Goal: Task Accomplishment & Management: Manage account settings

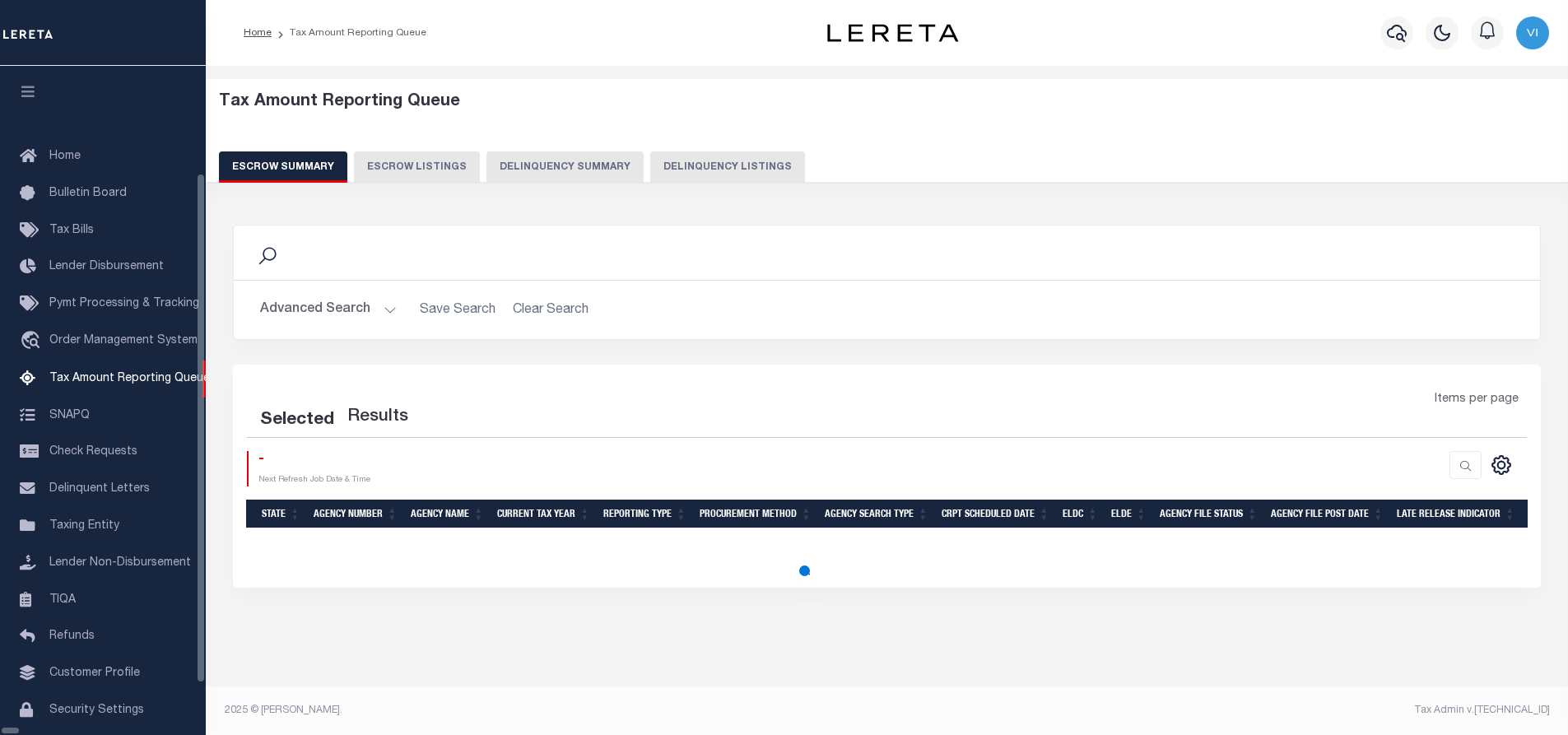
select select "100"
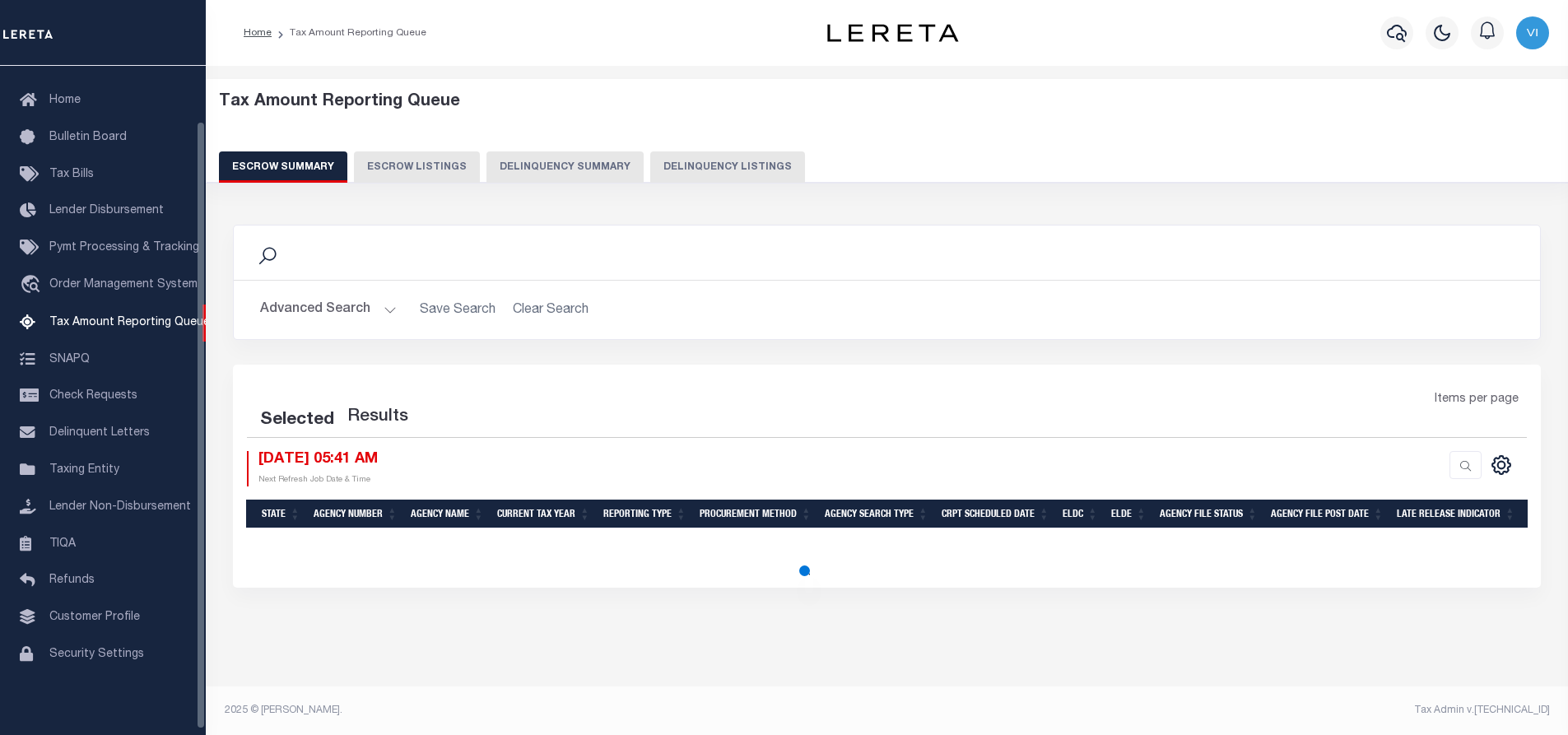
select select "100"
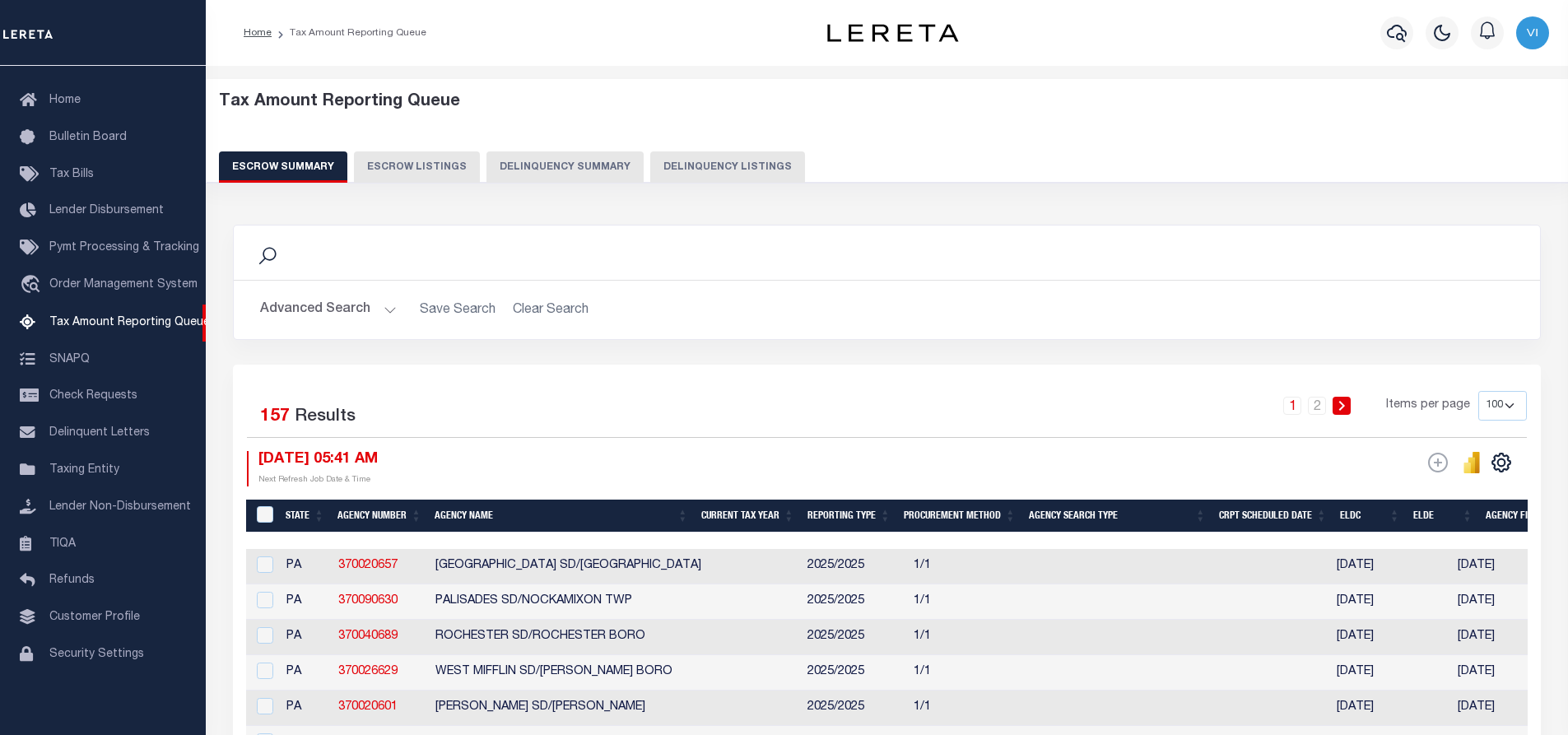
click at [384, 307] on button "Advanced Search" at bounding box center [328, 310] width 137 height 32
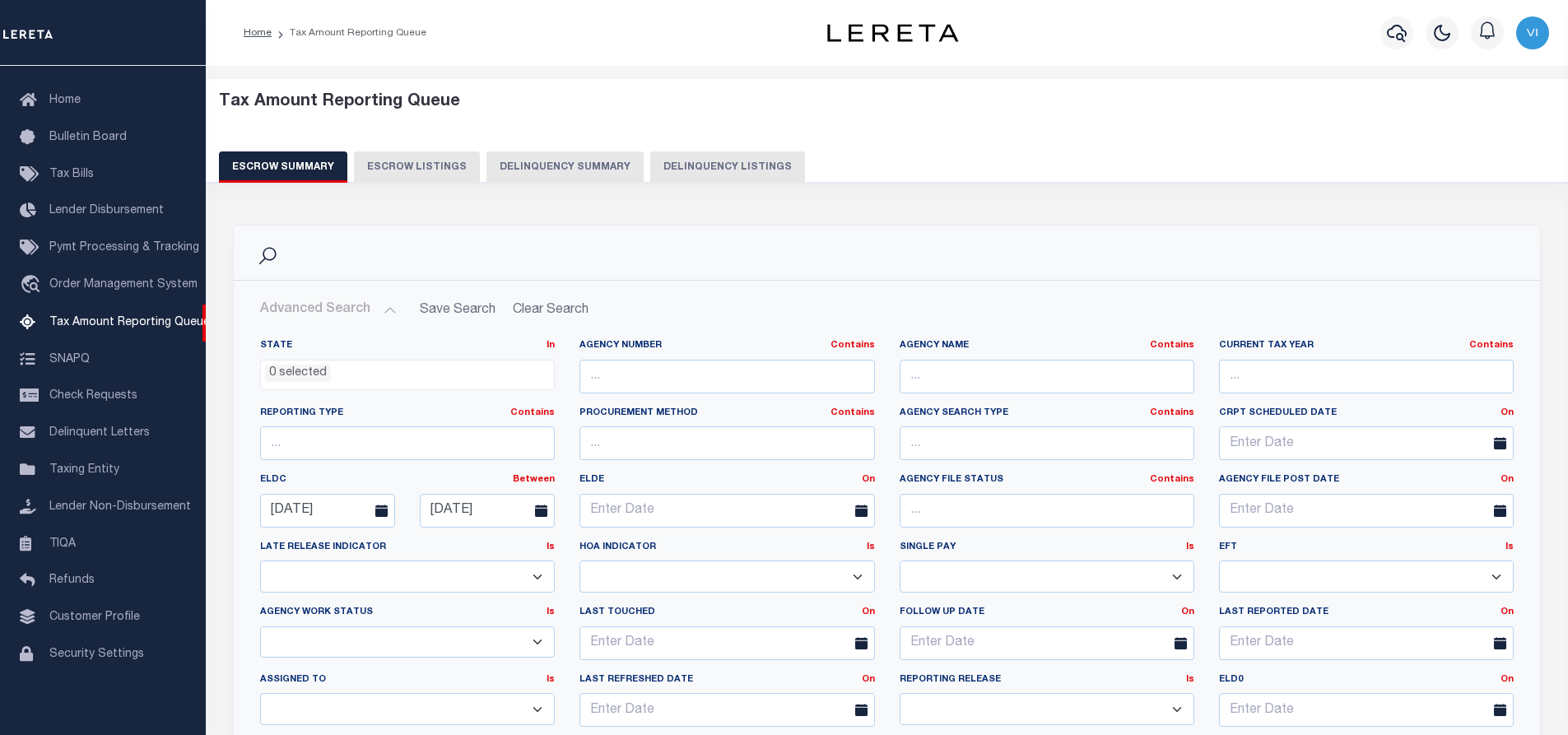
scroll to position [412, 0]
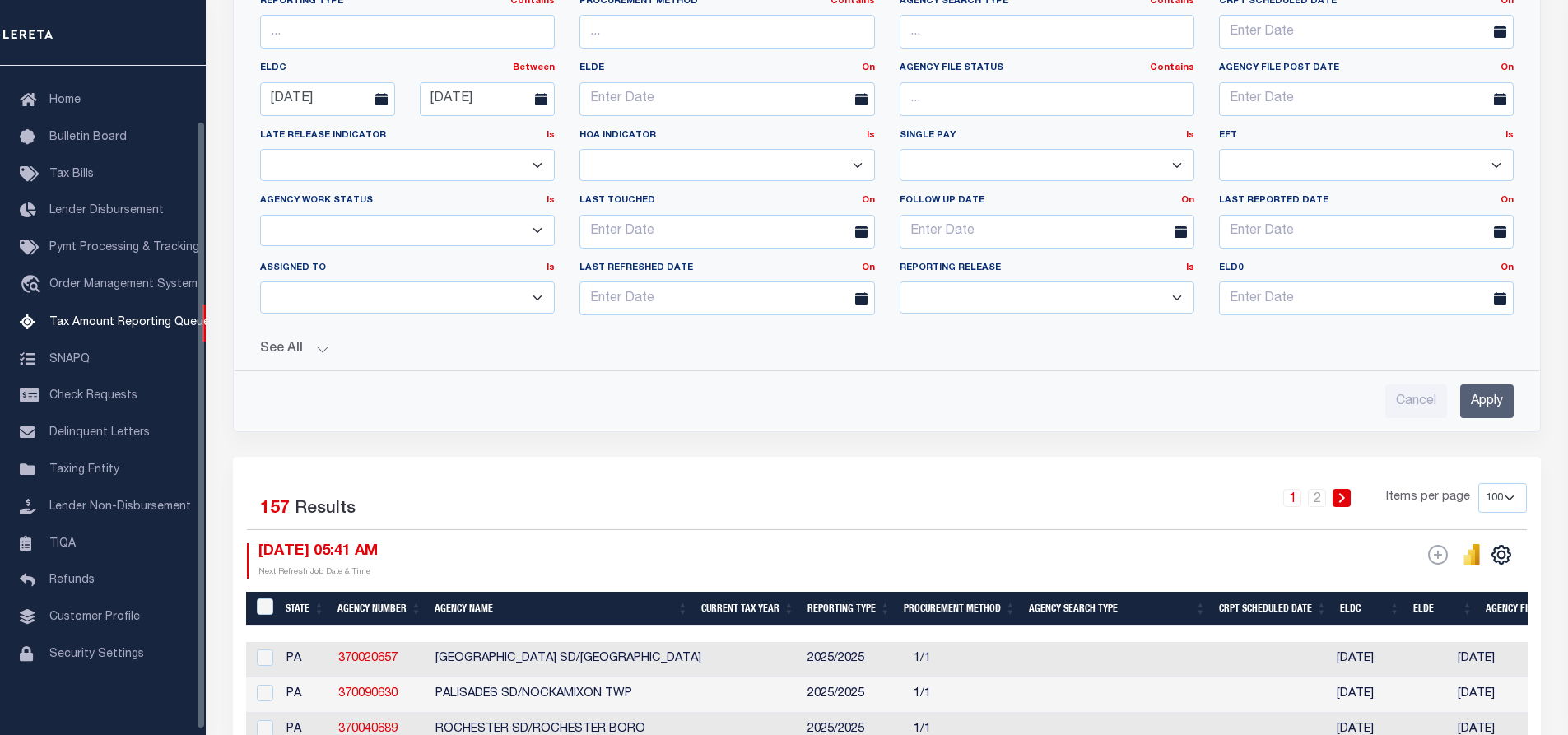
click at [318, 348] on button "See All" at bounding box center [887, 350] width 1253 height 16
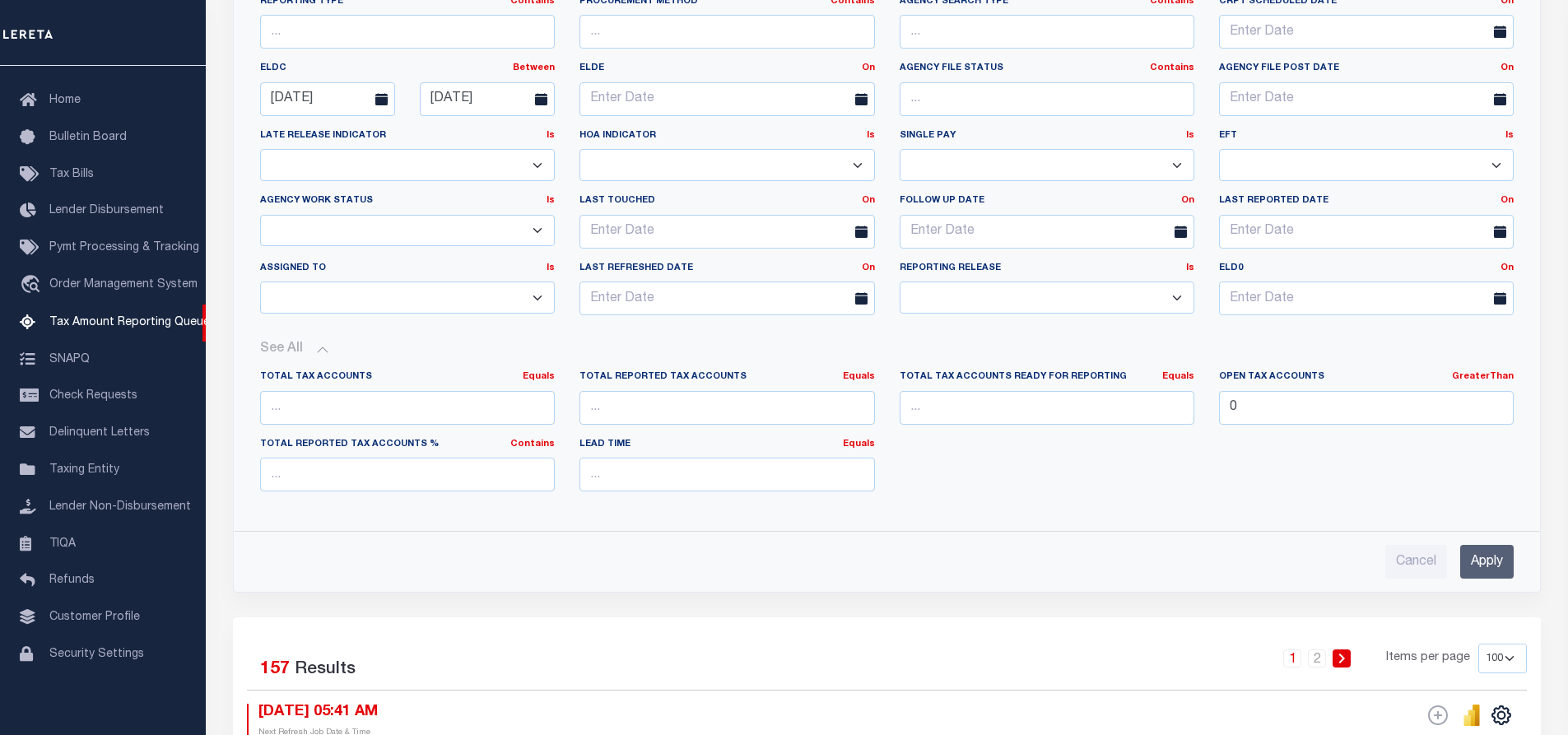
scroll to position [741, 0]
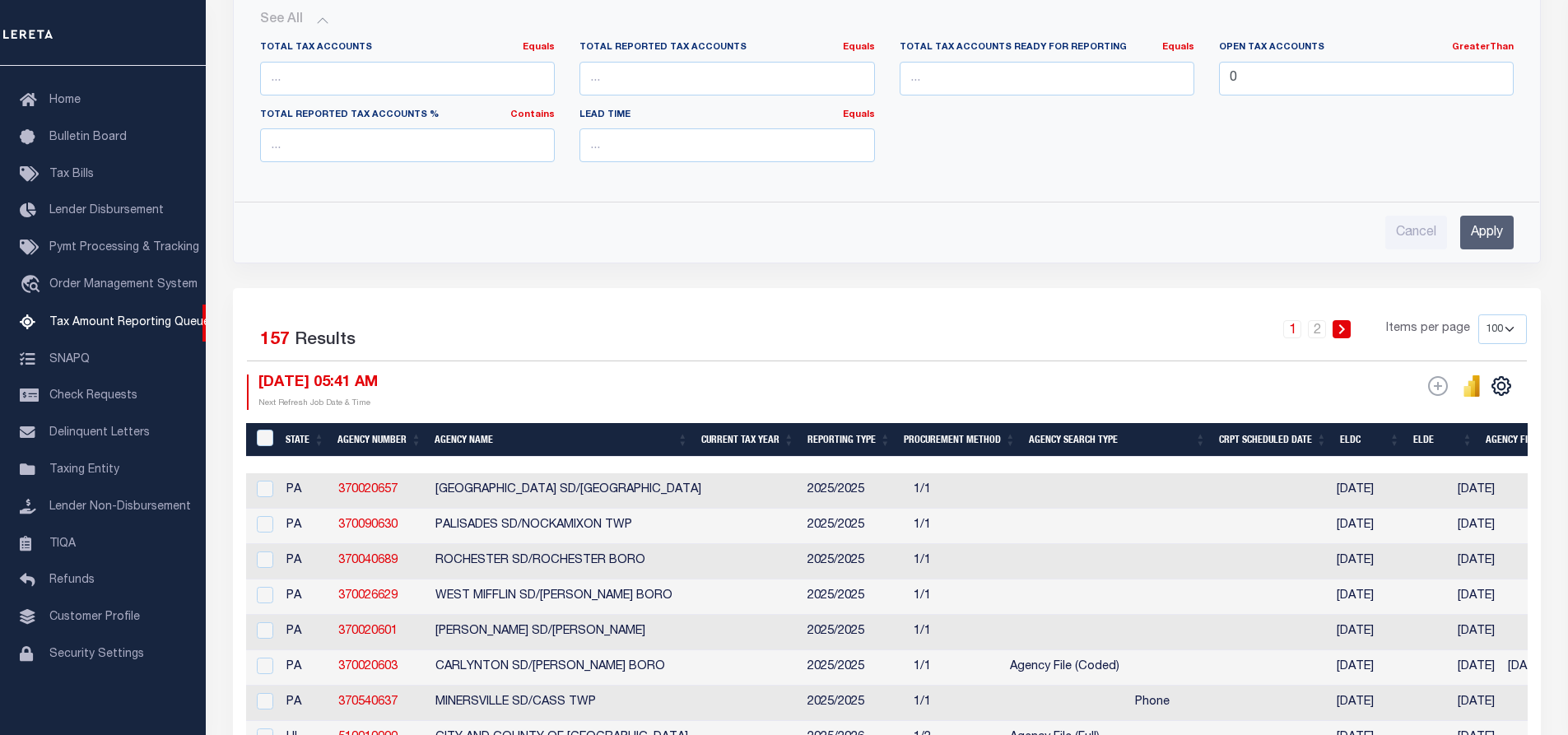
click at [1488, 236] on input "Apply" at bounding box center [1487, 233] width 54 height 34
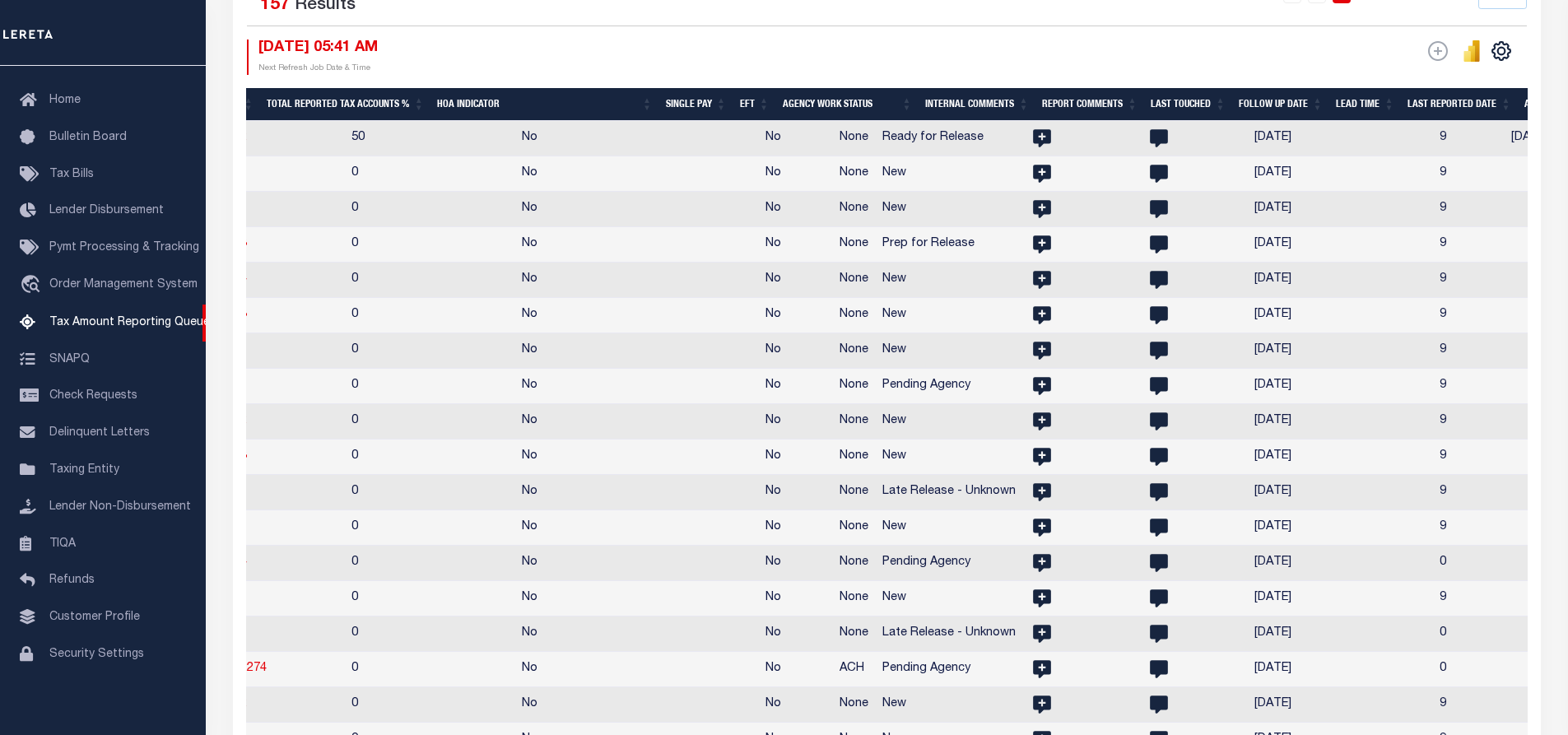
scroll to position [0, 2528]
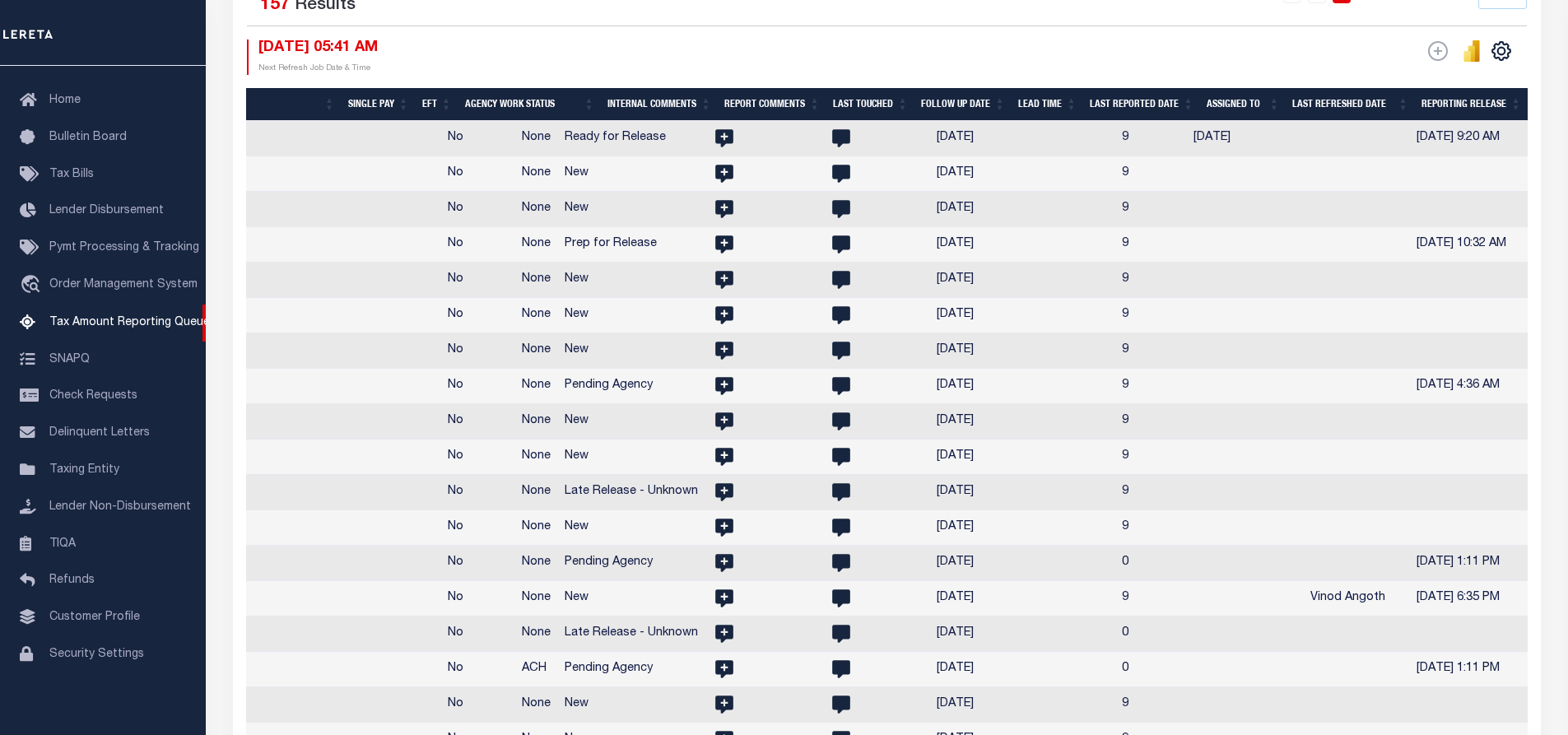
click at [1273, 99] on th "Assigned To" at bounding box center [1243, 105] width 86 height 34
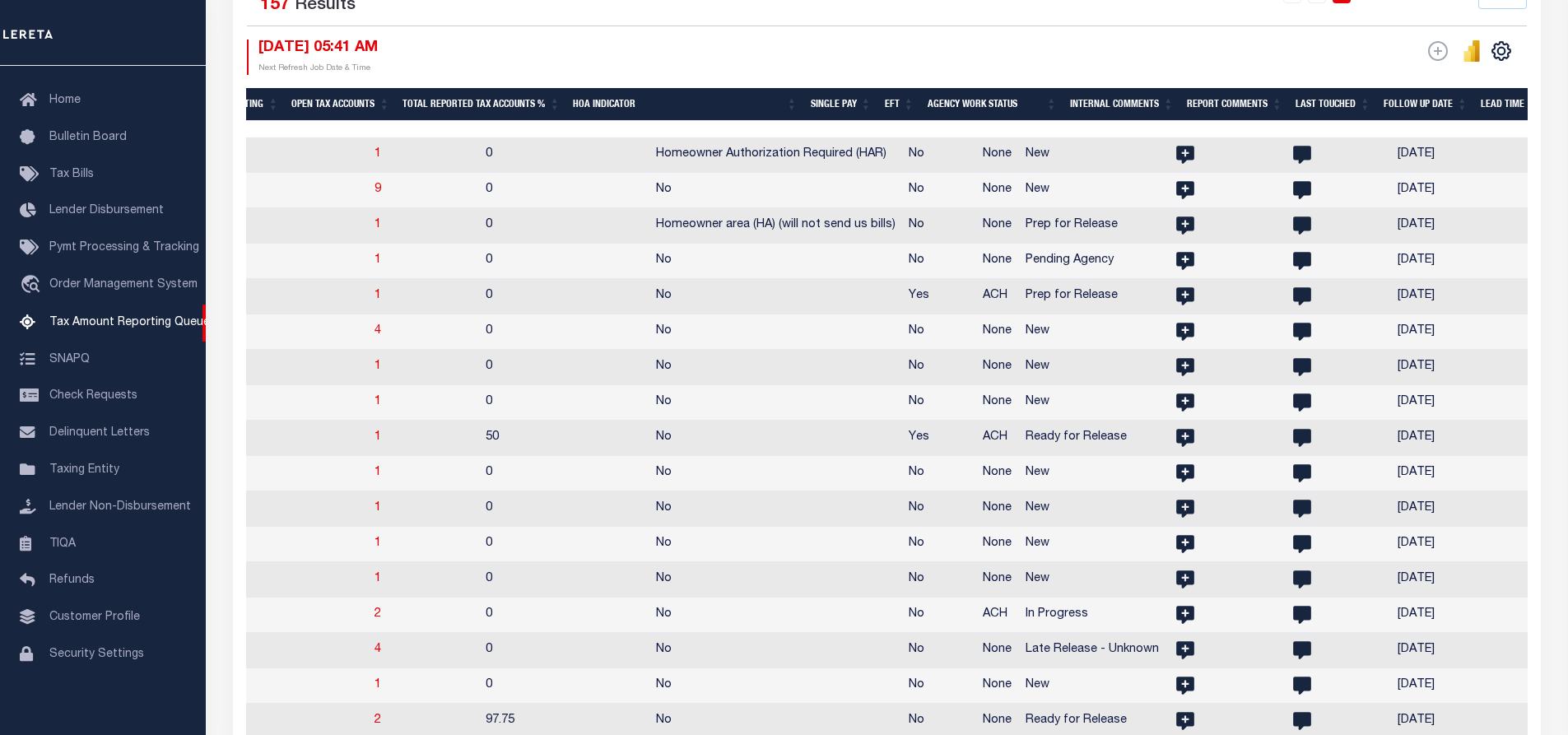
scroll to position [0, 0]
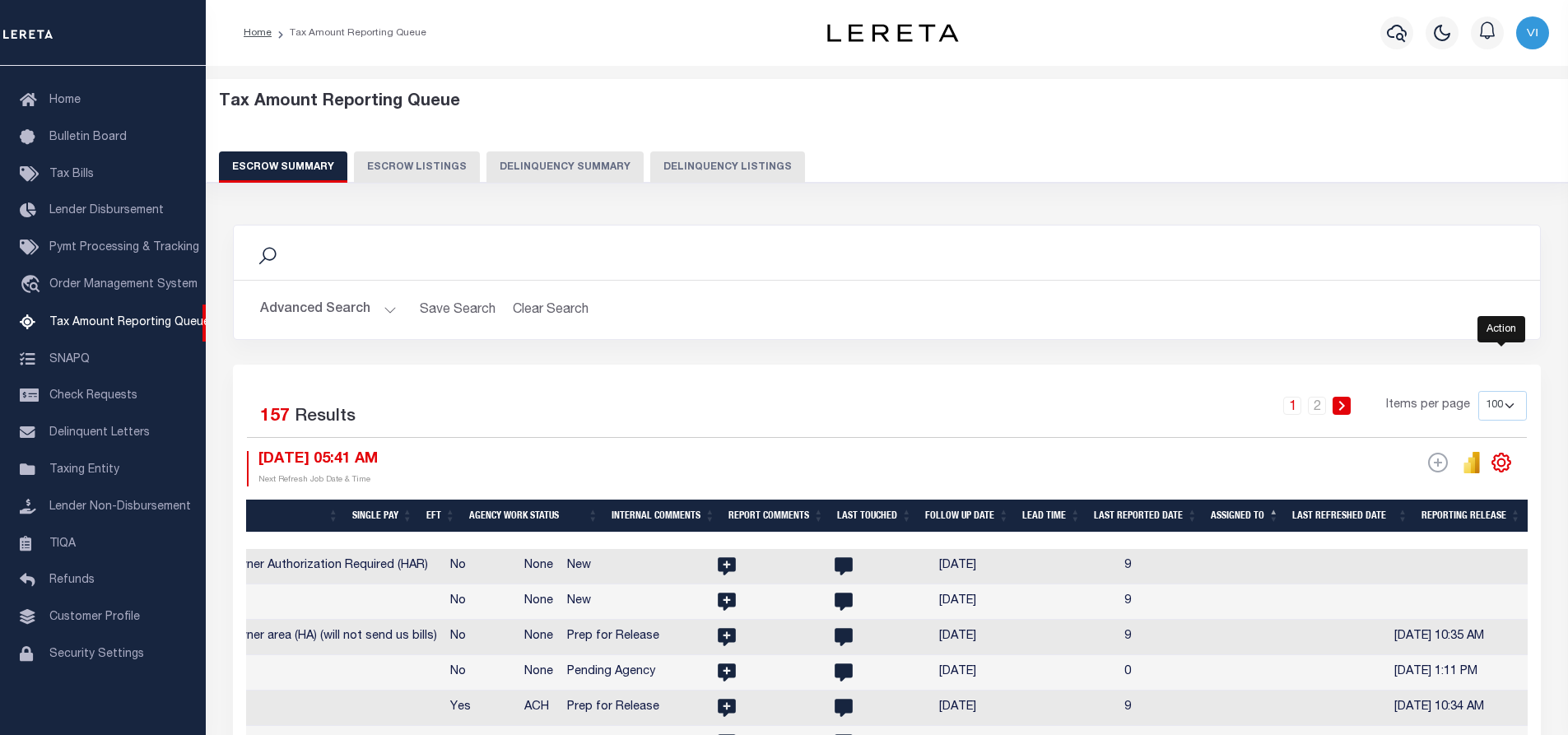
click at [1502, 466] on icon "" at bounding box center [1502, 463] width 8 height 8
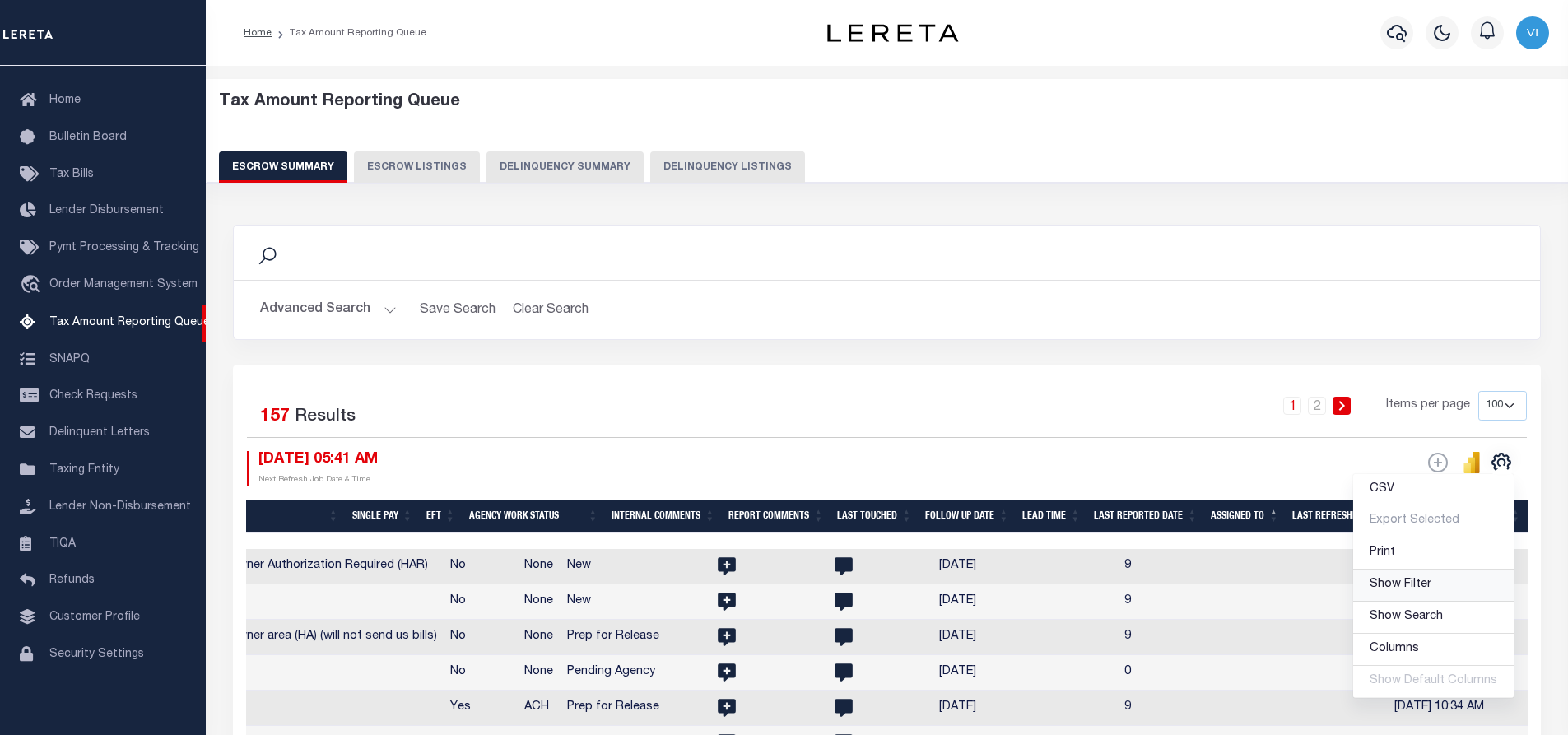
click at [1400, 582] on span "Show Filter" at bounding box center [1401, 584] width 62 height 11
select select
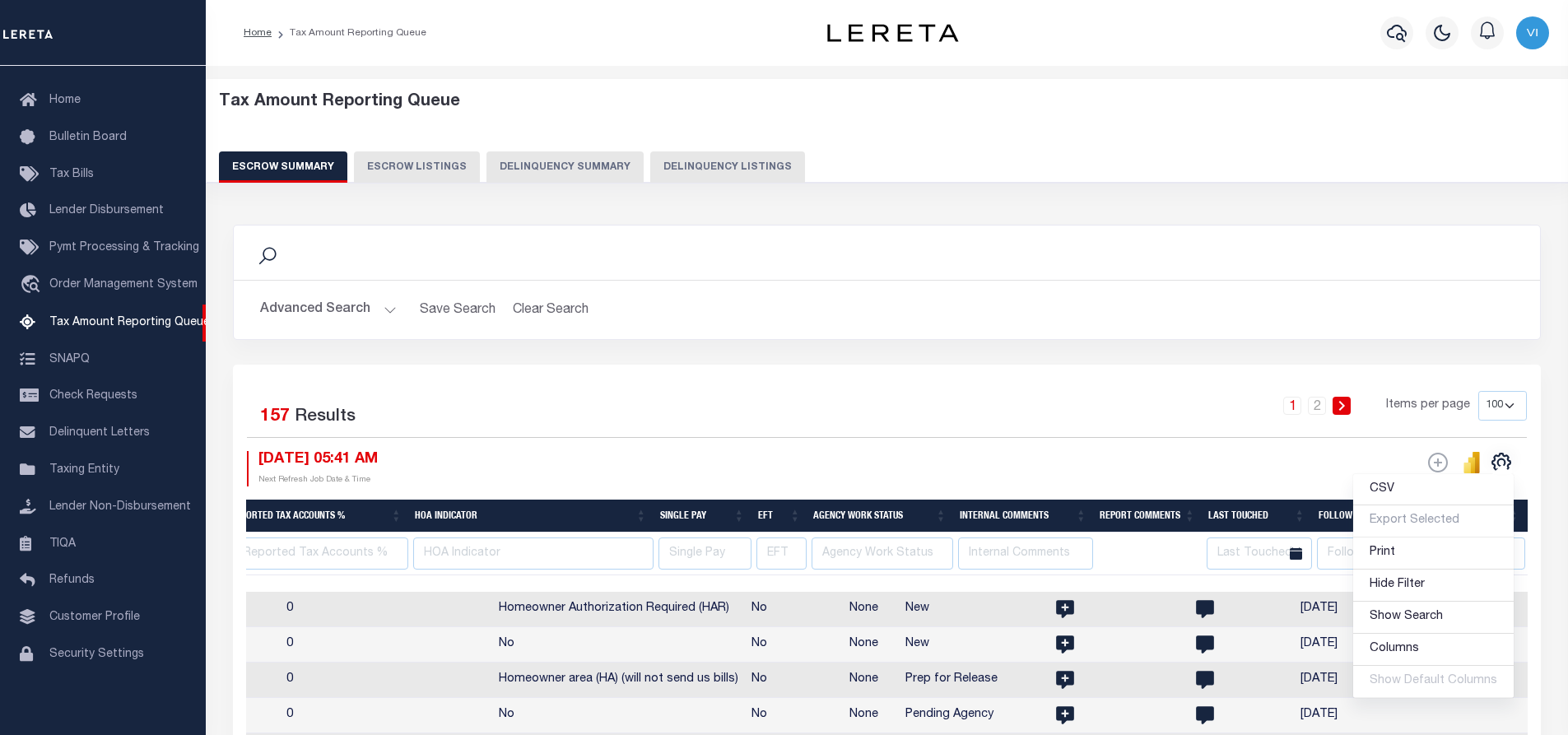
click at [1195, 464] on div "ESCROW Web Extract" at bounding box center [1208, 469] width 641 height 36
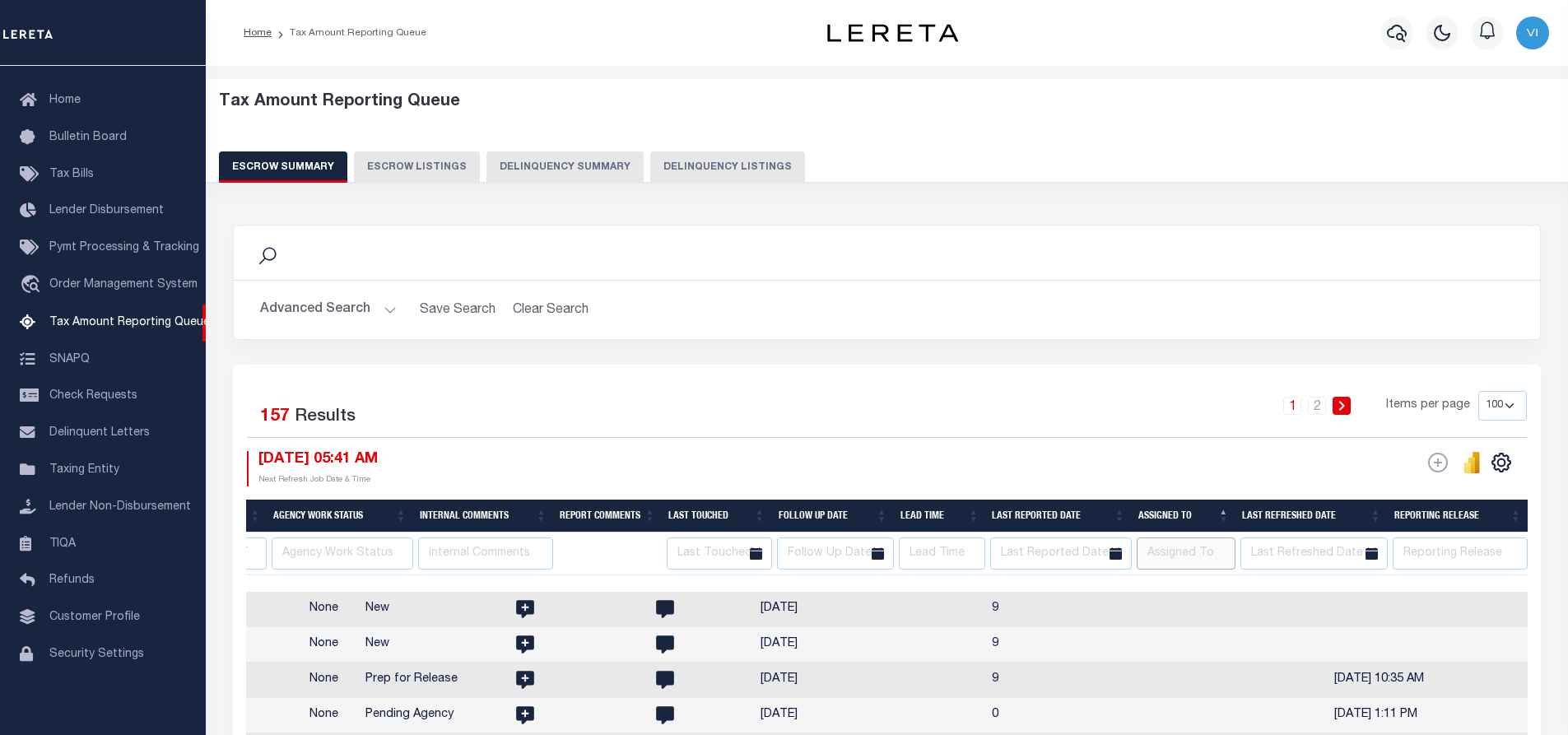
click at [1175, 554] on input "text" at bounding box center [1185, 553] width 99 height 32
type input "Vinod Angoth"
select select
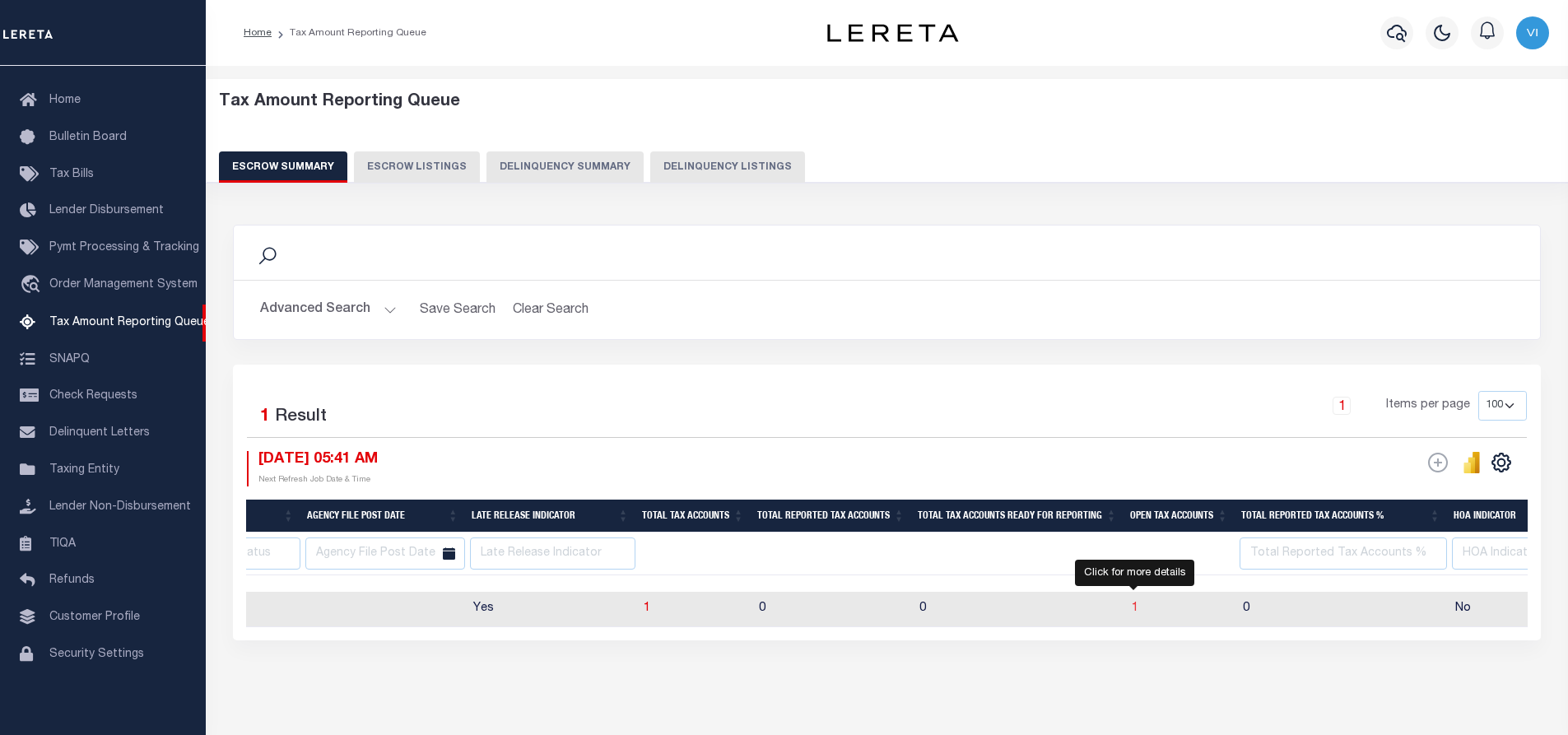
click at [1134, 608] on span "1" at bounding box center [1135, 608] width 7 height 11
select select "100"
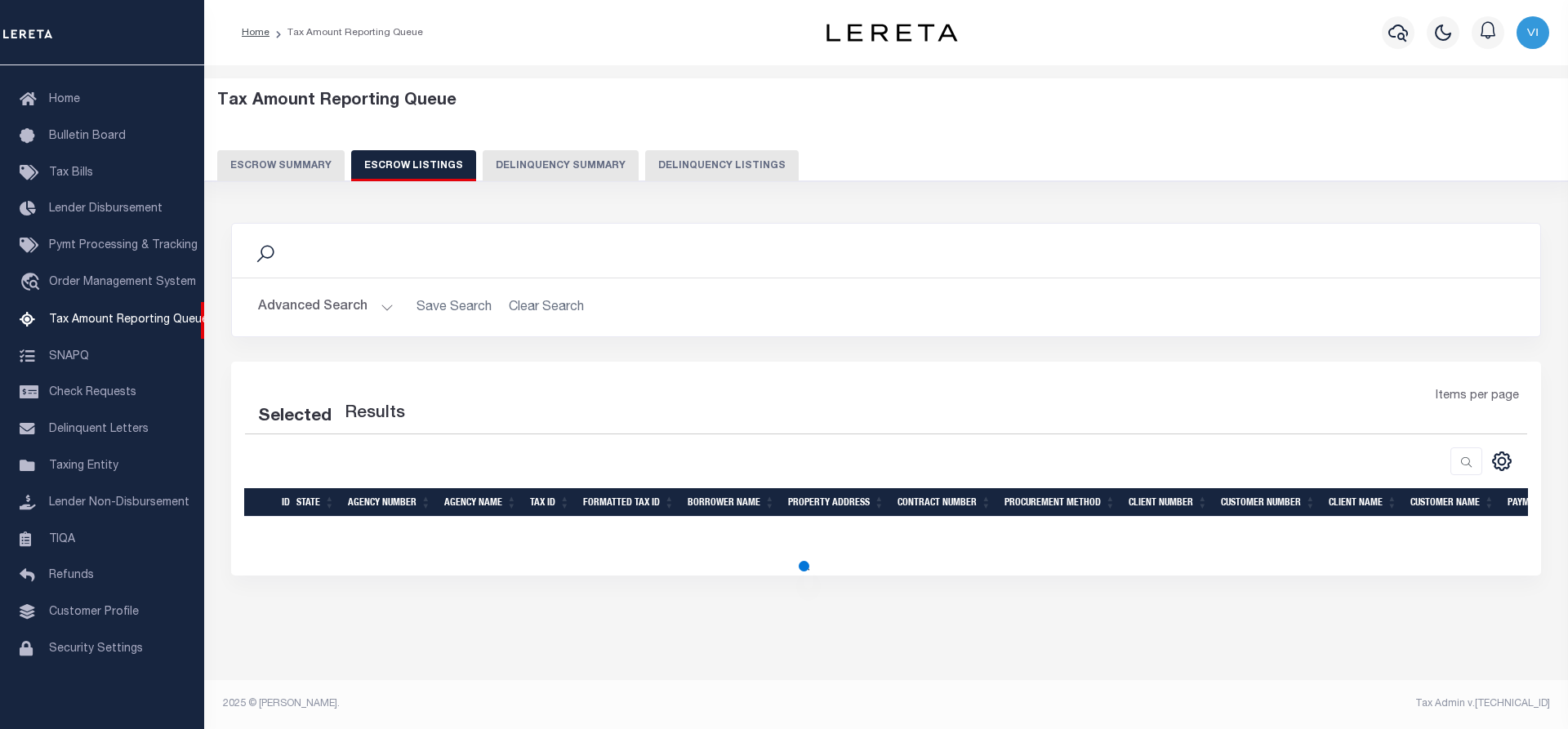
select select
select select "100"
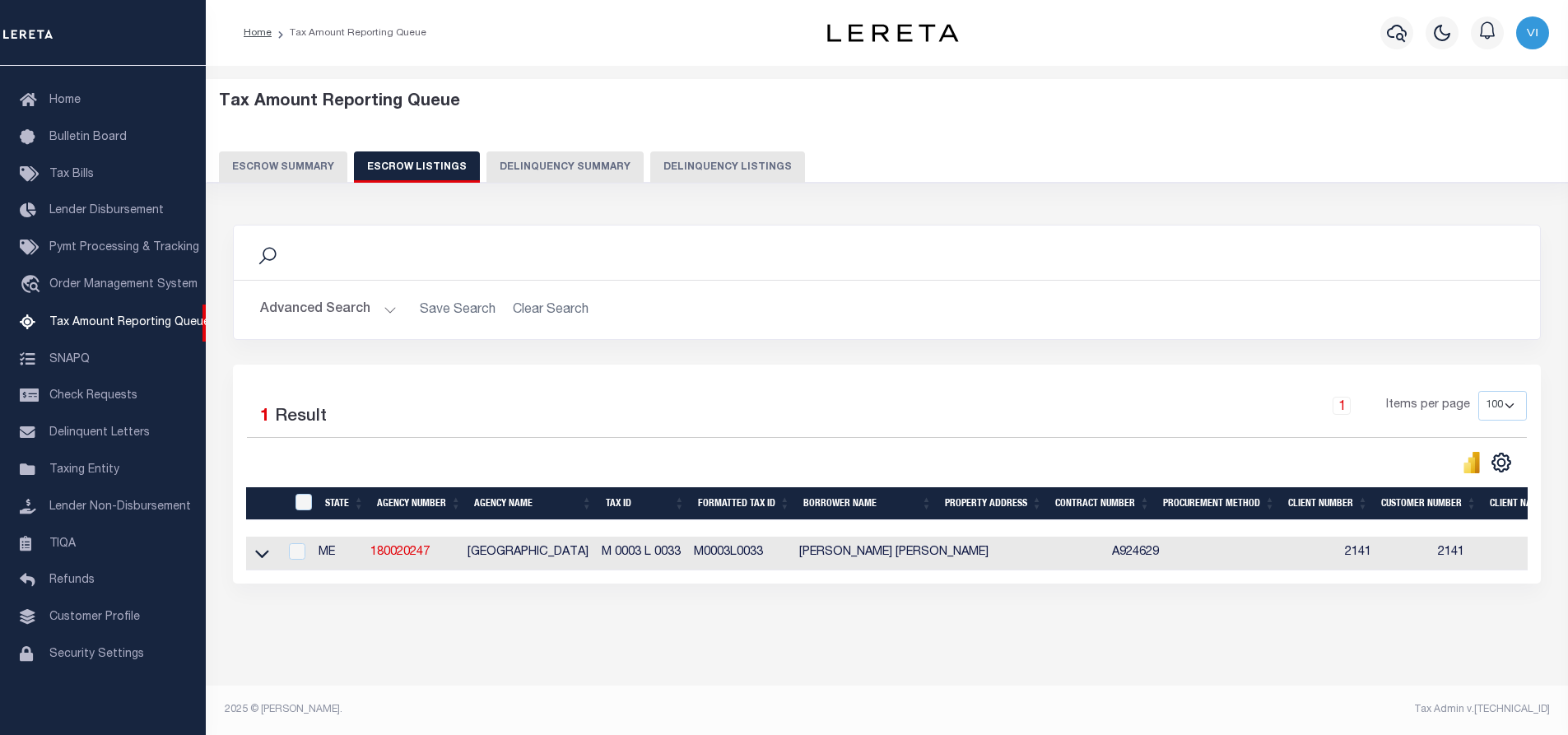
click at [253, 556] on link at bounding box center [262, 552] width 19 height 11
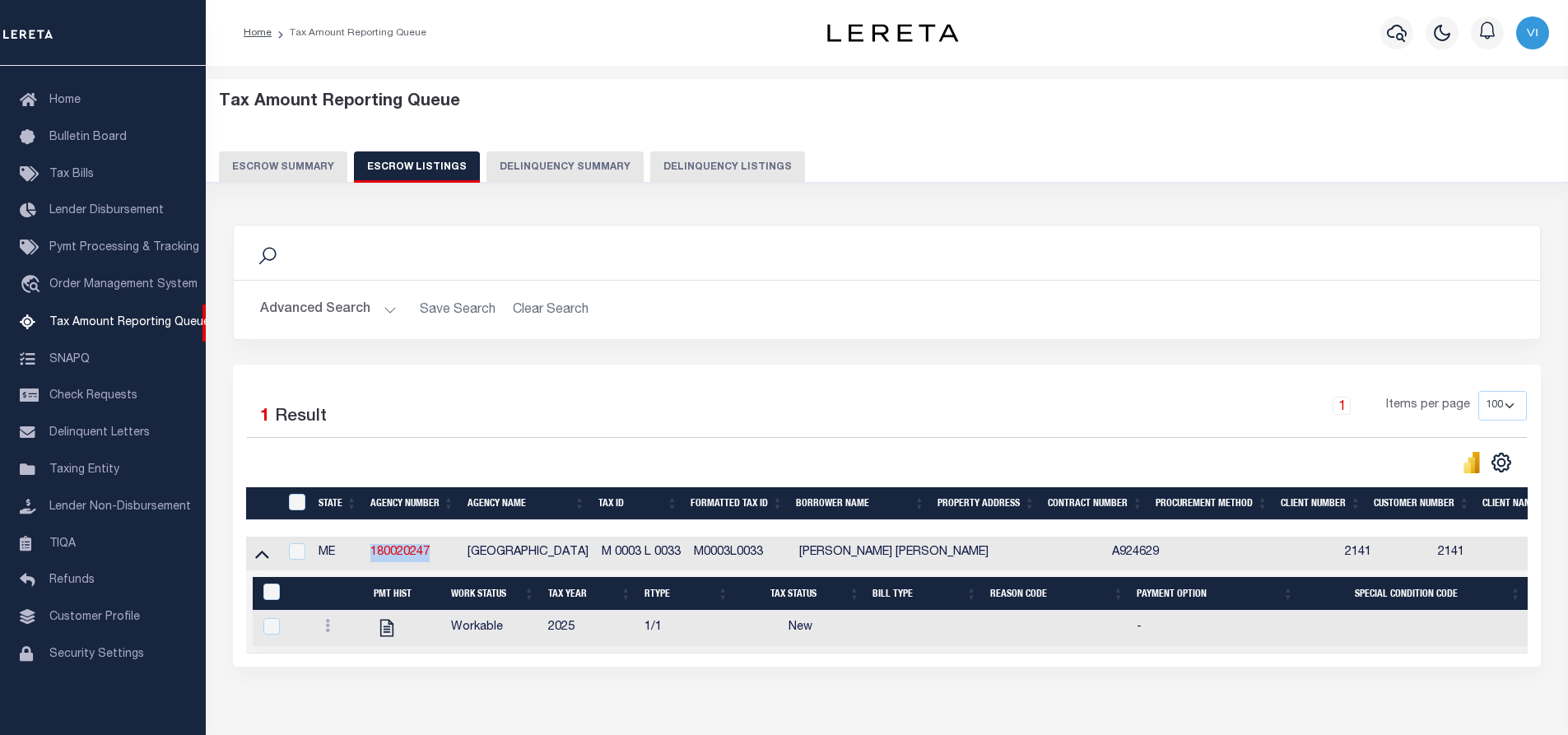
drag, startPoint x: 435, startPoint y: 551, endPoint x: 365, endPoint y: 550, distance: 70.0
click at [365, 550] on td "180020247" at bounding box center [412, 554] width 97 height 34
checkbox input "true"
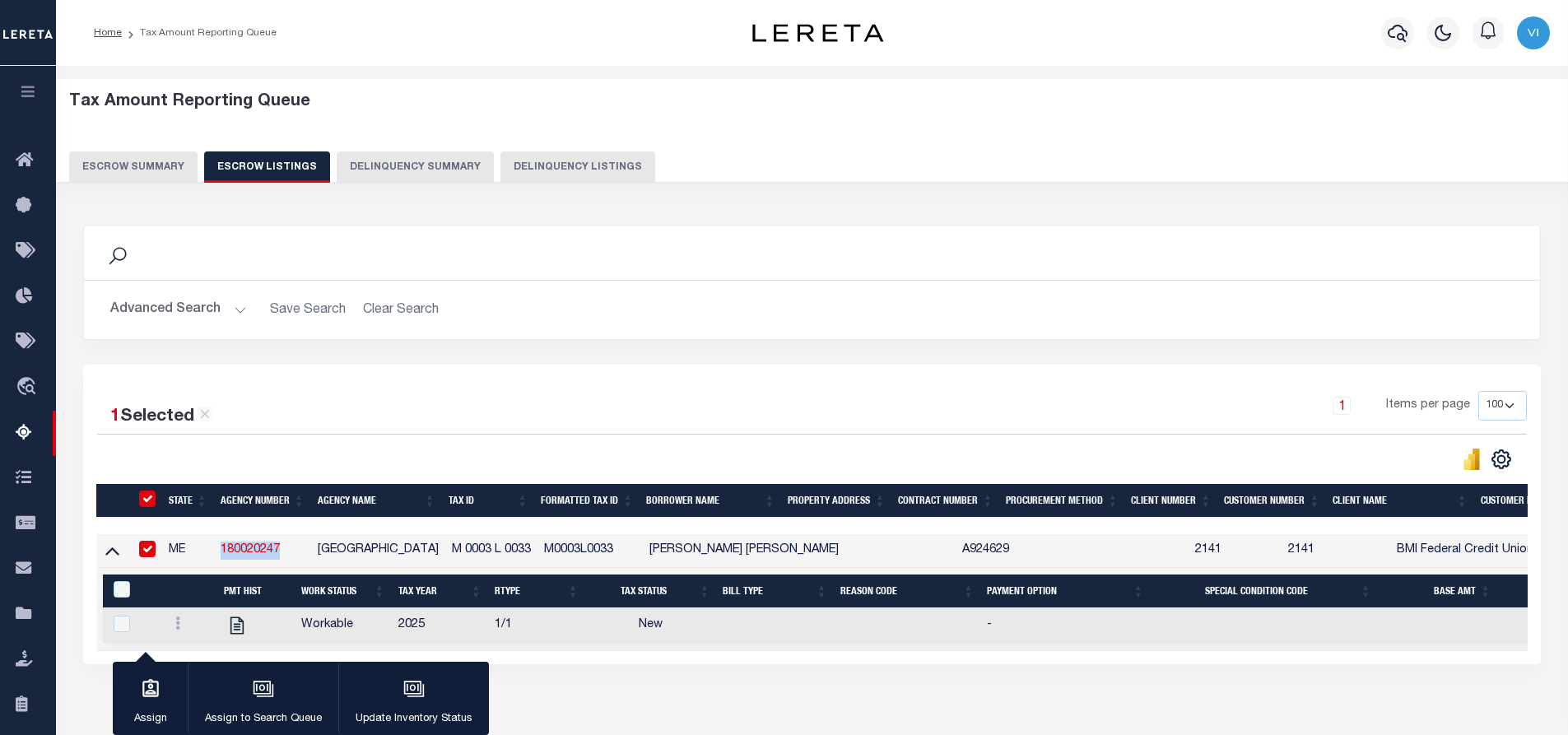
copy link "180020247"
click at [342, 468] on div at bounding box center [454, 459] width 715 height 23
drag, startPoint x: 286, startPoint y: 551, endPoint x: 205, endPoint y: 559, distance: 81.4
click at [205, 559] on tr "ME 180020247 NEW CANADA TOWN M 0003 L 0033 M0003L0033 HALEY ALEXIS BOWEN A92462…" at bounding box center [1067, 551] width 1941 height 34
copy tr "180020247"
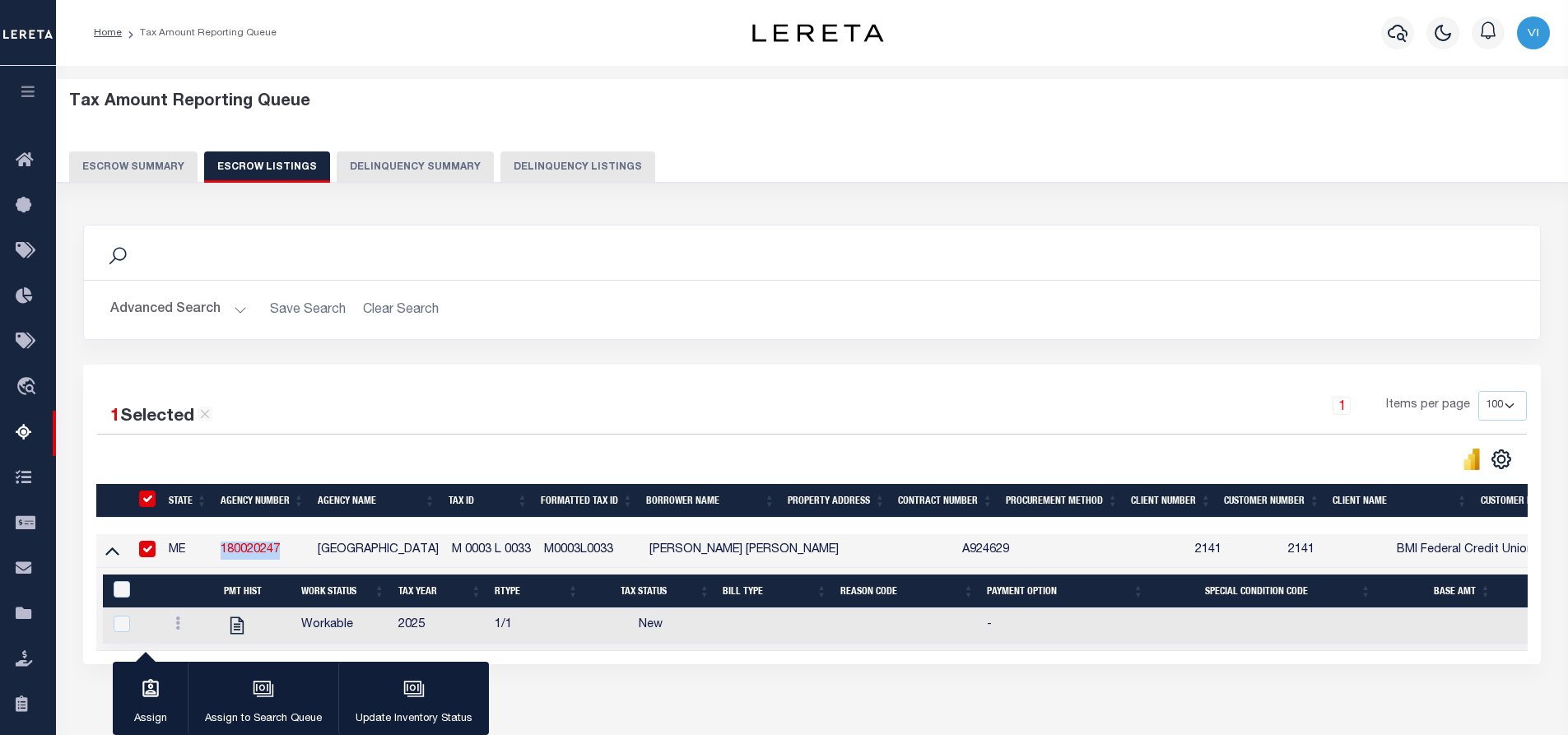
click at [146, 501] on input "ID" at bounding box center [147, 498] width 16 height 16
checkbox input "false"
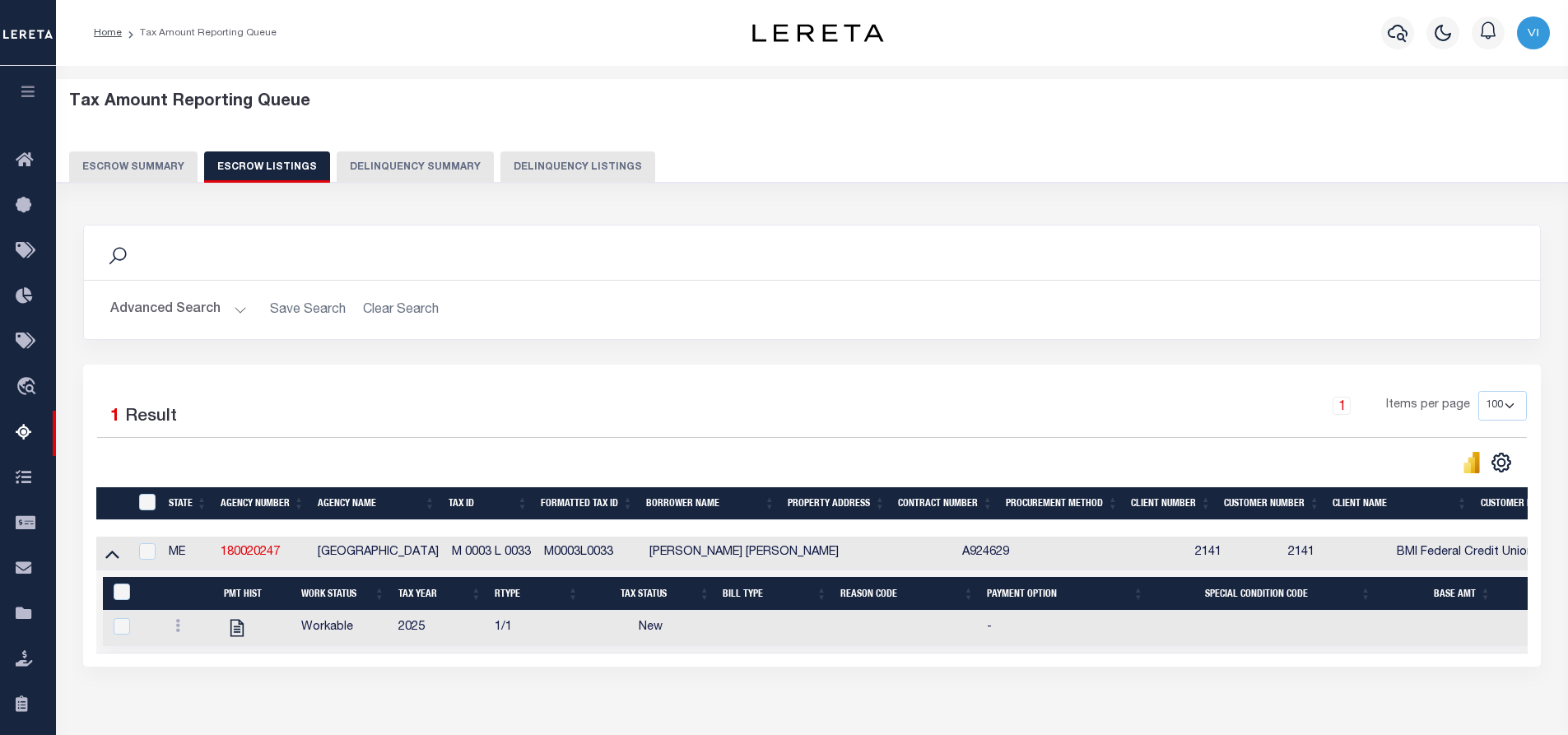
click at [312, 559] on td "NEW CANADA TOWN" at bounding box center [378, 554] width 134 height 34
checkbox input "true"
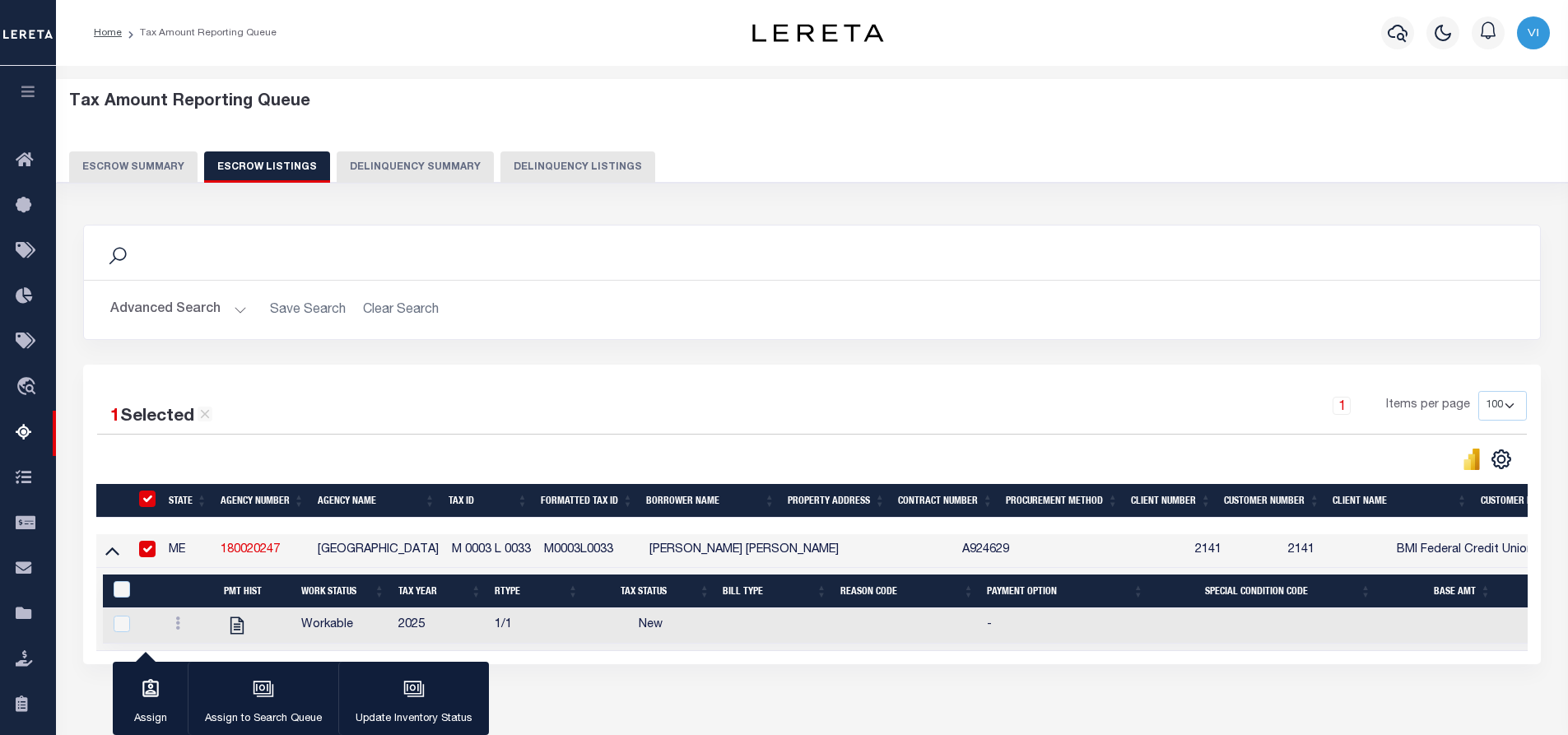
click at [150, 498] on input "ID" at bounding box center [147, 498] width 16 height 16
checkbox input "false"
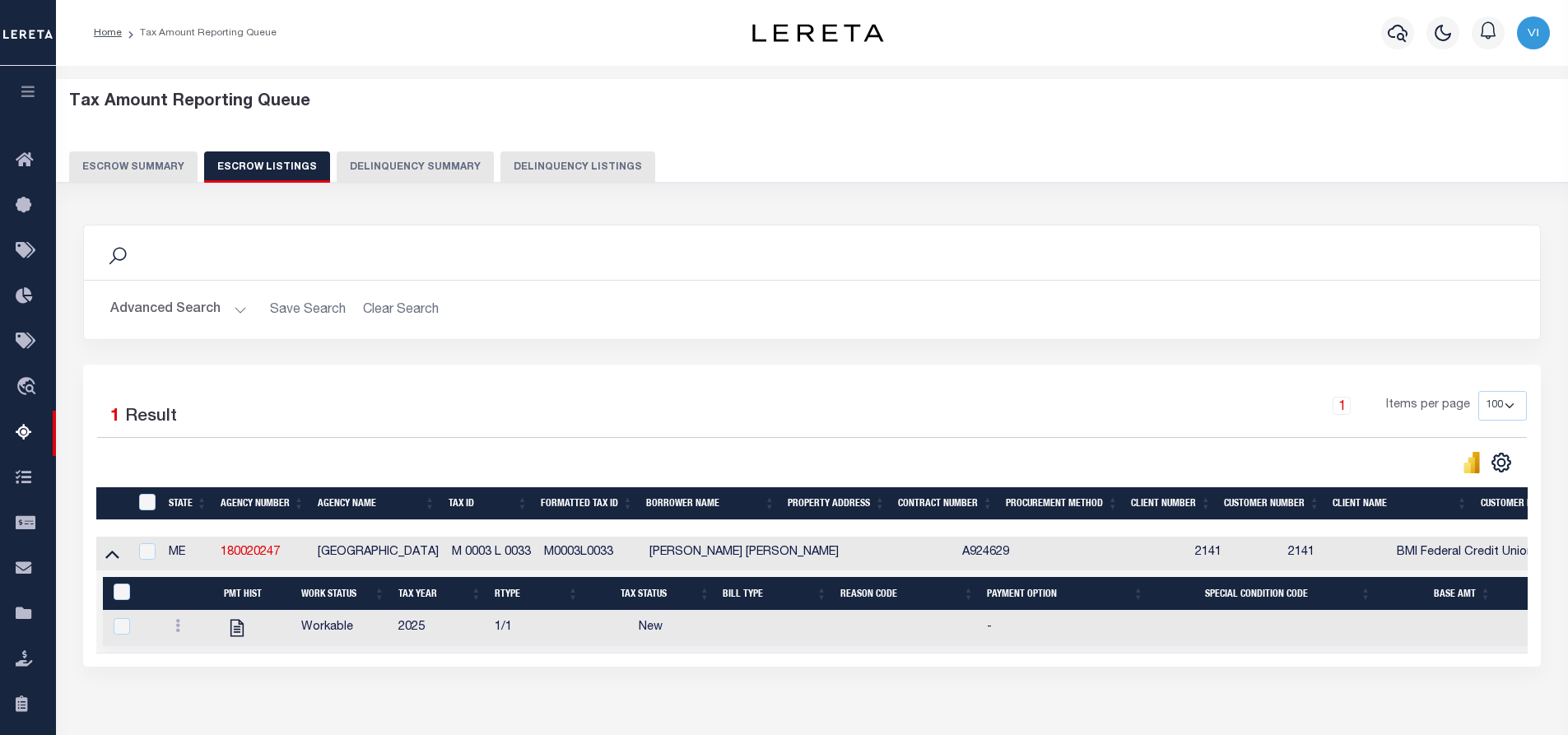
click at [1195, 139] on div "Tax Amount Reporting Queue Escrow Summary Escrow Listings Delinquency Summary" at bounding box center [812, 138] width 1487 height 90
drag, startPoint x: 283, startPoint y: 557, endPoint x: 205, endPoint y: 558, distance: 78.0
click at [205, 558] on tr "ME 180020247 NEW CANADA TOWN M 0003 L 0033 M0003L0033 HALEY ALEXIS BOWEN A92462…" at bounding box center [1067, 554] width 1941 height 34
copy tr "180020247"
click at [134, 168] on button "Escrow Summary" at bounding box center [133, 167] width 128 height 31
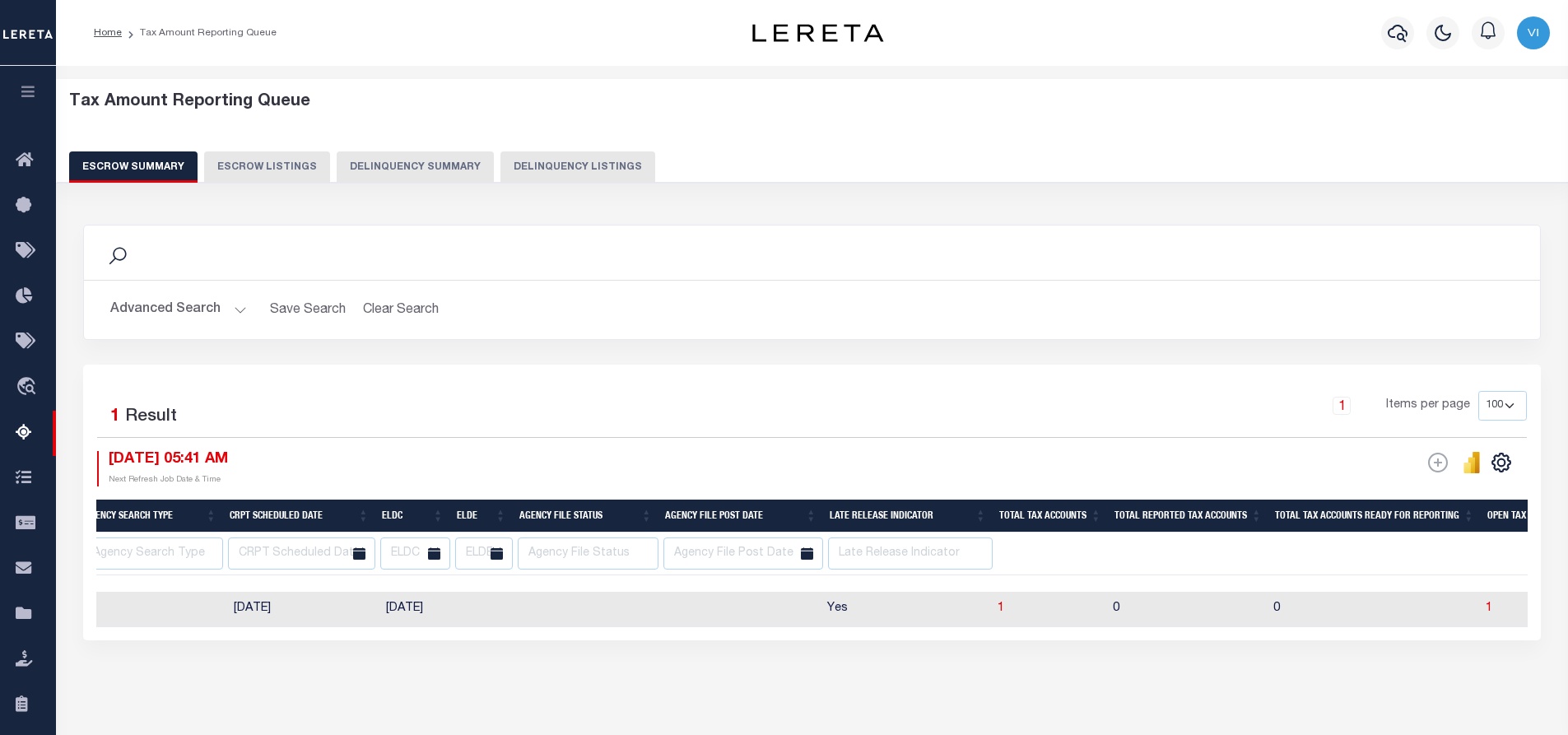
scroll to position [0, 1053]
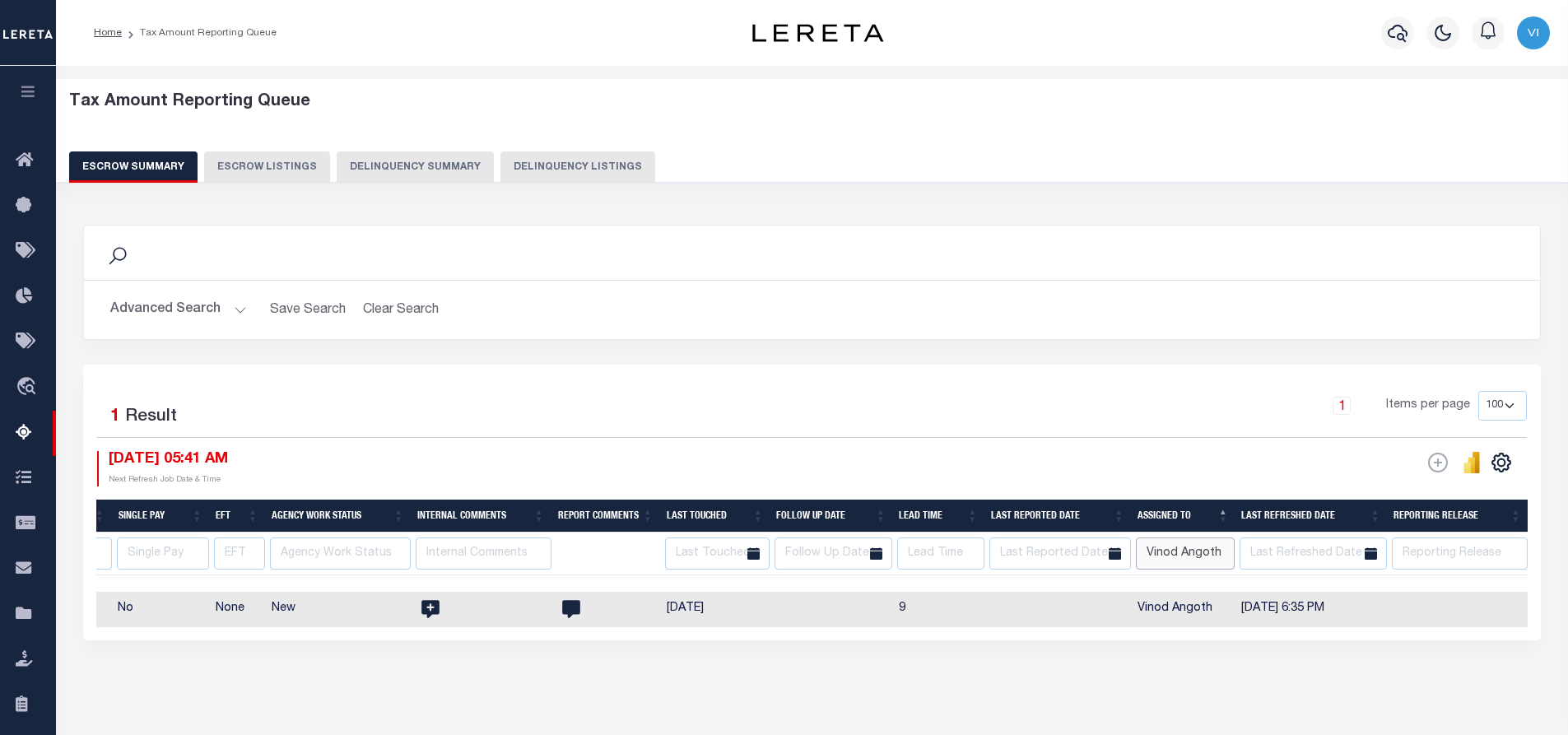
click at [1220, 552] on input "Vinod Angoth" at bounding box center [1184, 553] width 99 height 32
type input "V"
click at [1123, 680] on div "Search Advanced Search Save Search Clear Search EscrowSummaryGridWrapper_dynami…" at bounding box center [812, 449] width 1480 height 482
select select
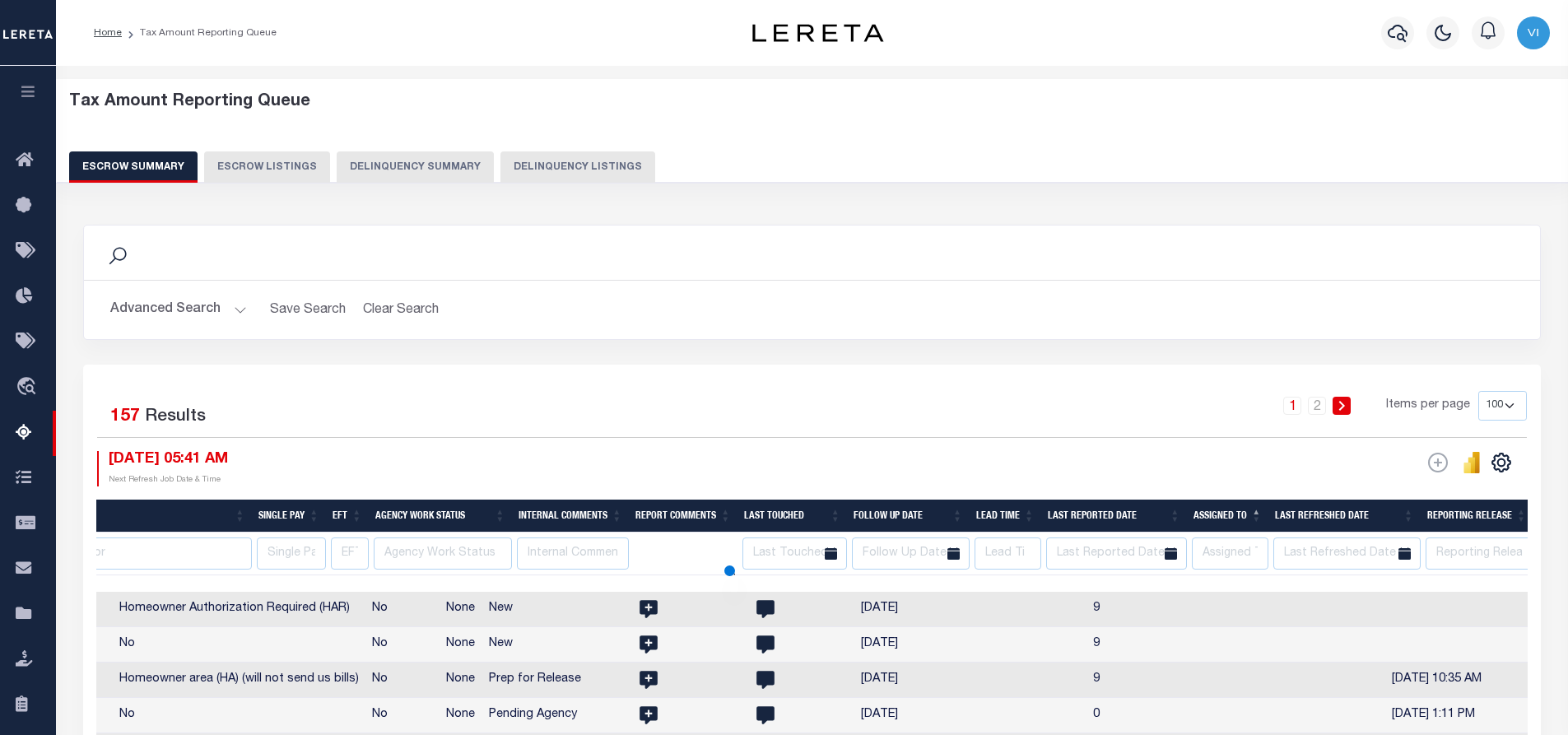
select select
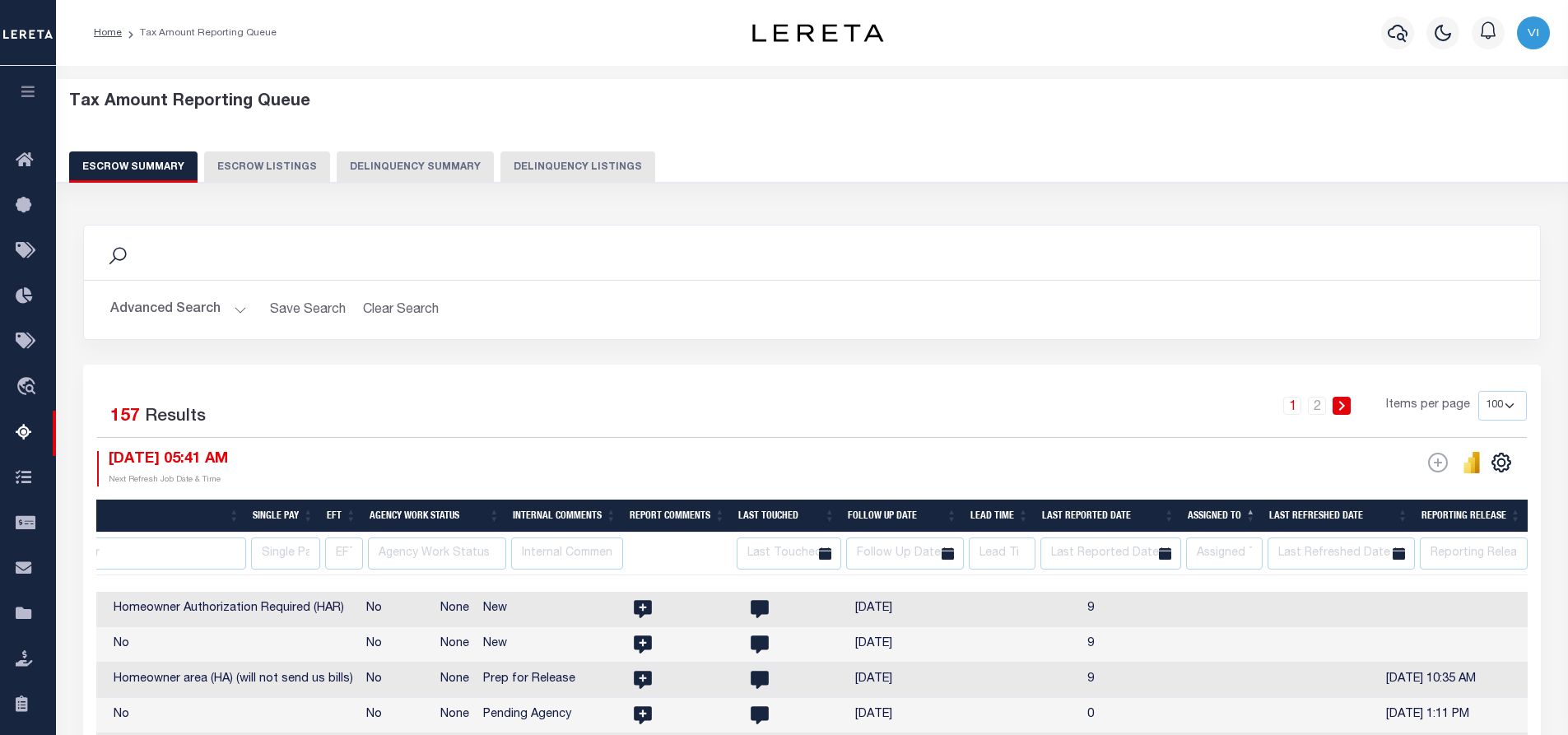
click at [1251, 511] on th "Assigned To" at bounding box center [1222, 516] width 81 height 34
select select
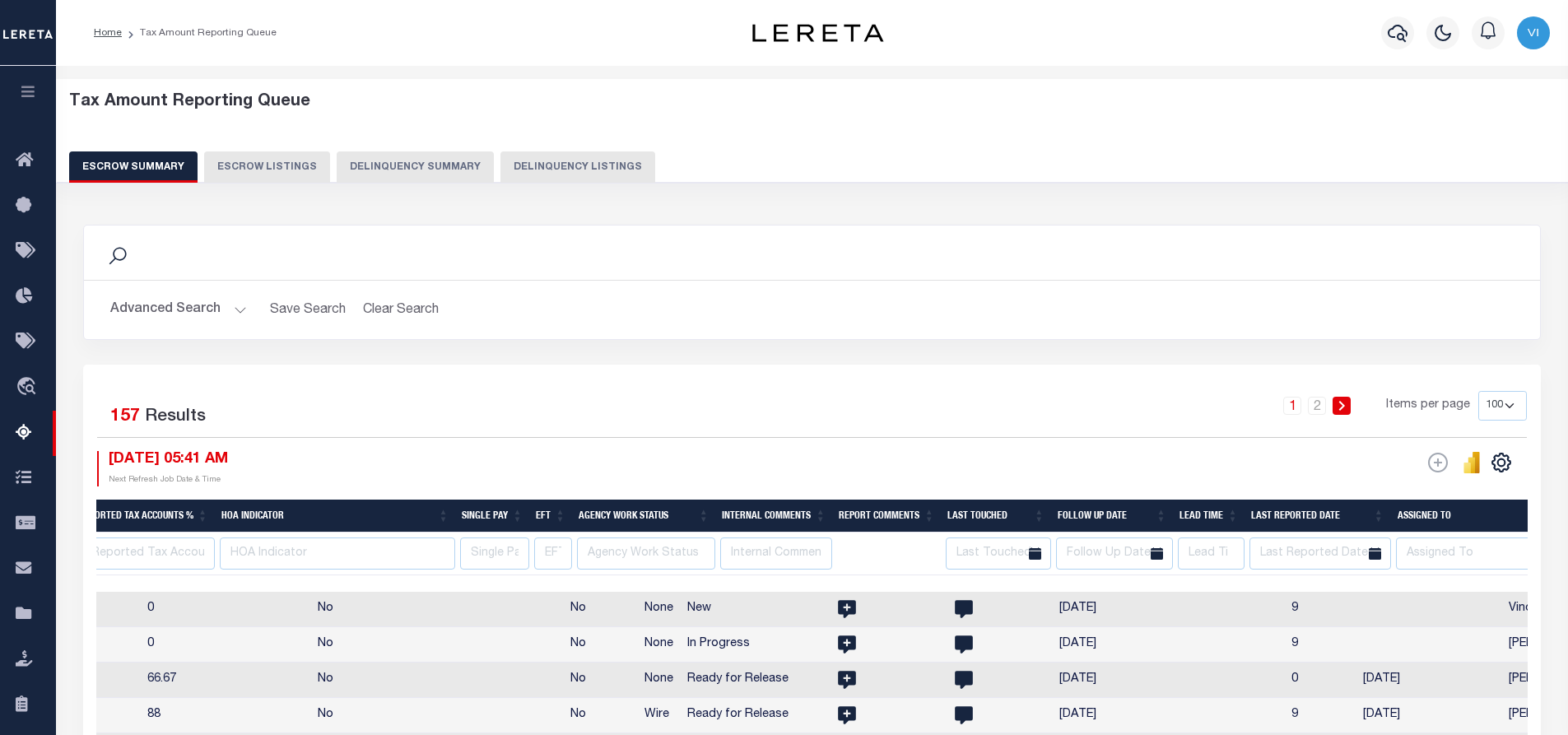
scroll to position [0, 2463]
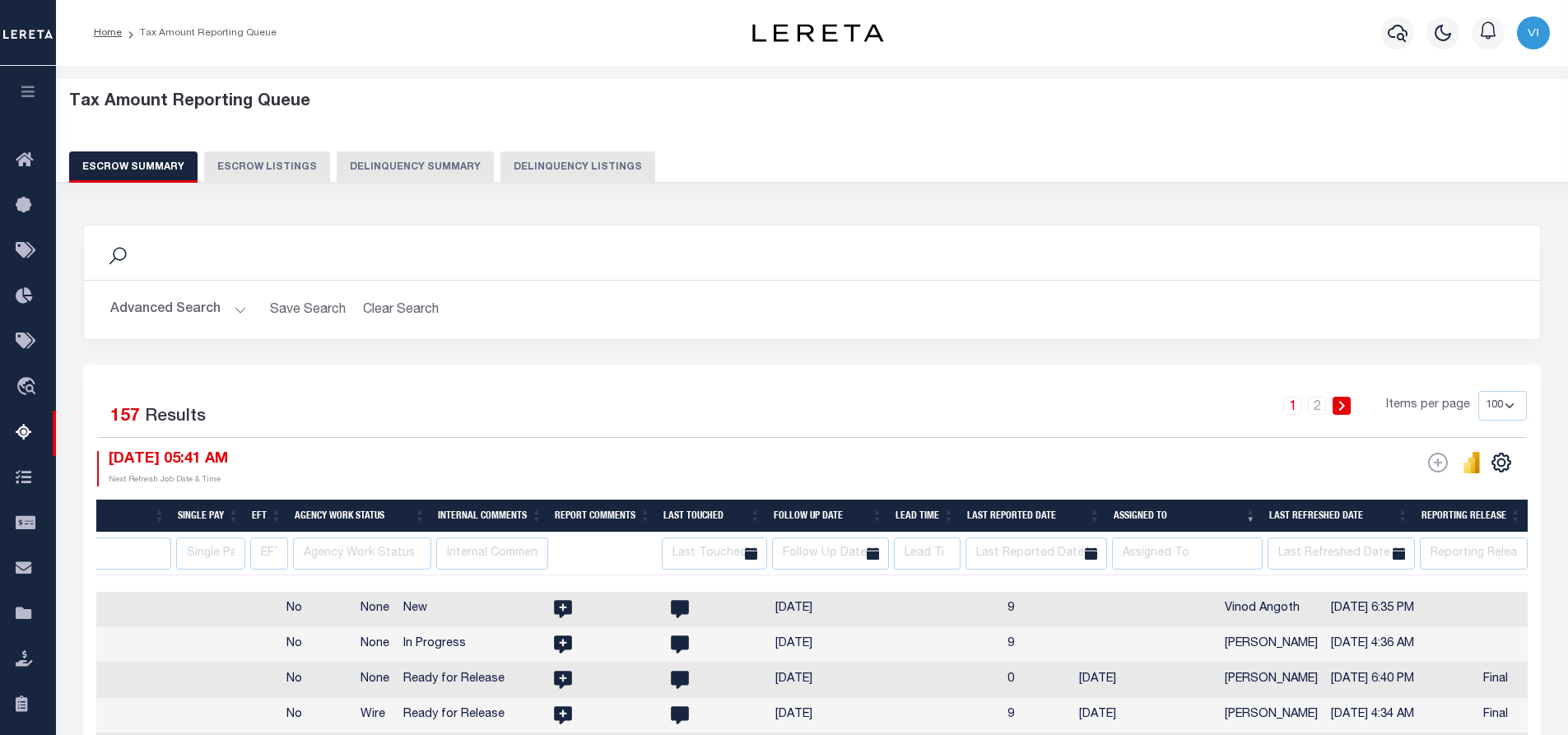
click at [671, 104] on h5 "Tax Amount Reporting Queue" at bounding box center [812, 102] width 1487 height 20
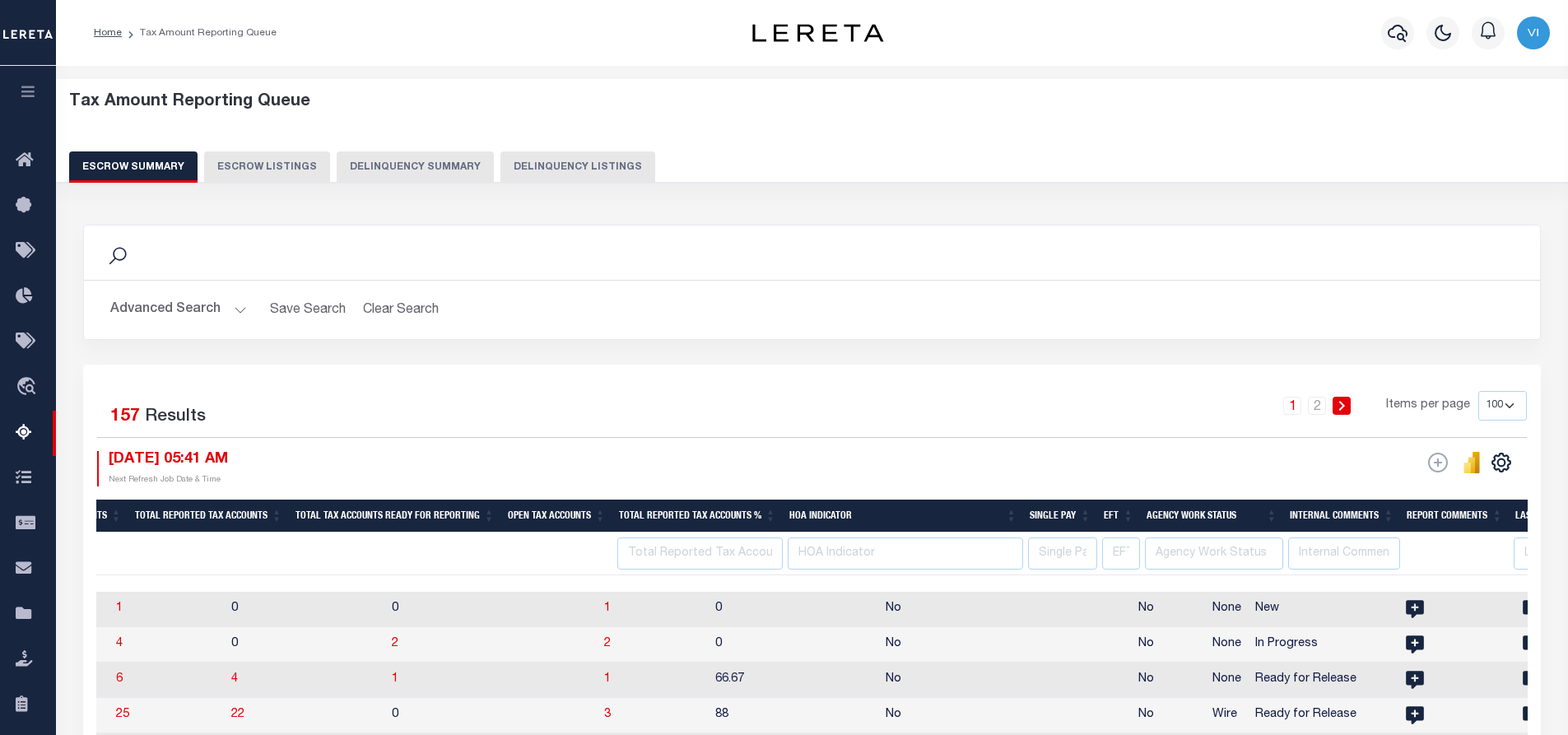
scroll to position [0, 1980]
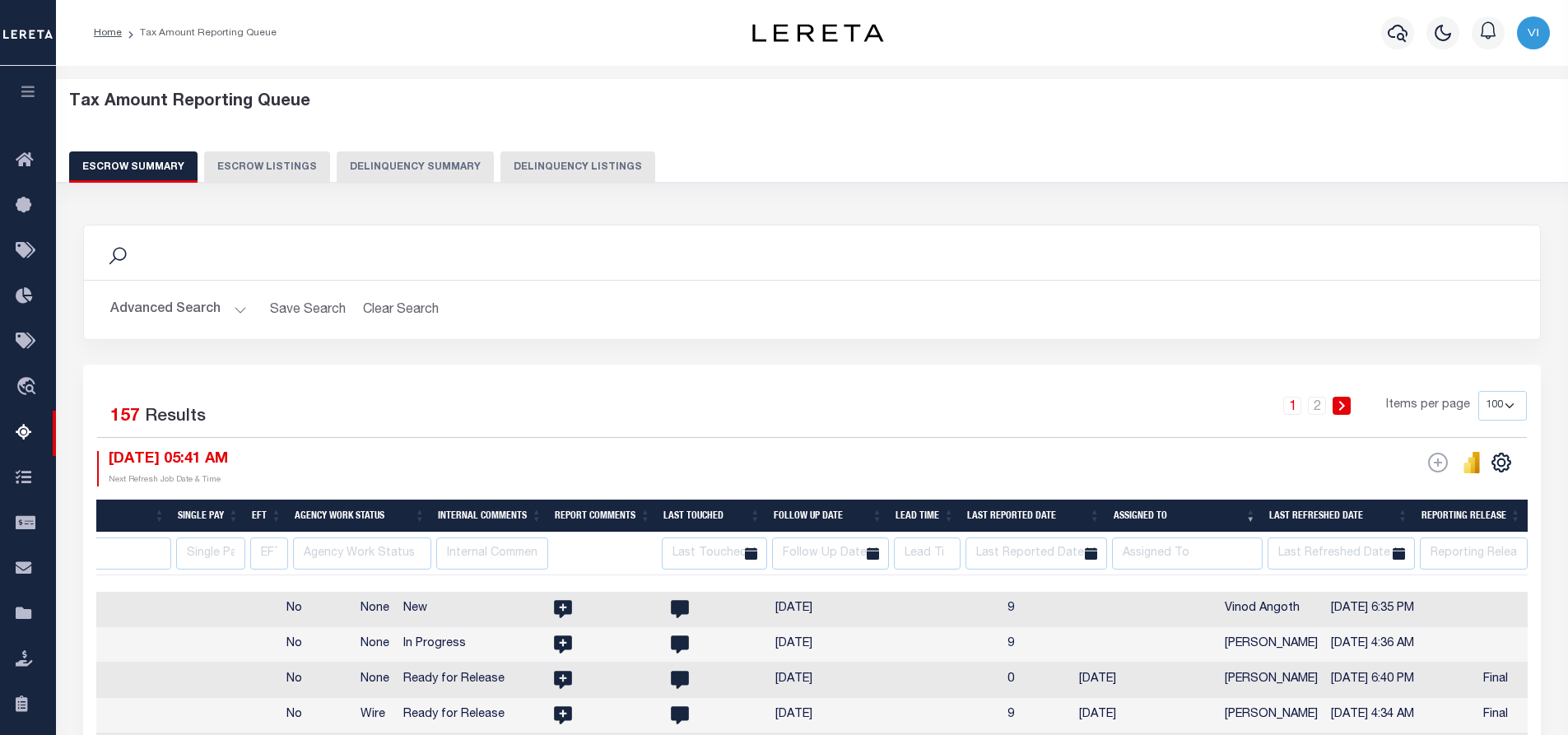
click at [1339, 122] on div "Tax Amount Reporting Queue Escrow Summary Escrow Listings Delinquency Summary" at bounding box center [812, 138] width 1487 height 90
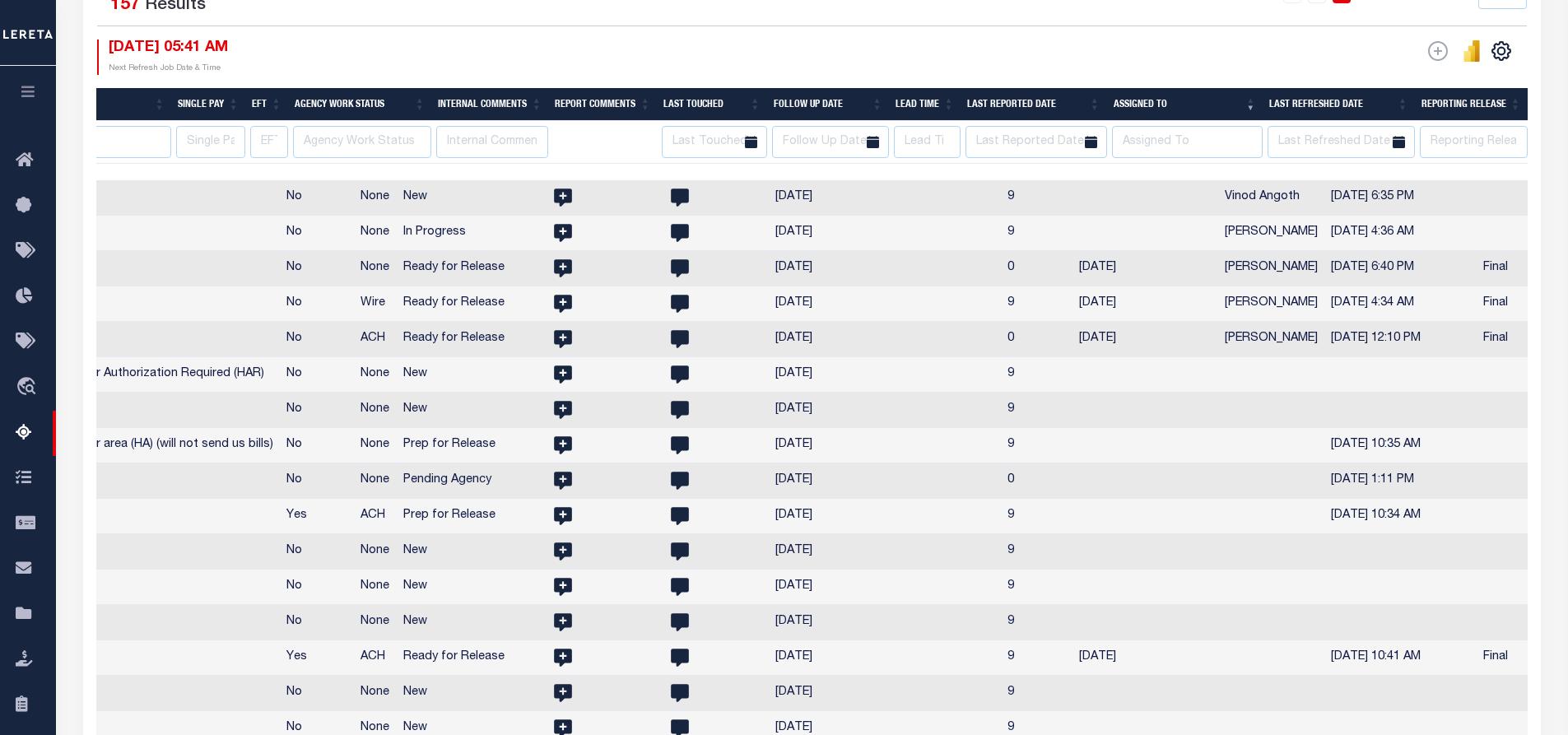
click at [1075, 498] on td at bounding box center [1145, 482] width 146 height 36
checkbox input "true"
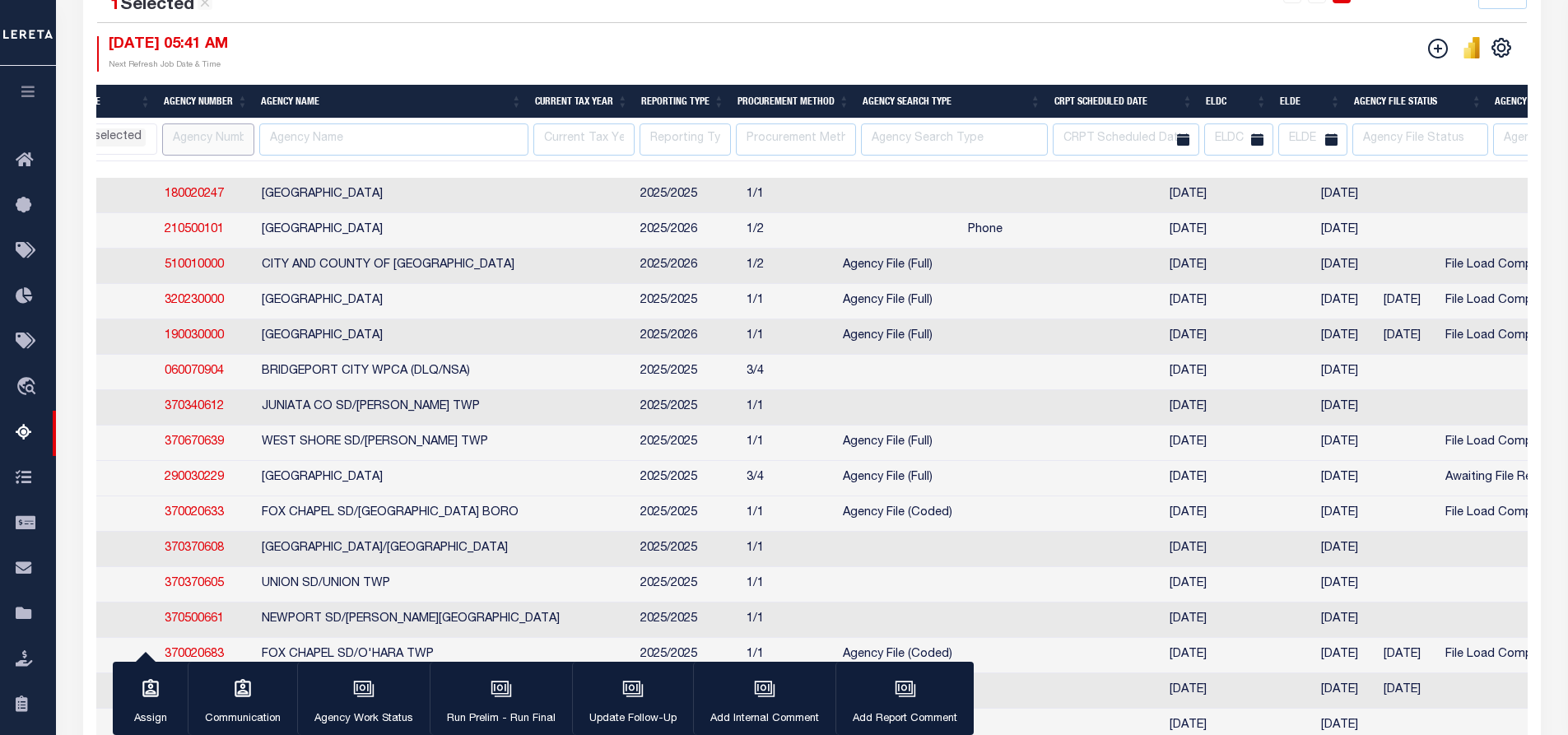
click at [205, 140] on input "text" at bounding box center [208, 139] width 92 height 32
paste input "210410432"
type input "210410432"
select select
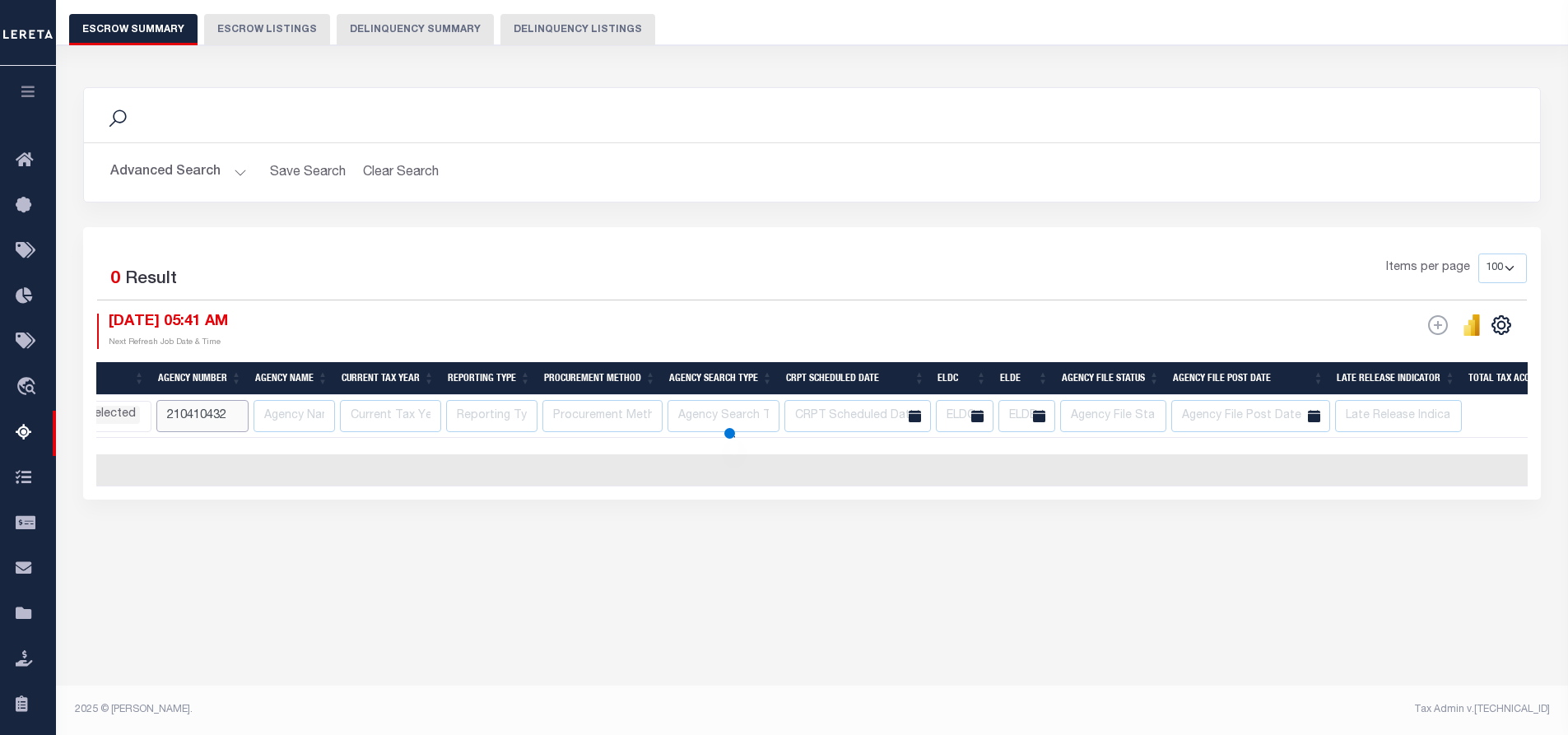
select select
click at [231, 172] on button "Advanced Search" at bounding box center [178, 172] width 137 height 32
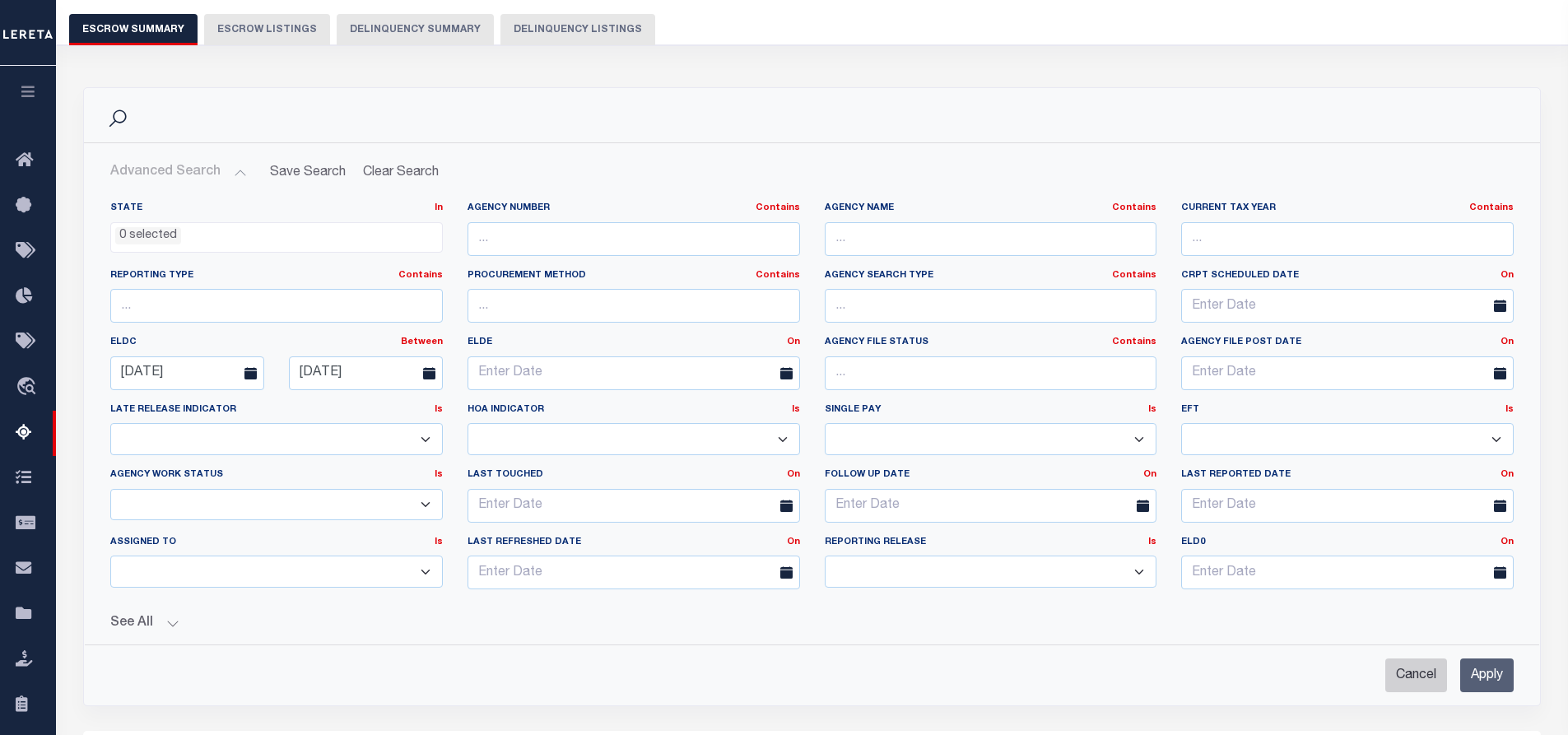
click at [1421, 676] on input "Cancel" at bounding box center [1416, 676] width 62 height 34
checkbox input "true"
select select
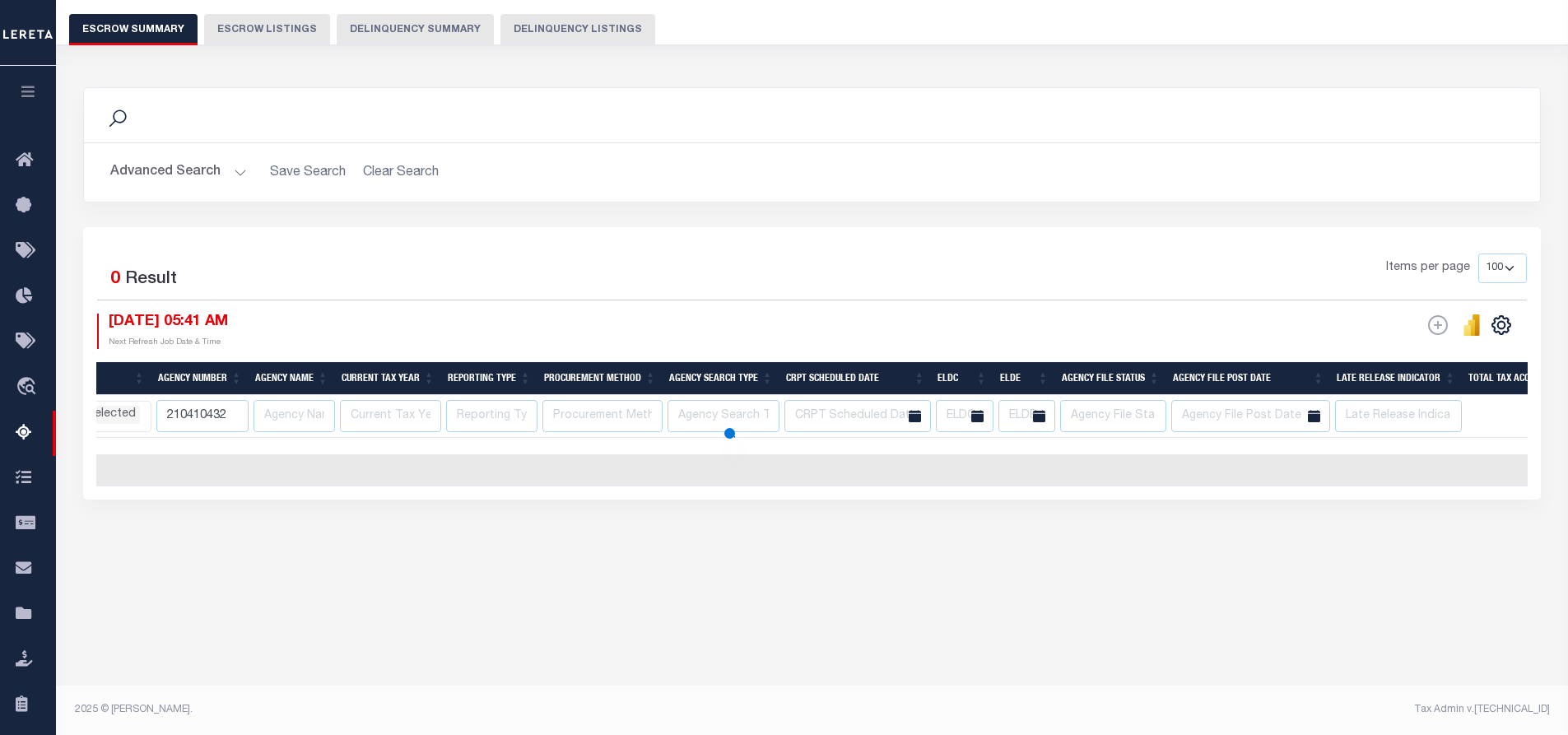
select select
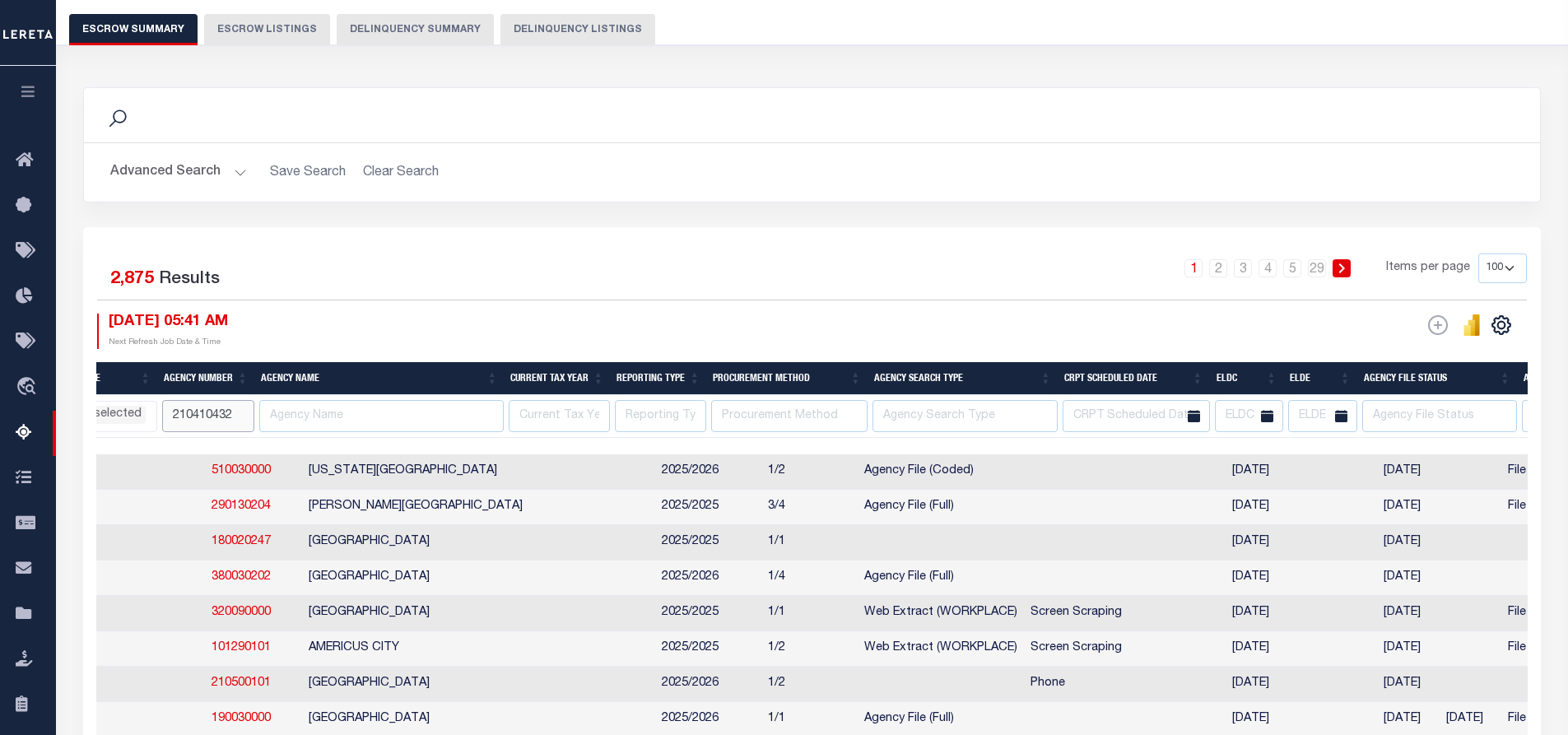
click at [238, 415] on input "210410432" at bounding box center [208, 416] width 92 height 32
type input "2"
click at [230, 169] on button "Advanced Search" at bounding box center [178, 172] width 137 height 32
select select
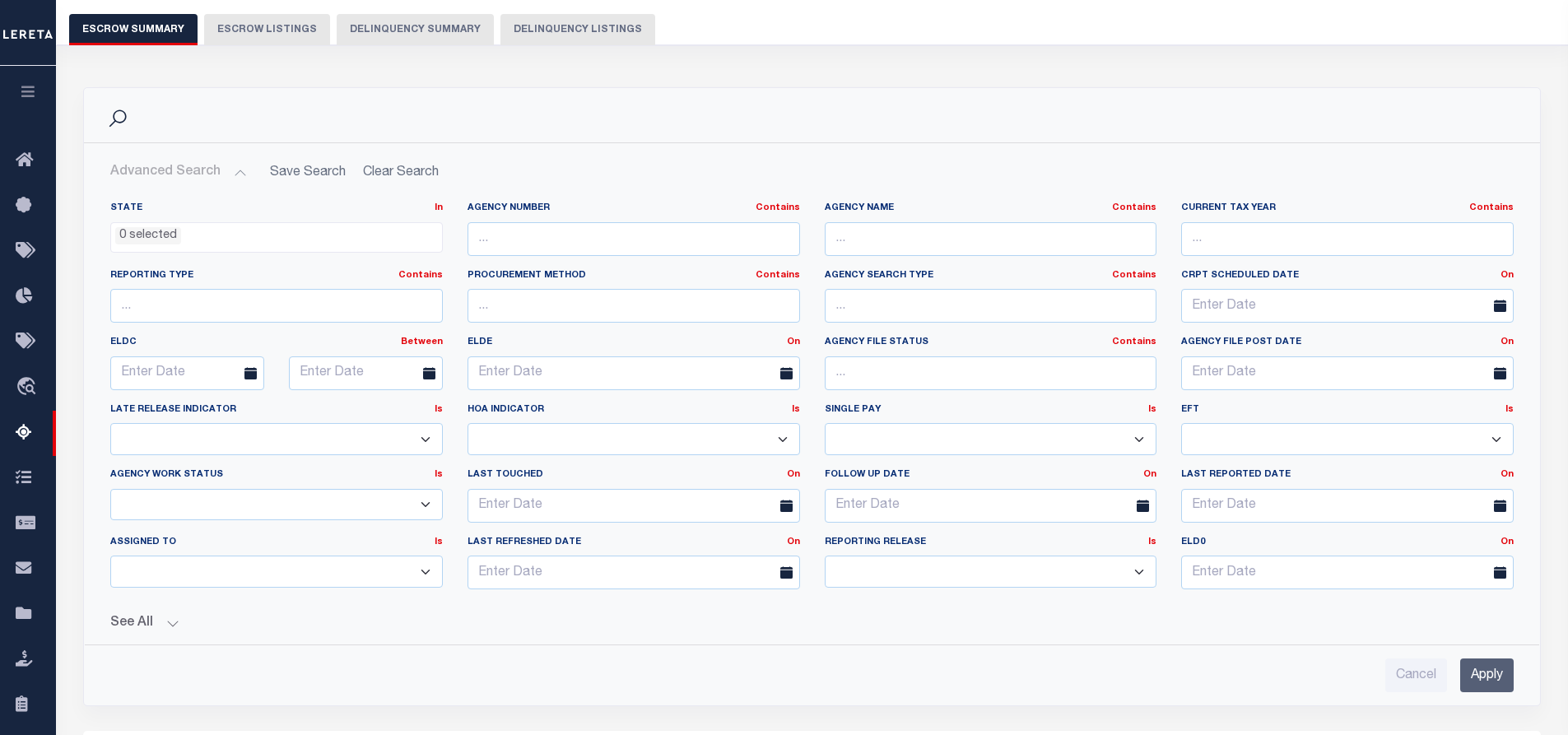
select select
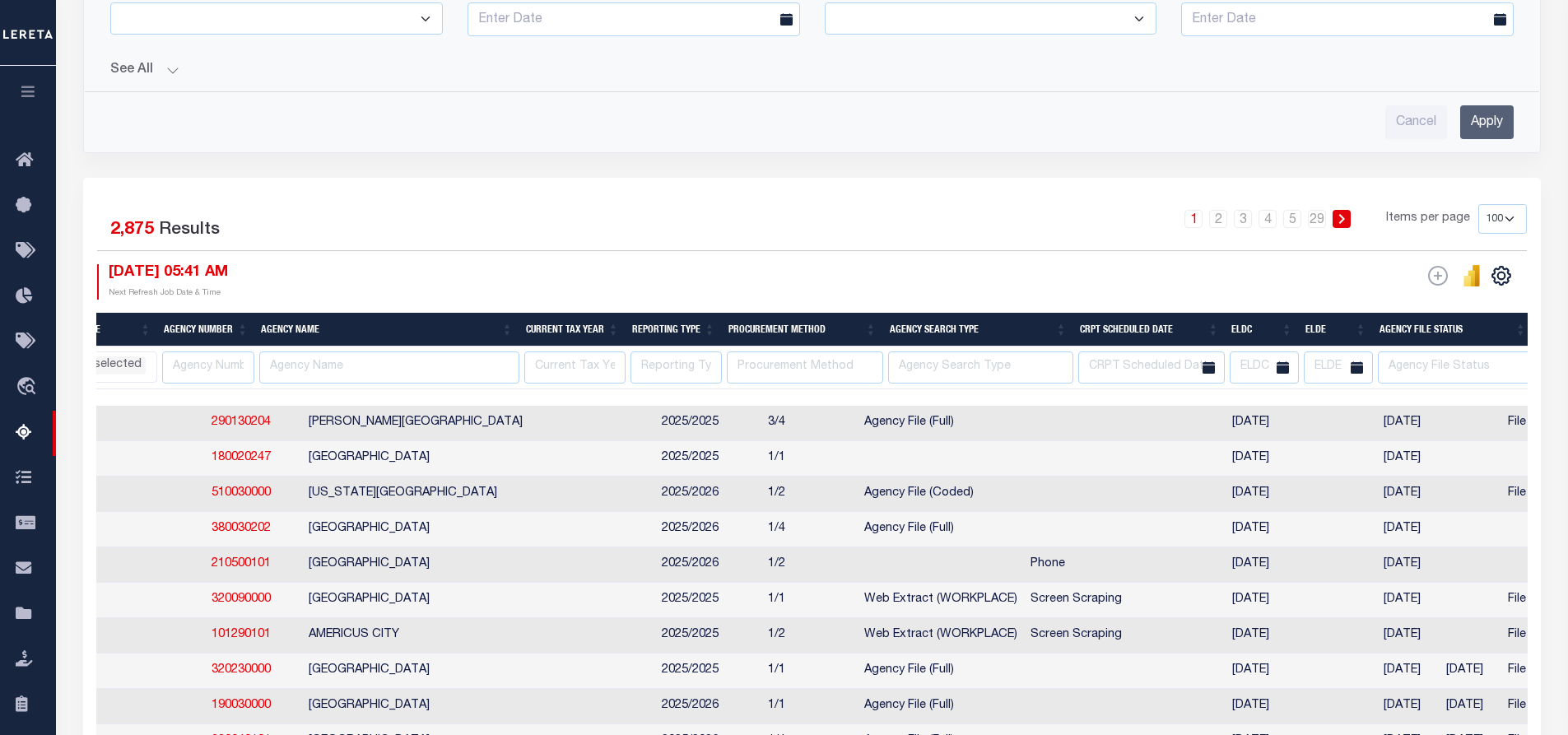
click at [172, 69] on button "See All" at bounding box center [811, 70] width 1403 height 16
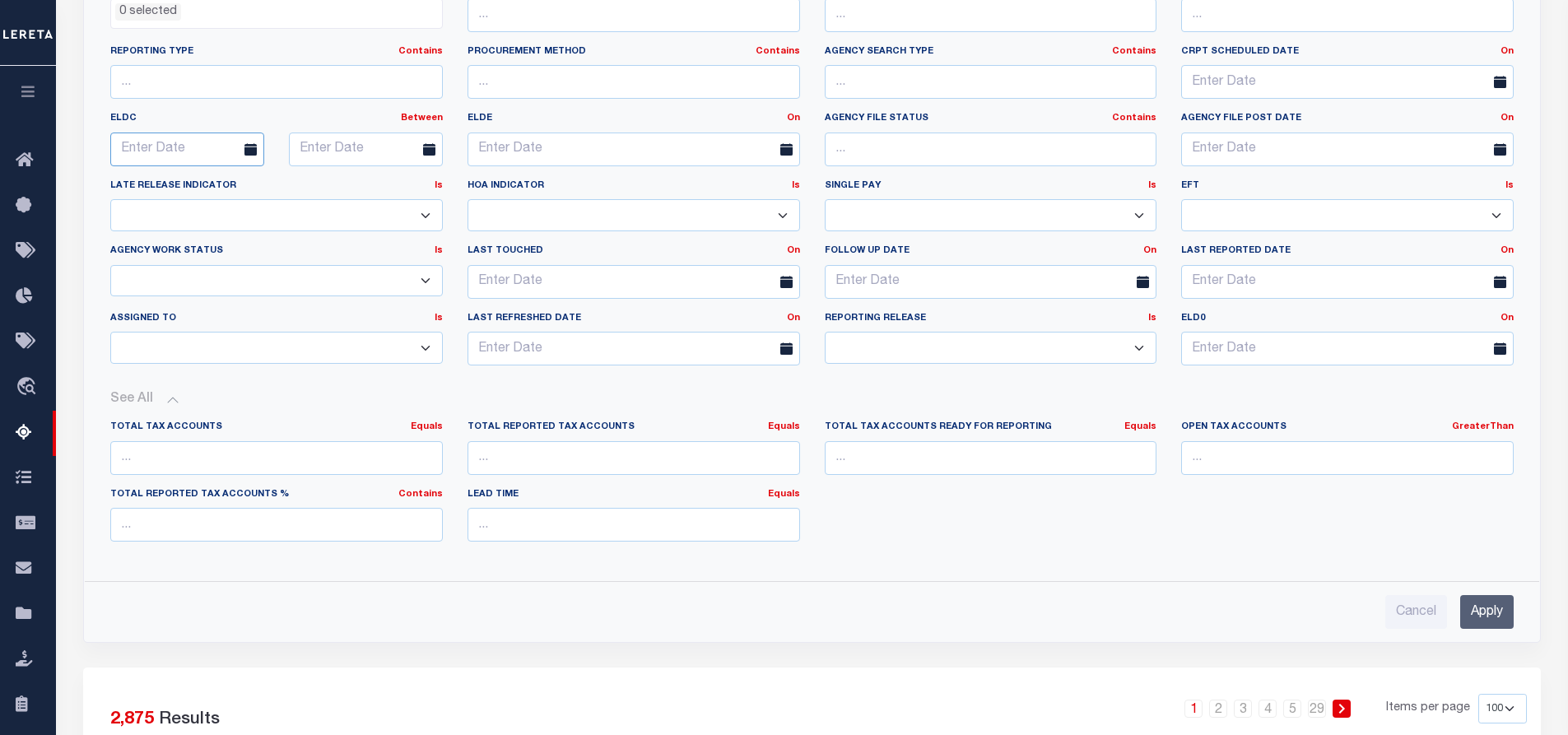
click at [187, 149] on input "text" at bounding box center [187, 150] width 154 height 34
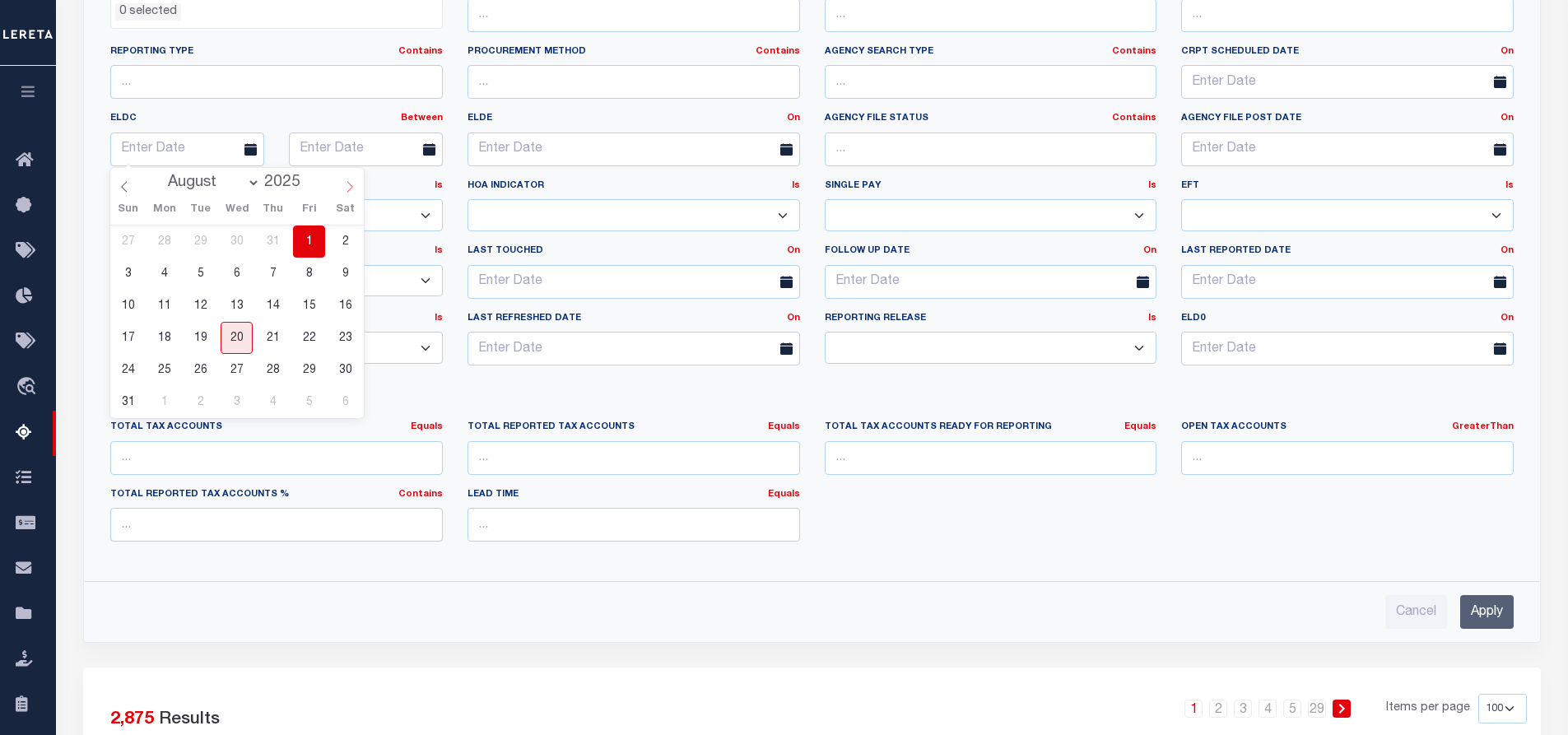
click at [348, 183] on icon at bounding box center [350, 187] width 11 height 11
click at [123, 183] on icon at bounding box center [124, 187] width 11 height 11
select select "7"
click at [308, 241] on span "1" at bounding box center [309, 241] width 32 height 32
type input "08-01-2025"
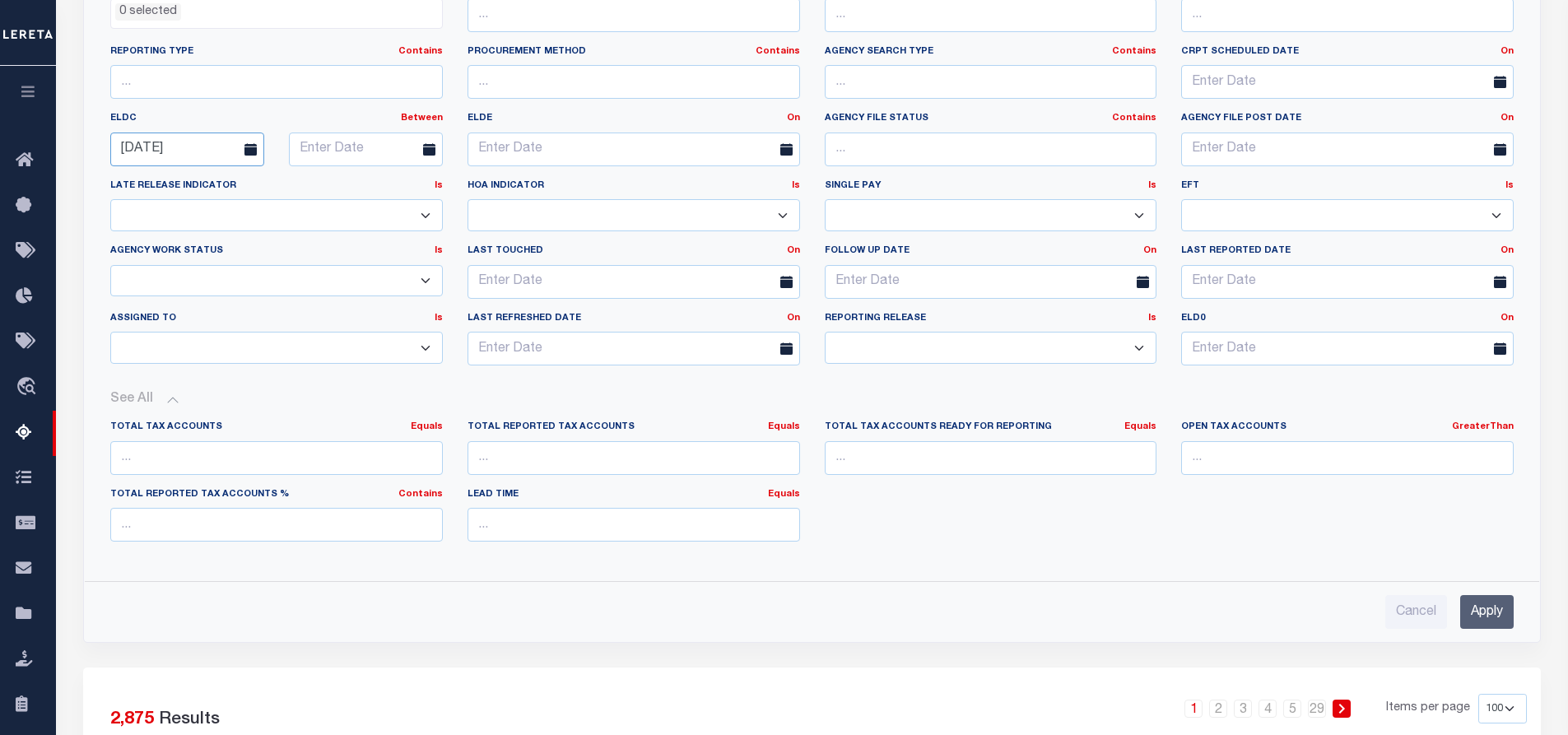
click at [184, 149] on input "08-01-2025" at bounding box center [187, 150] width 154 height 34
click at [251, 145] on icon at bounding box center [250, 149] width 12 height 12
click at [251, 152] on icon at bounding box center [250, 149] width 12 height 12
click at [197, 148] on input "08-01-2025" at bounding box center [187, 150] width 154 height 34
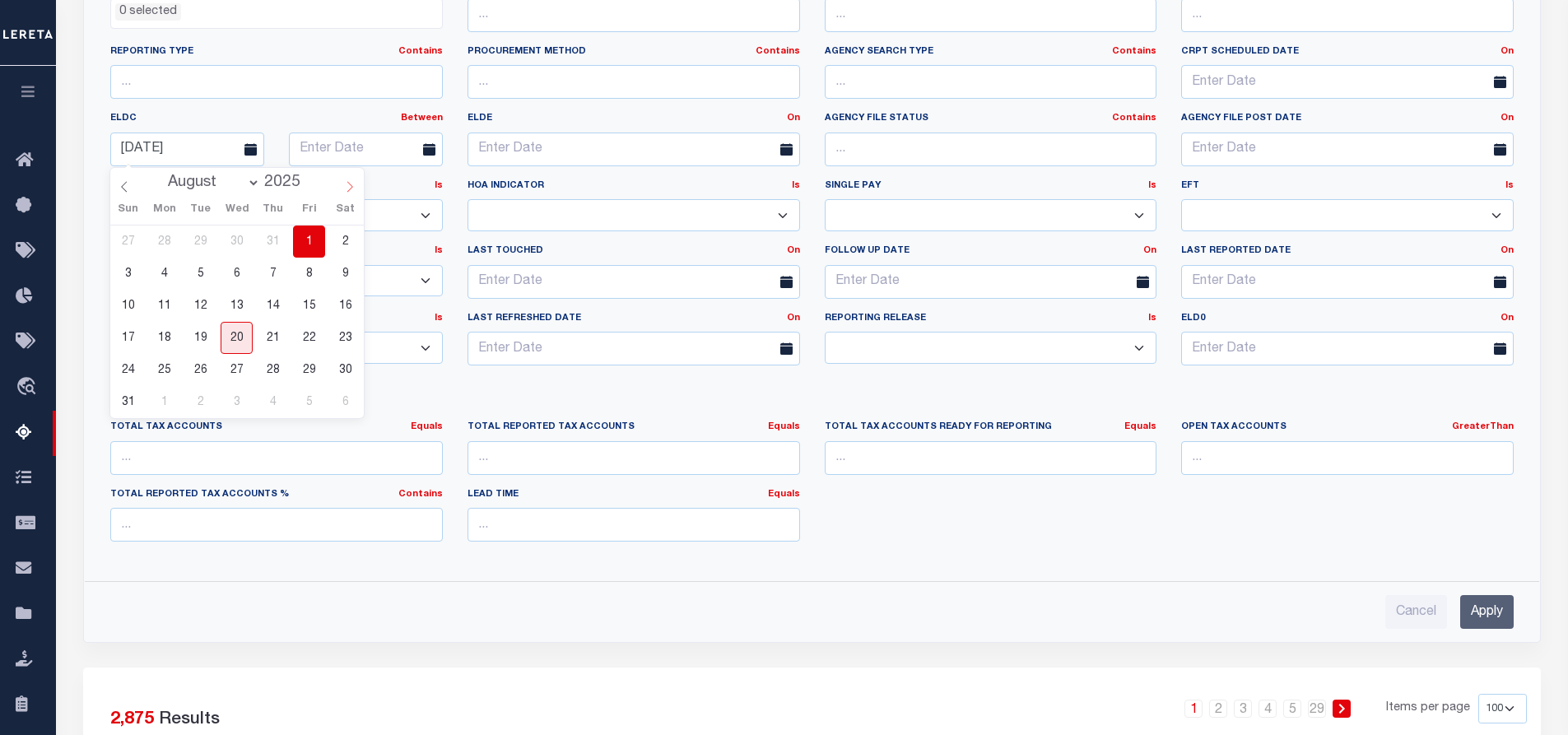
click at [346, 186] on icon at bounding box center [350, 187] width 11 height 11
select select "8"
click at [166, 237] on span "1" at bounding box center [164, 241] width 32 height 32
type input "09-01-2025"
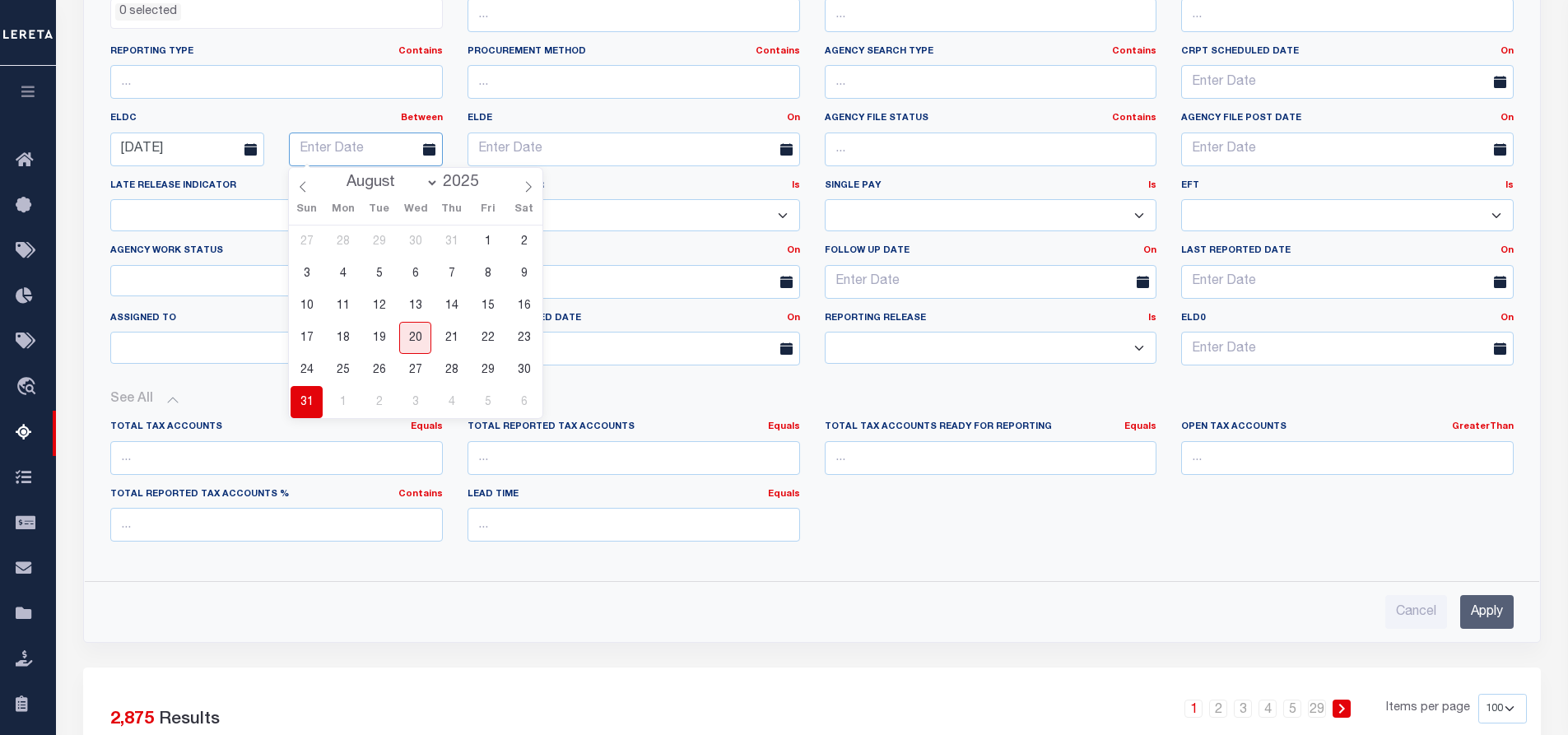
click at [347, 146] on input "text" at bounding box center [366, 150] width 154 height 34
click at [524, 182] on icon at bounding box center [529, 187] width 11 height 11
select select "8"
click at [346, 303] on span "15" at bounding box center [343, 305] width 32 height 32
type input "09-15-2025"
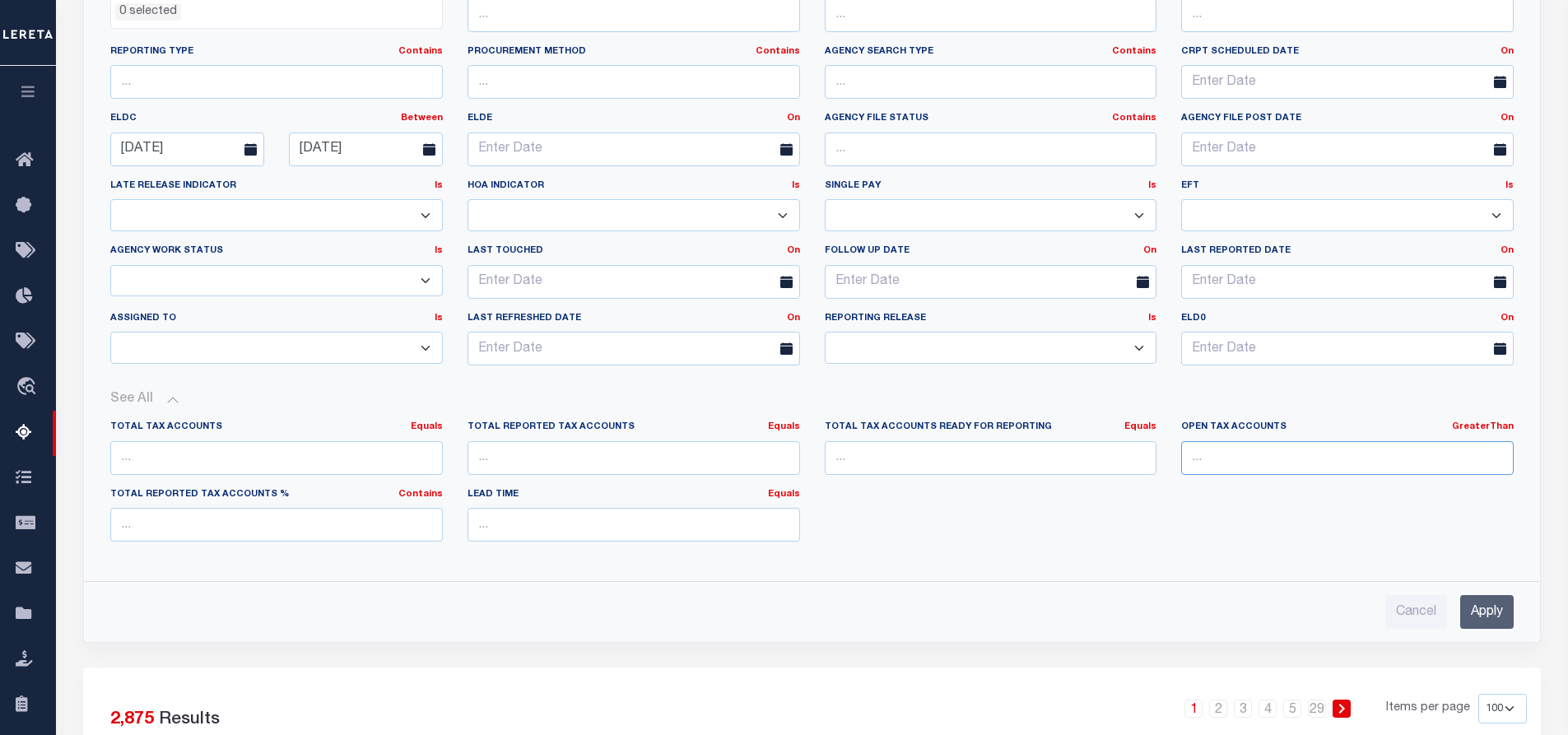
click at [1294, 455] on input "number" at bounding box center [1348, 458] width 333 height 34
type input "0"
click at [1483, 607] on input "Apply" at bounding box center [1487, 612] width 54 height 34
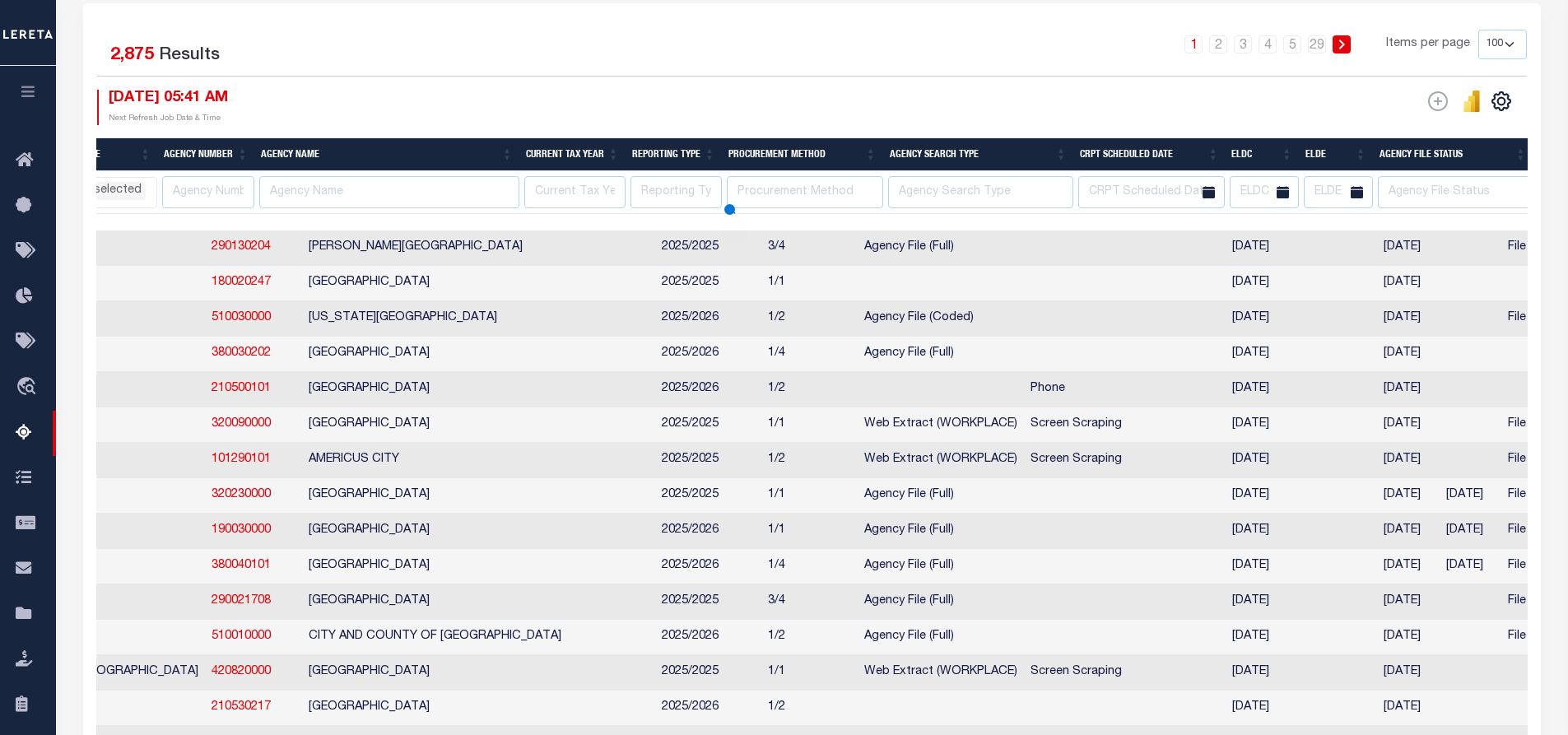
select select
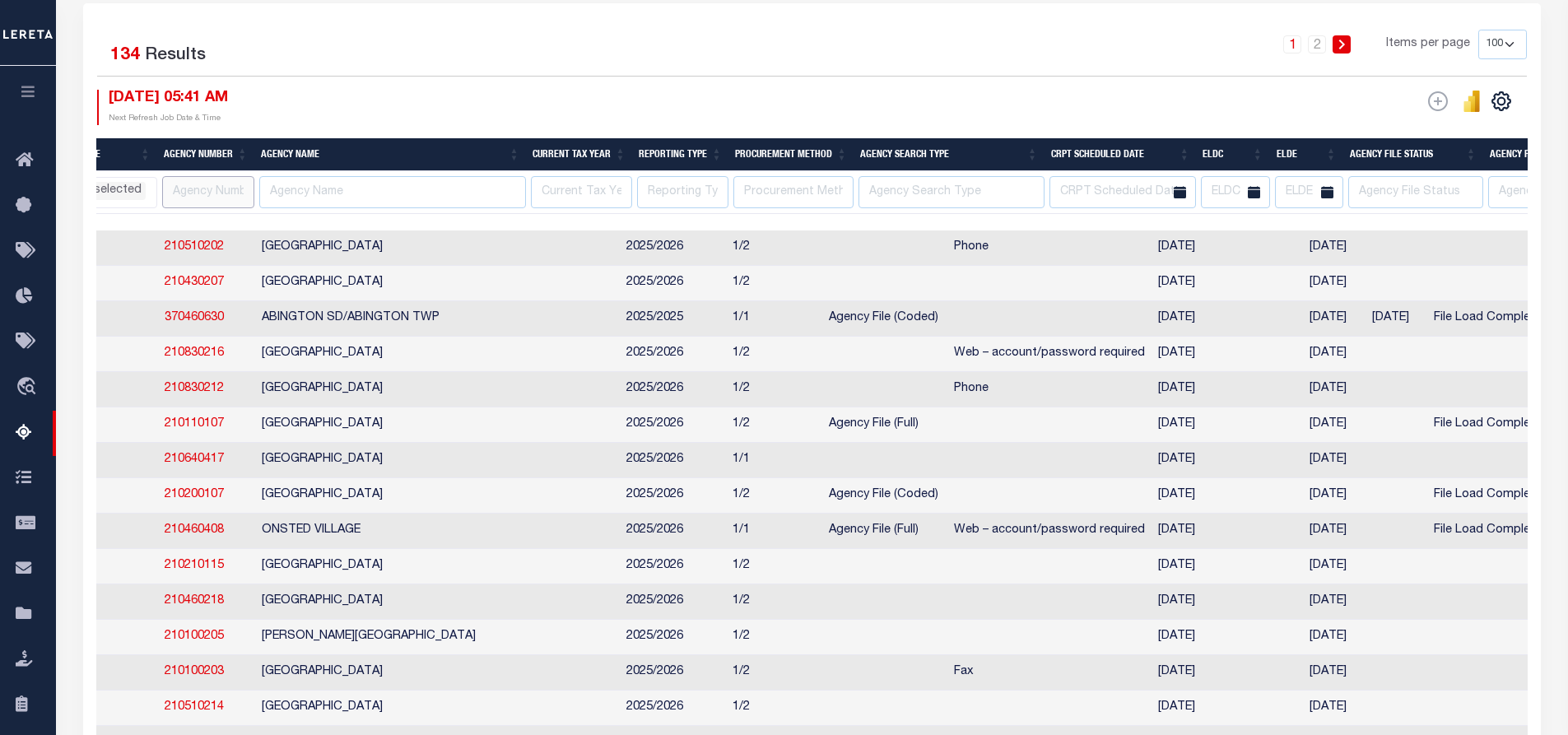
click at [212, 193] on input "text" at bounding box center [208, 192] width 92 height 32
click at [205, 194] on input "text" at bounding box center [208, 192] width 92 height 32
paste input "210410432"
type input "210410432"
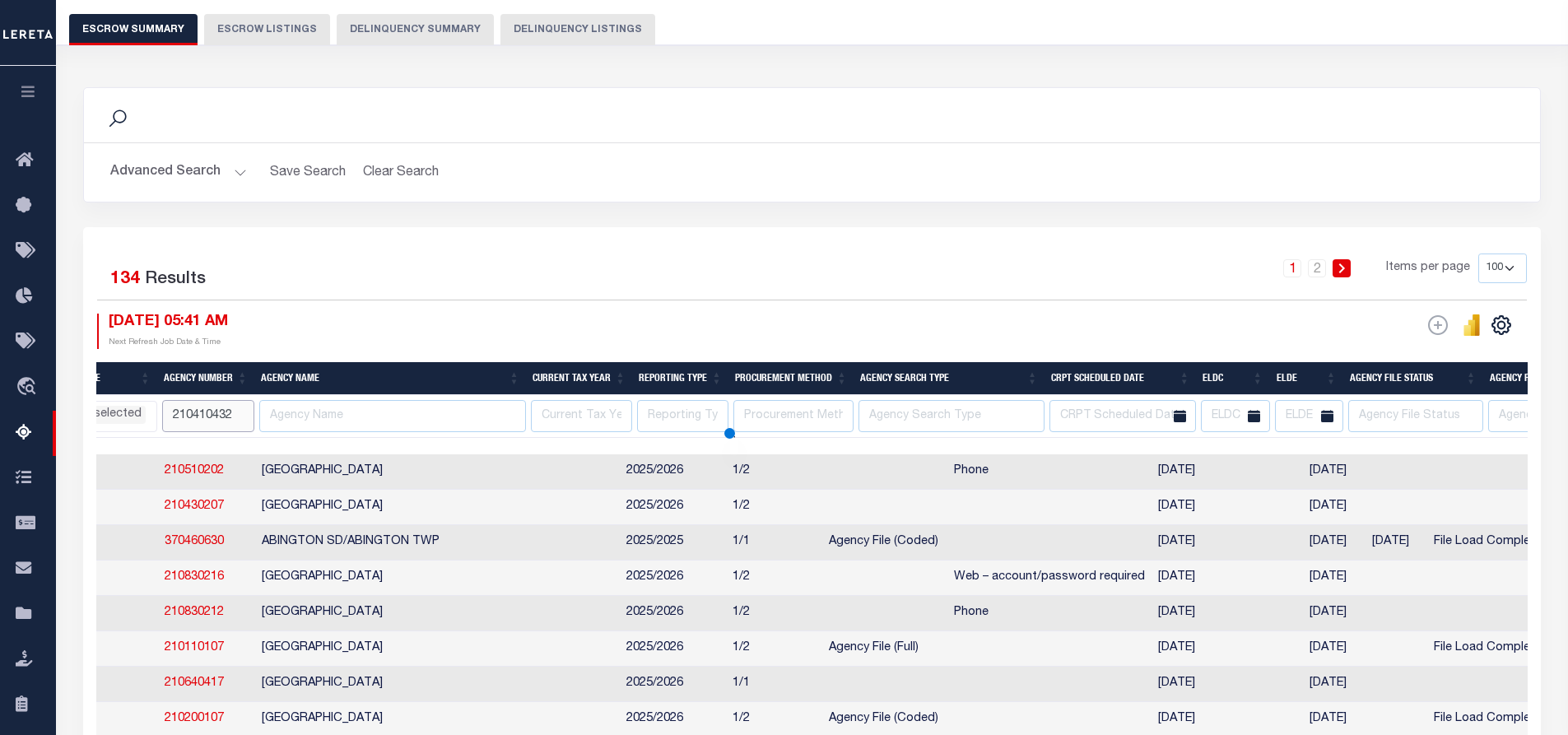
select select
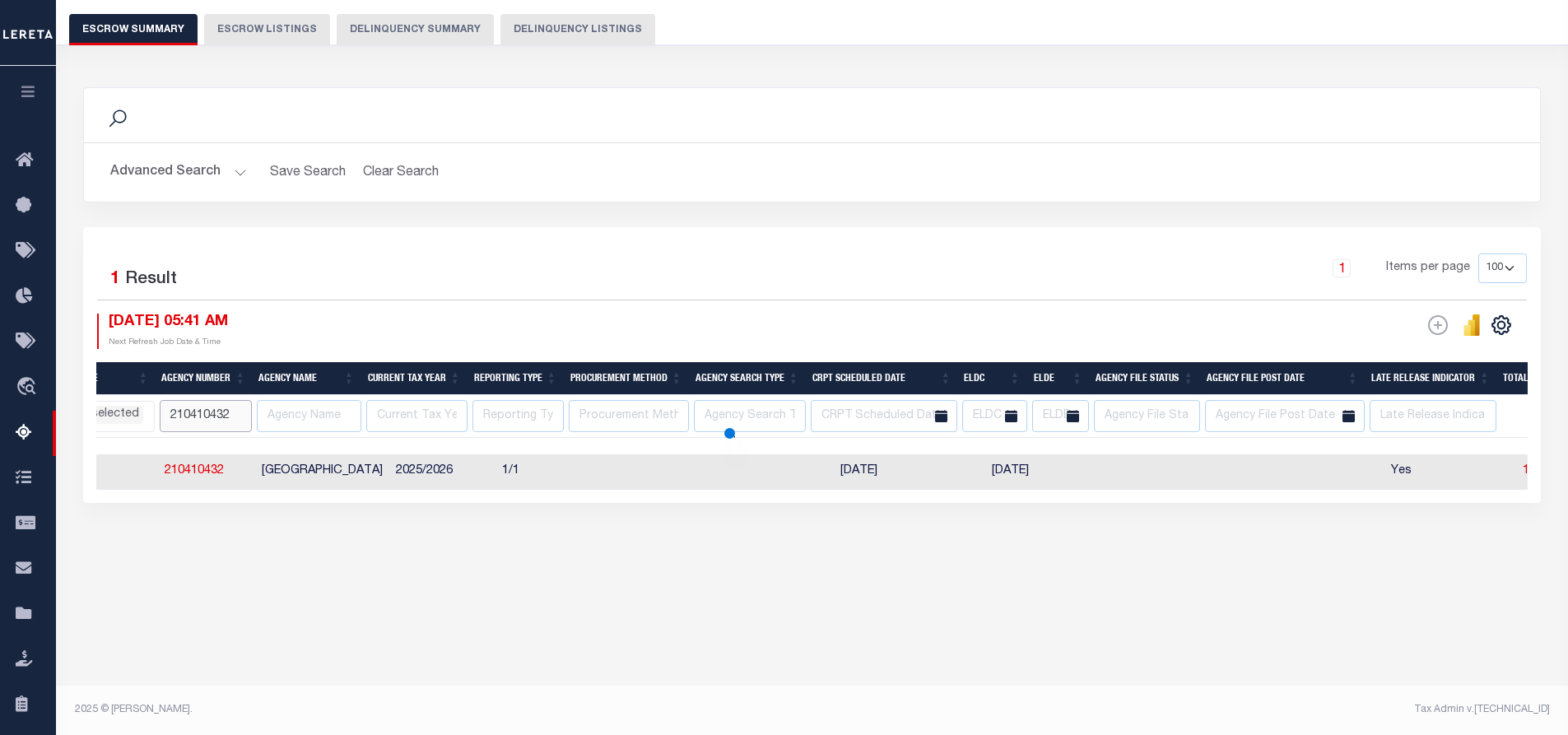
select select
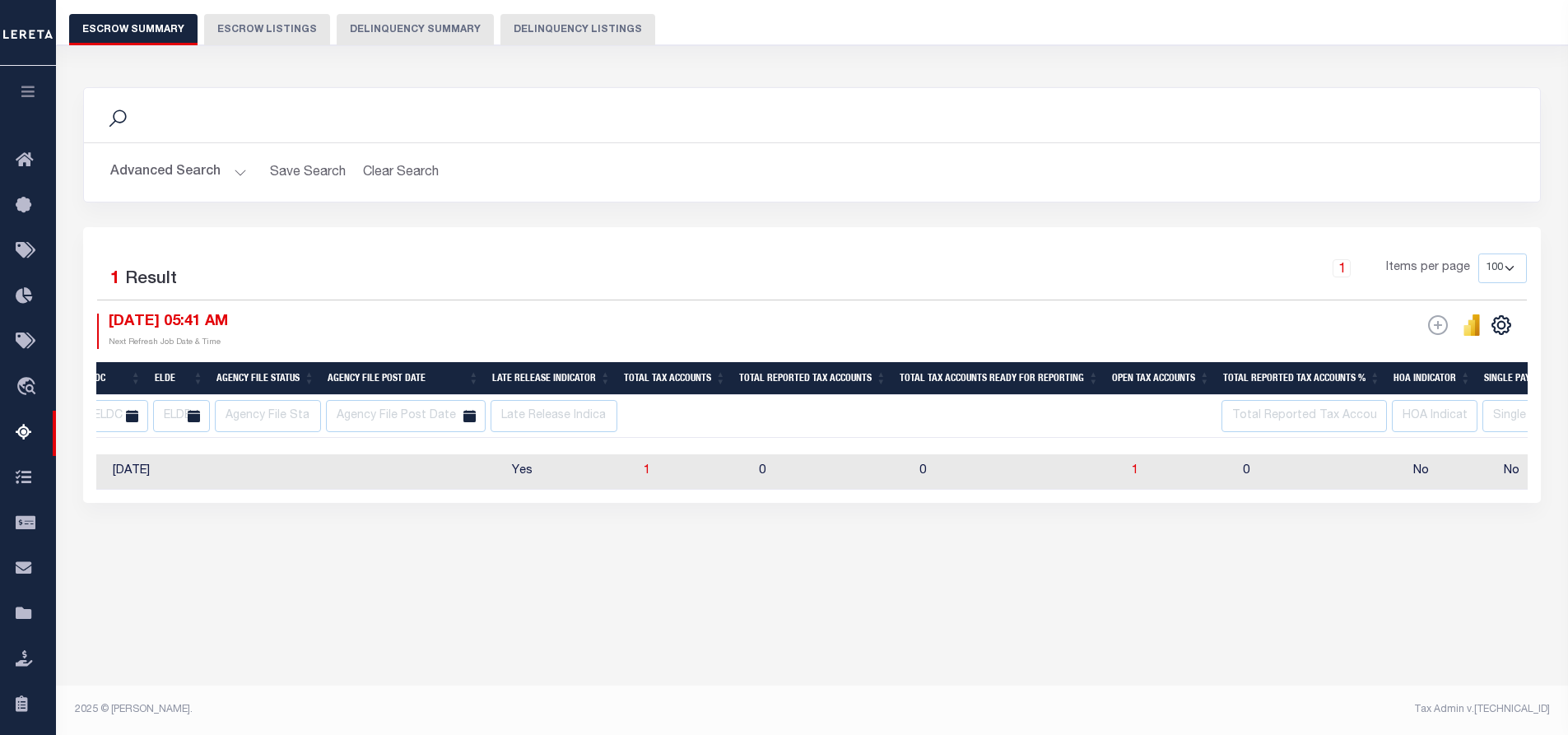
scroll to position [0, 977]
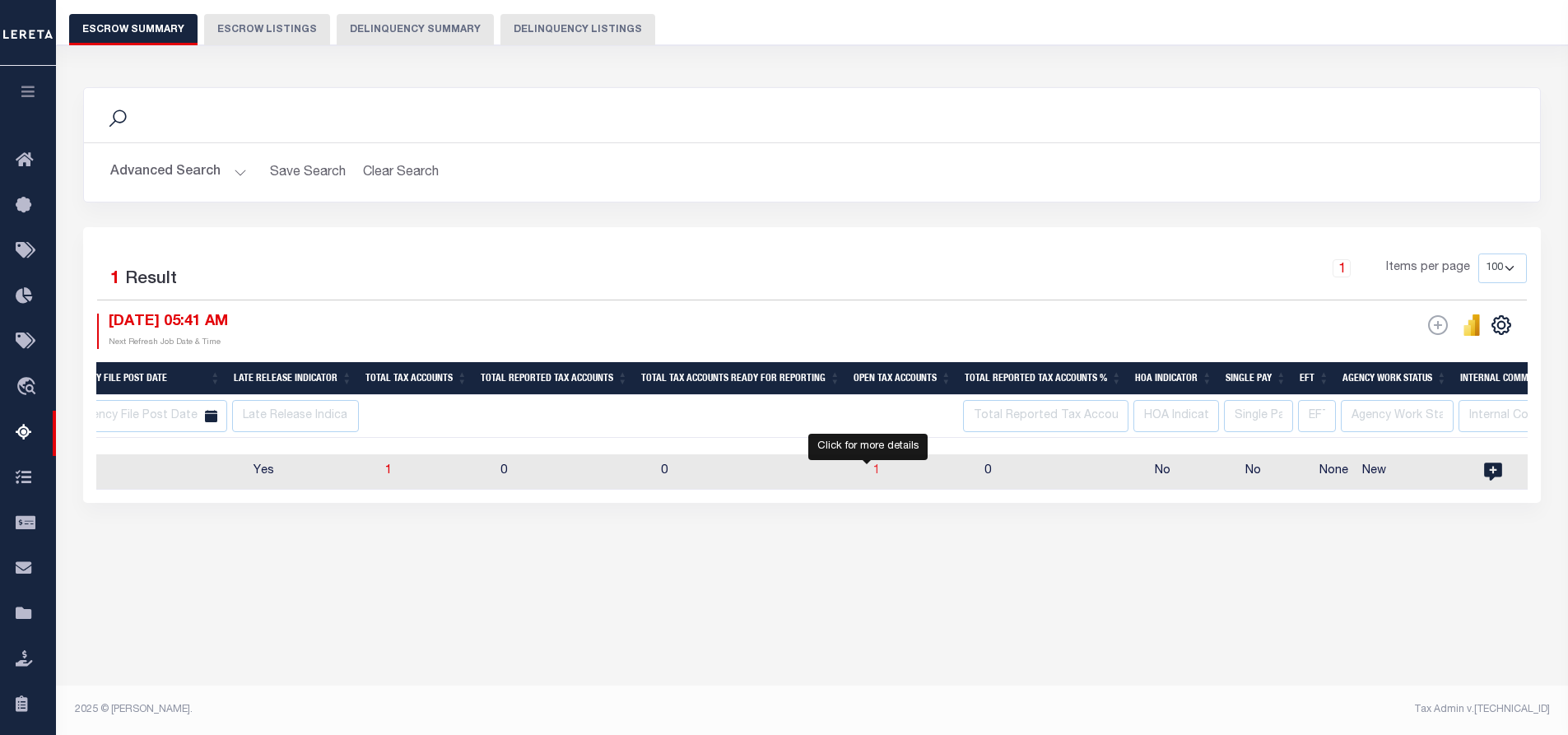
click at [874, 472] on span "1" at bounding box center [876, 471] width 7 height 11
select select
select select "100"
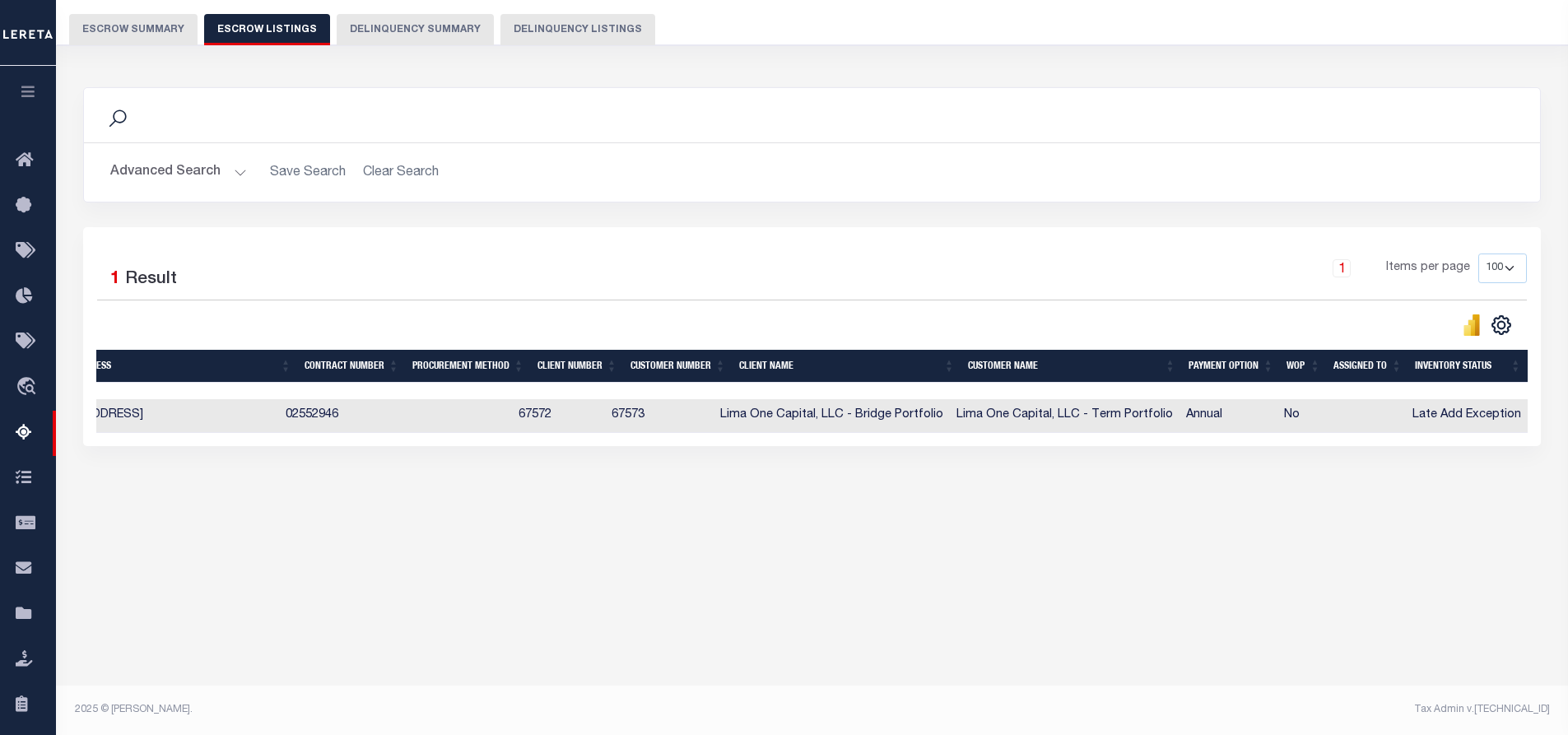
drag, startPoint x: 1302, startPoint y: 390, endPoint x: 654, endPoint y: 387, distance: 648.0
click at [654, 387] on div at bounding box center [387, 390] width 2281 height 16
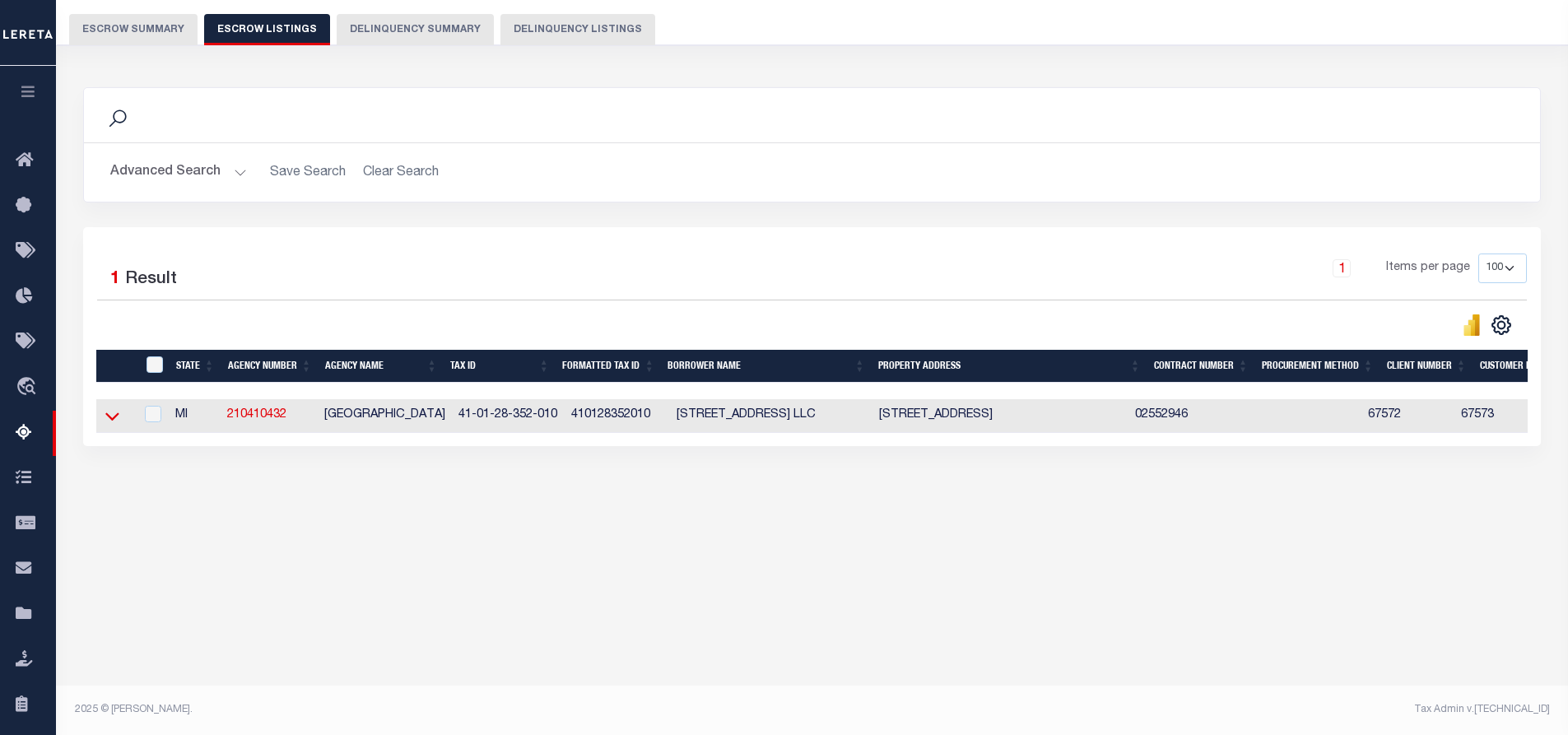
click at [110, 421] on icon at bounding box center [112, 417] width 14 height 8
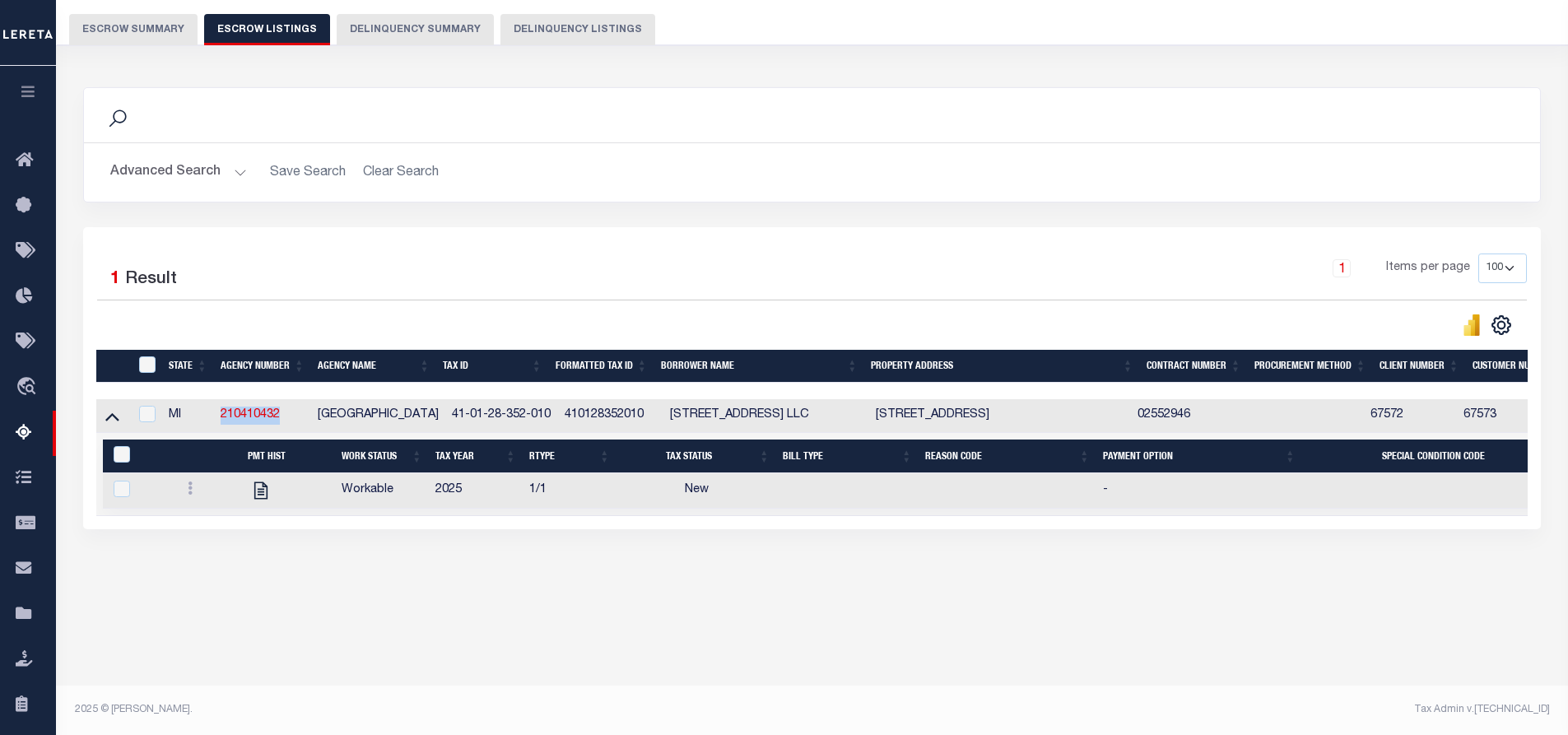
drag, startPoint x: 283, startPoint y: 416, endPoint x: 217, endPoint y: 417, distance: 66.0
click at [217, 417] on td "210410432" at bounding box center [262, 416] width 97 height 34
checkbox input "true"
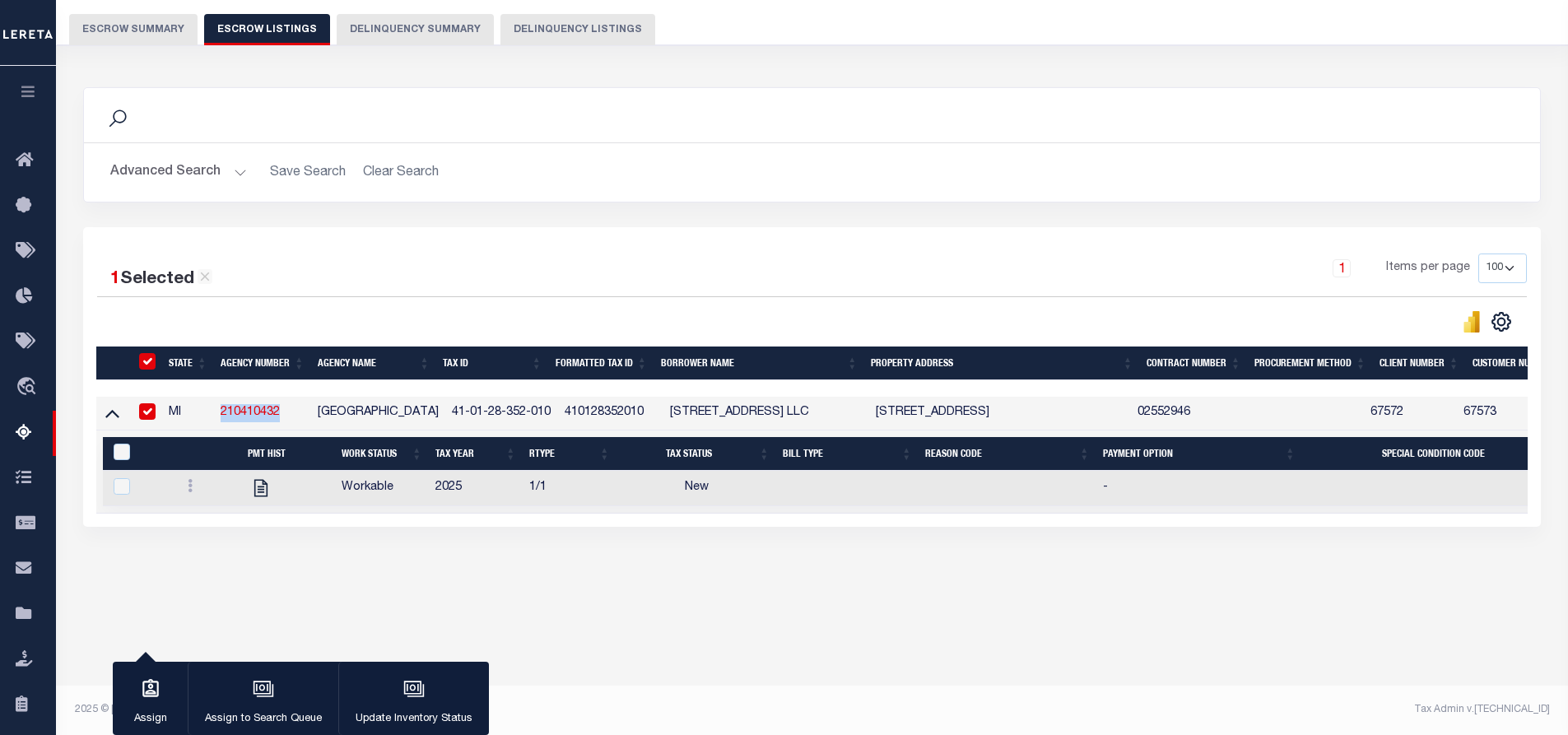
copy link "210410432"
click at [374, 267] on div "1 Selected 1 Result" at bounding box center [267, 273] width 339 height 40
click at [144, 362] on input "ID" at bounding box center [147, 361] width 16 height 16
checkbox input "false"
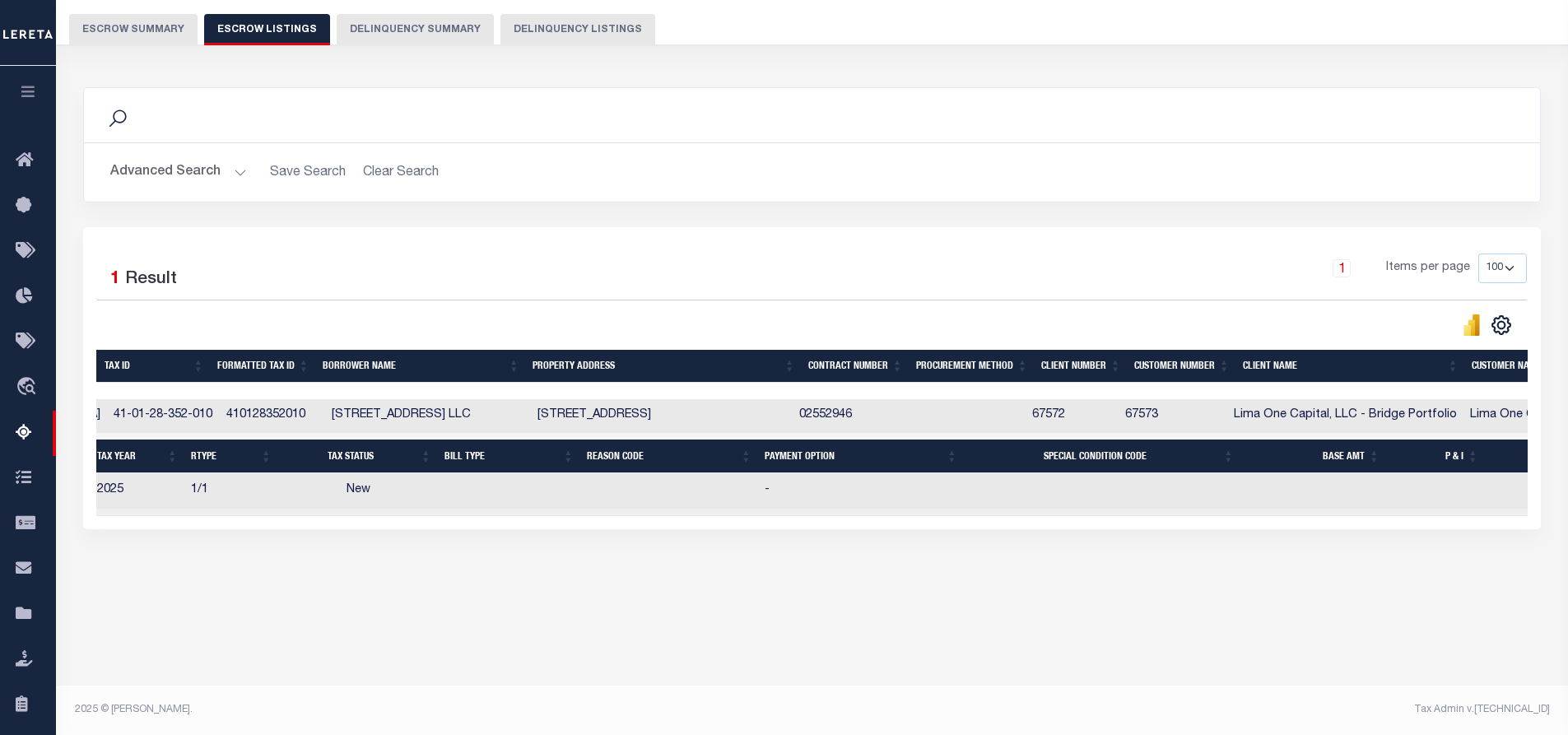
scroll to position [0, 384]
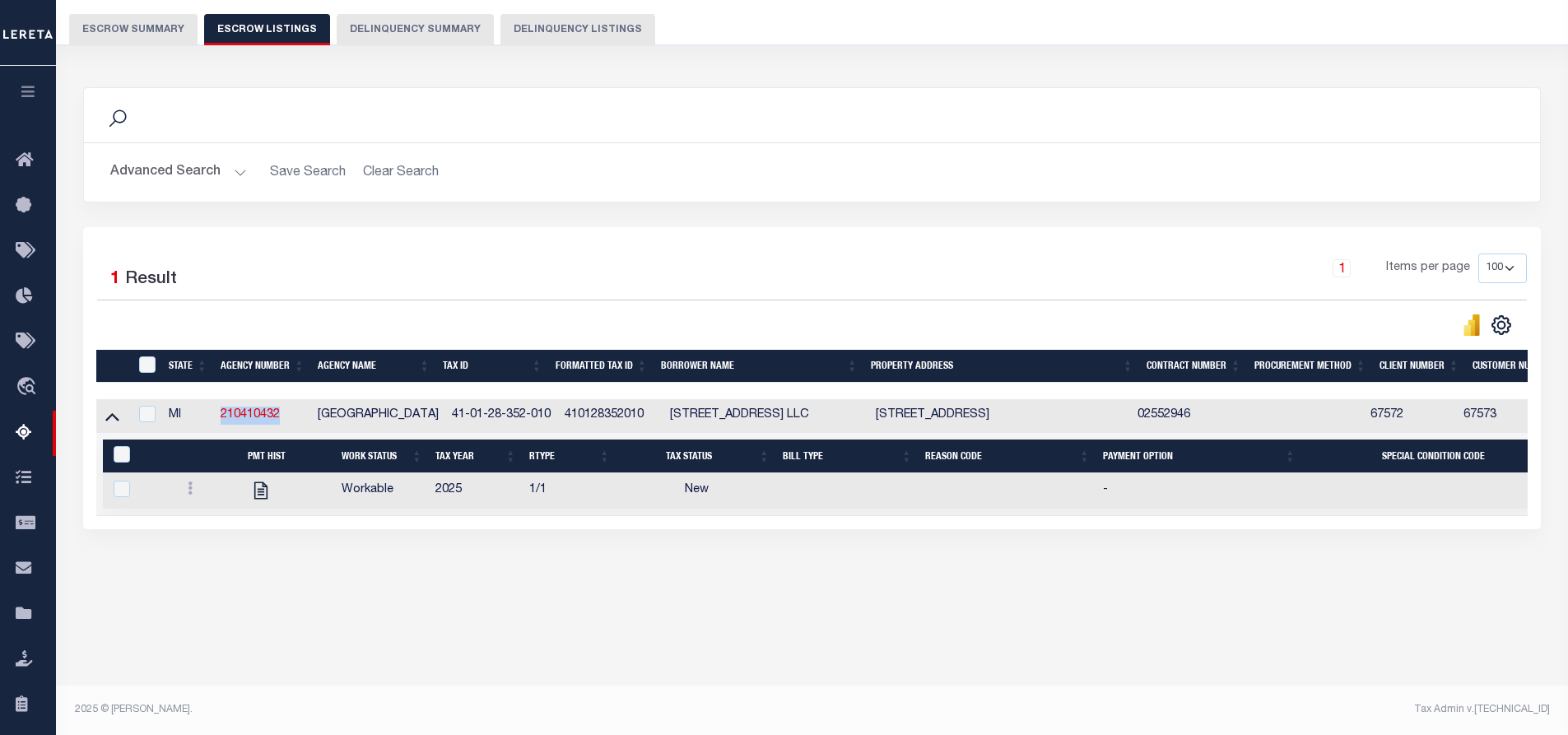
drag, startPoint x: 286, startPoint y: 416, endPoint x: 218, endPoint y: 416, distance: 68.0
click at [218, 416] on td "210410432" at bounding box center [262, 416] width 97 height 34
checkbox input "true"
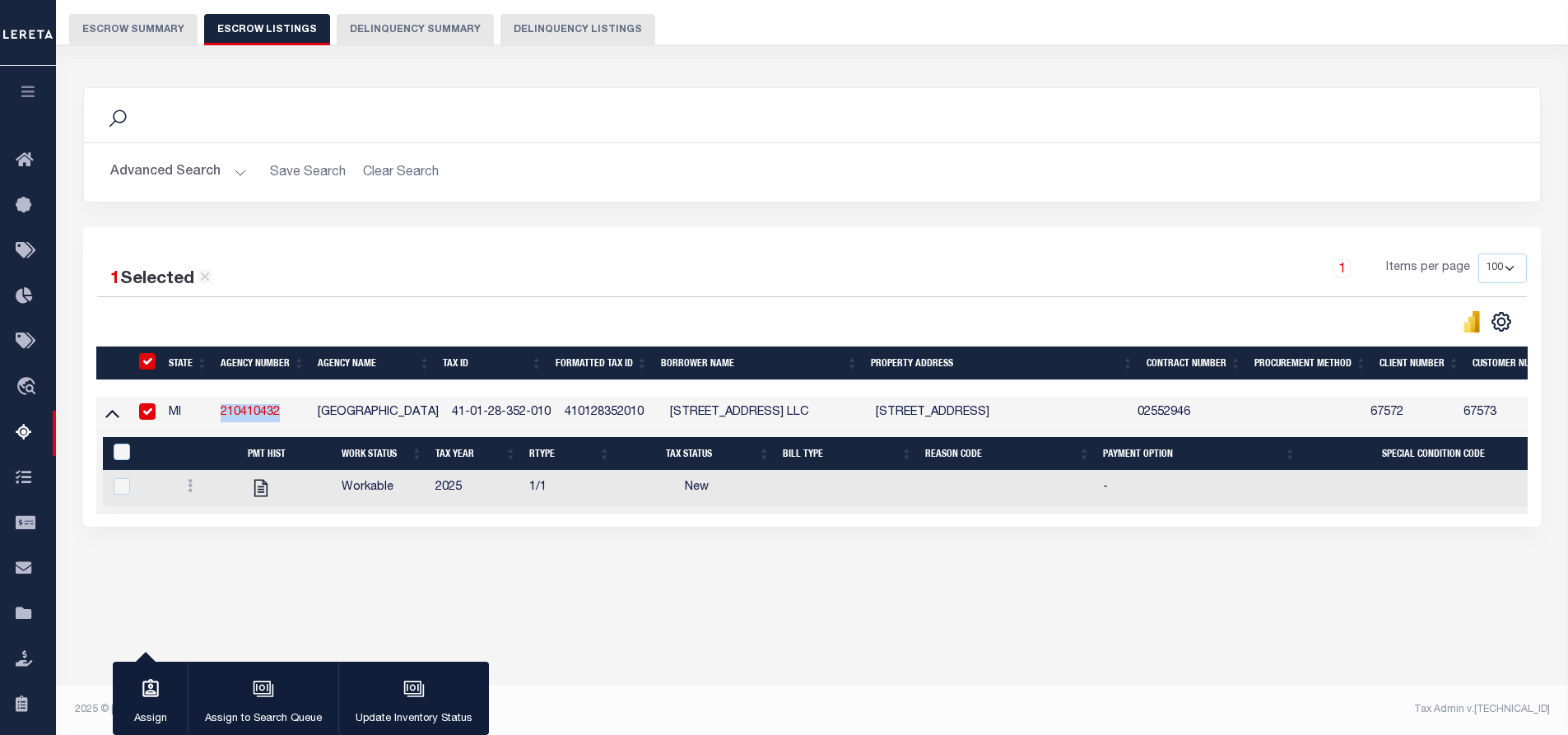
copy link "210410432"
click at [121, 32] on button "Escrow Summary" at bounding box center [133, 29] width 128 height 31
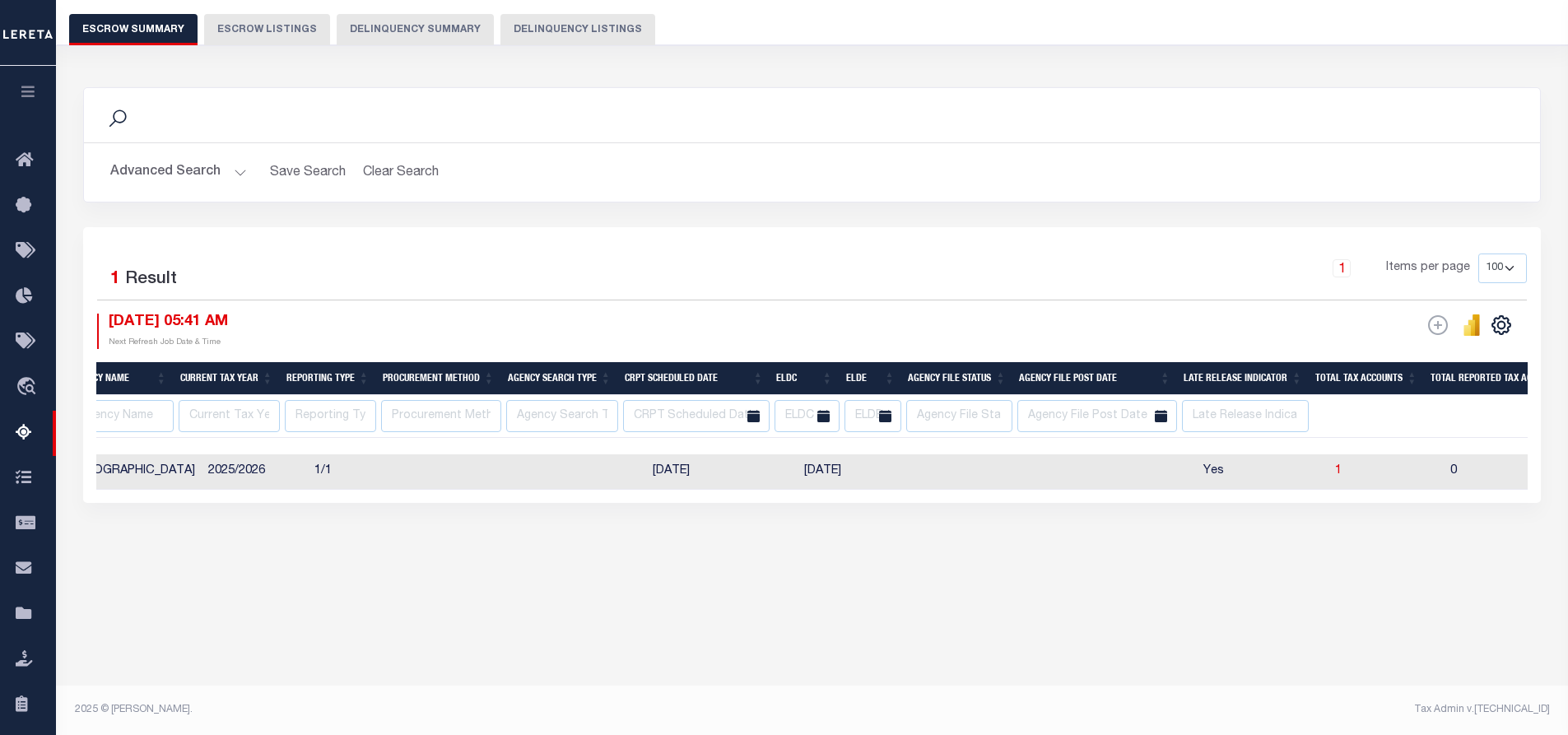
scroll to position [0, 483]
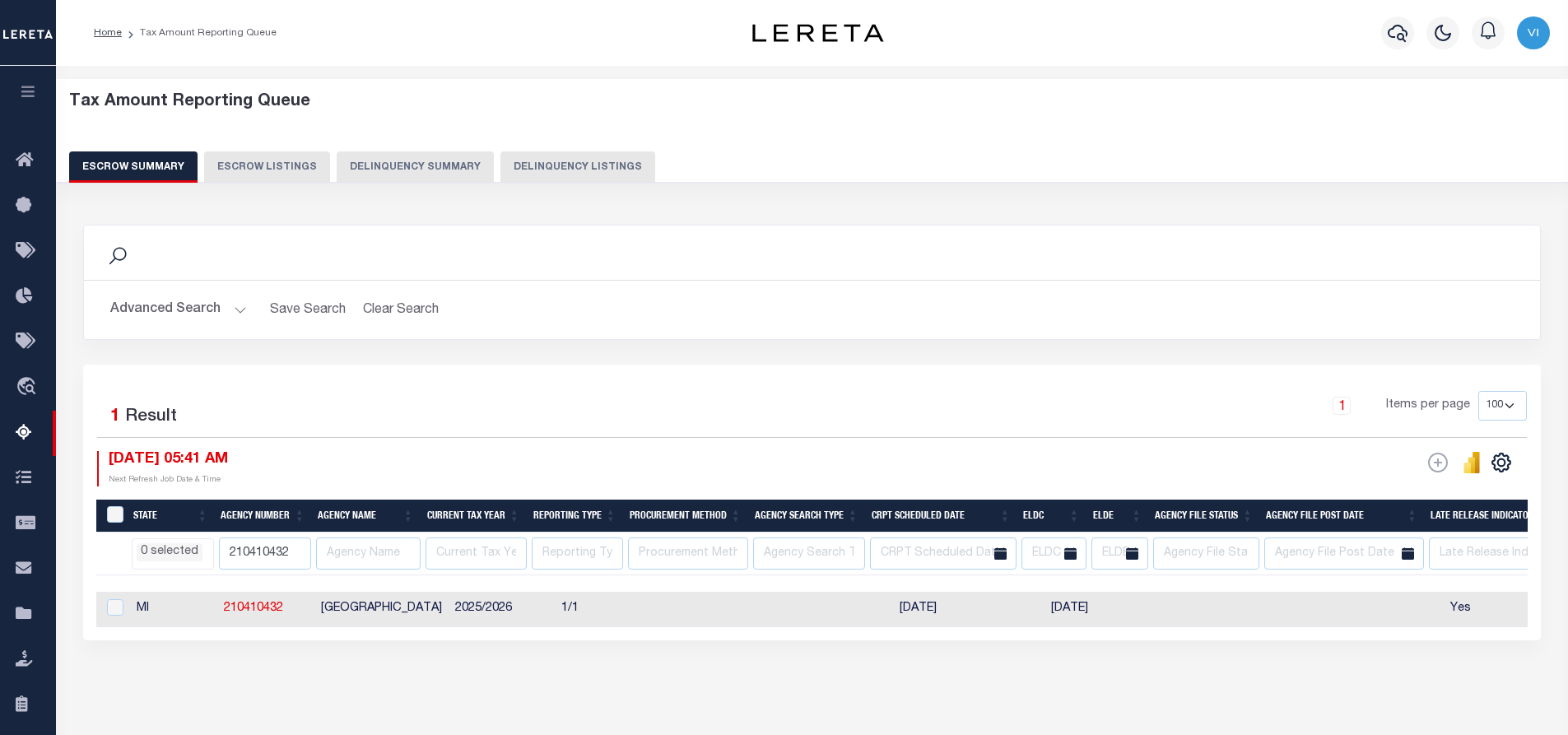
click at [236, 307] on button "Advanced Search" at bounding box center [178, 310] width 137 height 32
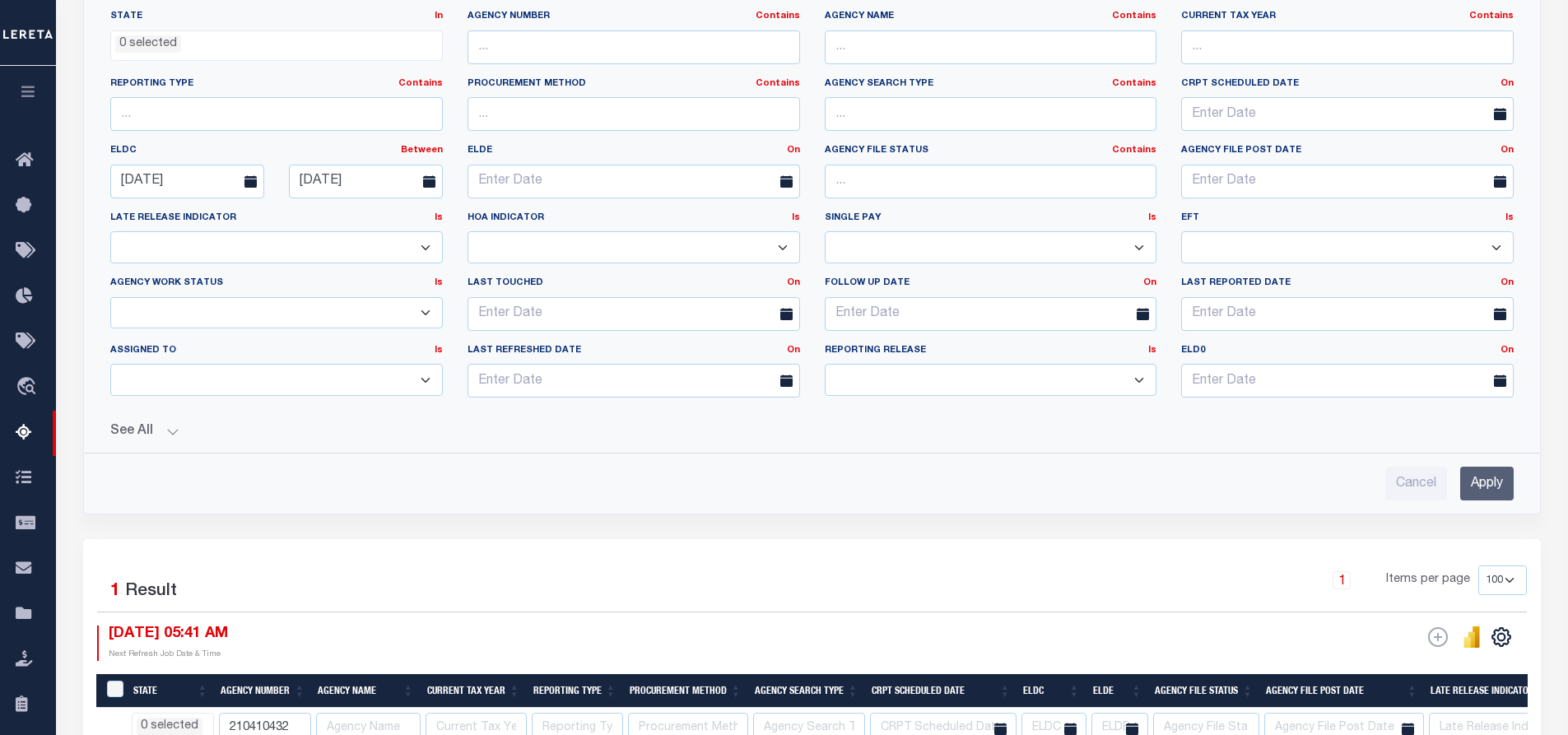
click at [172, 432] on button "See All" at bounding box center [811, 432] width 1403 height 16
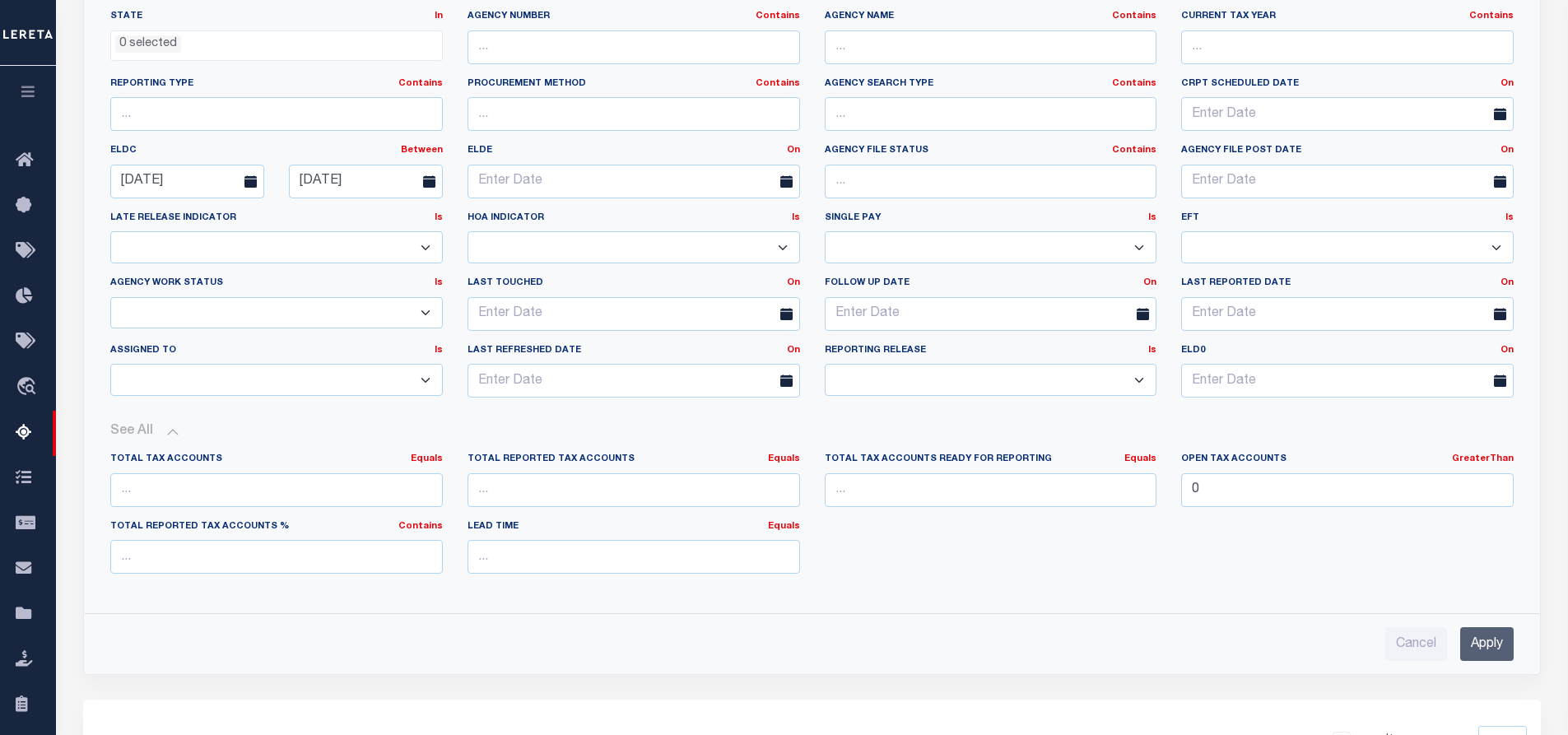
click at [169, 430] on button "See All" at bounding box center [811, 432] width 1403 height 16
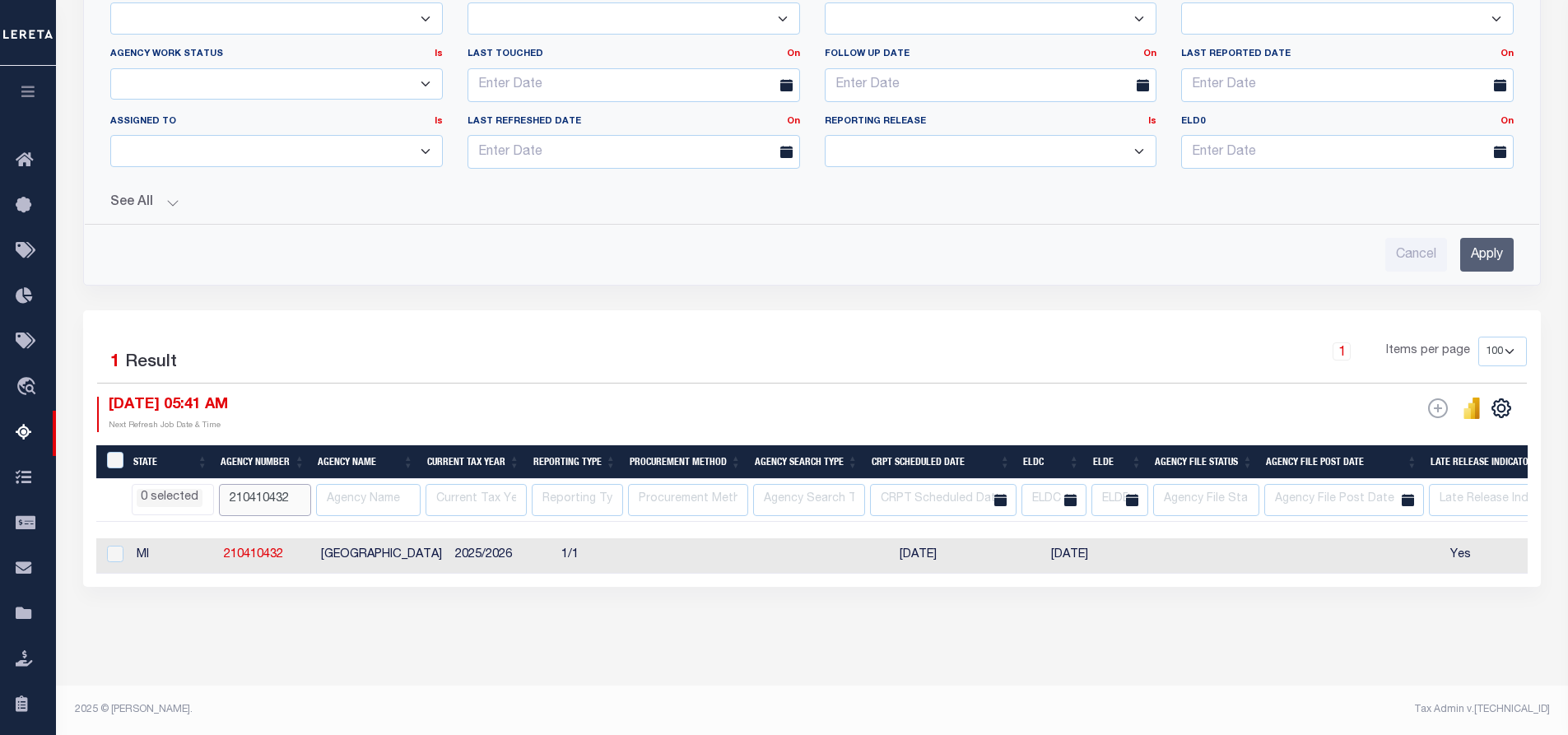
click at [293, 485] on input "210410432" at bounding box center [265, 500] width 92 height 32
type input "2"
click at [596, 673] on div "Tax Amount Reporting Queue Escrow Summary Escrow Listings In" at bounding box center [812, 105] width 1502 height 1162
select select
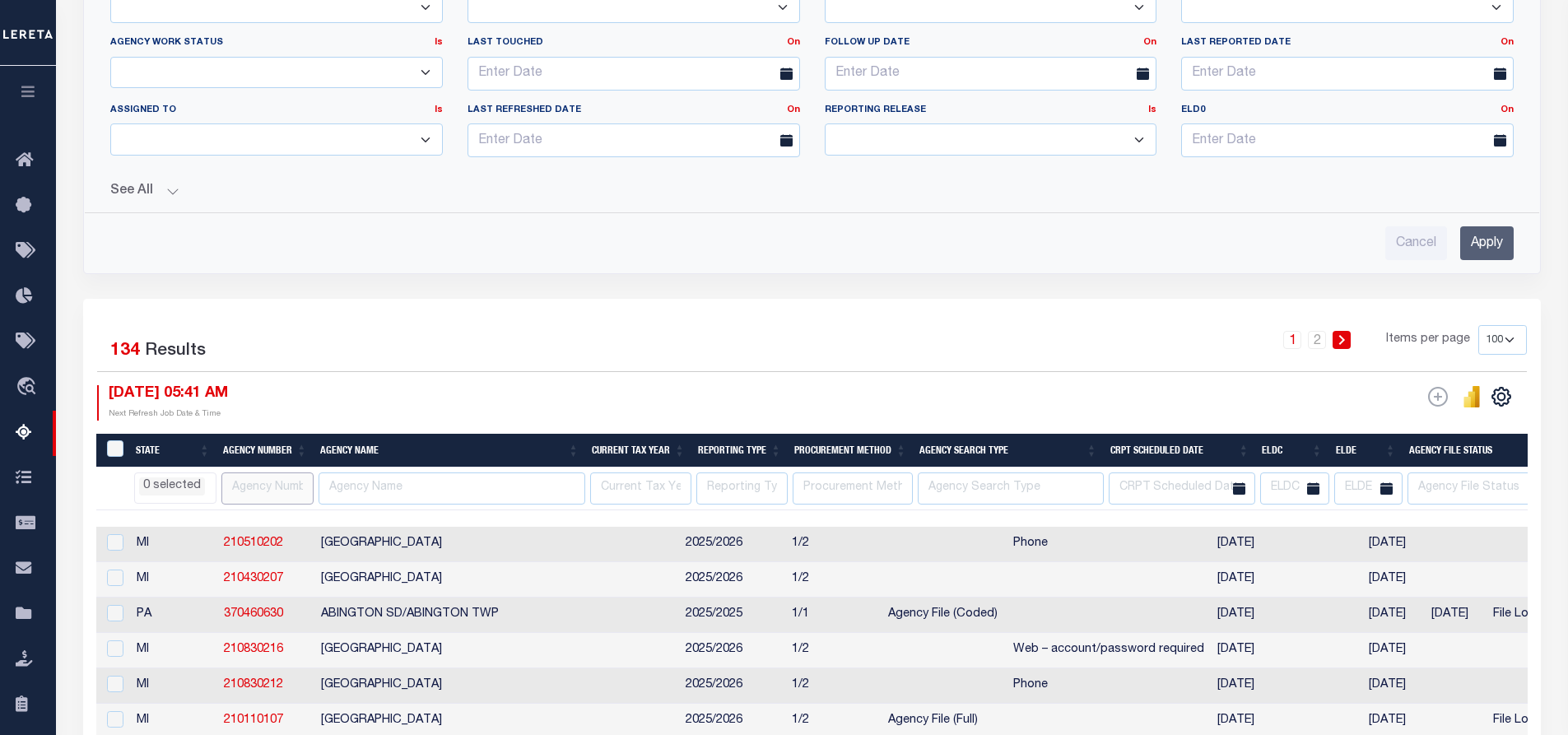
click at [263, 486] on input "text" at bounding box center [268, 488] width 92 height 32
paste input "210640421"
type input "210640421"
select select
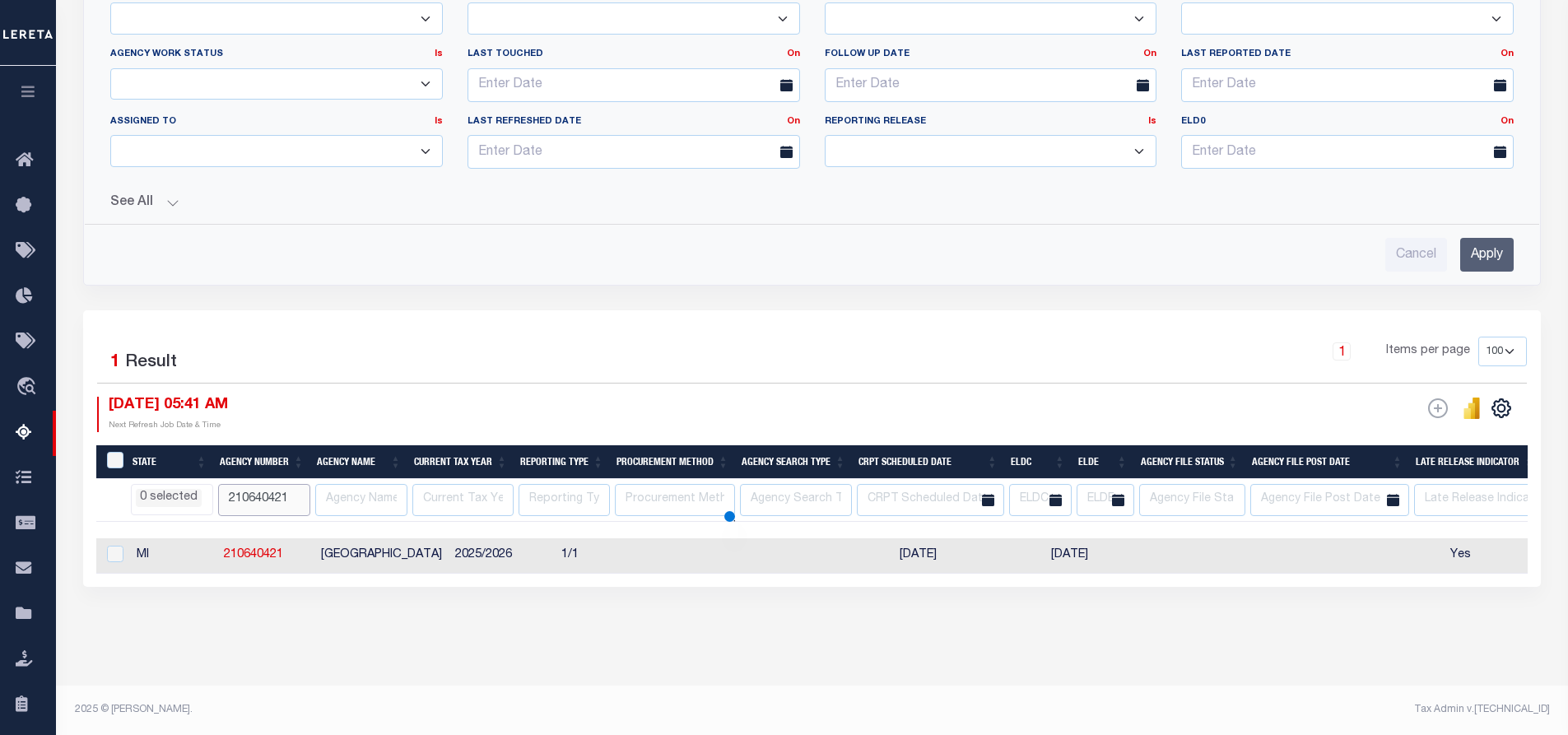
select select
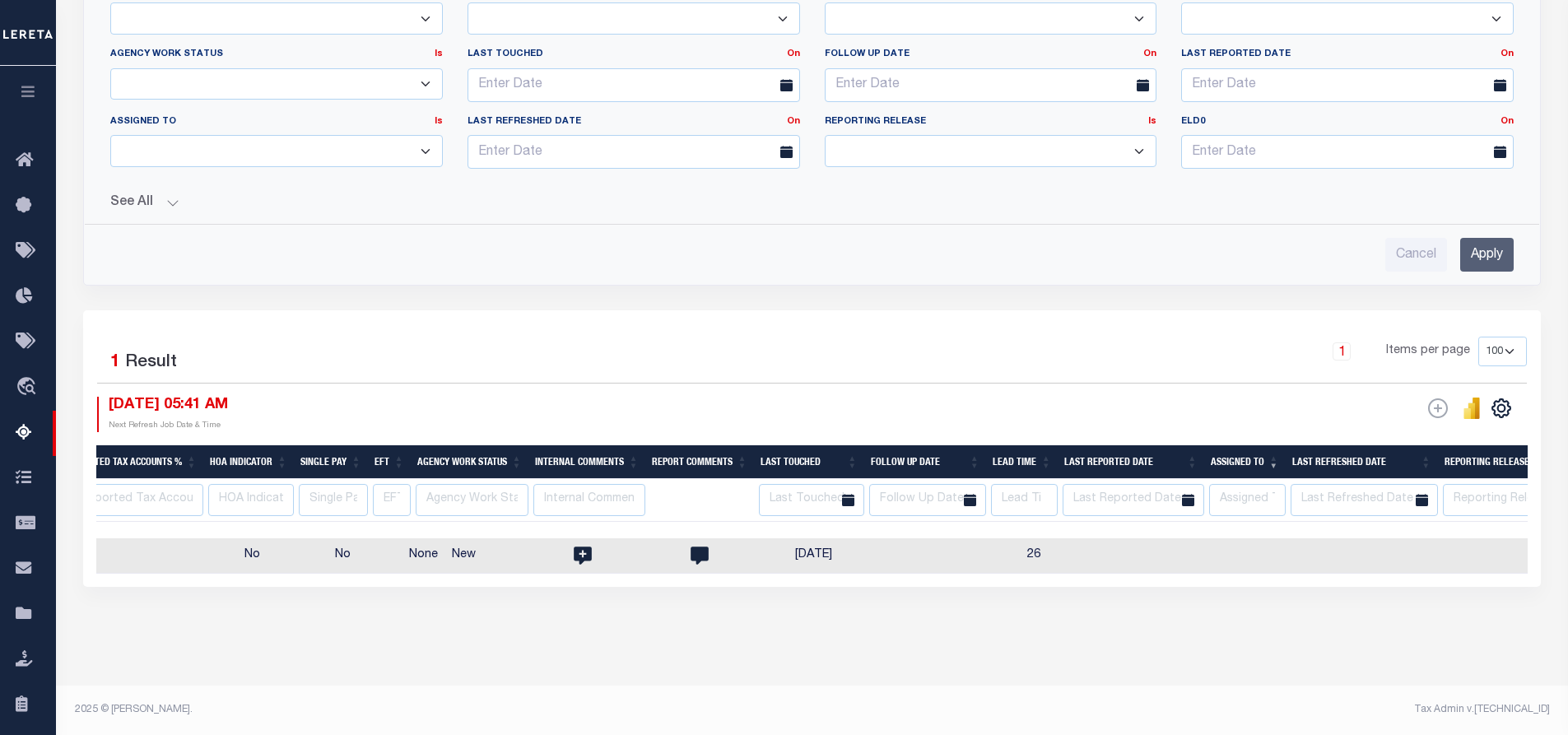
scroll to position [0, 2113]
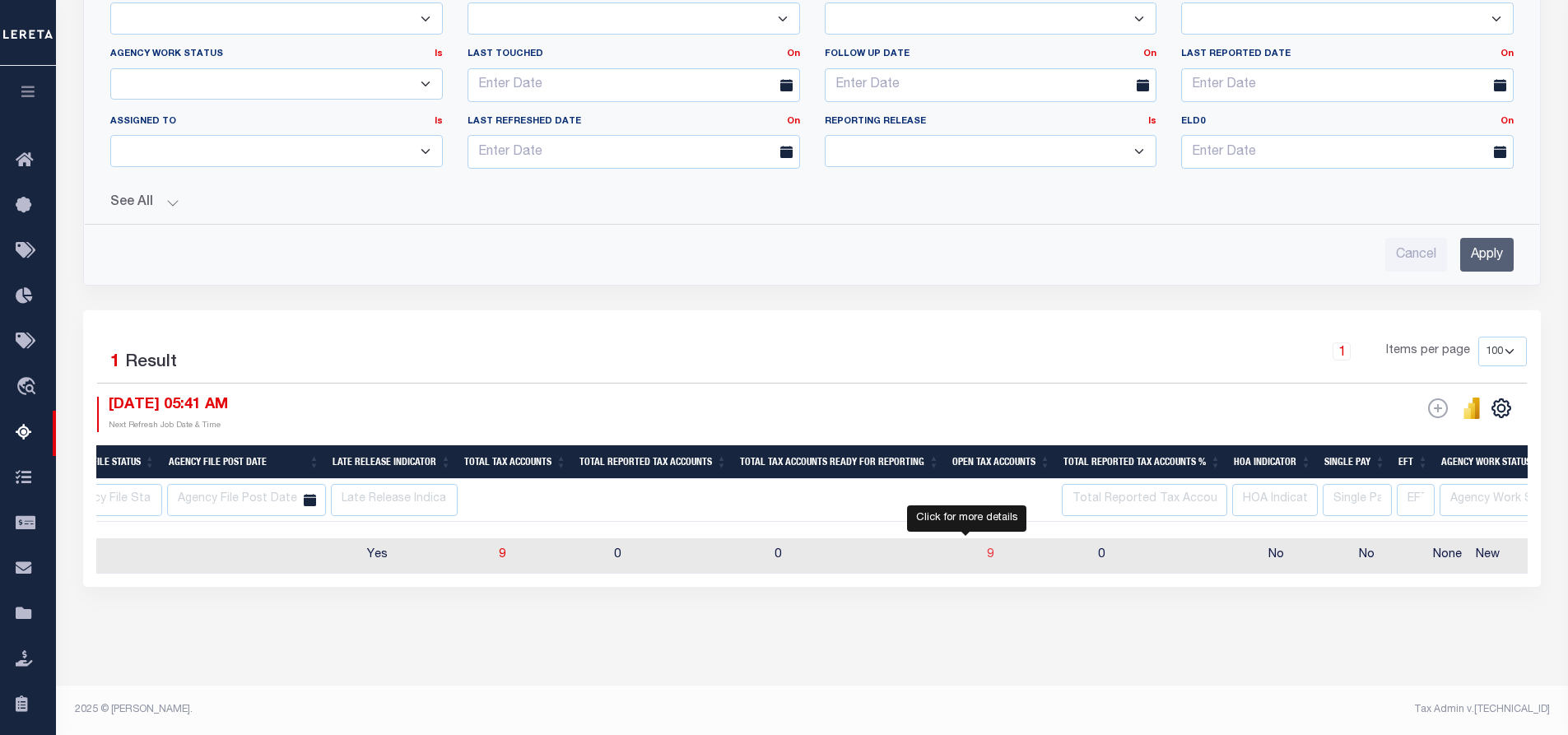
click at [987, 549] on span "9" at bounding box center [989, 555] width 7 height 11
select select
select select "100"
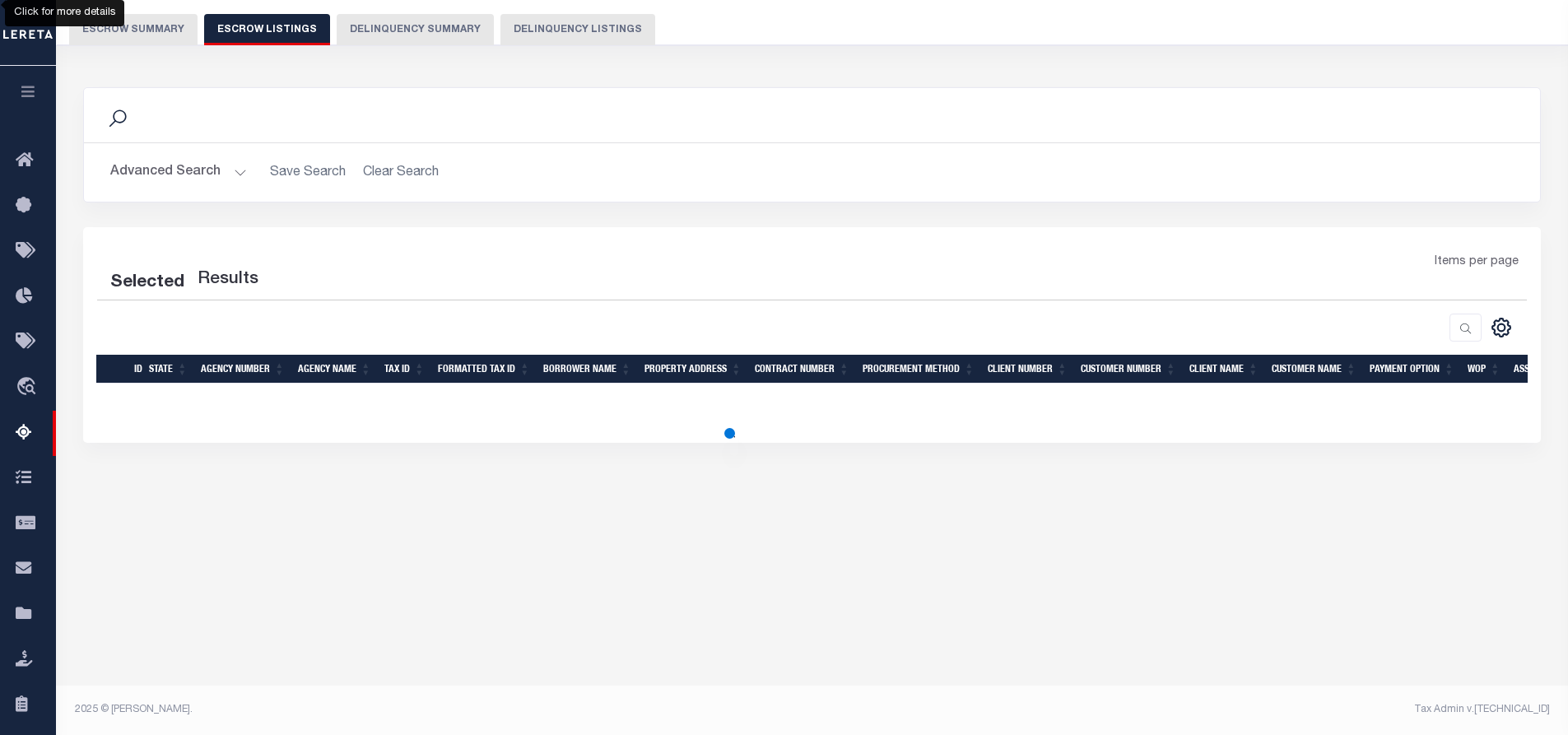
select select "100"
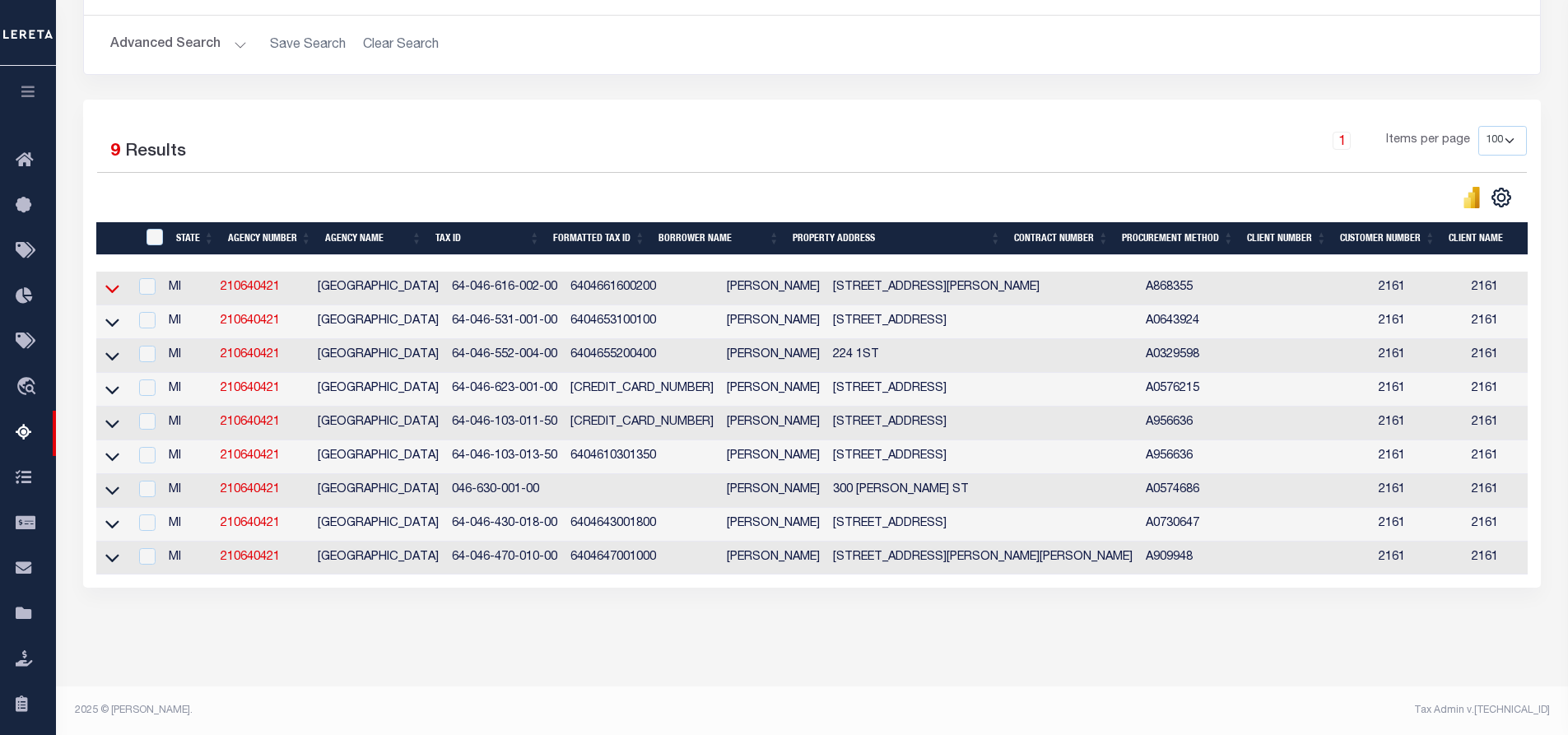
click at [113, 293] on icon at bounding box center [112, 288] width 14 height 17
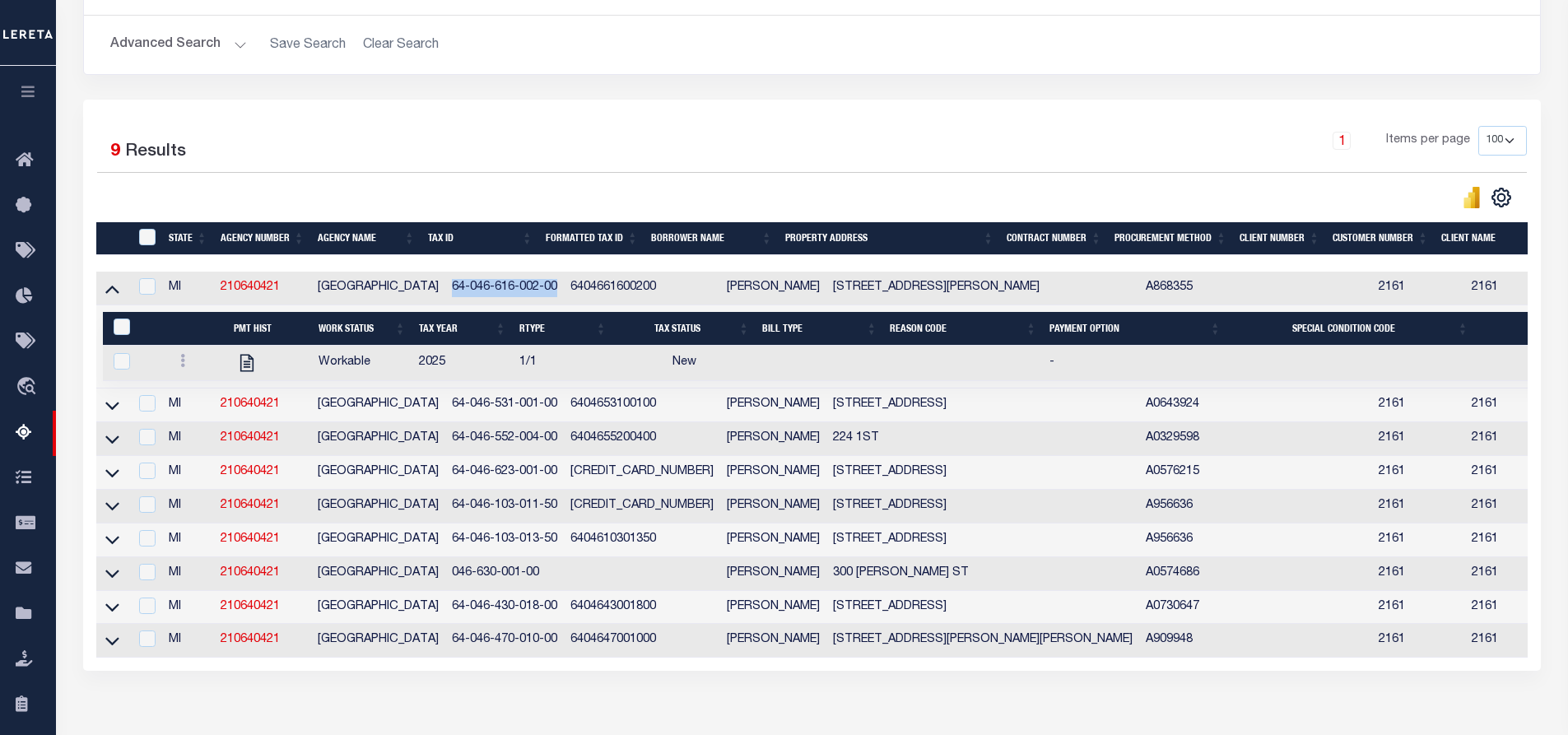
drag, startPoint x: 540, startPoint y: 291, endPoint x: 426, endPoint y: 294, distance: 114.0
click at [446, 294] on td "64-046-616-002-00" at bounding box center [505, 288] width 119 height 34
checkbox input "false"
checkbox input "true"
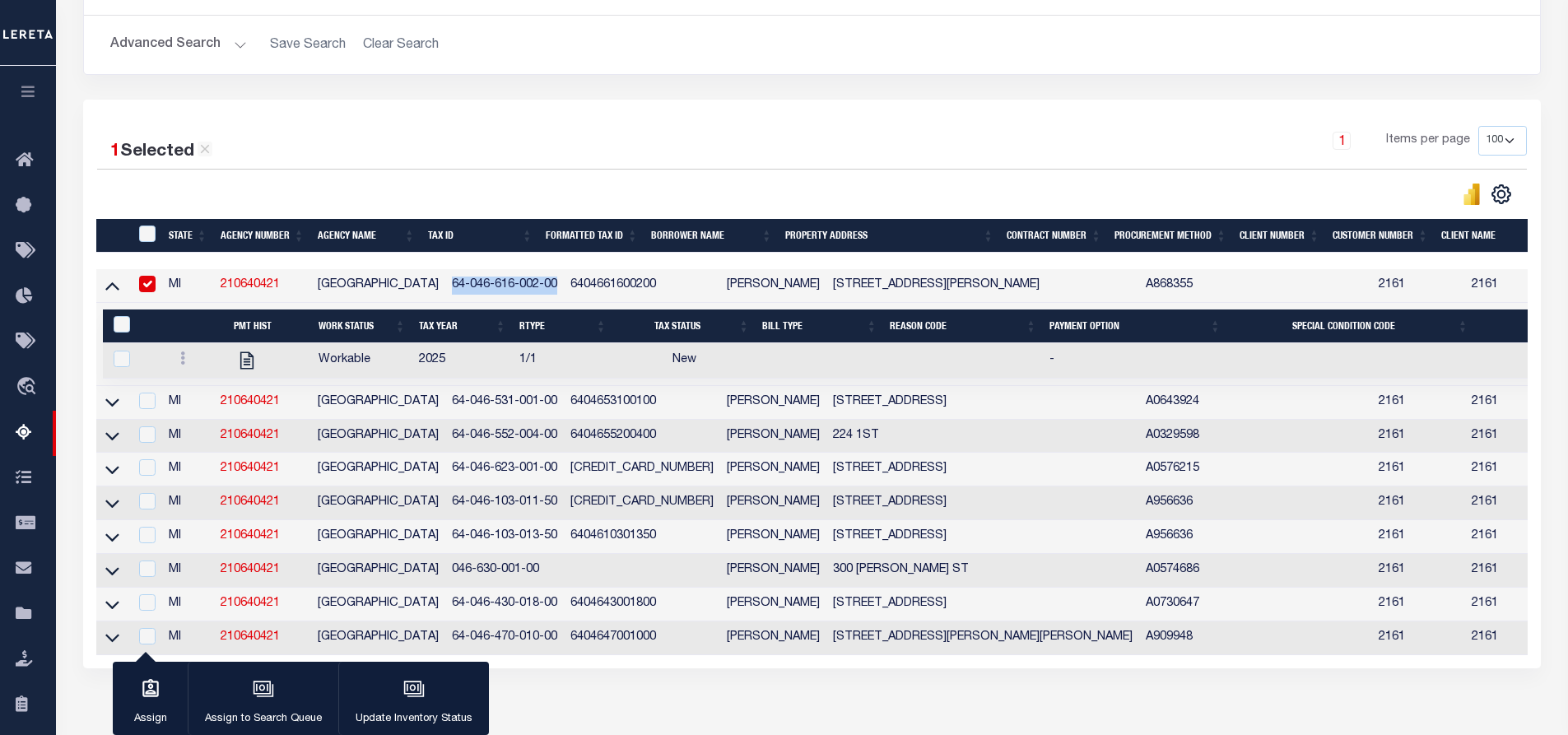
copy td "64-046-616-002-00"
click at [883, 363] on td at bounding box center [962, 361] width 159 height 36
checkbox input "true"
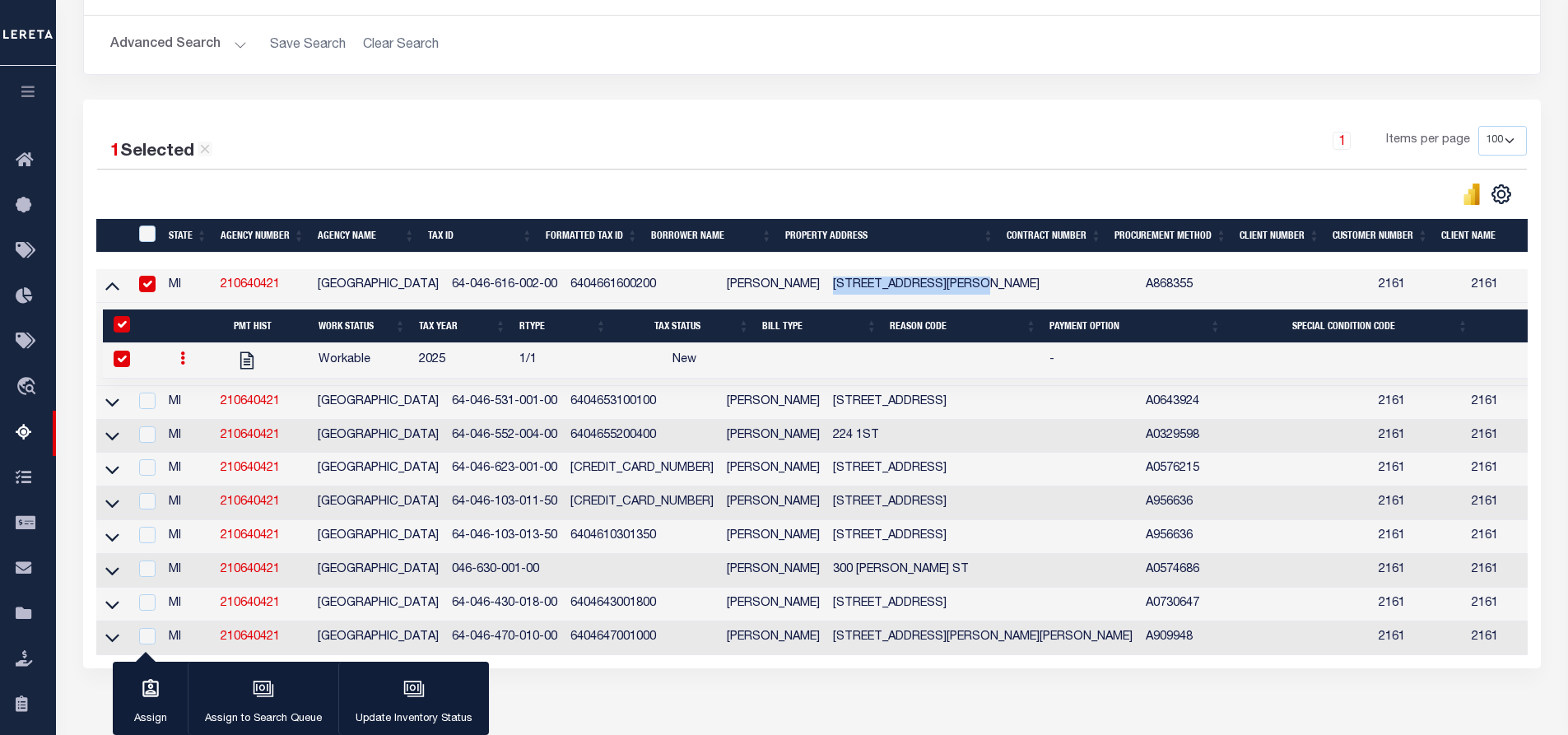
drag, startPoint x: 786, startPoint y: 283, endPoint x: 940, endPoint y: 288, distance: 154.1
click at [940, 288] on td "152 SESSIONS RD SHELBY, MI 49455" at bounding box center [983, 286] width 313 height 34
checkbox input "false"
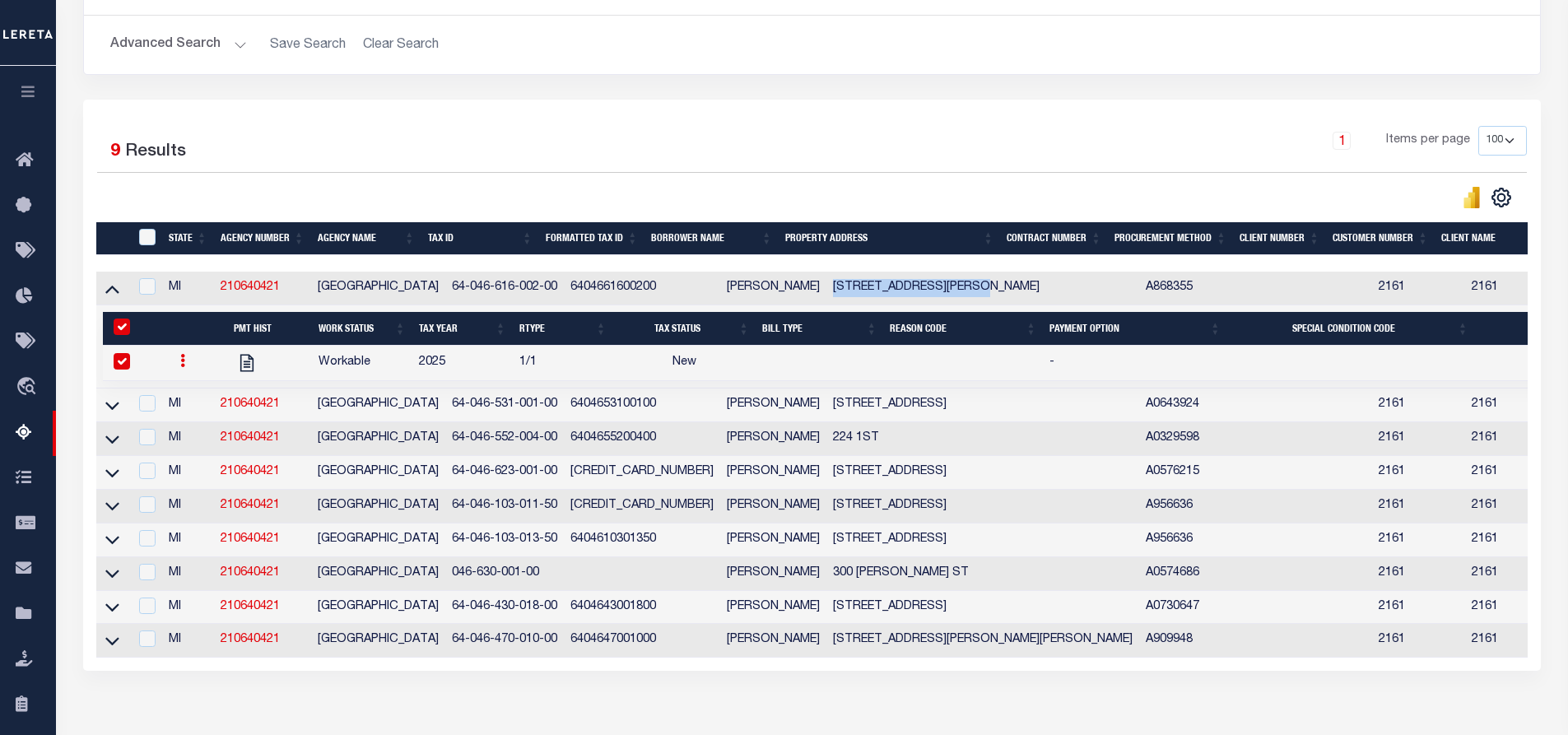
copy td "152 SESSIONS RD SHELBY"
click at [862, 122] on div "1 Selected 9 Results 1 Items per page 10 25 50 100 500" at bounding box center [811, 385] width 1458 height 571
click at [111, 287] on icon at bounding box center [112, 288] width 14 height 17
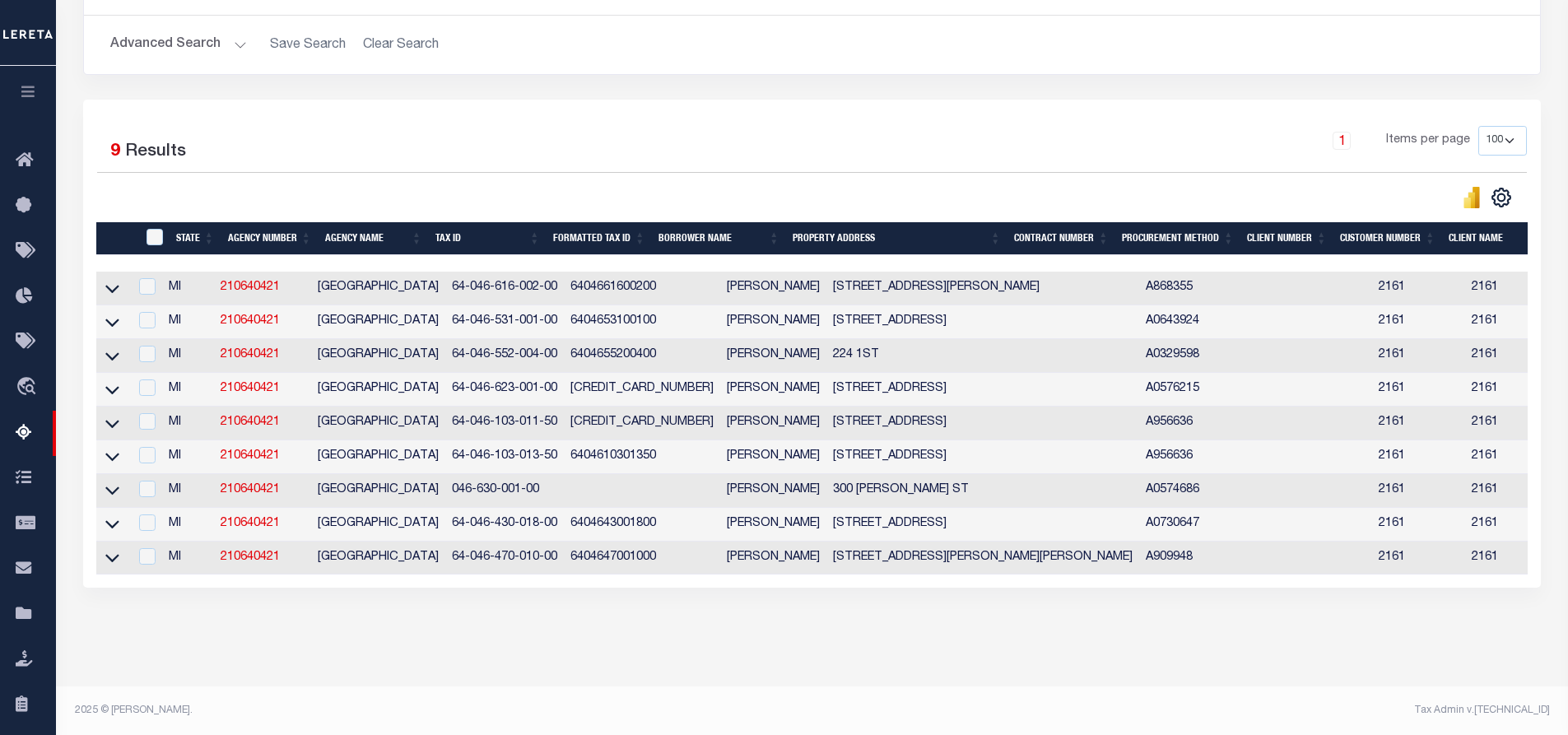
scroll to position [0, 0]
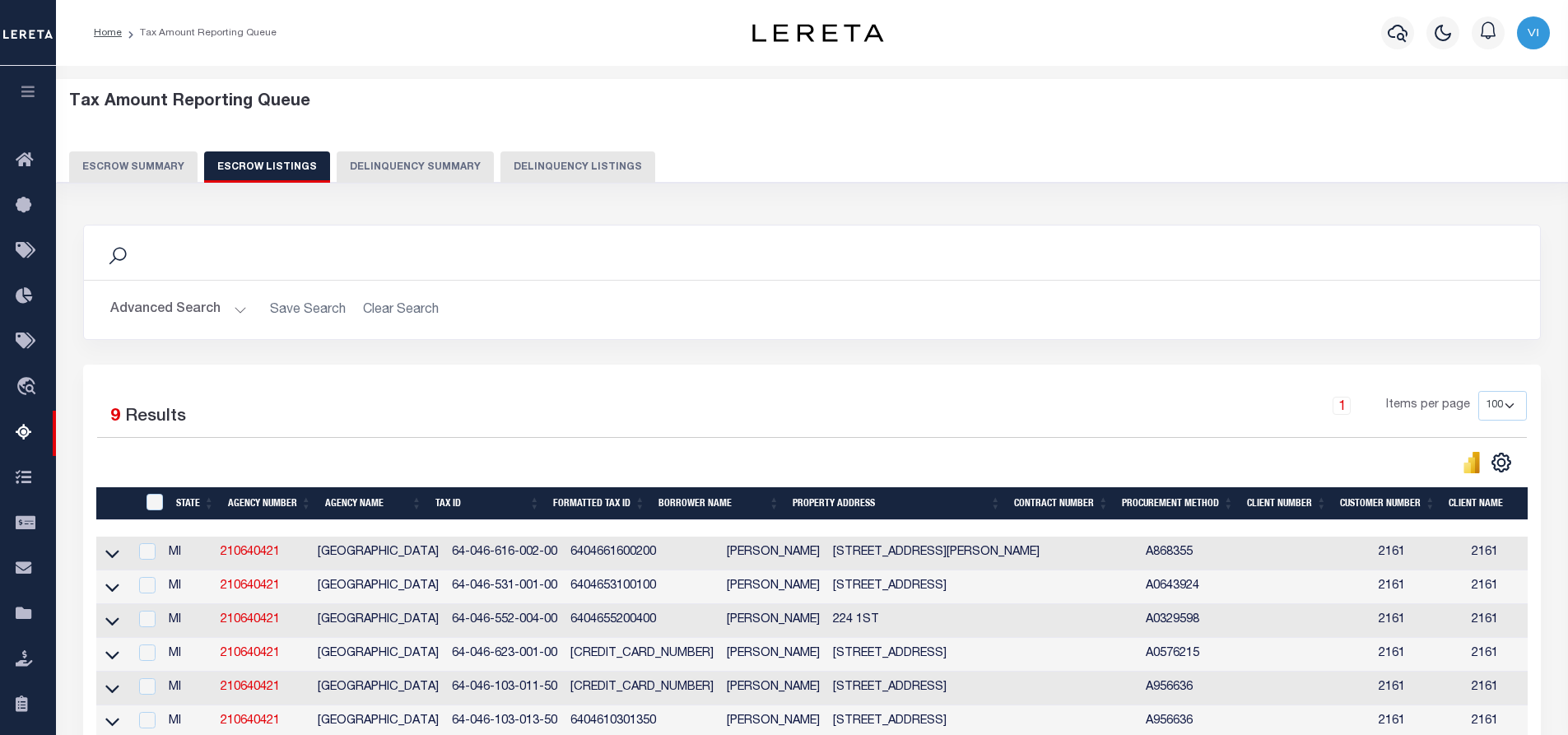
click at [122, 166] on button "Escrow Summary" at bounding box center [133, 167] width 128 height 31
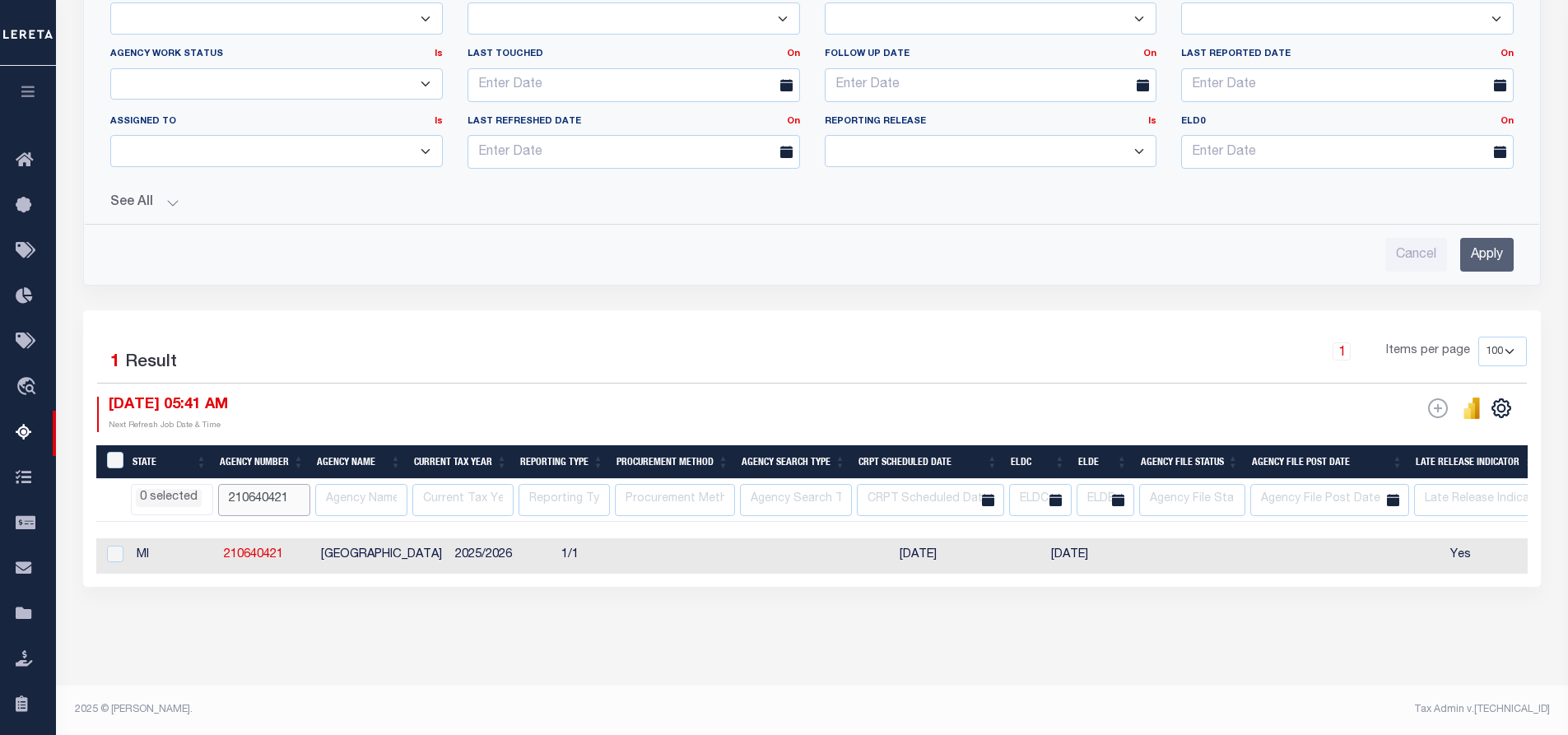
drag, startPoint x: 298, startPoint y: 484, endPoint x: 181, endPoint y: 481, distance: 117.0
click at [1006, 670] on div "Tax Amount Reporting Queue Escrow Summary Escrow Listings In" at bounding box center [812, 105] width 1502 height 1162
select select
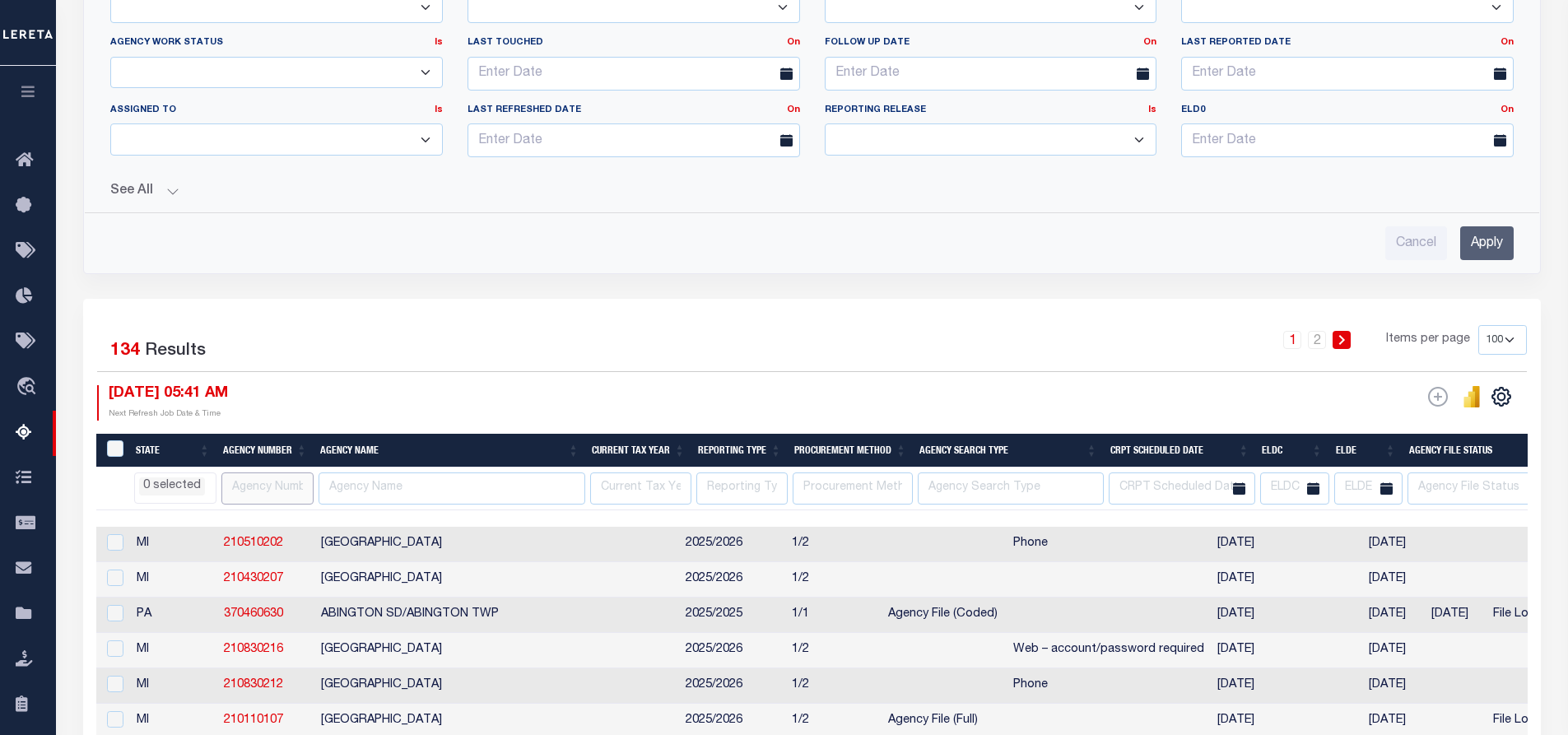
click at [280, 488] on input "text" at bounding box center [268, 488] width 92 height 32
paste input "180020247"
type input "180020247"
select select
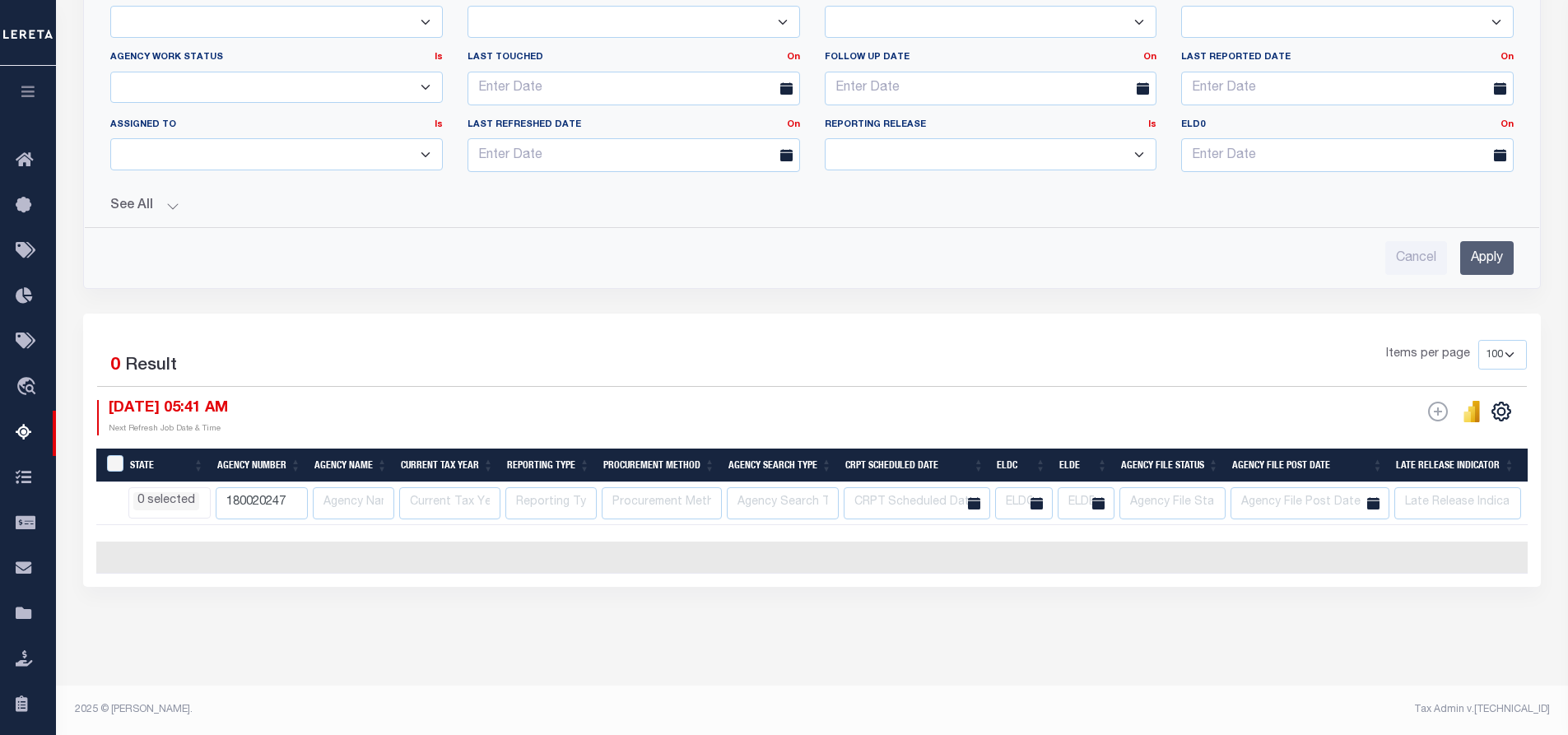
scroll to position [565, 0]
select select
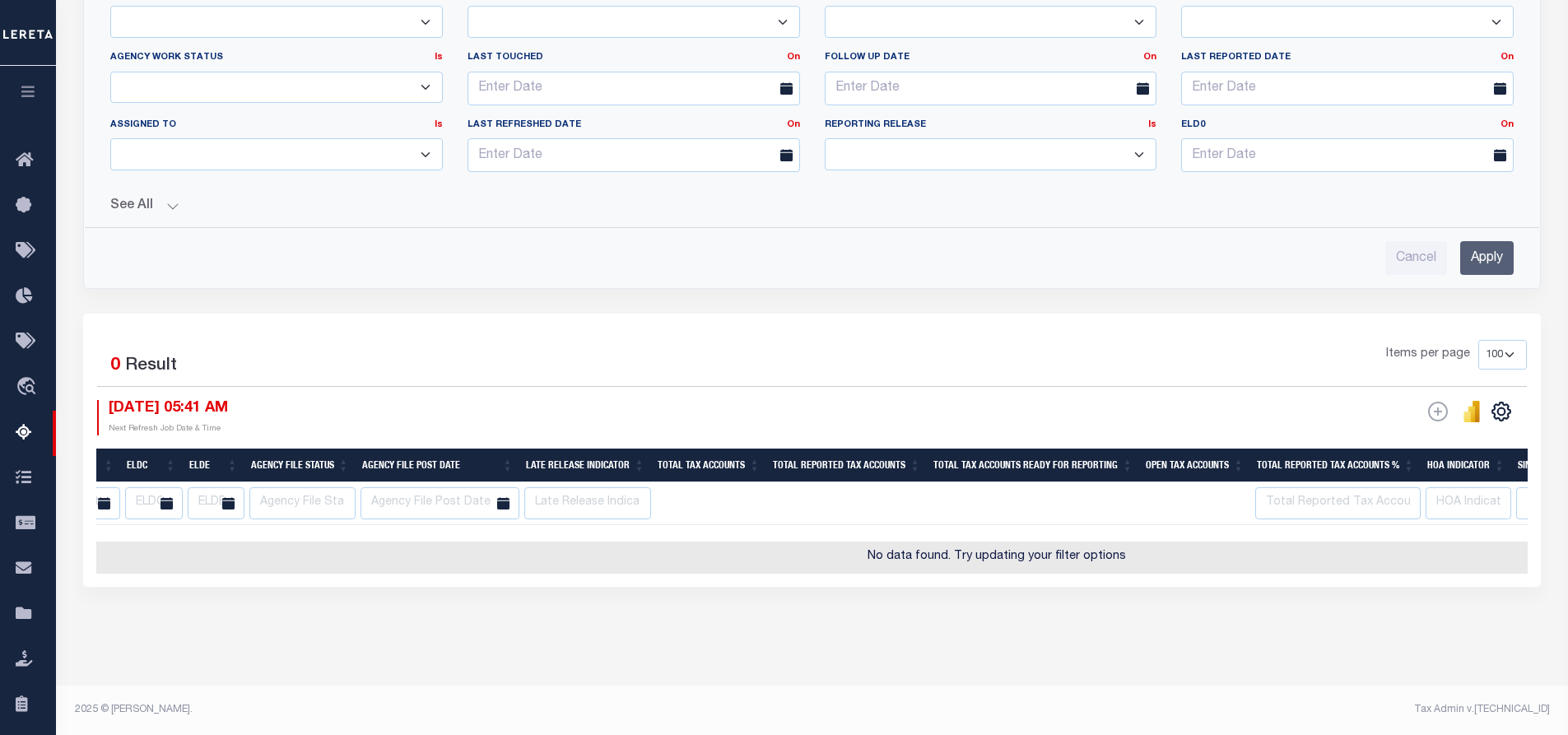
scroll to position [0, 1024]
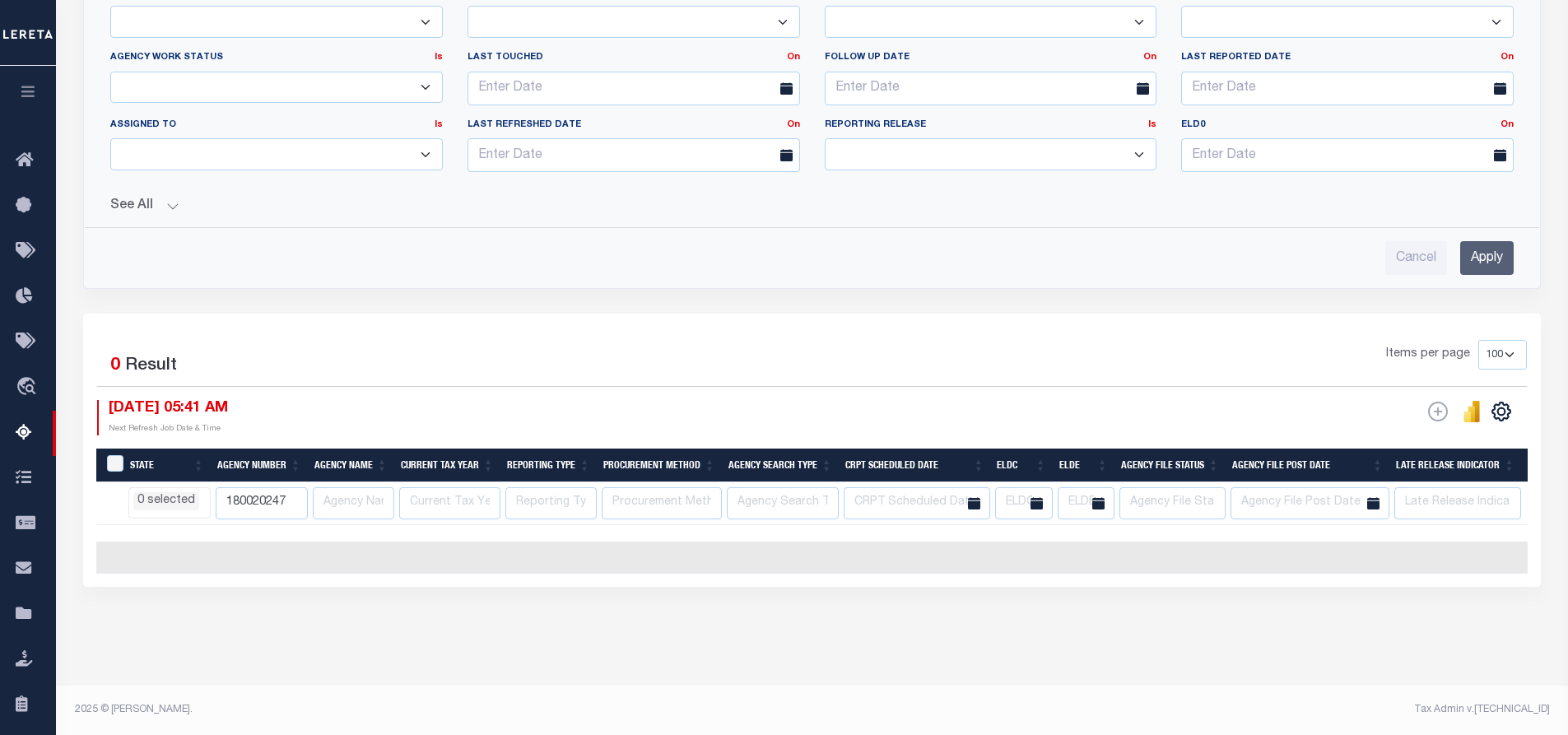
click at [293, 490] on input "180020247" at bounding box center [262, 503] width 92 height 32
type input "1"
click at [514, 340] on div "Items per page 10 25 50 100 500" at bounding box center [993, 361] width 1066 height 42
select select
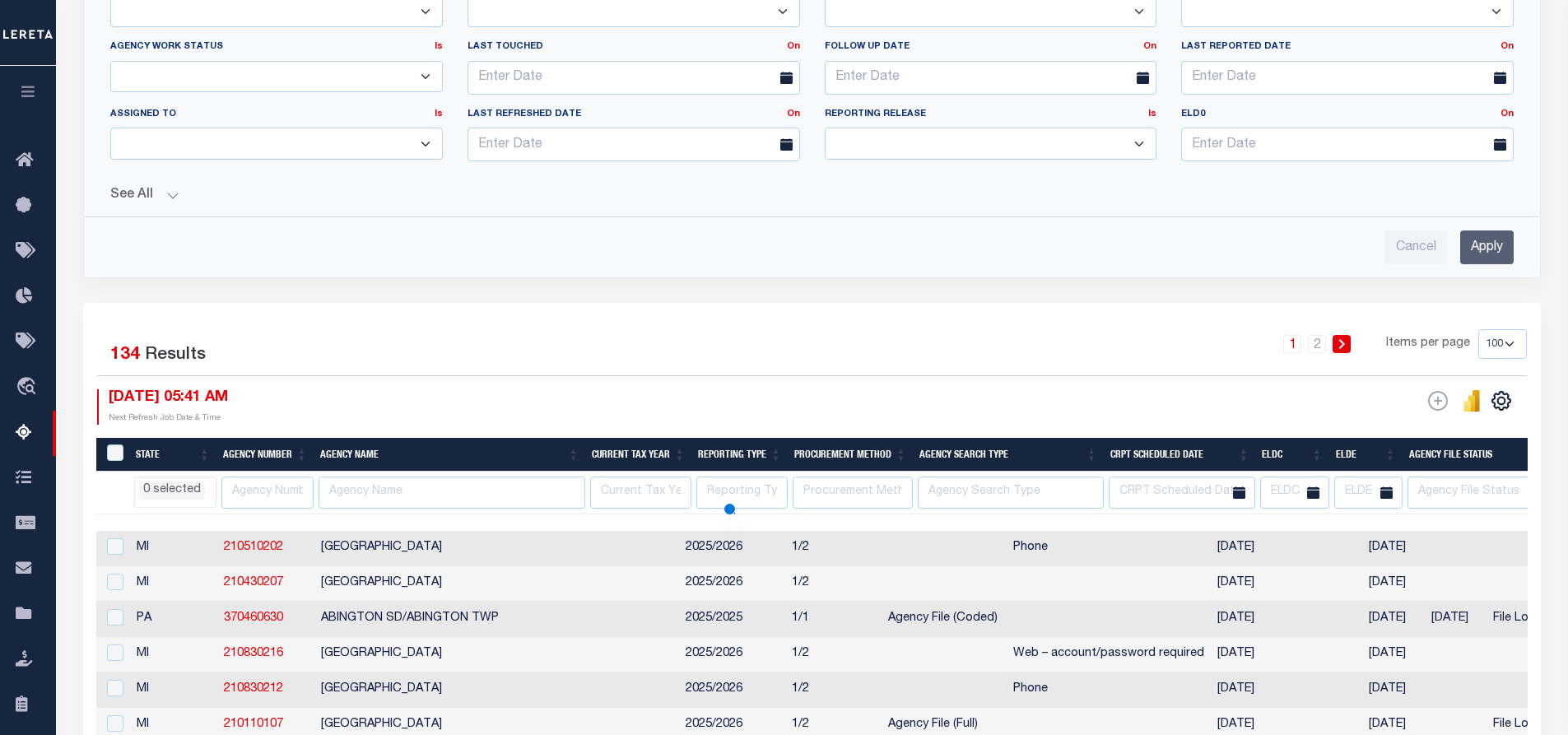
select select
click at [1480, 248] on input "Apply" at bounding box center [1487, 248] width 54 height 34
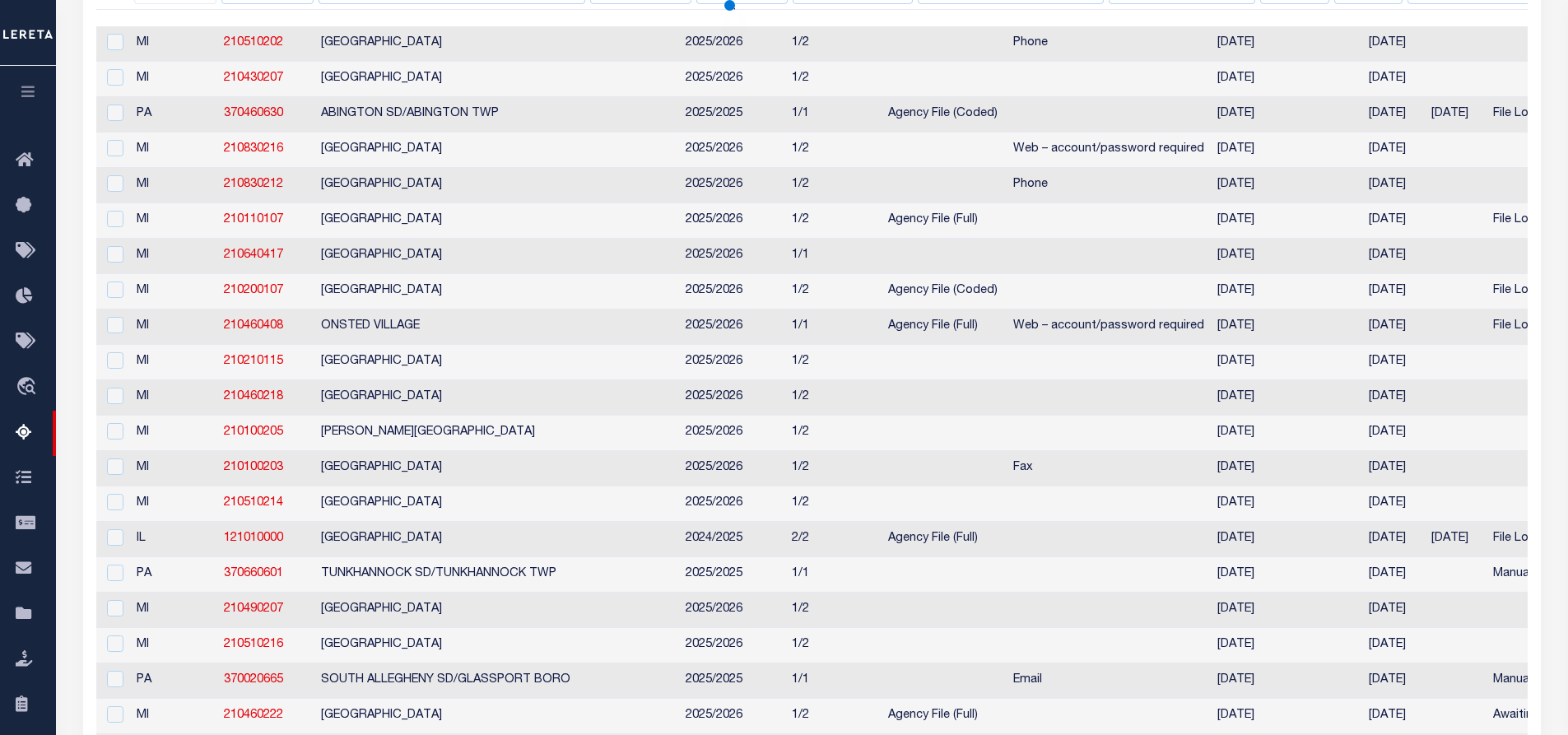
select select
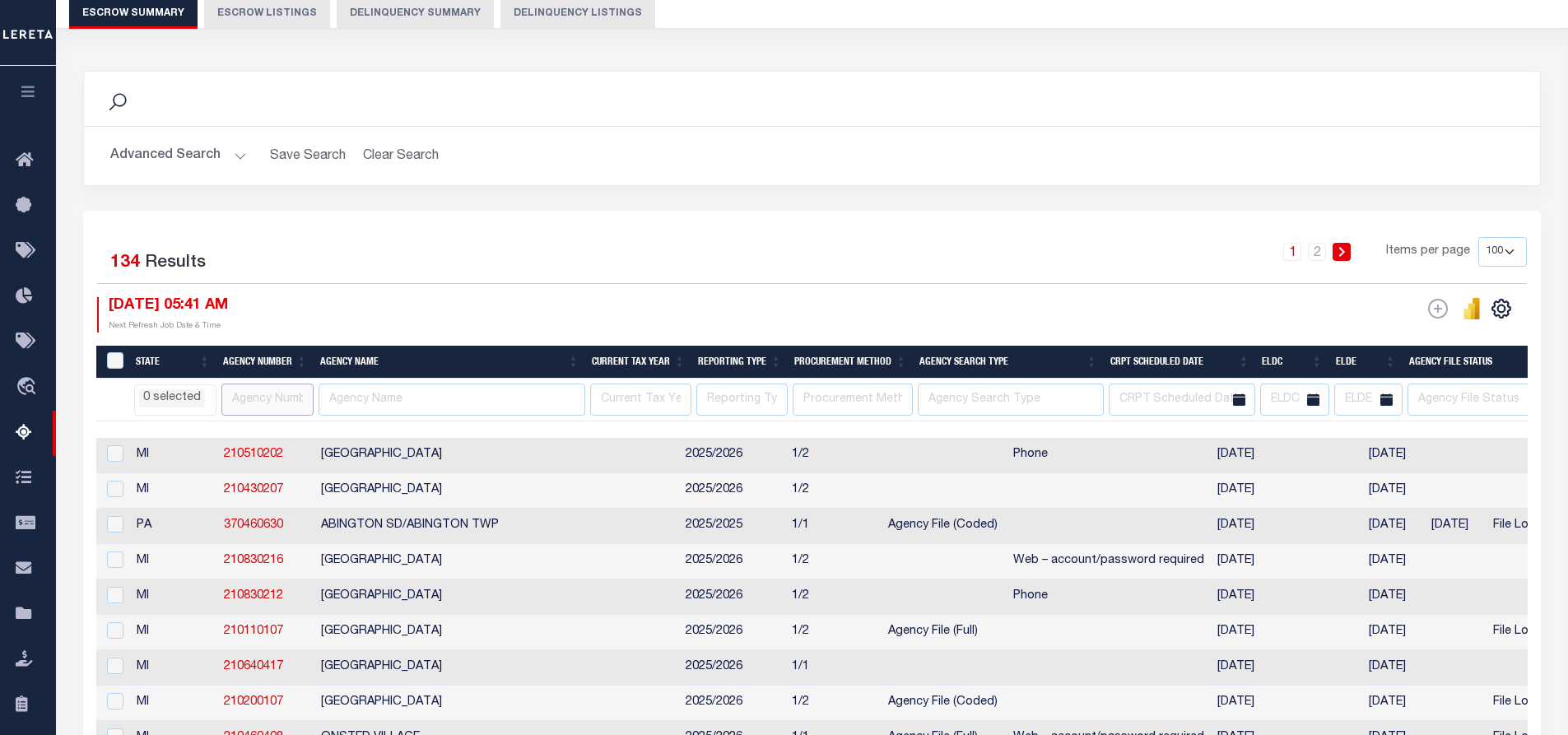
click at [257, 400] on input "text" at bounding box center [268, 400] width 92 height 32
paste input "180020247"
type input "180020247"
select select
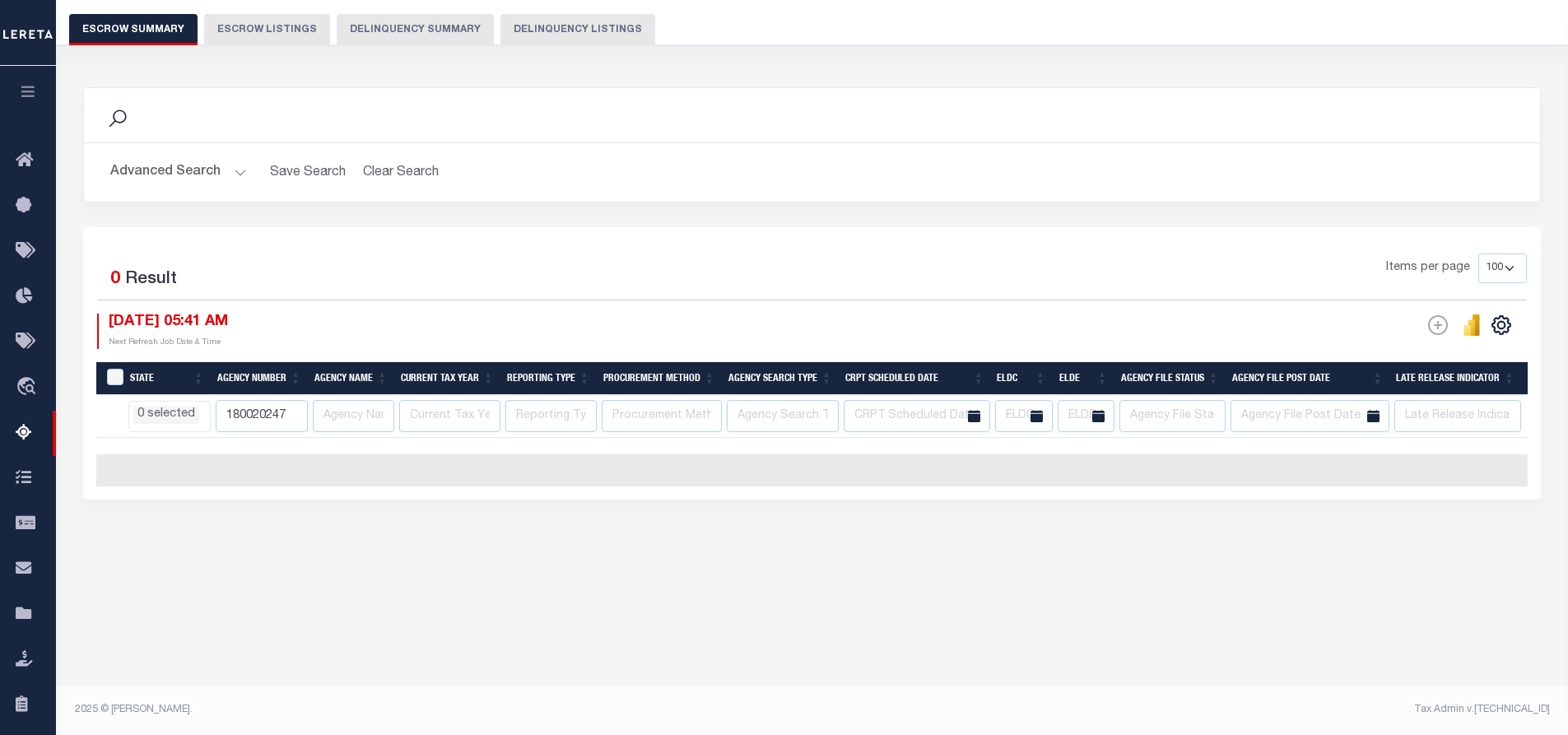
select select
type input "1"
select select
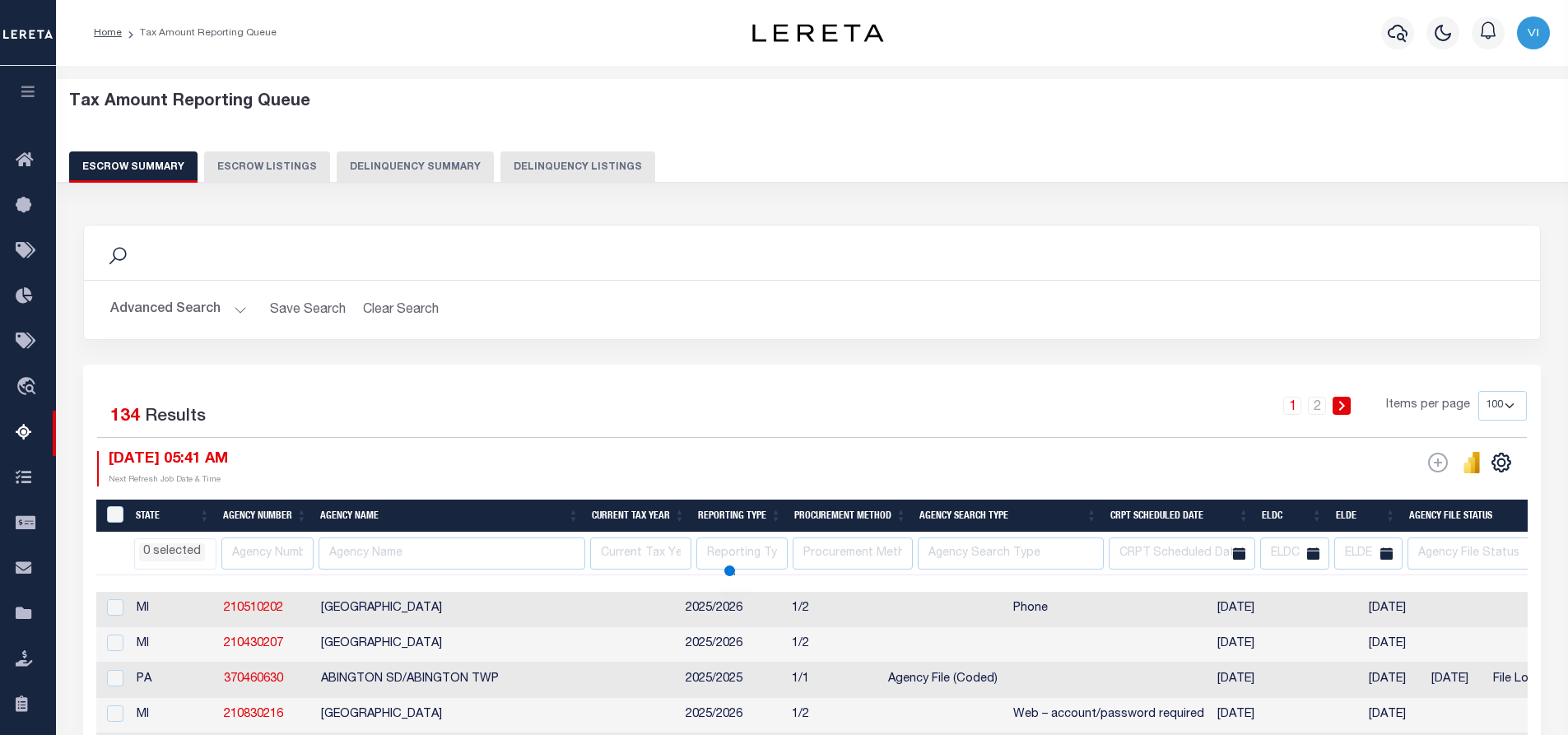
select select
click at [238, 309] on button "Advanced Search" at bounding box center [178, 310] width 137 height 32
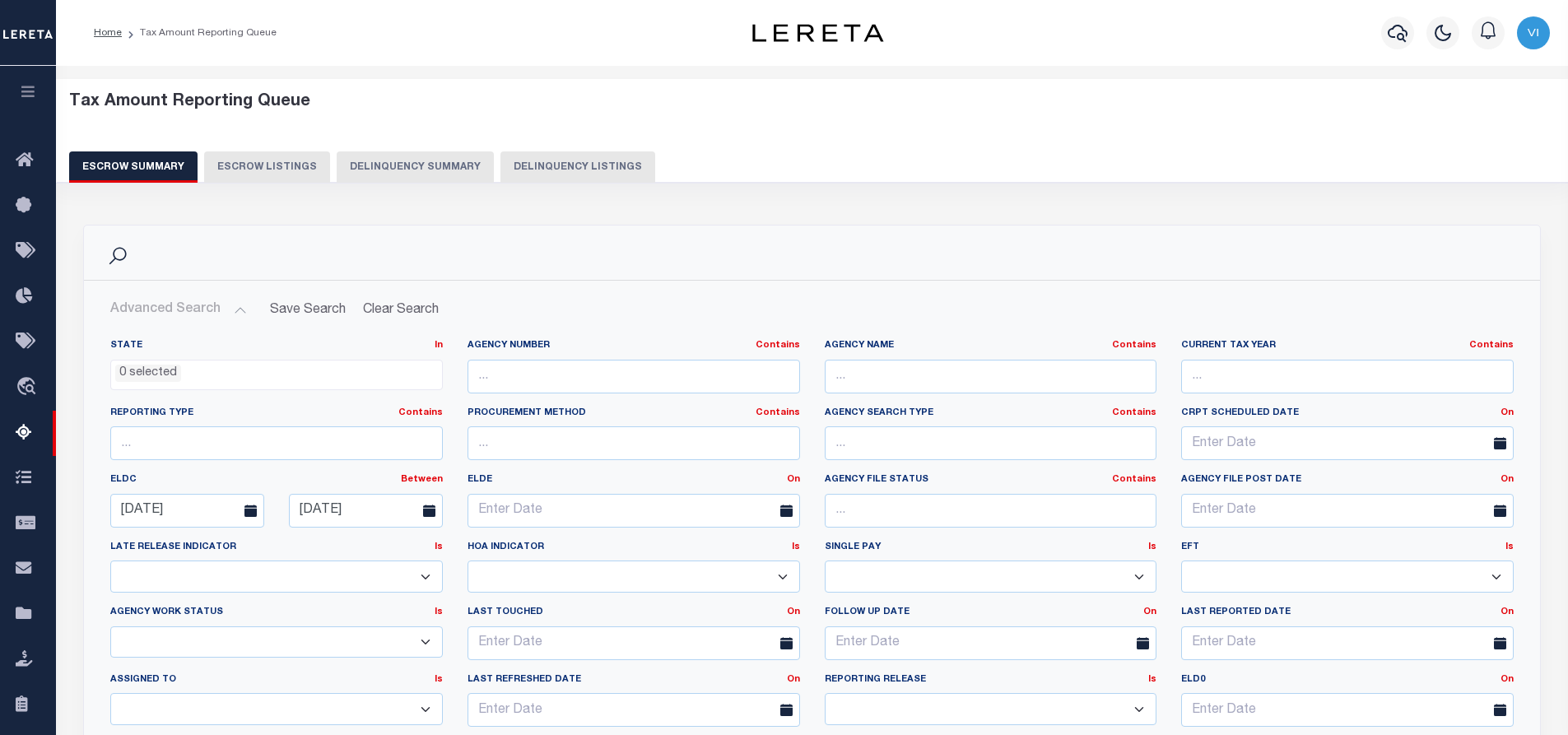
scroll to position [247, 0]
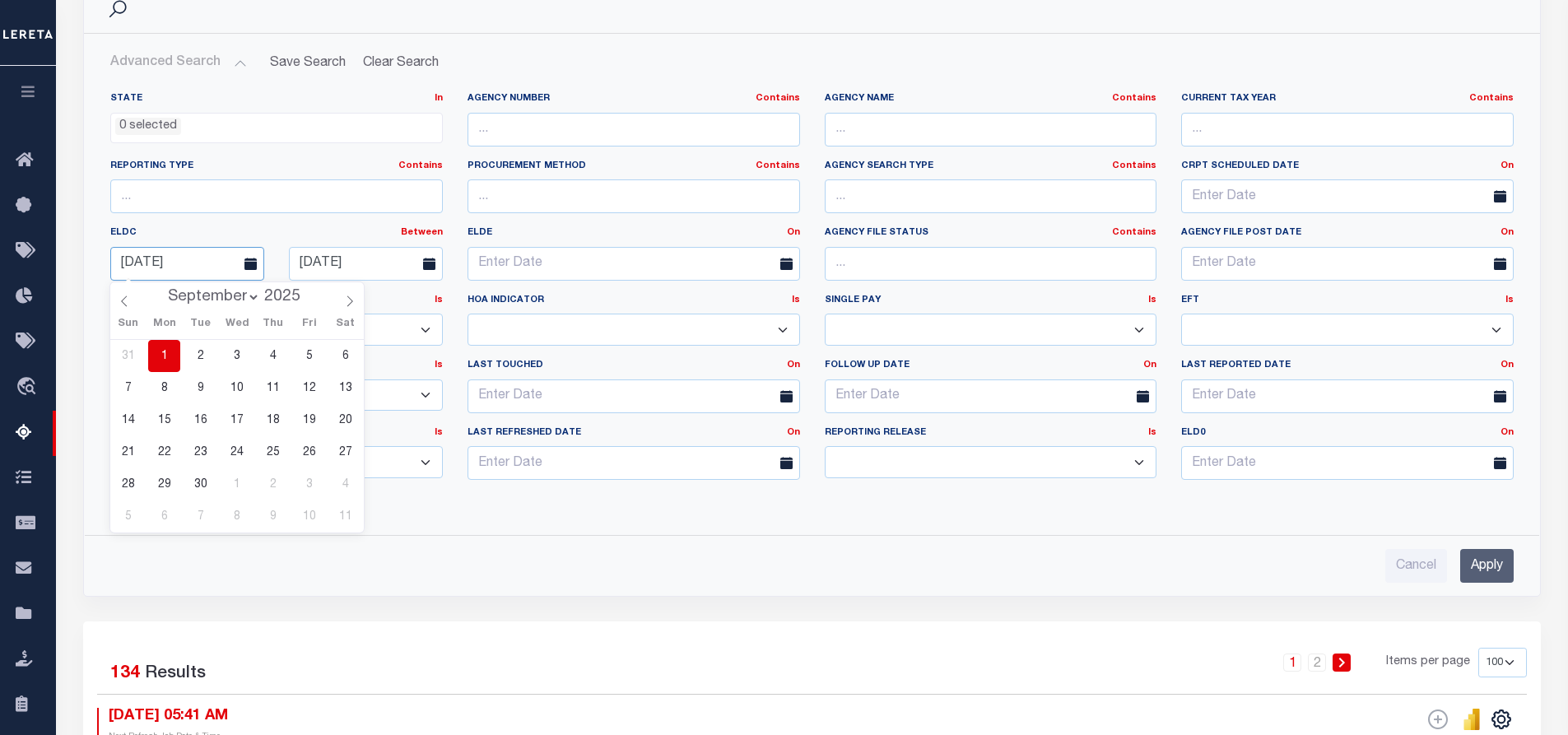
click at [194, 261] on input "09-01-2025" at bounding box center [187, 264] width 154 height 34
click at [120, 296] on span at bounding box center [124, 297] width 28 height 28
select select "7"
click at [306, 357] on span "1" at bounding box center [309, 356] width 32 height 32
type input "08-01-2025"
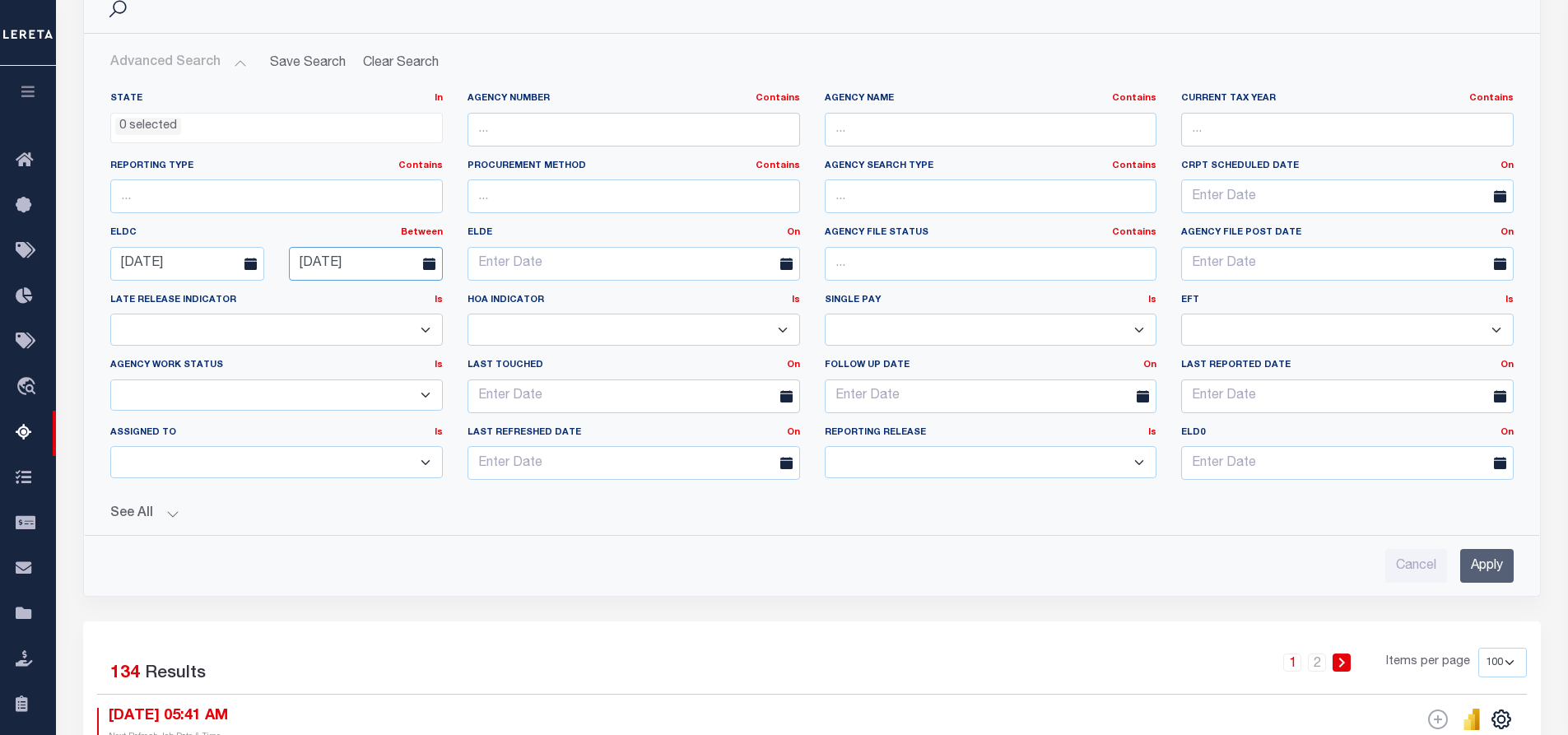
click at [368, 264] on input "09-15-2025" at bounding box center [366, 264] width 154 height 34
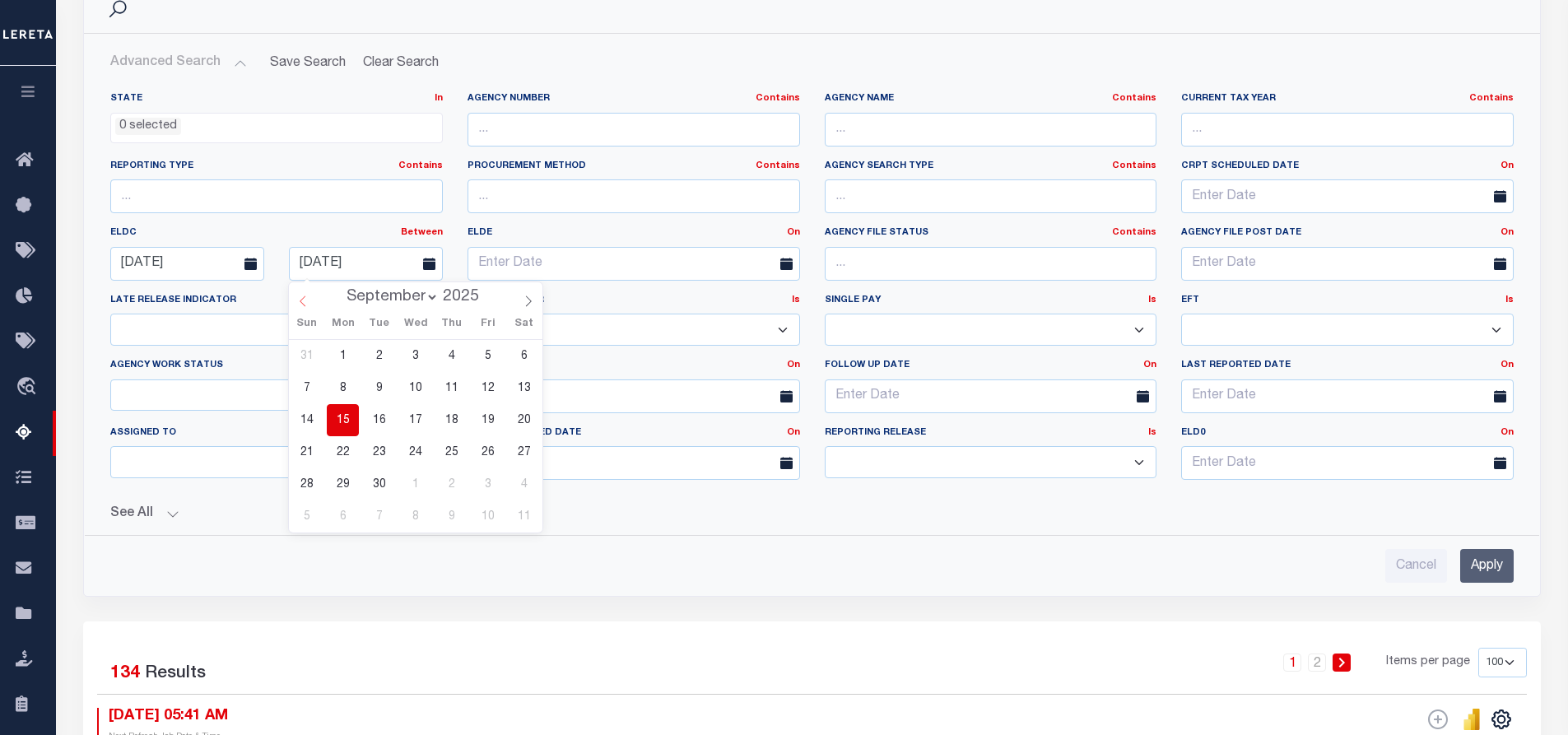
click at [303, 302] on icon at bounding box center [302, 302] width 11 height 11
select select "7"
click at [305, 517] on span "31" at bounding box center [306, 516] width 32 height 32
type input "08-31-2025"
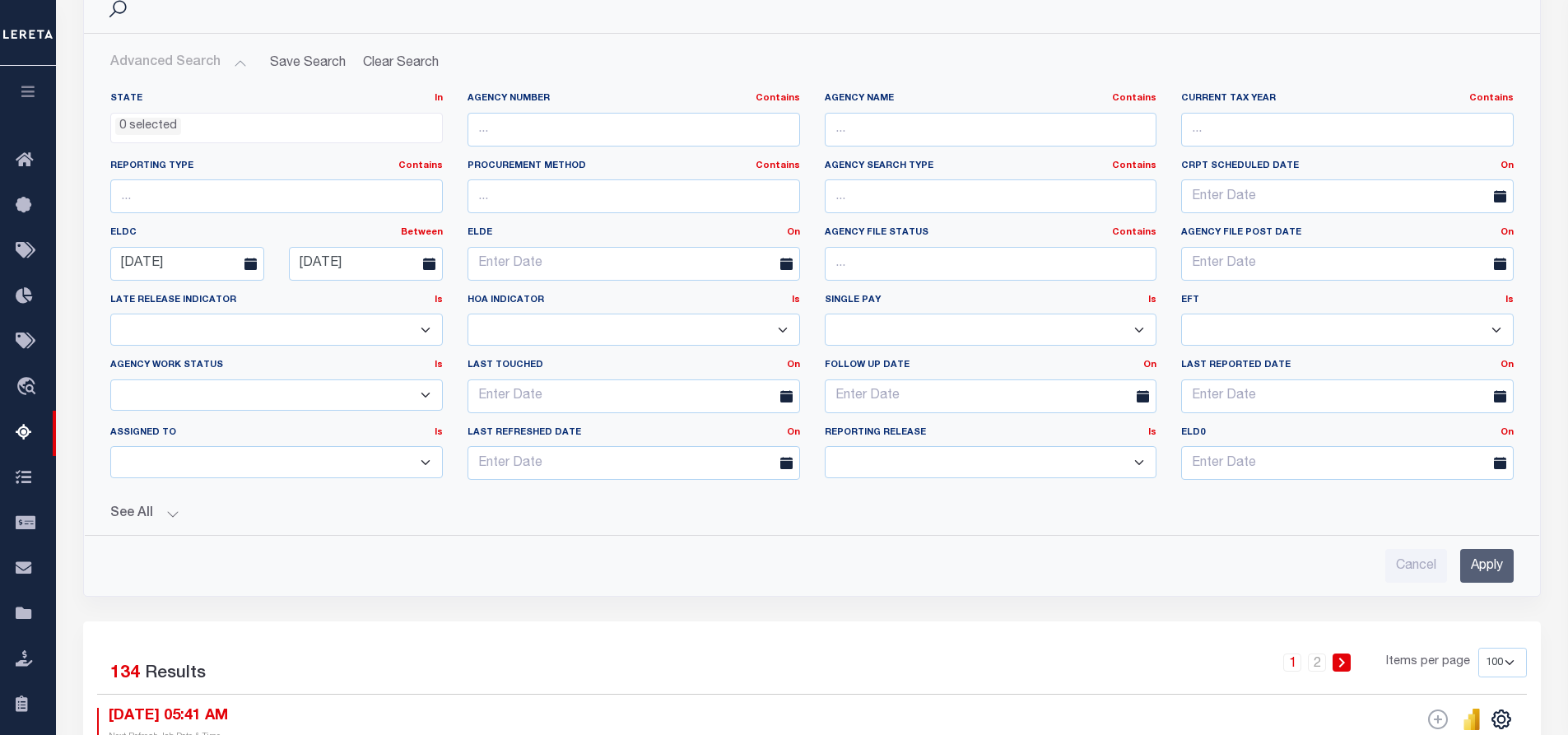
click at [1484, 557] on input "Apply" at bounding box center [1487, 566] width 54 height 34
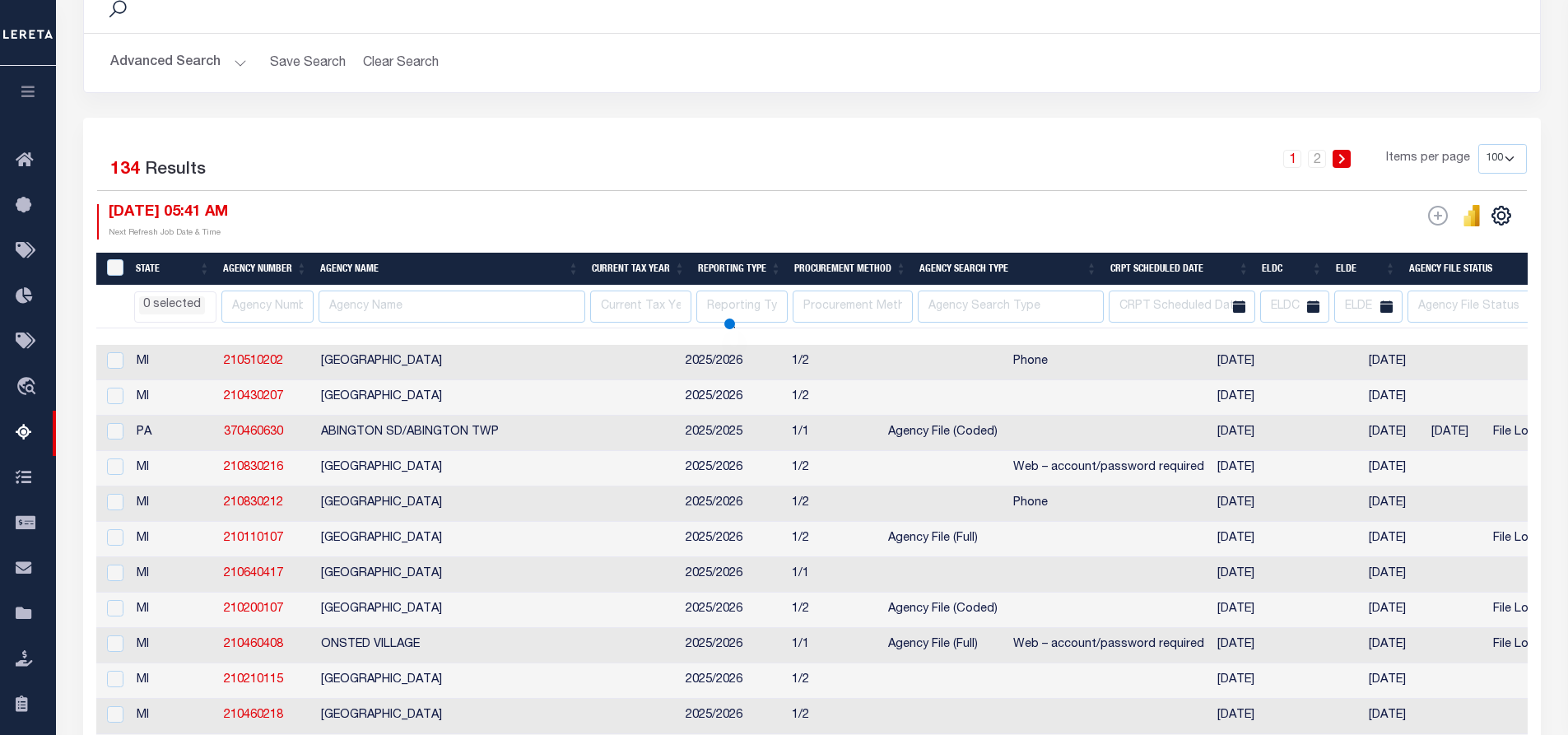
select select
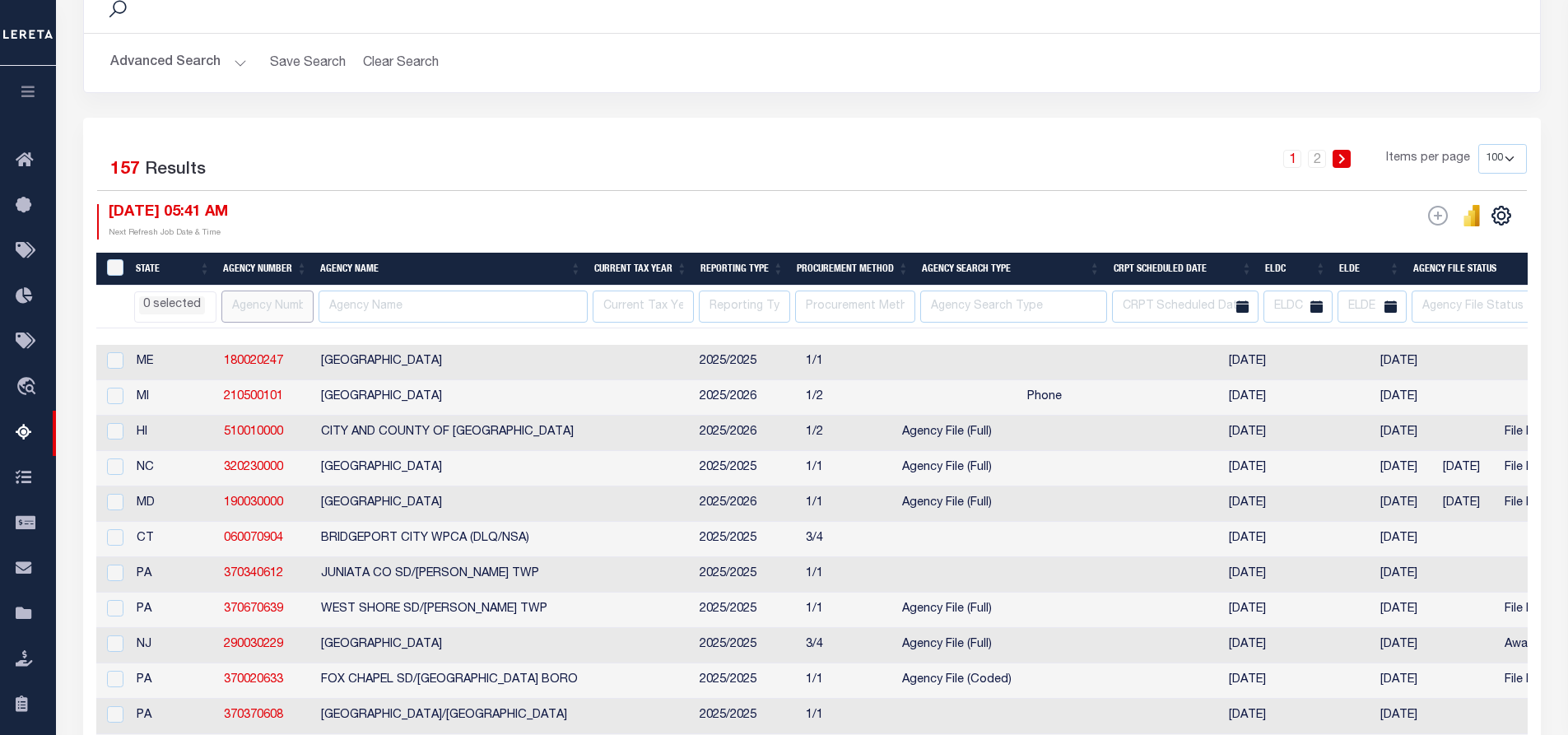
click at [280, 302] on input "text" at bounding box center [268, 306] width 92 height 32
paste input "180020247"
type input "180020247"
select select
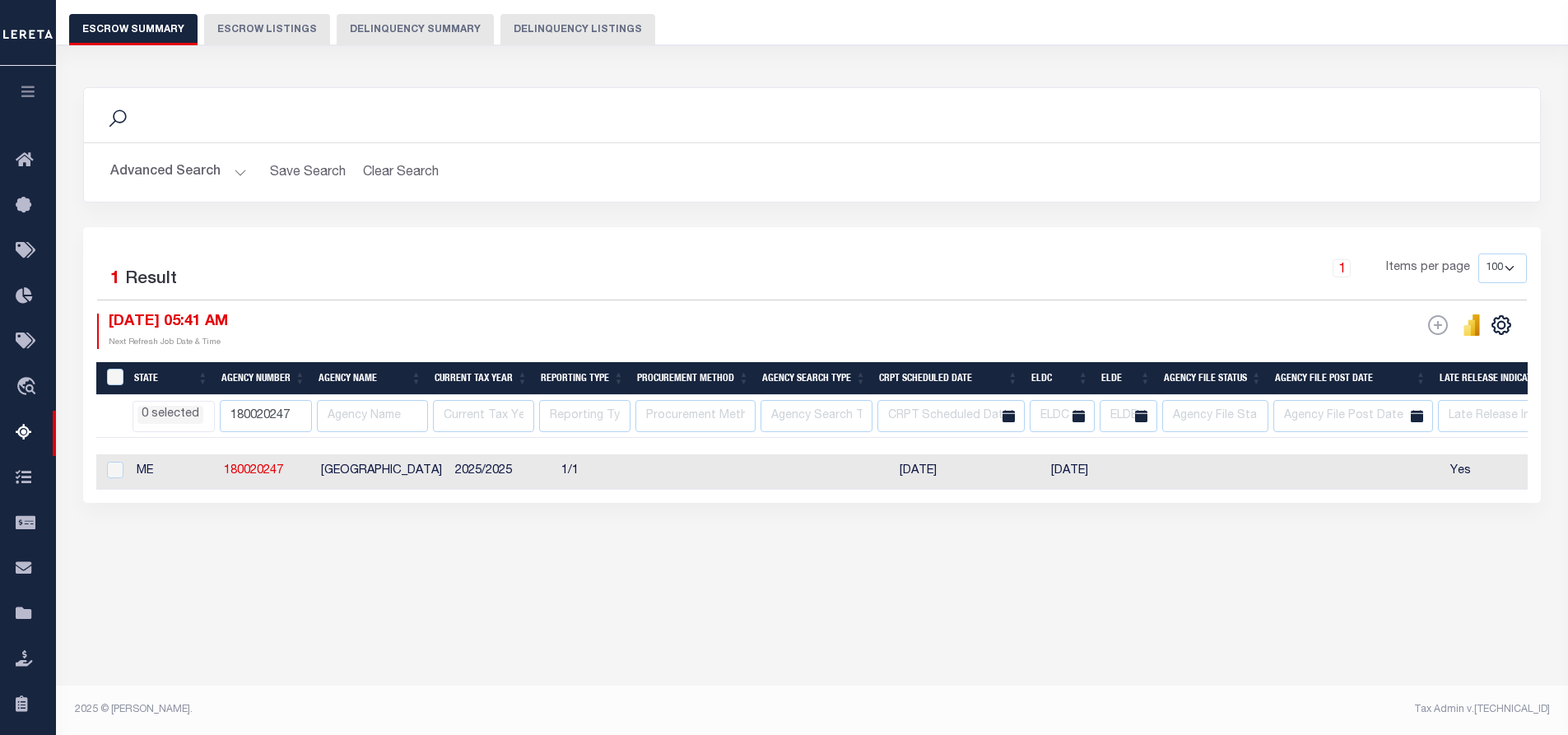
scroll to position [138, 0]
select select
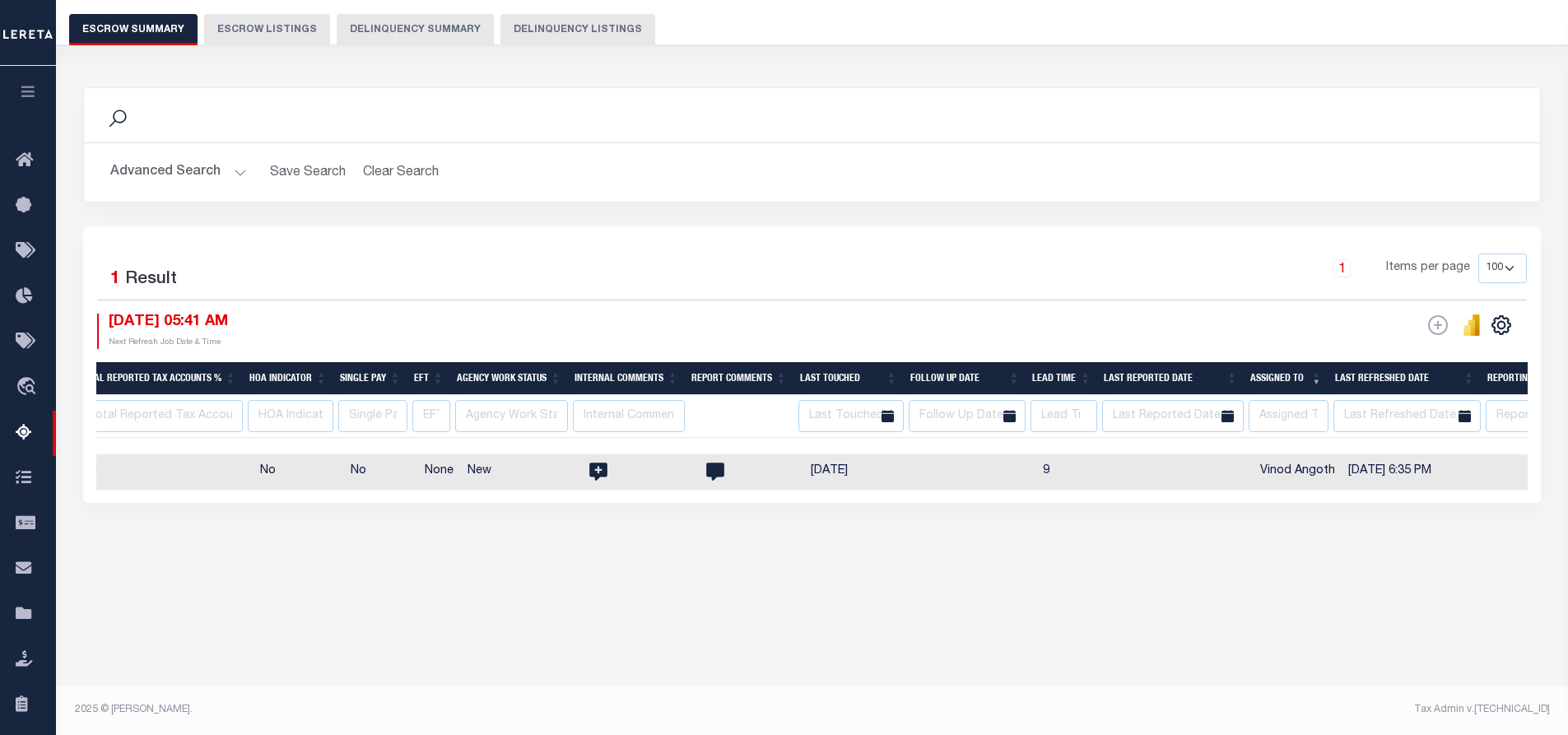
scroll to position [0, 2134]
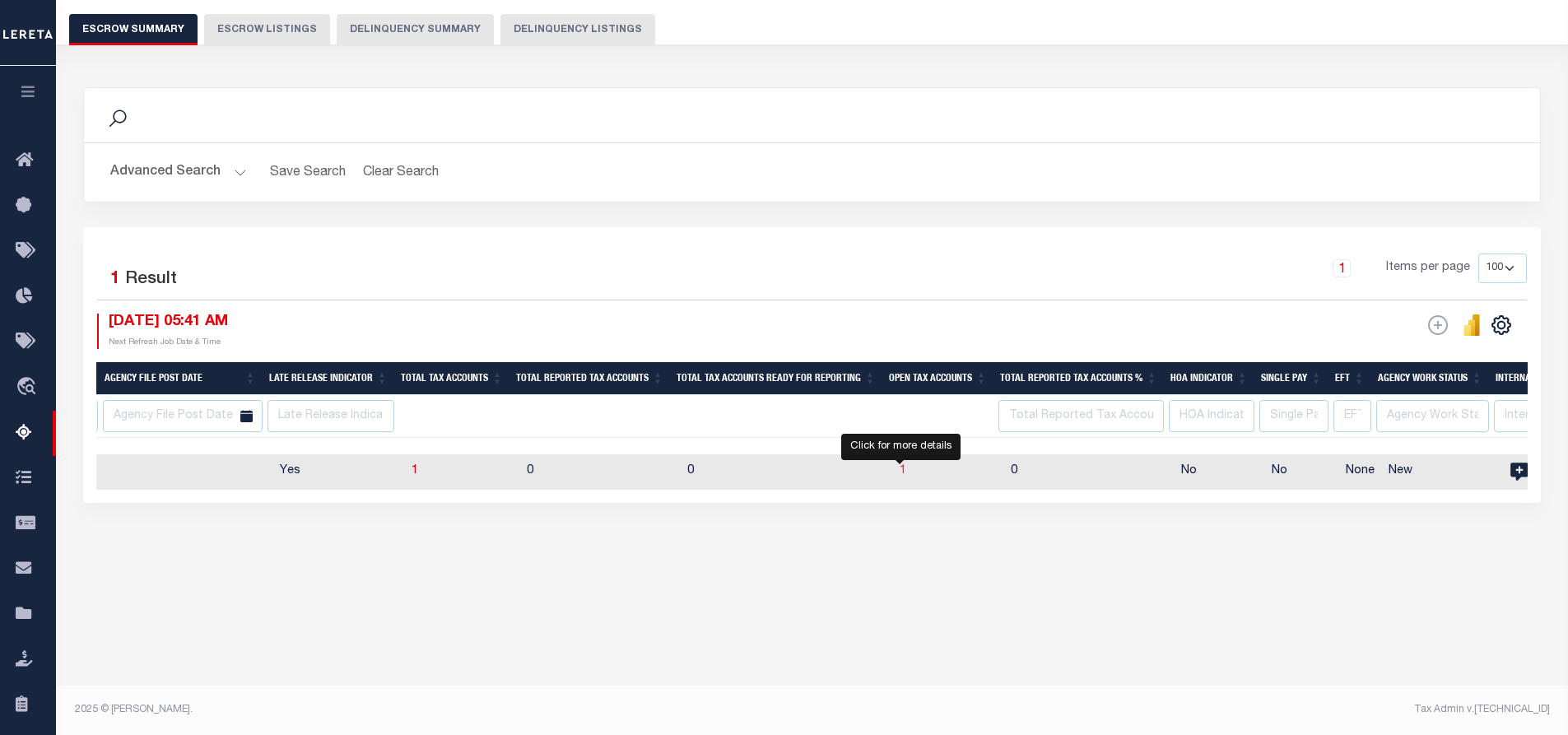
click at [902, 468] on span "1" at bounding box center [903, 471] width 7 height 11
select select "100"
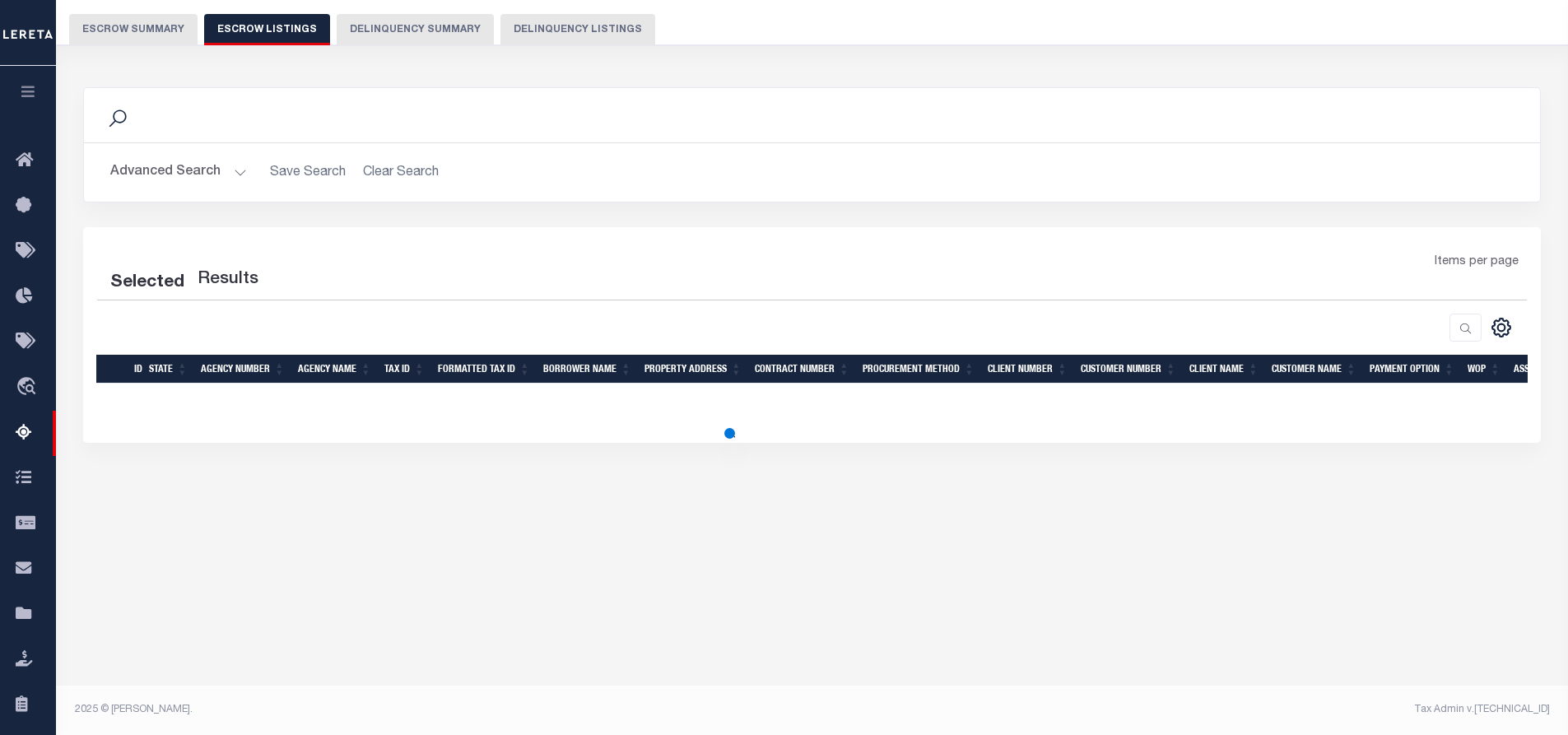
select select
select select "100"
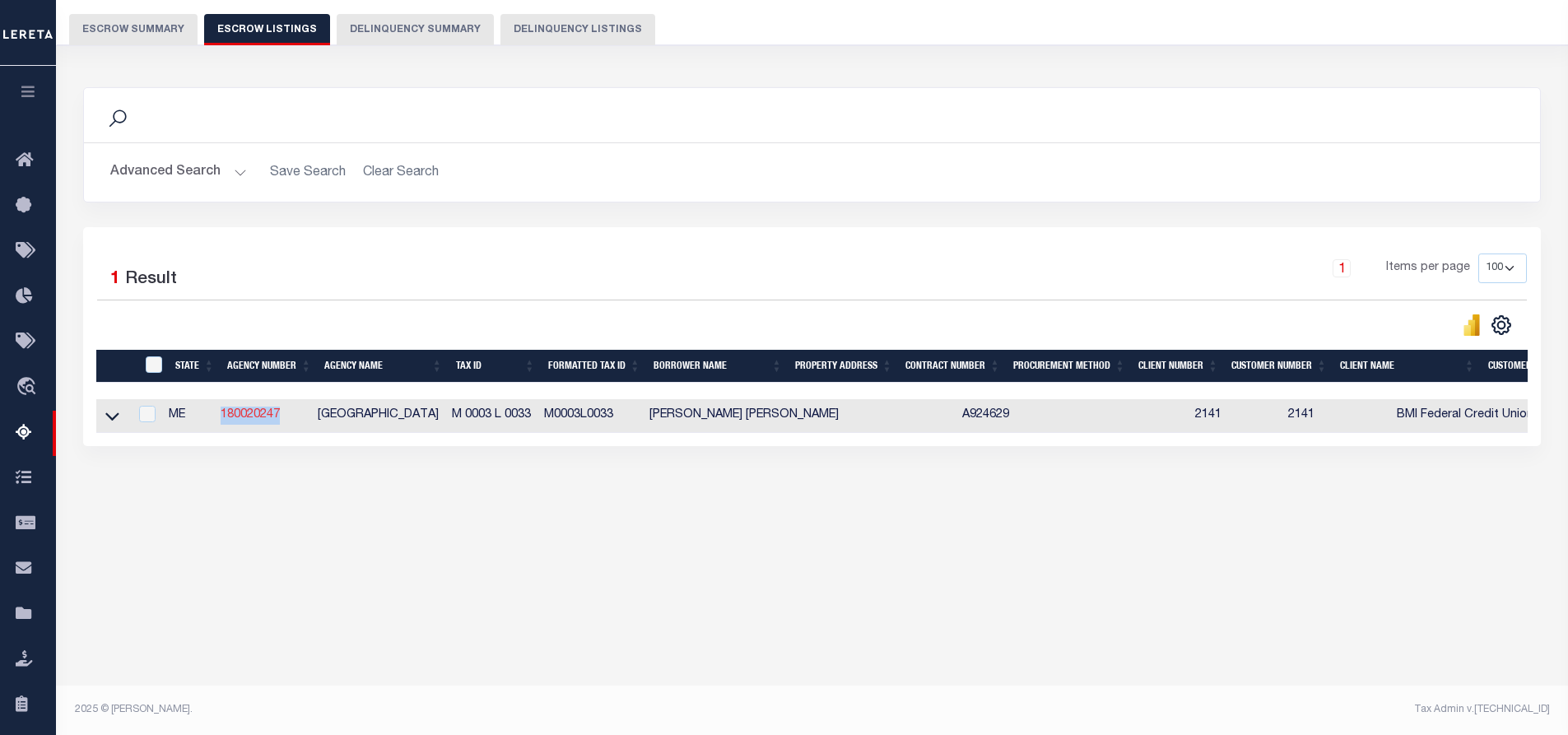
drag, startPoint x: 289, startPoint y: 414, endPoint x: 229, endPoint y: 414, distance: 60.0
click at [229, 414] on td "180020247" at bounding box center [262, 416] width 97 height 34
checkbox input "true"
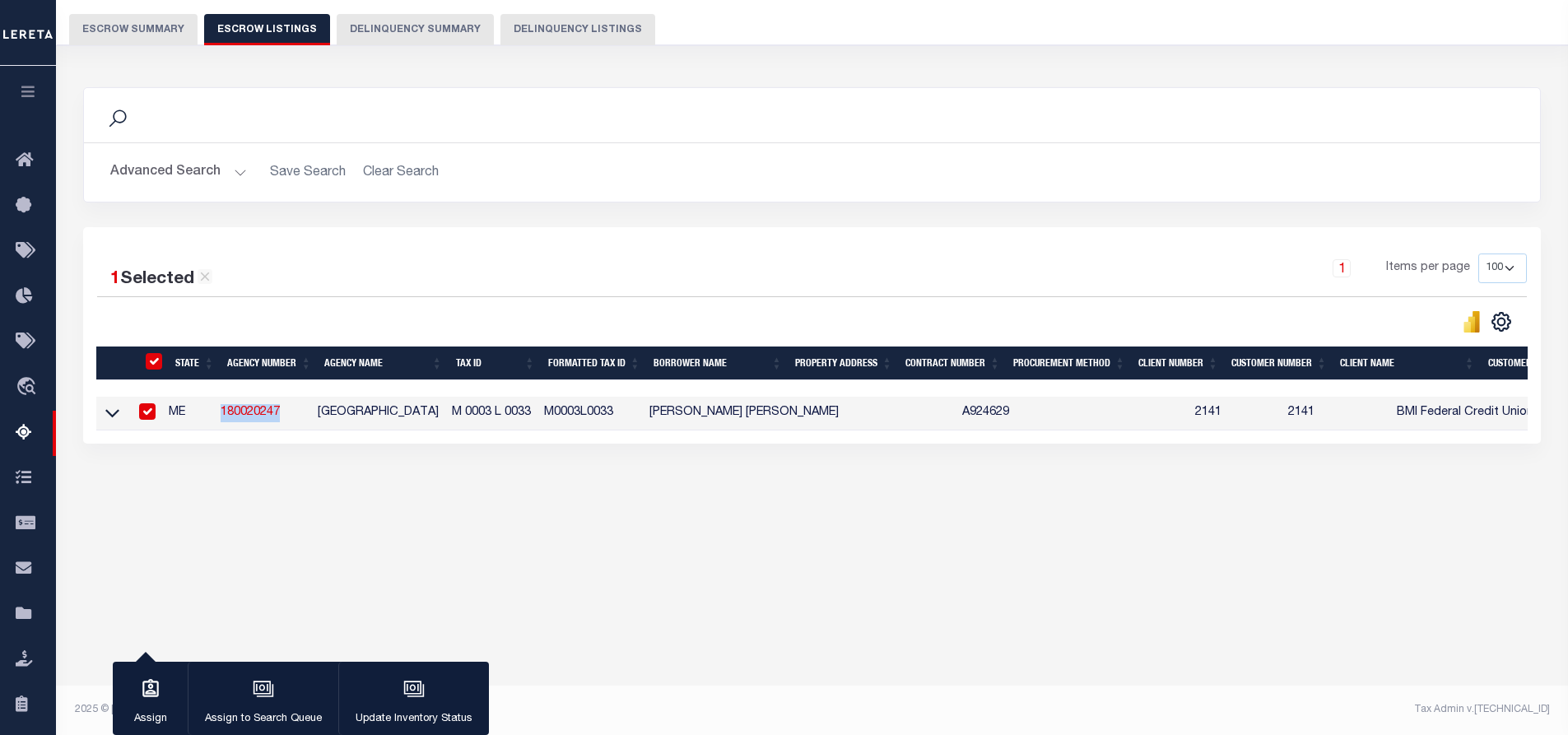
copy link "180020247"
drag, startPoint x: 540, startPoint y: 412, endPoint x: 450, endPoint y: 413, distance: 90.0
click at [450, 413] on td "M 0003 L 0033" at bounding box center [492, 414] width 92 height 34
checkbox input "false"
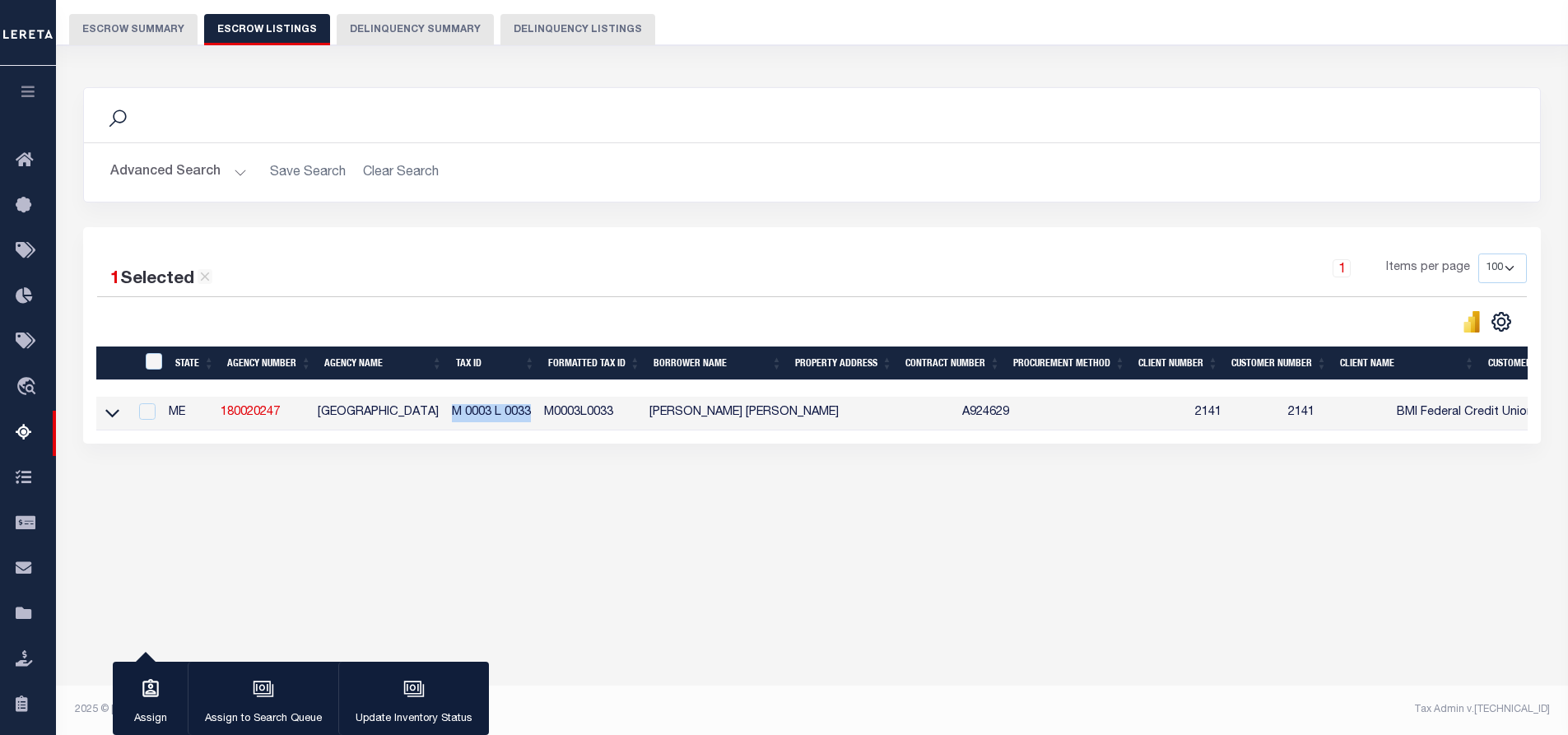
checkbox input "false"
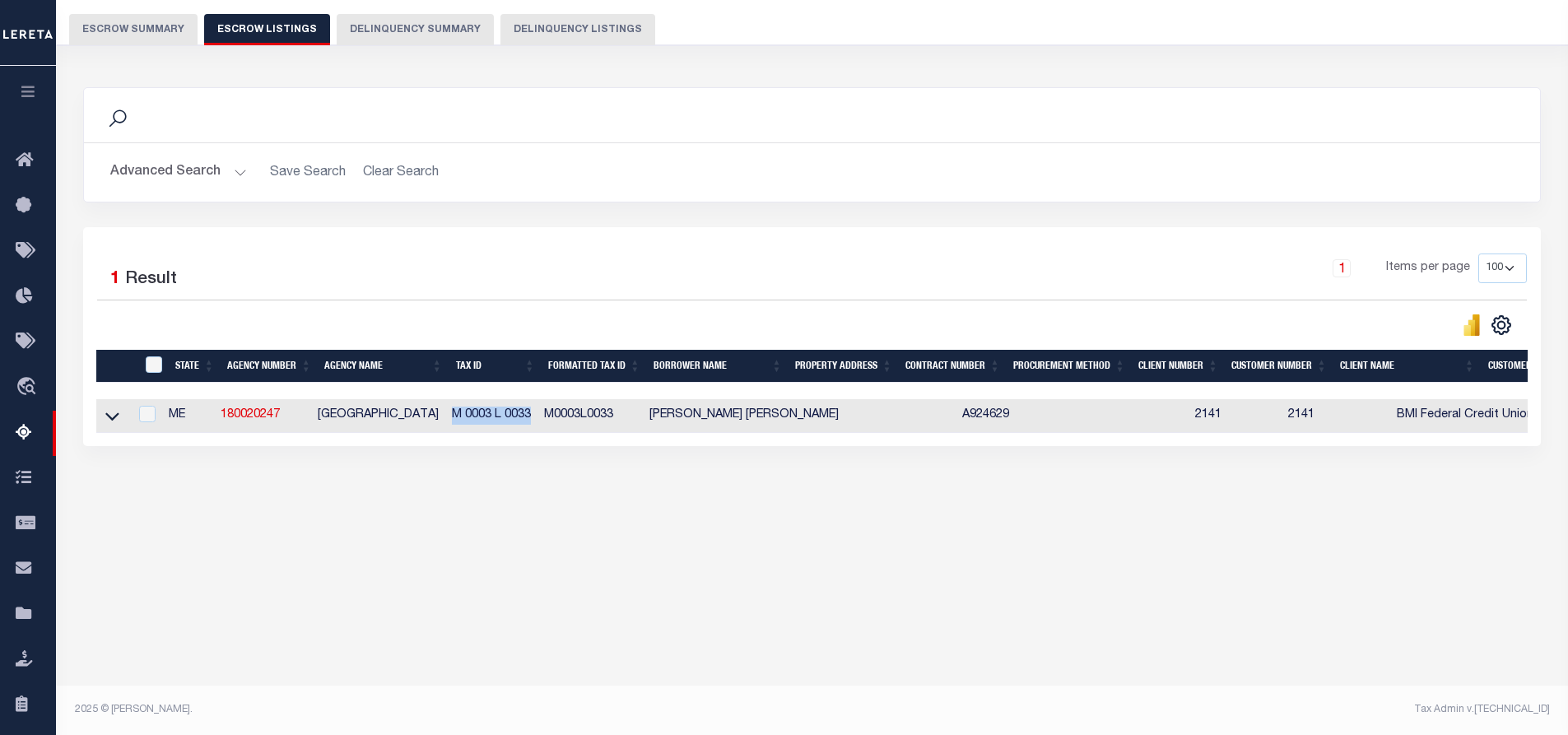
copy td "M 0003 L 0033"
click at [514, 472] on div "Search Advanced Search Save Search Clear Search In In AK AL AR AZ CA CO CT" at bounding box center [812, 283] width 1480 height 425
click at [115, 24] on button "Escrow Summary" at bounding box center [133, 29] width 128 height 31
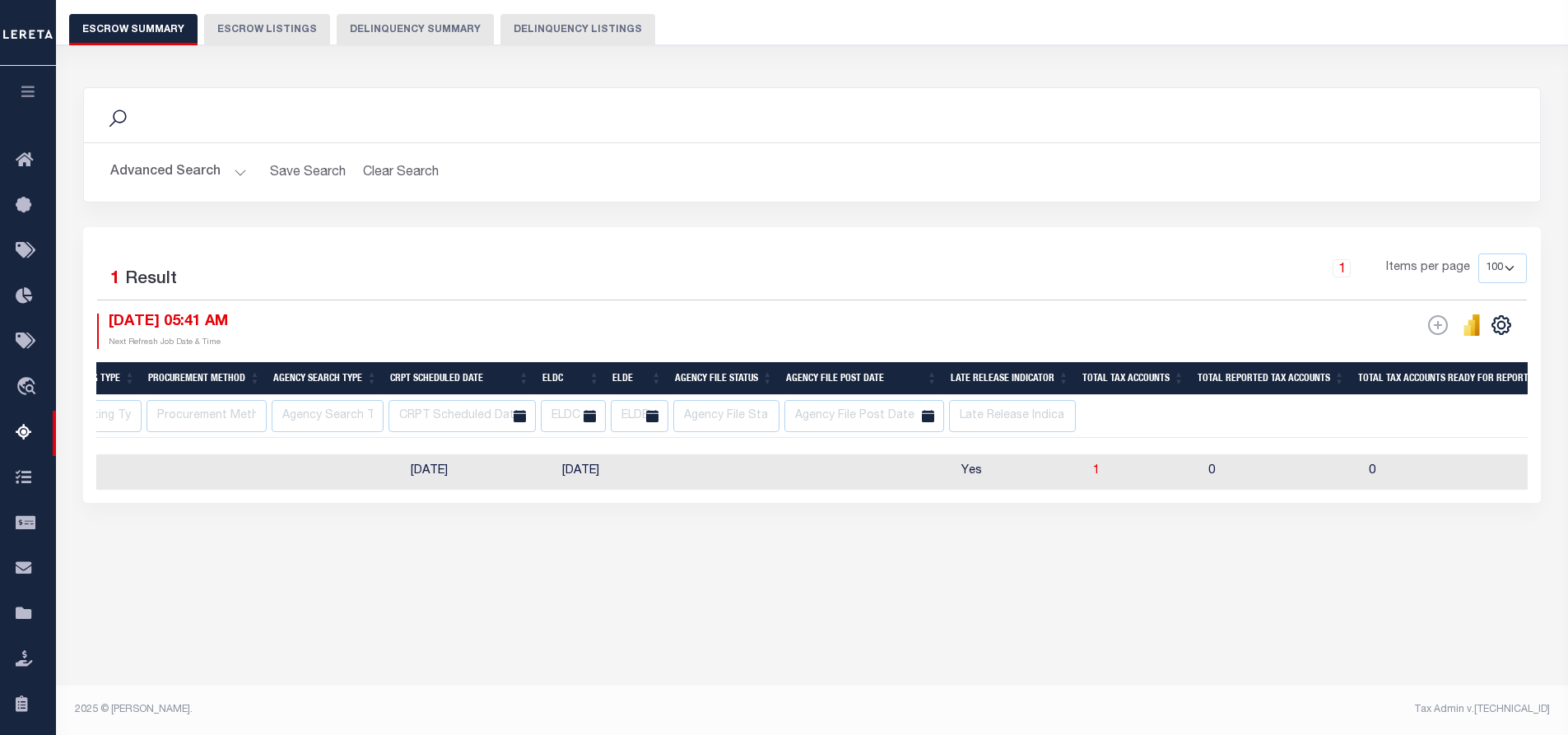
scroll to position [0, 322]
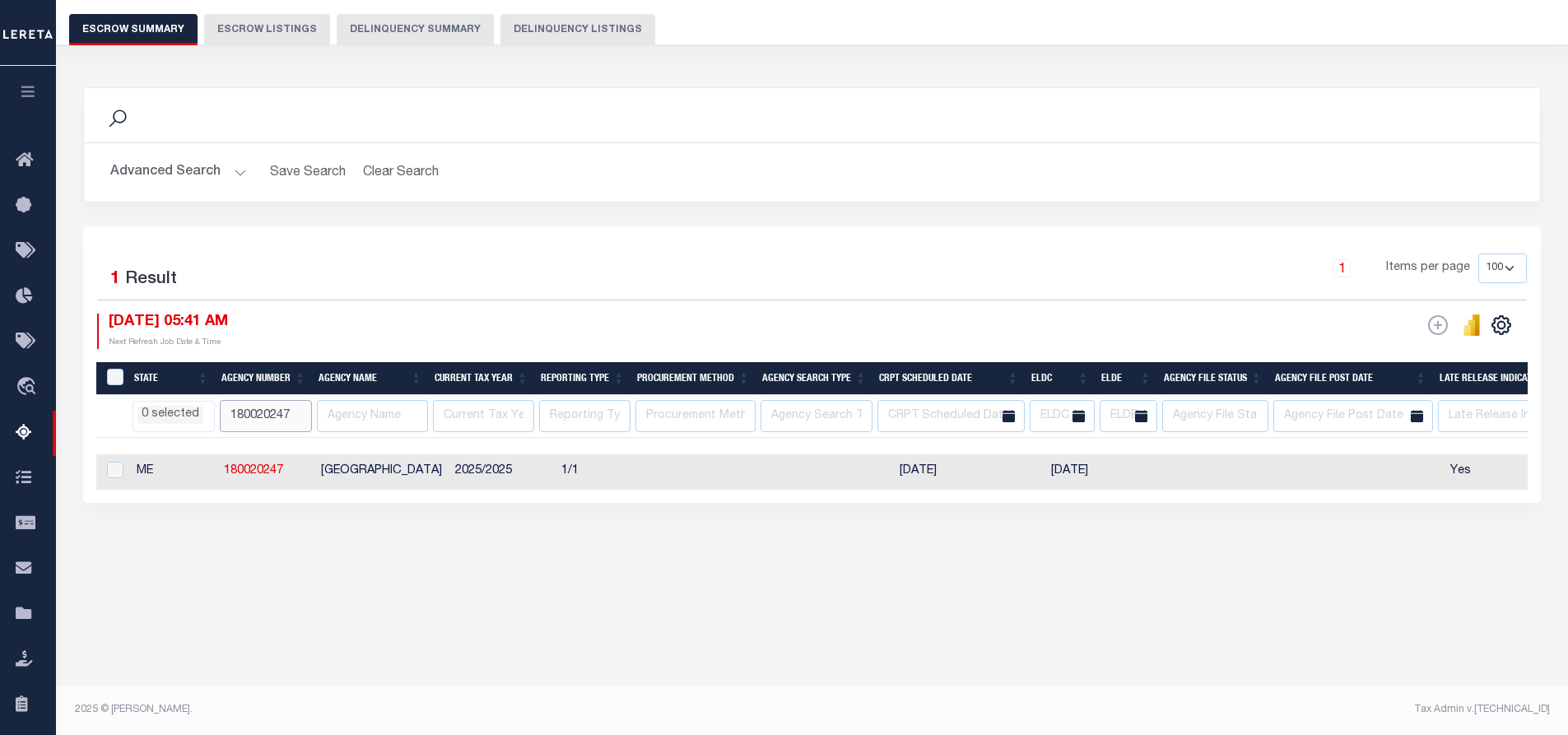
click at [296, 416] on input "180020247" at bounding box center [266, 416] width 92 height 32
type input "1"
click at [709, 646] on div "Tax Amount Reporting Queue Escrow Summary Escrow Listings" at bounding box center [811, 289] width 1512 height 723
select select
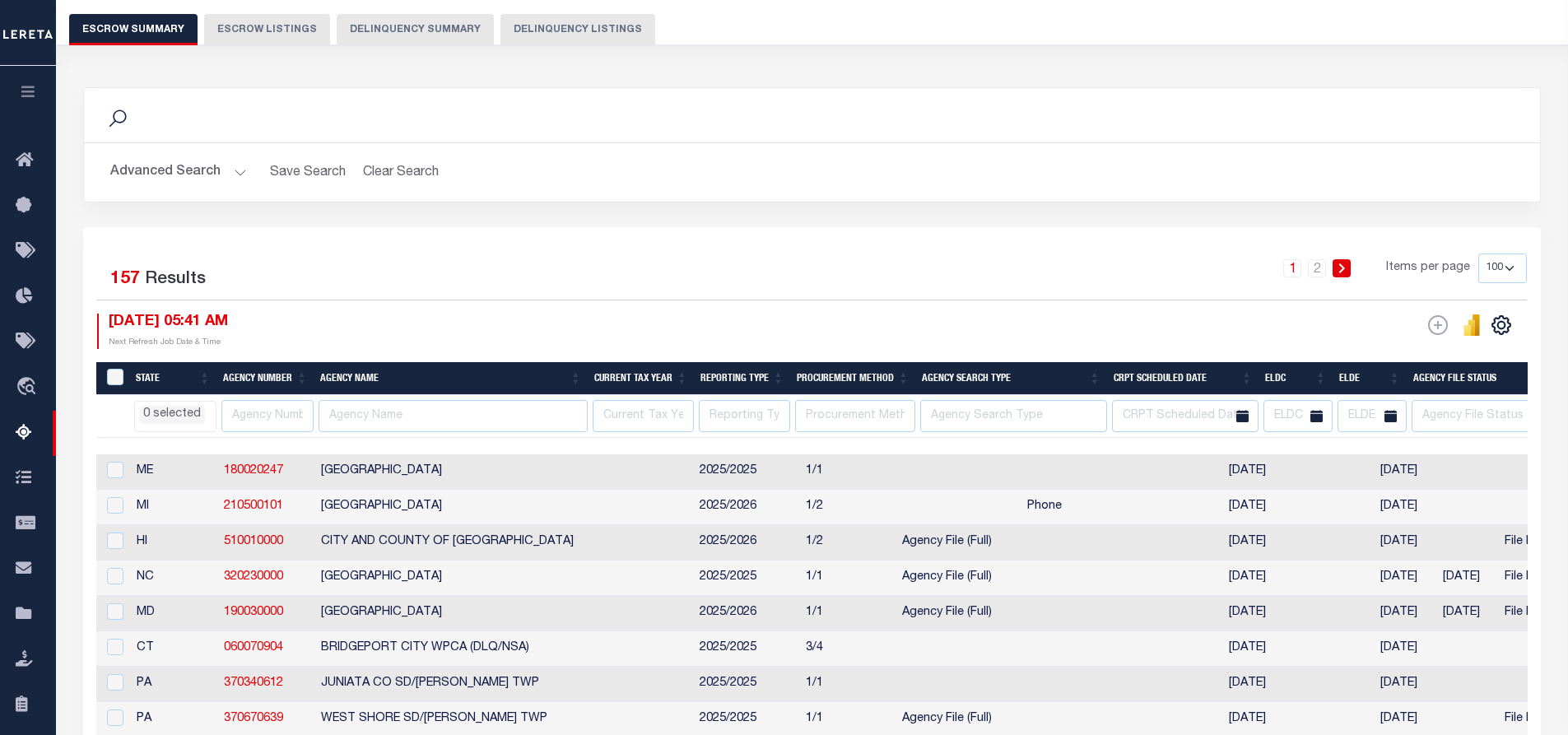
click at [234, 166] on button "Advanced Search" at bounding box center [178, 172] width 137 height 32
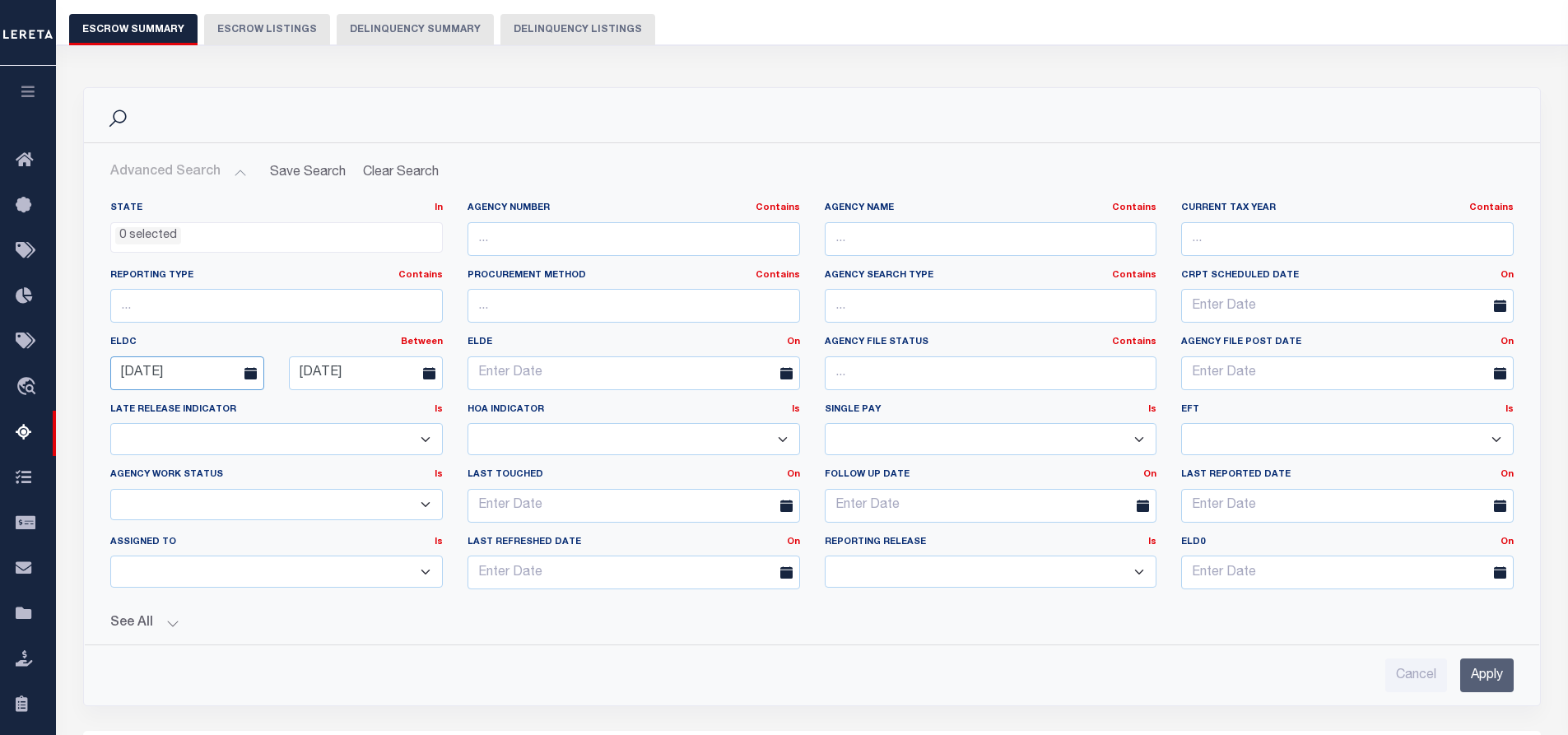
click at [196, 369] on input "08-01-2025" at bounding box center [187, 373] width 154 height 34
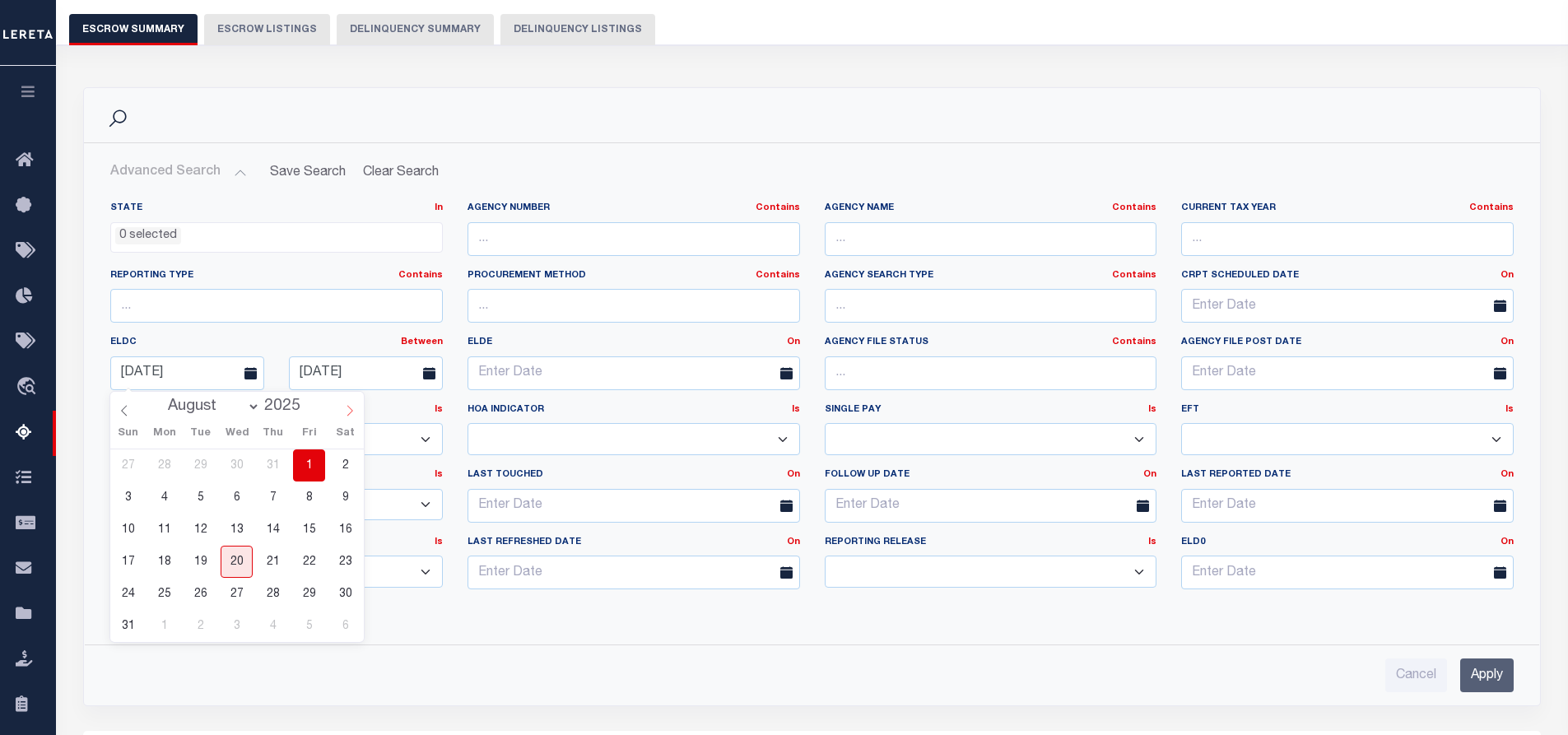
click at [350, 412] on icon at bounding box center [350, 411] width 11 height 11
select select "8"
click at [164, 464] on span "1" at bounding box center [164, 466] width 32 height 32
type input "09-01-2025"
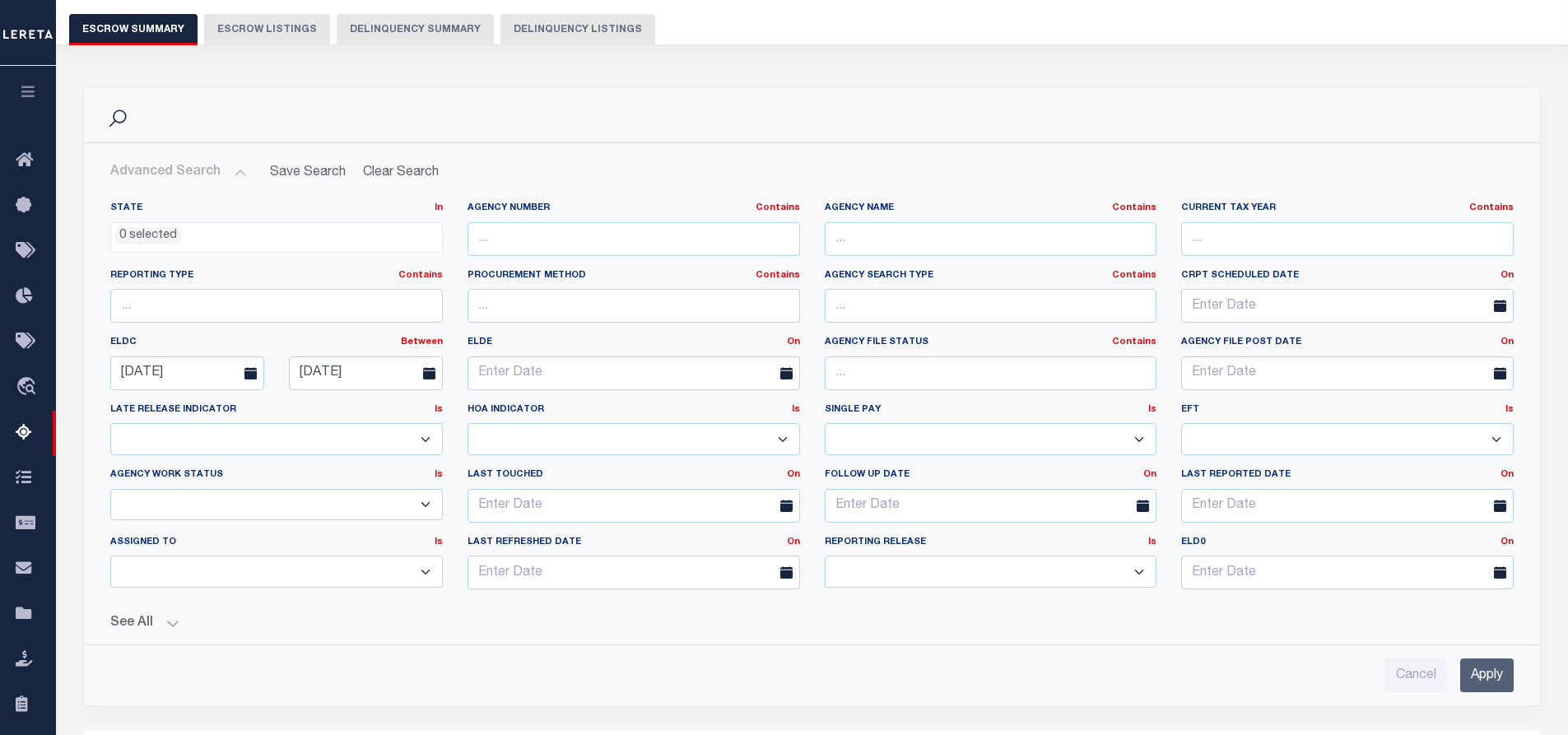
click at [425, 371] on icon at bounding box center [429, 373] width 12 height 12
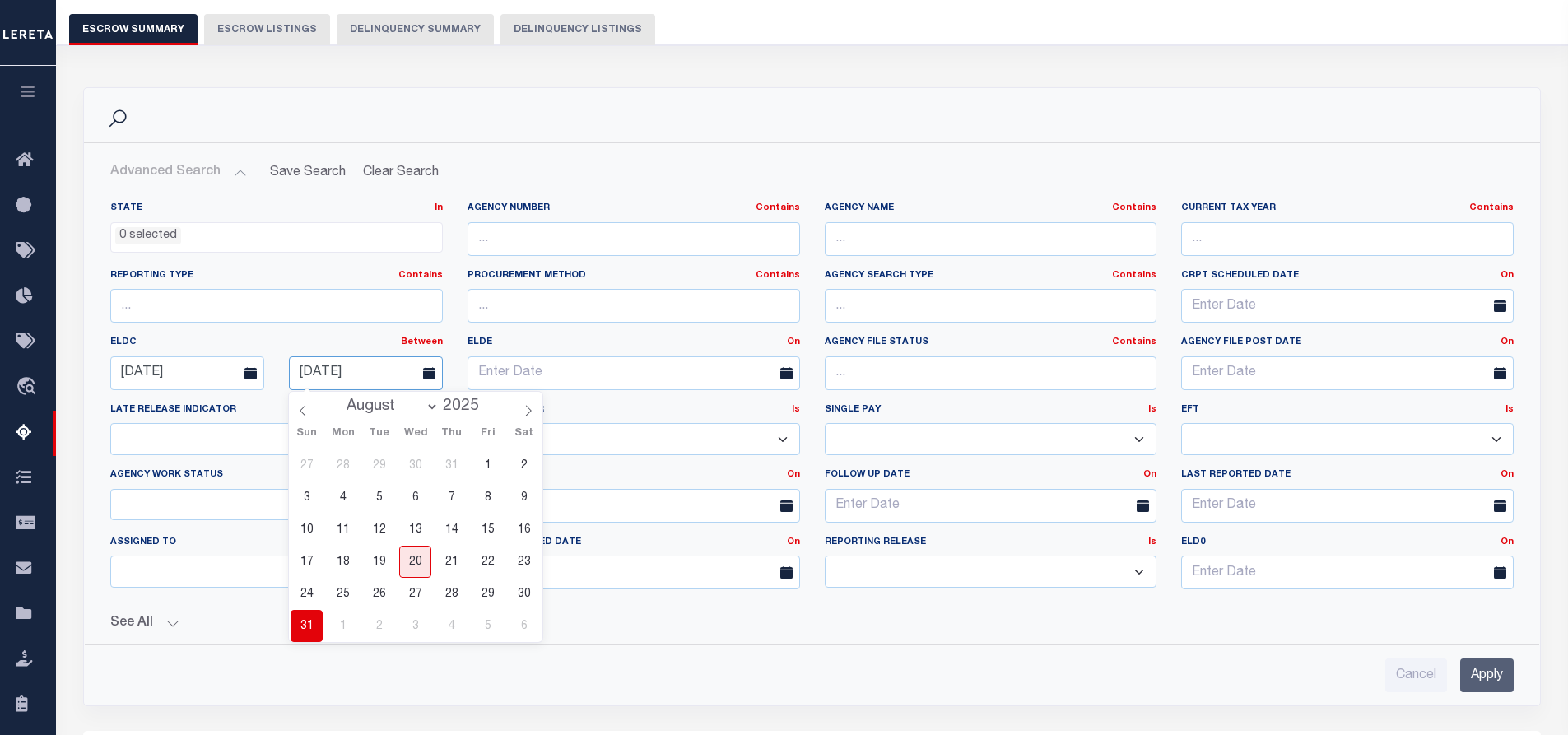
click at [378, 372] on input "08-31-2025" at bounding box center [366, 373] width 154 height 34
click at [485, 531] on span "15" at bounding box center [488, 530] width 32 height 32
type input "08-15-2025"
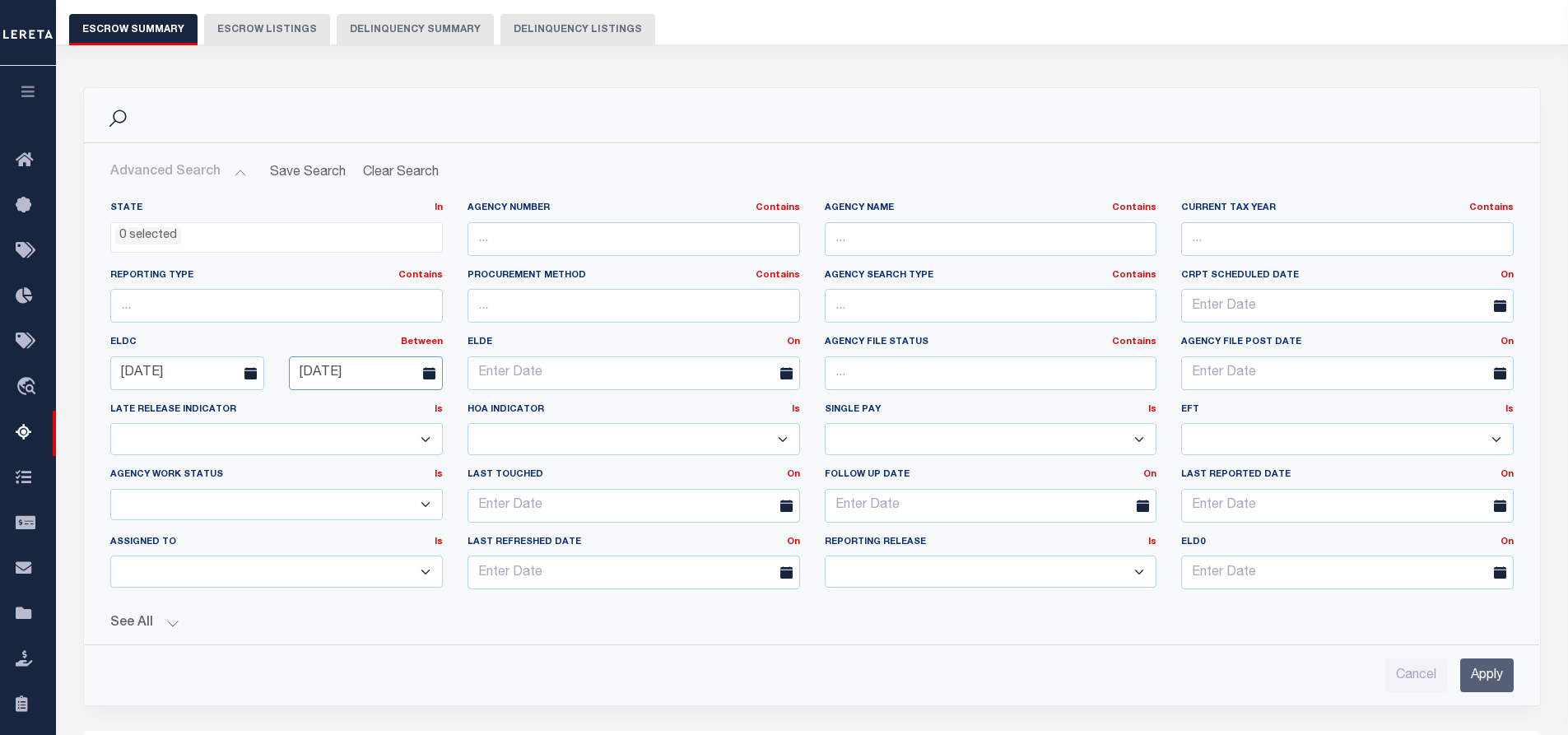
scroll to position [549, 0]
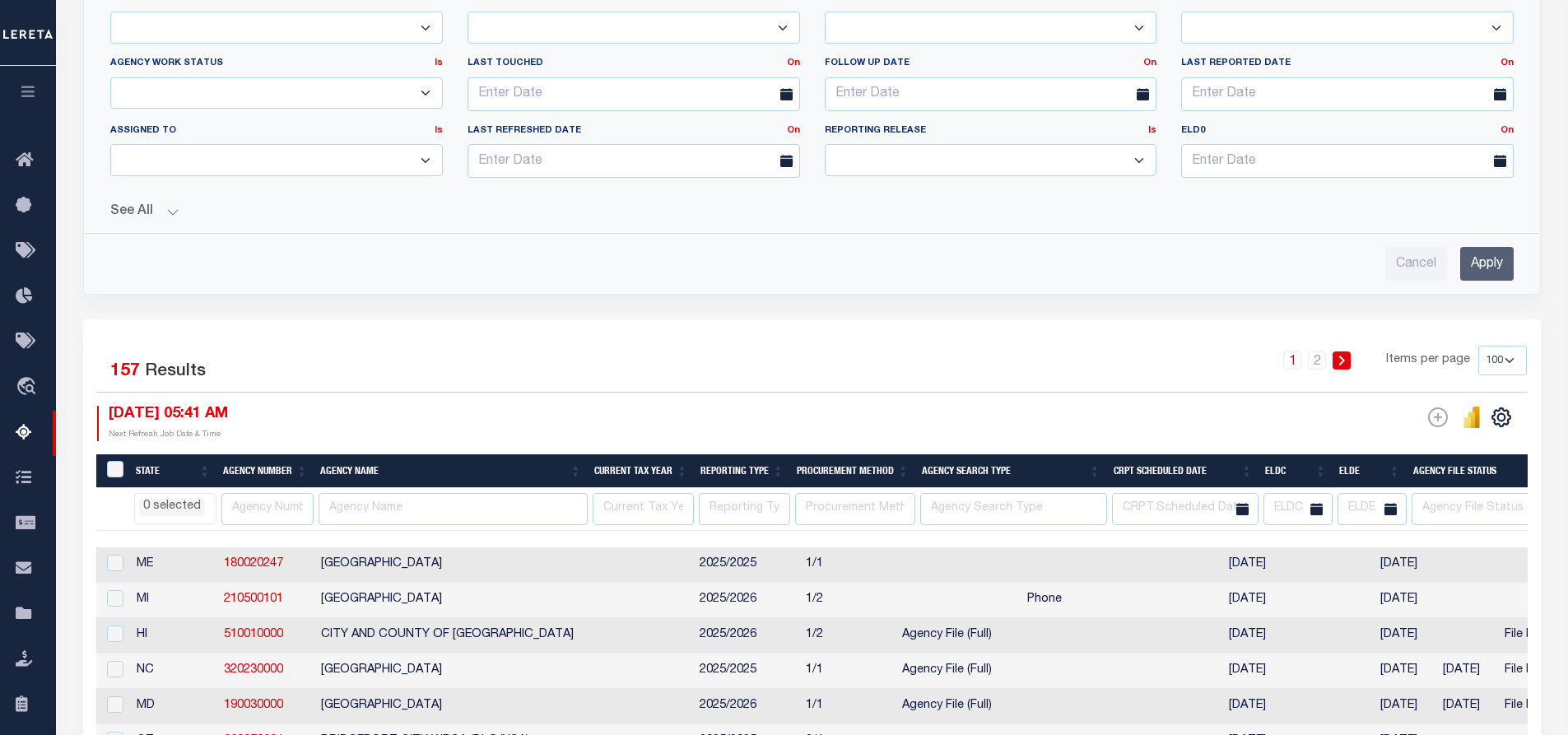
click at [1479, 260] on input "Apply" at bounding box center [1487, 264] width 54 height 34
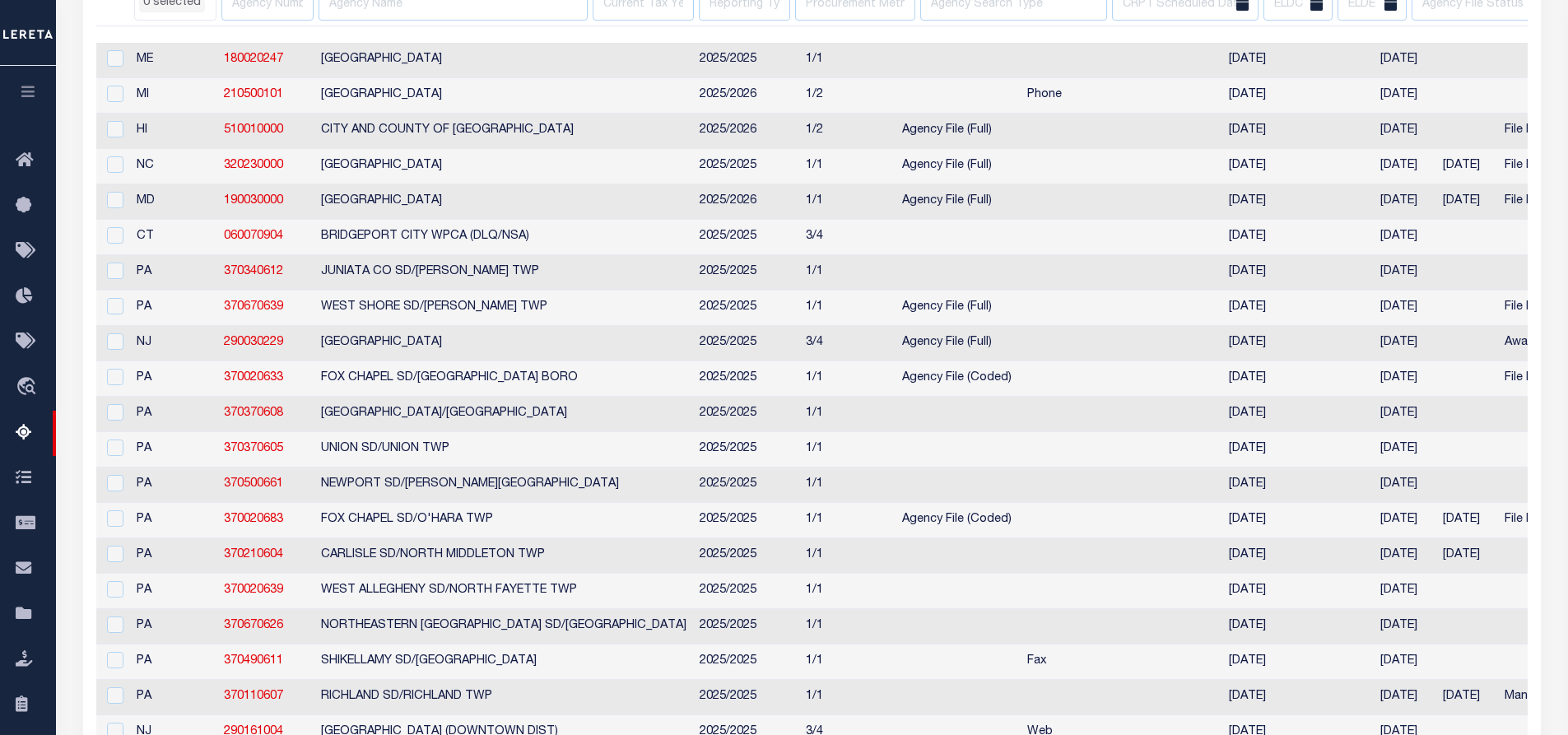
select select
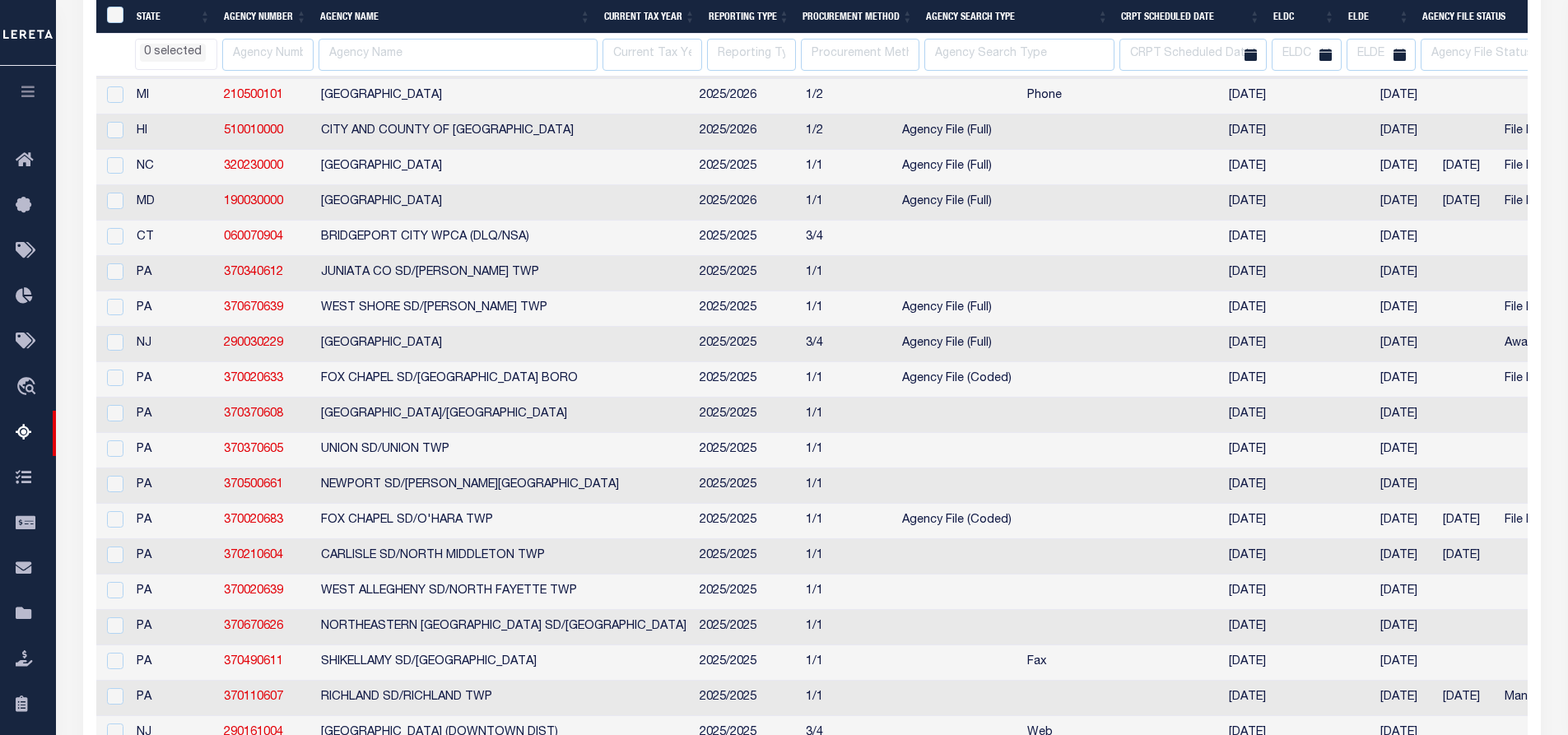
scroll to position [302, 0]
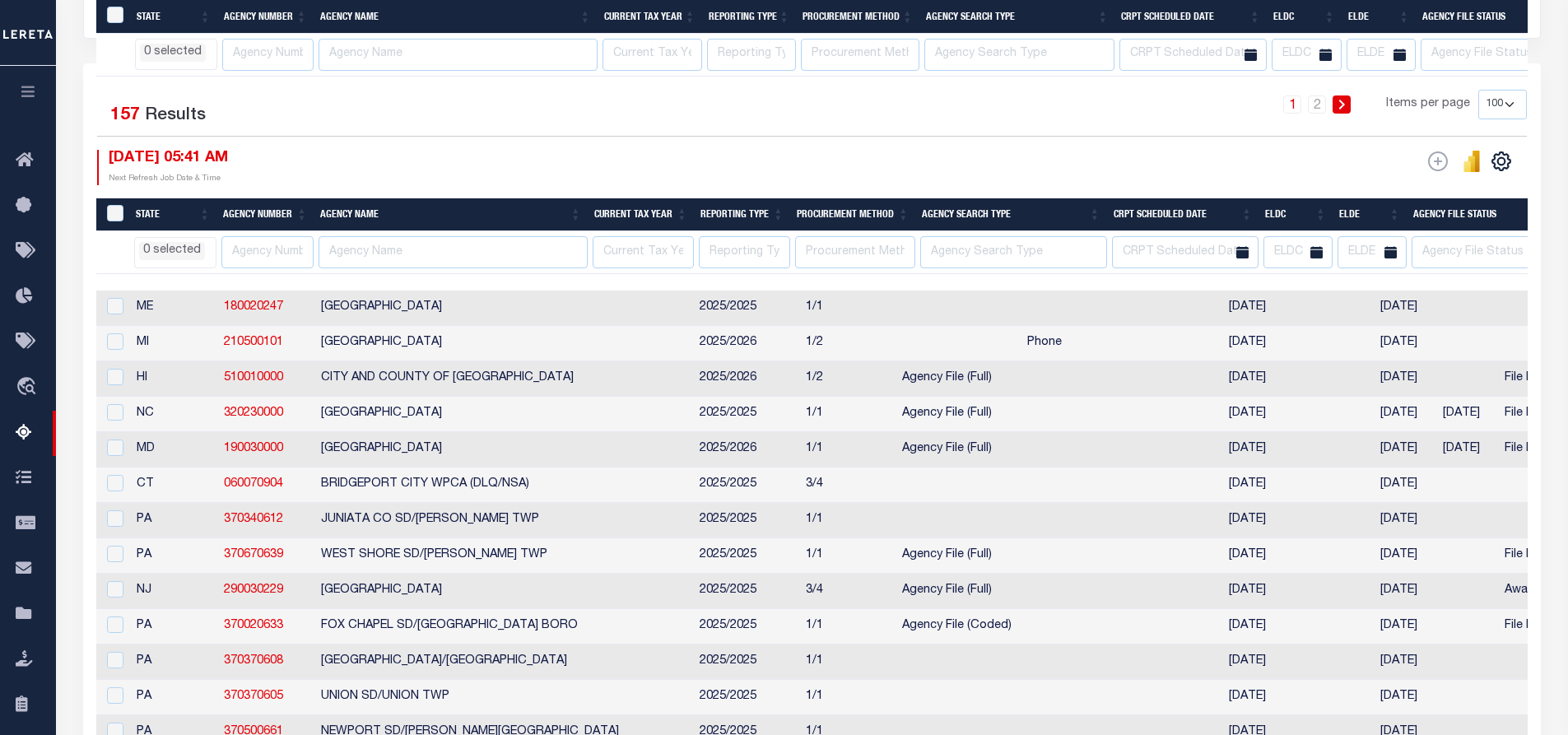
select select
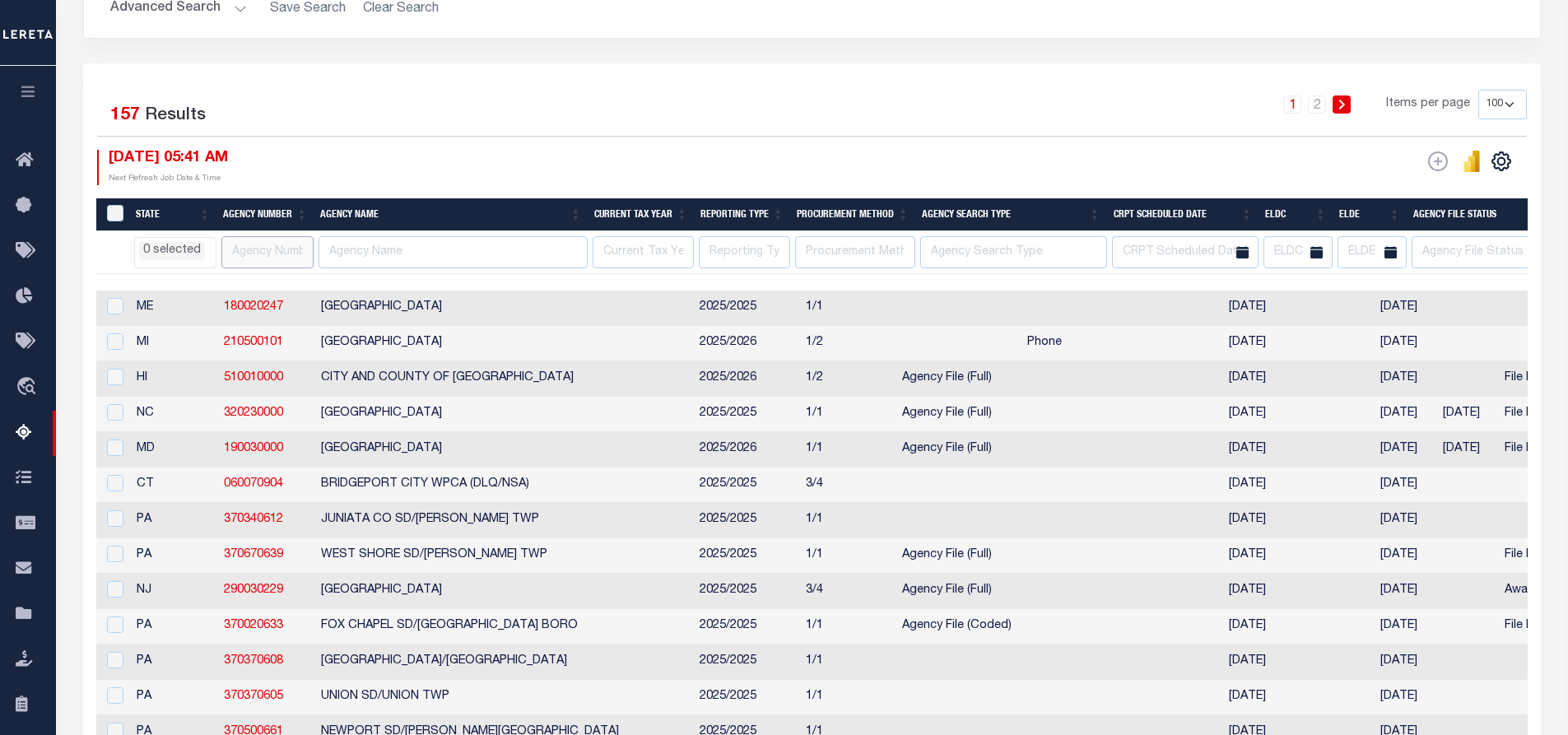
click at [263, 252] on input "text" at bounding box center [268, 253] width 92 height 32
paste input "210640421"
type input "210640421"
select select
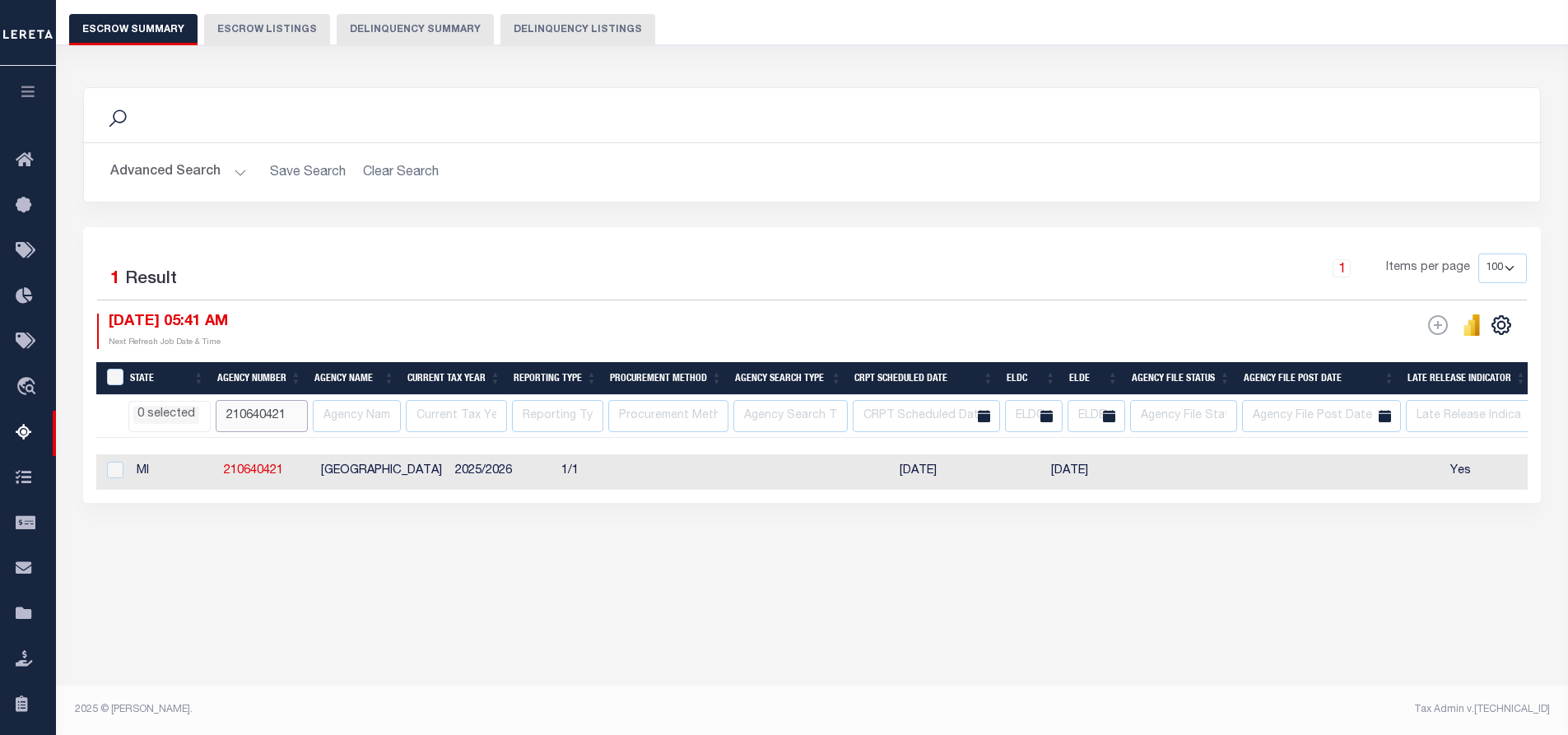
scroll to position [138, 0]
select select
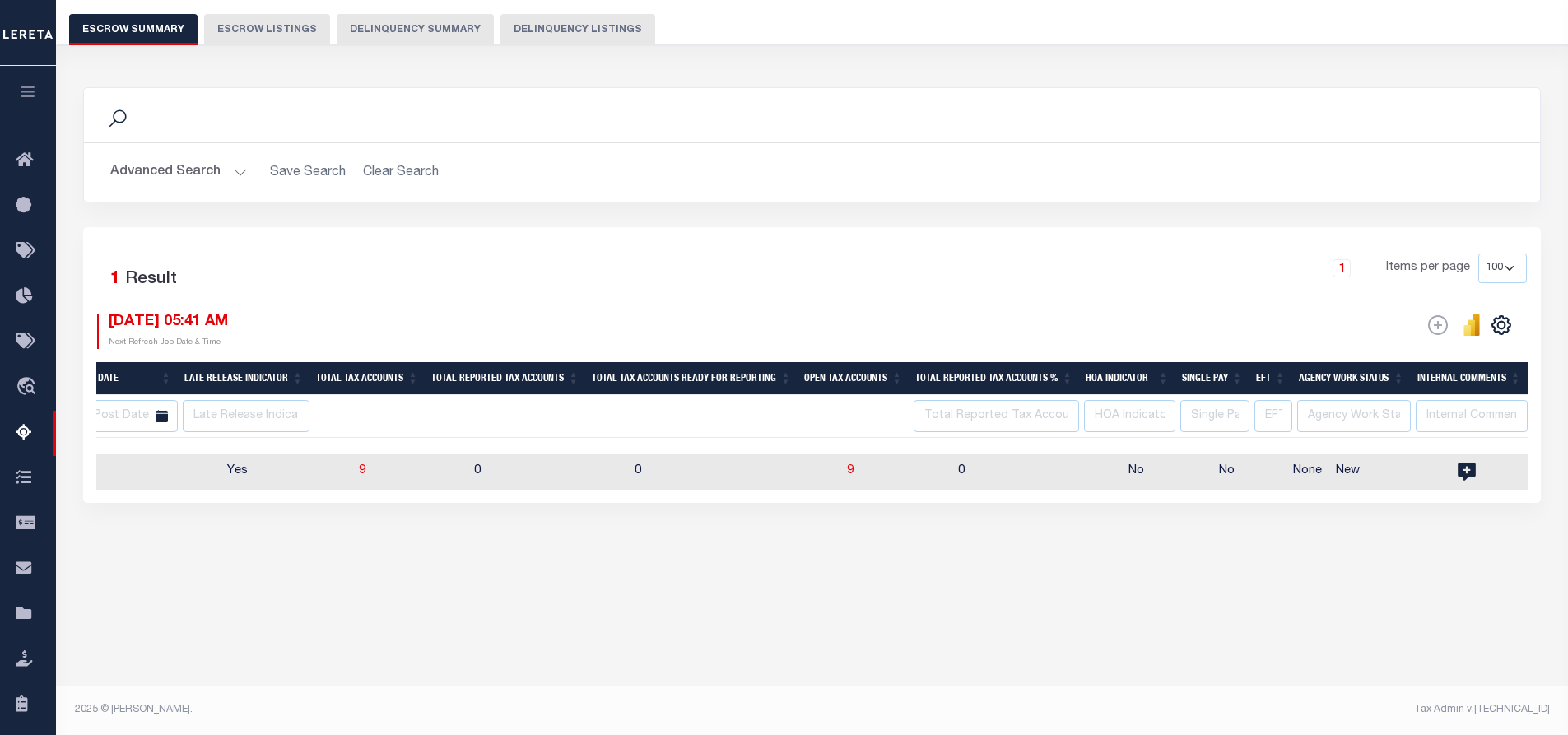
scroll to position [0, 1266]
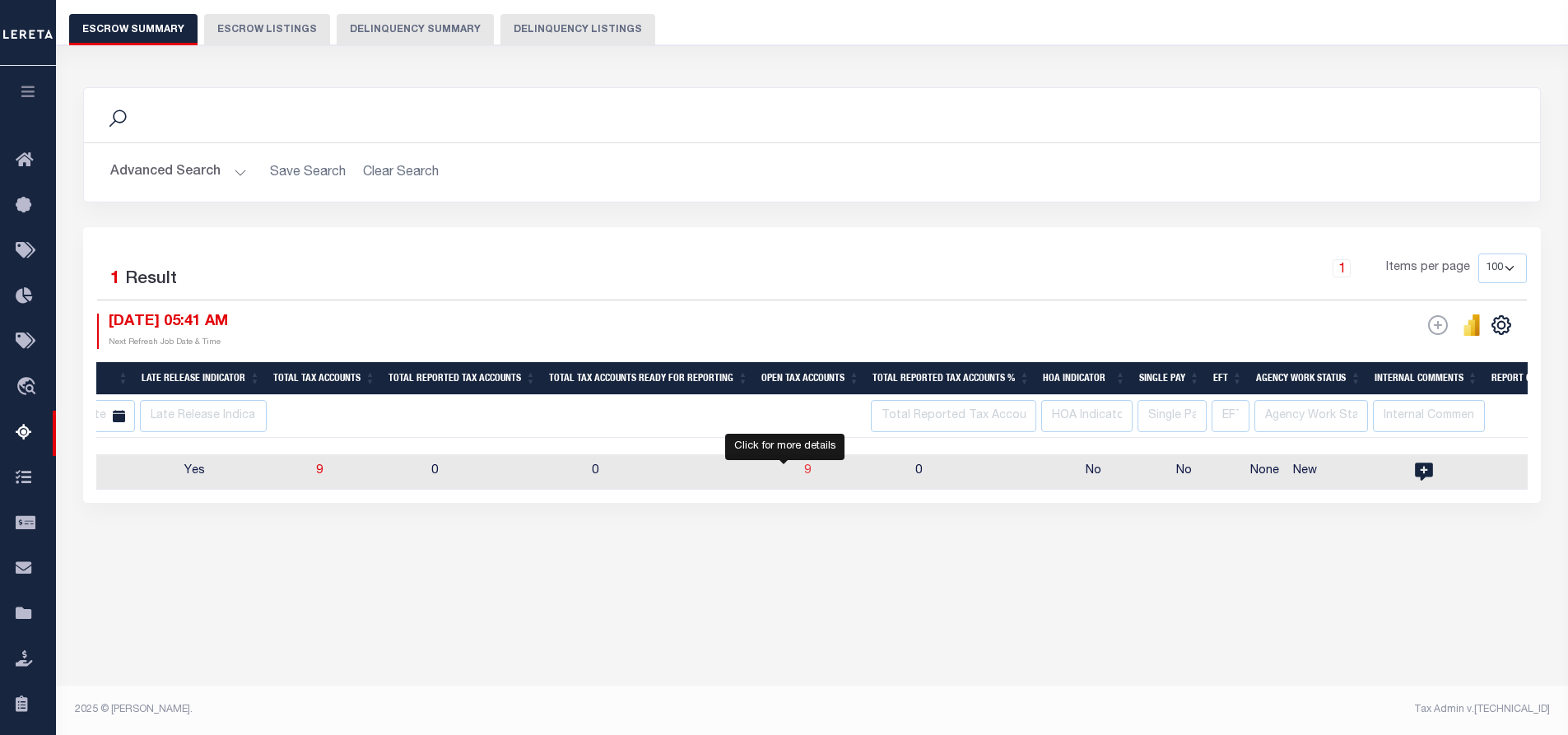
click at [804, 467] on span "9" at bounding box center [807, 471] width 7 height 11
select select "100"
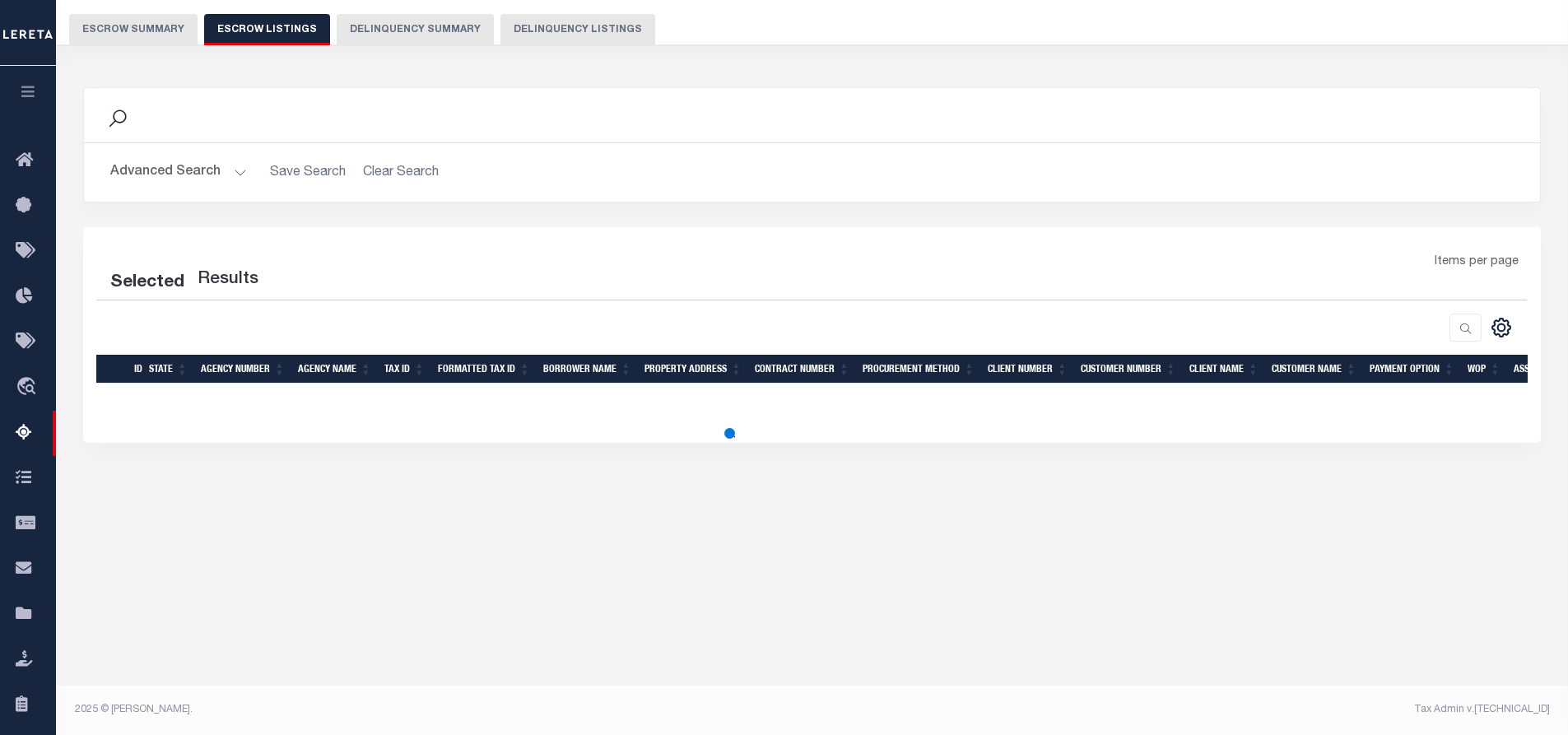
select select
select select "100"
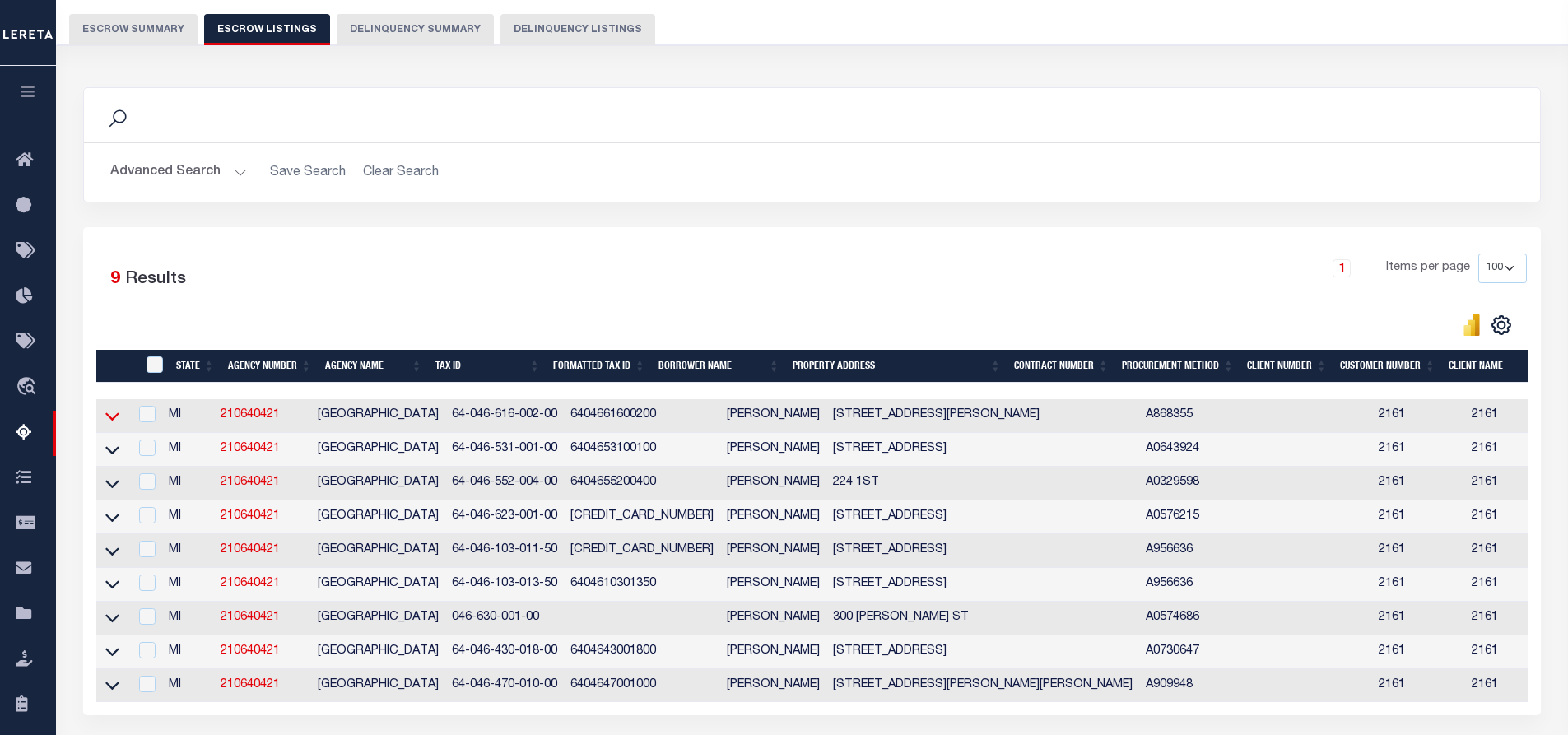
click at [111, 421] on icon at bounding box center [112, 417] width 14 height 8
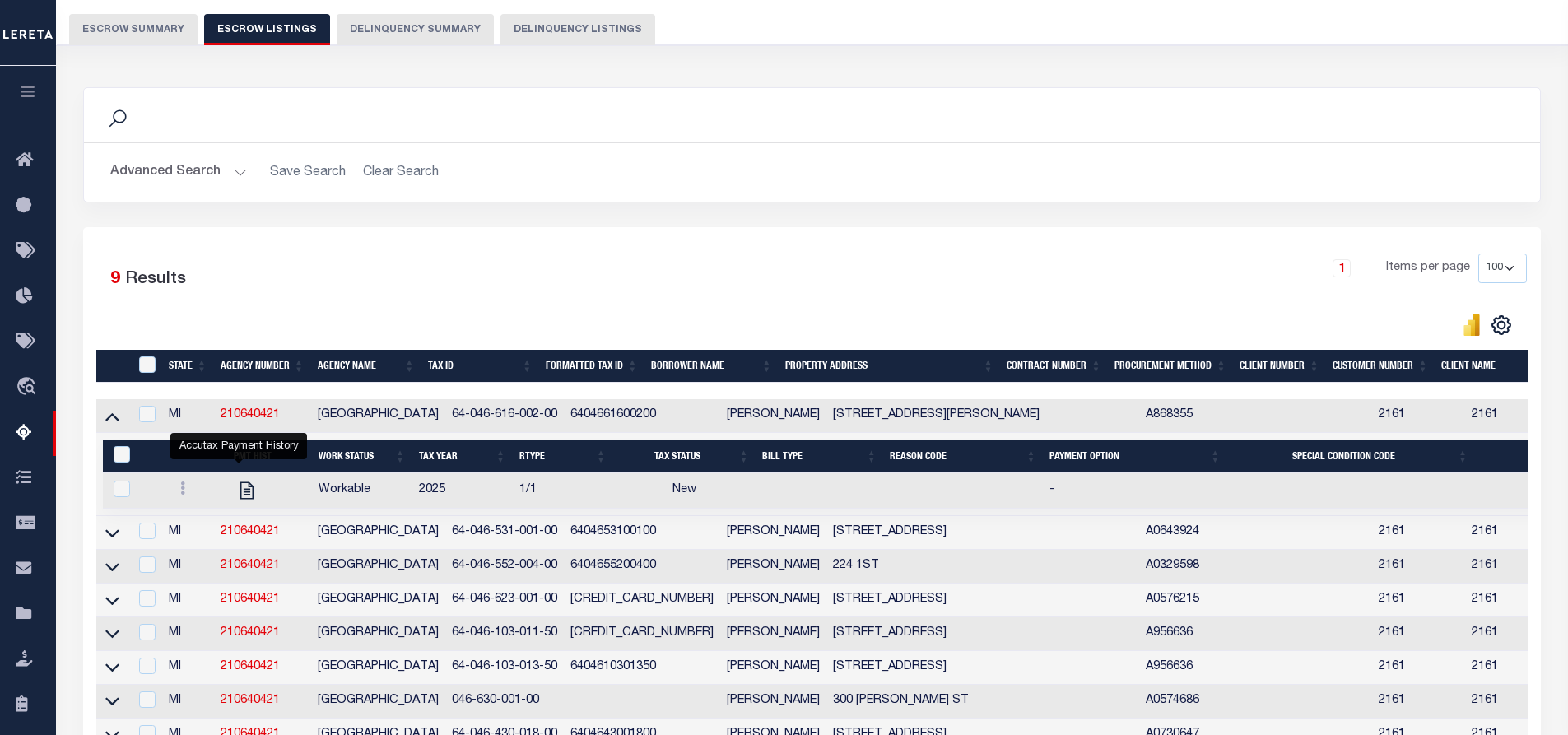
click at [237, 170] on button "Advanced Search" at bounding box center [178, 172] width 137 height 32
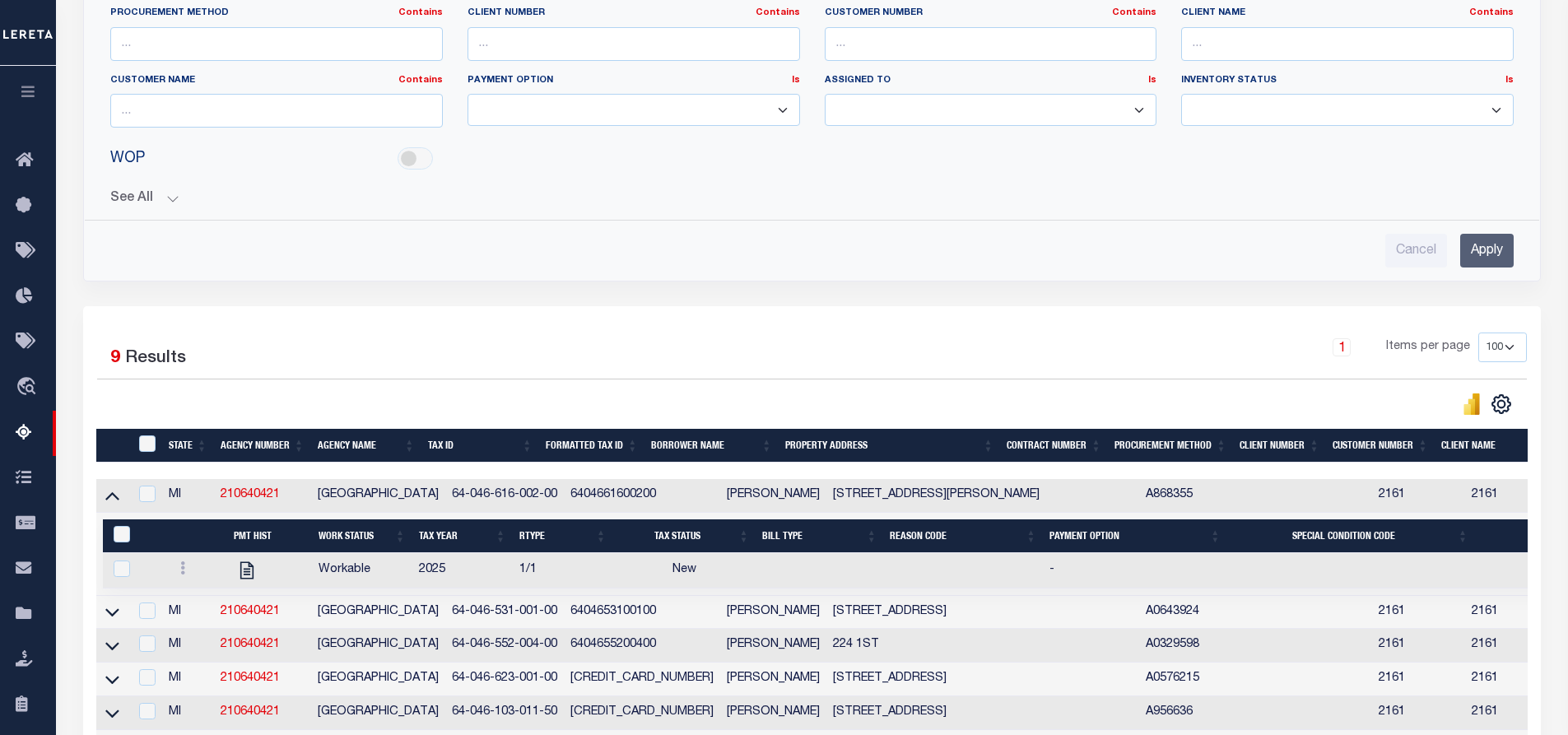
scroll to position [56, 0]
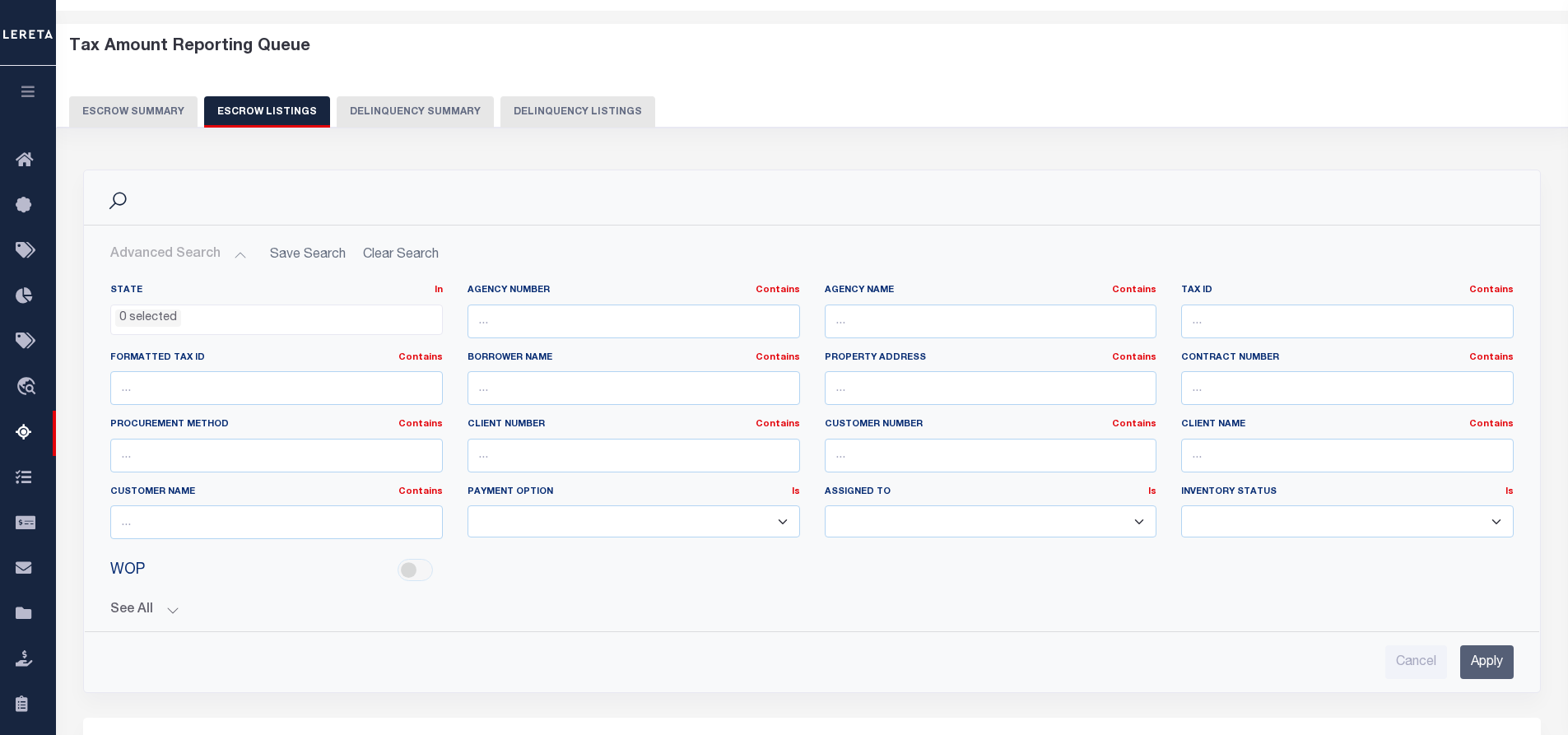
click at [123, 111] on button "Escrow Summary" at bounding box center [133, 111] width 128 height 31
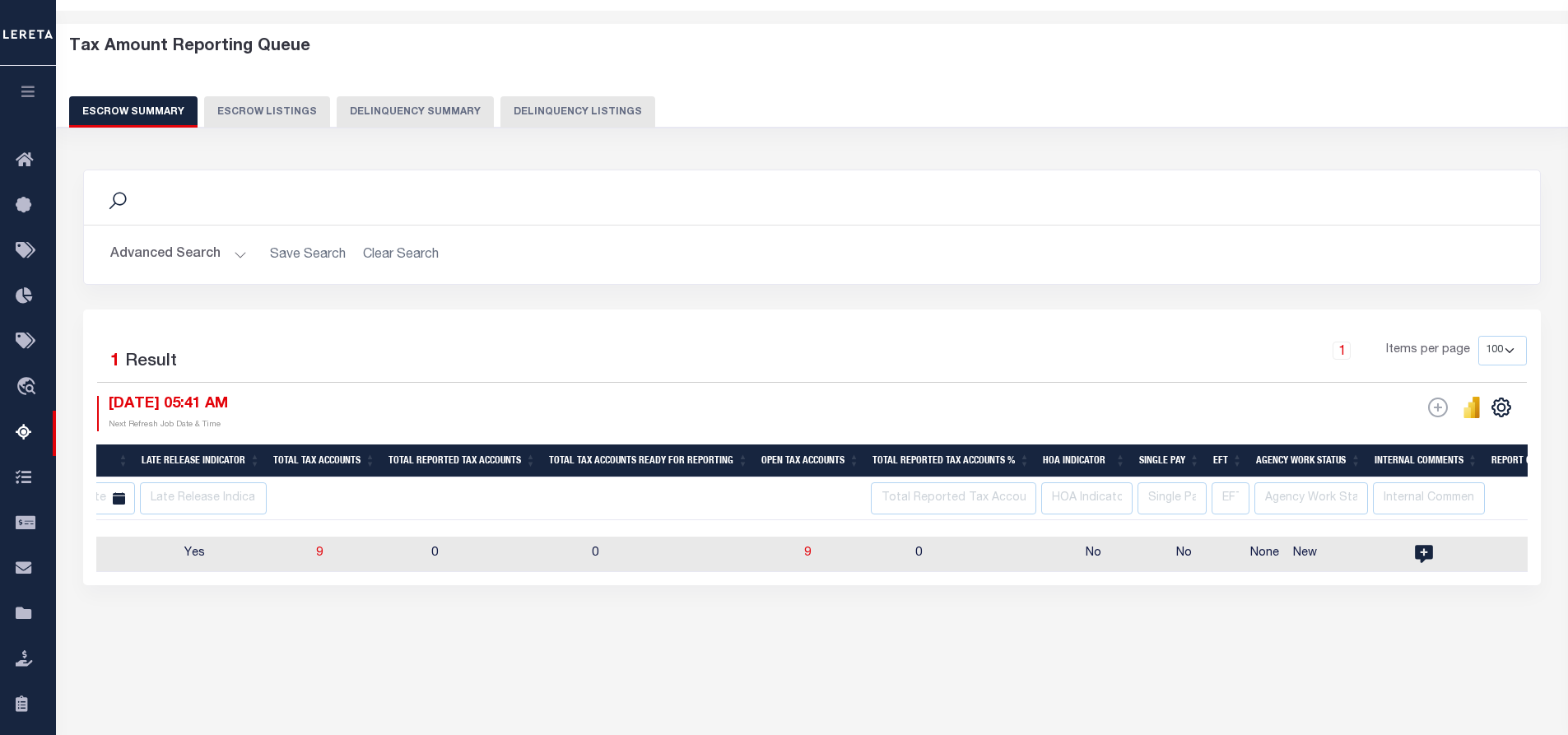
scroll to position [0, 0]
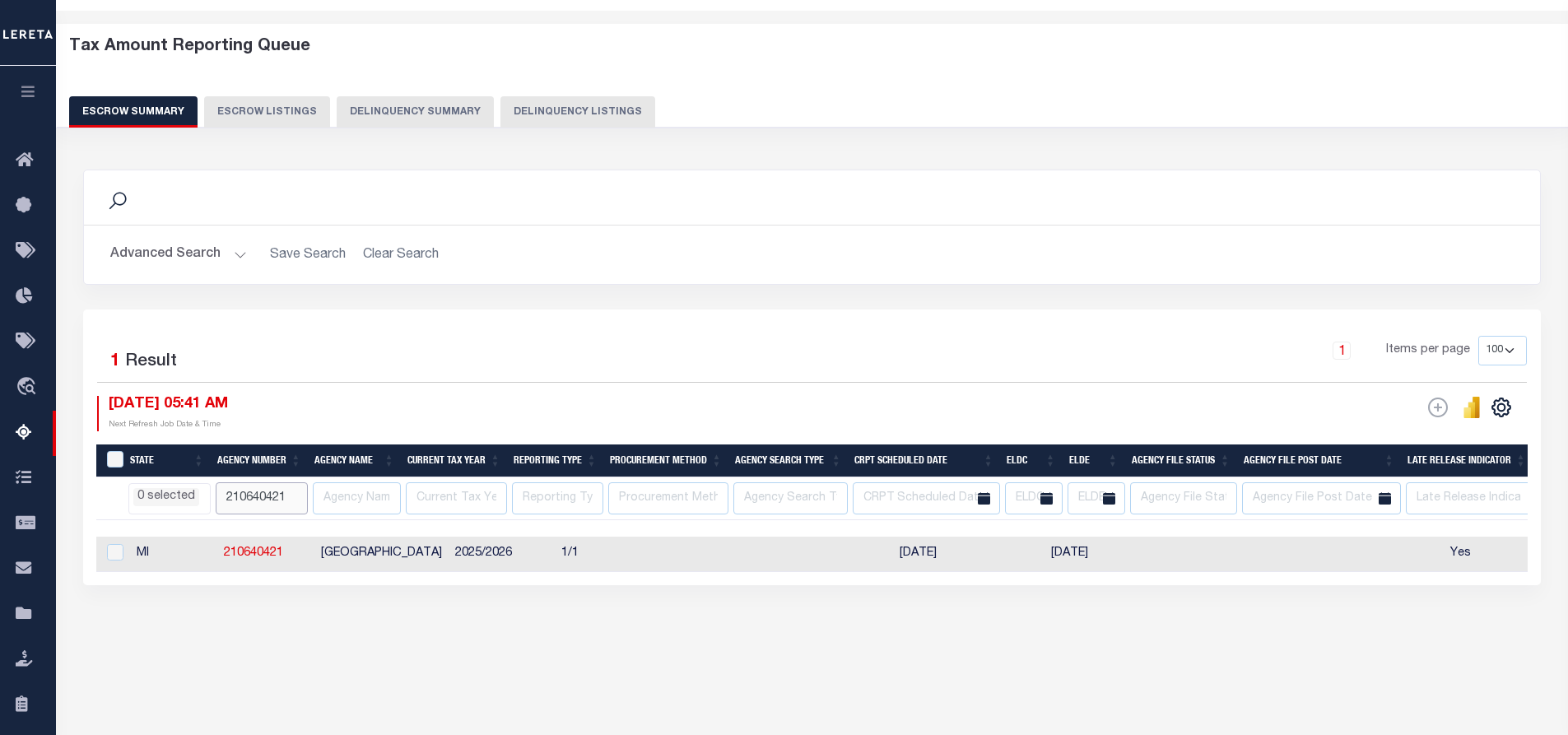
drag, startPoint x: 292, startPoint y: 496, endPoint x: 160, endPoint y: 502, distance: 132.1
click at [629, 670] on div "Tax Amount Reporting Queue Escrow Summary Escrow Listings In" at bounding box center [812, 355] width 1502 height 657
select select
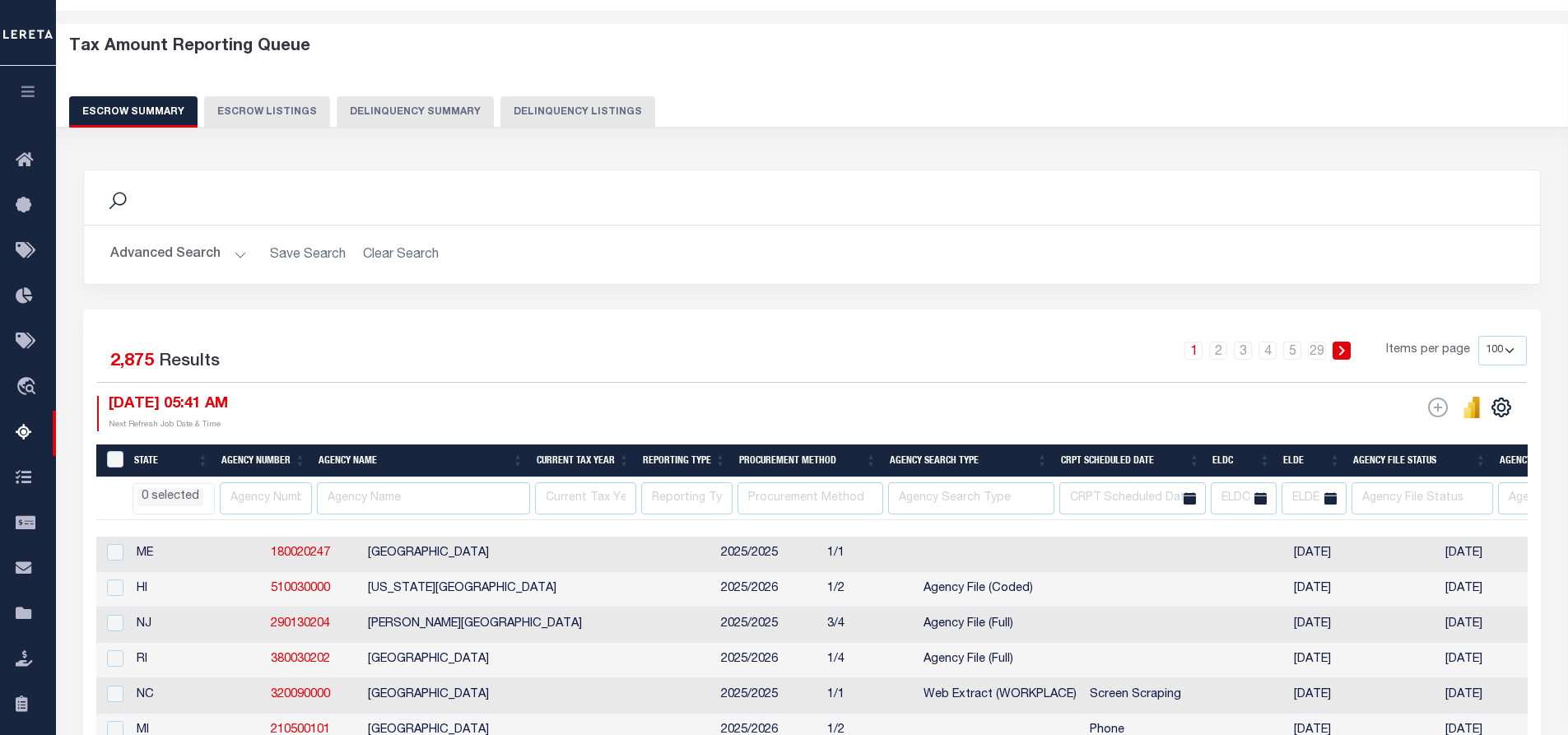
click at [237, 253] on button "Advanced Search" at bounding box center [178, 254] width 137 height 32
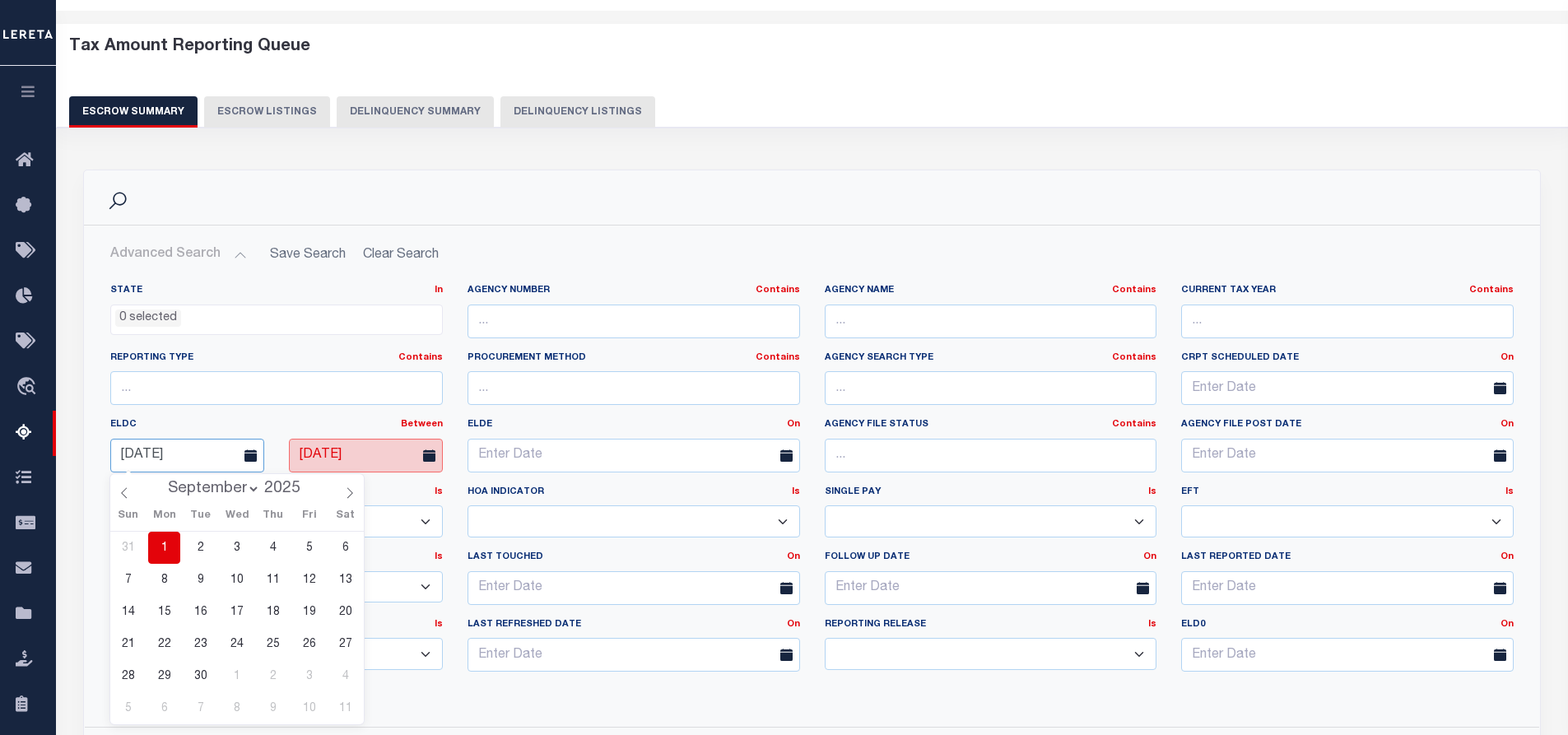
click at [196, 451] on input "09-01-2025" at bounding box center [187, 456] width 154 height 34
click at [127, 497] on icon at bounding box center [124, 493] width 11 height 11
select select "7"
click at [303, 548] on span "1" at bounding box center [309, 547] width 32 height 32
type input "08-01-2025"
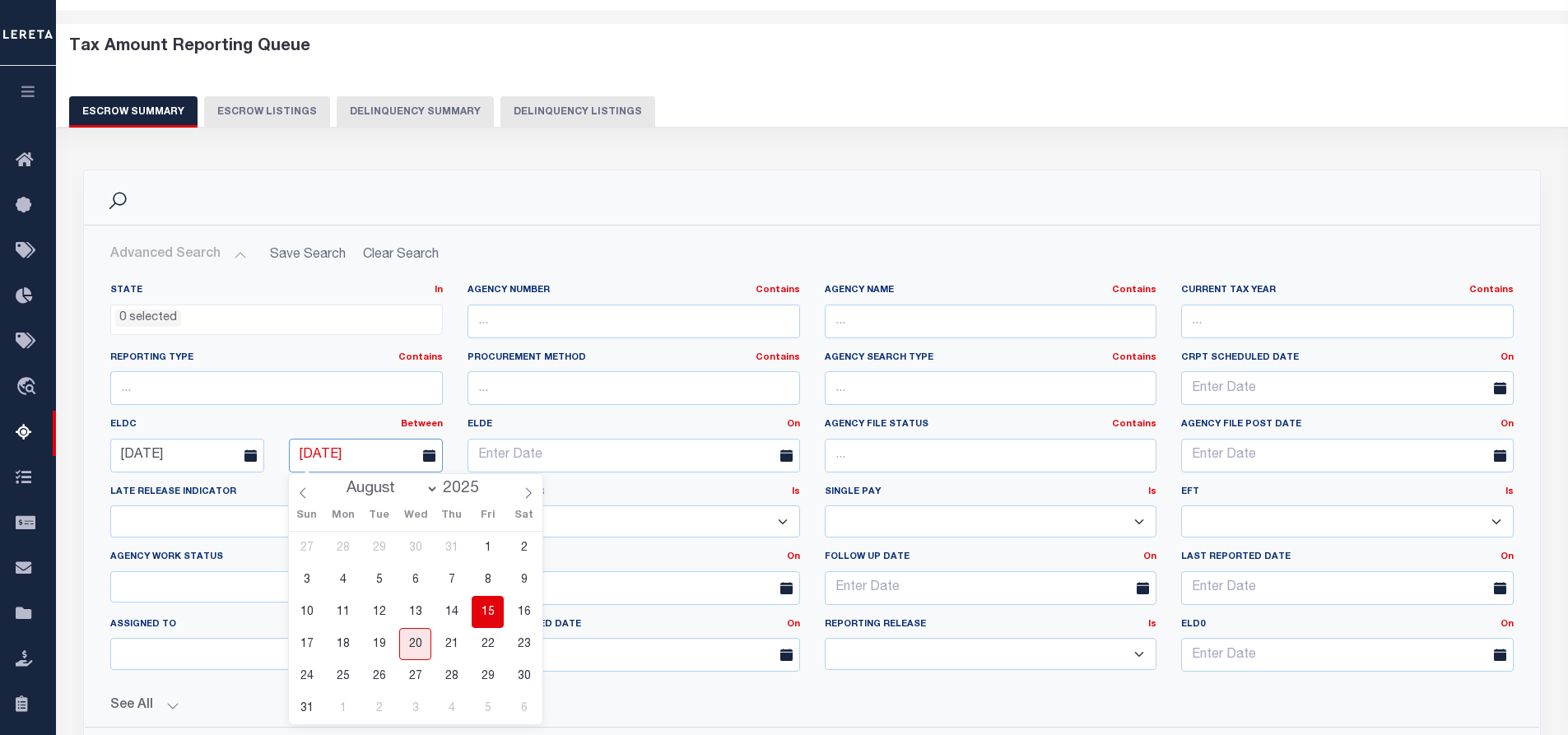
click at [373, 454] on input "08-15-2025" at bounding box center [366, 456] width 154 height 34
click at [307, 705] on span "31" at bounding box center [306, 709] width 32 height 32
type input "08-31-2025"
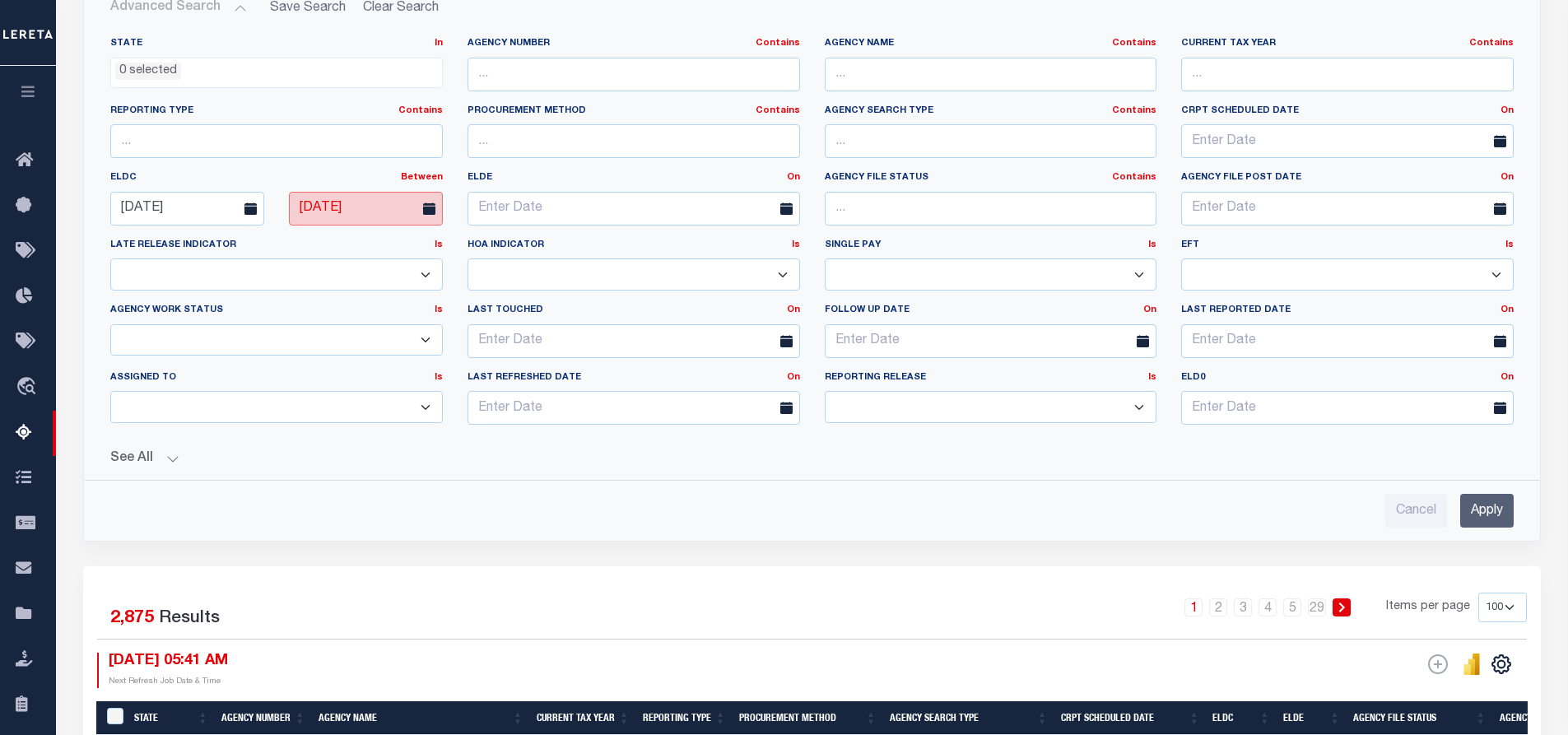
click at [1487, 512] on input "Apply" at bounding box center [1487, 511] width 54 height 34
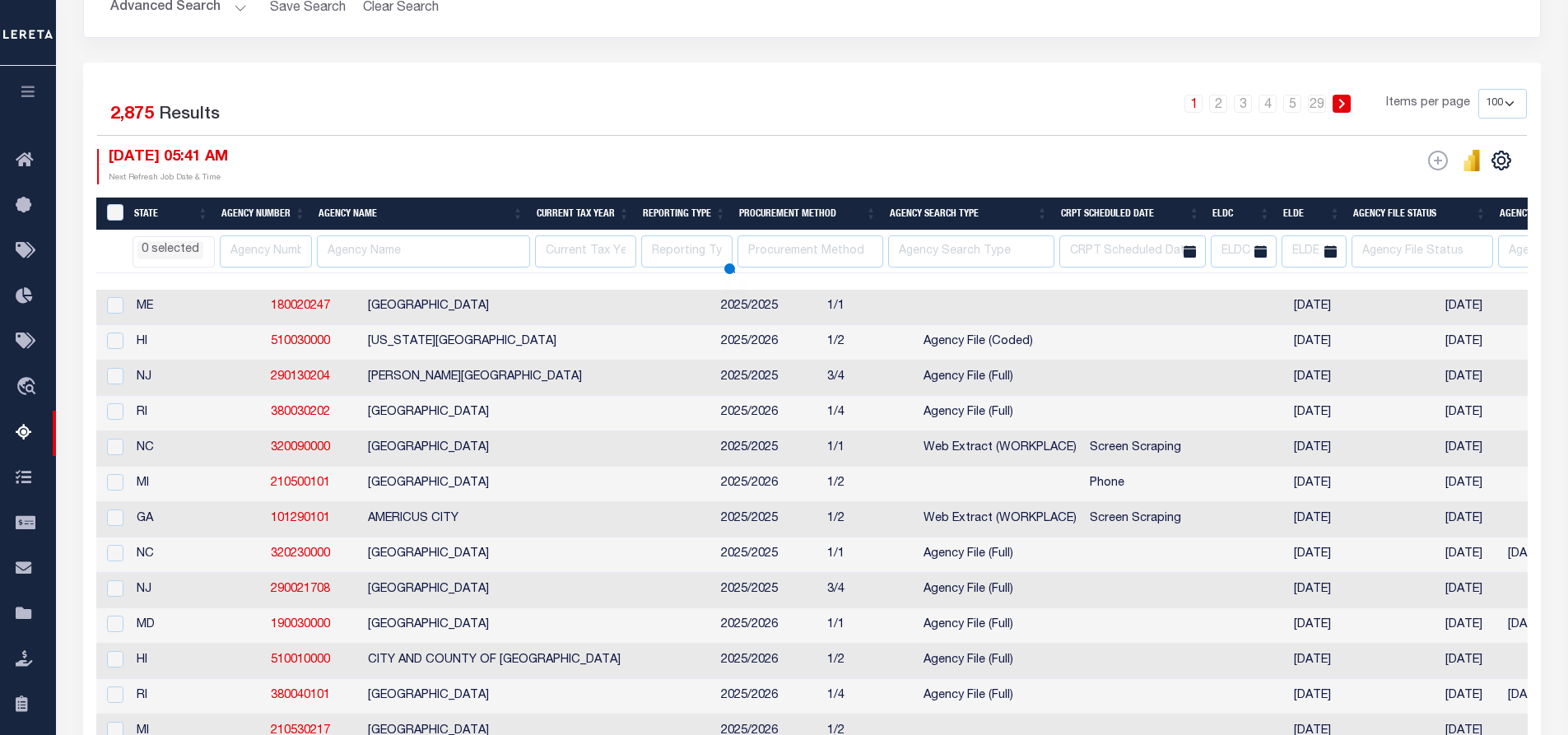
select select
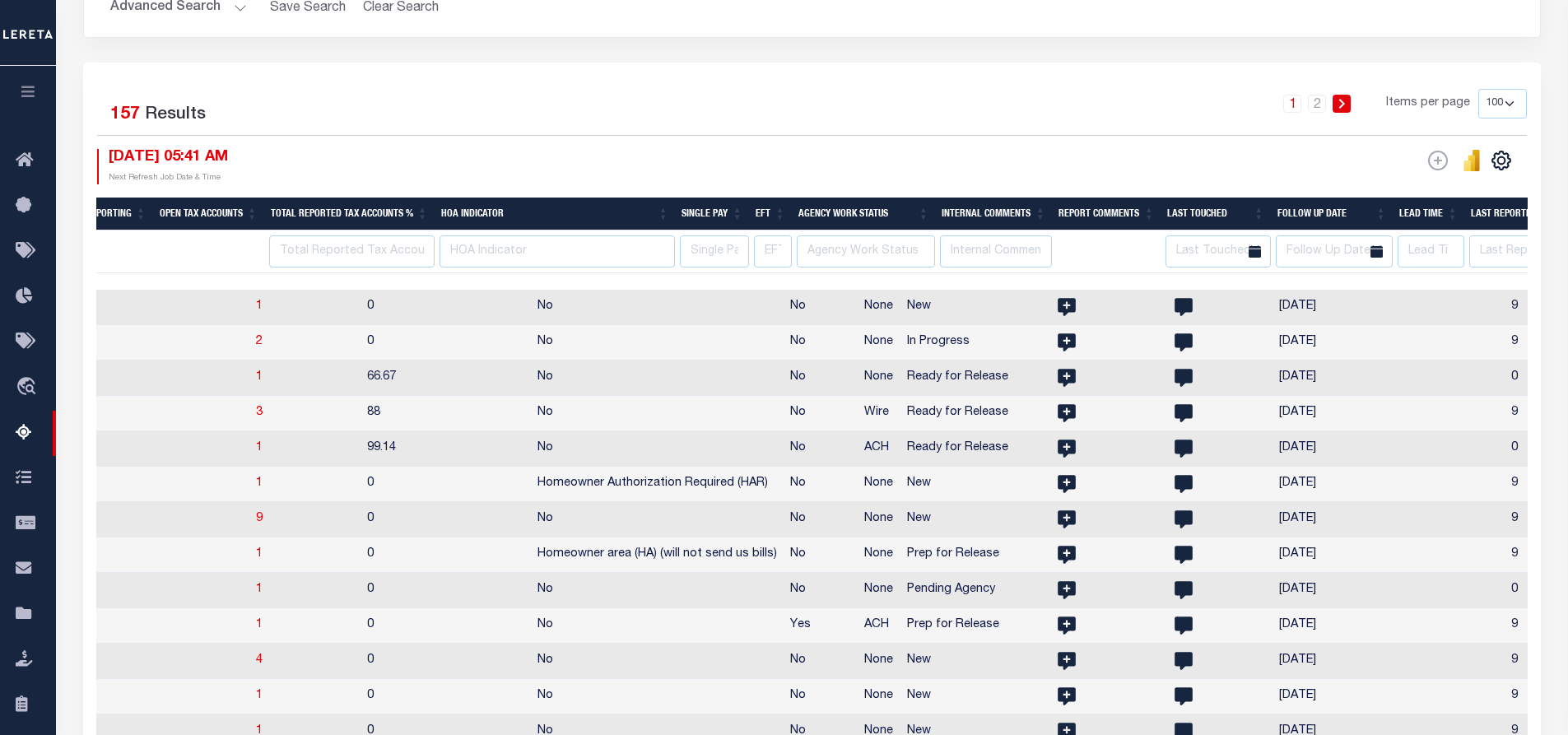
scroll to position [0, 2100]
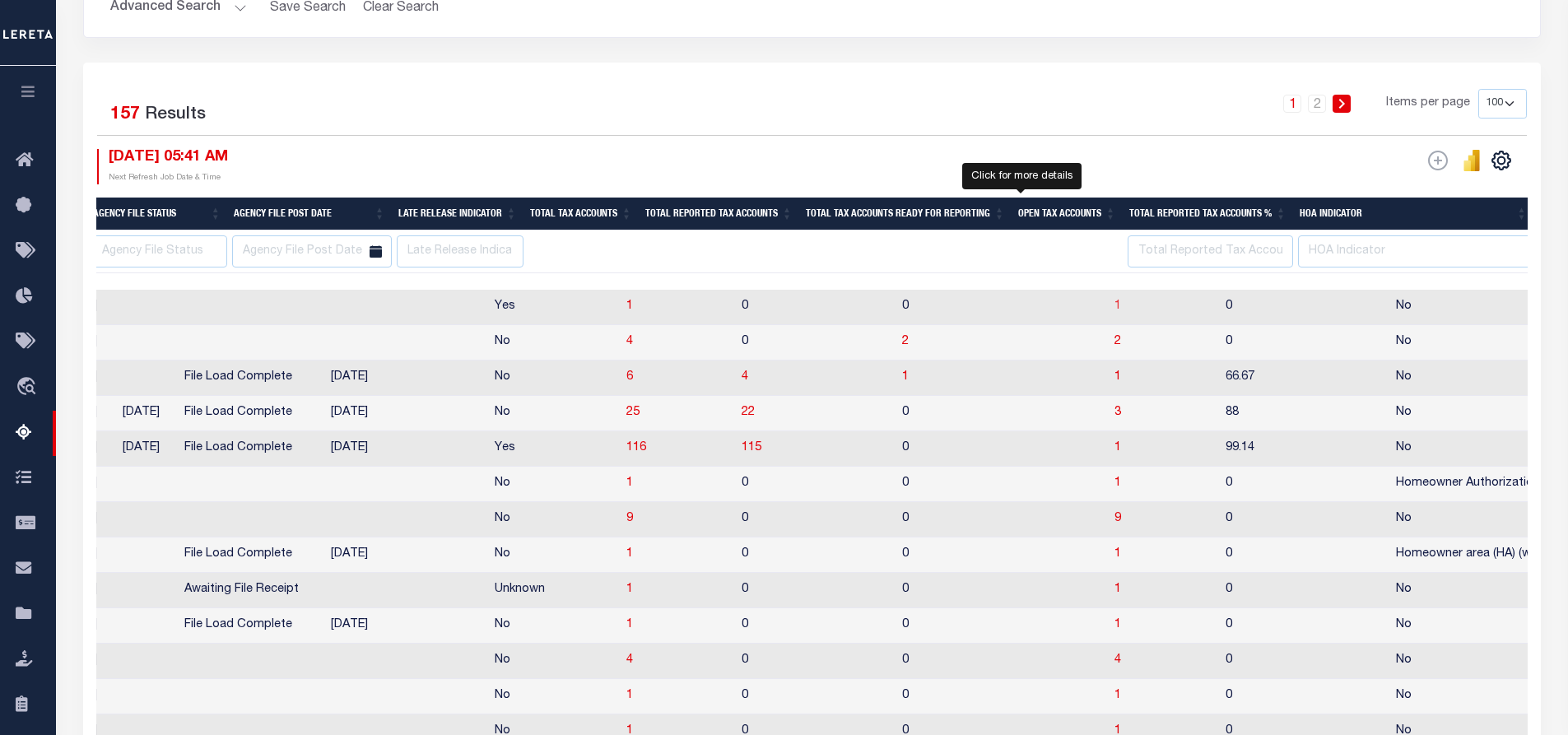
click at [1115, 307] on span "1" at bounding box center [1118, 306] width 7 height 11
select select
select select "100"
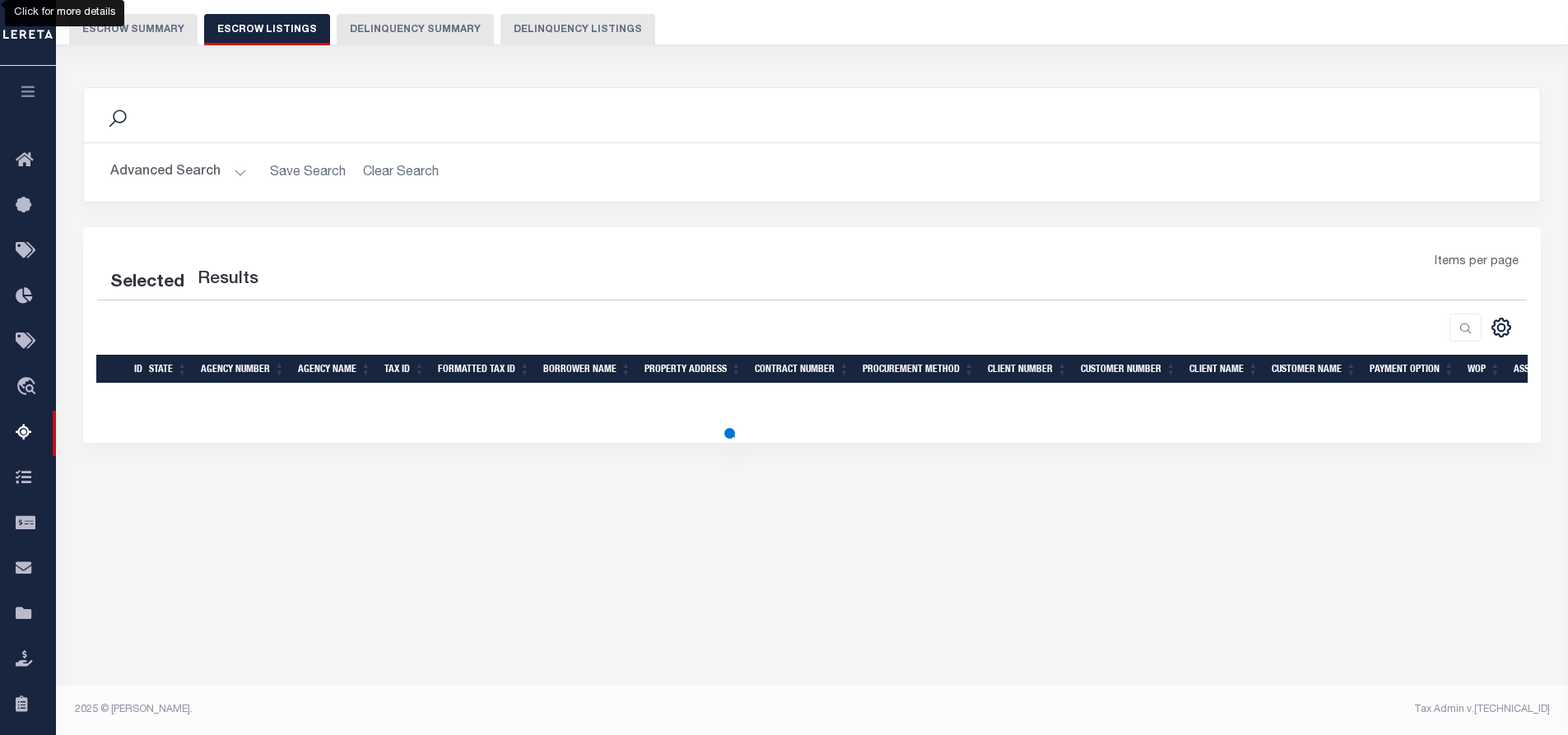
select select "100"
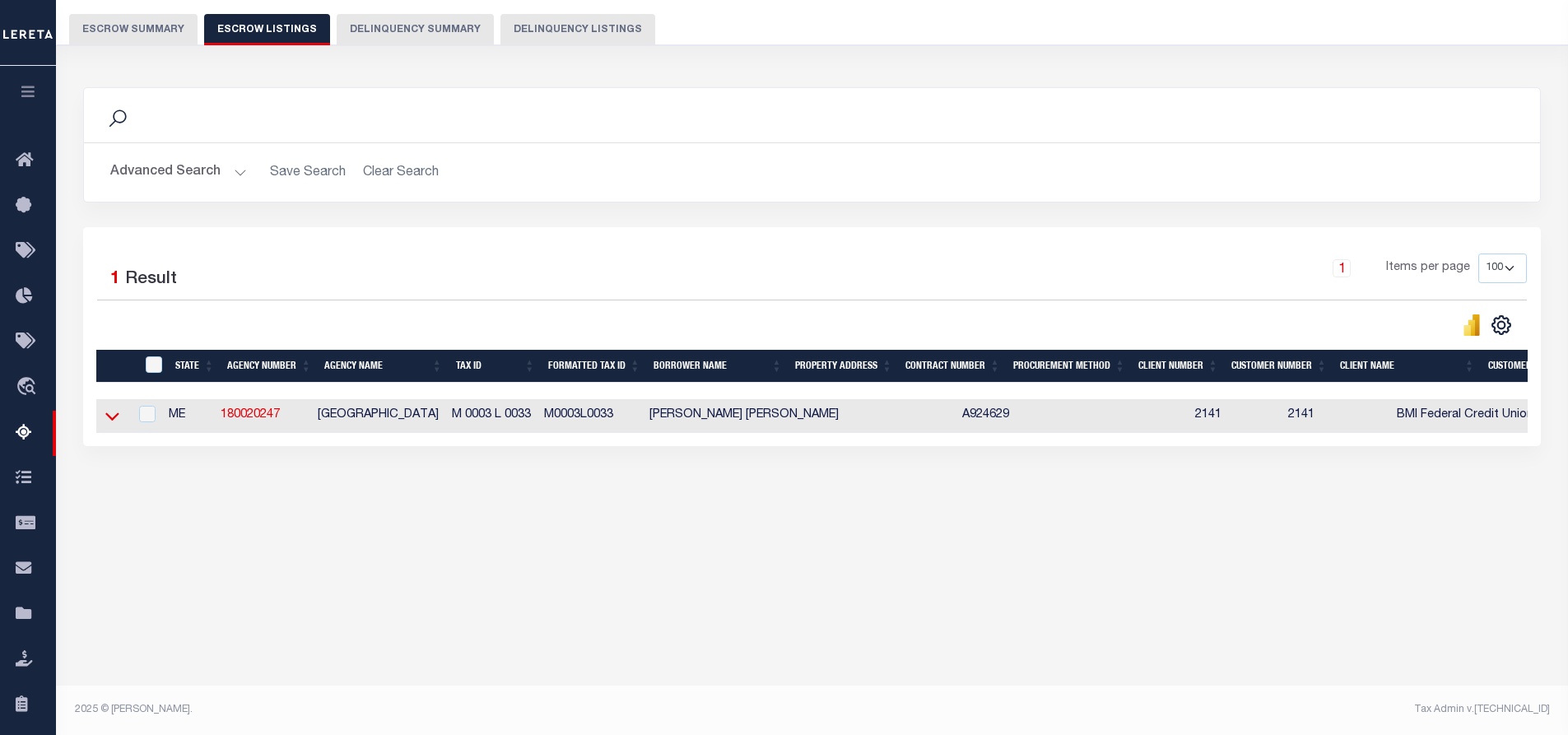
click at [112, 421] on icon at bounding box center [112, 416] width 14 height 17
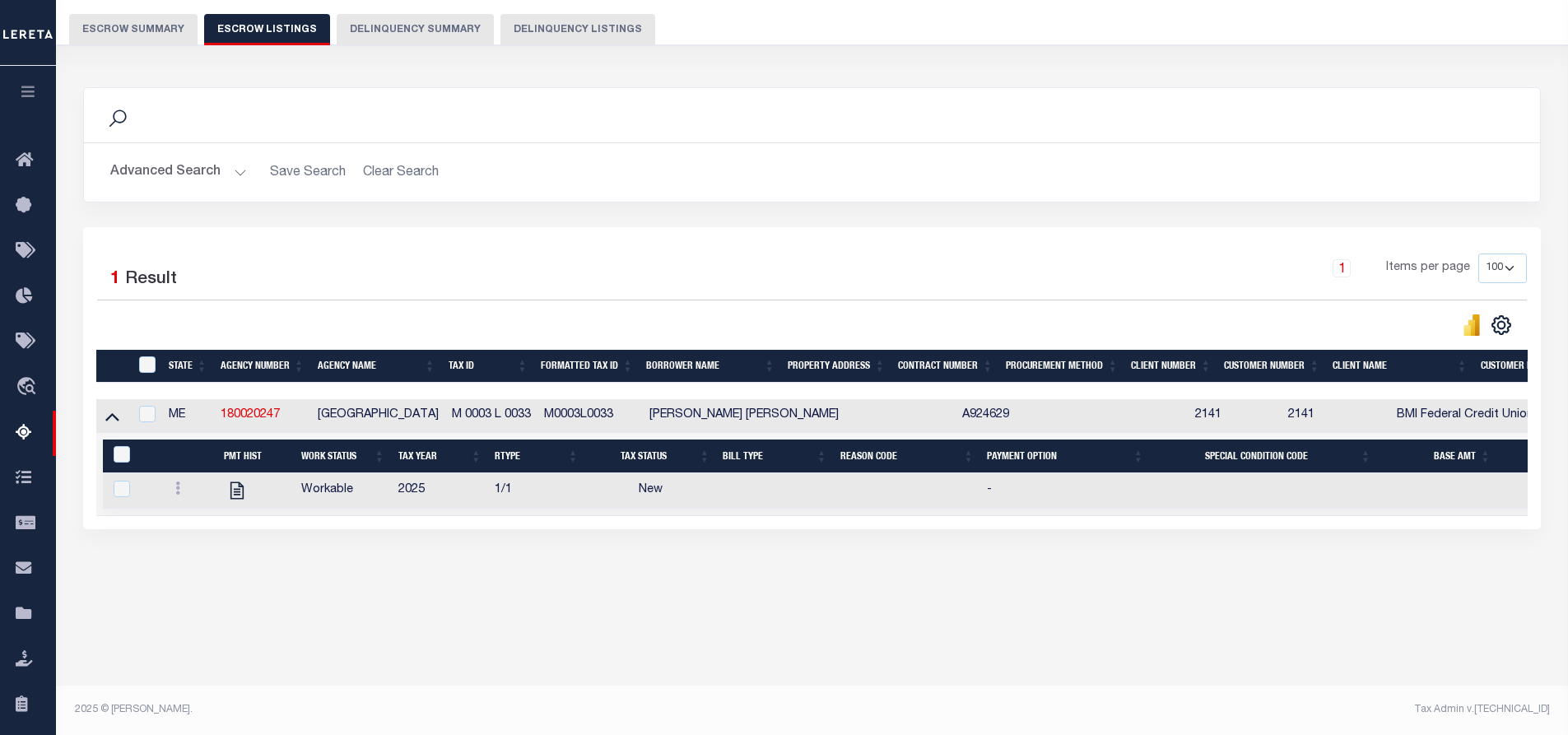
scroll to position [0, 0]
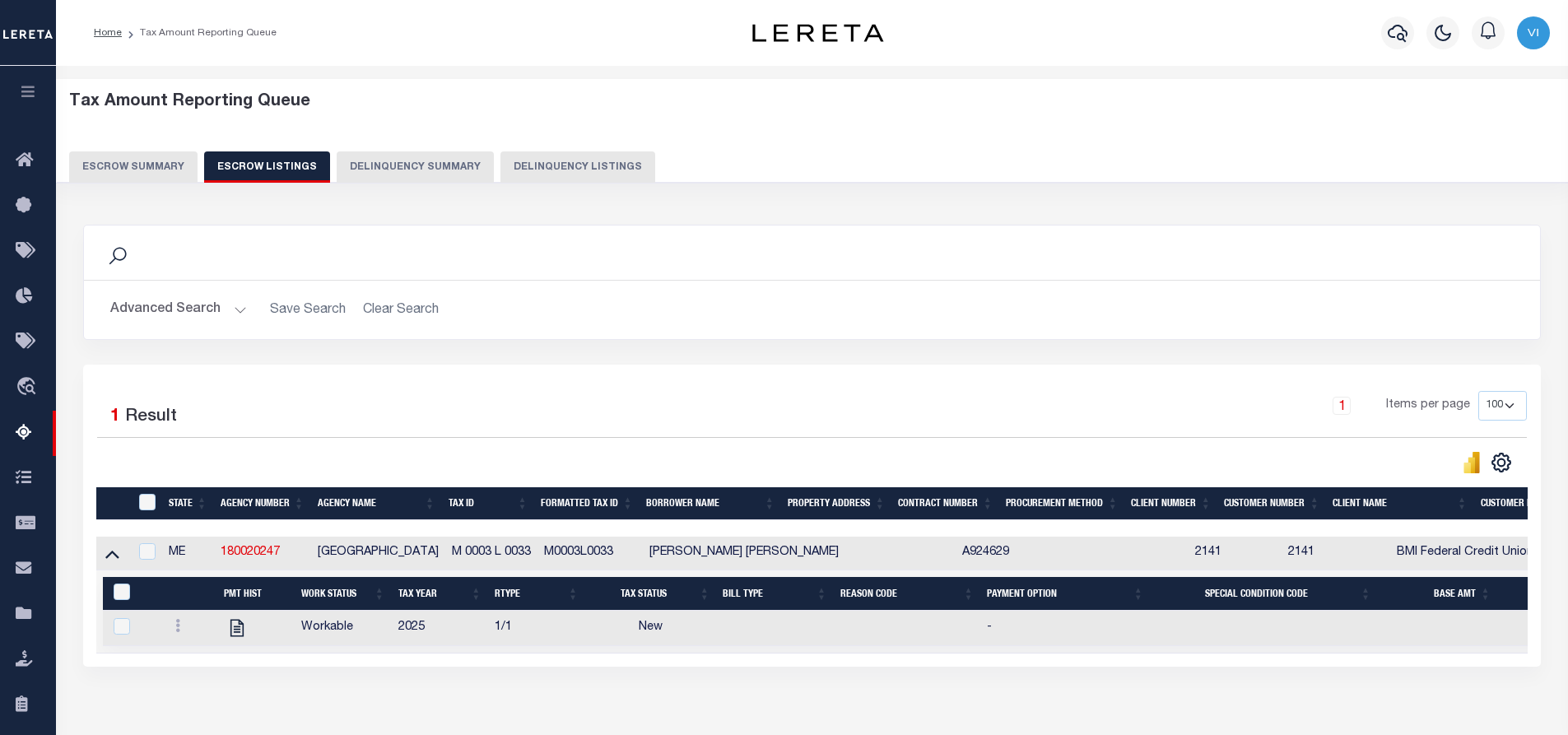
click at [115, 162] on button "Escrow Summary" at bounding box center [133, 167] width 128 height 31
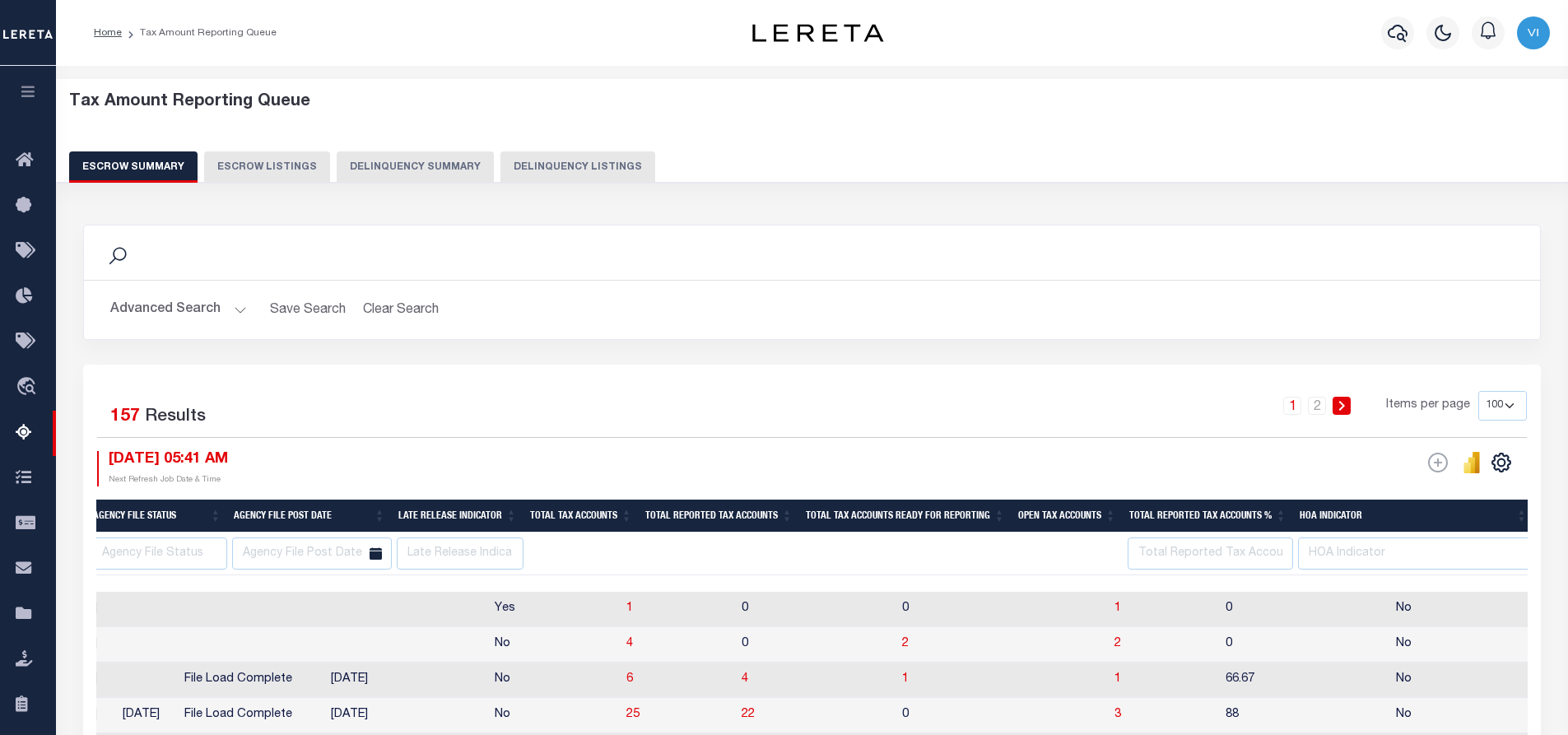
click at [233, 303] on button "Advanced Search" at bounding box center [178, 310] width 137 height 32
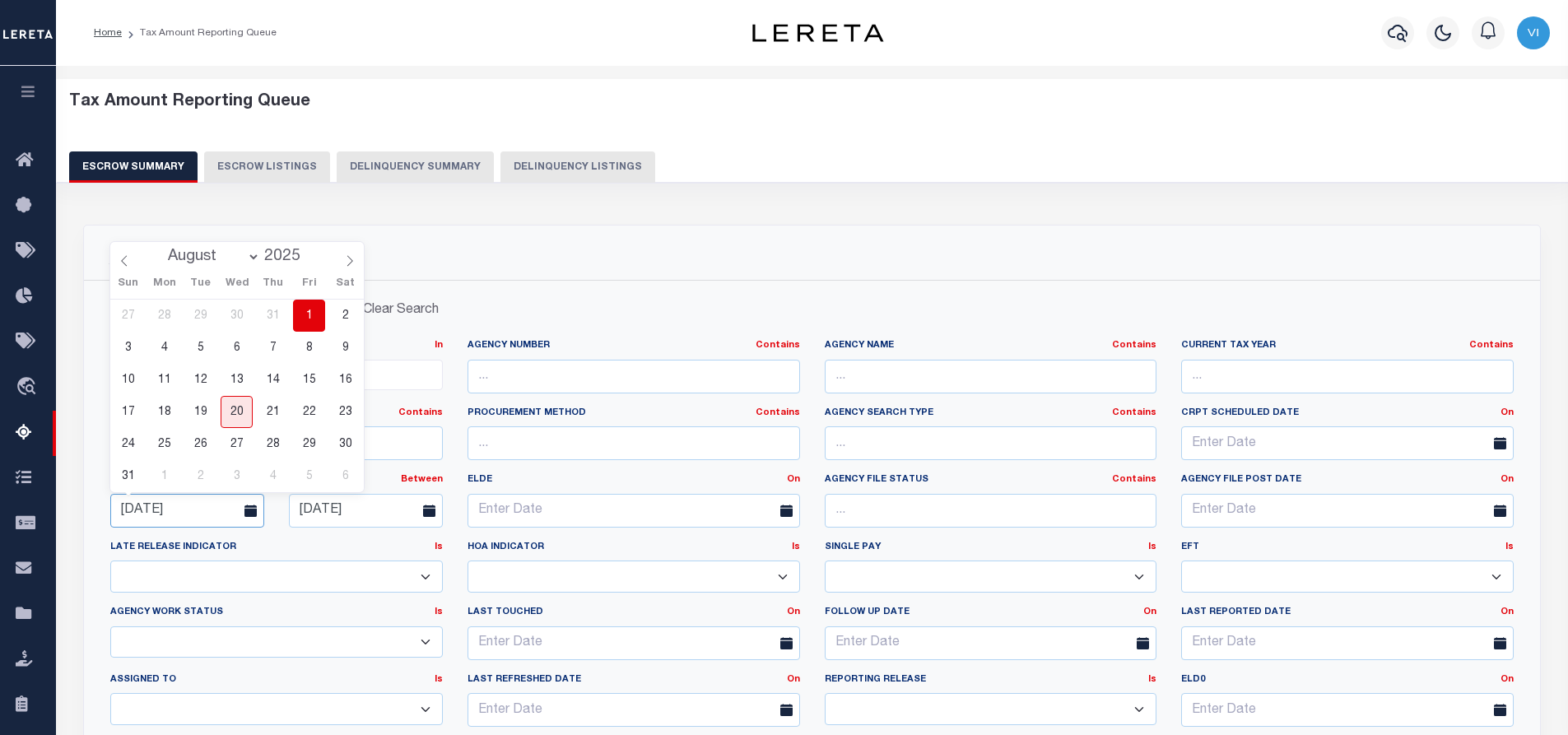
click at [198, 507] on input "08-01-2025" at bounding box center [187, 511] width 154 height 34
click at [349, 264] on icon at bounding box center [350, 261] width 11 height 11
select select "8"
click at [165, 316] on span "1" at bounding box center [164, 316] width 32 height 32
type input "09-01-2025"
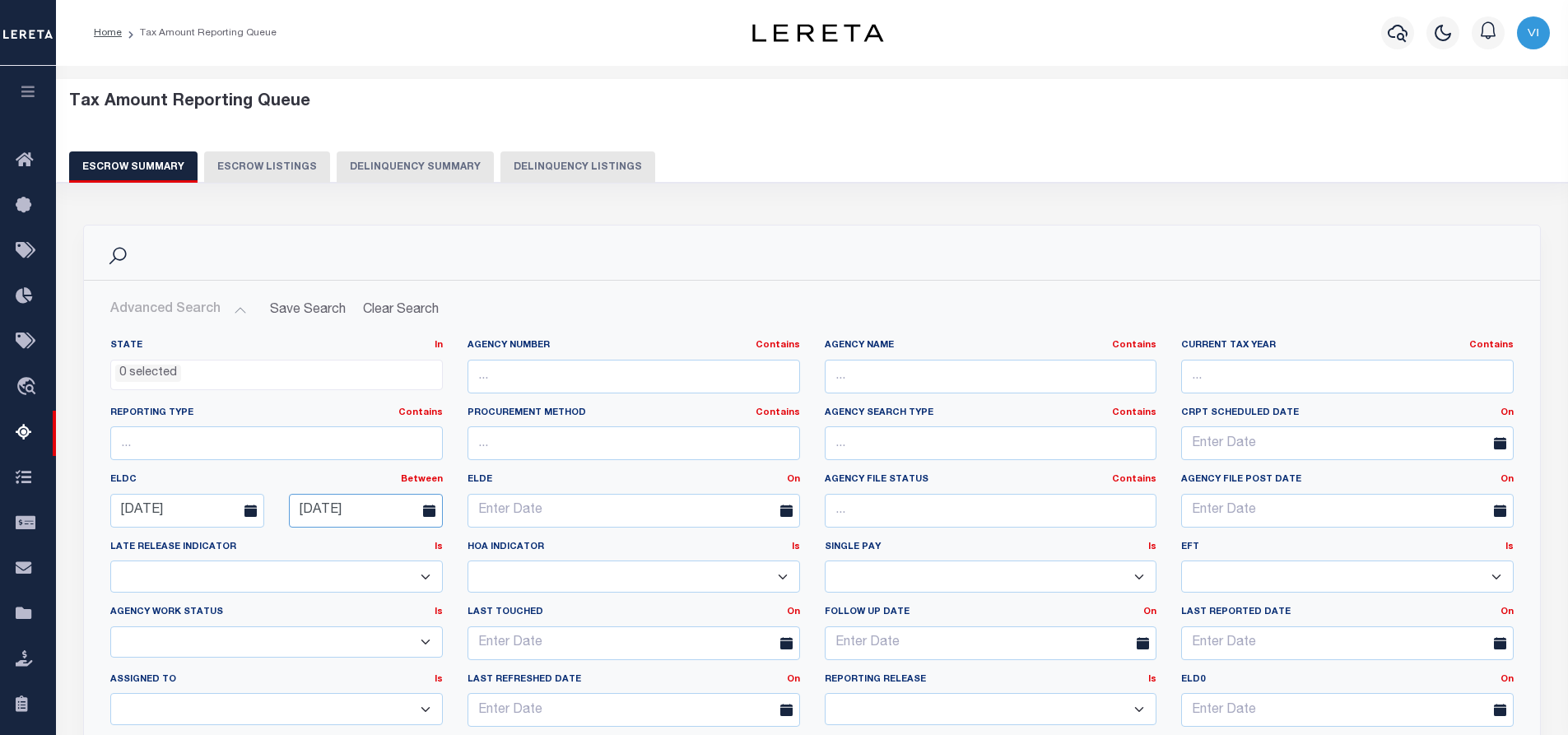
click at [378, 509] on input "08-31-2025" at bounding box center [366, 511] width 154 height 34
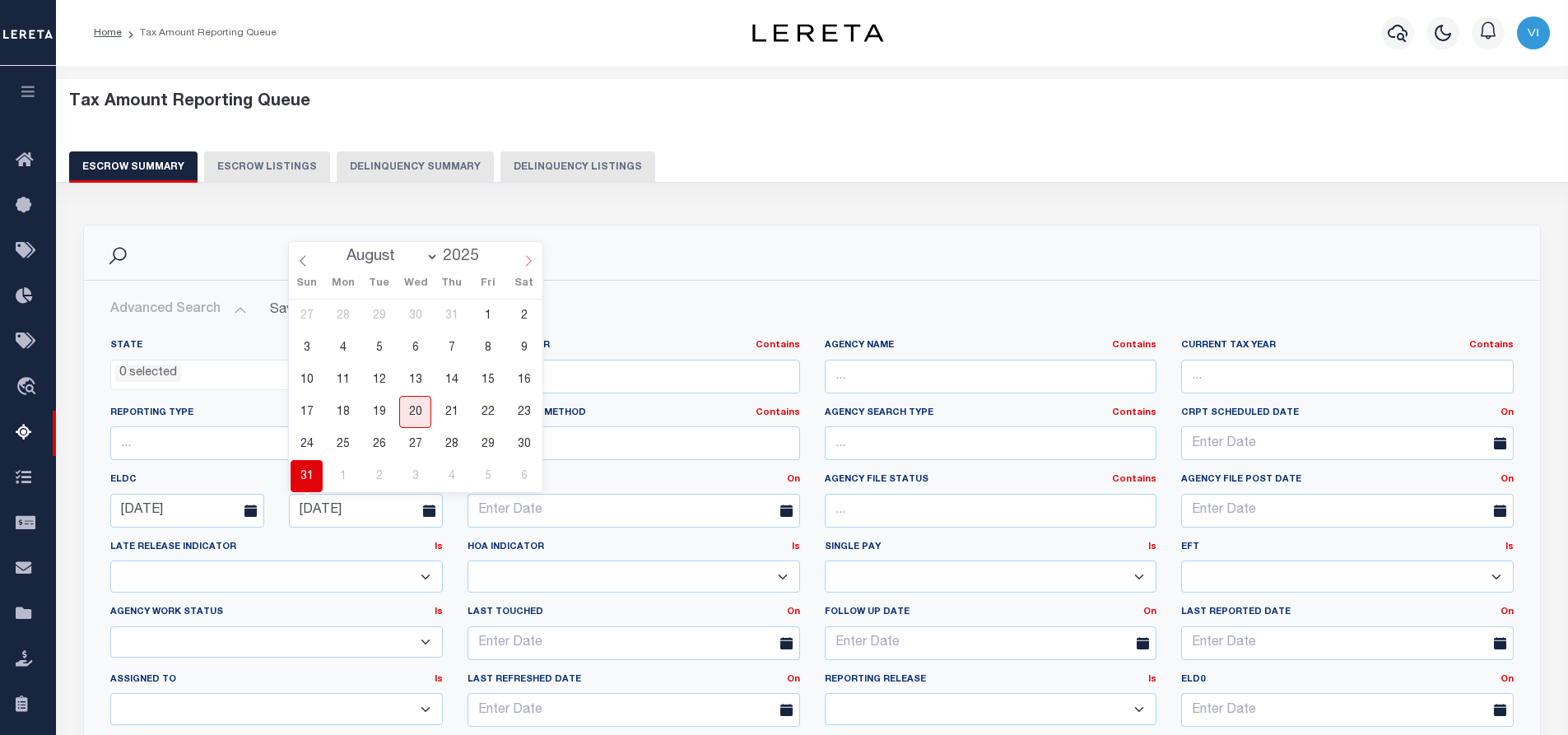
click at [524, 260] on icon at bounding box center [529, 261] width 11 height 11
select select "8"
click at [346, 381] on span "15" at bounding box center [343, 380] width 32 height 32
type input "09-15-2025"
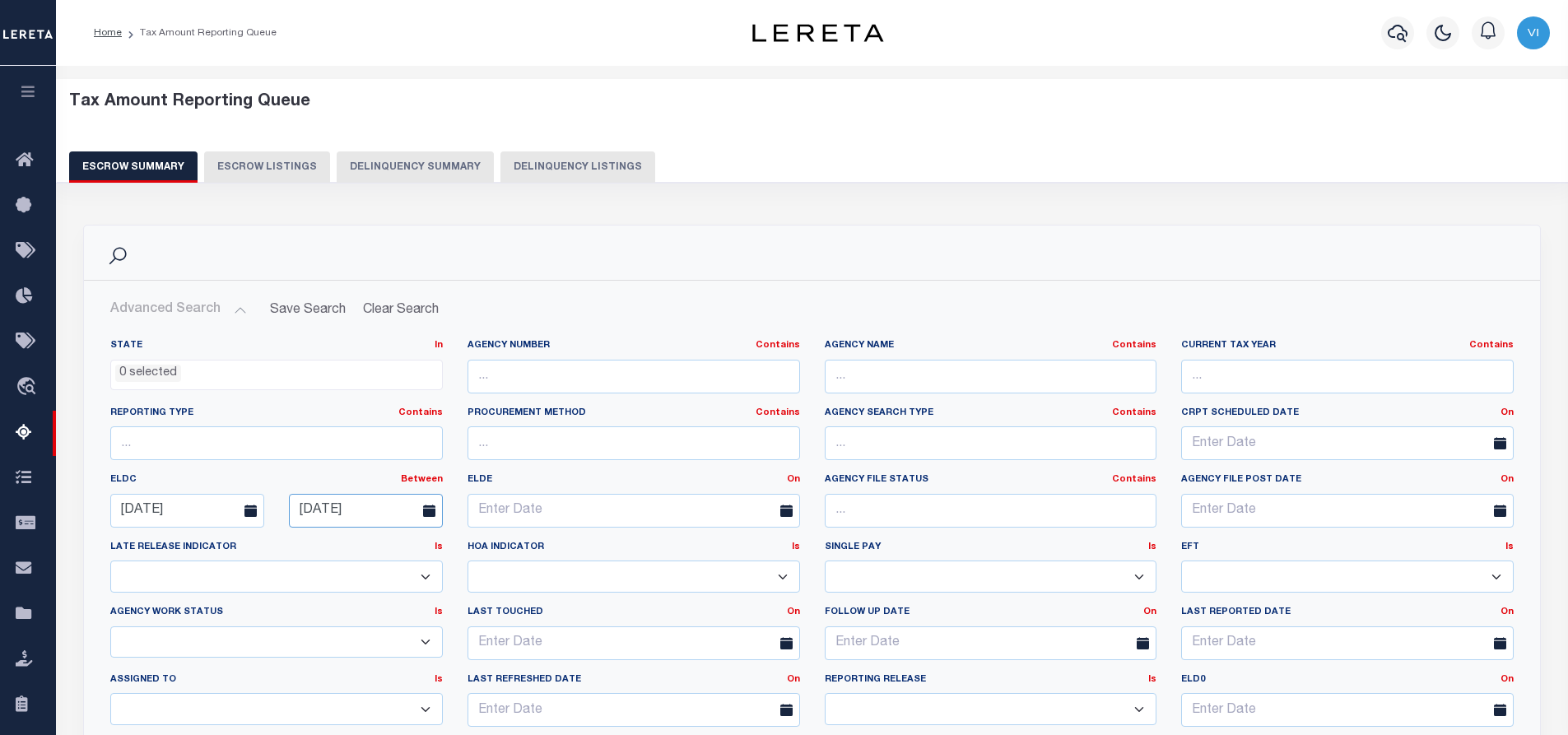
scroll to position [329, 0]
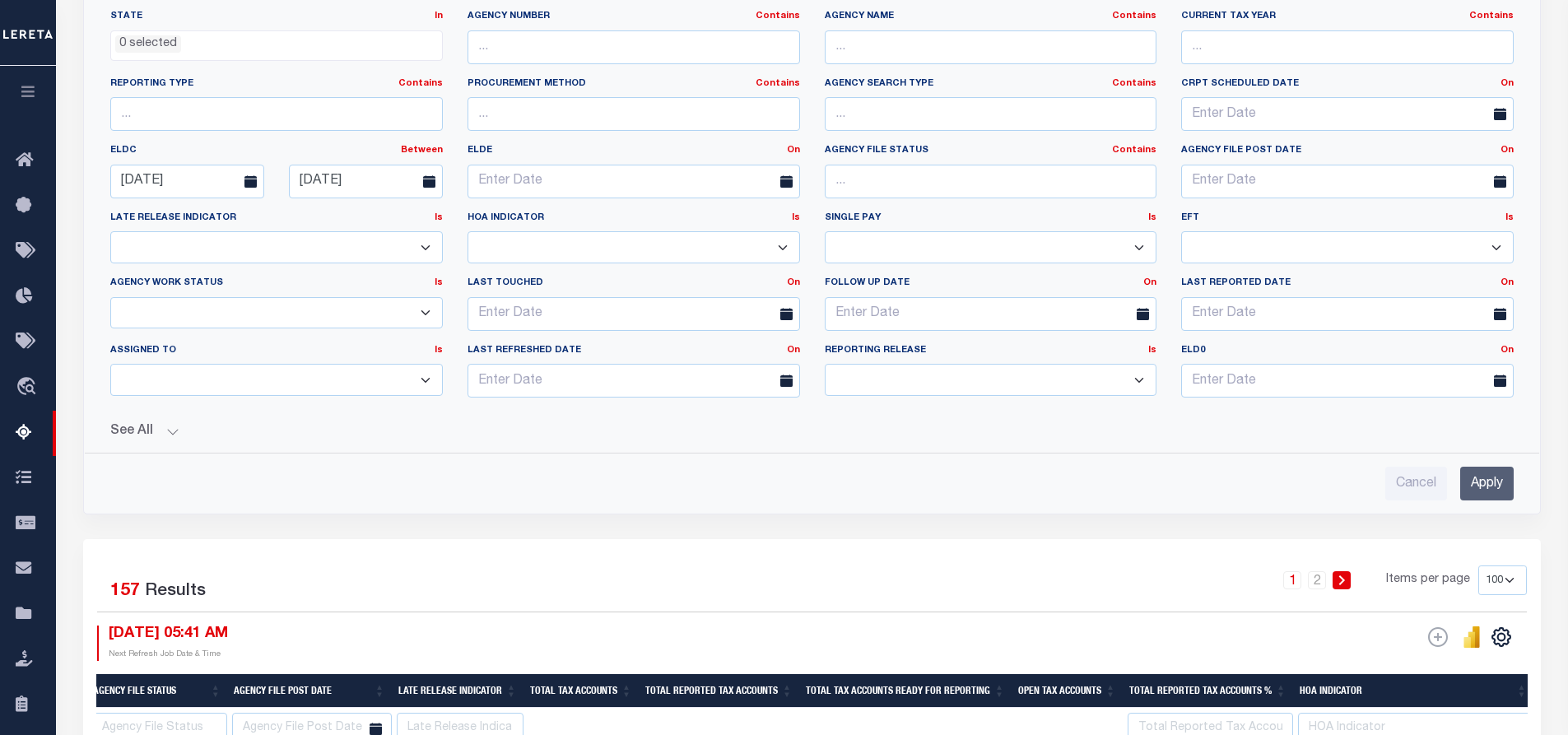
click at [1484, 485] on input "Apply" at bounding box center [1487, 483] width 54 height 34
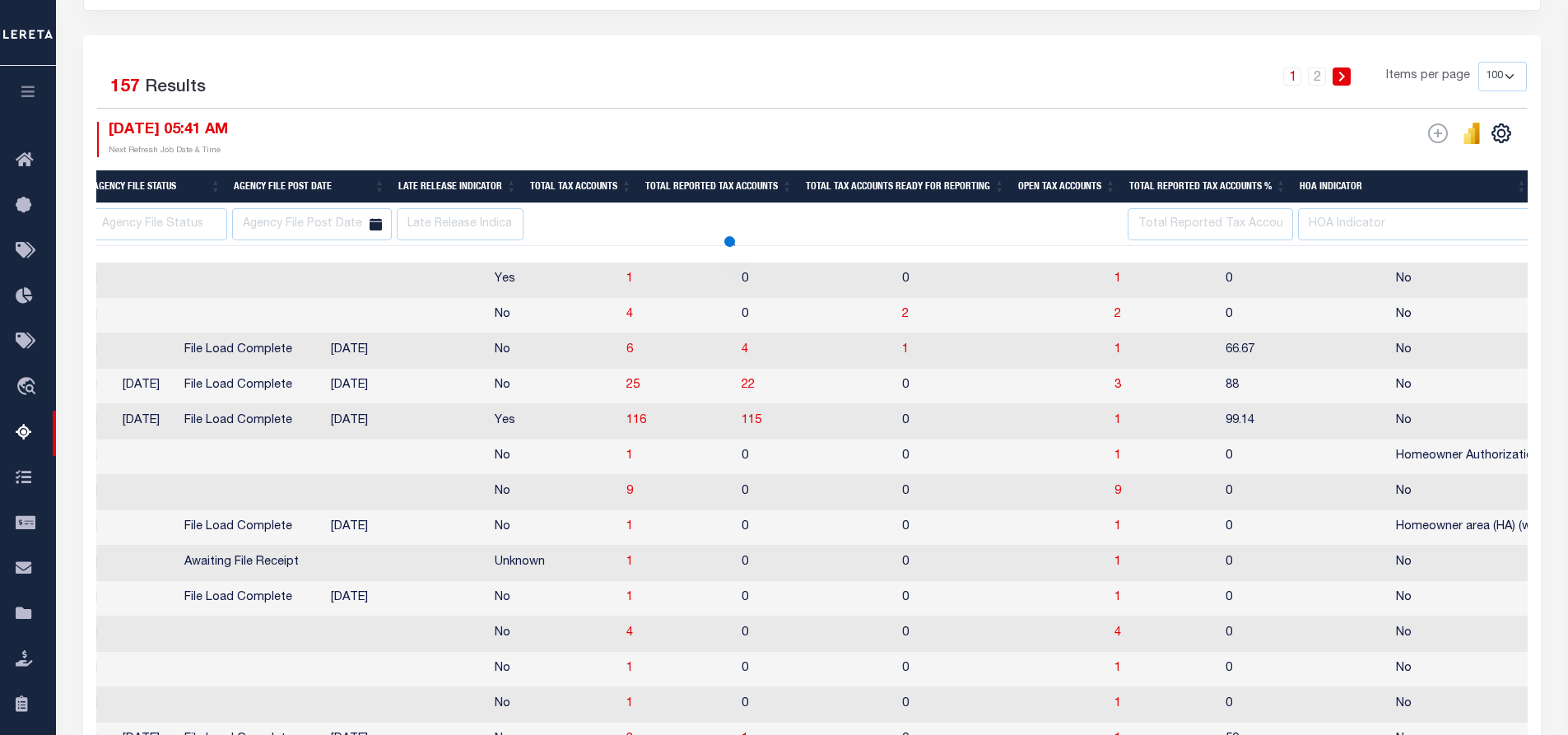
select select
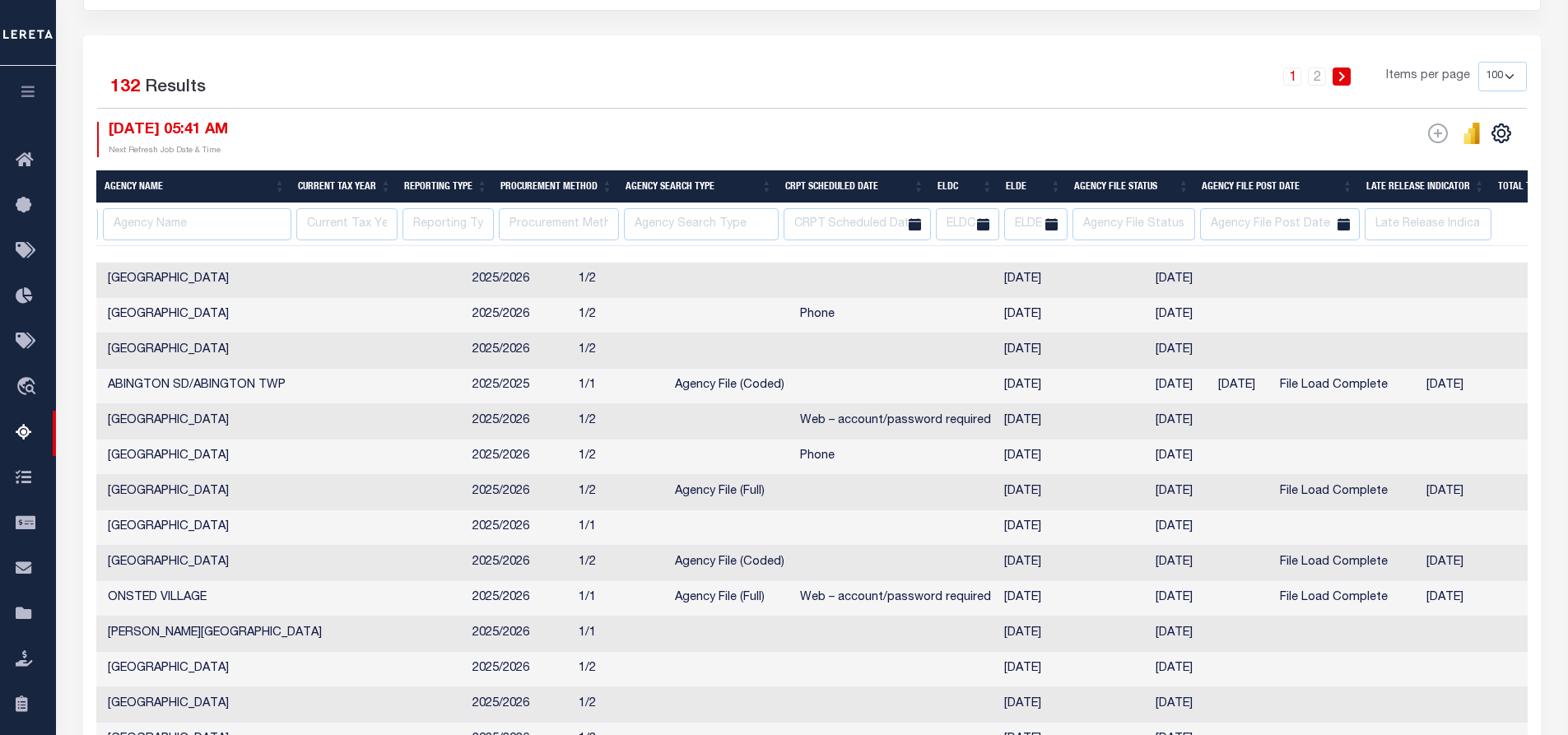
scroll to position [0, 0]
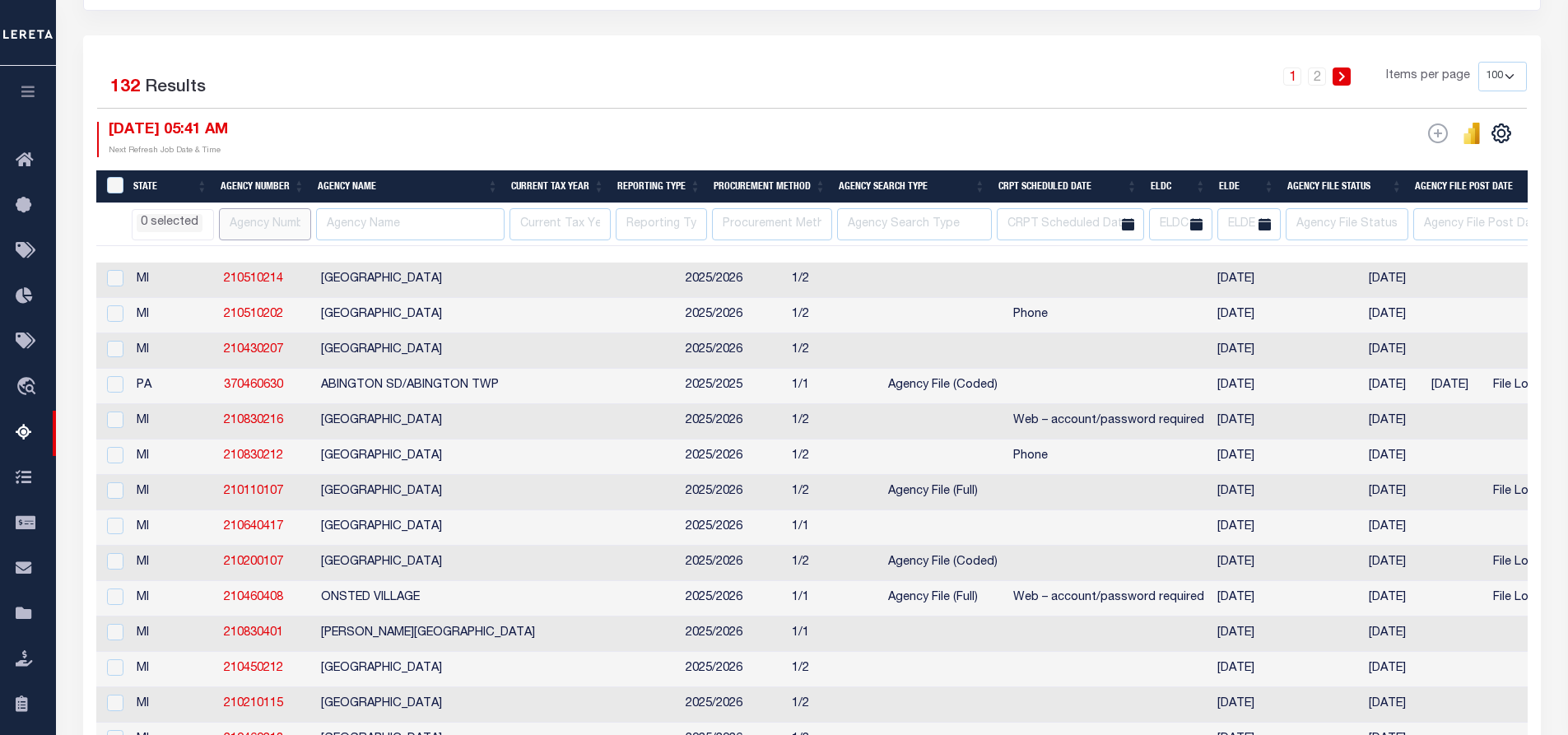
click at [257, 222] on input "text" at bounding box center [265, 224] width 92 height 32
paste input "210510215"
type input "210510215"
select select
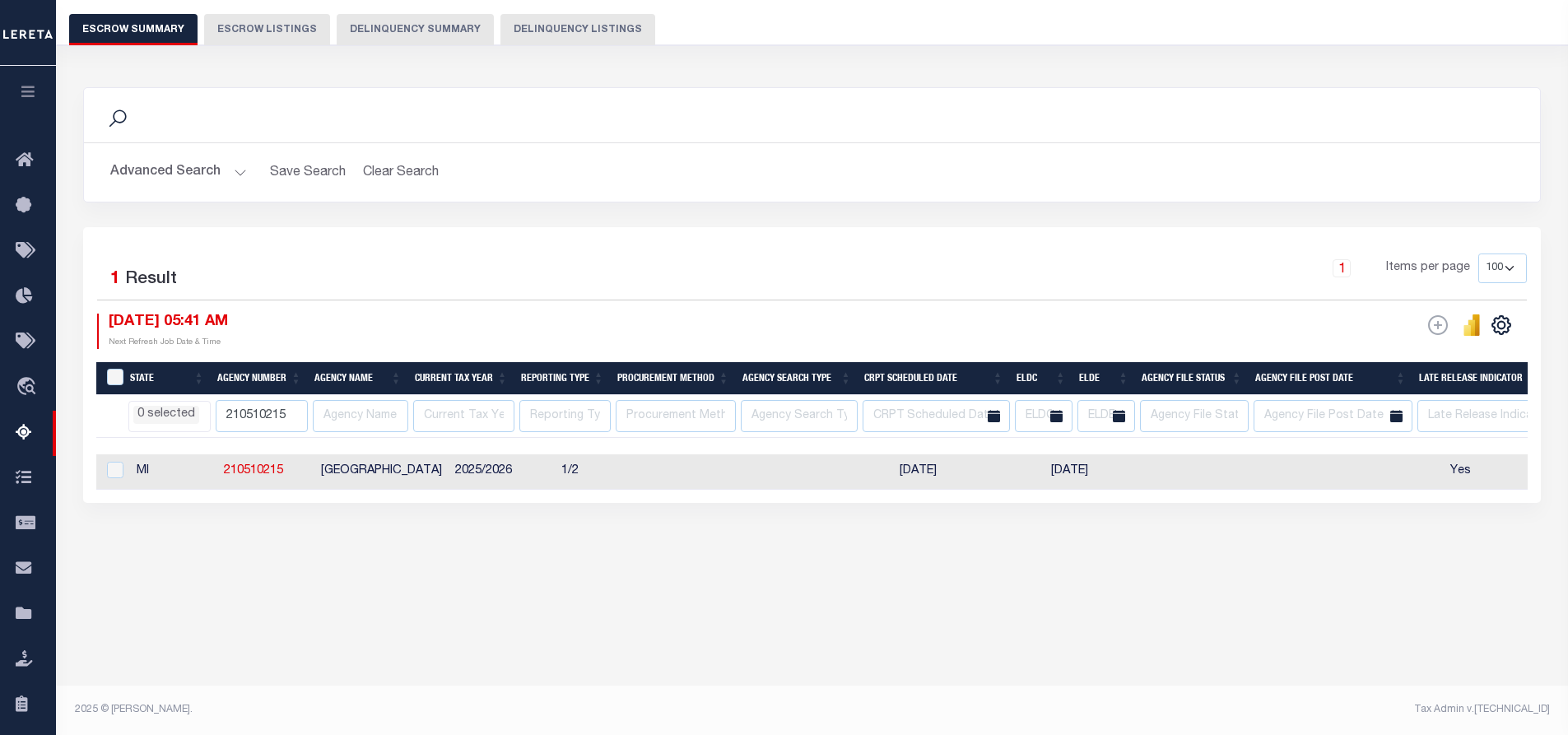
scroll to position [138, 0]
select select
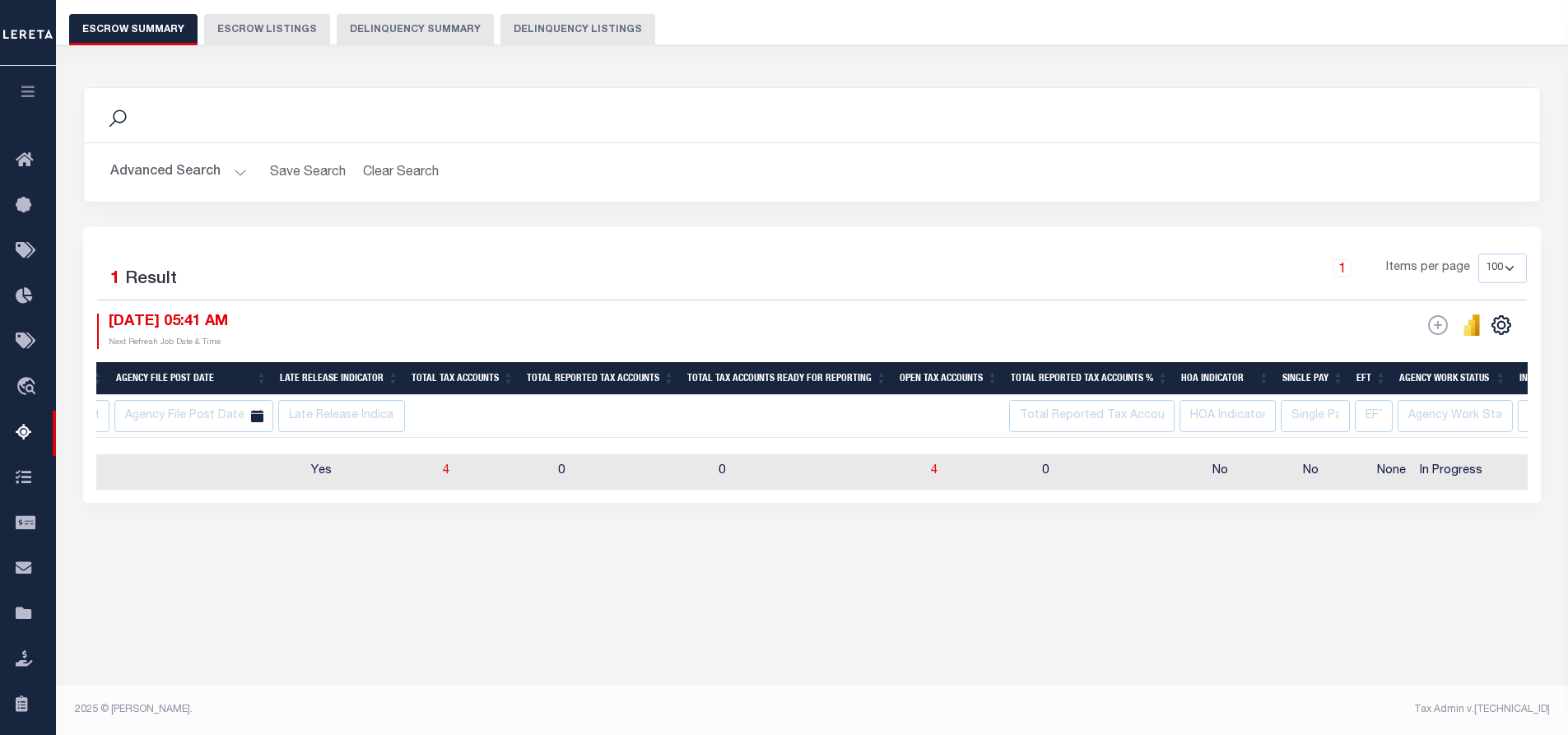
scroll to position [0, 1167]
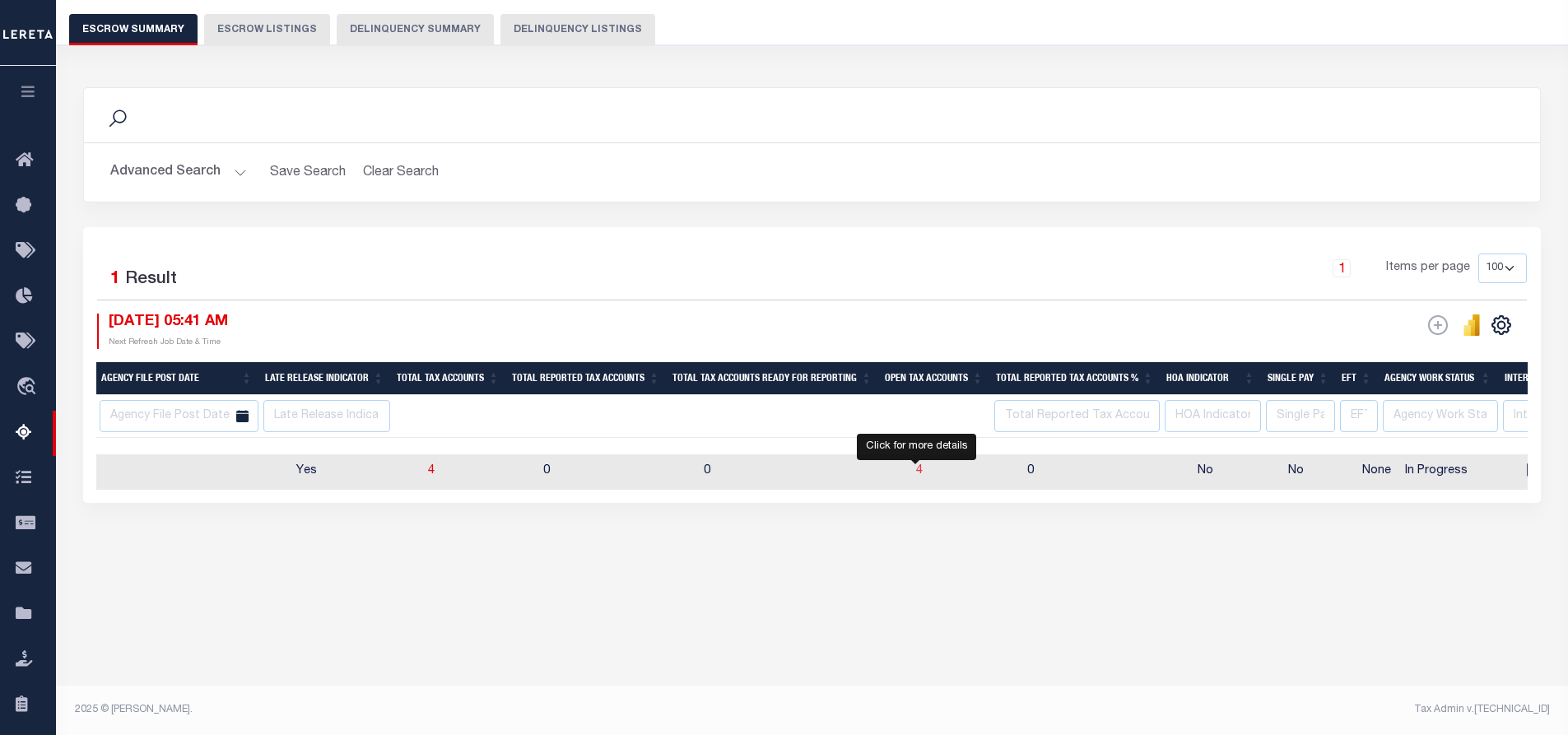
click at [919, 469] on span "4" at bounding box center [919, 471] width 7 height 11
select select "100"
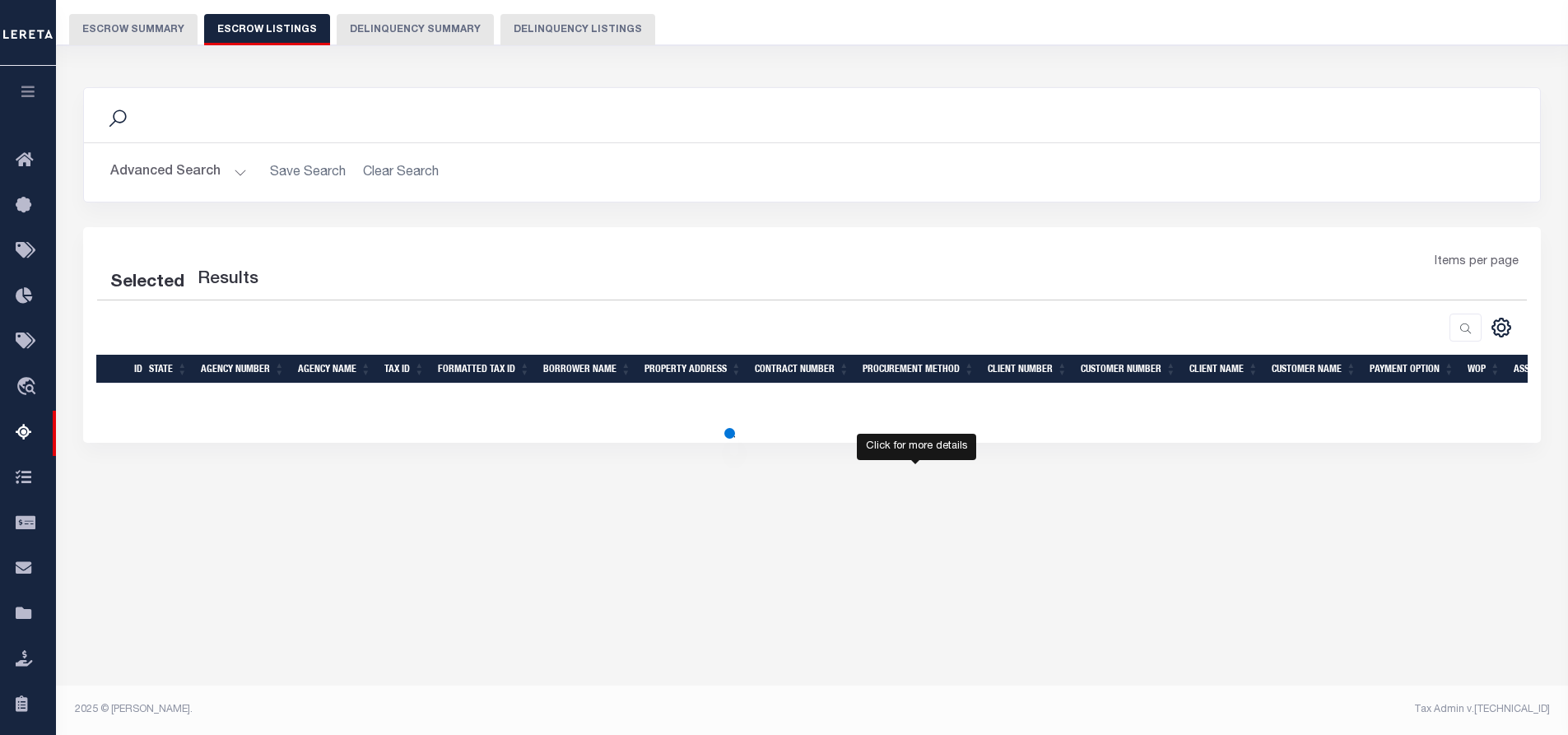
select select
select select "100"
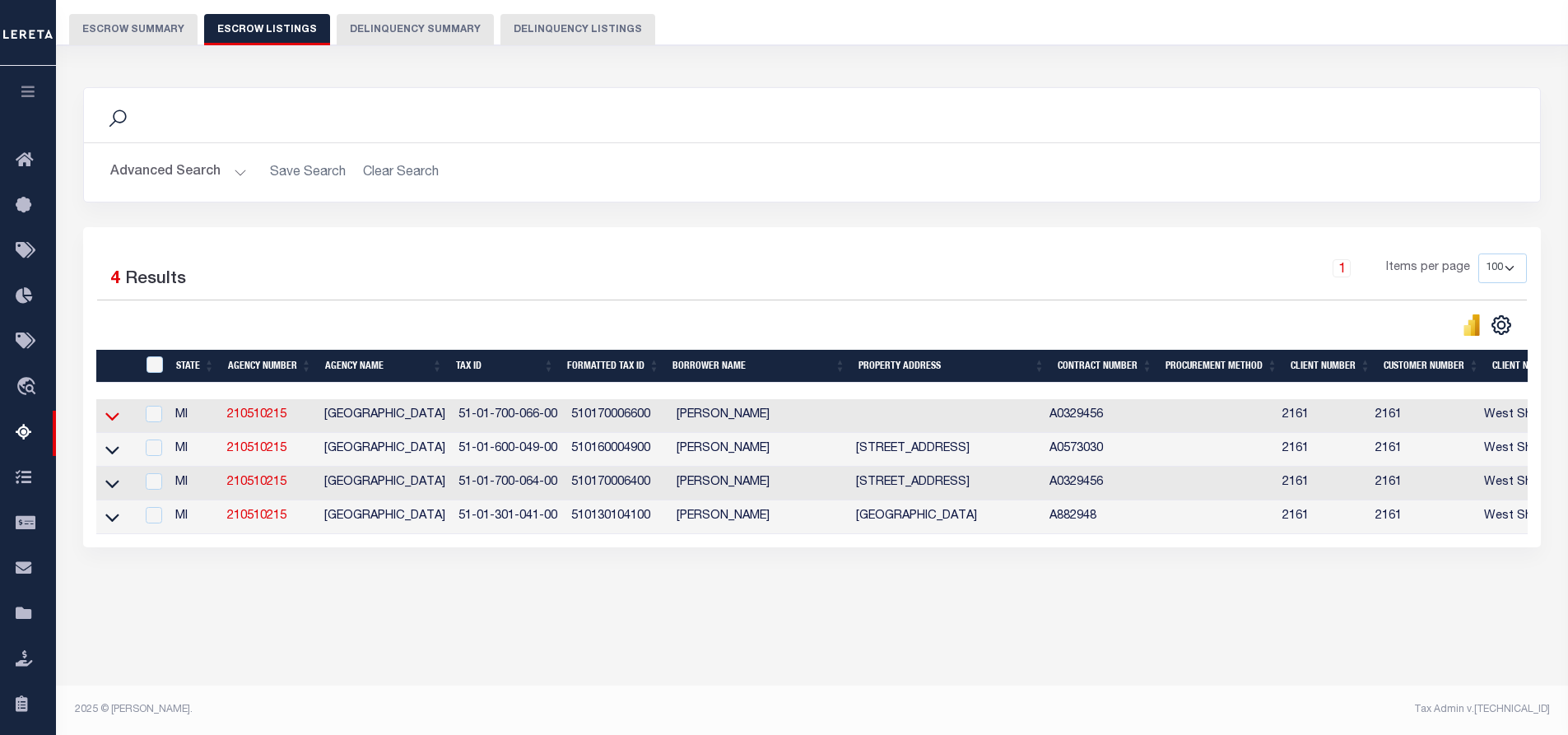
click at [112, 418] on icon at bounding box center [112, 416] width 14 height 17
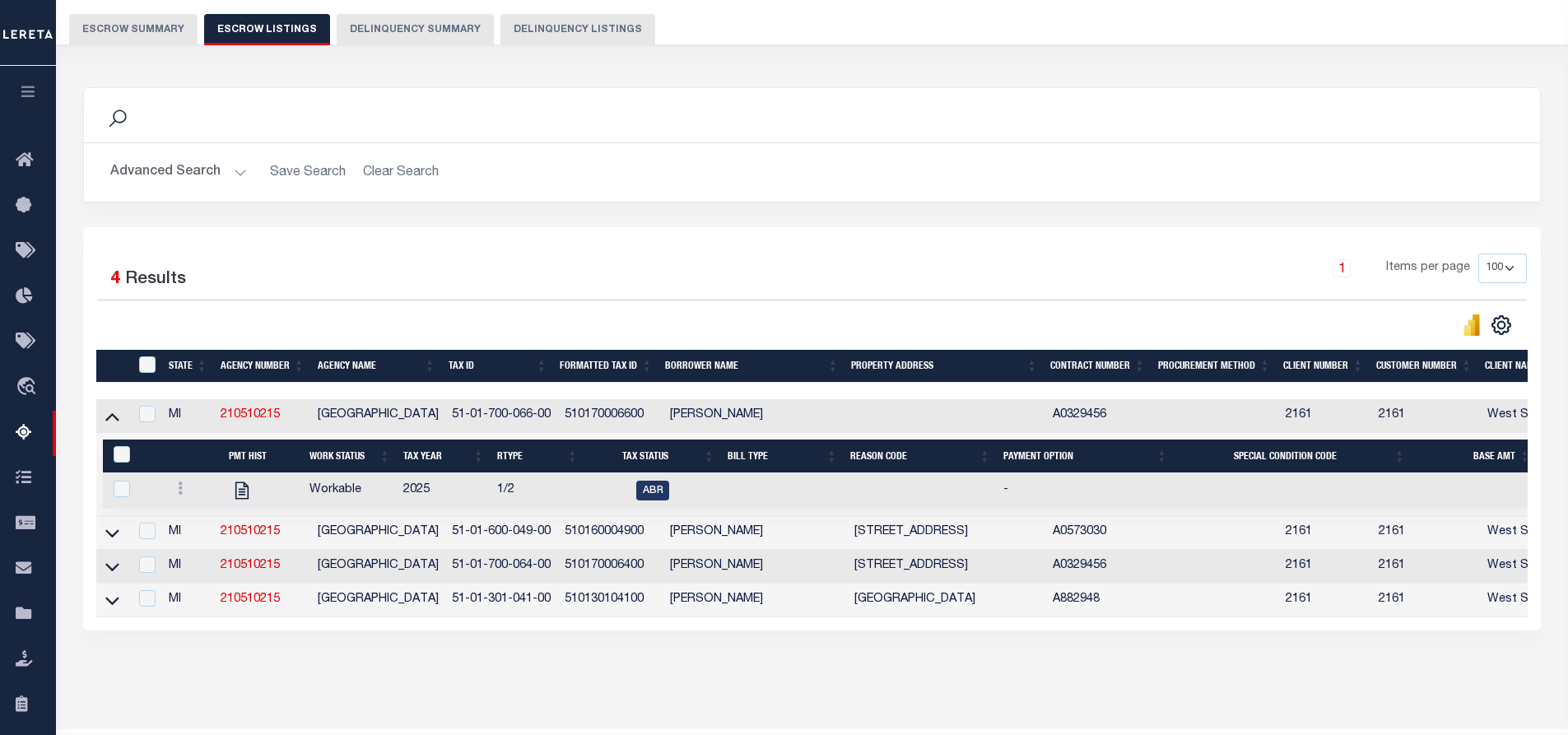
click at [122, 31] on button "Escrow Summary" at bounding box center [133, 29] width 128 height 31
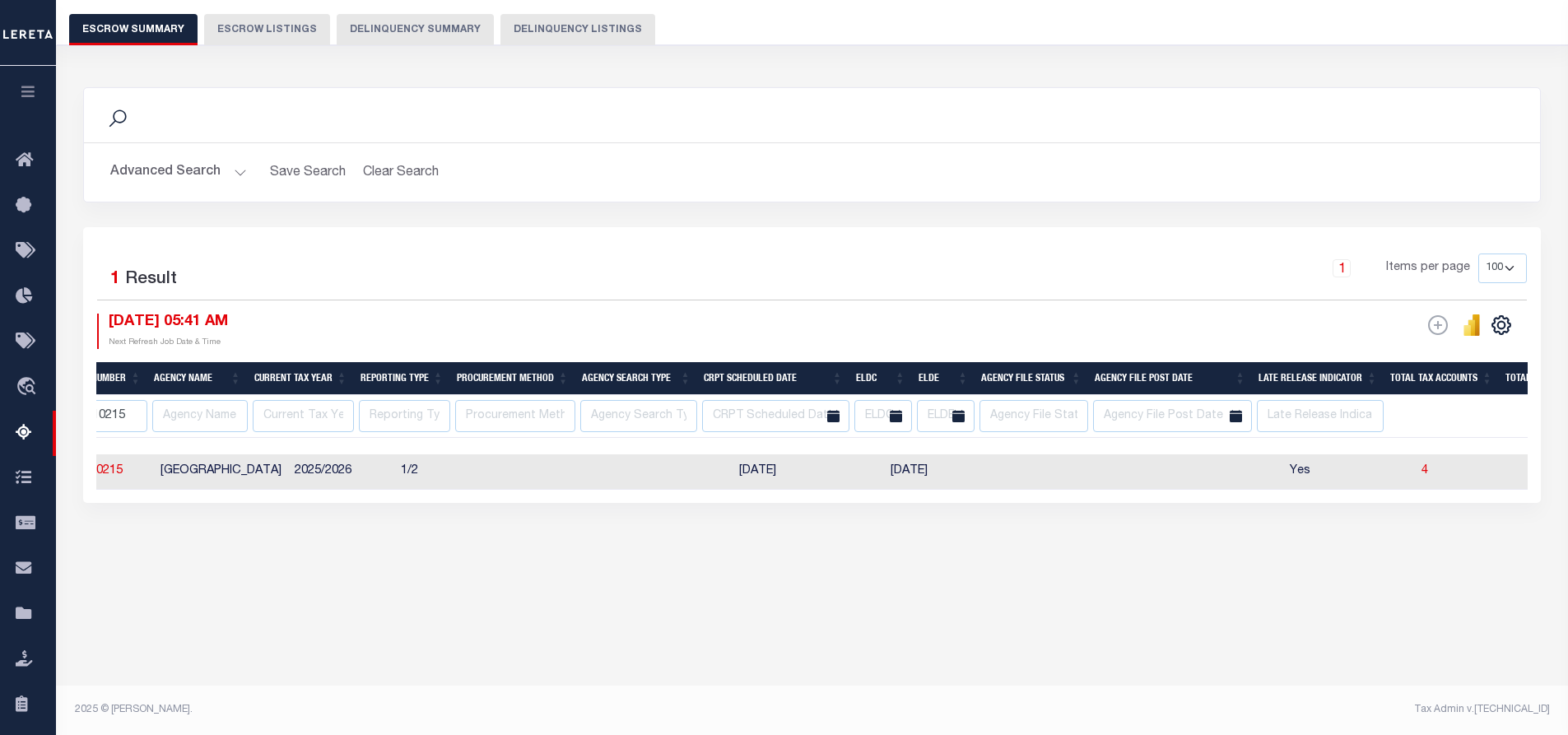
scroll to position [0, 0]
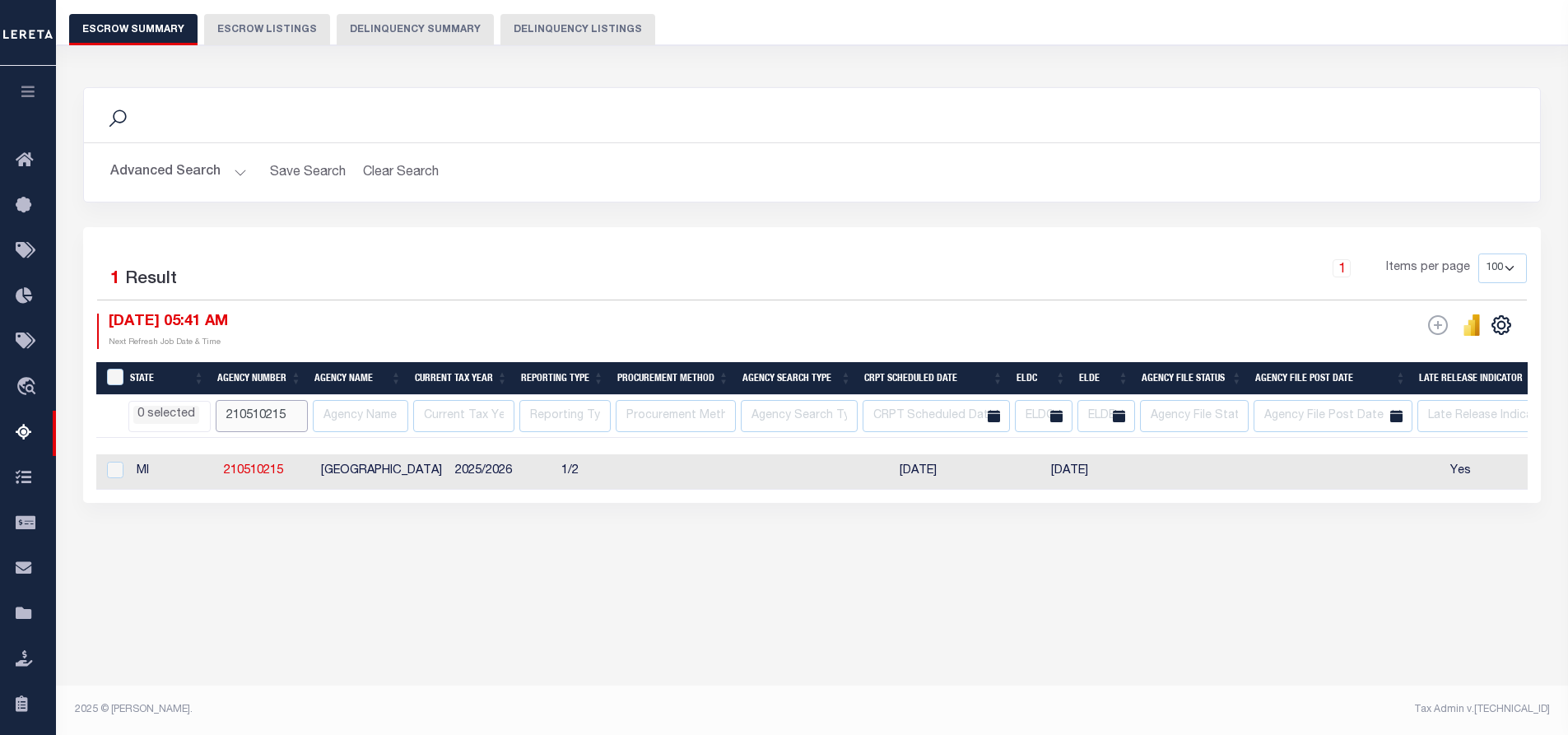
click at [291, 417] on input "210510215" at bounding box center [262, 416] width 92 height 32
type input "2"
select select
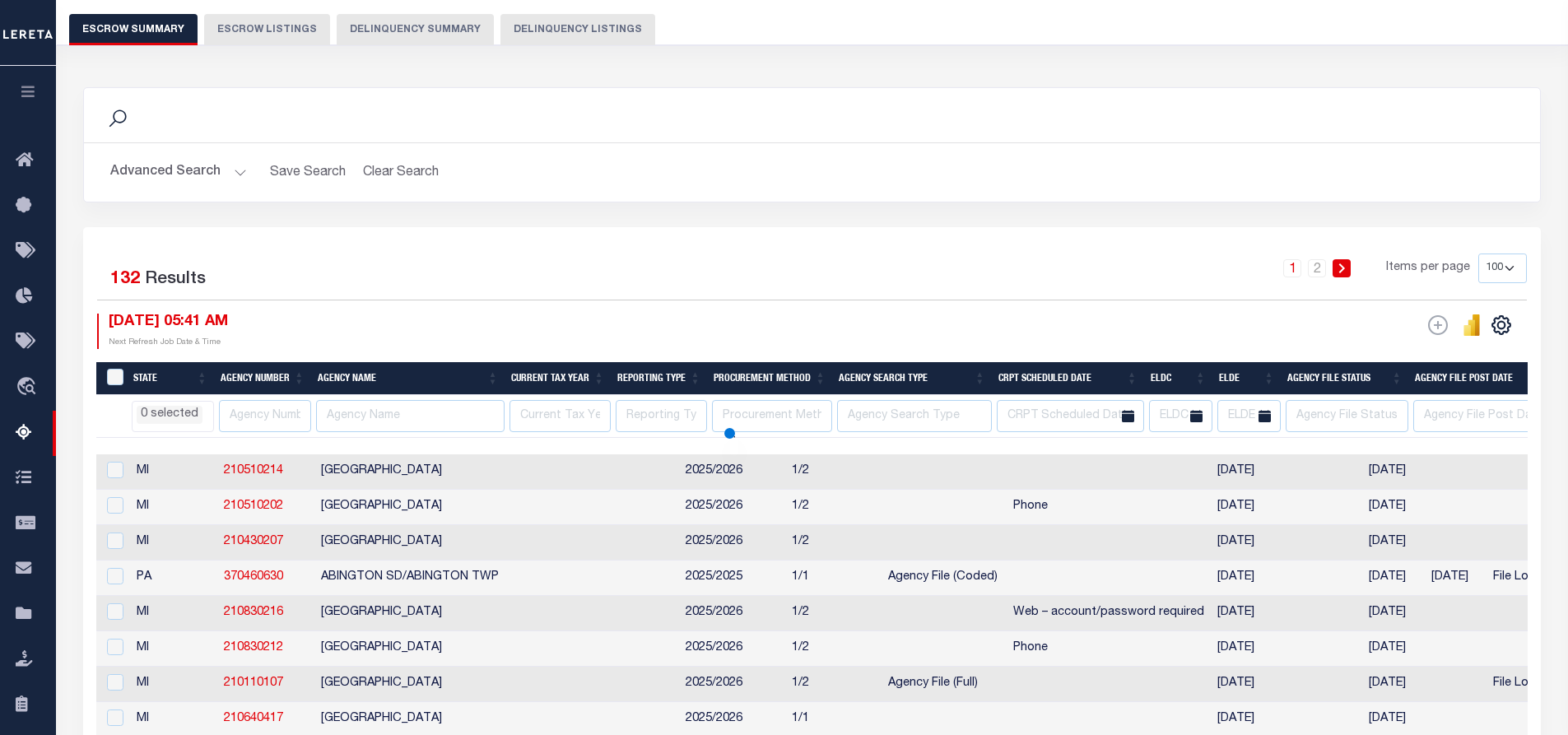
click at [238, 172] on button "Advanced Search" at bounding box center [178, 172] width 137 height 32
select select
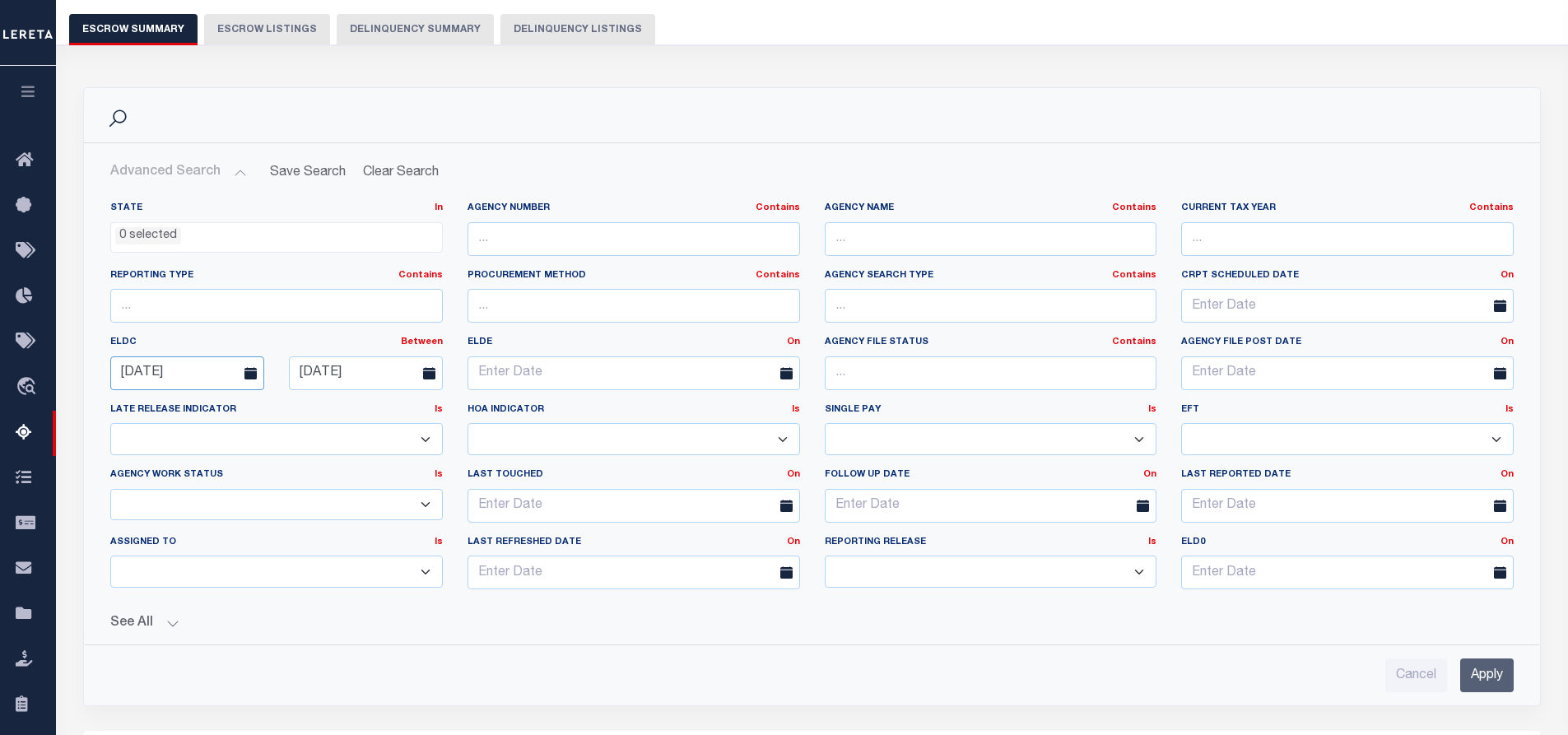
click at [209, 370] on input "09-01-2025" at bounding box center [187, 373] width 154 height 34
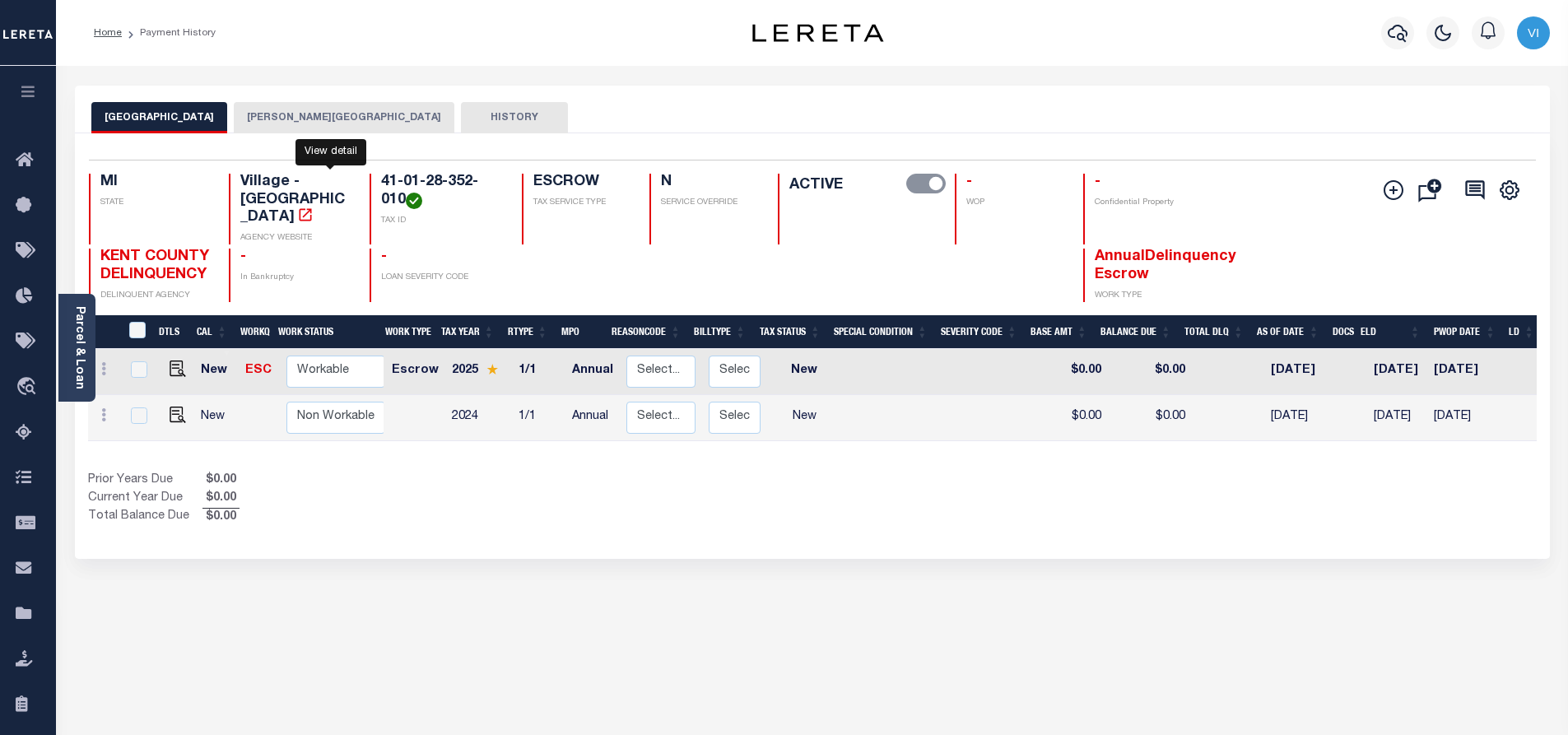
click at [314, 206] on icon "" at bounding box center [304, 214] width 16 height 16
click at [79, 357] on link "Parcel & Loan" at bounding box center [79, 348] width 11 height 83
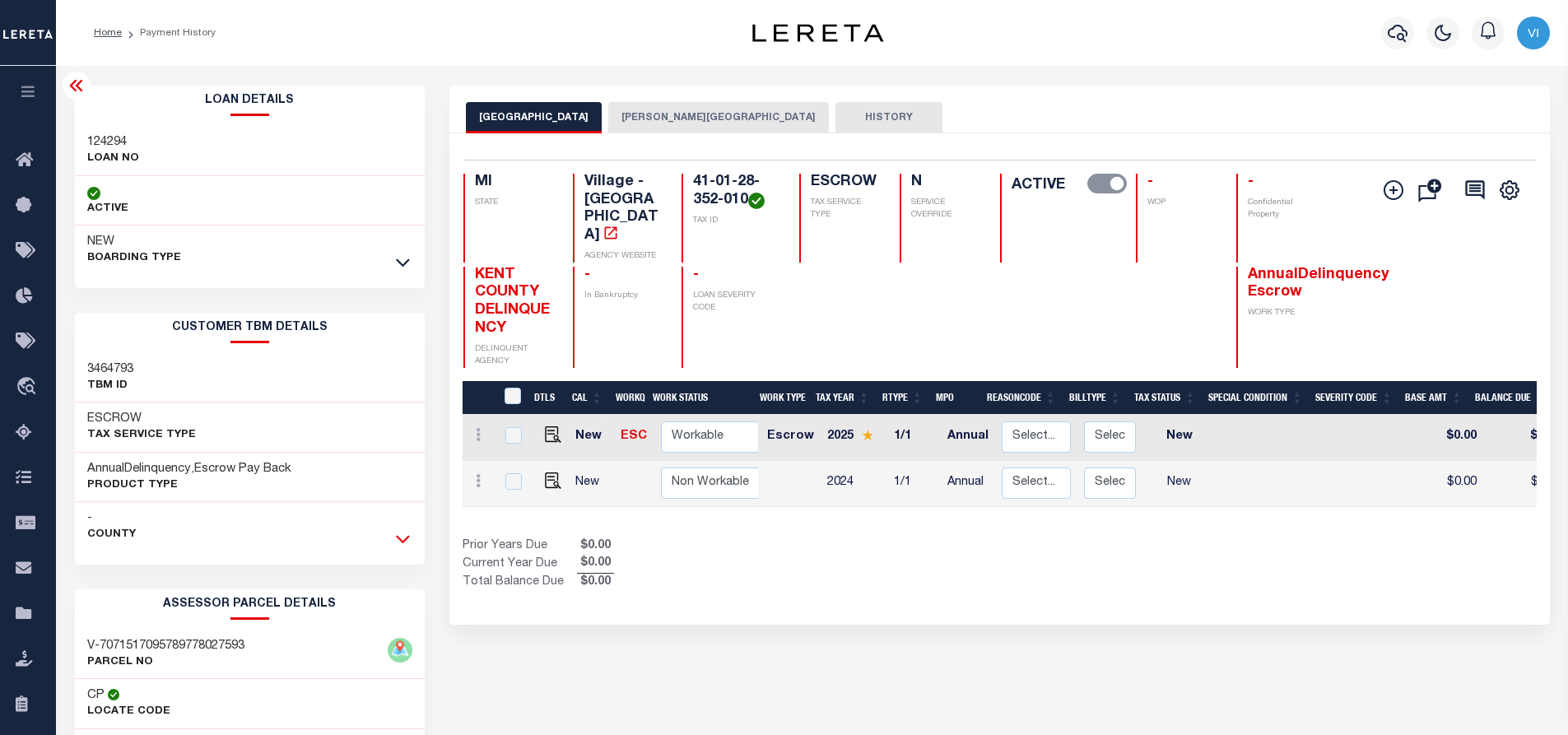
click at [400, 537] on icon at bounding box center [402, 539] width 14 height 17
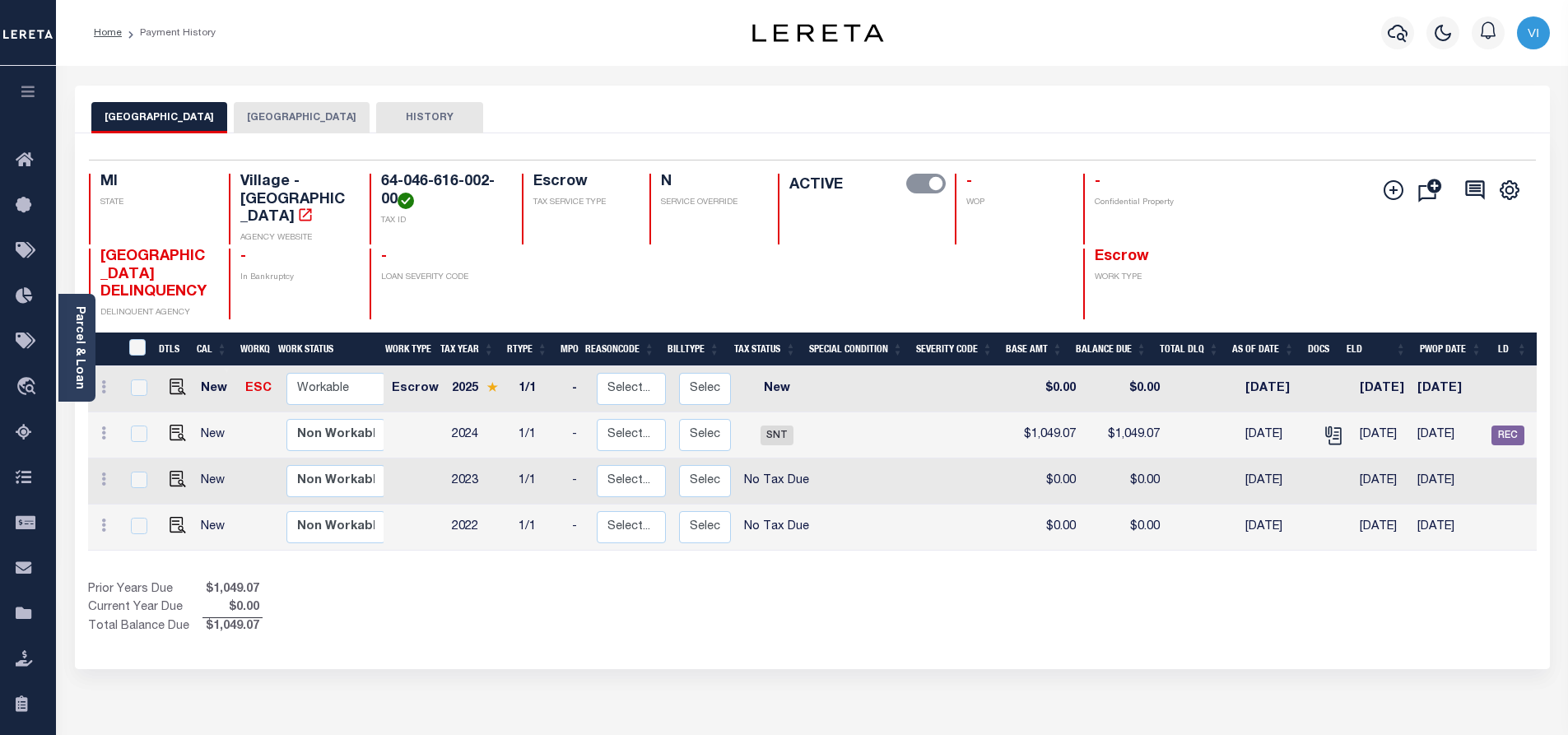
click at [1072, 111] on div "SHELBY VILLAGE SHELBY TOWNSHIP HISTORY" at bounding box center [812, 117] width 1442 height 30
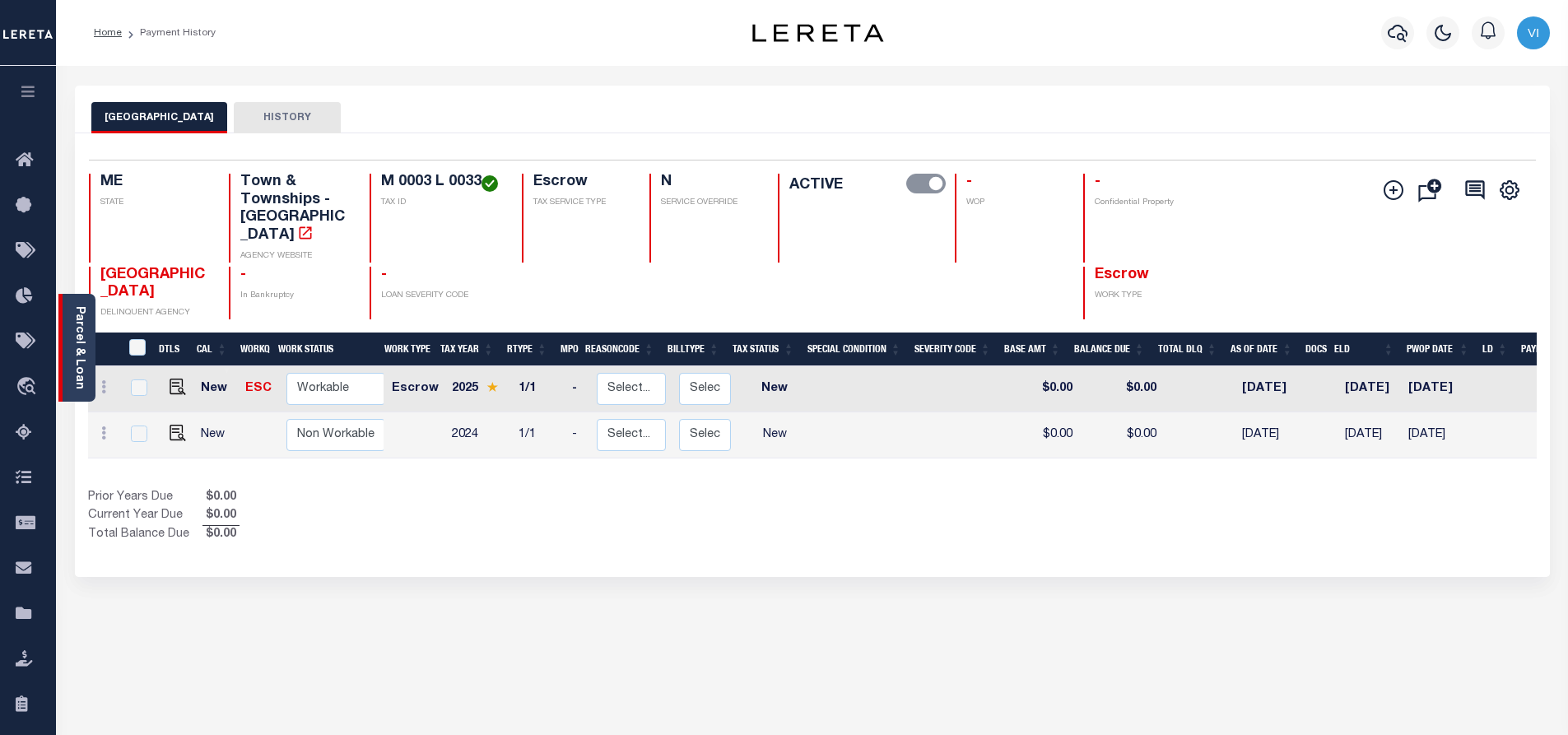
click at [75, 345] on link "Parcel & Loan" at bounding box center [79, 348] width 11 height 83
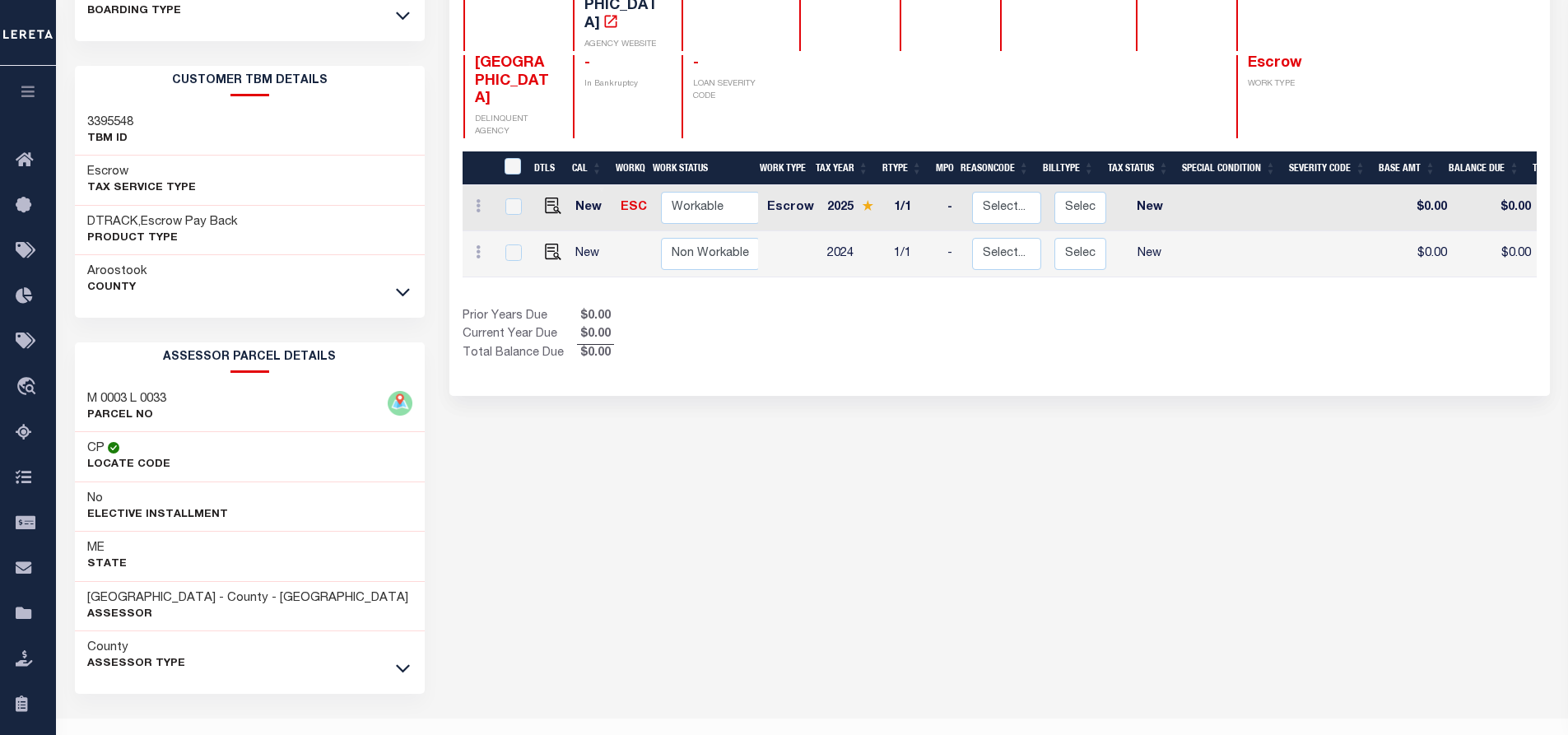
scroll to position [283, 0]
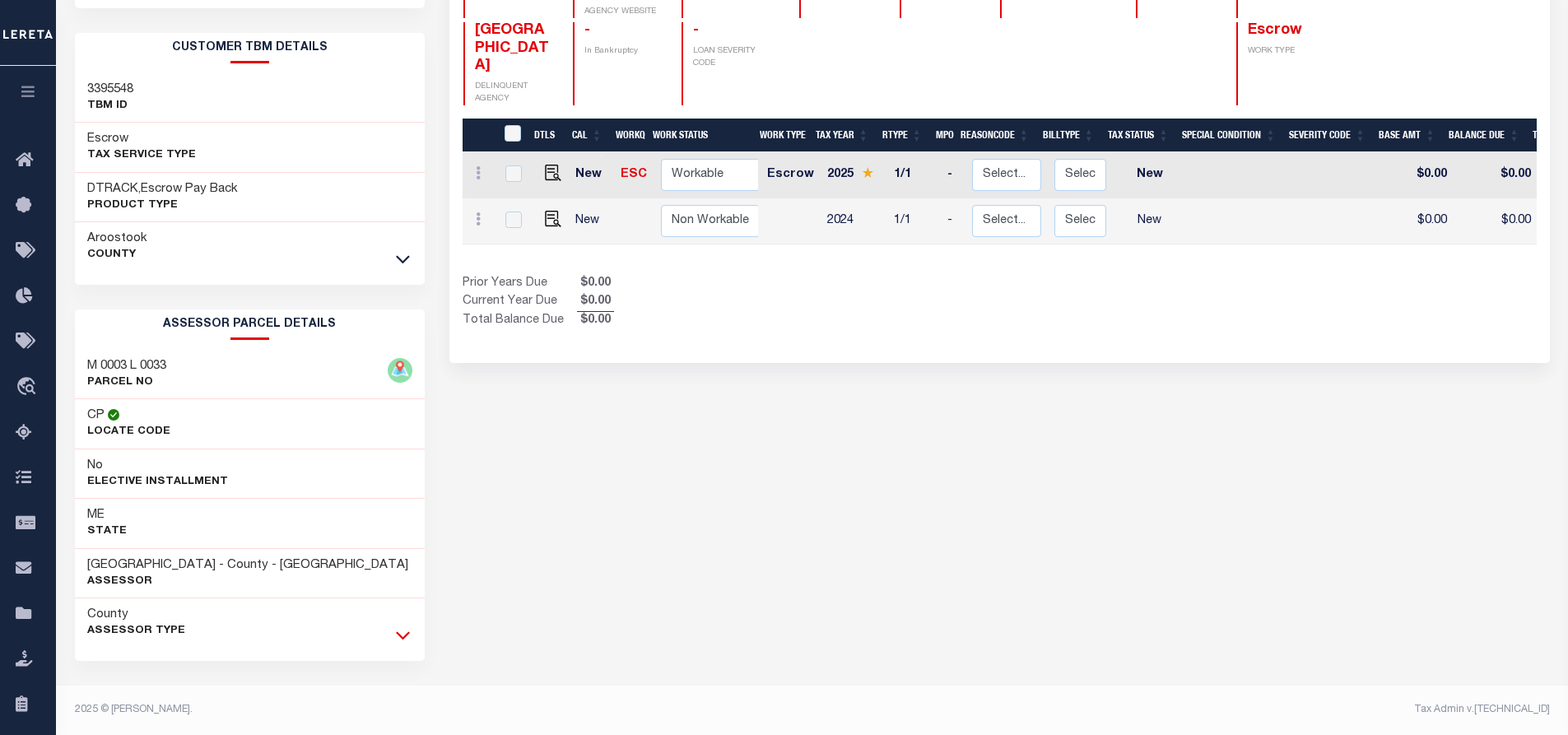
click at [400, 633] on icon at bounding box center [402, 635] width 14 height 17
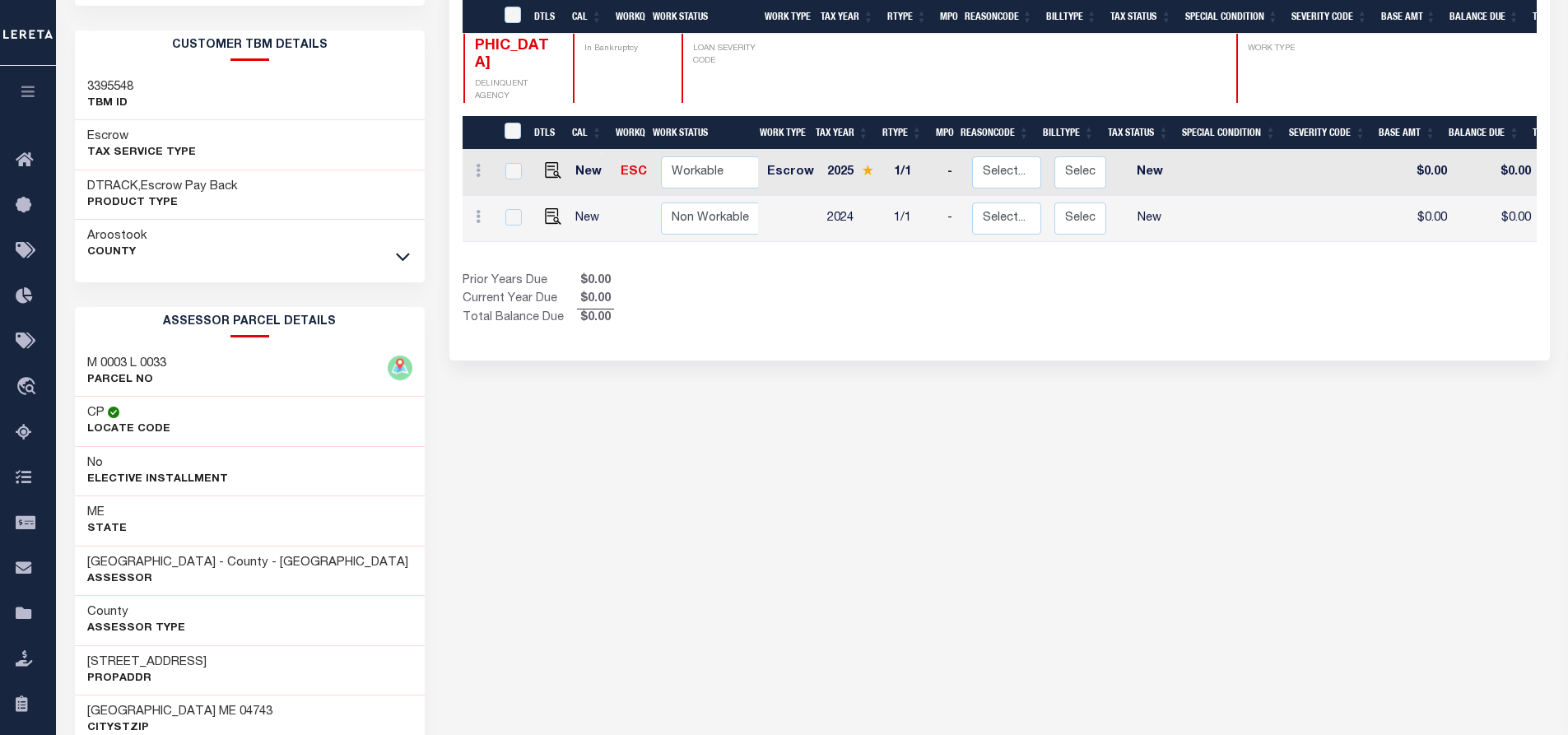
scroll to position [530, 0]
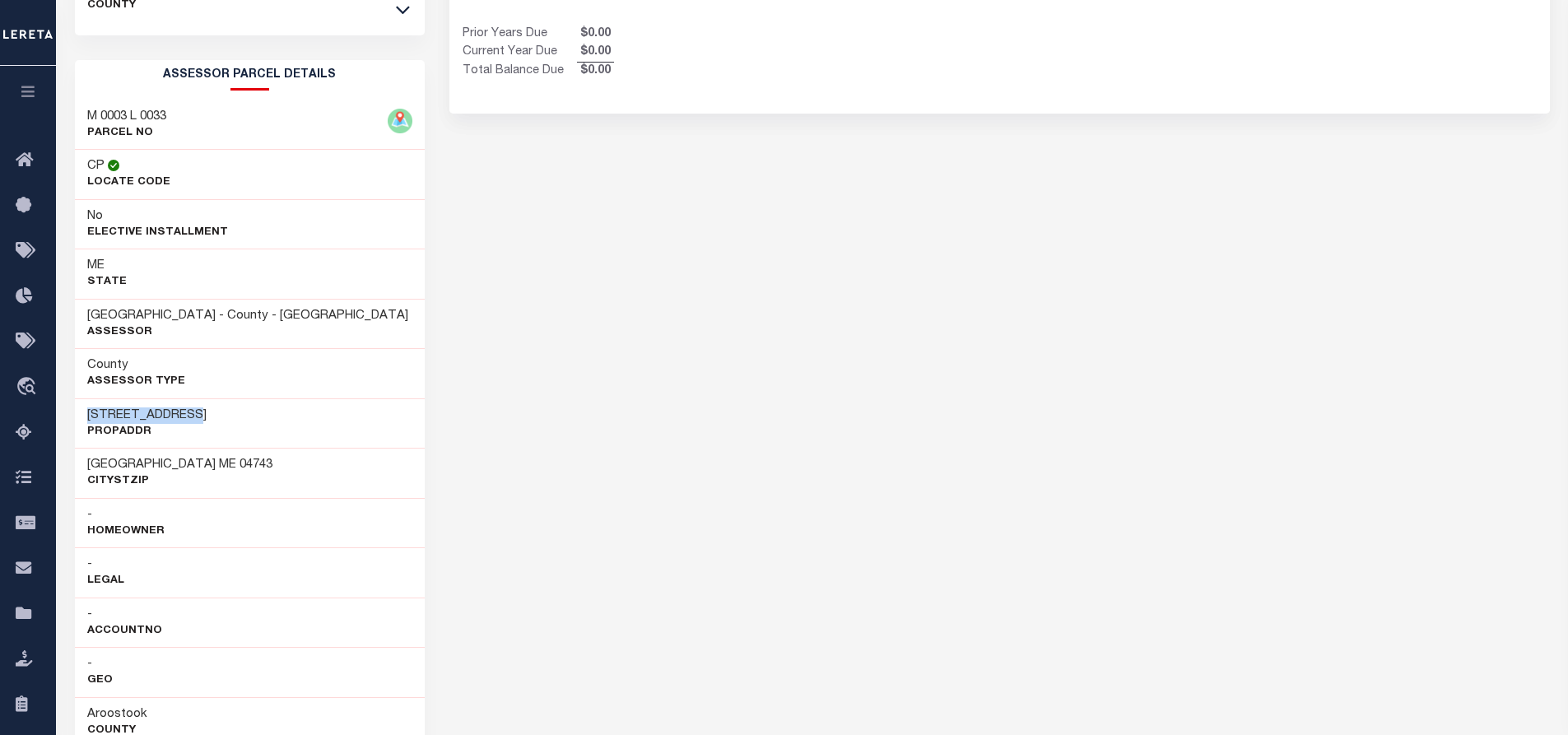
drag, startPoint x: 81, startPoint y: 420, endPoint x: 180, endPoint y: 415, distance: 99.1
click at [180, 415] on div "1795 Caribou Rd PropAddr" at bounding box center [250, 423] width 351 height 50
copy h3 "1795 Caribou Rd"
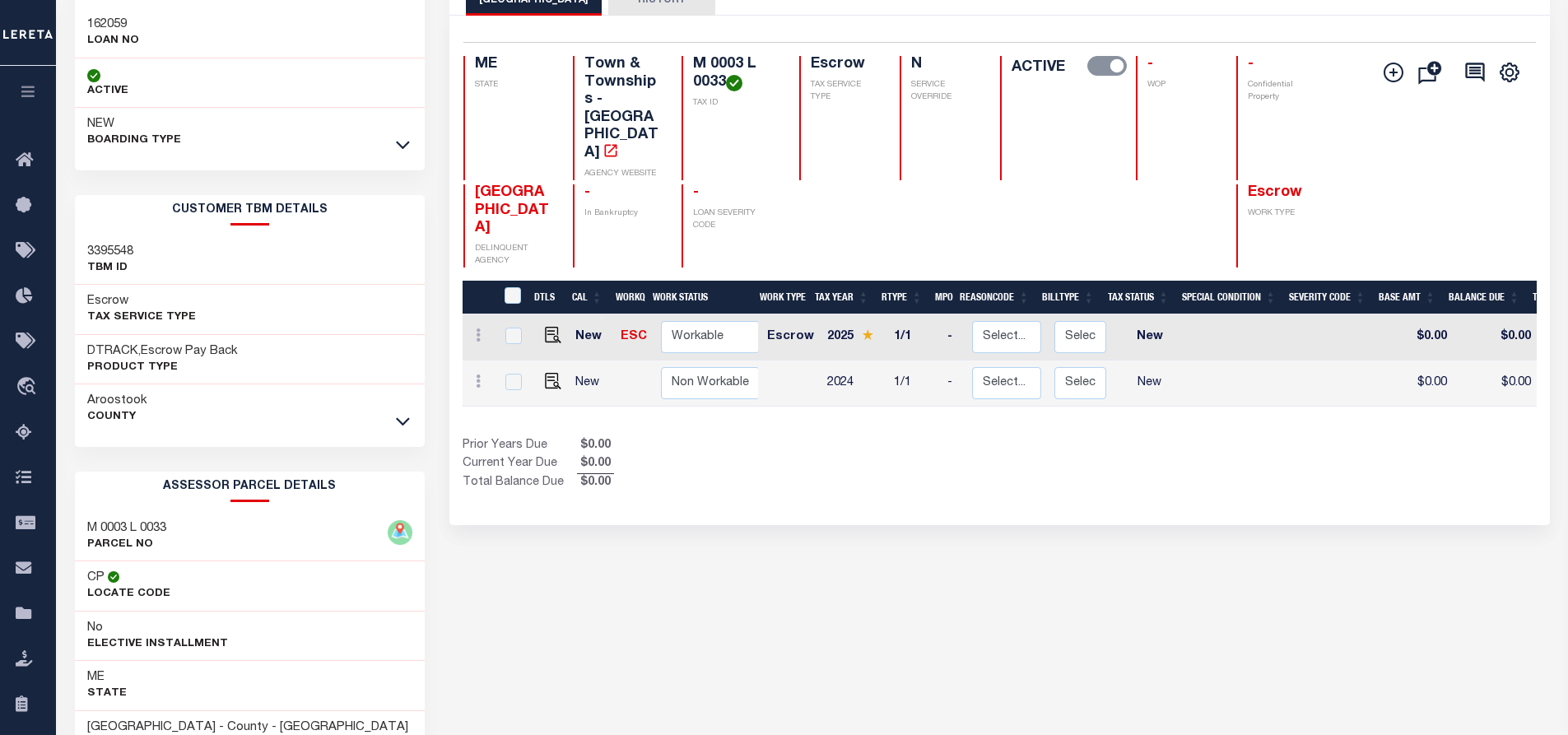
scroll to position [0, 0]
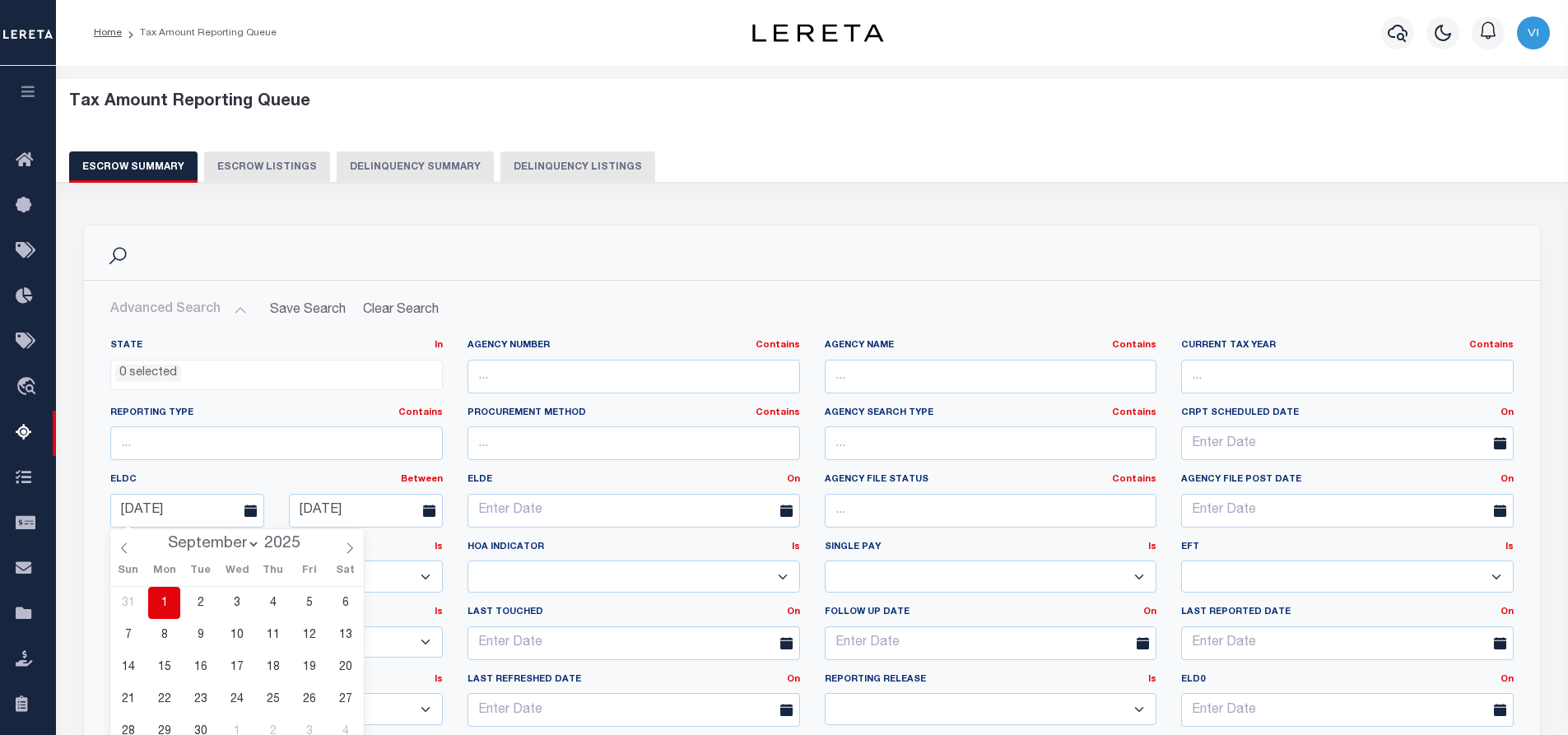
select select
select select "100"
select select
select select "8"
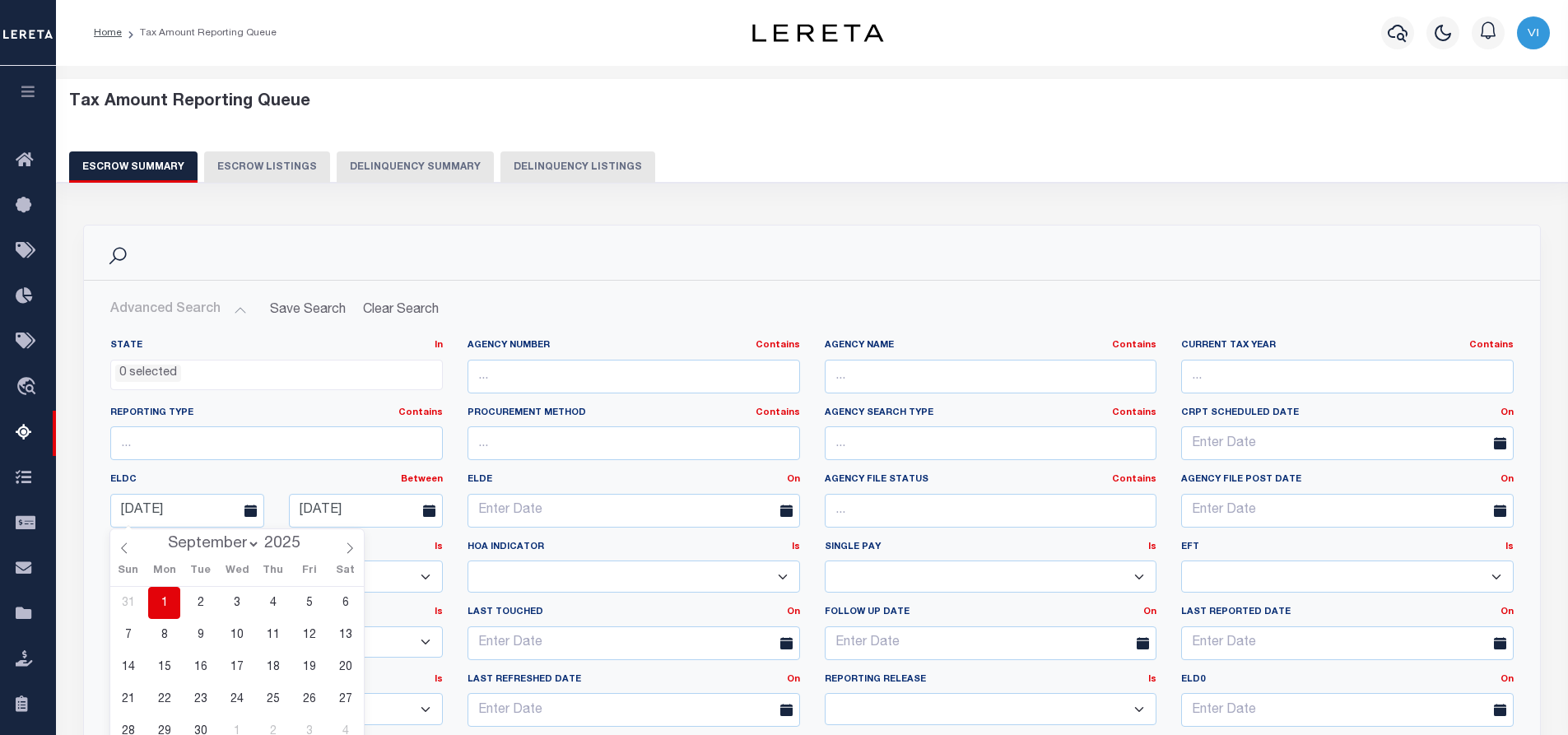
select select "8"
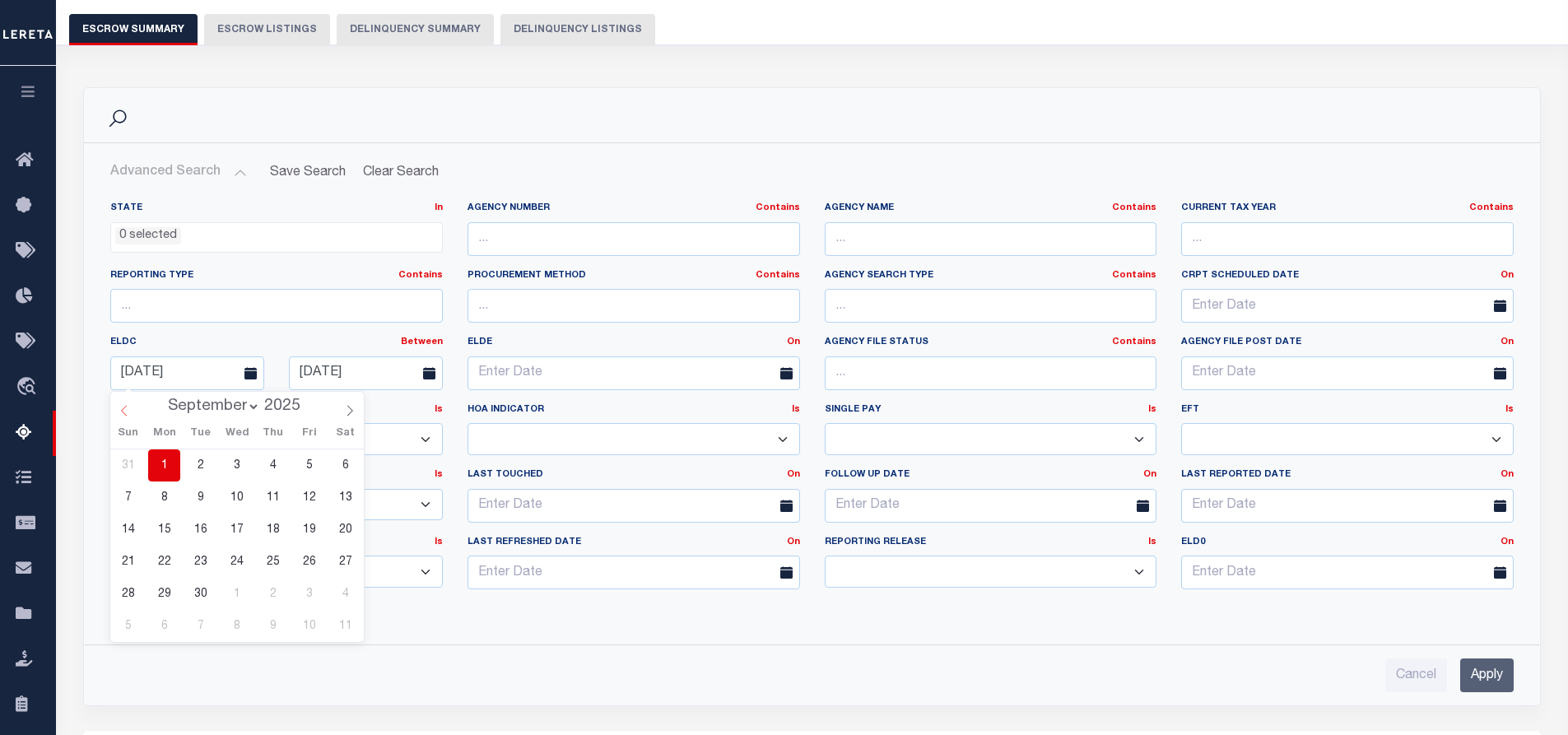
scroll to position [138, 0]
click at [122, 407] on icon at bounding box center [124, 411] width 11 height 11
select select "7"
click at [306, 467] on span "1" at bounding box center [309, 466] width 32 height 32
type input "08-01-2025"
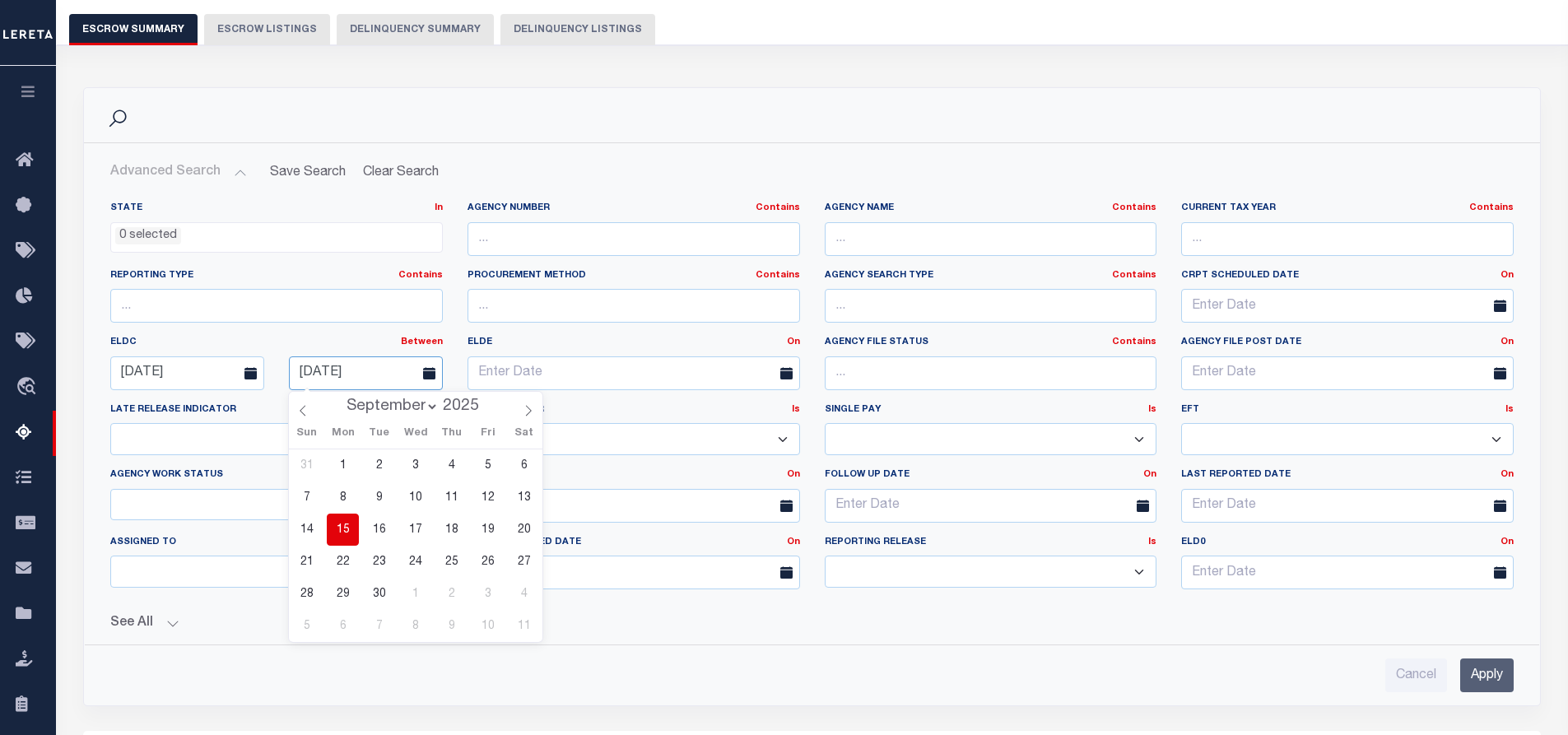
click at [369, 371] on input "09-15-2025" at bounding box center [366, 373] width 154 height 34
click at [380, 594] on span "30" at bounding box center [379, 594] width 32 height 32
type input "09-30-2025"
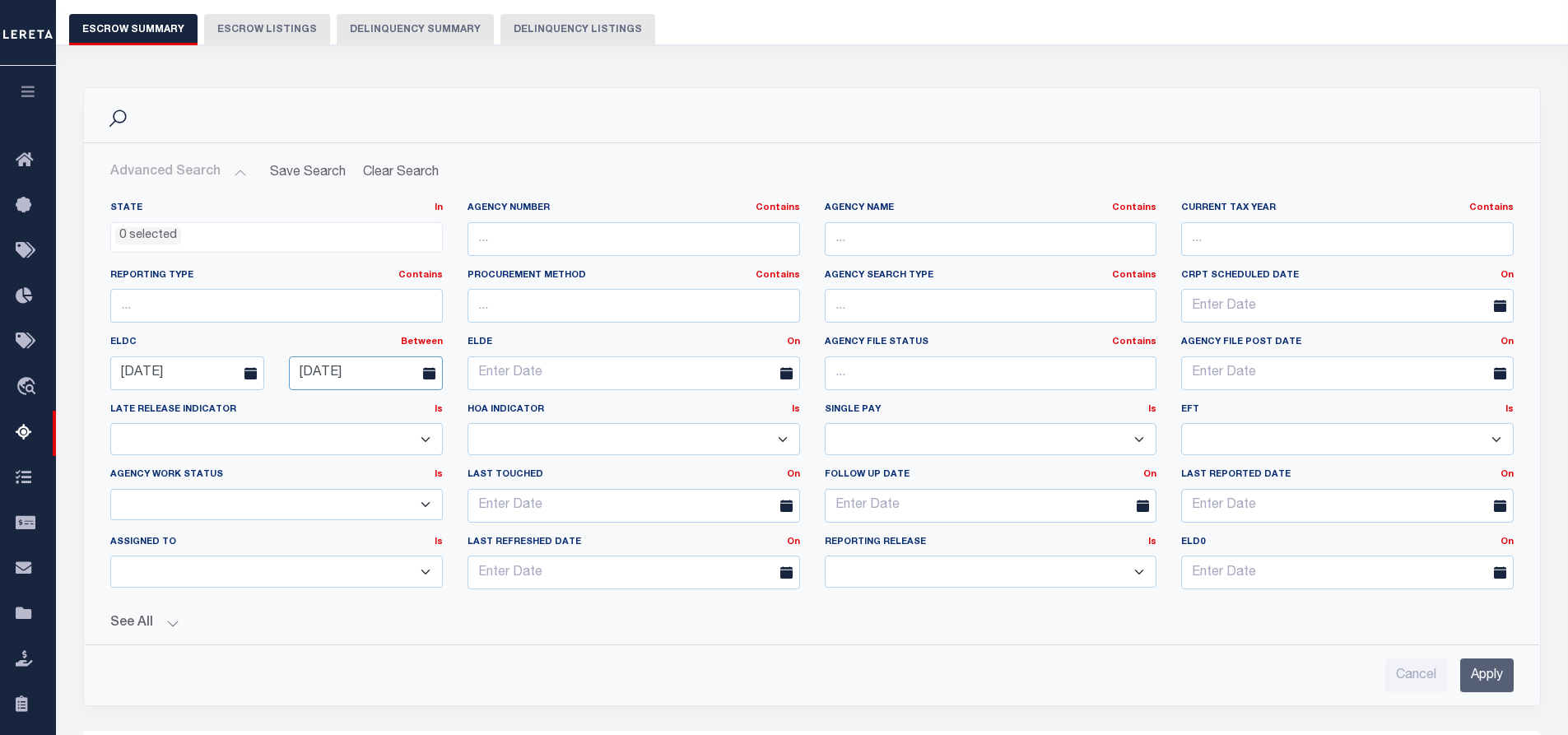
click at [384, 374] on input "09-30-2025" at bounding box center [366, 373] width 154 height 34
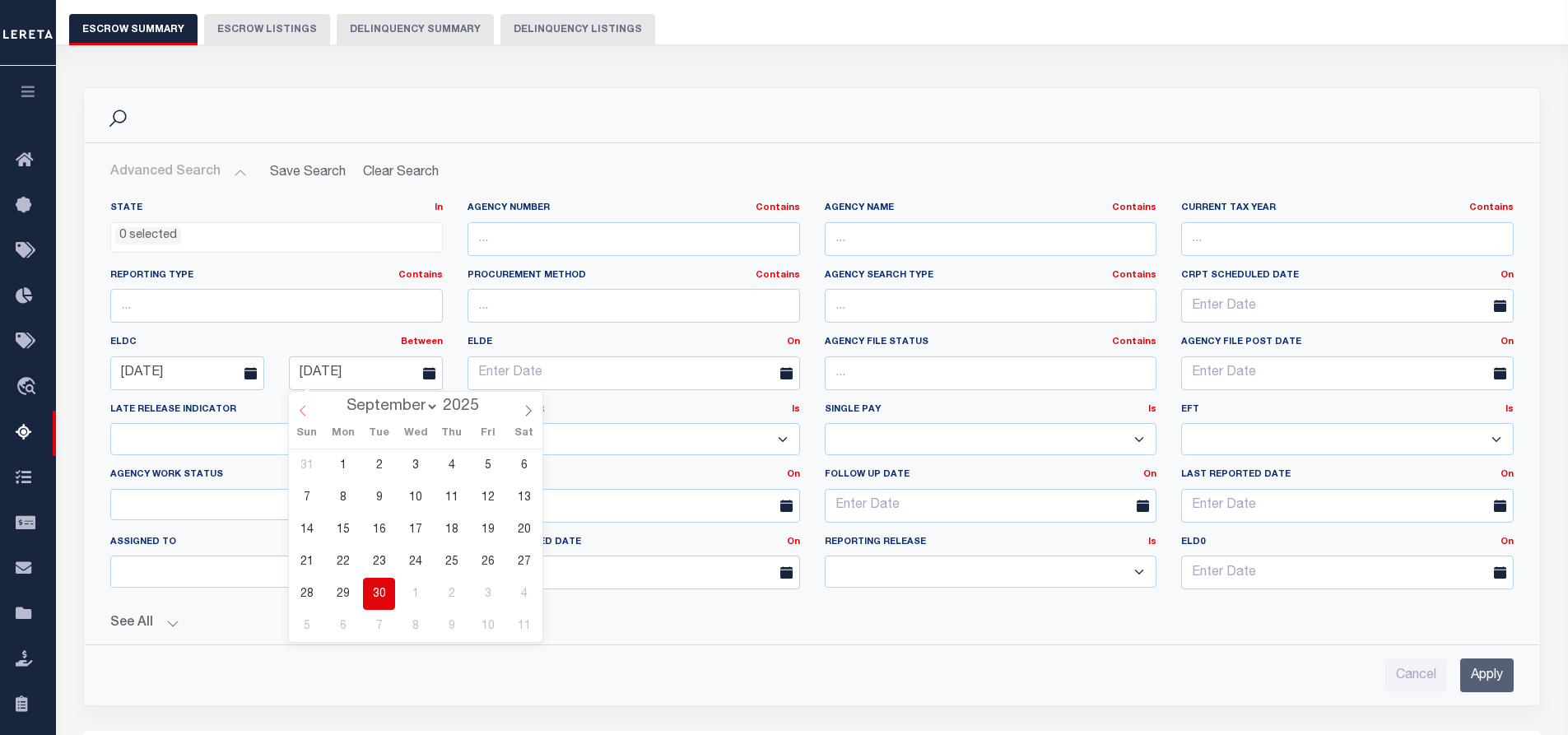
click at [302, 410] on icon at bounding box center [302, 411] width 11 height 11
select select "7"
click at [309, 622] on span "31" at bounding box center [306, 626] width 32 height 32
type input "08-31-2025"
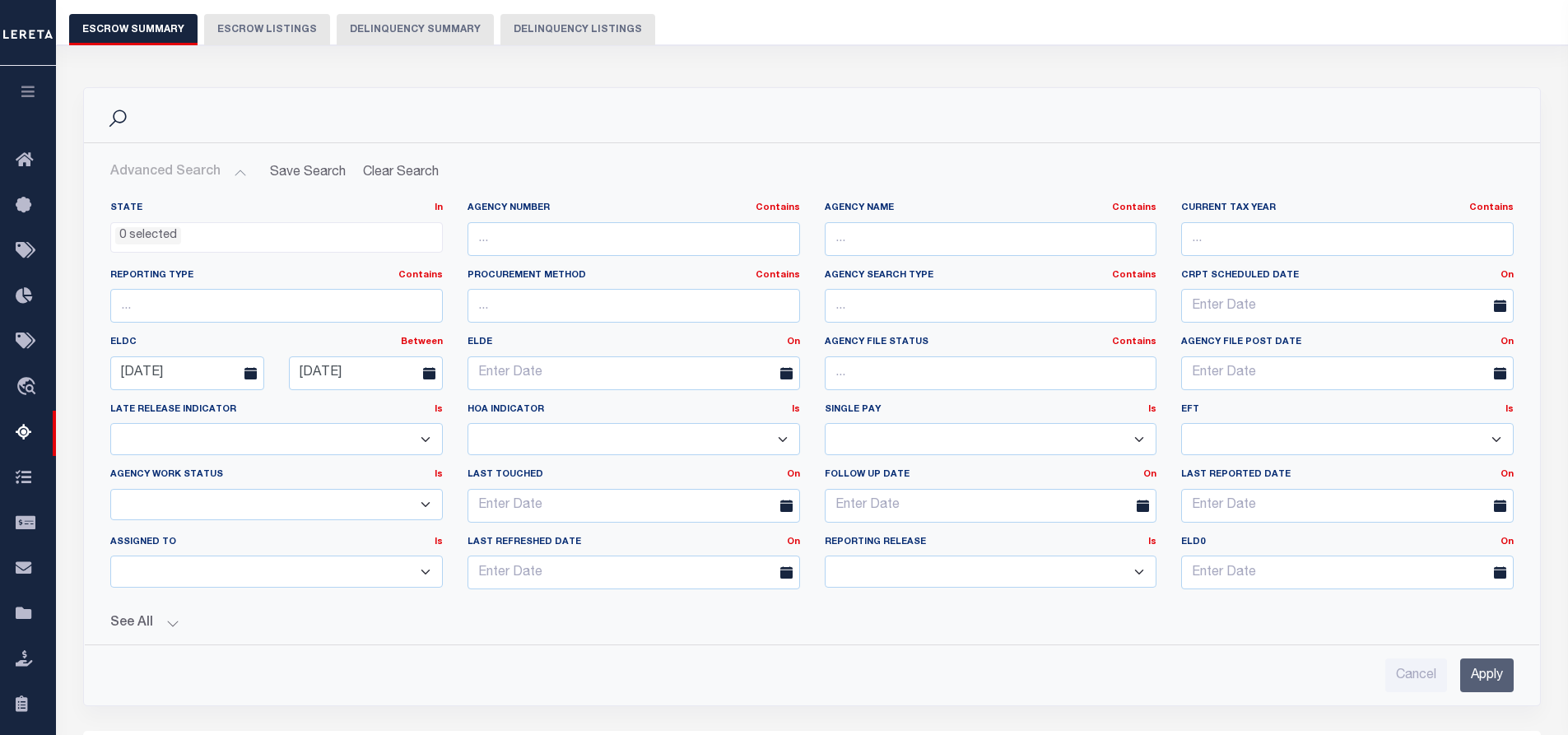
click at [1487, 675] on input "Apply" at bounding box center [1487, 676] width 54 height 34
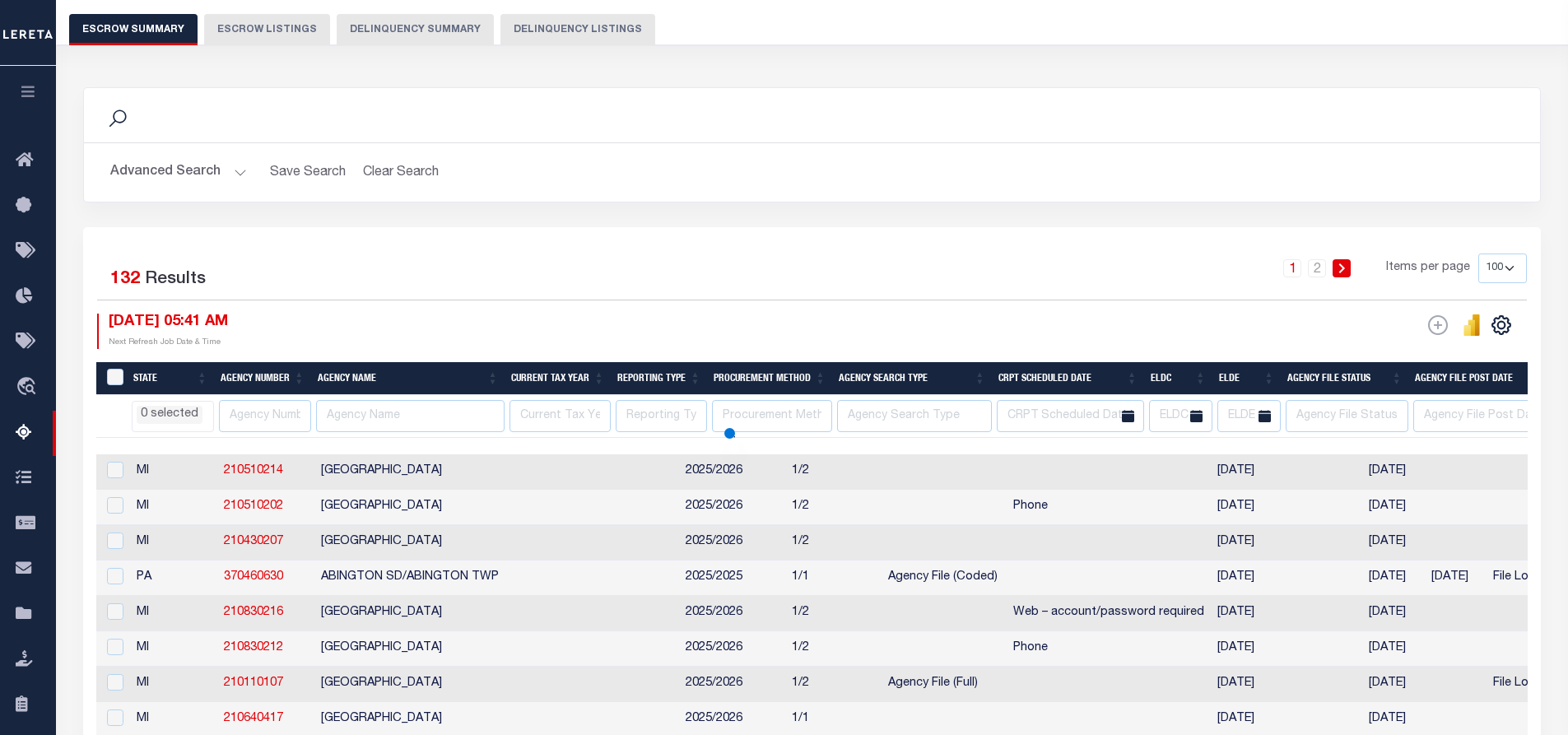
select select
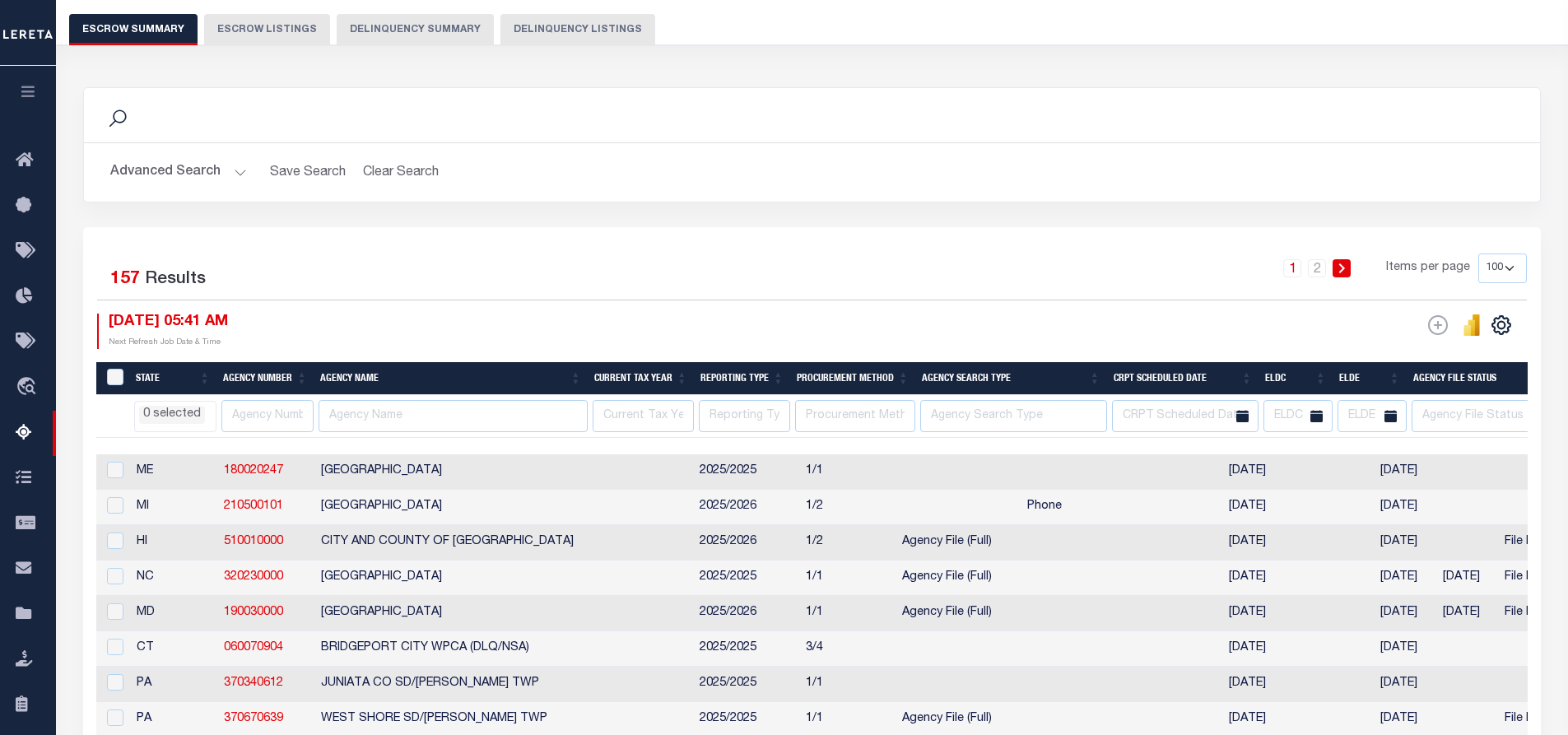
click at [1179, 165] on h2 "Advanced Search Save Search Clear Search EscrowSummaryGridWrapper_dynamictable_…" at bounding box center [811, 172] width 1429 height 32
click at [961, 264] on div "1 2 Items per page 10 25 50 100 500" at bounding box center [993, 274] width 1066 height 42
click at [236, 171] on button "Advanced Search" at bounding box center [178, 172] width 137 height 32
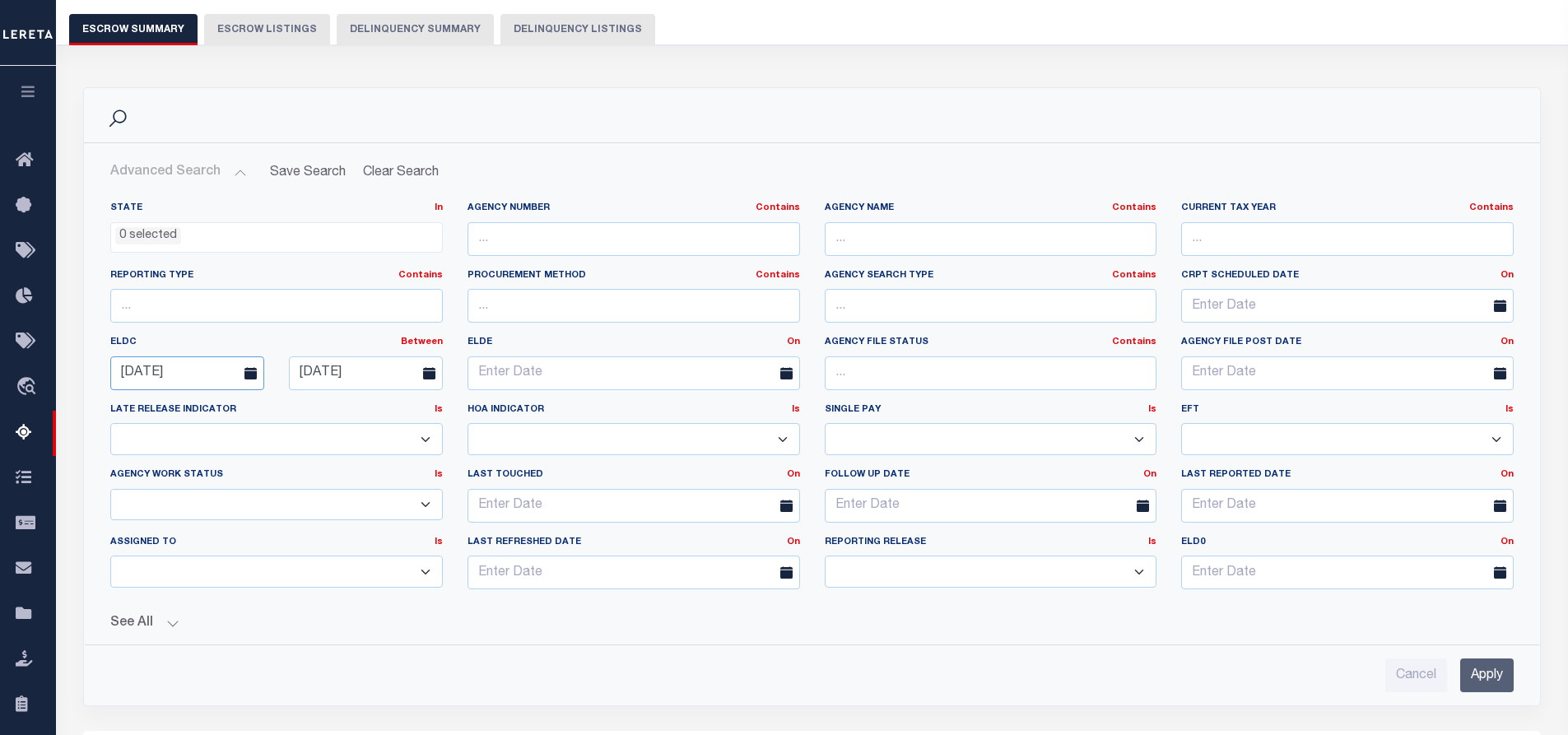
click at [213, 376] on input "08-01-2025" at bounding box center [187, 373] width 154 height 34
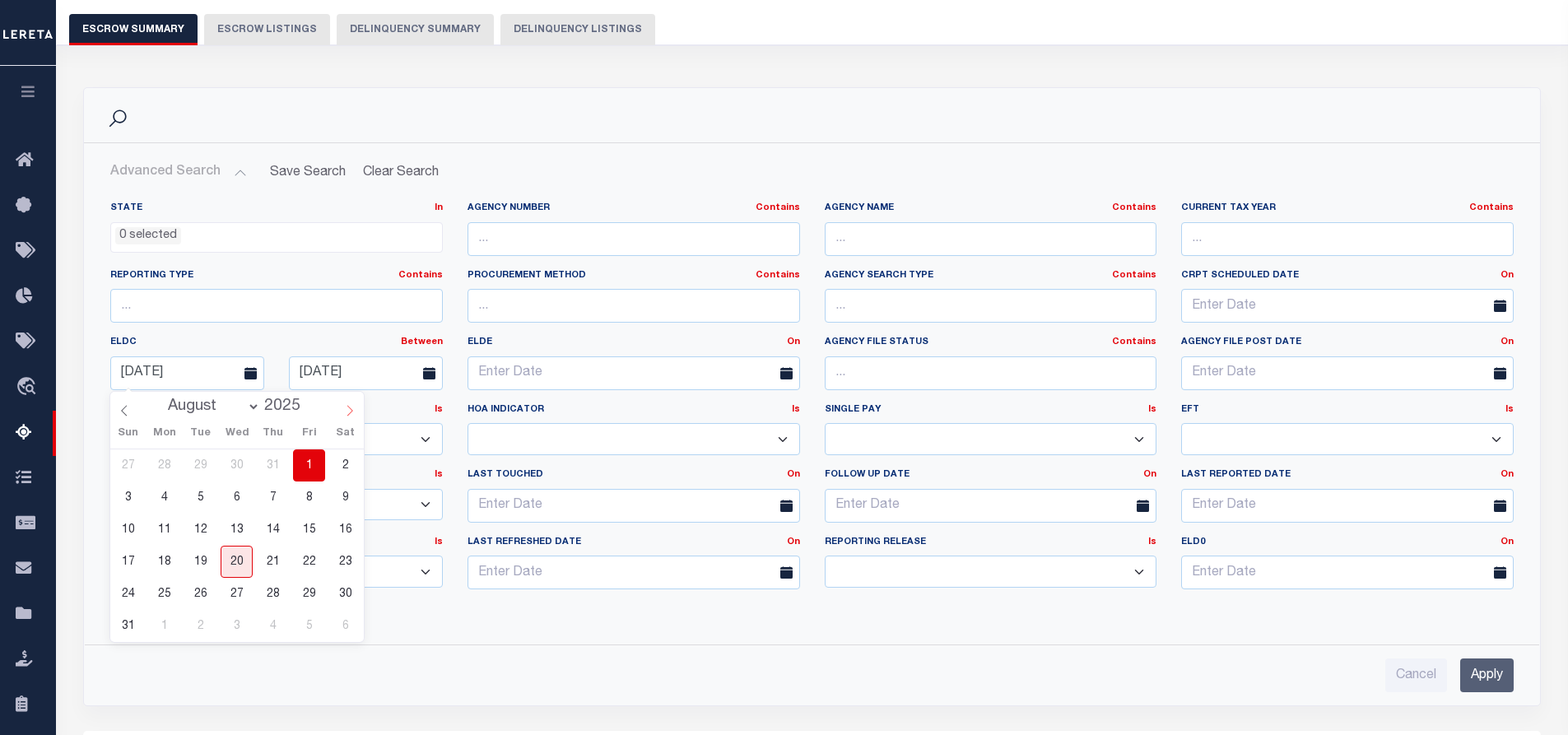
click at [352, 411] on icon at bounding box center [350, 411] width 11 height 11
select select "8"
click at [163, 466] on span "1" at bounding box center [164, 466] width 32 height 32
type input "09-01-2025"
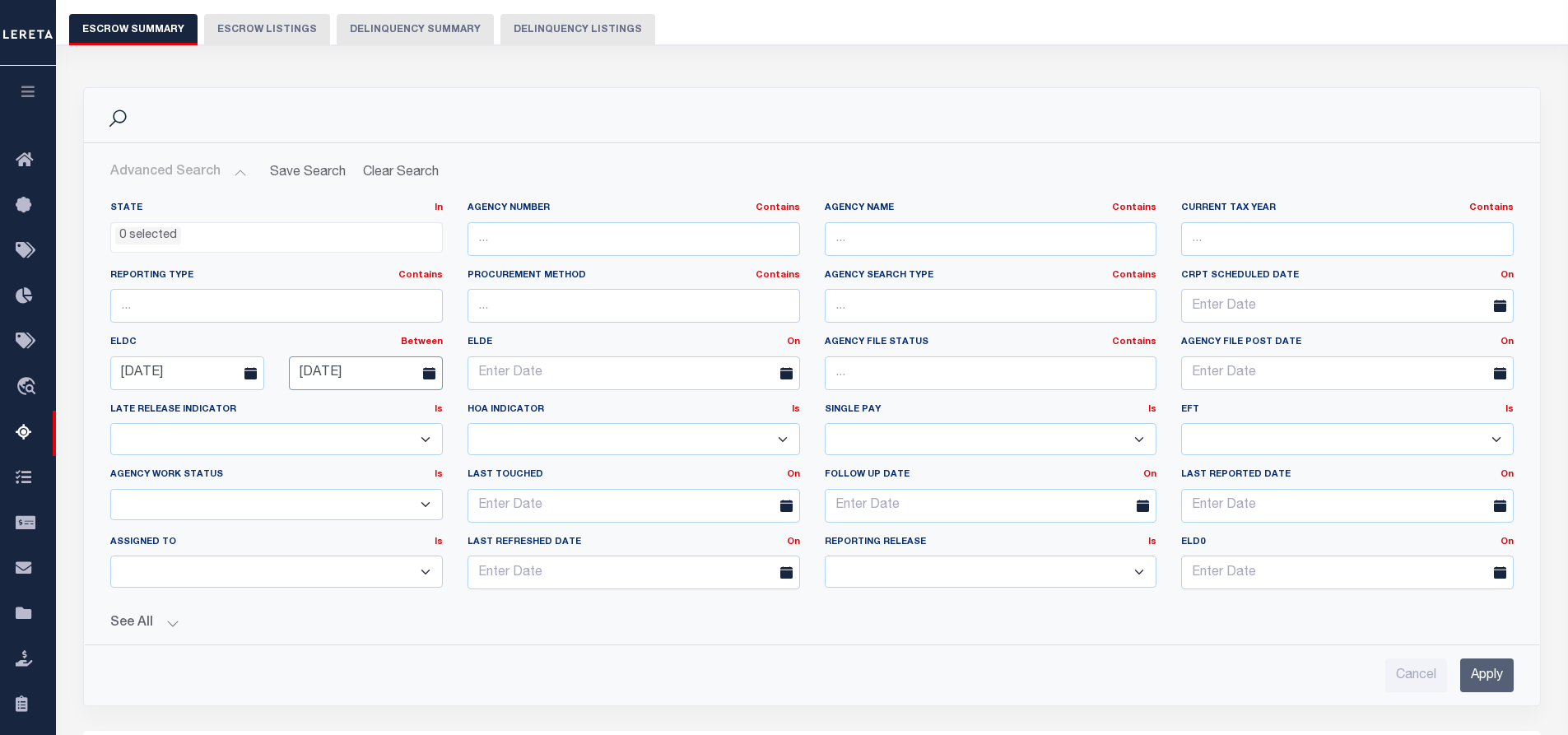
click at [373, 371] on input "08-31-2025" at bounding box center [366, 373] width 154 height 34
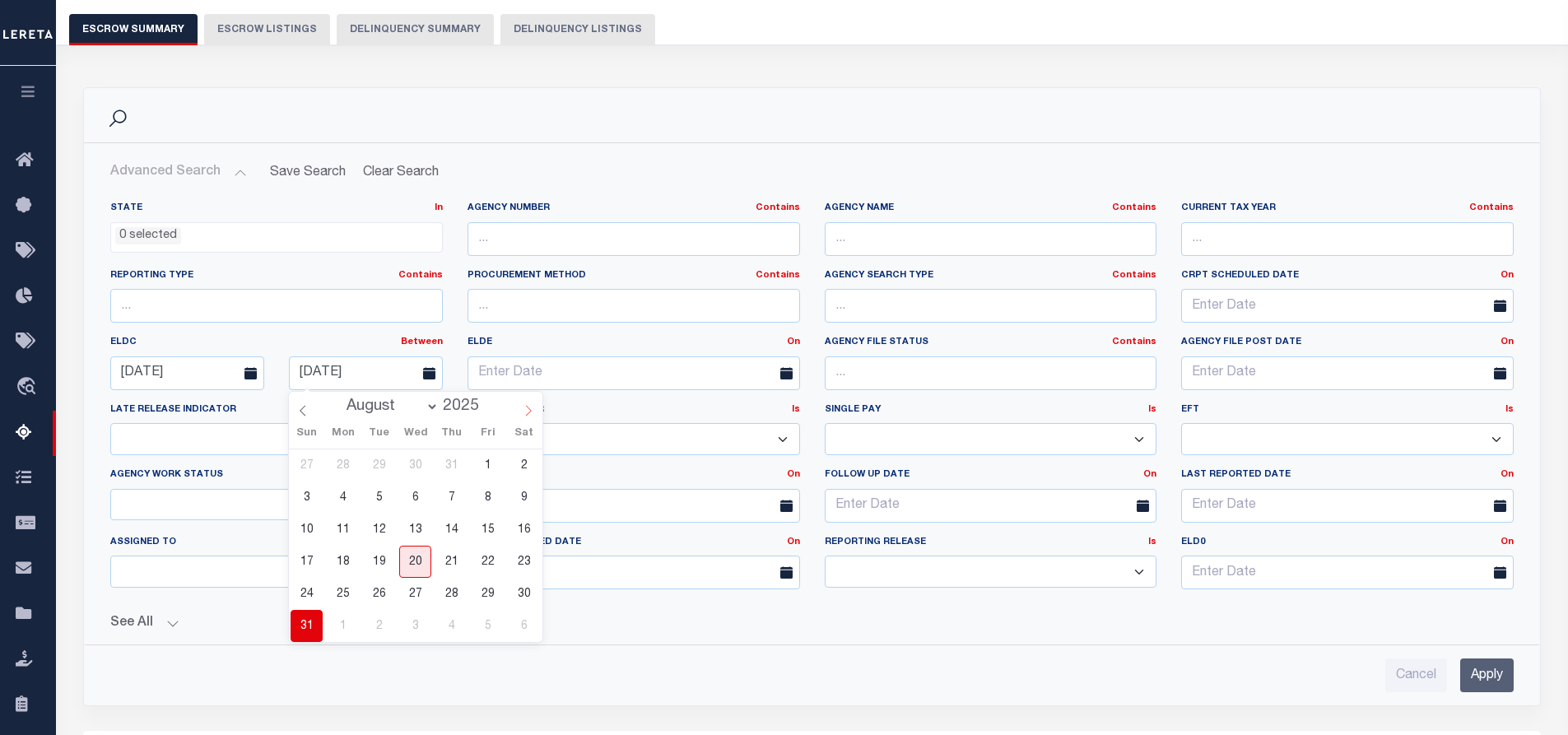
click at [524, 407] on icon at bounding box center [529, 411] width 11 height 11
select select "8"
click at [347, 532] on span "15" at bounding box center [343, 530] width 32 height 32
type input "09-15-2025"
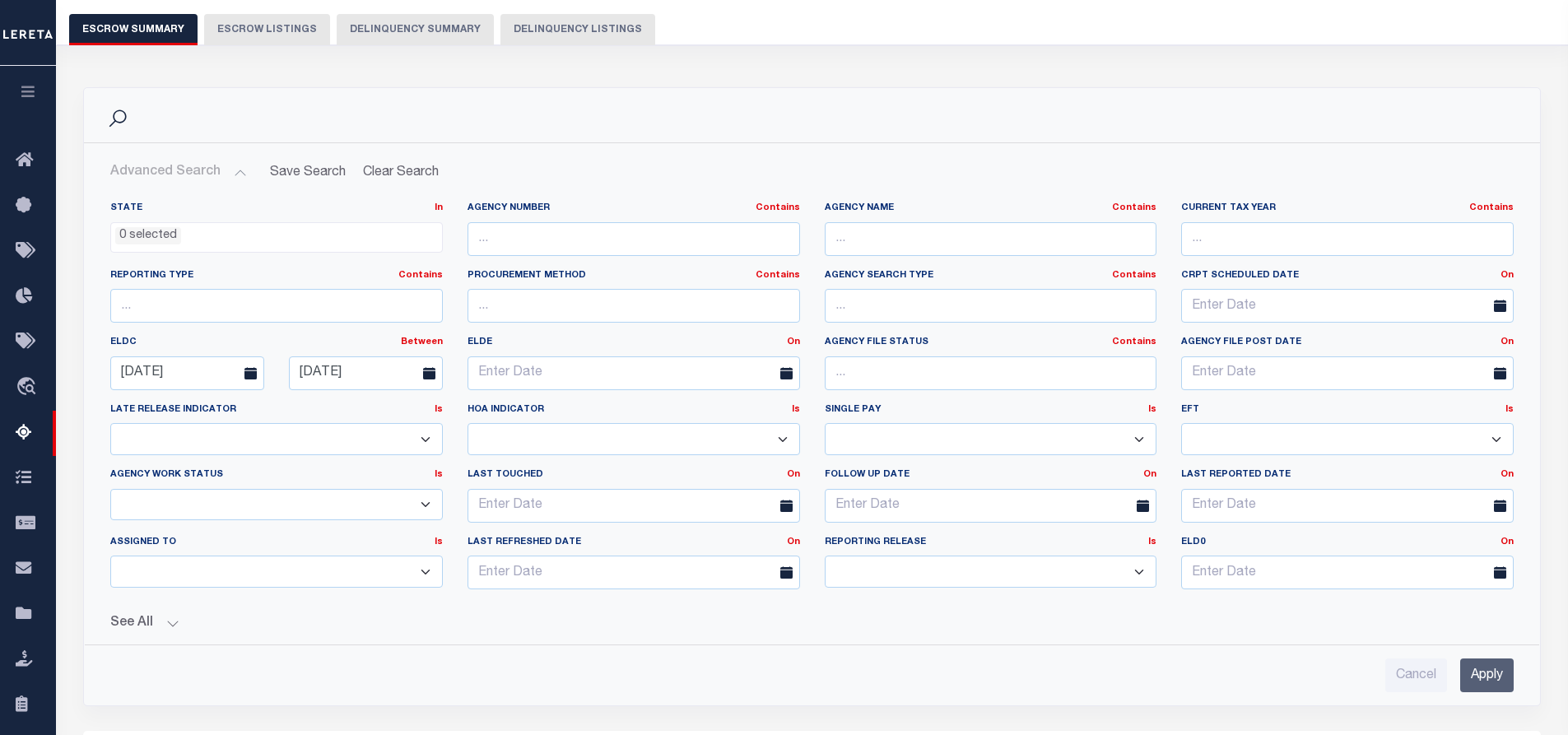
click at [1492, 679] on input "Apply" at bounding box center [1487, 676] width 54 height 34
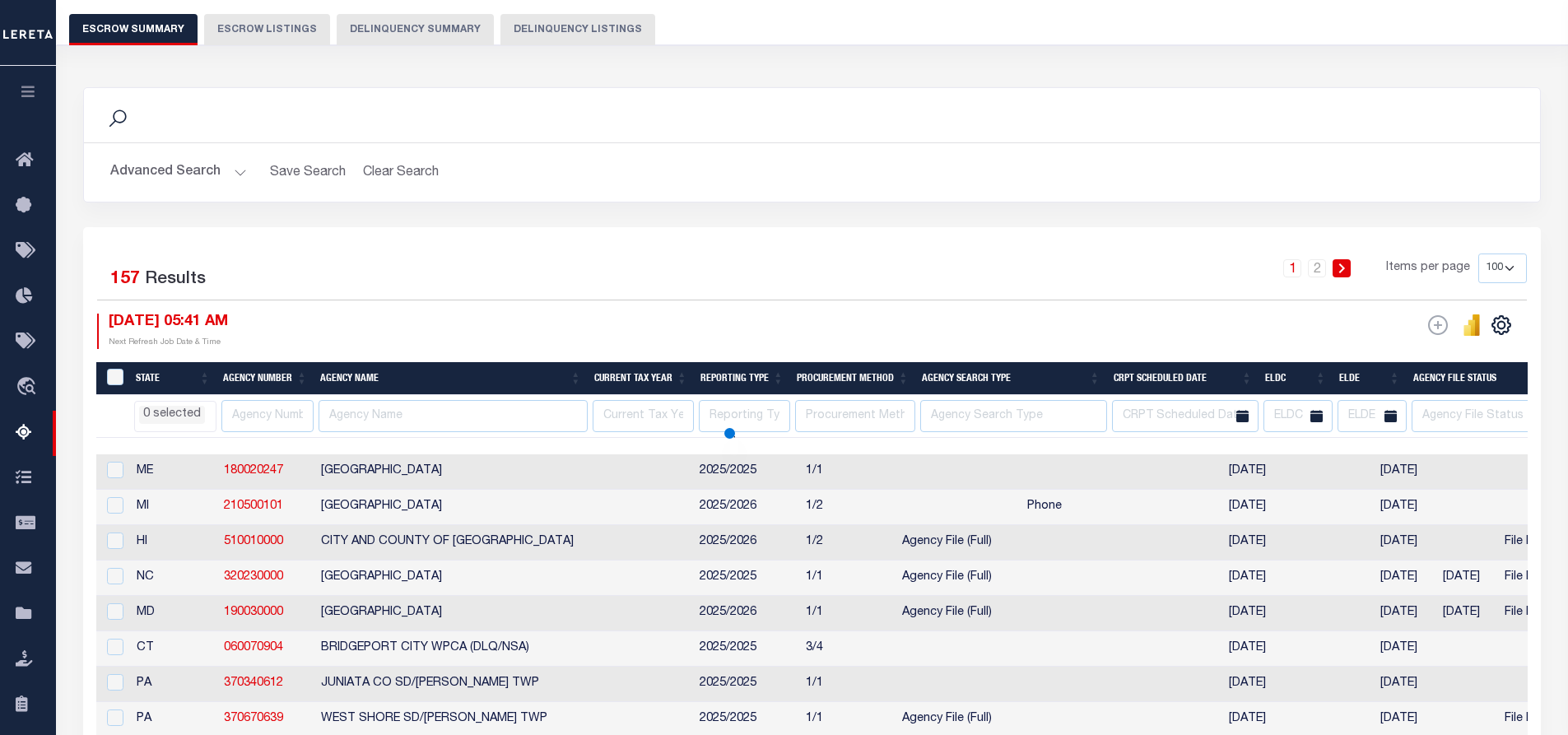
select select
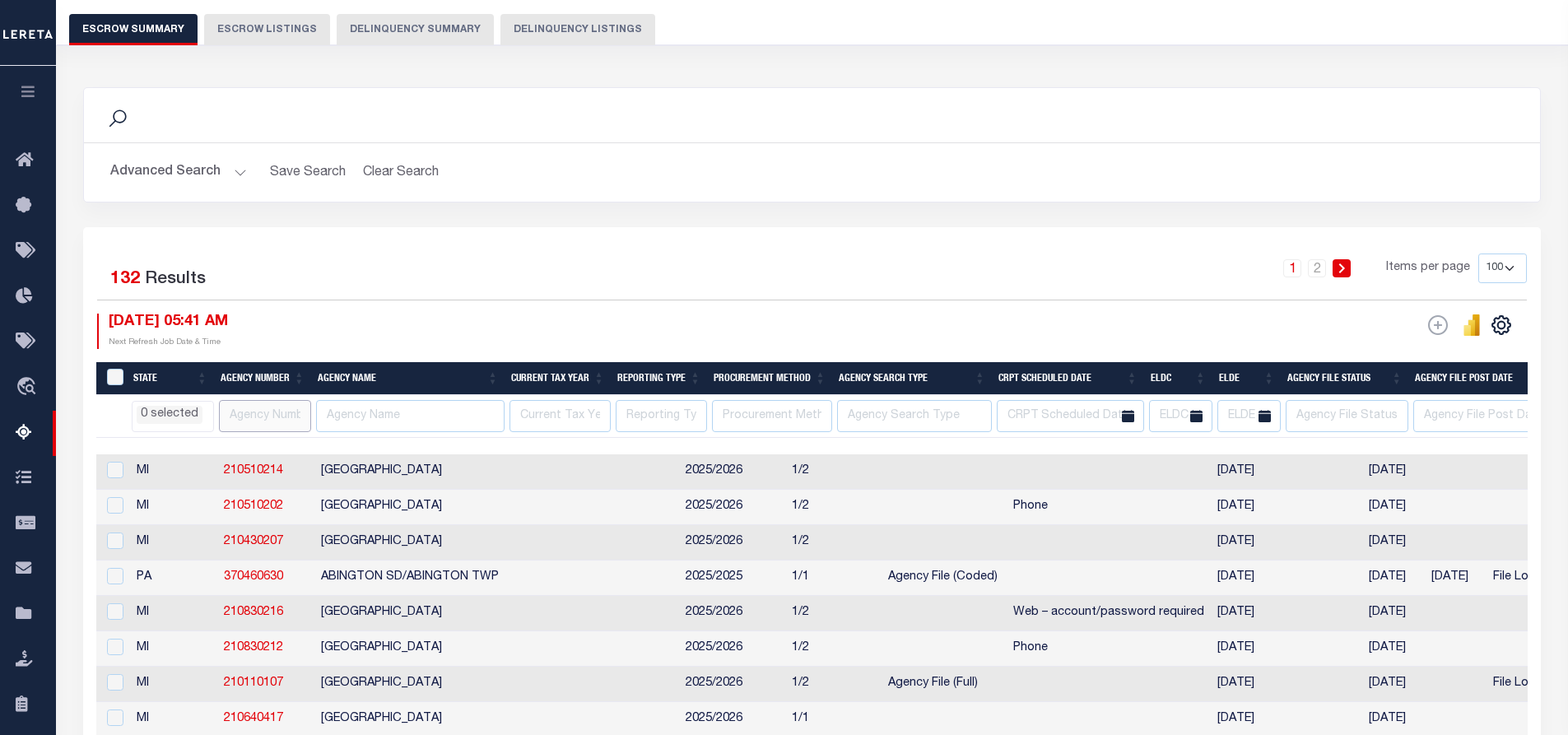
click at [262, 415] on input "text" at bounding box center [265, 416] width 92 height 32
paste input "210510215"
type input "210510215"
select select
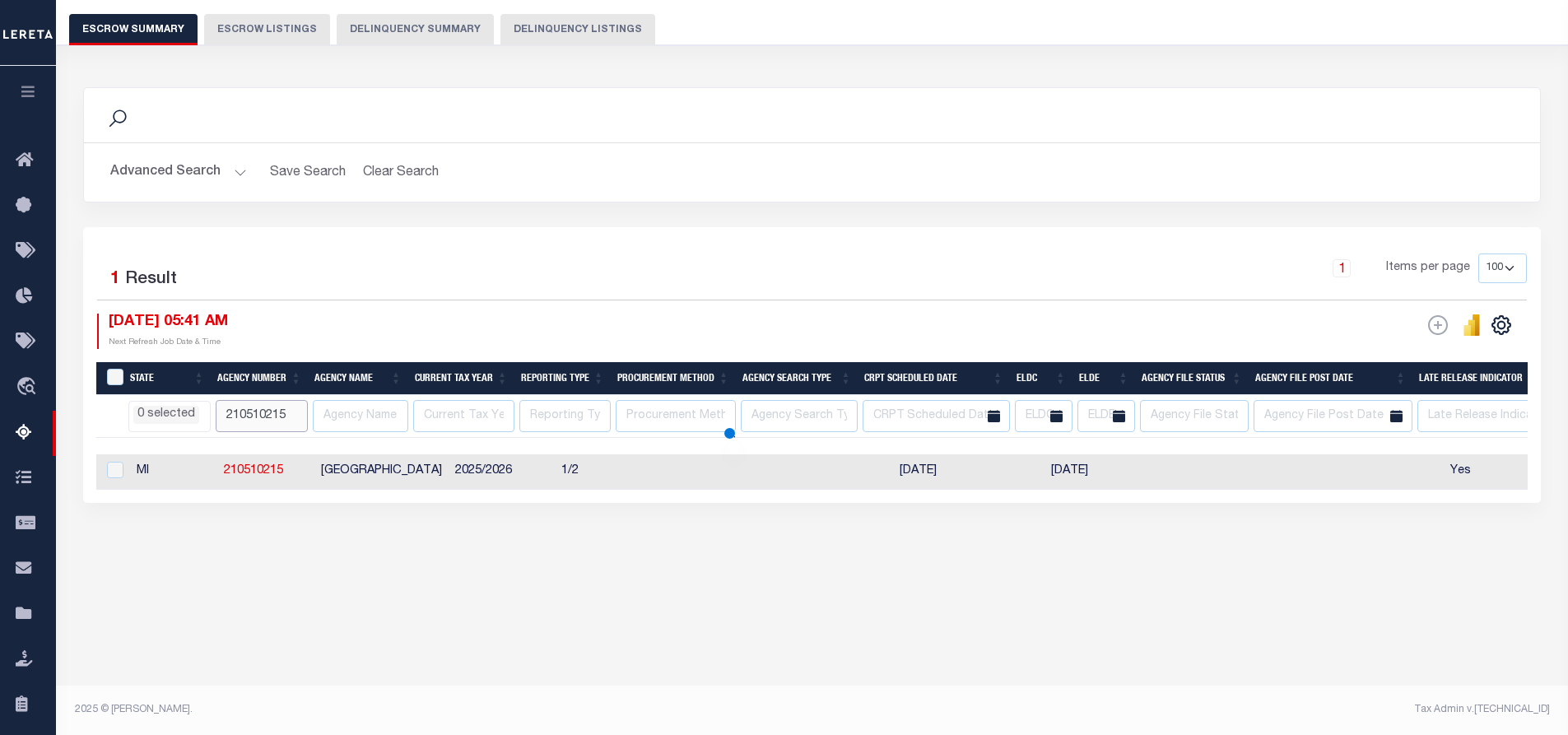
select select
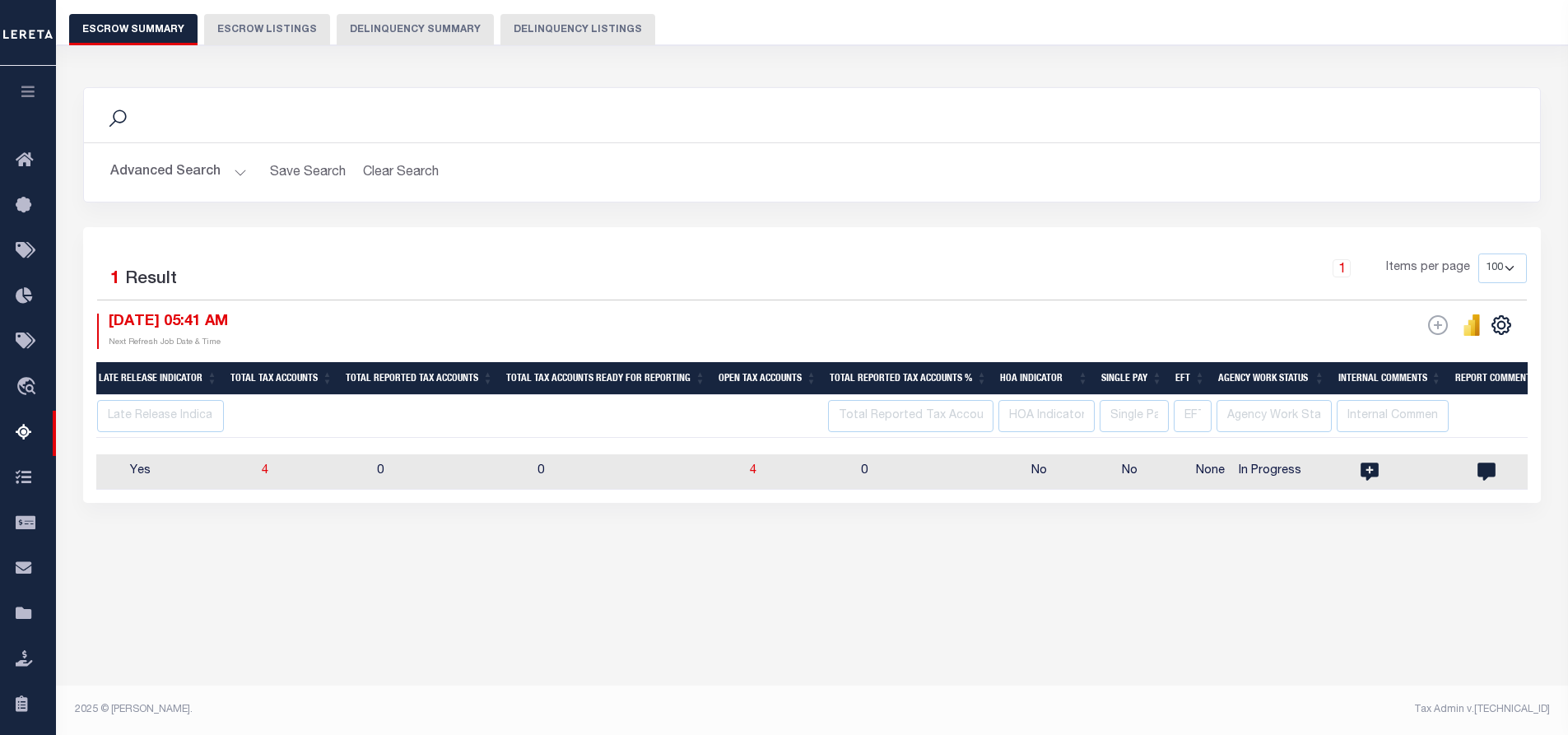
scroll to position [0, 1321]
click at [749, 469] on span "4" at bounding box center [752, 471] width 7 height 11
select select "100"
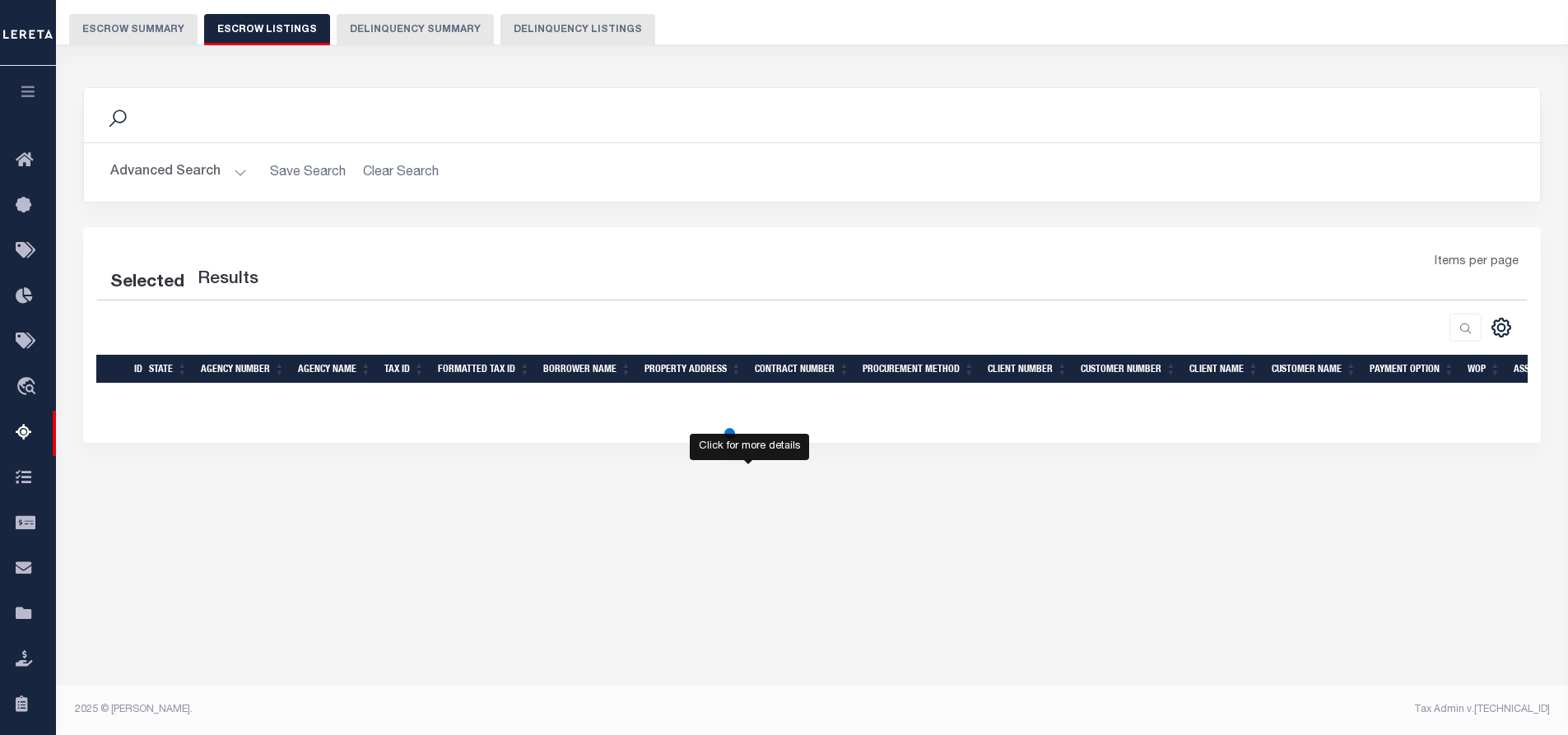
select select
select select "100"
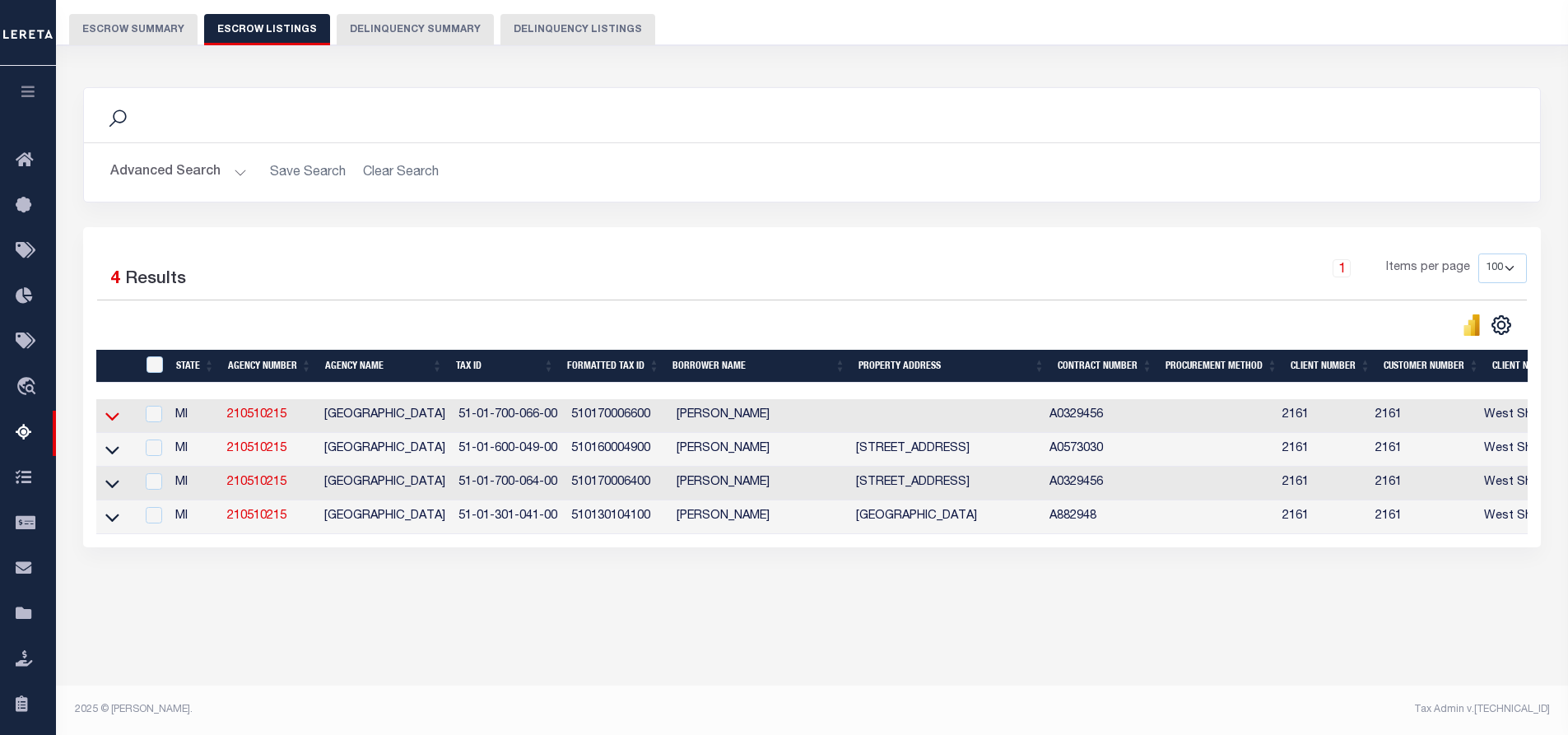
click at [108, 417] on icon at bounding box center [112, 416] width 14 height 17
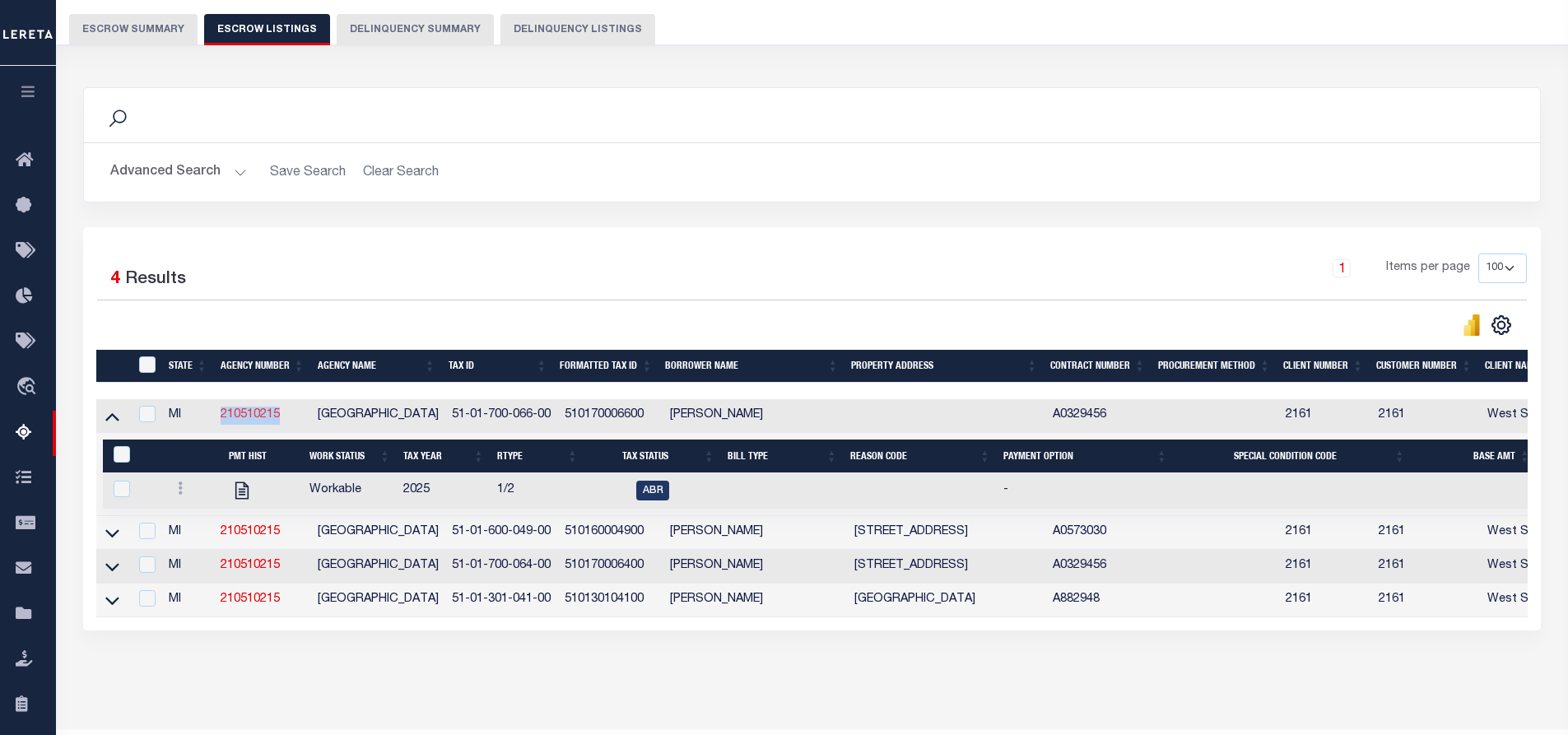
drag, startPoint x: 288, startPoint y: 416, endPoint x: 223, endPoint y: 419, distance: 65.1
click at [223, 419] on td "210510215" at bounding box center [262, 416] width 97 height 34
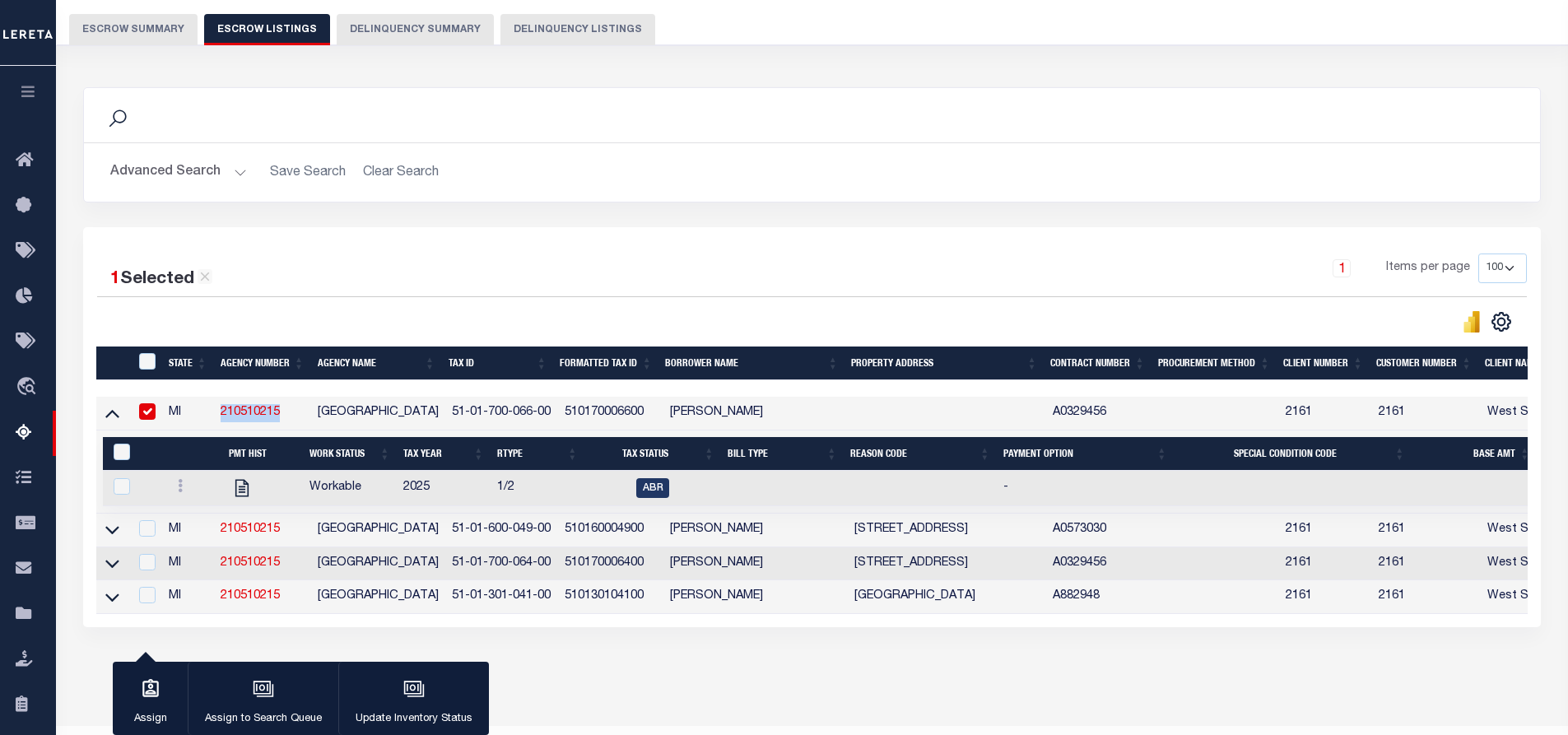
copy link "210510215"
click at [284, 417] on td "210510215" at bounding box center [262, 414] width 97 height 34
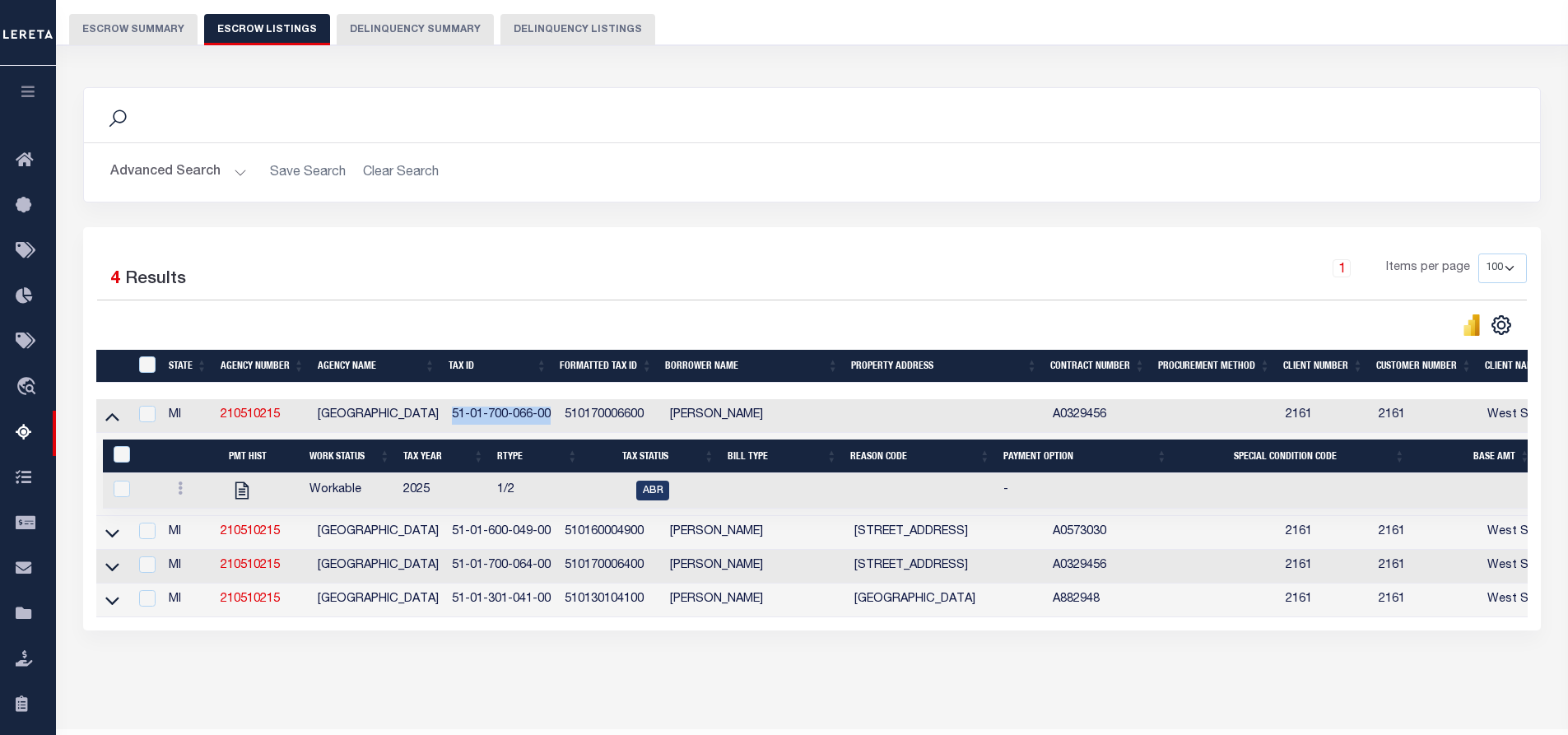
drag, startPoint x: 551, startPoint y: 416, endPoint x: 449, endPoint y: 416, distance: 102.0
click at [449, 416] on td "51-01-700-066-00" at bounding box center [502, 416] width 113 height 34
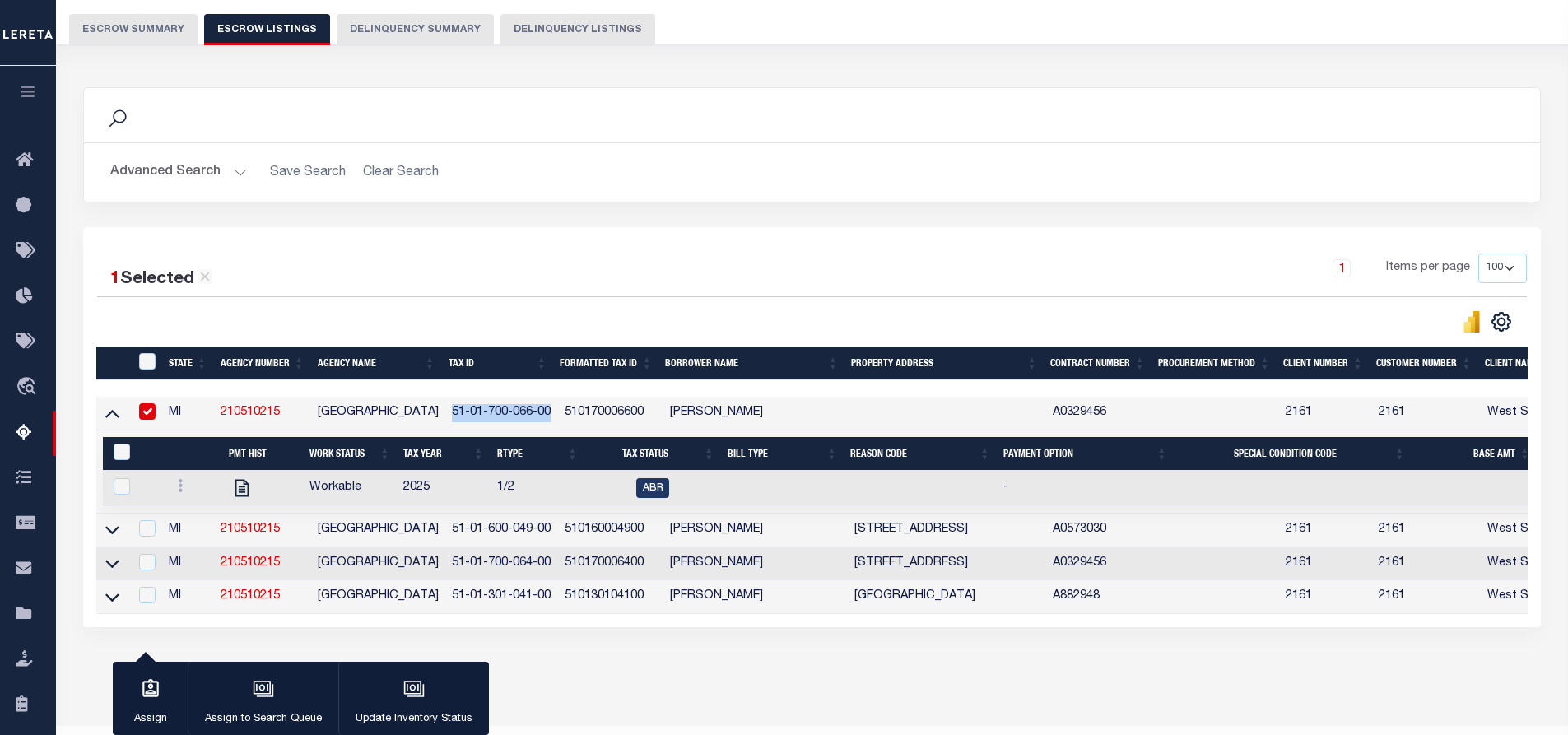
copy td "51-01-700-066-00"
click at [776, 415] on td "BRYAN S OPDYKE" at bounding box center [756, 414] width 185 height 34
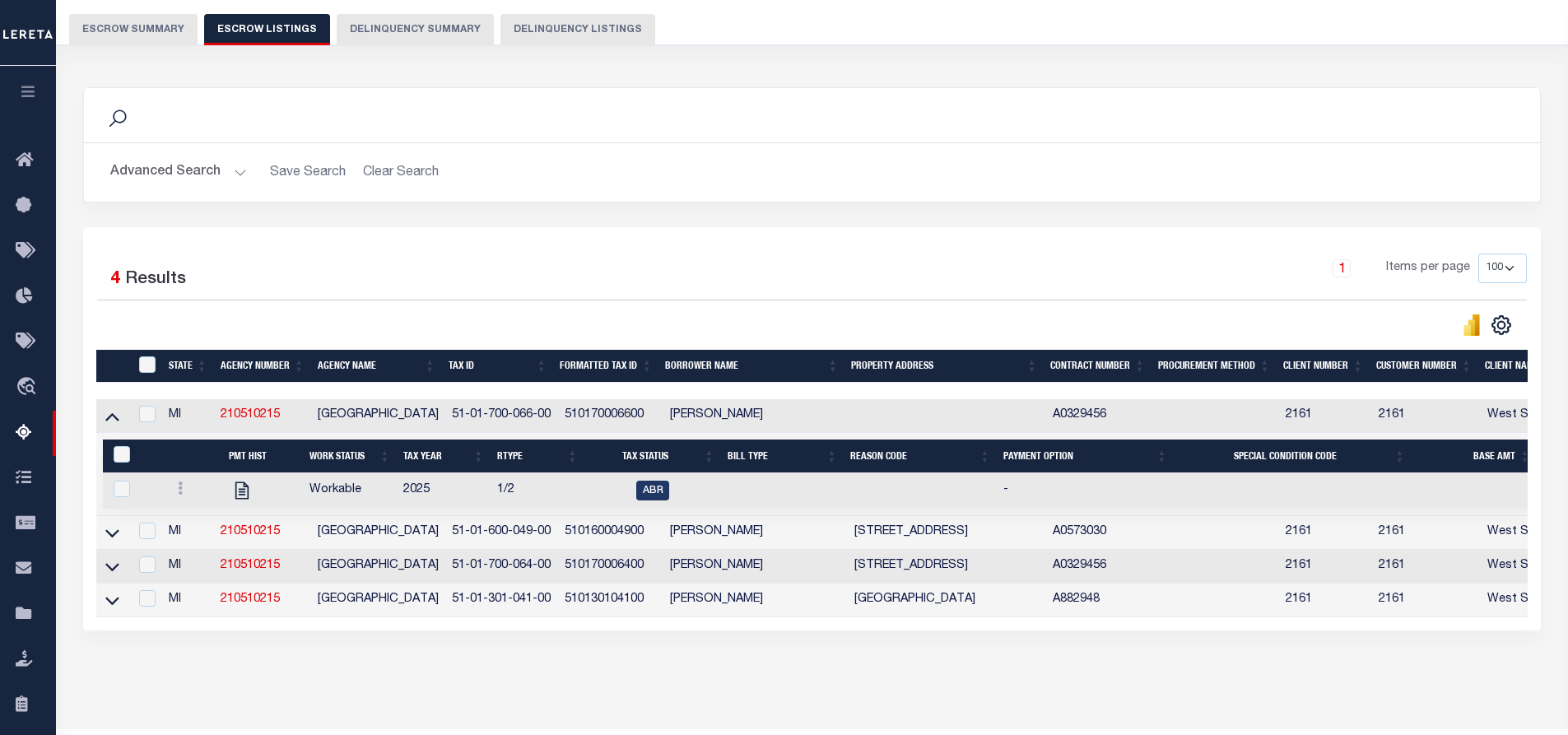
drag, startPoint x: 772, startPoint y: 416, endPoint x: 667, endPoint y: 406, distance: 105.5
click at [667, 406] on td "BRYAN S OPDYKE" at bounding box center [756, 416] width 185 height 34
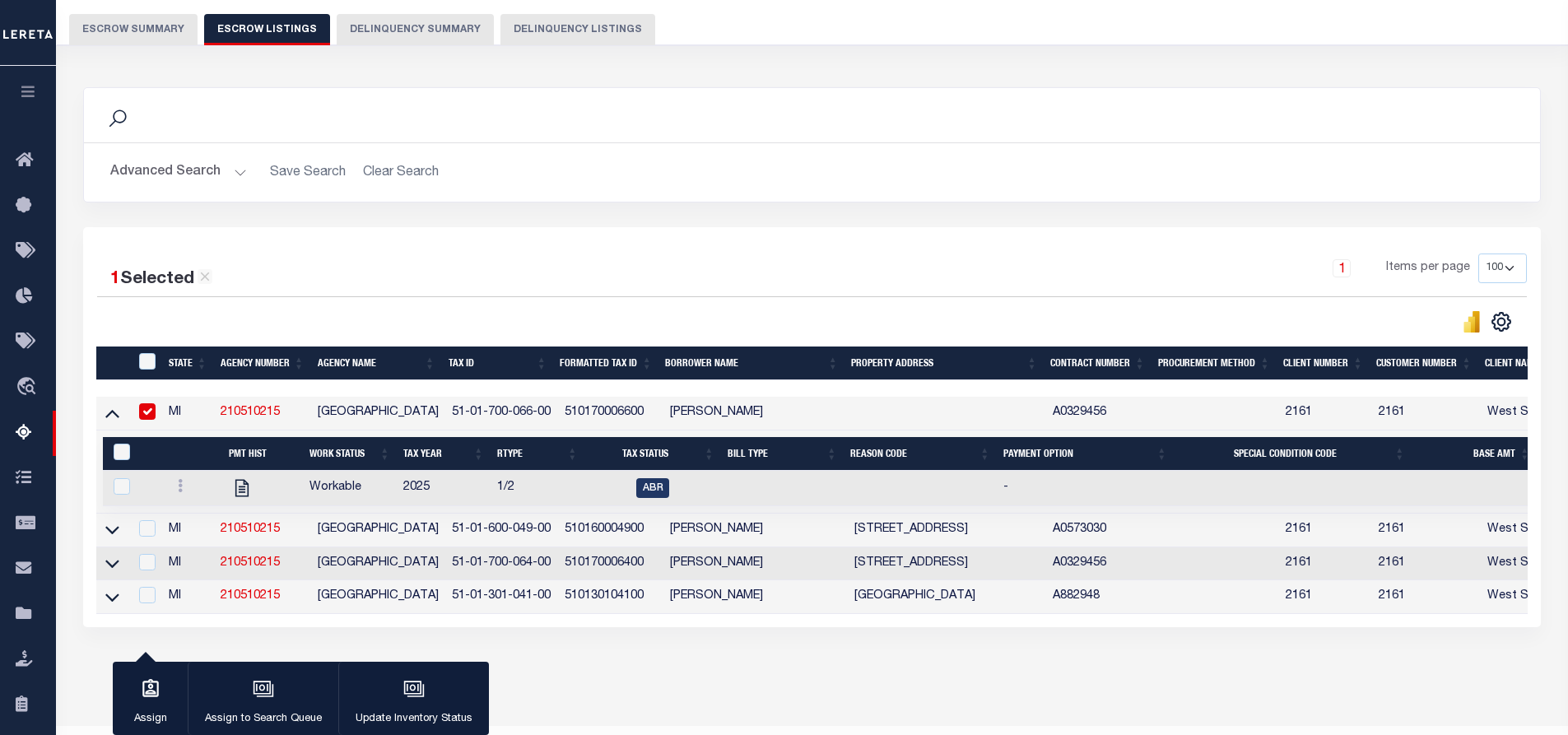
copy td "BRYAN S OPDYKE"
click at [784, 414] on td "BRYAN S OPDYKE" at bounding box center [756, 414] width 185 height 34
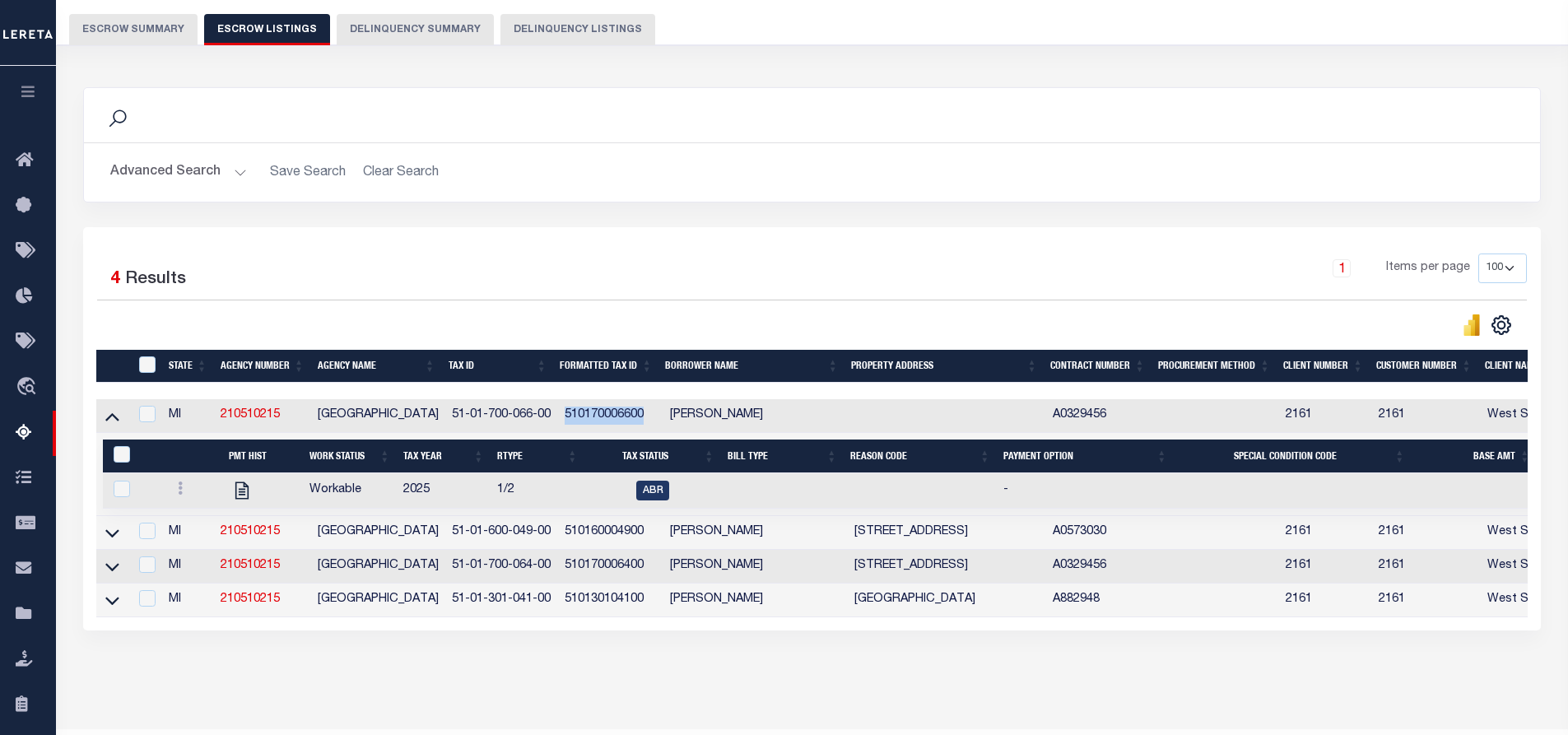
drag, startPoint x: 645, startPoint y: 420, endPoint x: 564, endPoint y: 416, distance: 81.1
click at [564, 416] on td "510170006600" at bounding box center [611, 416] width 106 height 34
checkbox input "true"
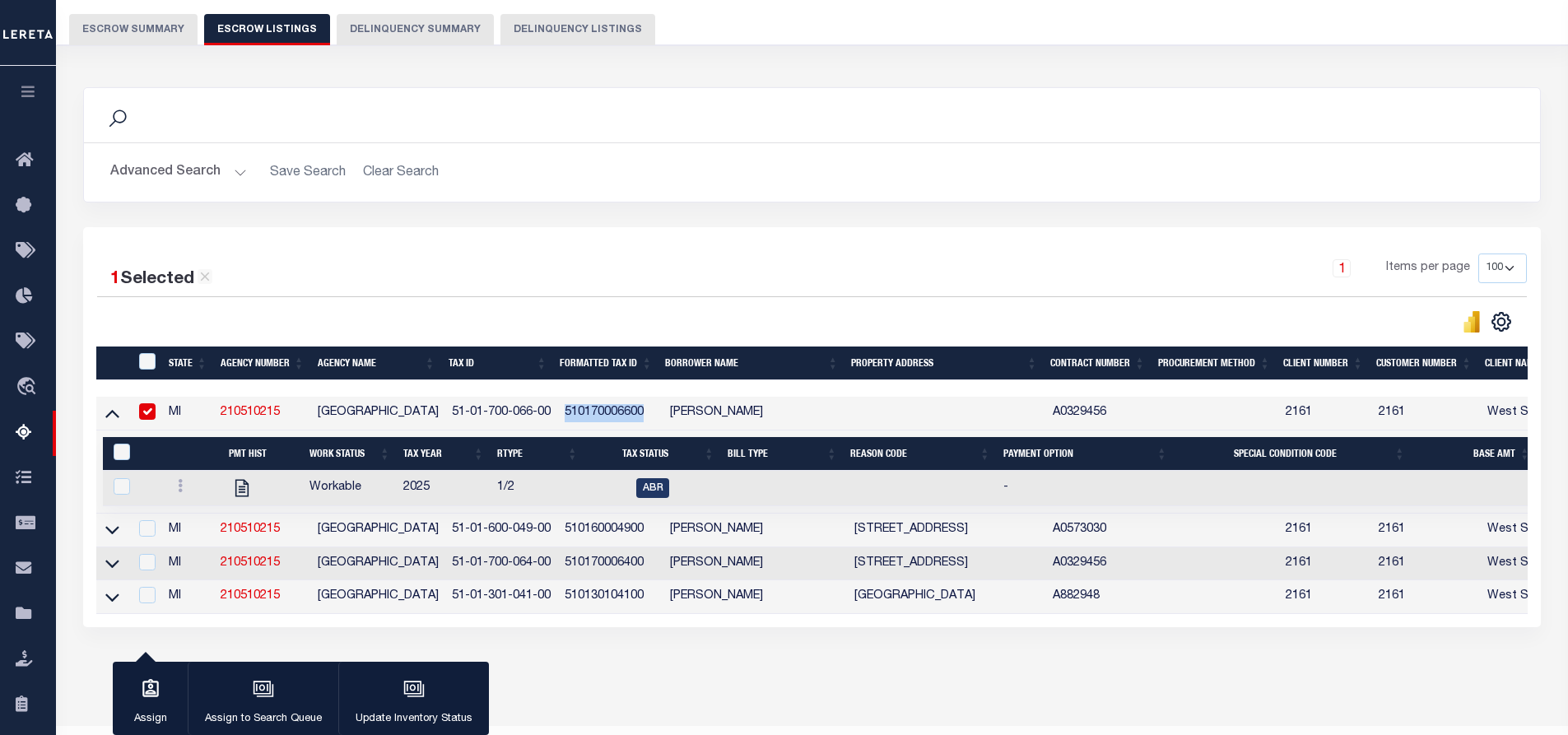
copy td "510170006600"
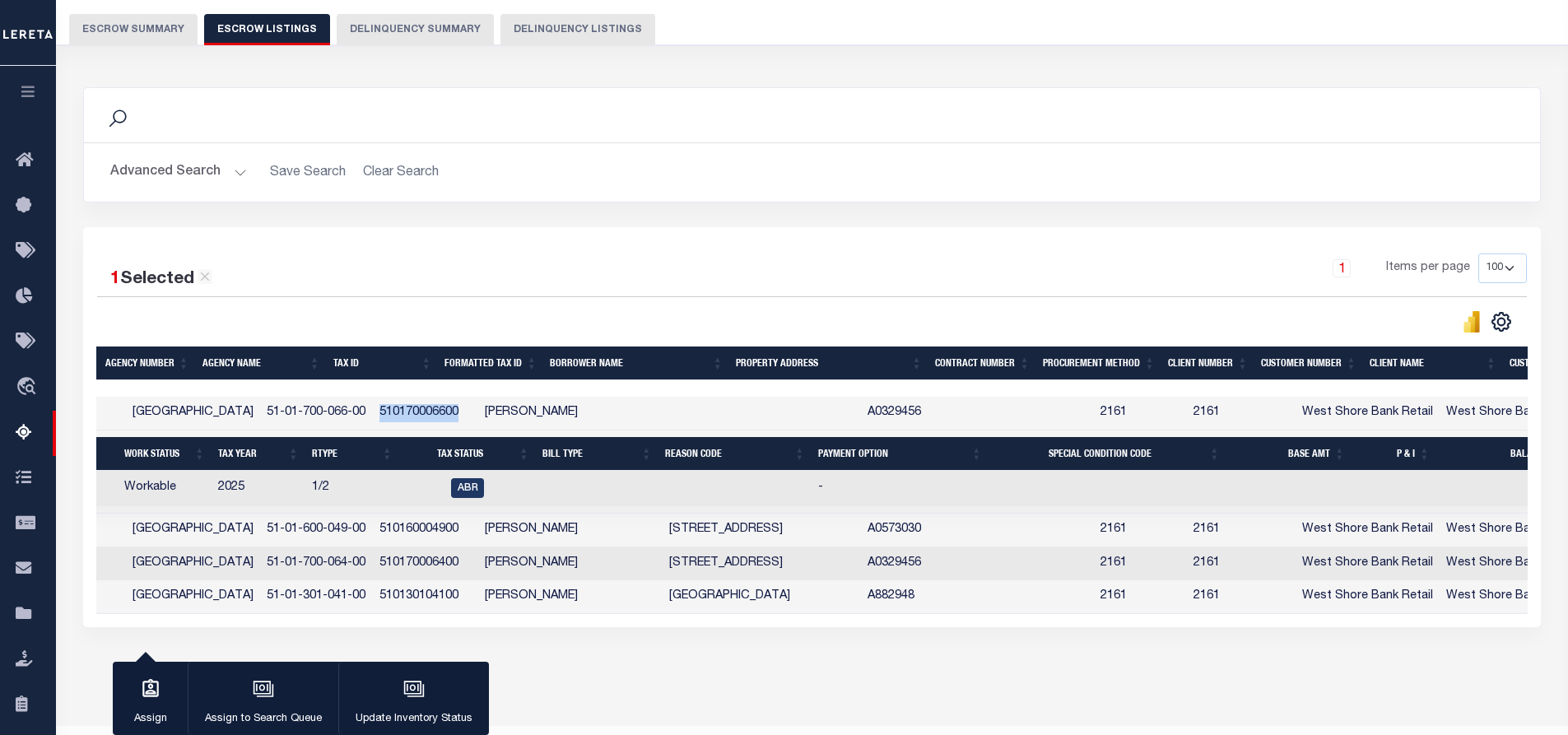
scroll to position [0, 24]
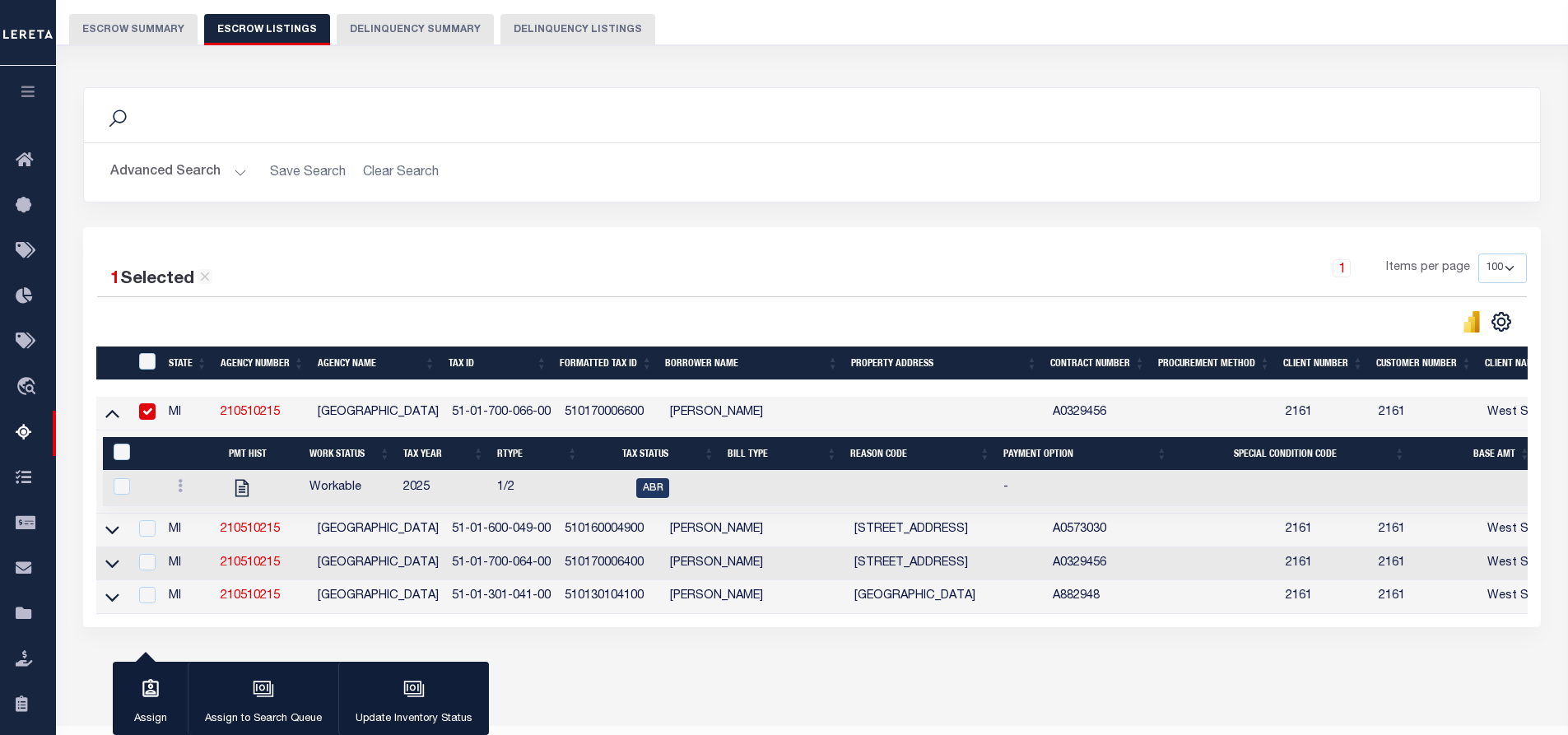
click at [719, 260] on div "1 Items per page 10 25 50 100 500" at bounding box center [993, 274] width 1066 height 42
click at [139, 24] on button "Escrow Summary" at bounding box center [133, 29] width 128 height 31
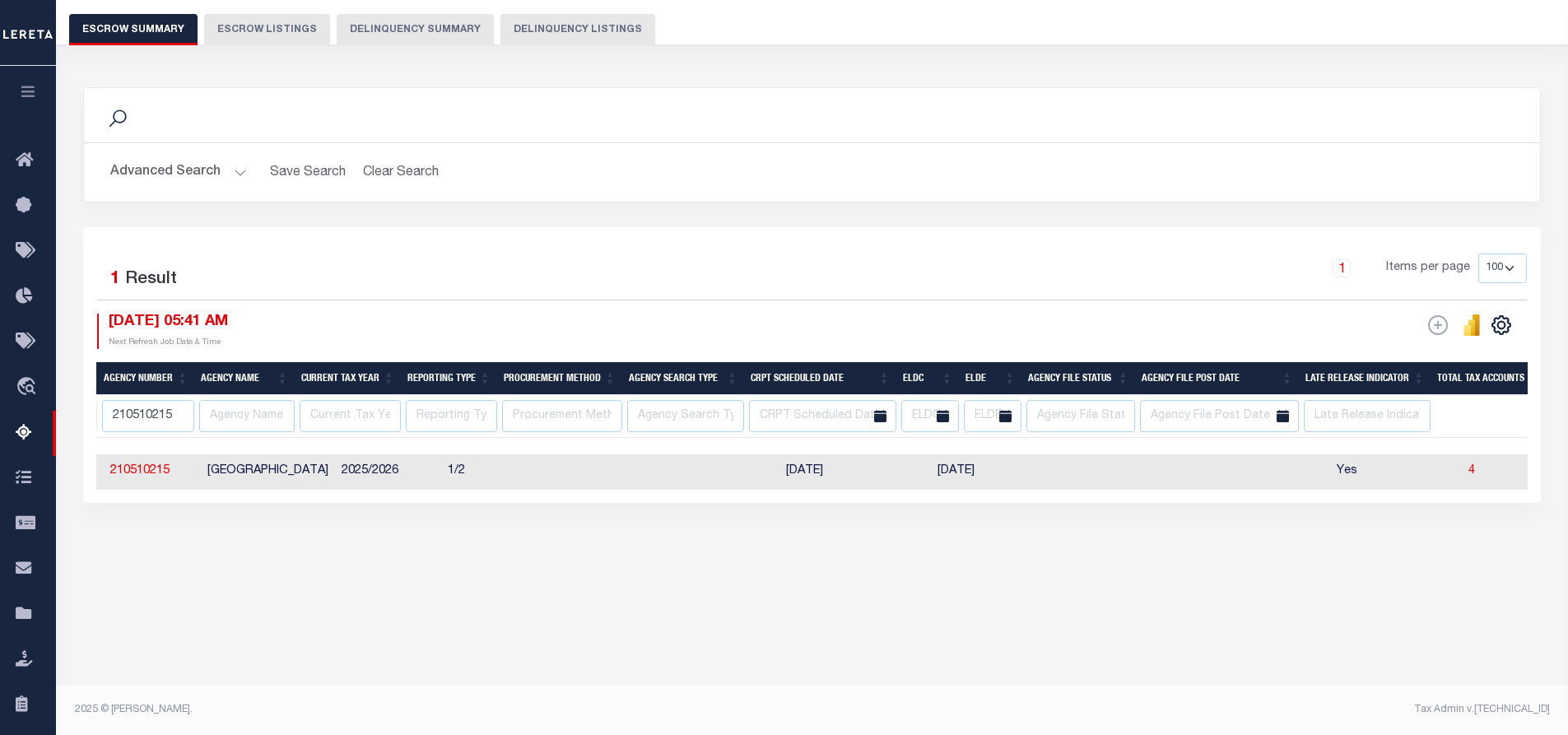
scroll to position [0, 0]
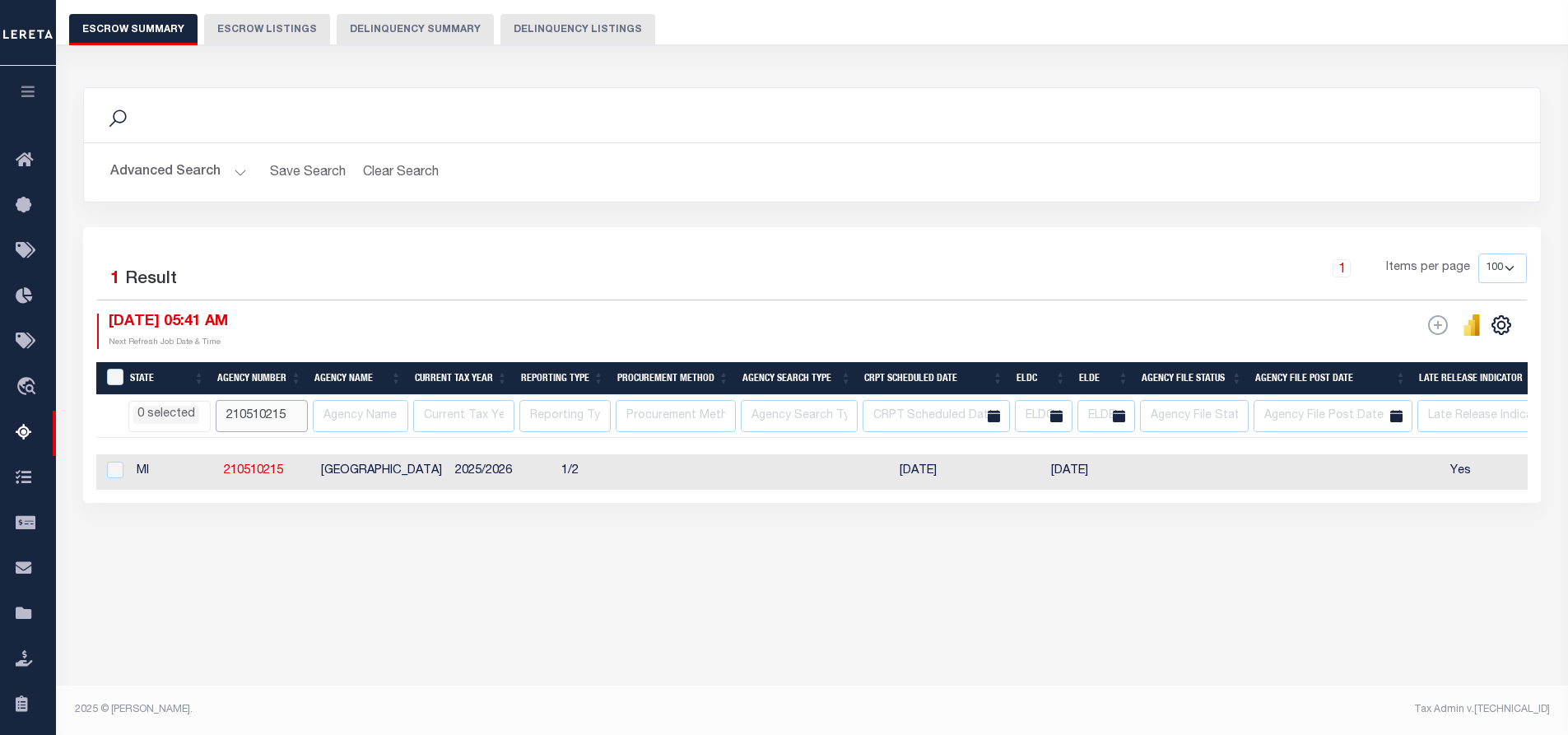
click at [290, 416] on input "210510215" at bounding box center [262, 416] width 92 height 32
type input "2"
paste input "210510420"
type input "210510420"
select select
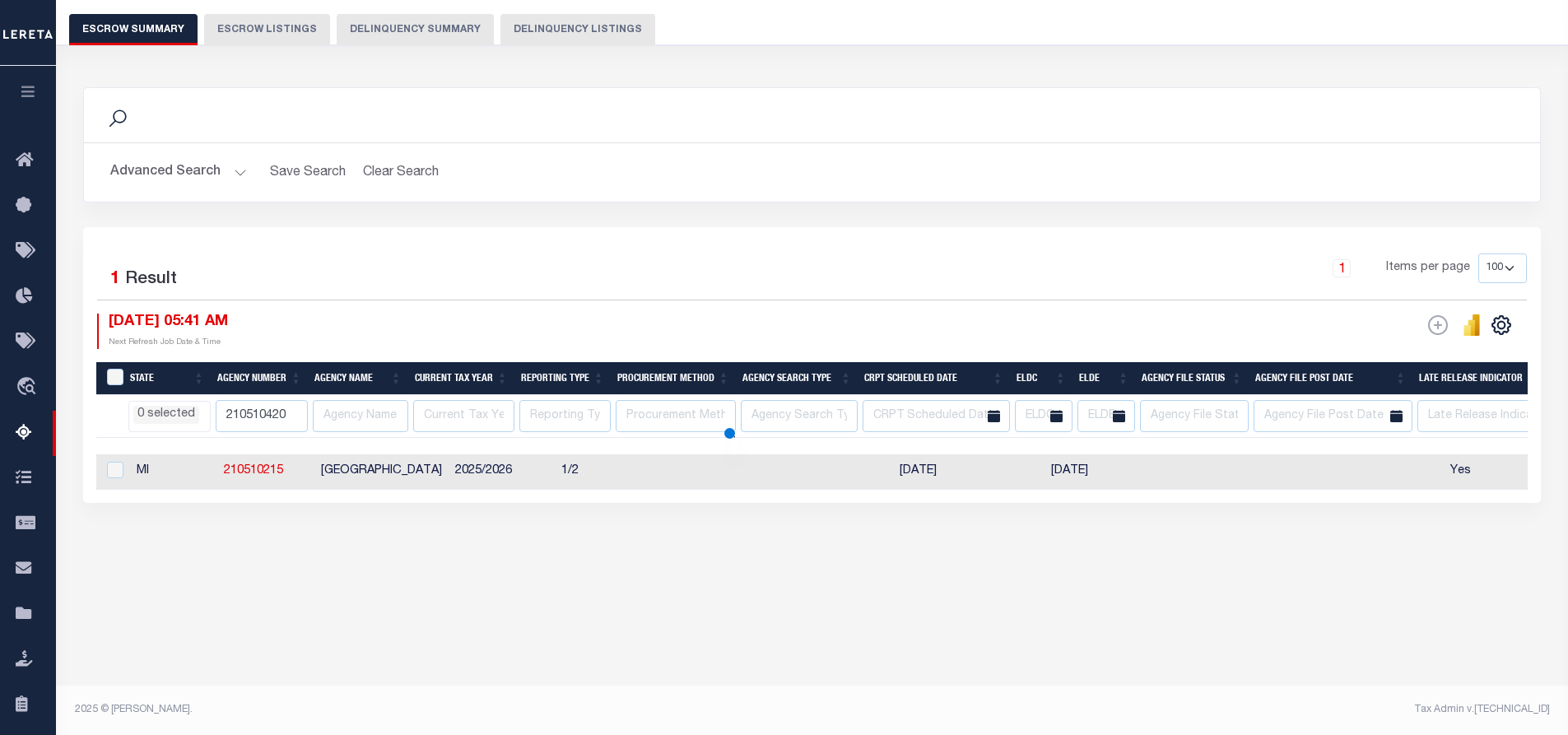
select select
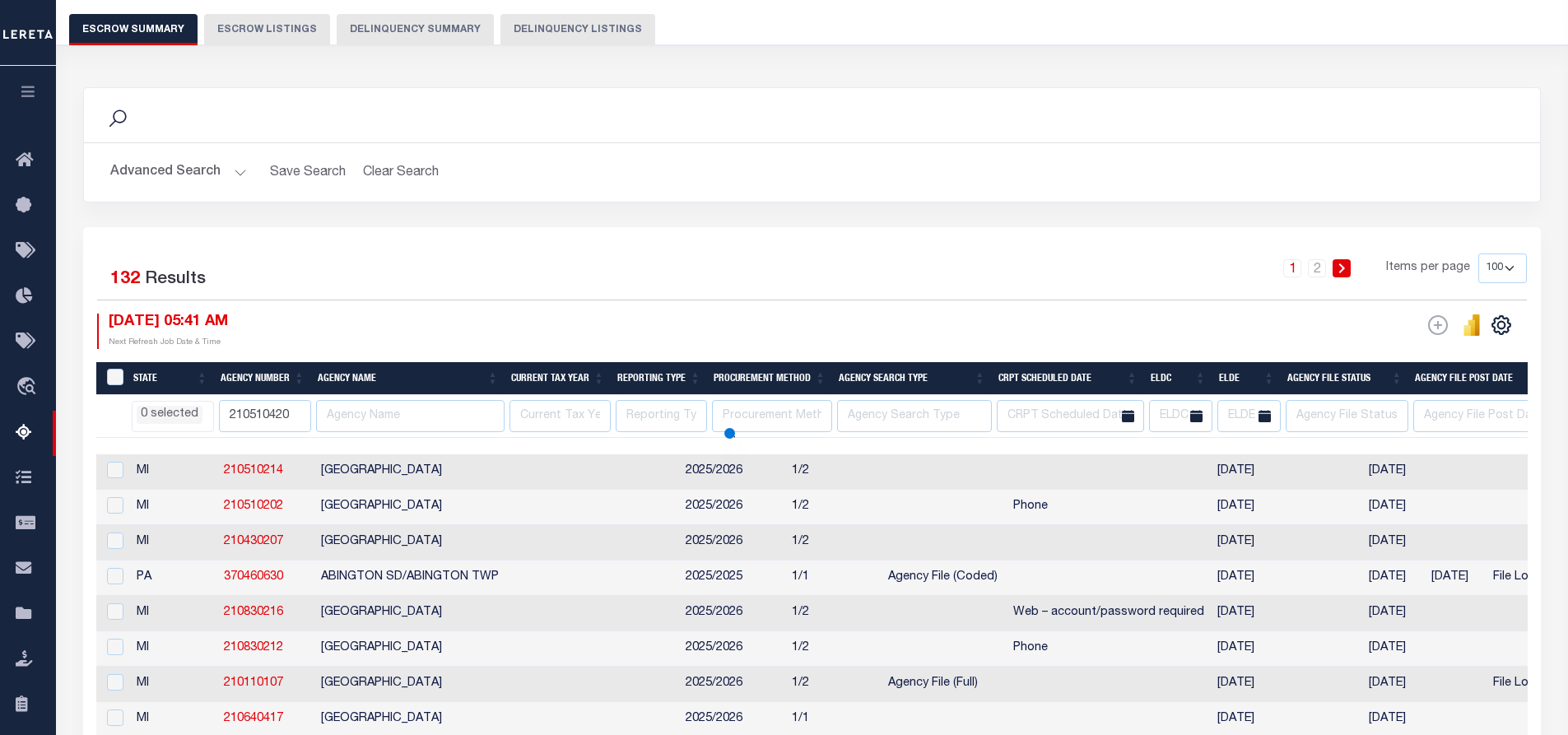
select select
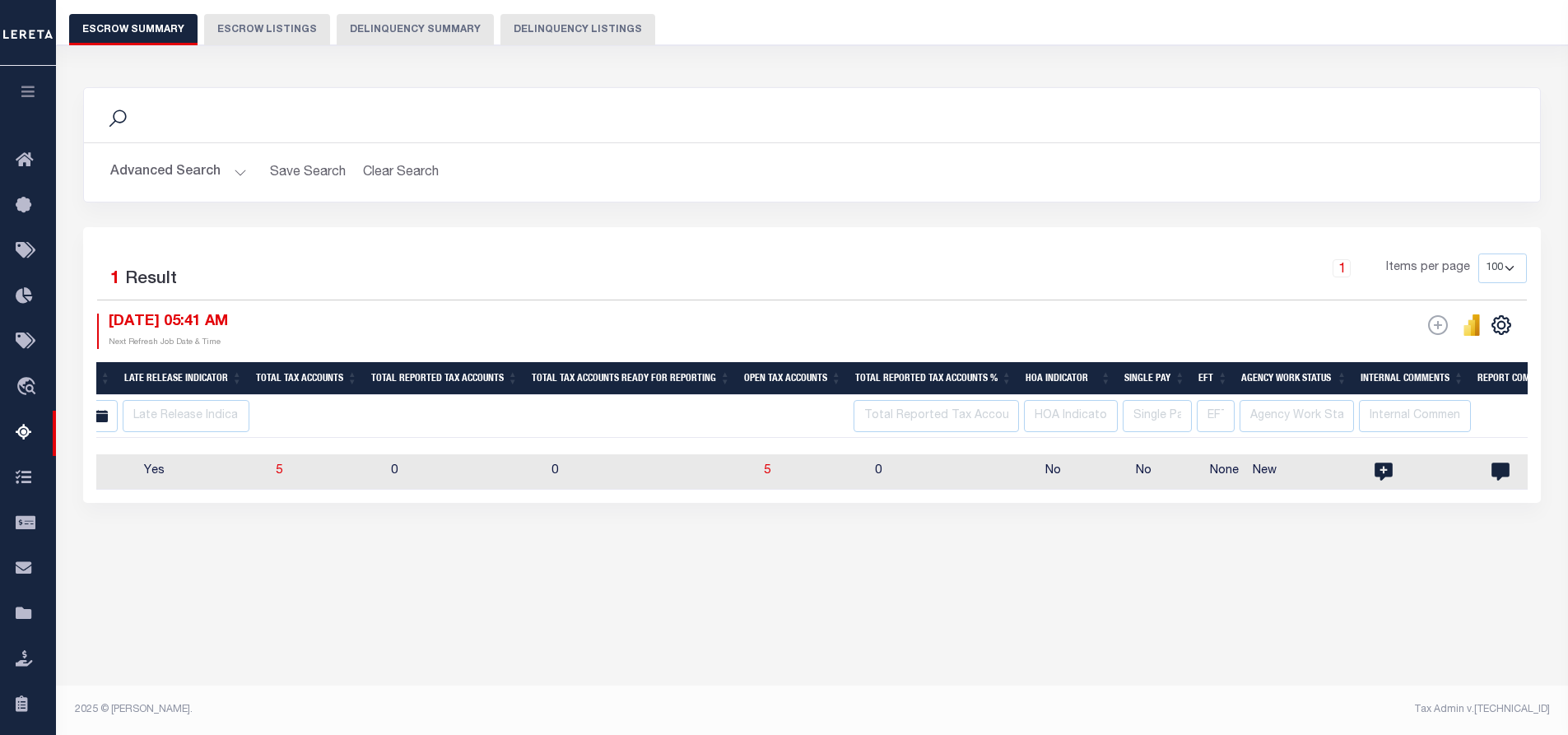
scroll to position [0, 1360]
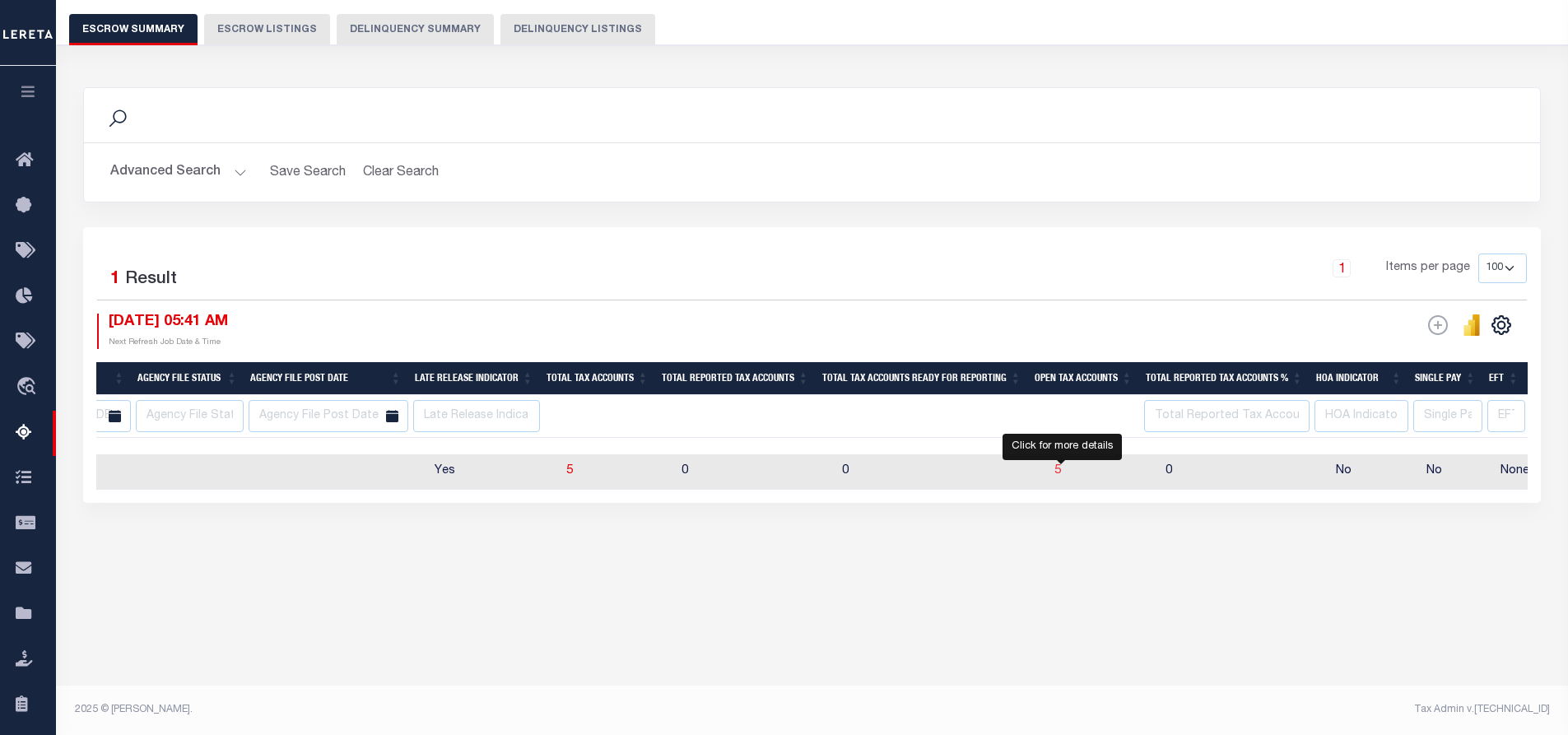
click at [1059, 472] on span "5" at bounding box center [1057, 471] width 7 height 11
select select "100"
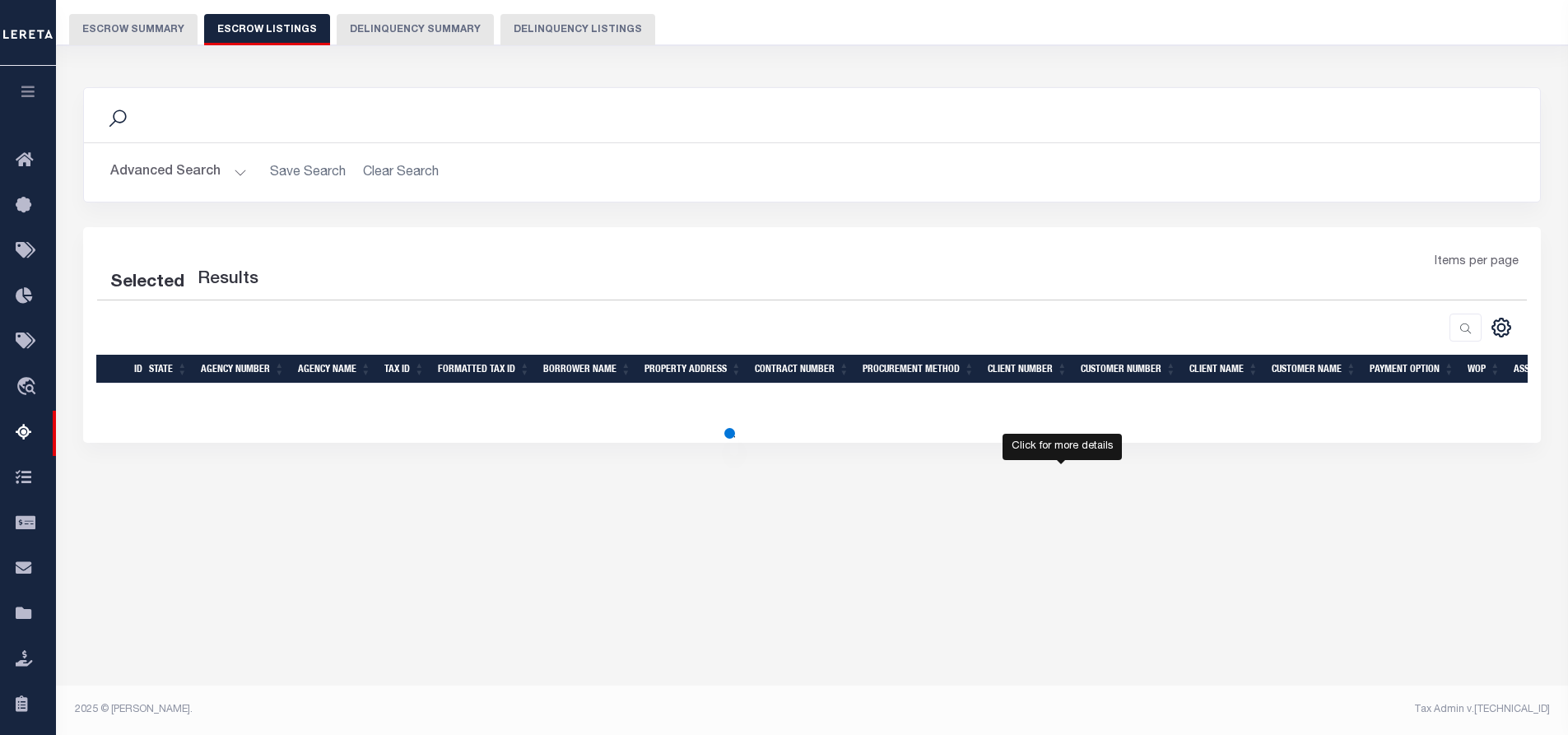
select select
select select "100"
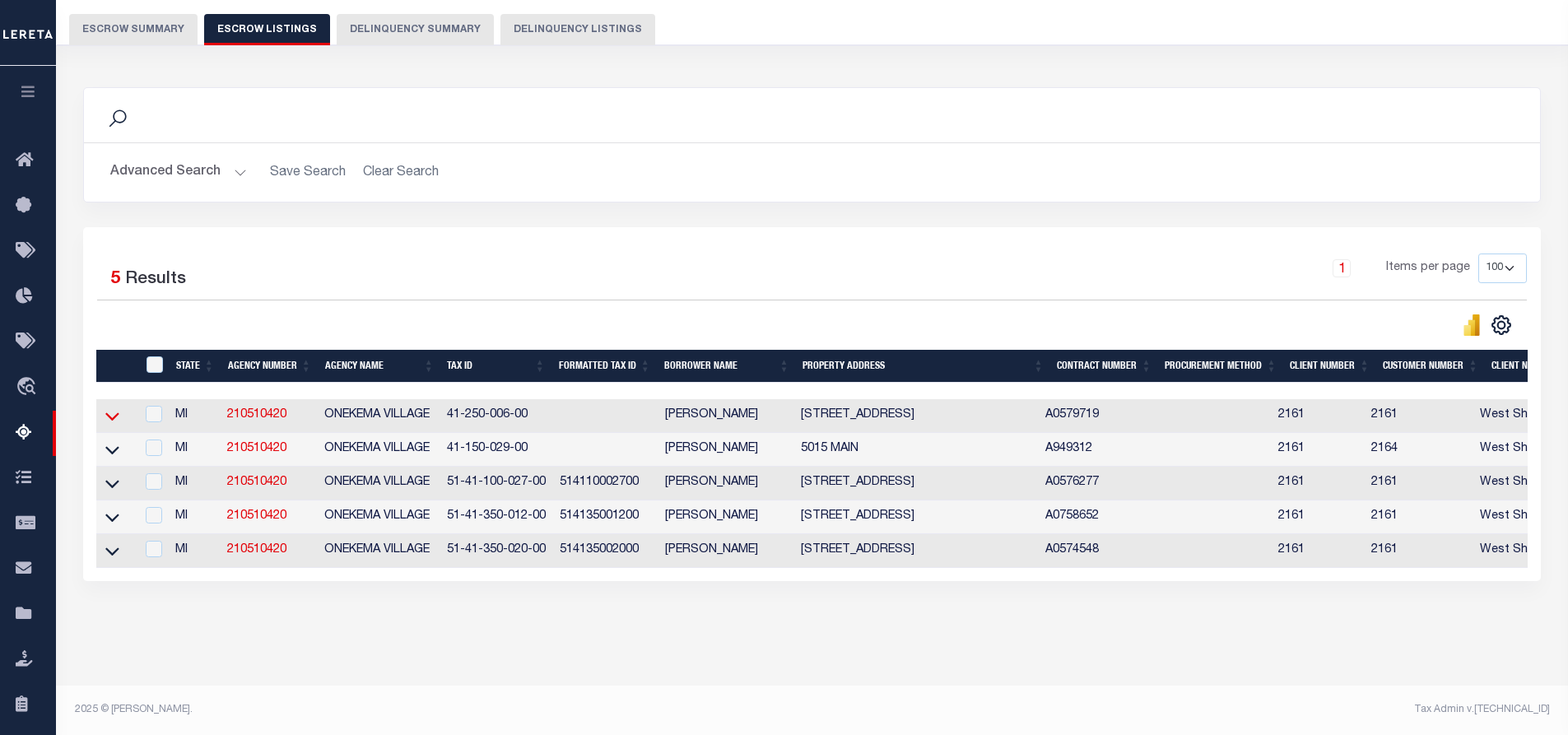
click at [109, 420] on icon at bounding box center [112, 417] width 14 height 8
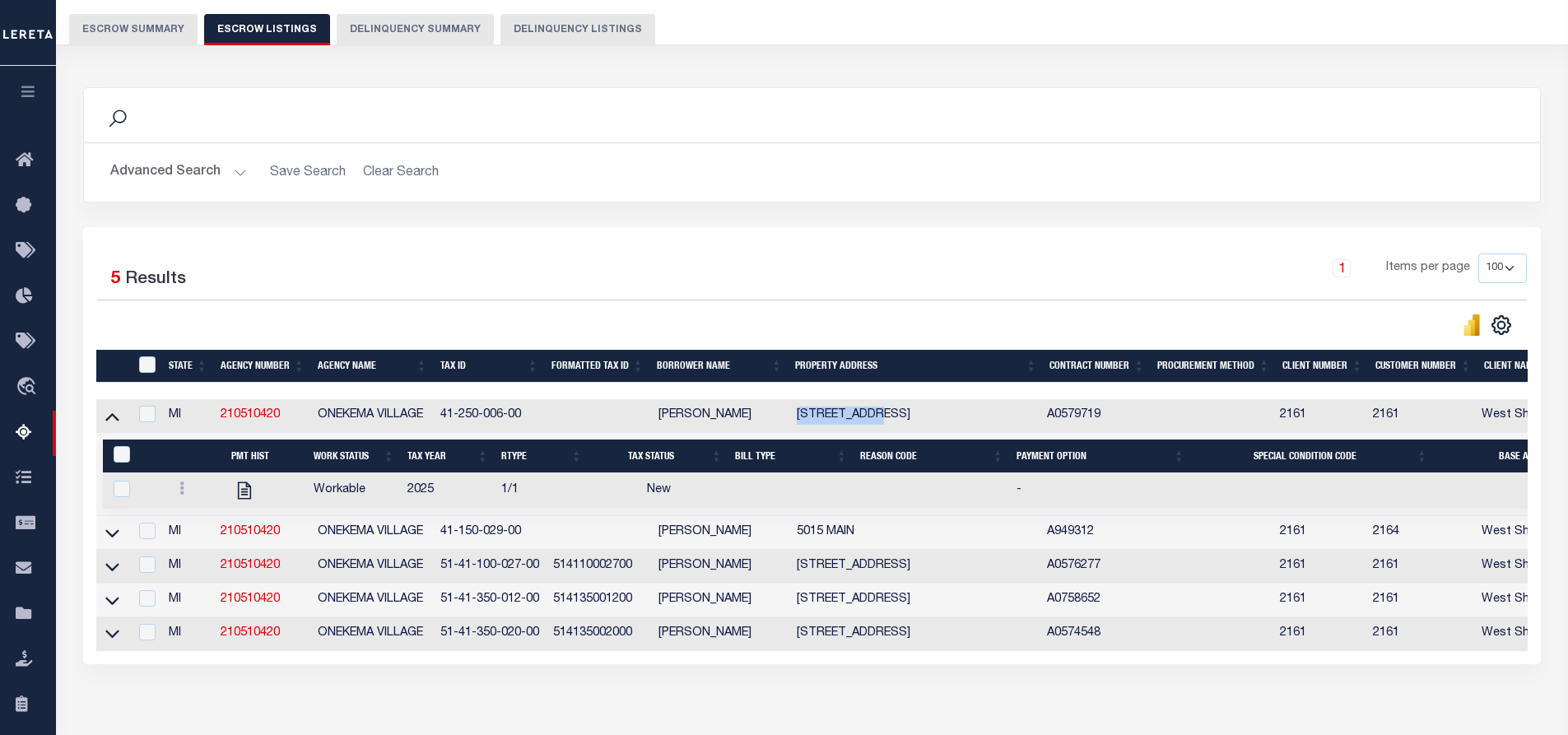
drag, startPoint x: 793, startPoint y: 416, endPoint x: 875, endPoint y: 415, distance: 82.0
click at [875, 415] on td "4525 MAIN ST" at bounding box center [916, 416] width 251 height 34
checkbox input "true"
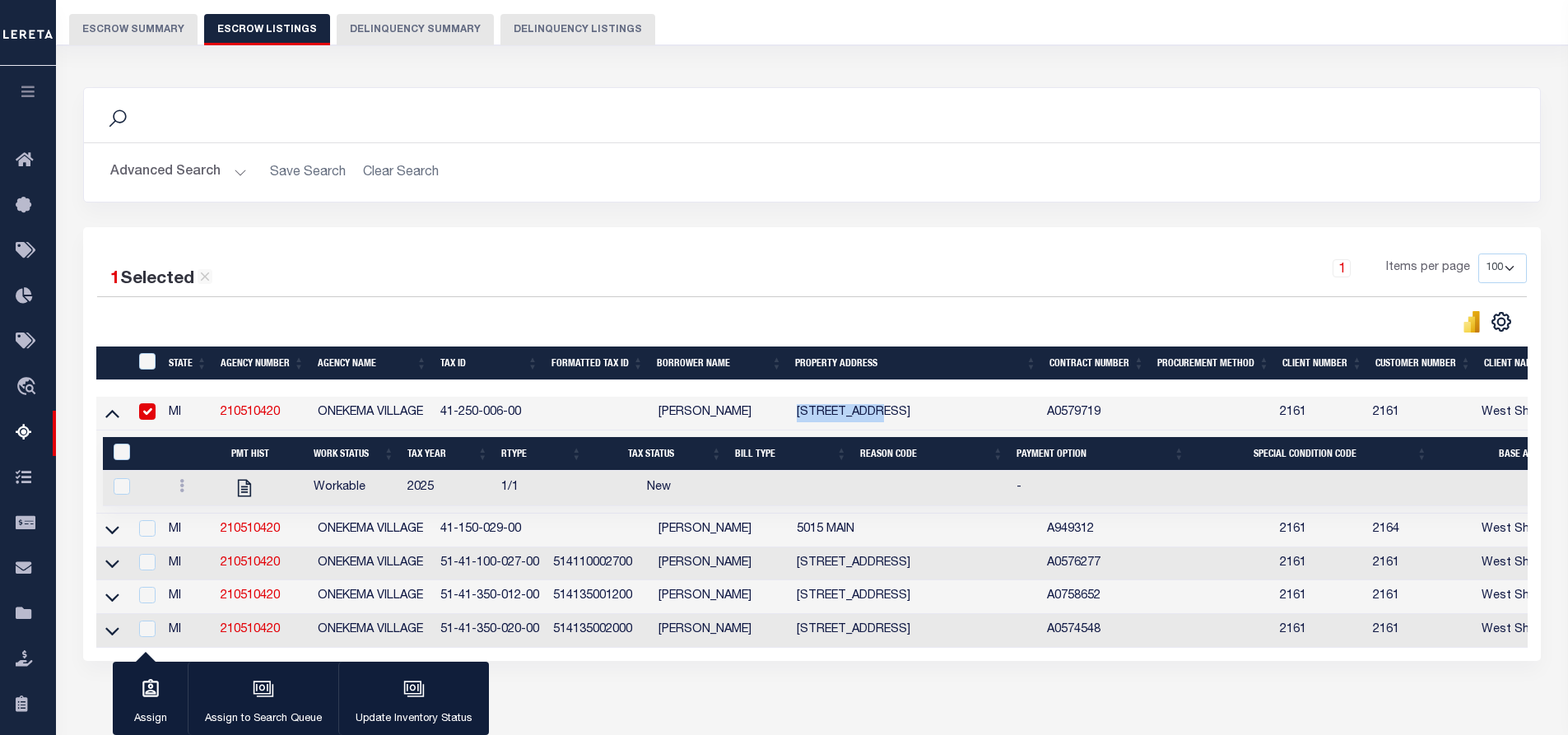
copy td "4525 MAIN ST"
click at [124, 25] on button "Escrow Summary" at bounding box center [133, 29] width 128 height 31
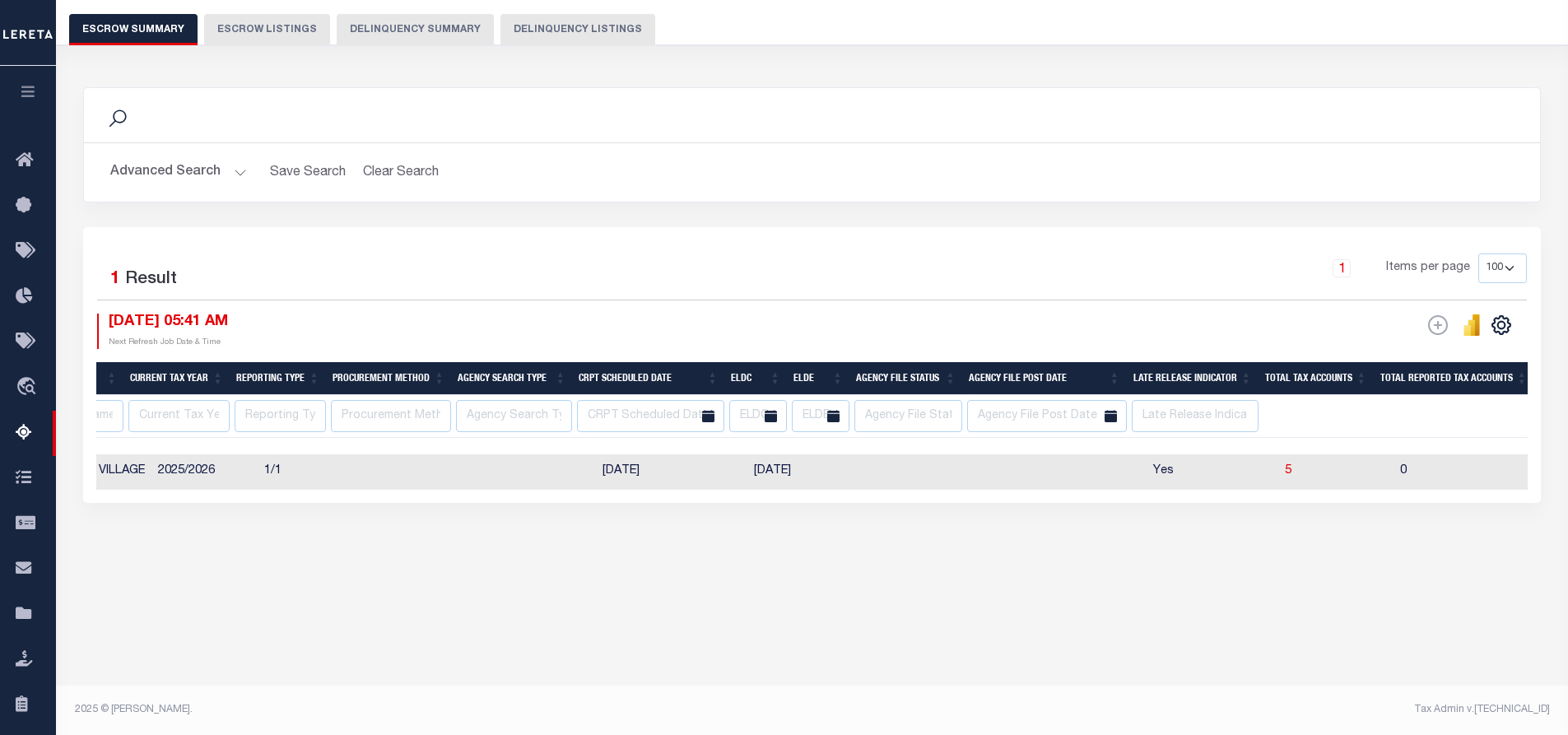
scroll to position [0, 0]
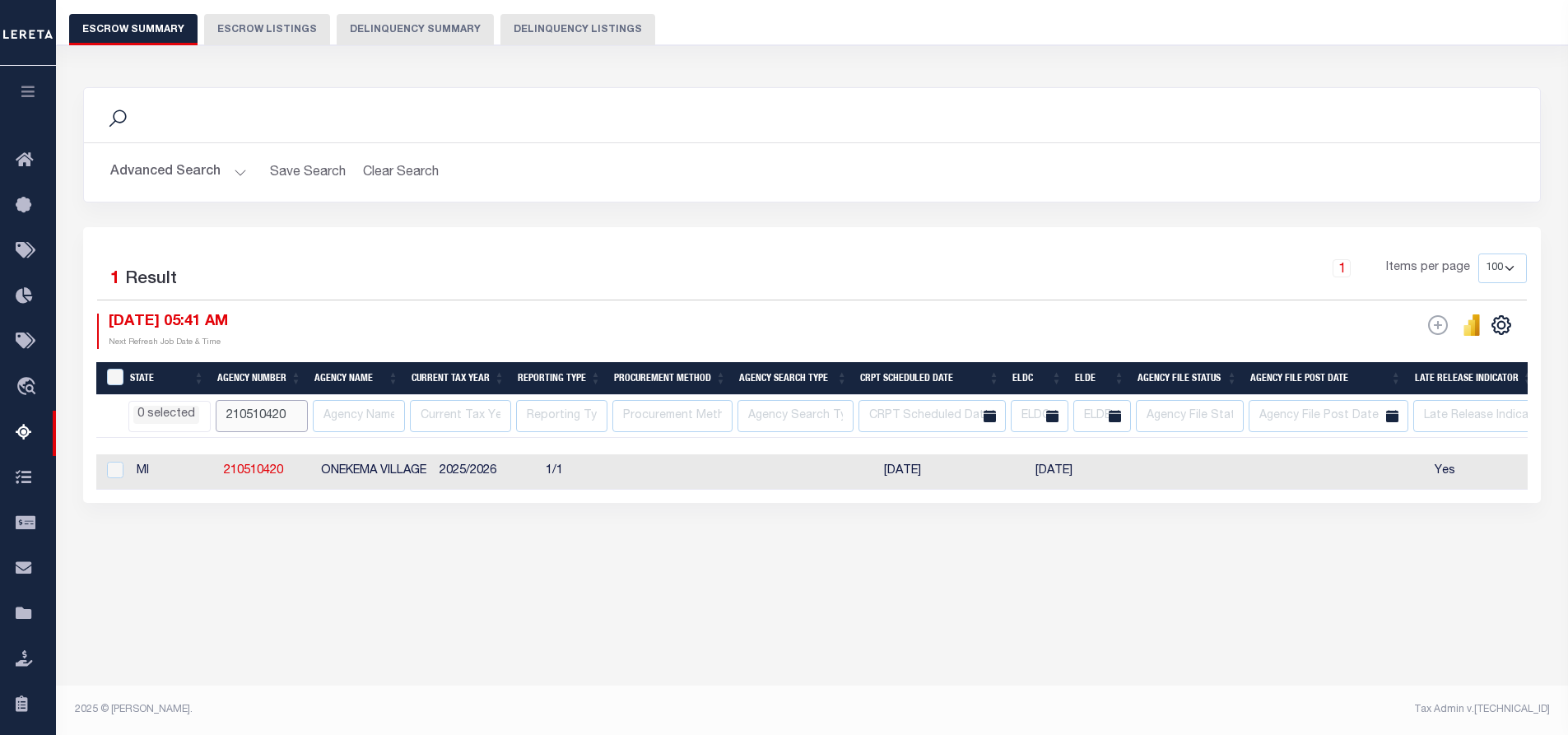
click at [291, 418] on input "210510420" at bounding box center [262, 416] width 92 height 32
type input "2"
click at [446, 599] on div "Tax Amount Reporting Queue Escrow Summary Escrow Listings In" at bounding box center [812, 272] width 1502 height 657
select select
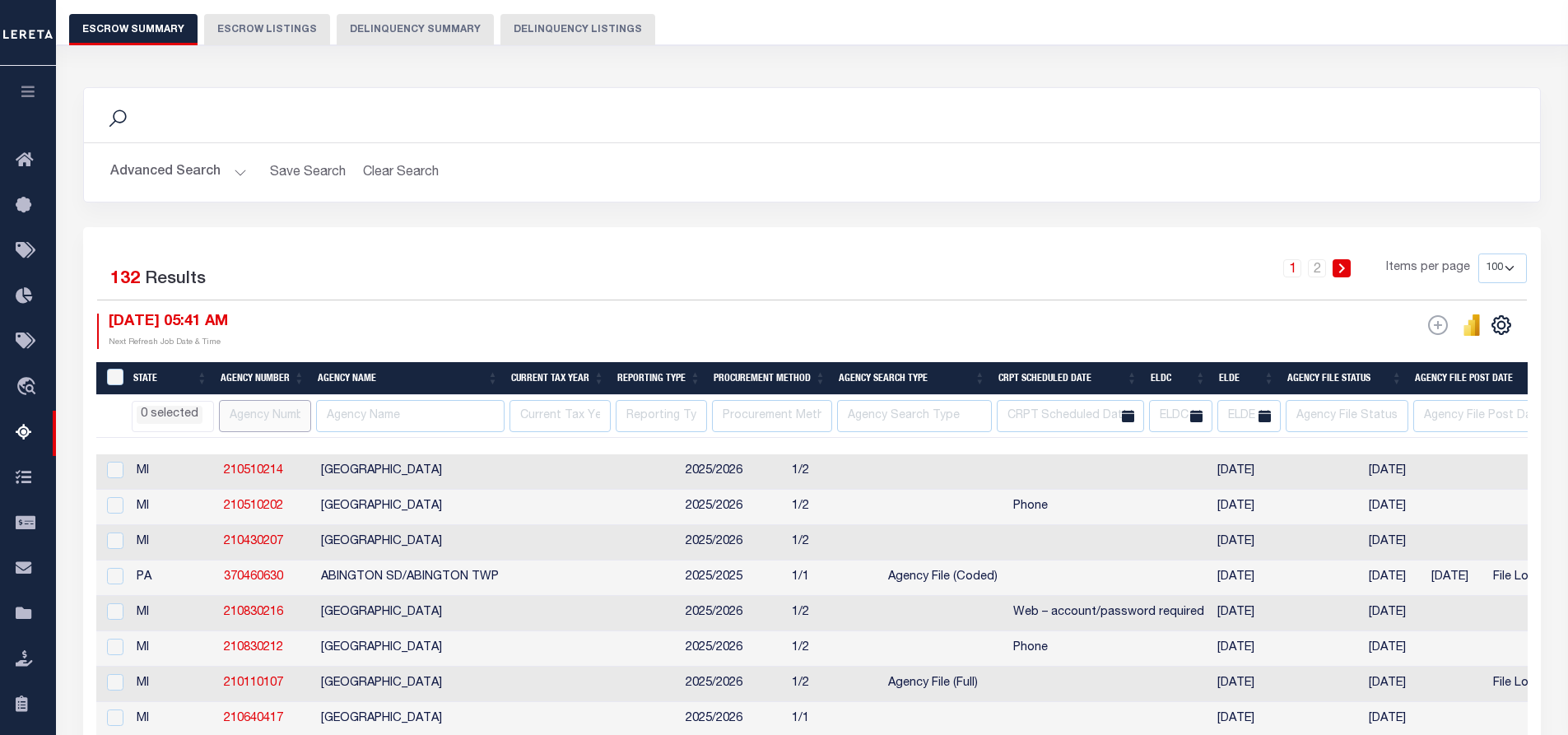
click at [269, 414] on input "text" at bounding box center [265, 416] width 92 height 32
paste input "210510215"
type input "210510215"
select select
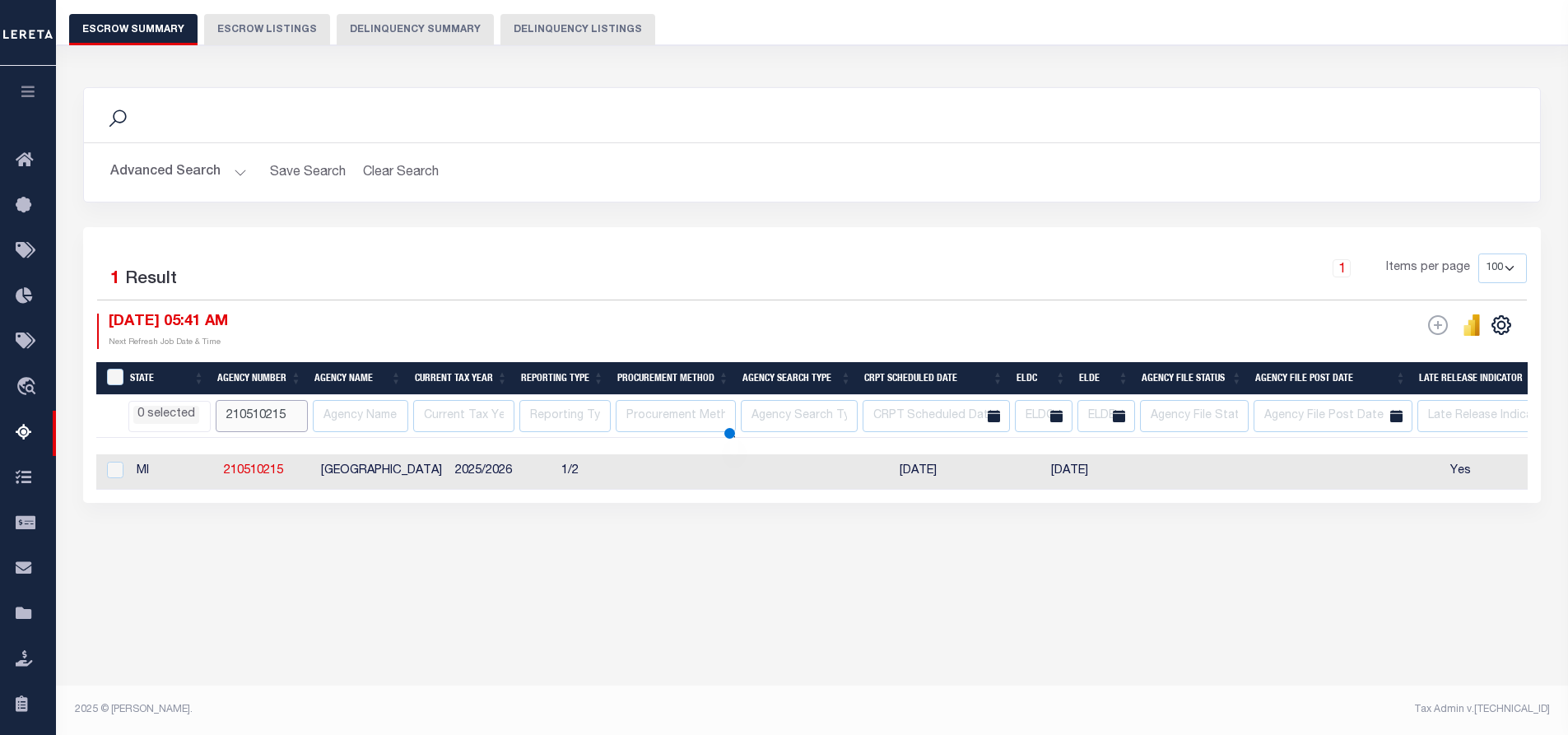
select select
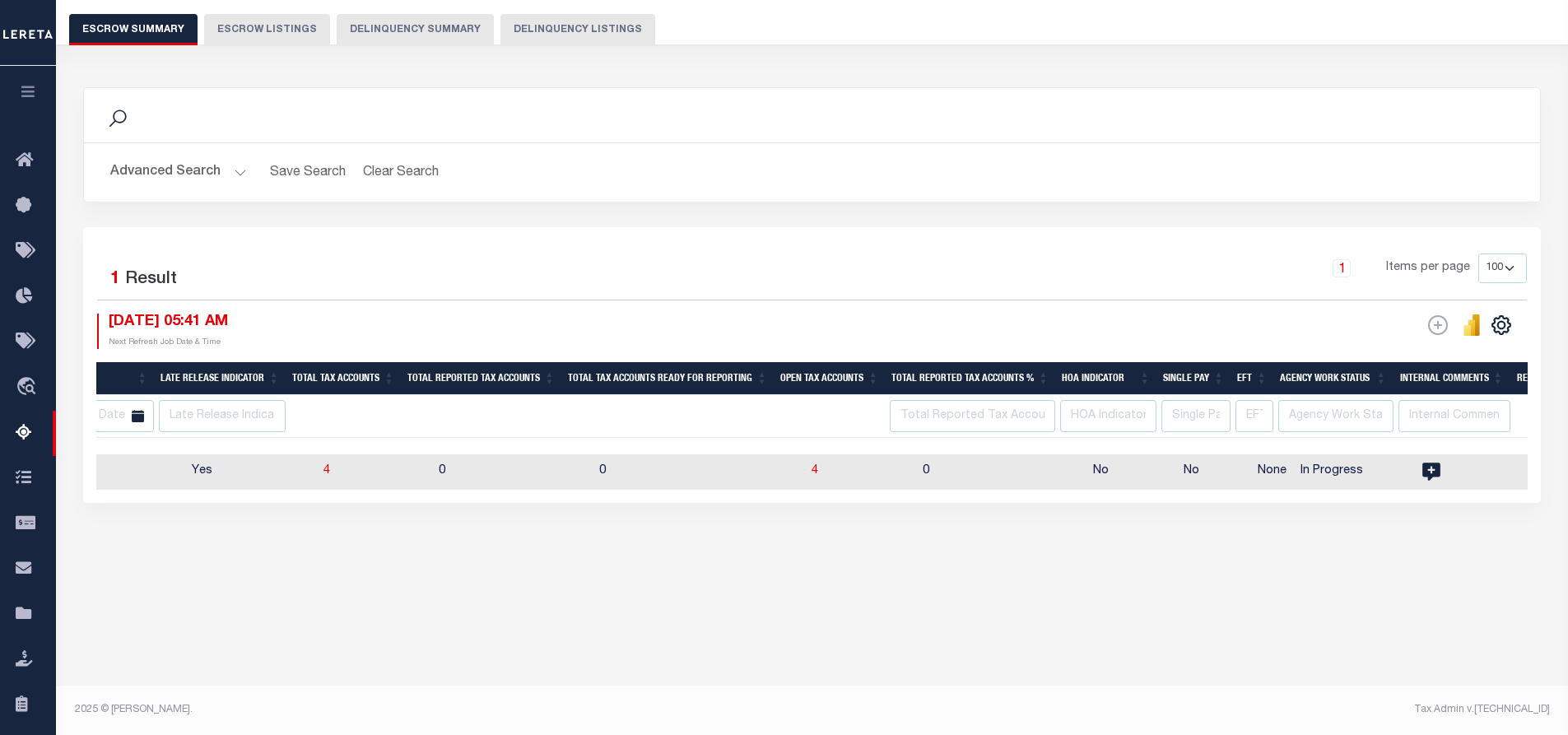
scroll to position [0, 1285]
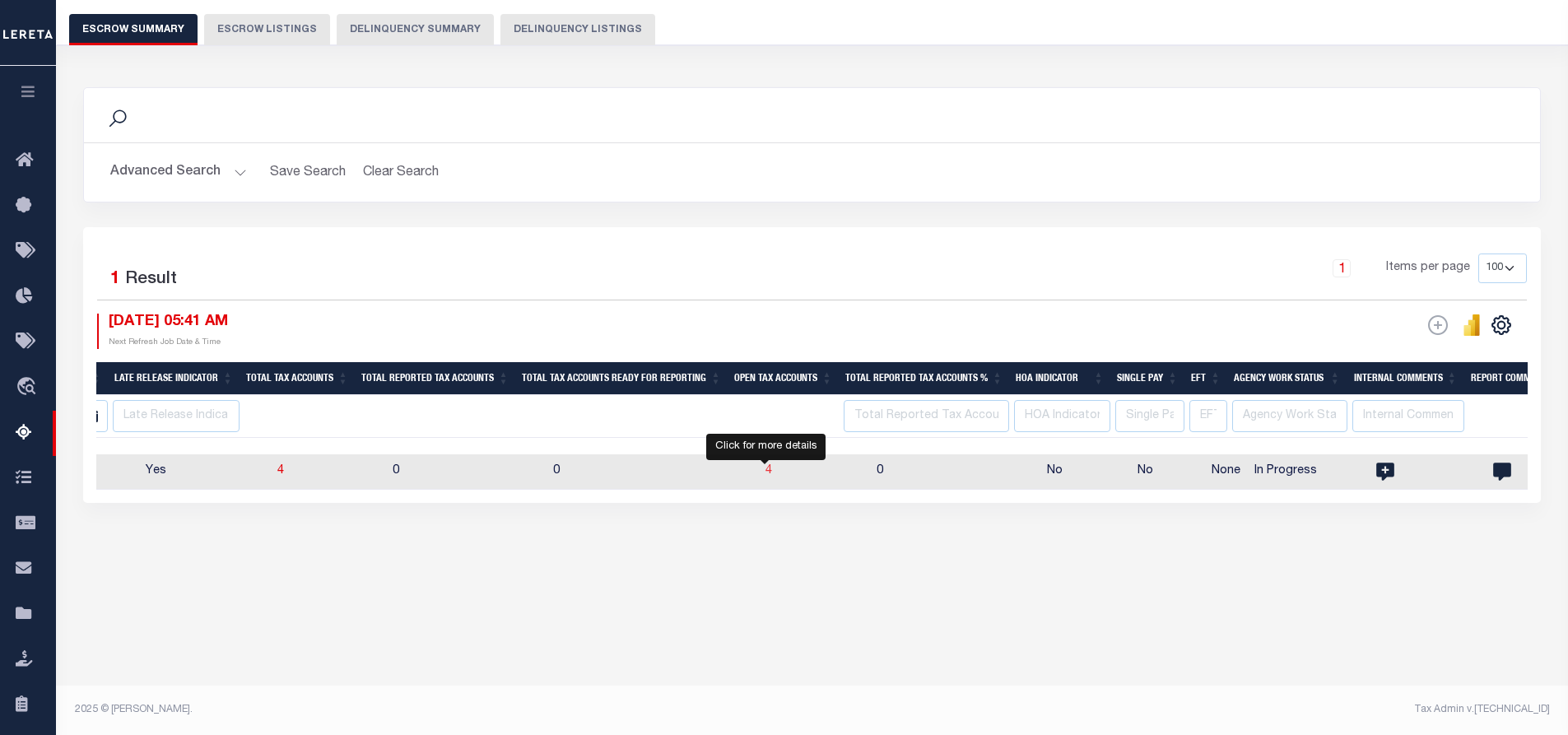
click at [765, 471] on span "4" at bounding box center [768, 471] width 7 height 11
select select "100"
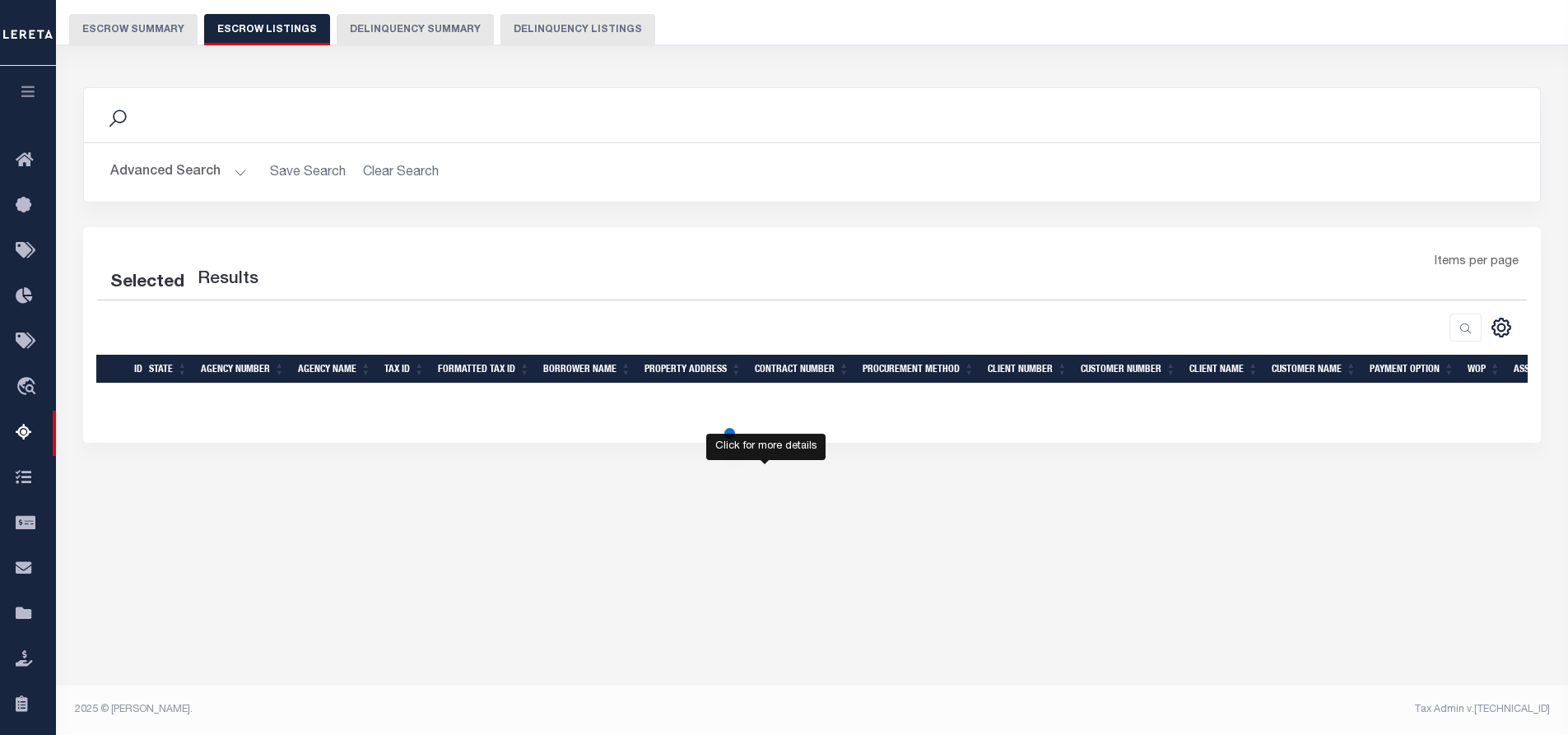
select select
select select "100"
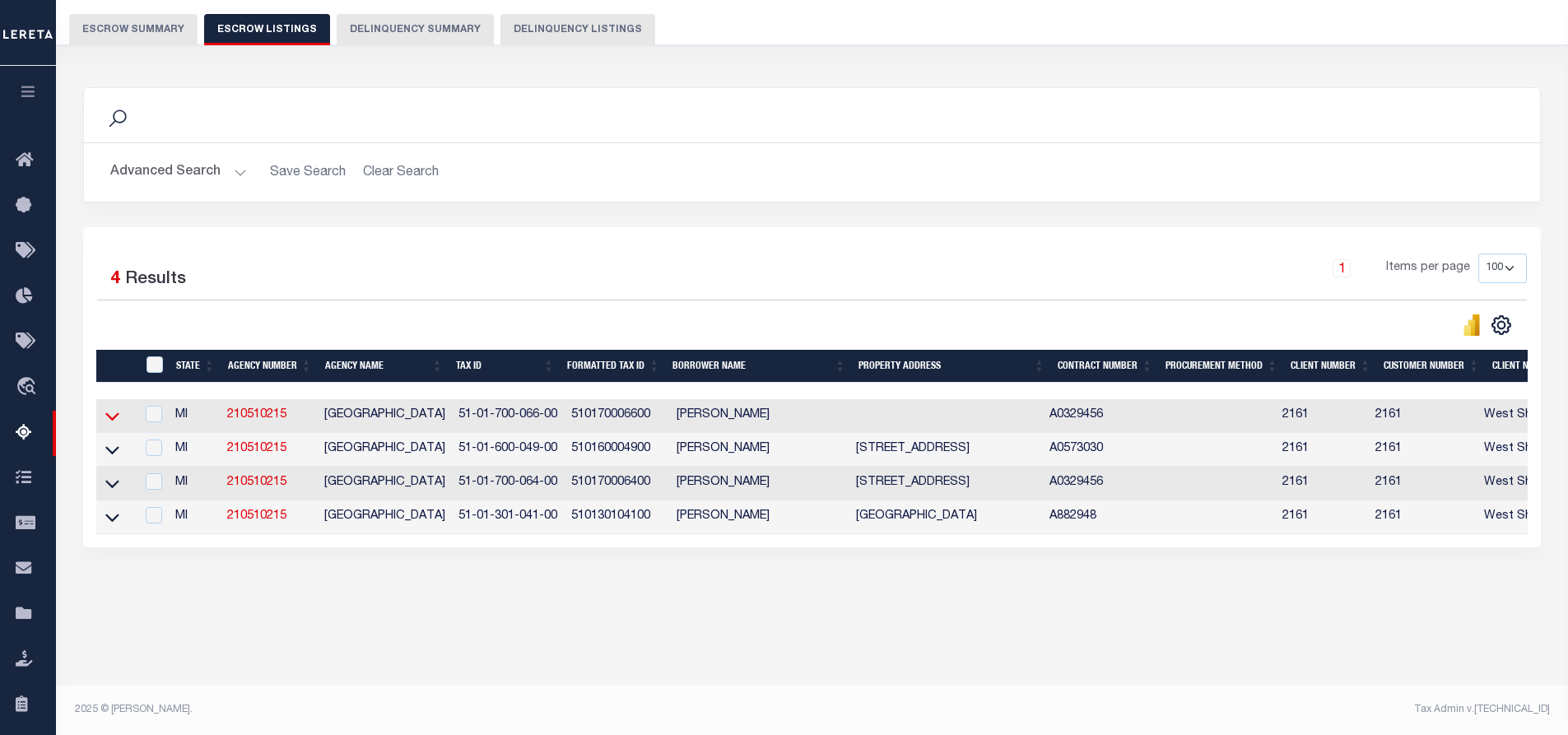
click at [108, 418] on icon at bounding box center [112, 416] width 14 height 17
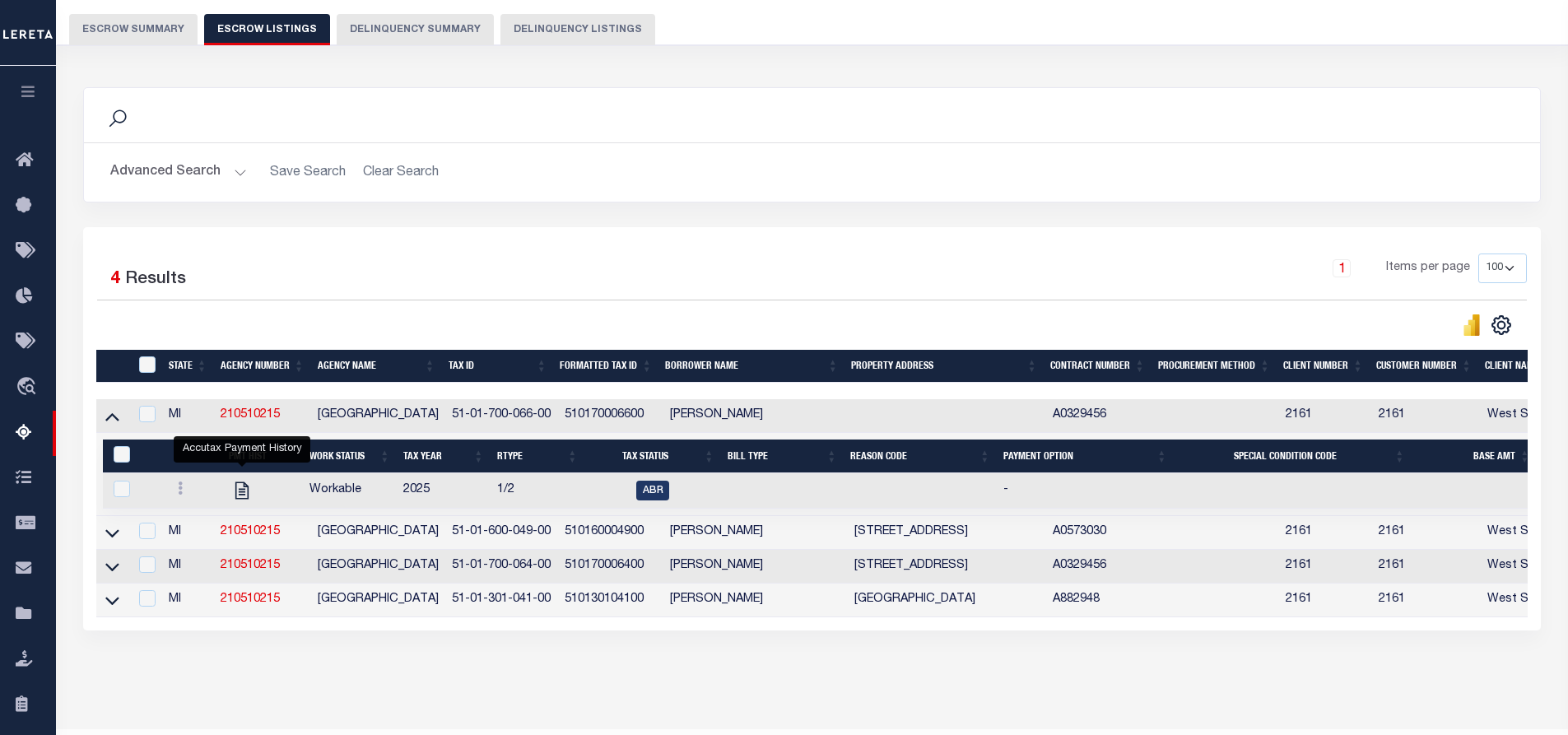
click at [154, 25] on button "Escrow Summary" at bounding box center [133, 29] width 128 height 31
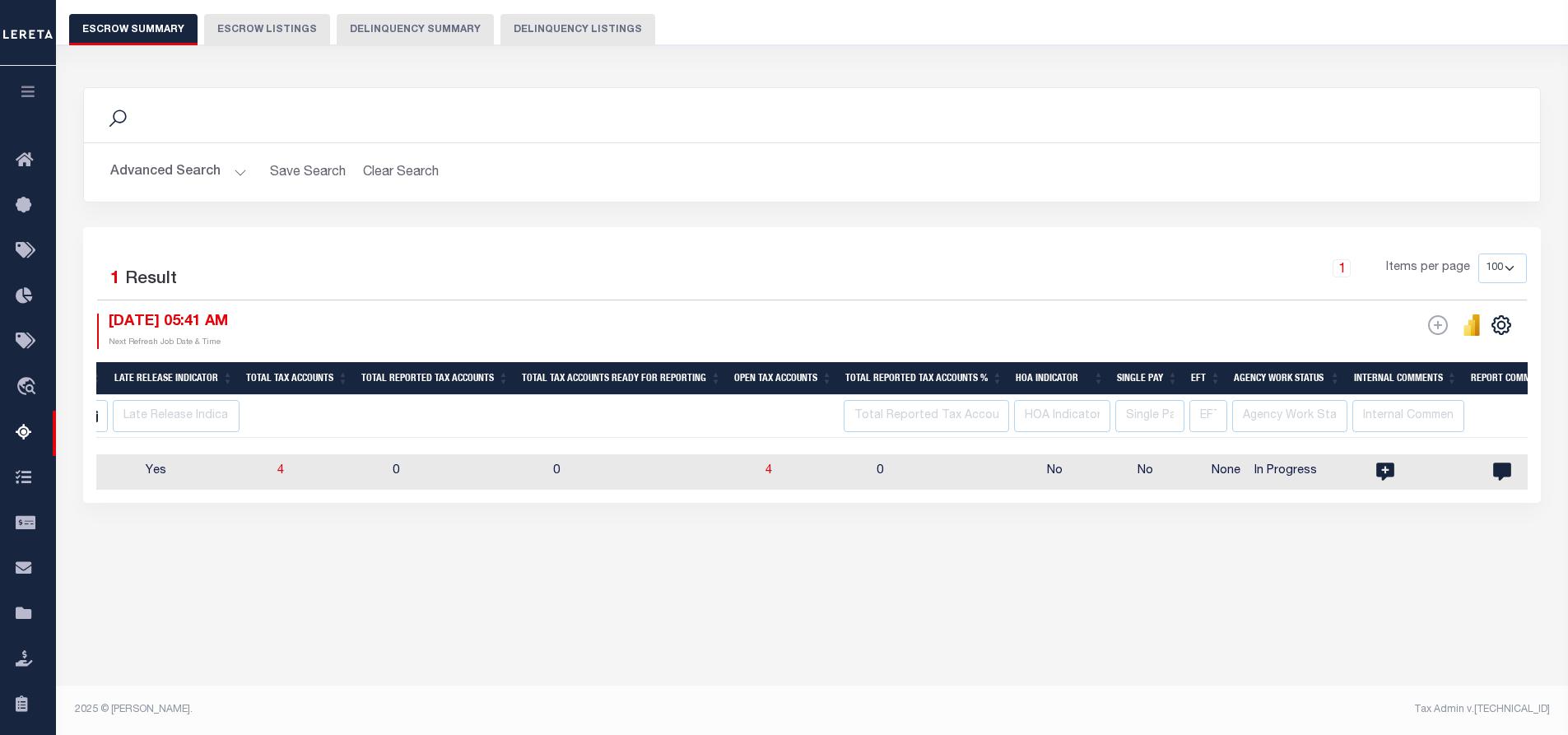
click at [1212, 139] on div "Search" at bounding box center [811, 115] width 1456 height 55
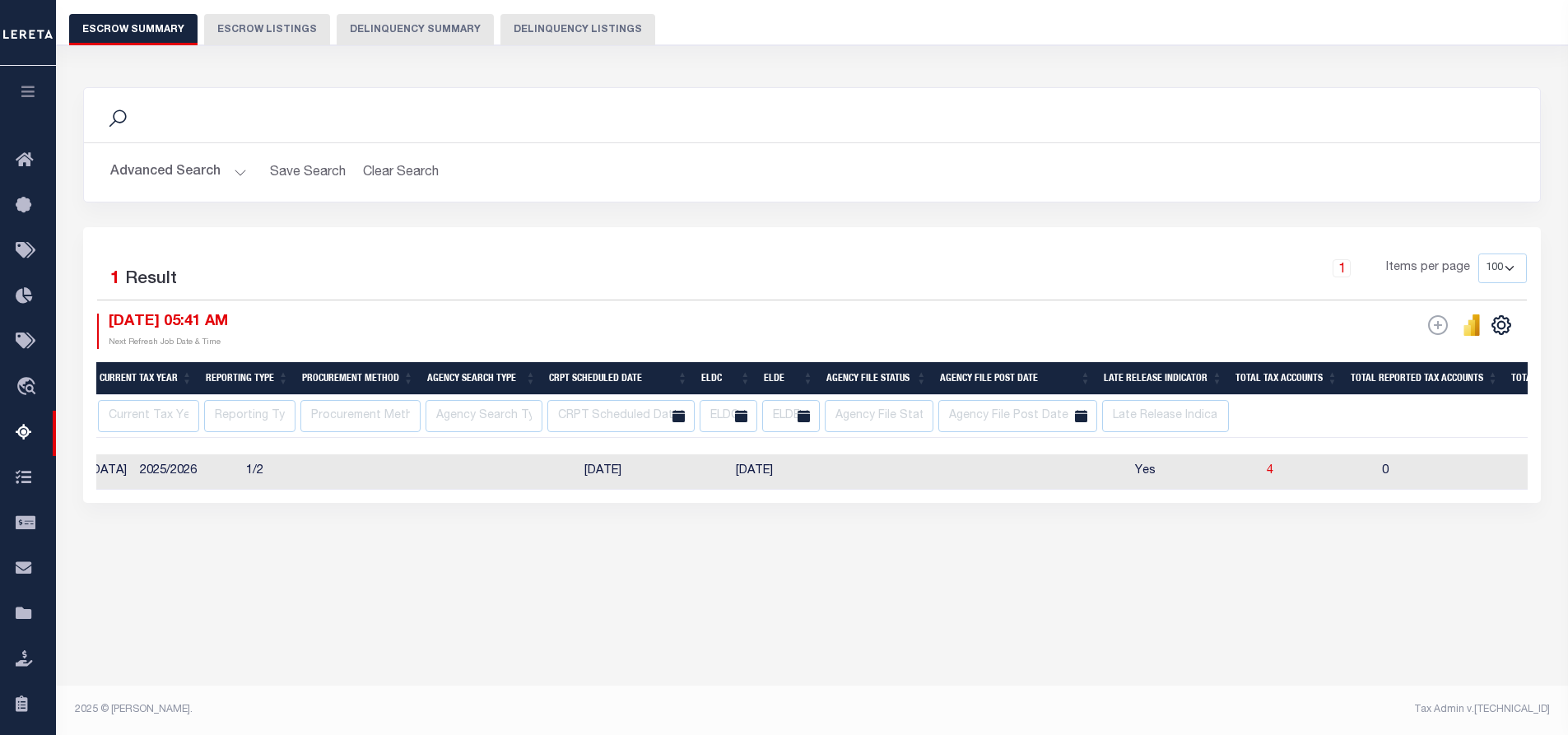
scroll to position [0, 0]
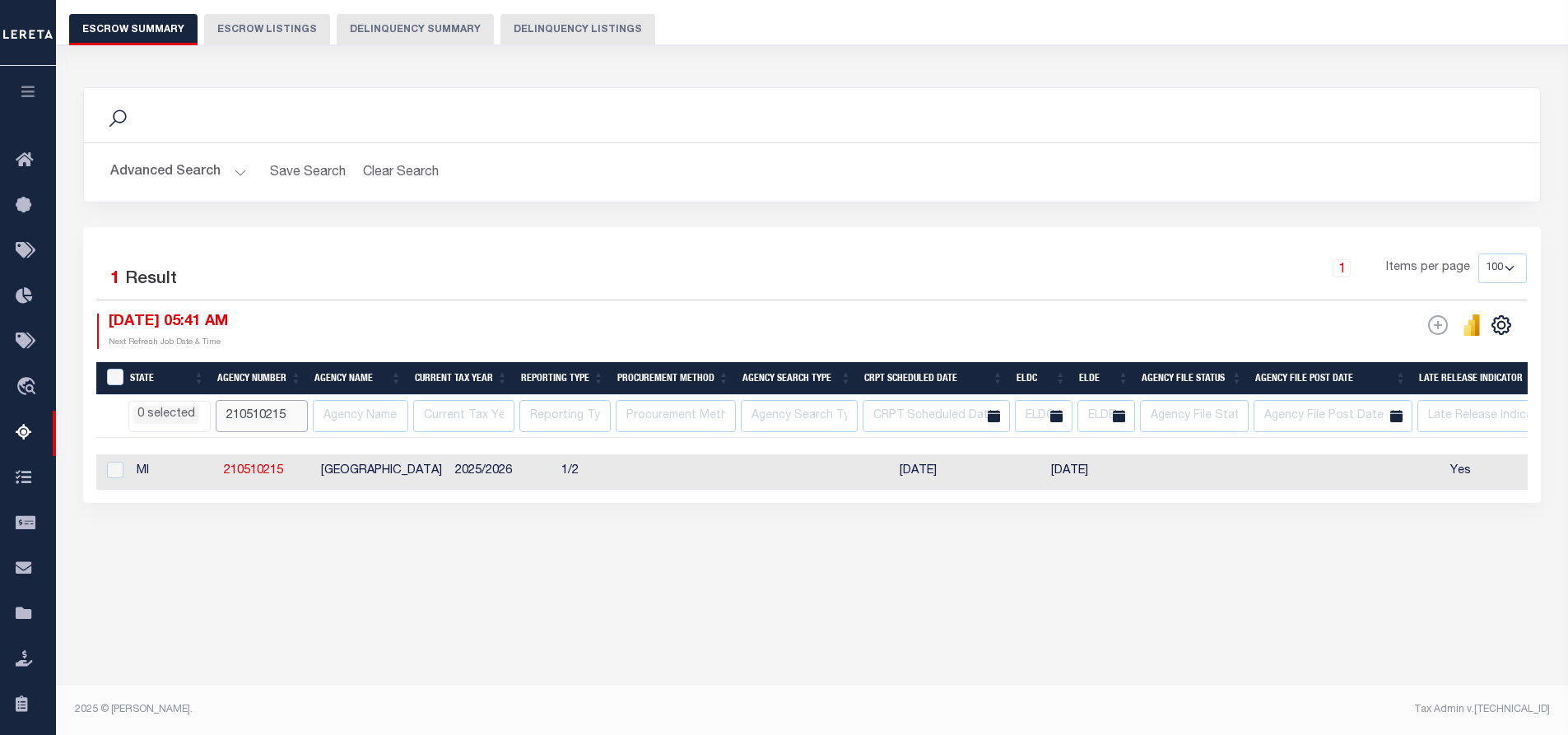
drag, startPoint x: 286, startPoint y: 416, endPoint x: 179, endPoint y: 417, distance: 107.0
paste input "210460222"
type input "210460222"
select select
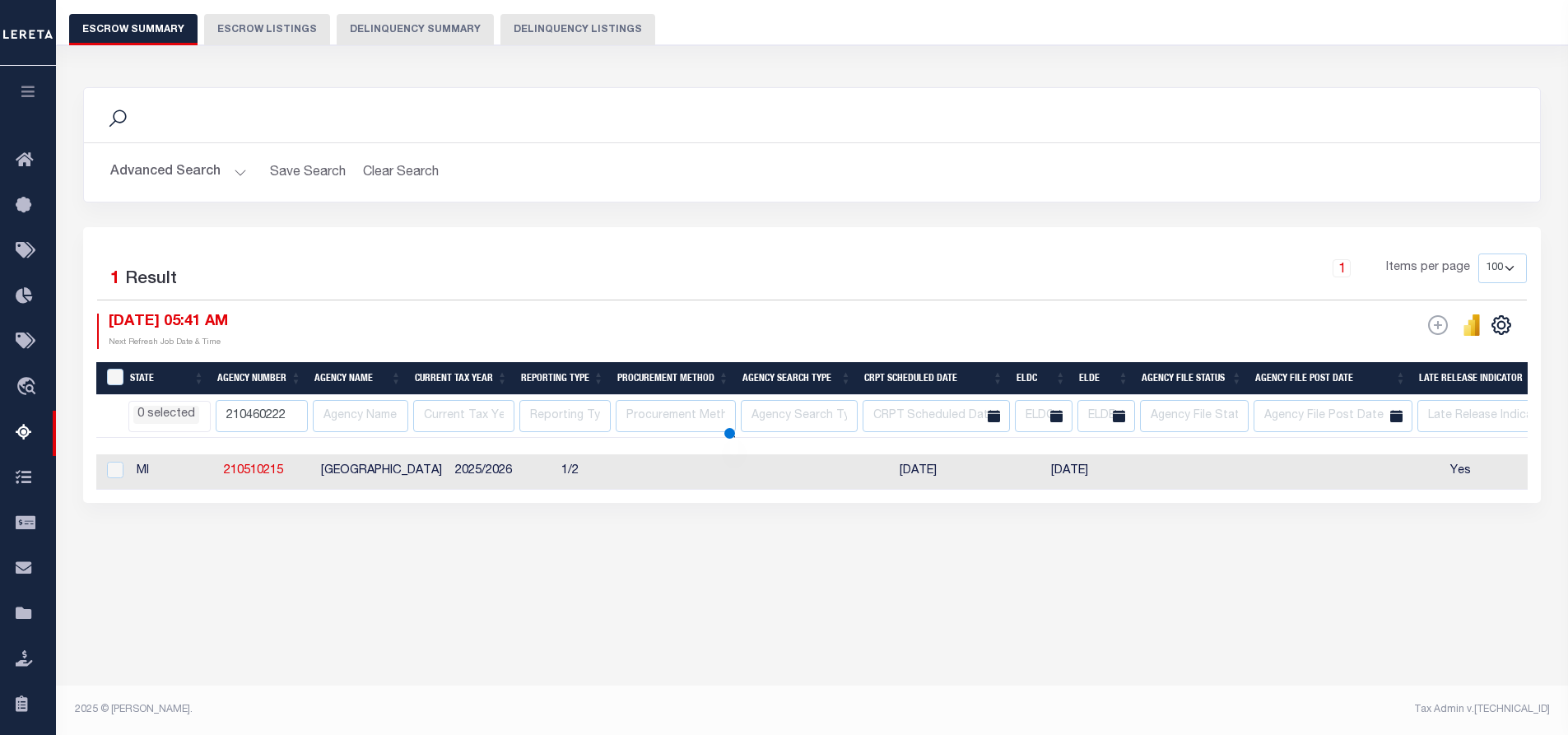
select select
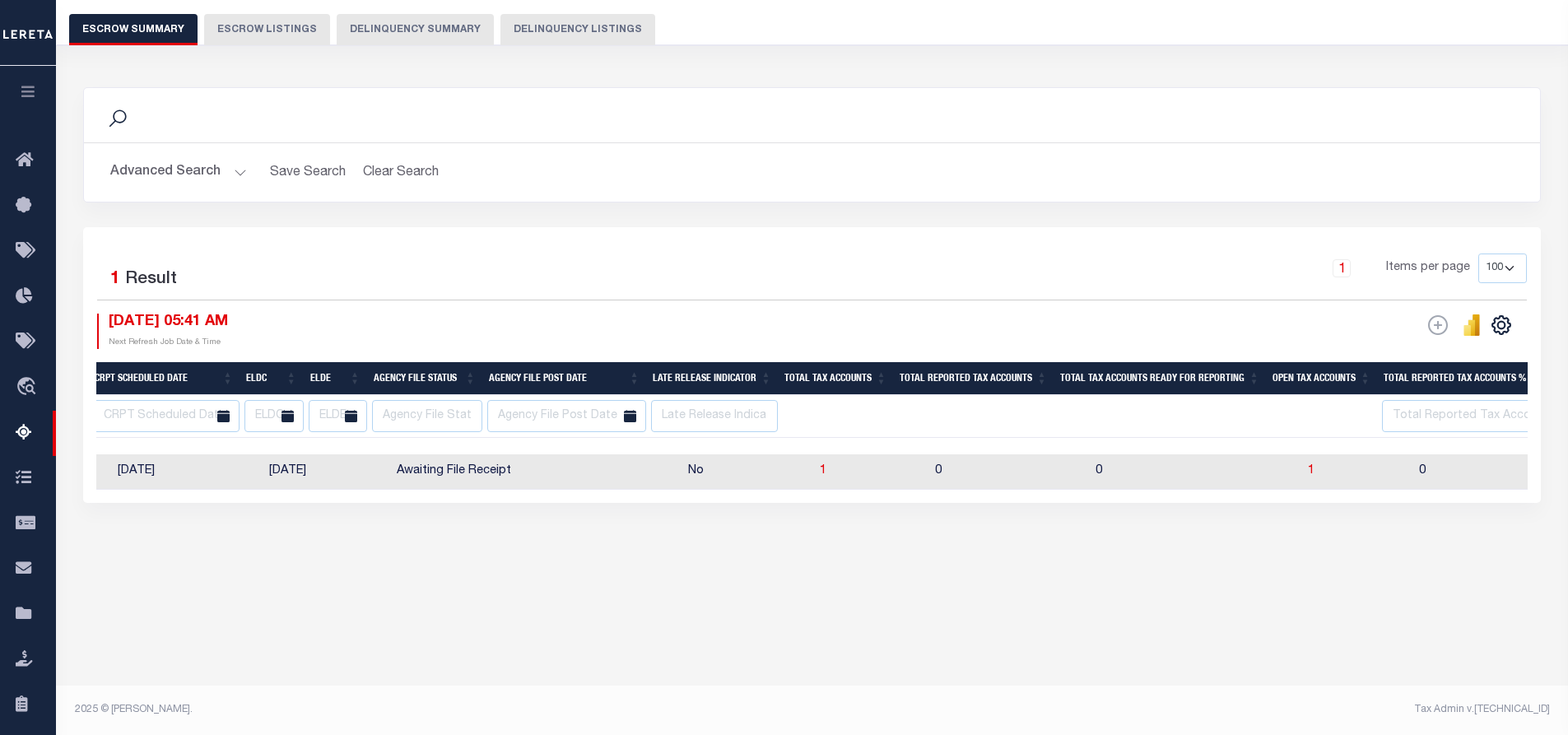
scroll to position [0, 862]
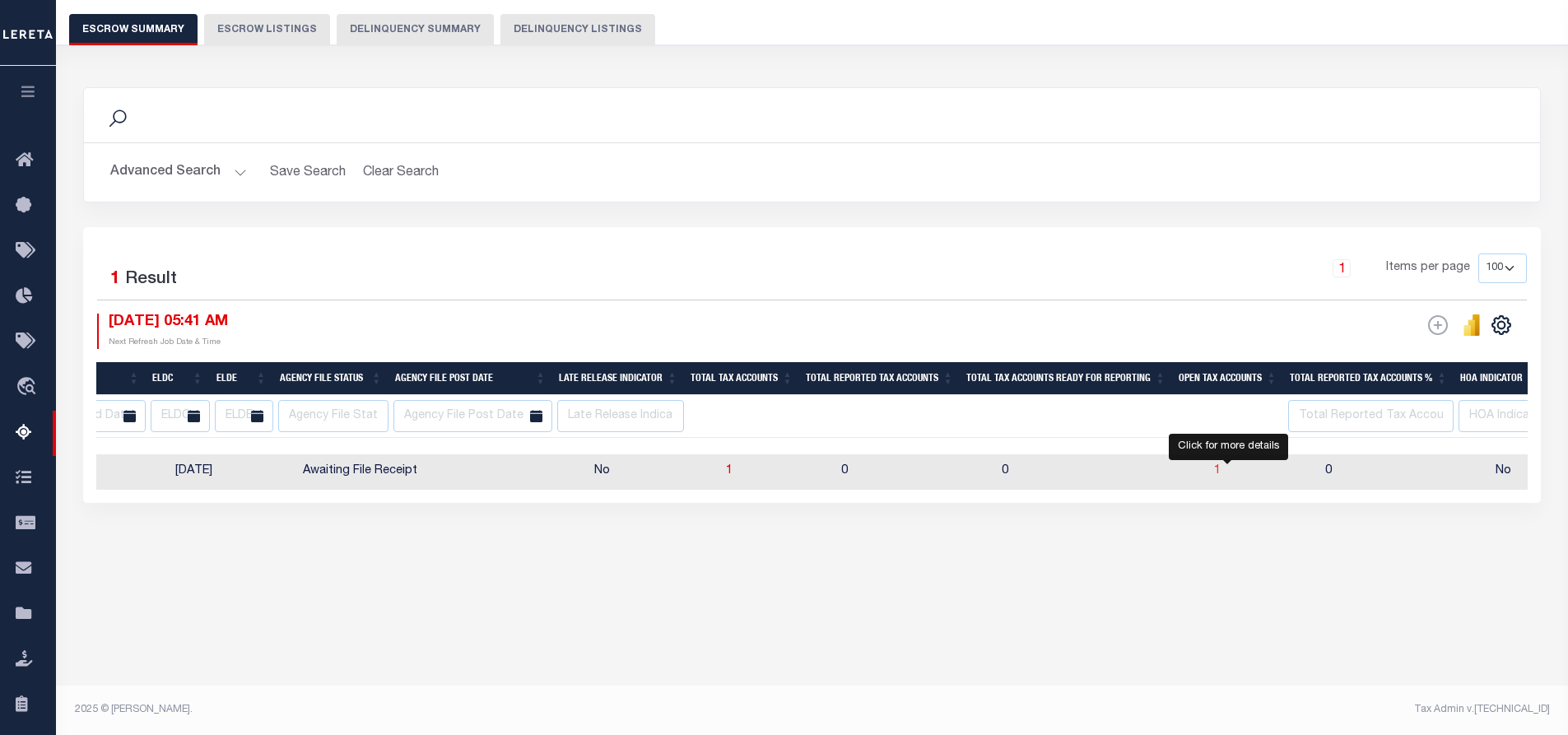
click at [1220, 470] on span "1" at bounding box center [1217, 471] width 7 height 11
select select "100"
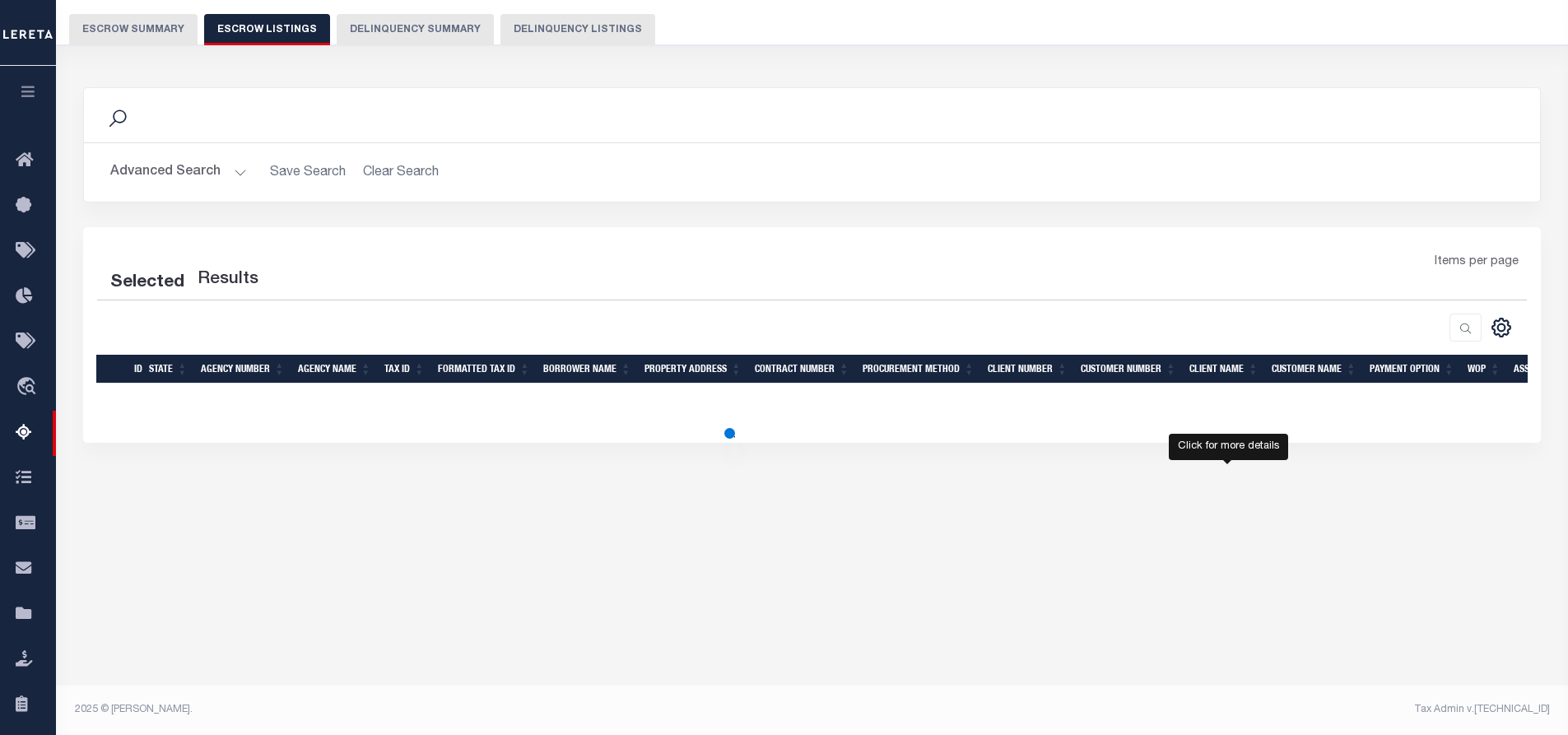
select select
select select "100"
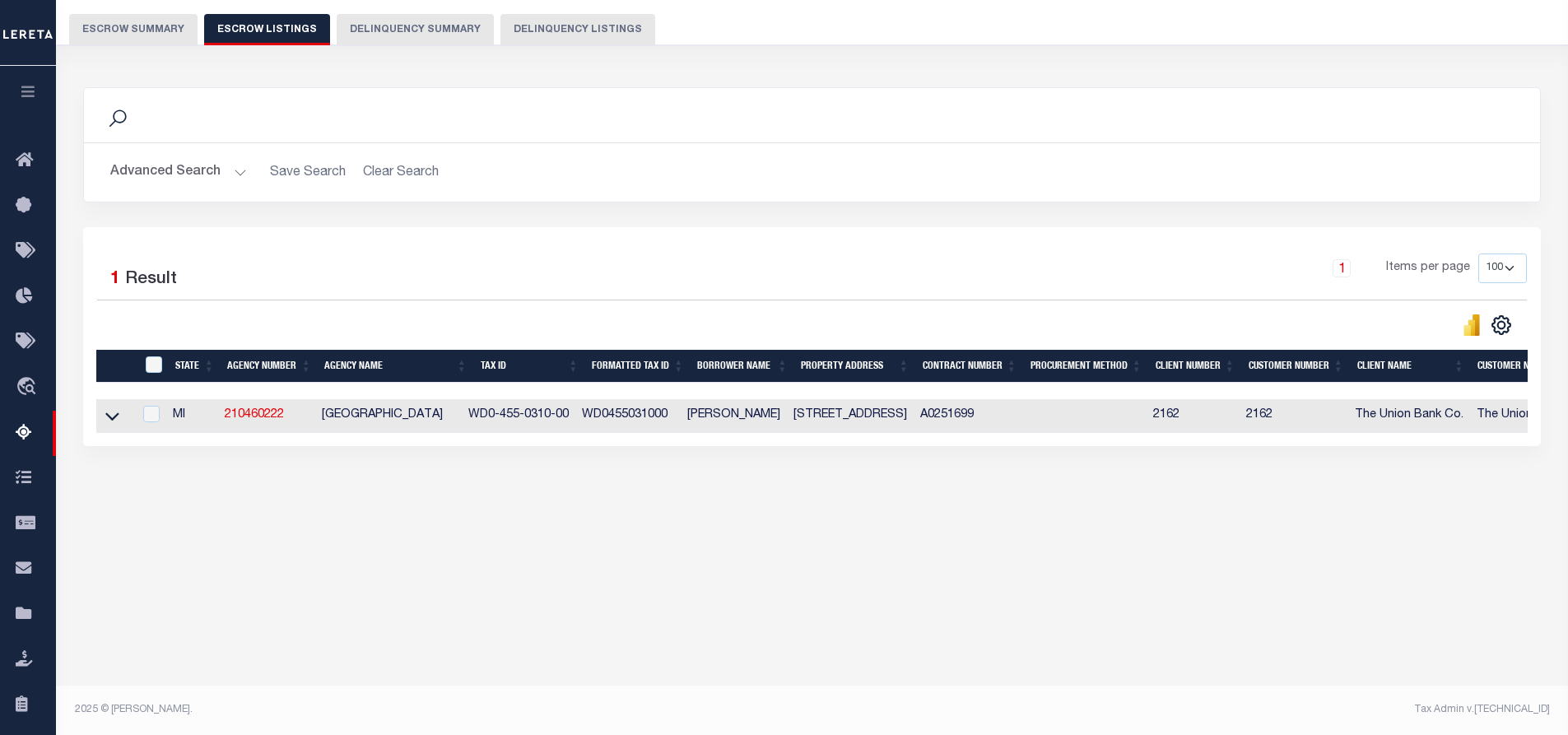
click at [103, 413] on link at bounding box center [112, 415] width 19 height 11
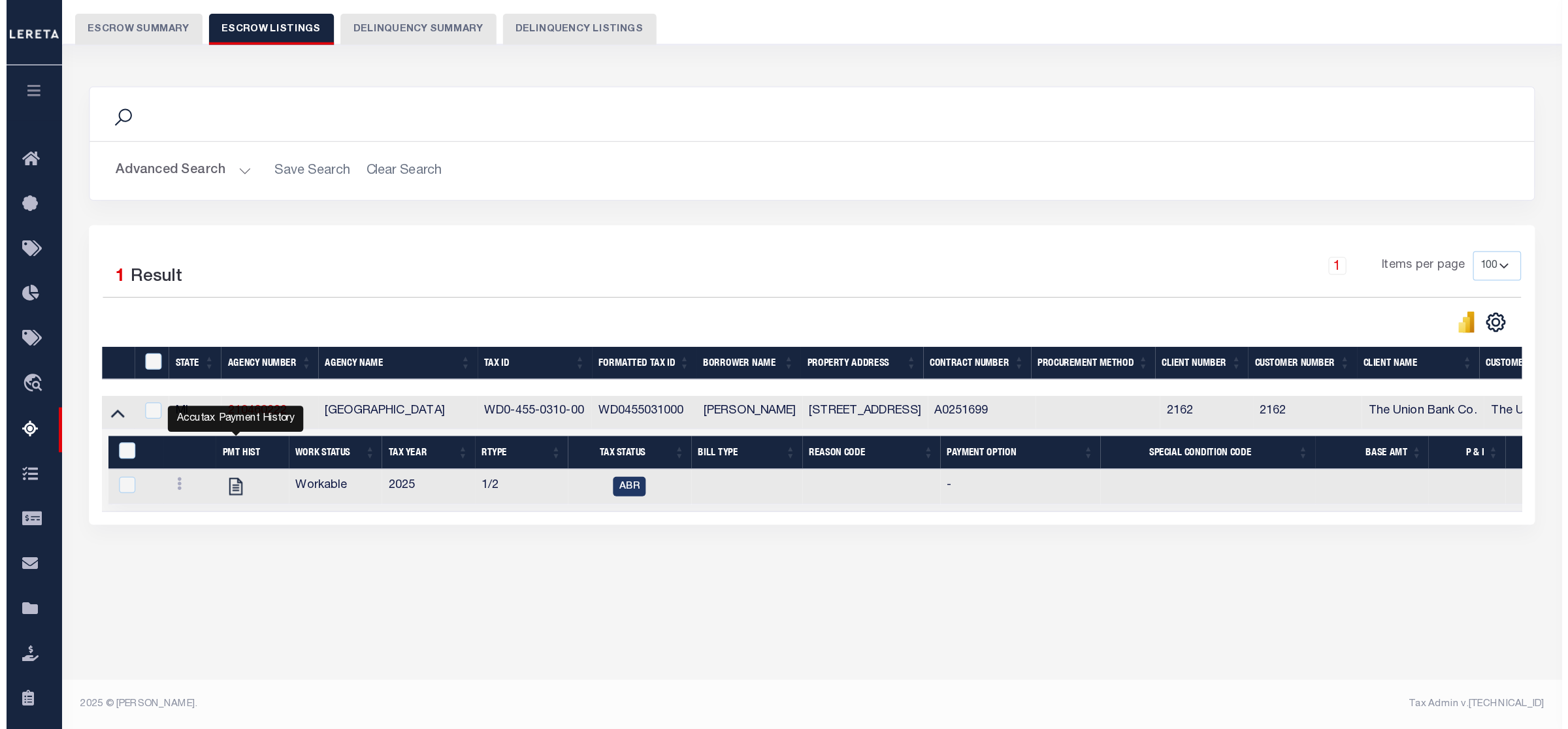
scroll to position [0, 0]
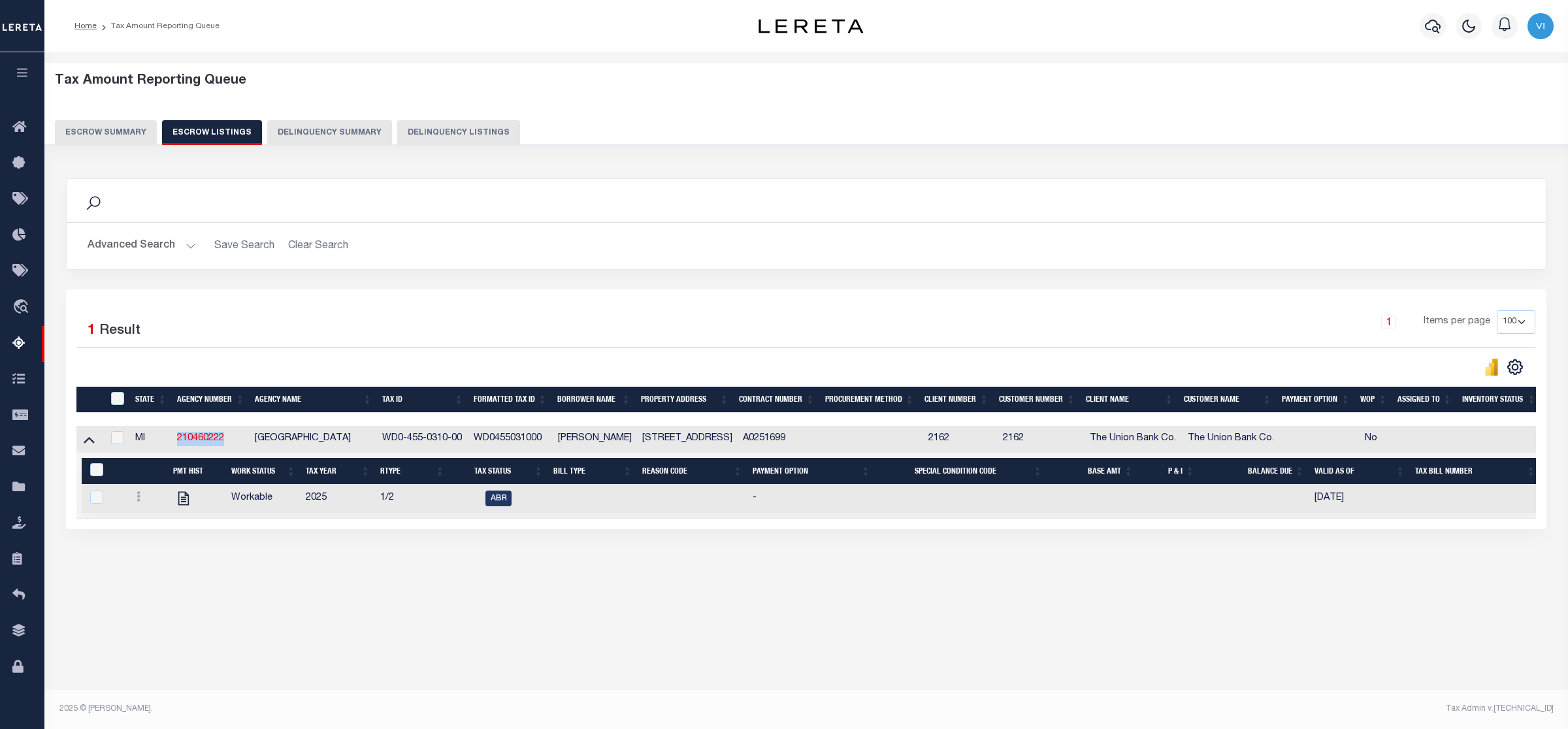
drag, startPoint x: 227, startPoint y: 437, endPoint x: 173, endPoint y: 438, distance: 54.0
click at [173, 438] on td "210460222" at bounding box center [211, 440] width 78 height 27
checkbox input "true"
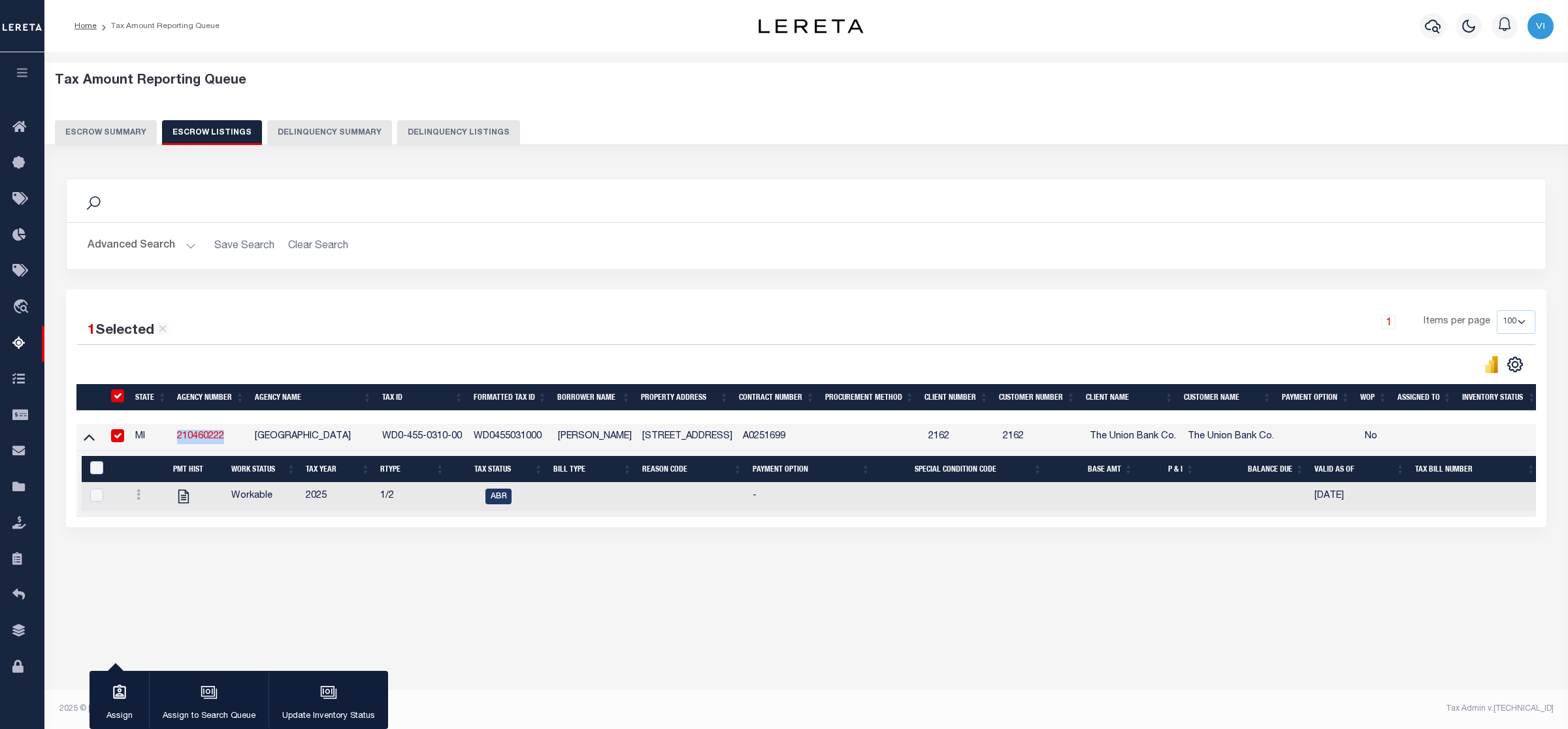
copy link "210460222"
click at [89, 443] on icon at bounding box center [89, 437] width 11 height 13
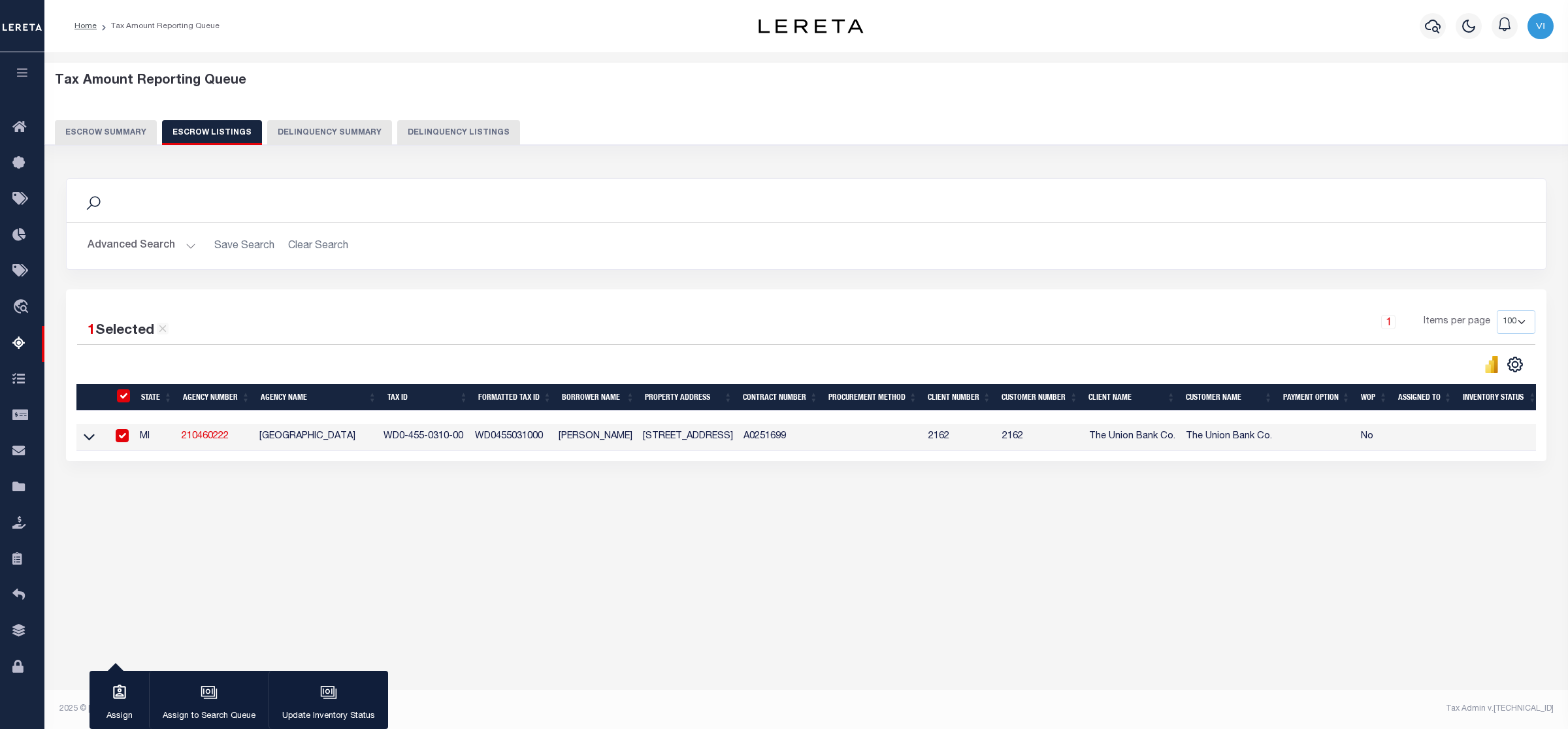
click at [136, 582] on div "Tax Amount Reporting Queue Escrow Summary Escrow Listings In" at bounding box center [806, 380] width 1524 height 656
click at [121, 442] on input "checkbox" at bounding box center [122, 435] width 13 height 13
checkbox input "false"
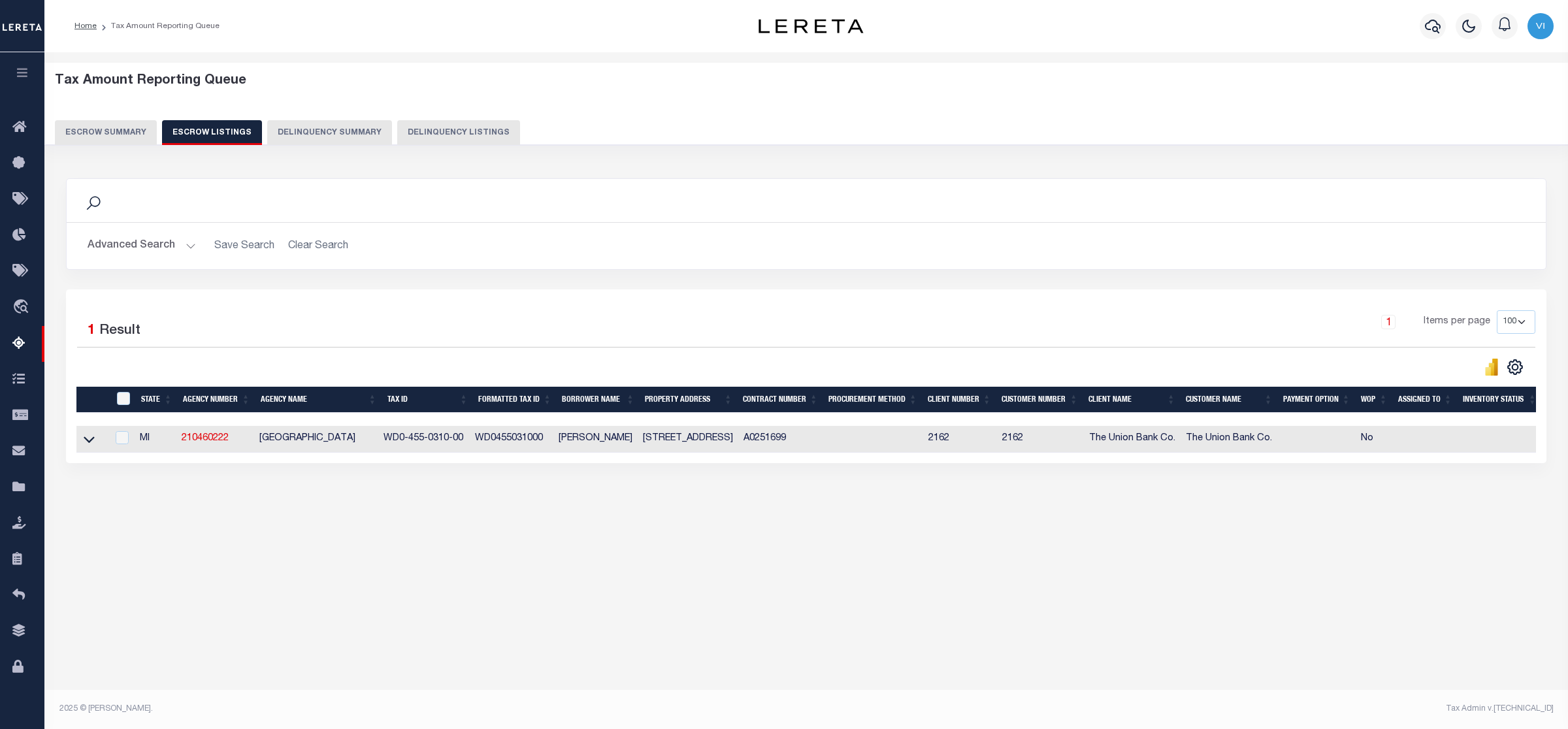
click at [122, 520] on div "Tax Amount Reporting Queue Escrow Summary Escrow Listings In" at bounding box center [806, 303] width 1516 height 476
click at [93, 440] on icon at bounding box center [89, 439] width 11 height 13
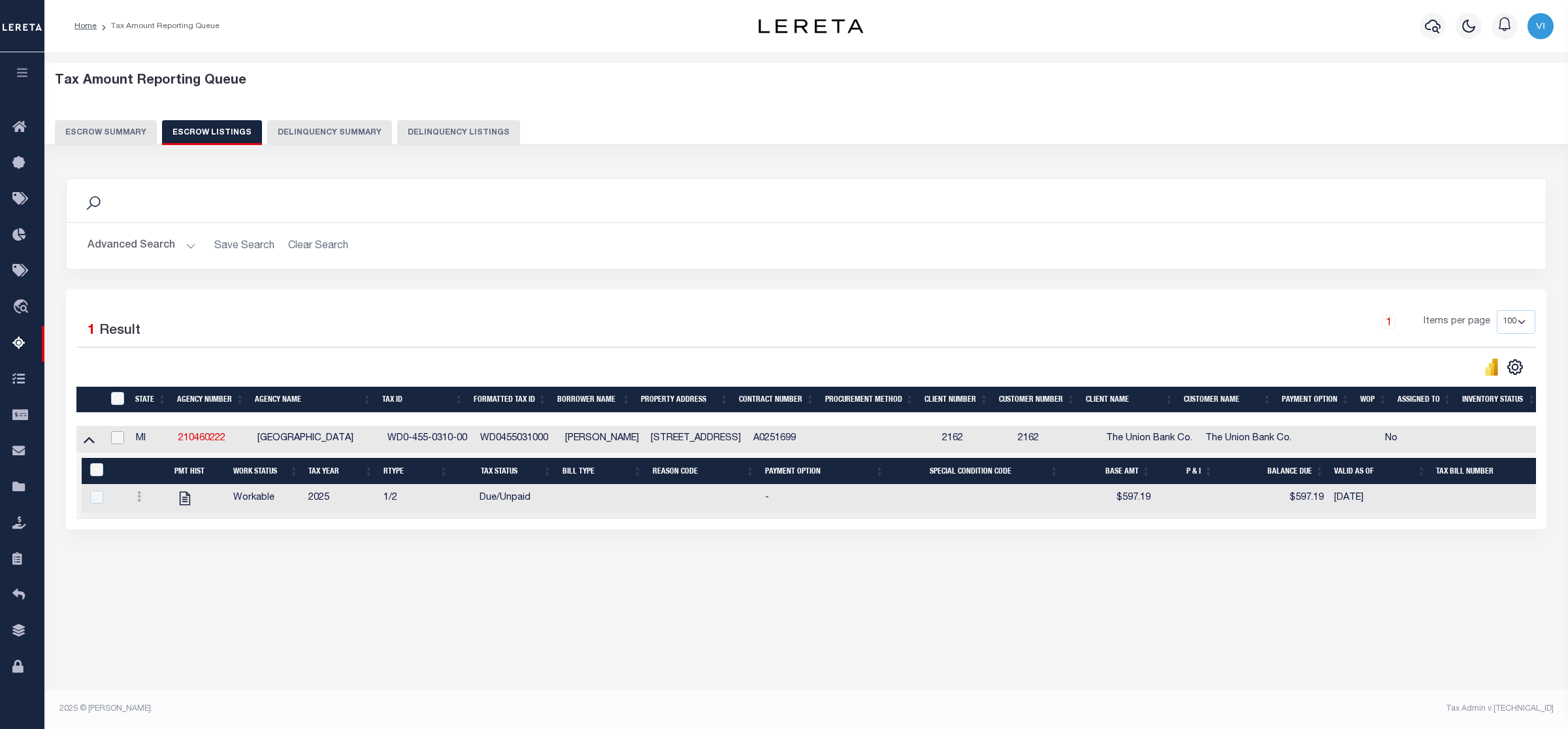
click at [111, 438] on input "checkbox" at bounding box center [117, 437] width 13 height 13
checkbox input "true"
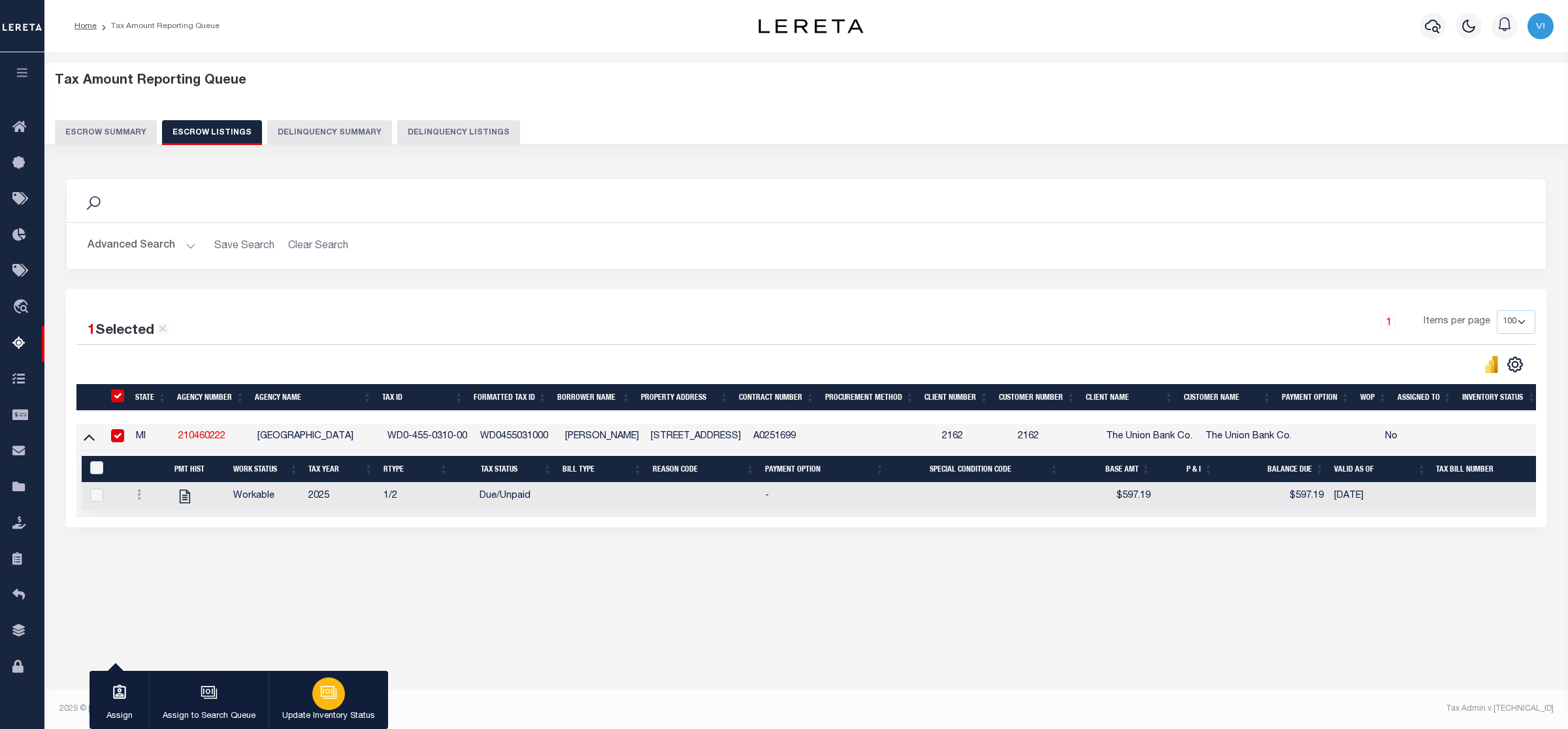
click at [328, 582] on icon "button" at bounding box center [329, 693] width 13 height 10
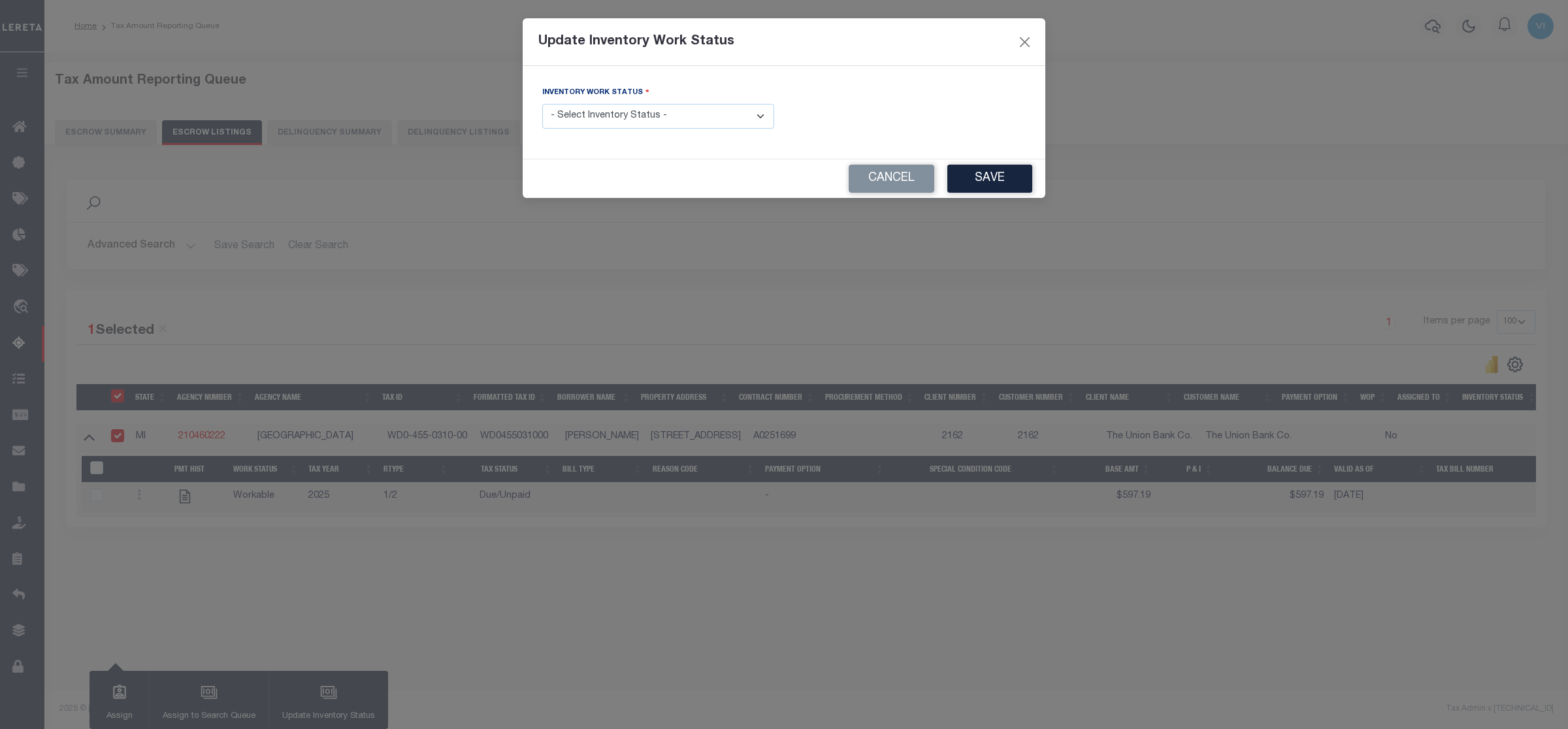
click at [759, 117] on select "- Select Inventory Status - Manual - Exception Pended - Awaiting Search Late Ad…" at bounding box center [658, 117] width 232 height 25
select select "4"
click at [542, 105] on select "- Select Inventory Status - Manual - Exception Pended - Awaiting Search Late Ad…" at bounding box center [658, 117] width 232 height 25
click at [909, 191] on button "Cancel" at bounding box center [892, 179] width 85 height 28
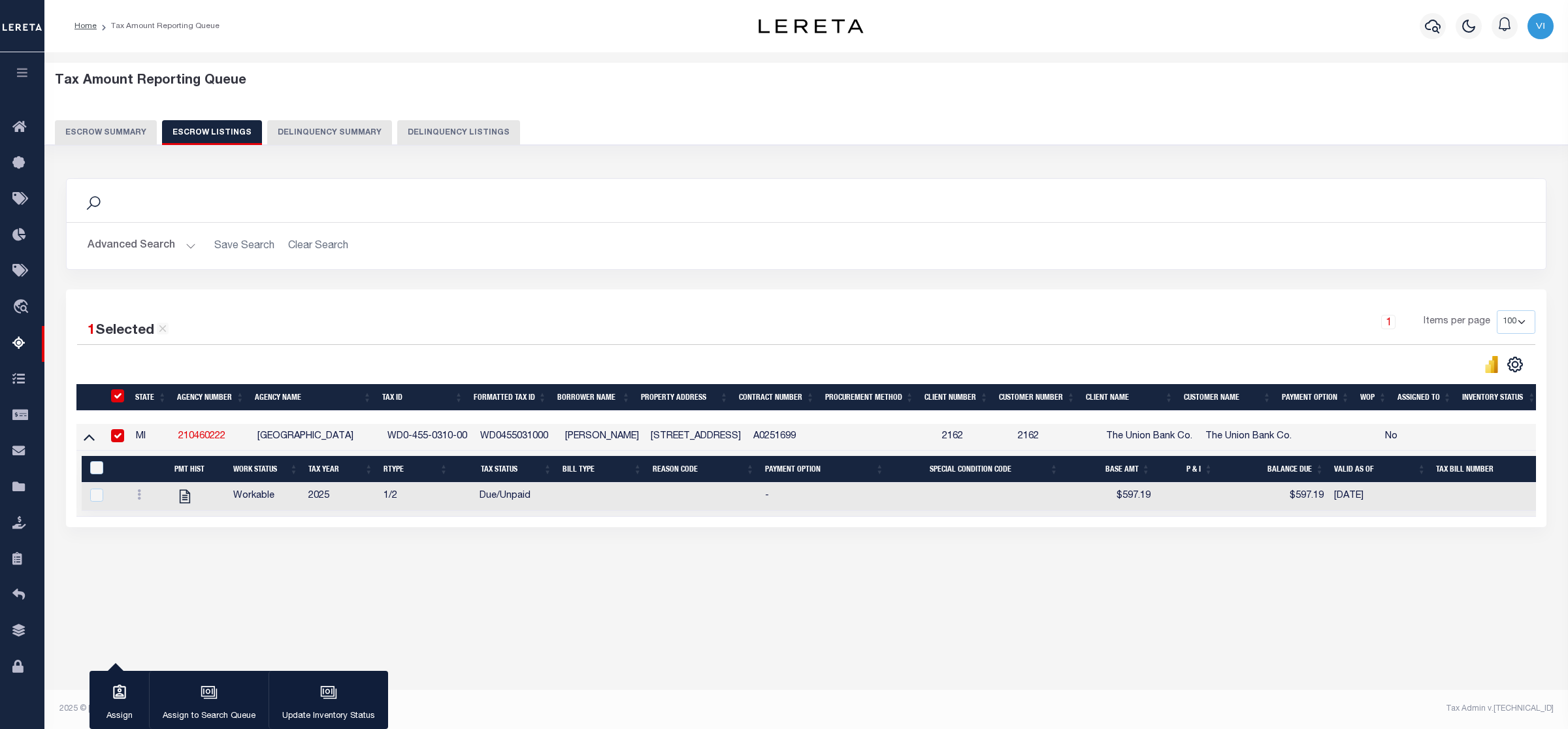
click at [122, 435] on input "checkbox" at bounding box center [117, 435] width 13 height 13
checkbox input "false"
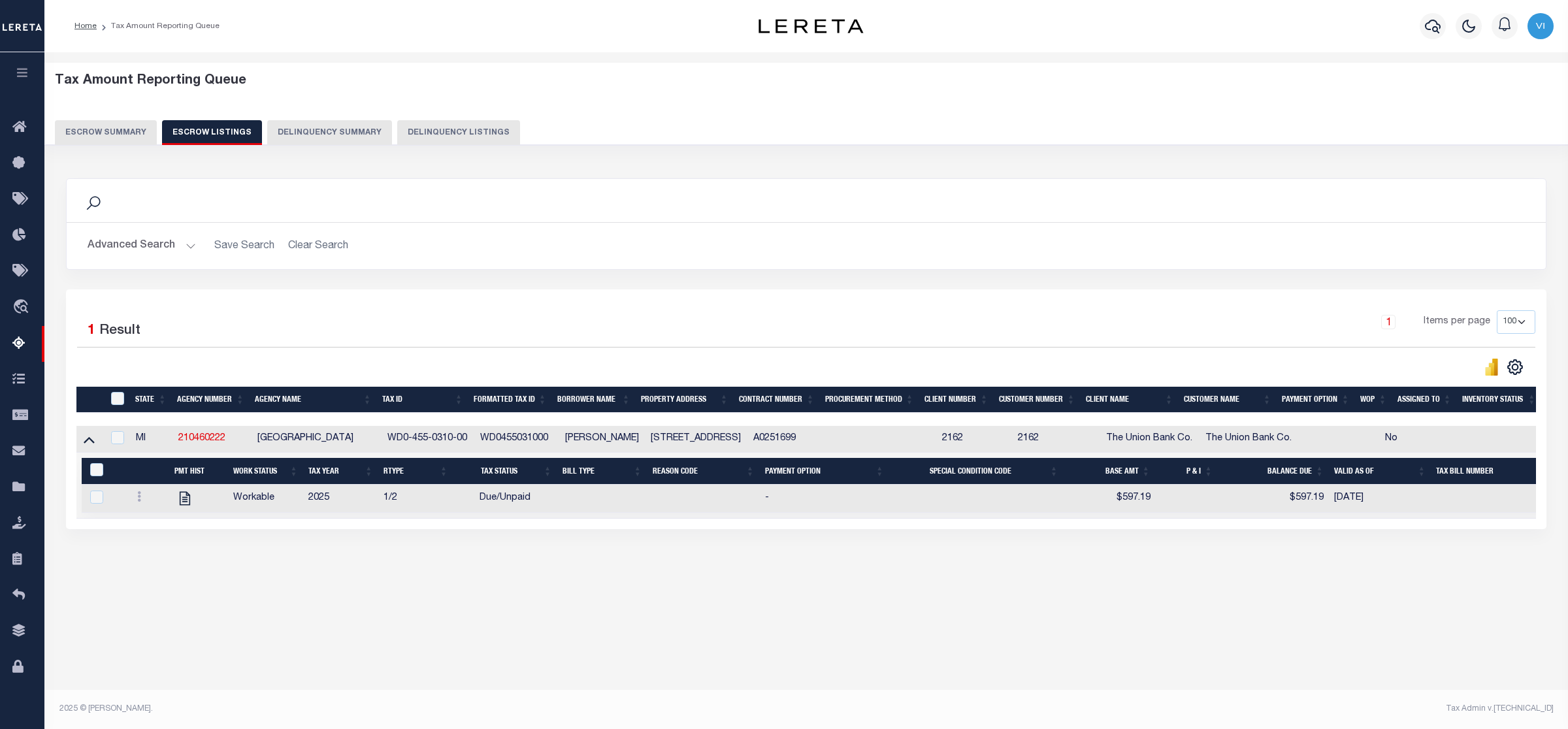
click at [225, 563] on div "Search Advanced Search Save Search Clear Search In In AK AL AR AZ CA CO CT" at bounding box center [806, 366] width 1498 height 403
click at [116, 444] on input "checkbox" at bounding box center [117, 437] width 13 height 13
checkbox input "true"
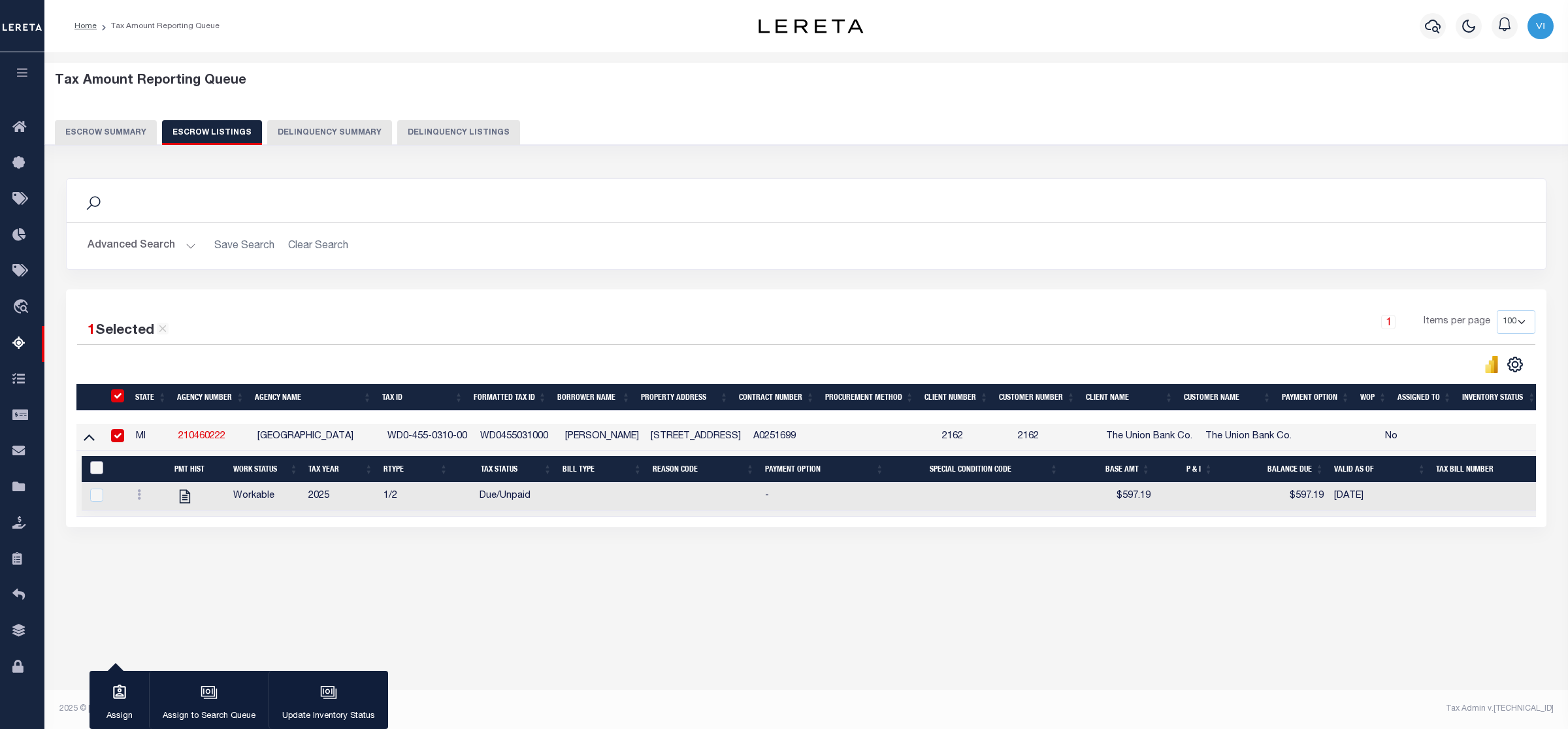
click at [99, 464] on input "&nbsp;" at bounding box center [97, 467] width 13 height 13
checkbox input "true"
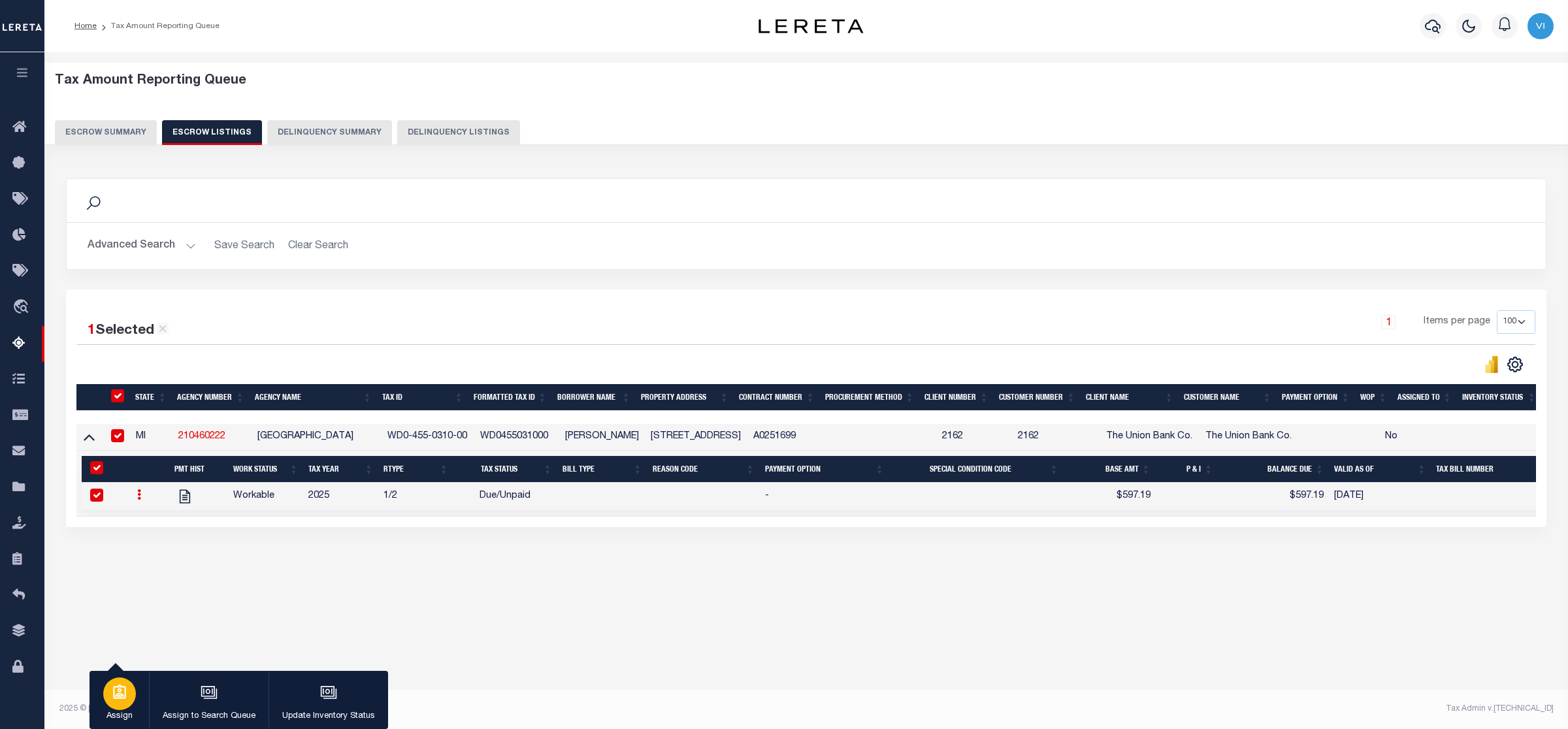
click at [112, 582] on div "button" at bounding box center [120, 694] width 33 height 33
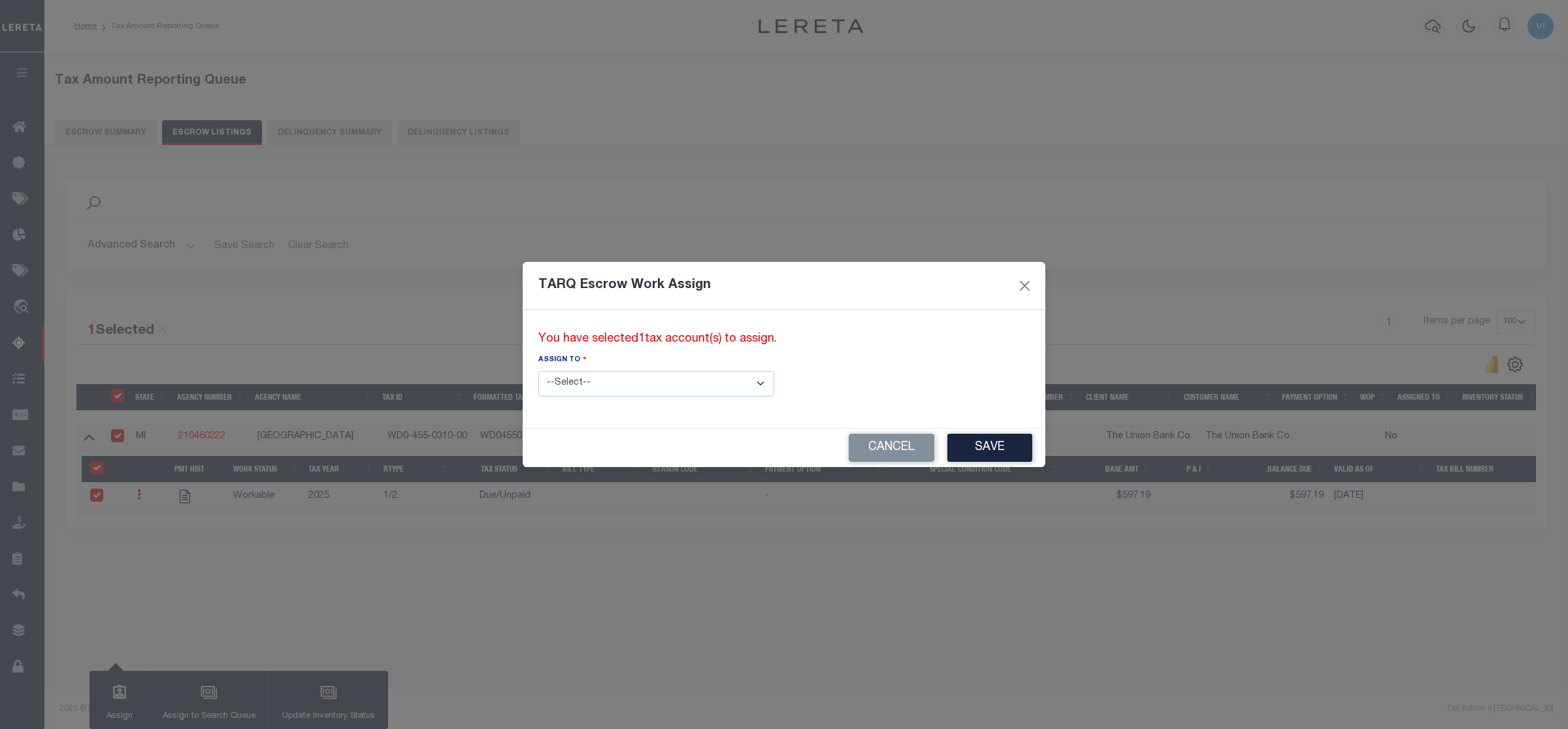
click at [696, 390] on select "--Select-- --Unassigned-- --Unassigned-- Adhikary Rinki Agustin Fernandez Agust…" at bounding box center [656, 384] width 236 height 25
select select "Vinod Angoth"
click at [539, 371] on select "--Select-- --Unassigned-- --Unassigned-- Adhikary Rinki Agustin Fernandez Agust…" at bounding box center [656, 384] width 236 height 25
click at [948, 448] on button "Save" at bounding box center [990, 448] width 85 height 28
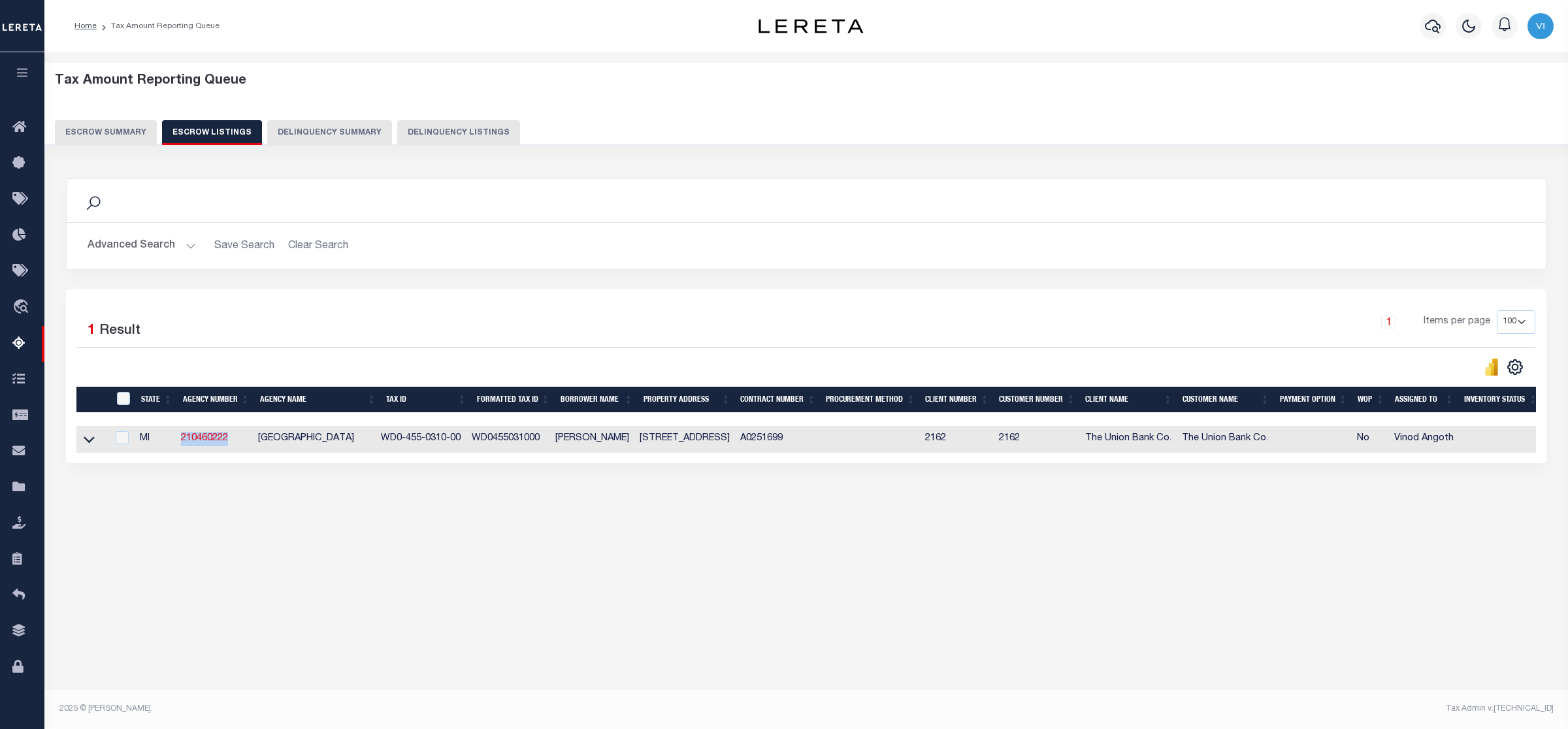
drag, startPoint x: 233, startPoint y: 442, endPoint x: 181, endPoint y: 440, distance: 52.0
click at [181, 440] on td "210460222" at bounding box center [214, 440] width 77 height 27
checkbox input "true"
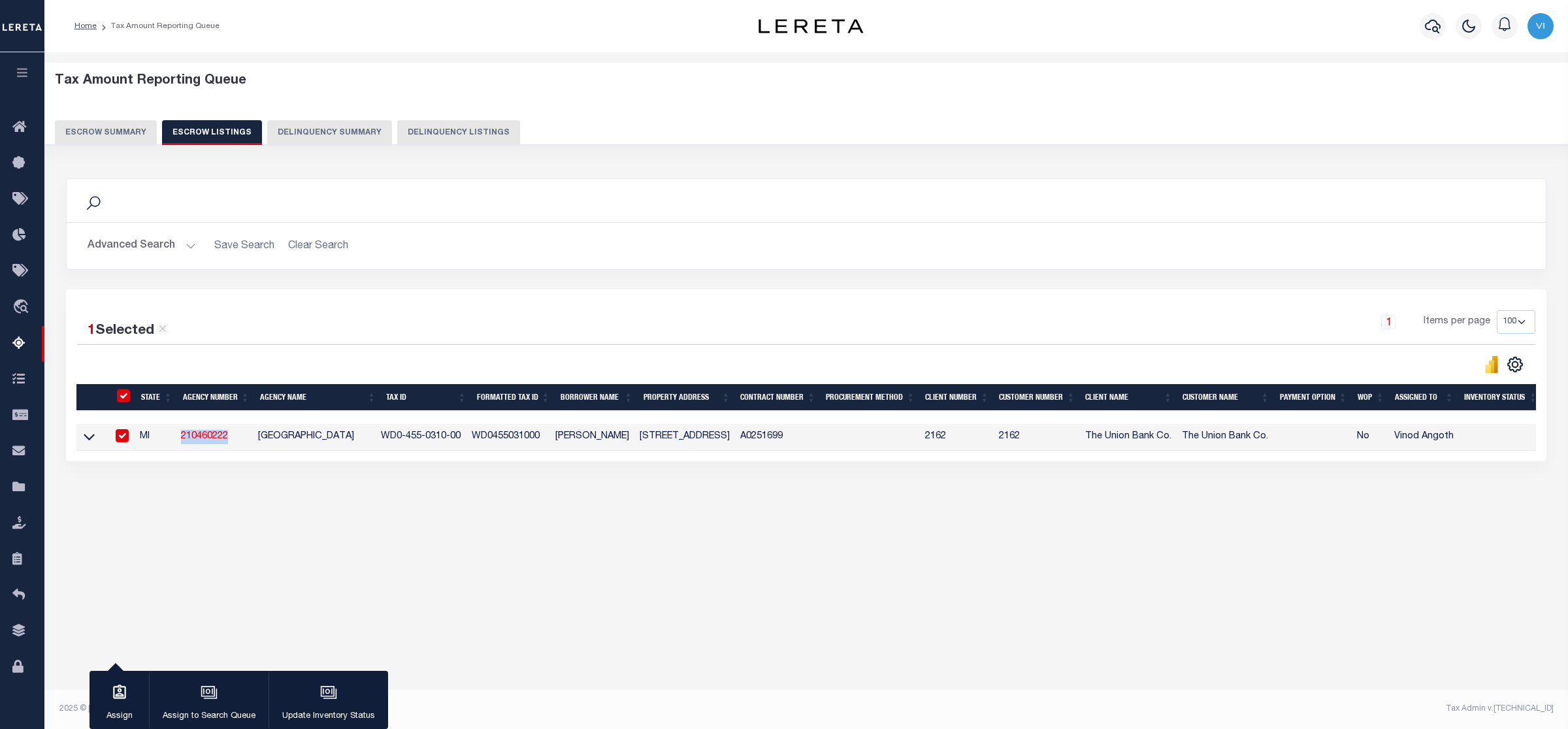
copy link "210460222"
click at [242, 482] on div "Search Advanced Search Save Search Clear Search In In AK AL AR AZ CA CO CT" at bounding box center [806, 333] width 1498 height 335
click at [323, 582] on icon "button" at bounding box center [328, 692] width 17 height 17
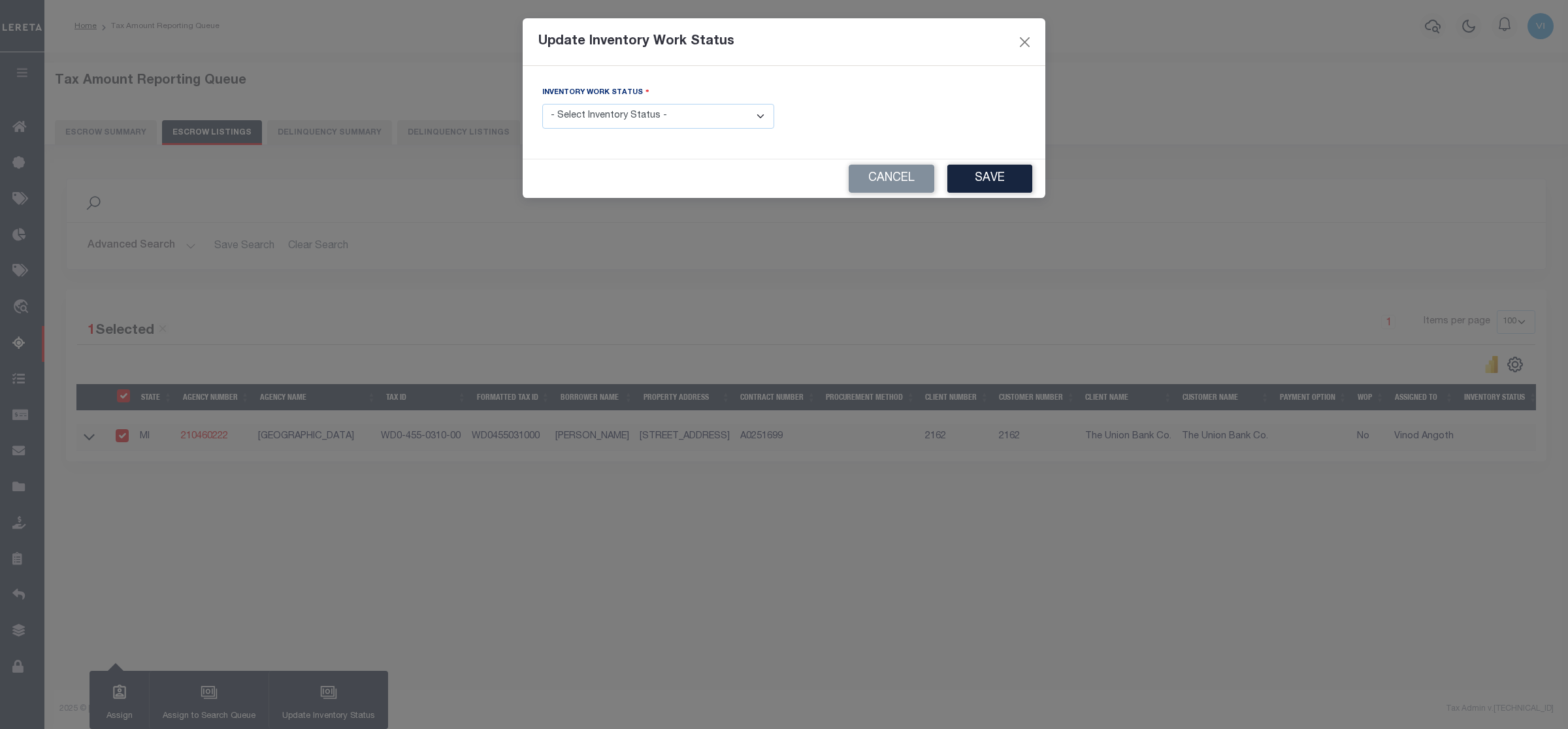
click at [757, 116] on select "- Select Inventory Status - Manual - Exception Pended - Awaiting Search Late Ad…" at bounding box center [658, 117] width 232 height 25
select select "4"
click at [542, 105] on select "- Select Inventory Status - Manual - Exception Pended - Awaiting Search Late Ad…" at bounding box center [658, 117] width 232 height 25
click at [1000, 181] on button "Save" at bounding box center [990, 179] width 85 height 28
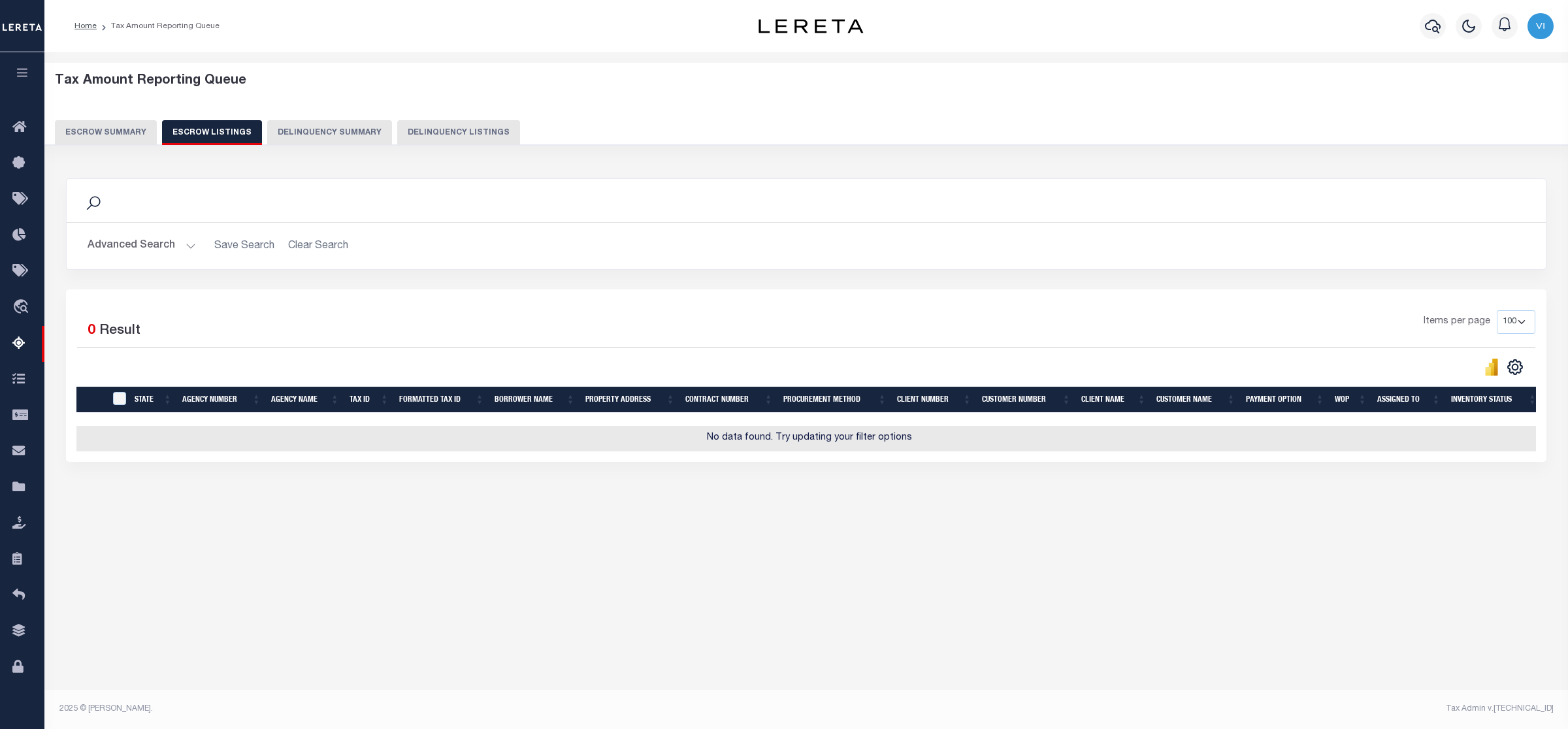
click at [79, 129] on button "Escrow Summary" at bounding box center [105, 132] width 102 height 25
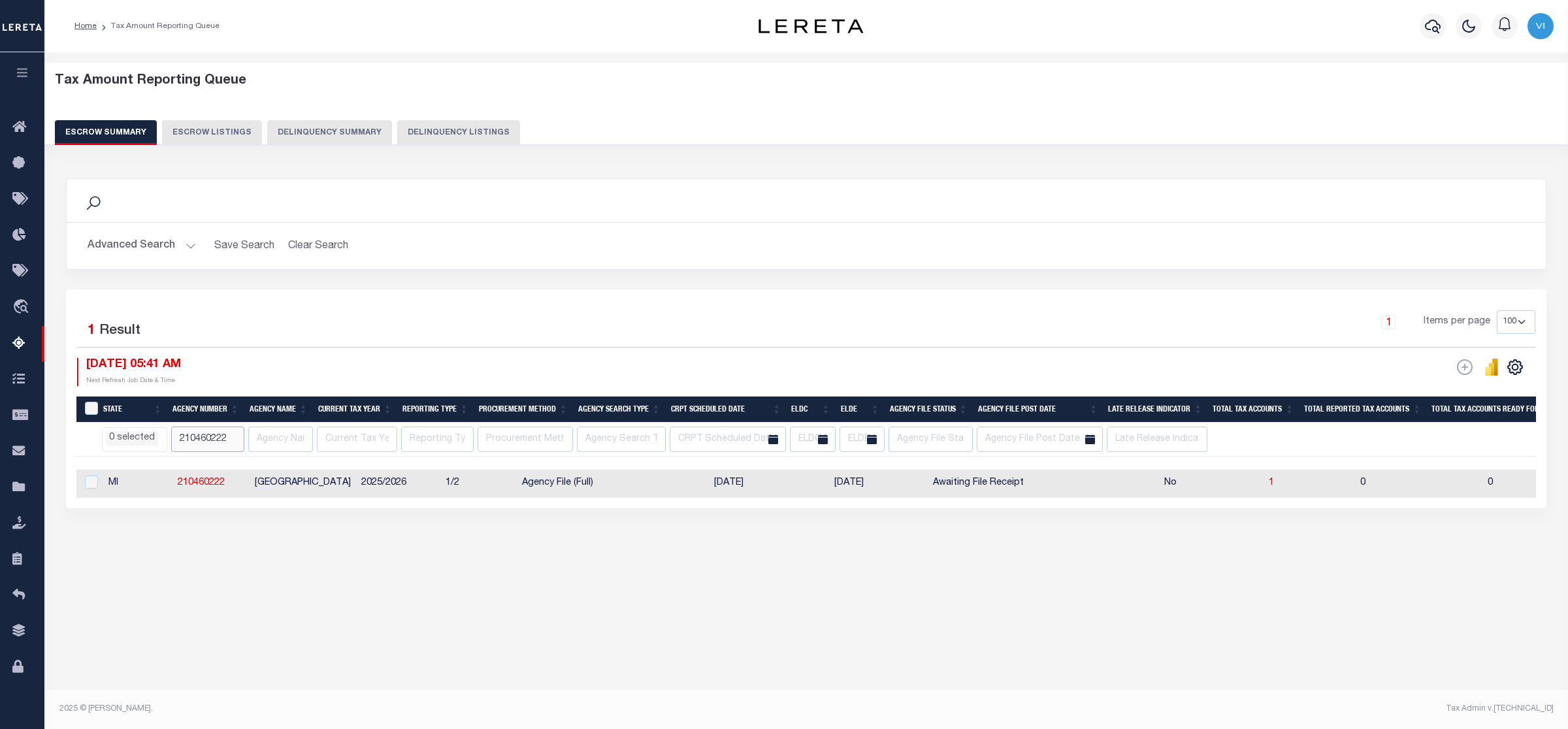
click at [230, 439] on input "210460222" at bounding box center [208, 439] width 73 height 25
type input "2"
select select
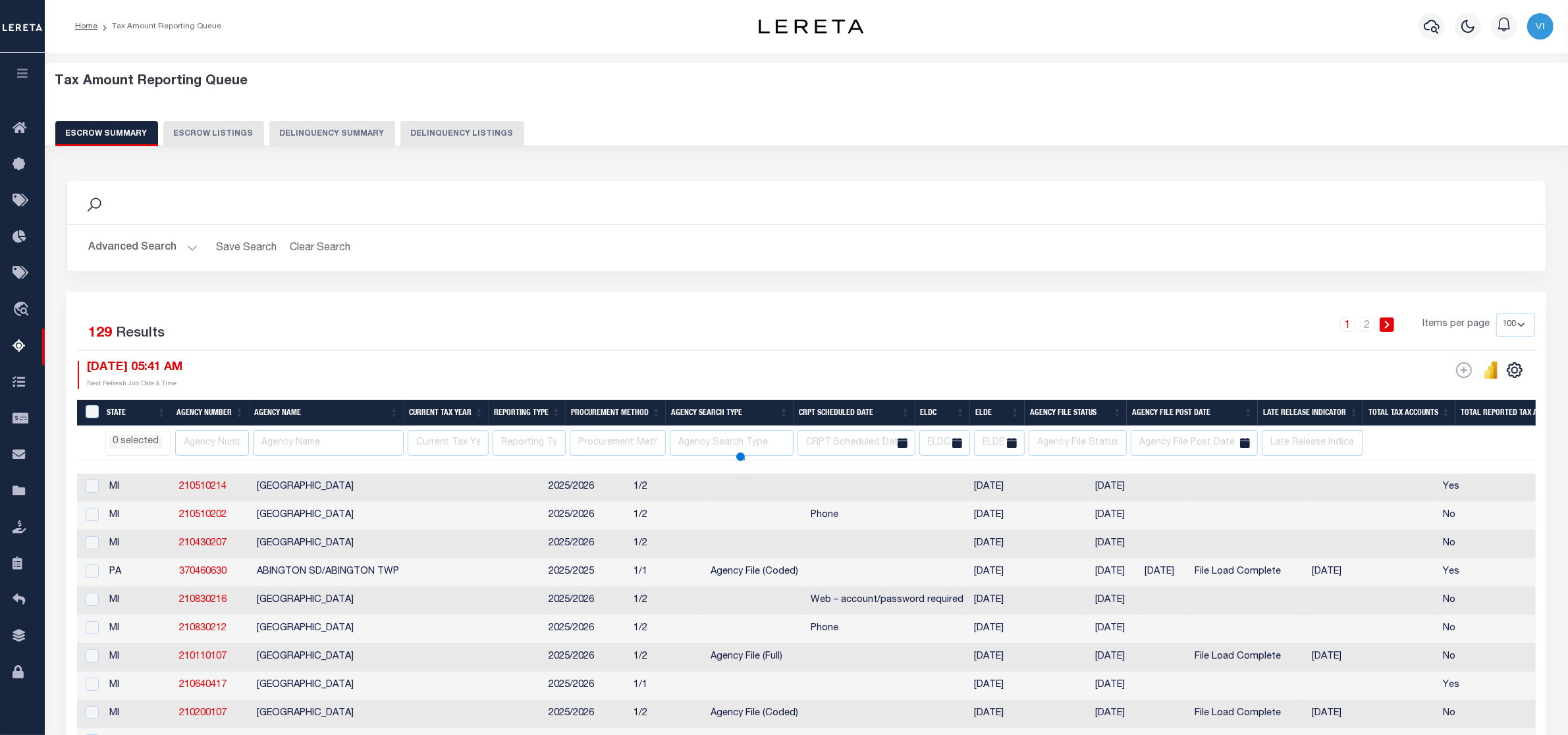
select select
click at [208, 446] on input "text" at bounding box center [212, 443] width 74 height 26
paste input "210510216"
type input "210510216"
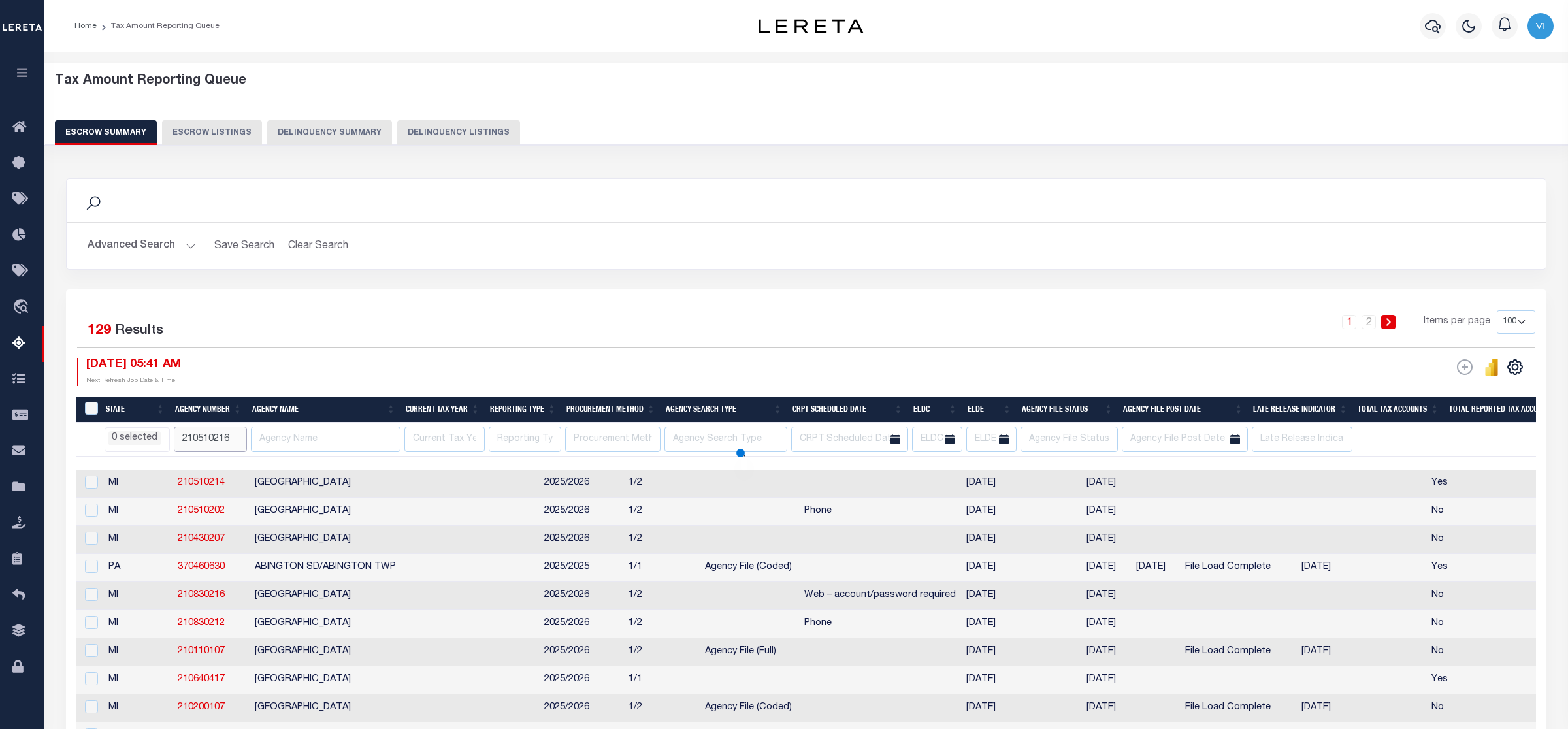
select select
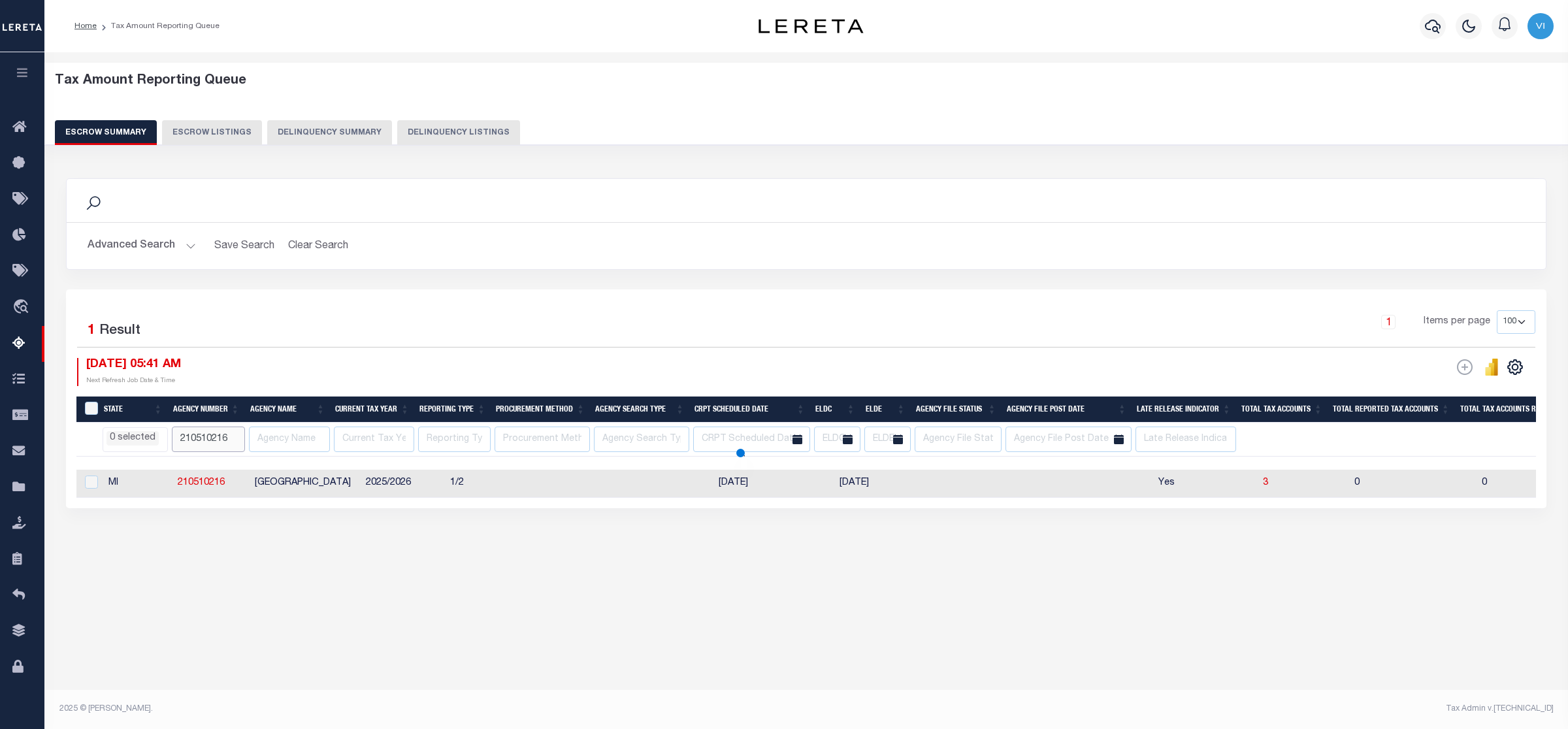
select select
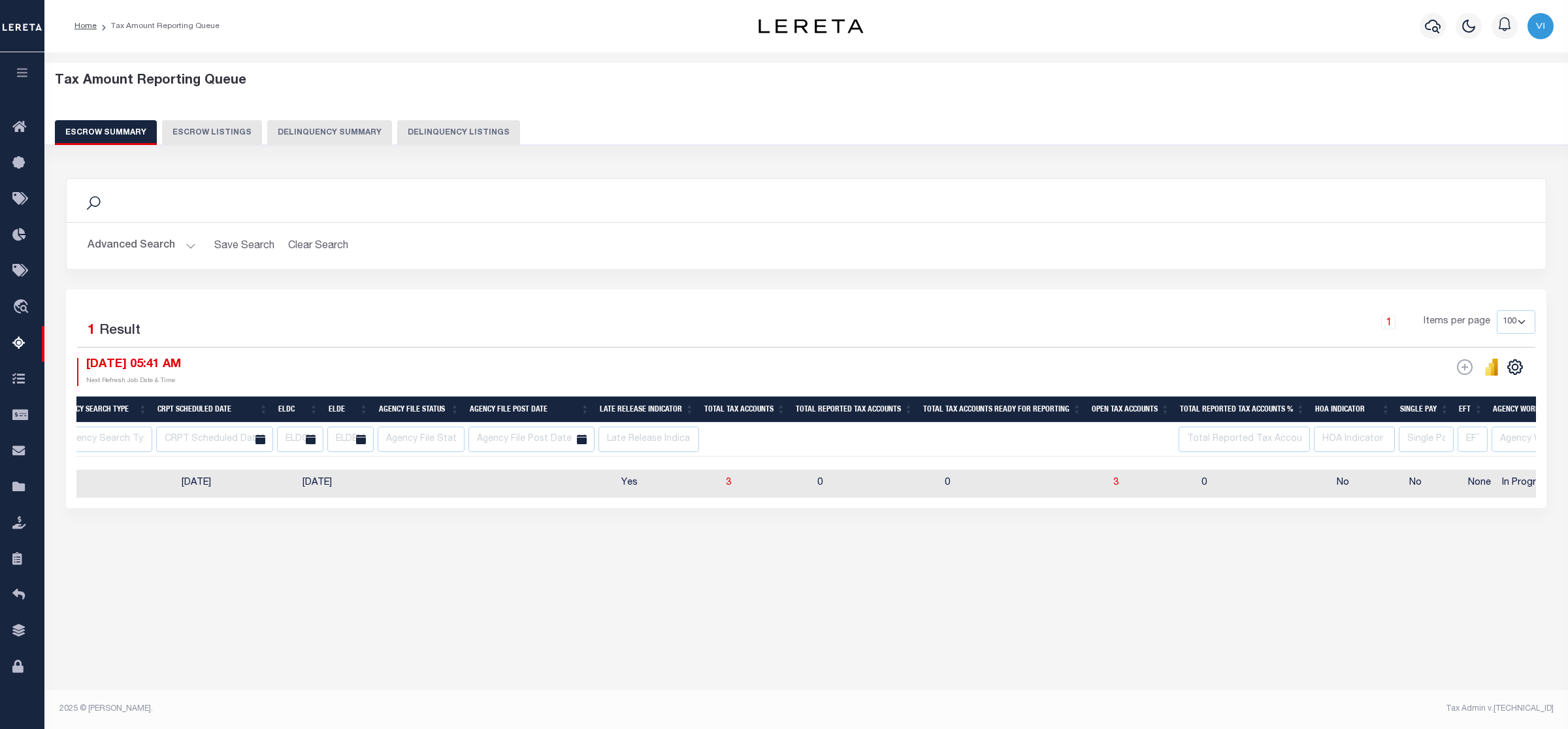
scroll to position [0, 637]
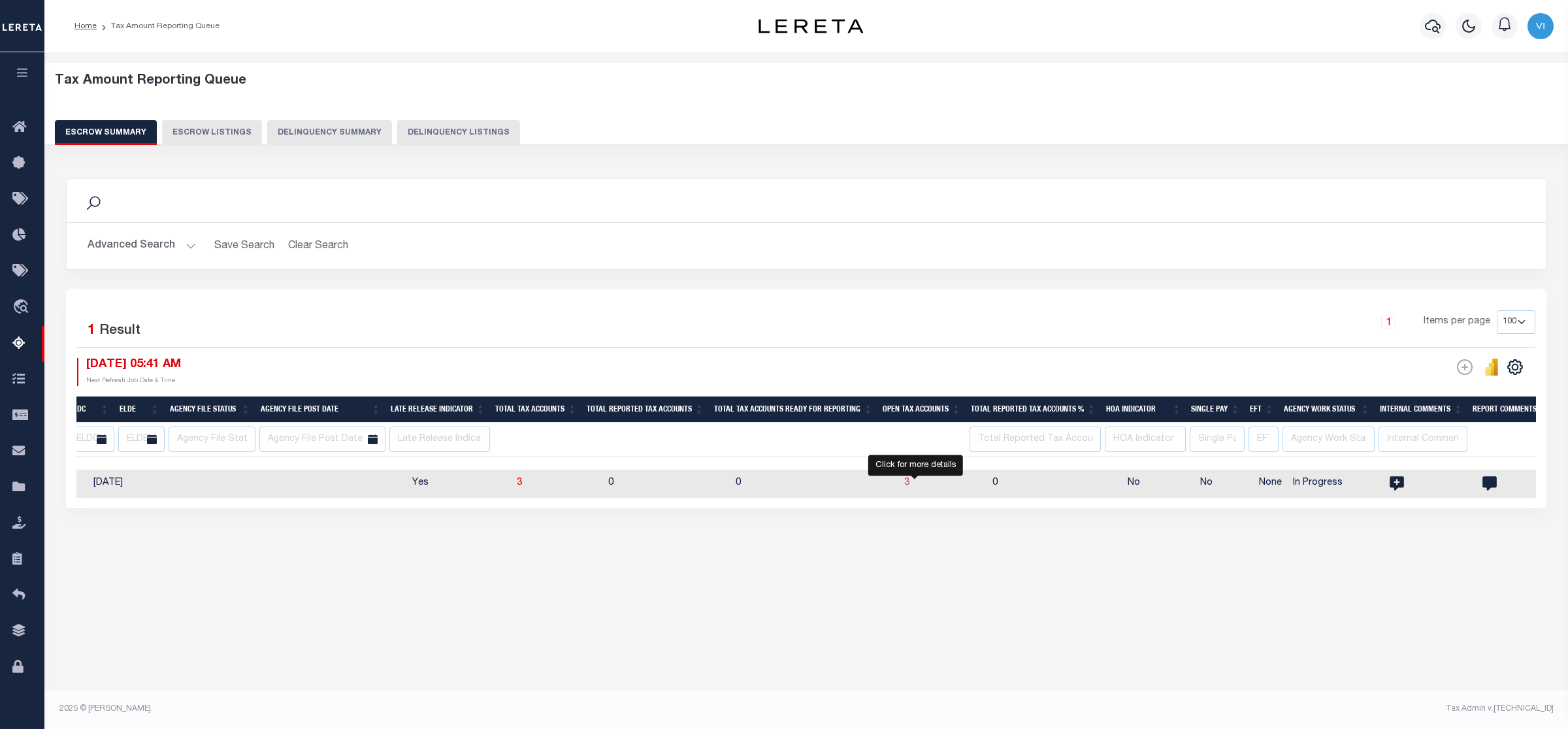
click at [910, 484] on span "3" at bounding box center [907, 482] width 5 height 9
select select "100"
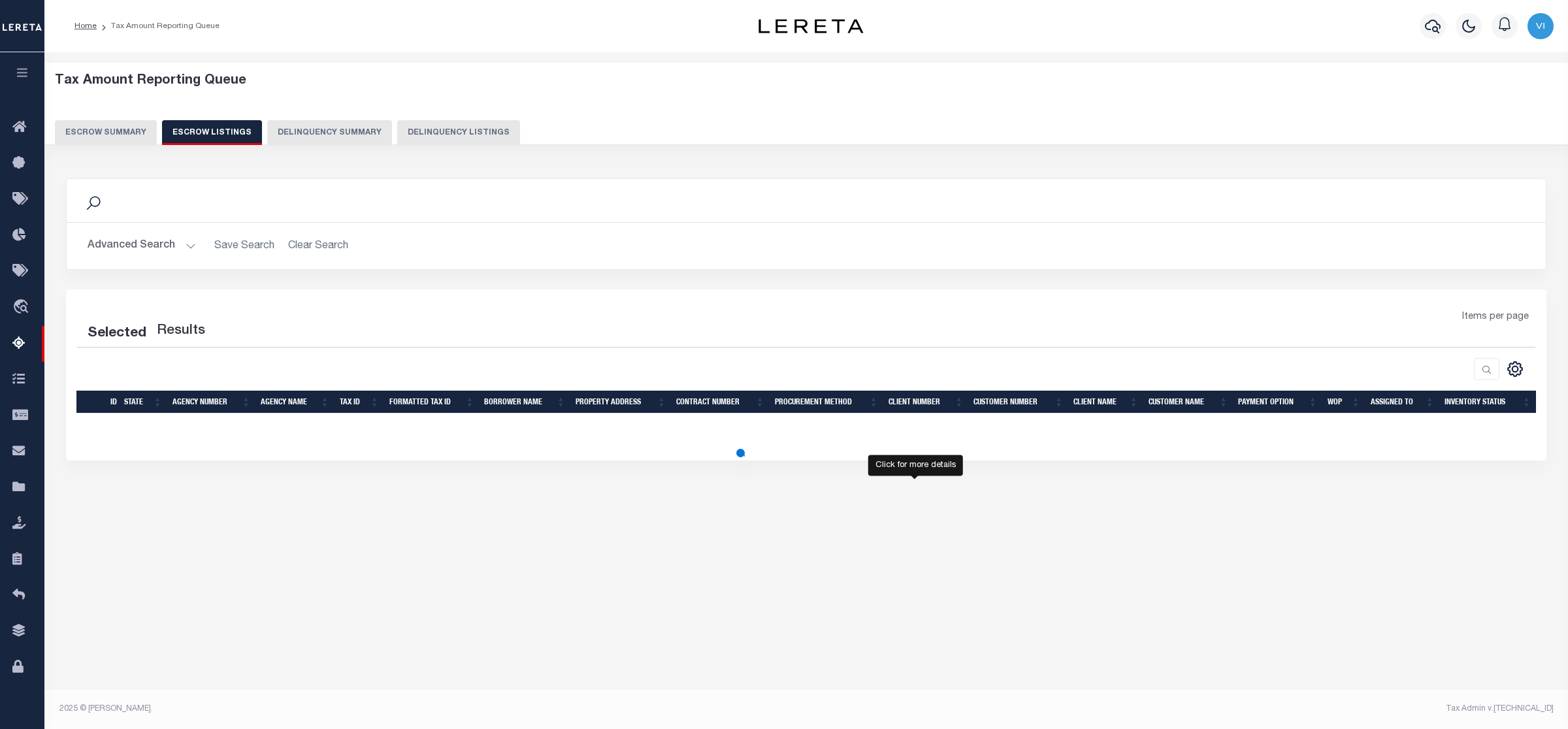
select select
select select "100"
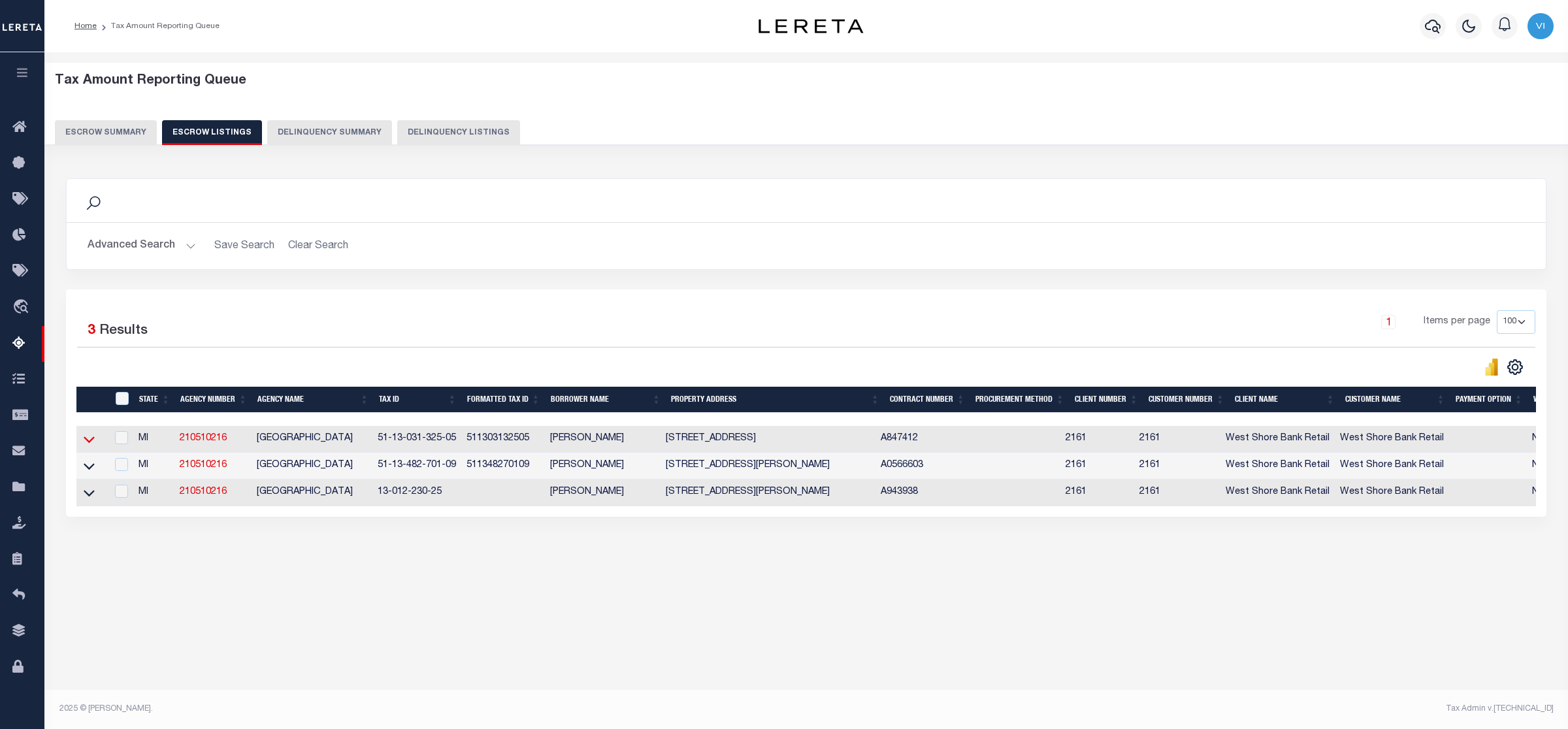
click at [88, 443] on icon at bounding box center [89, 440] width 11 height 7
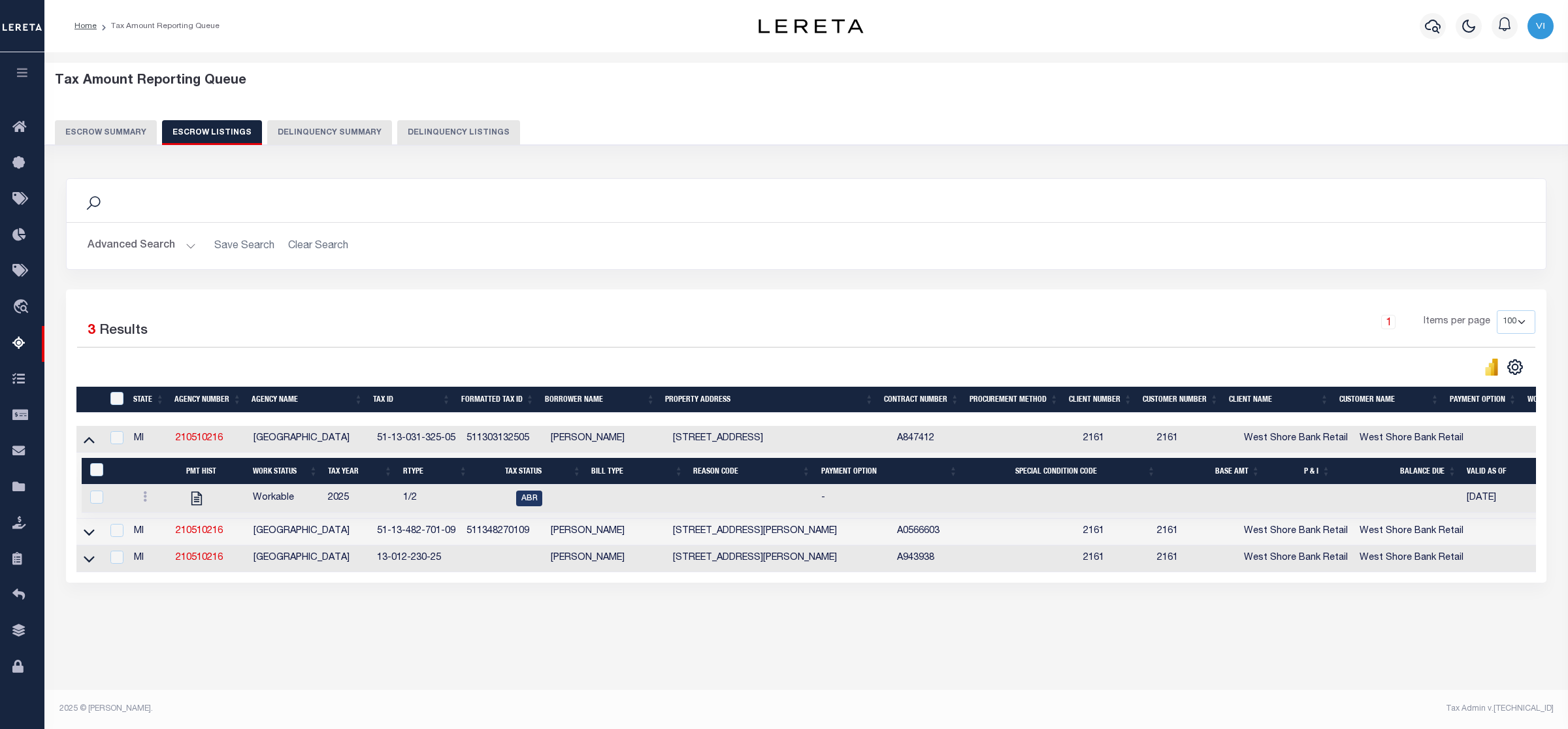
click at [93, 132] on button "Escrow Summary" at bounding box center [105, 132] width 102 height 25
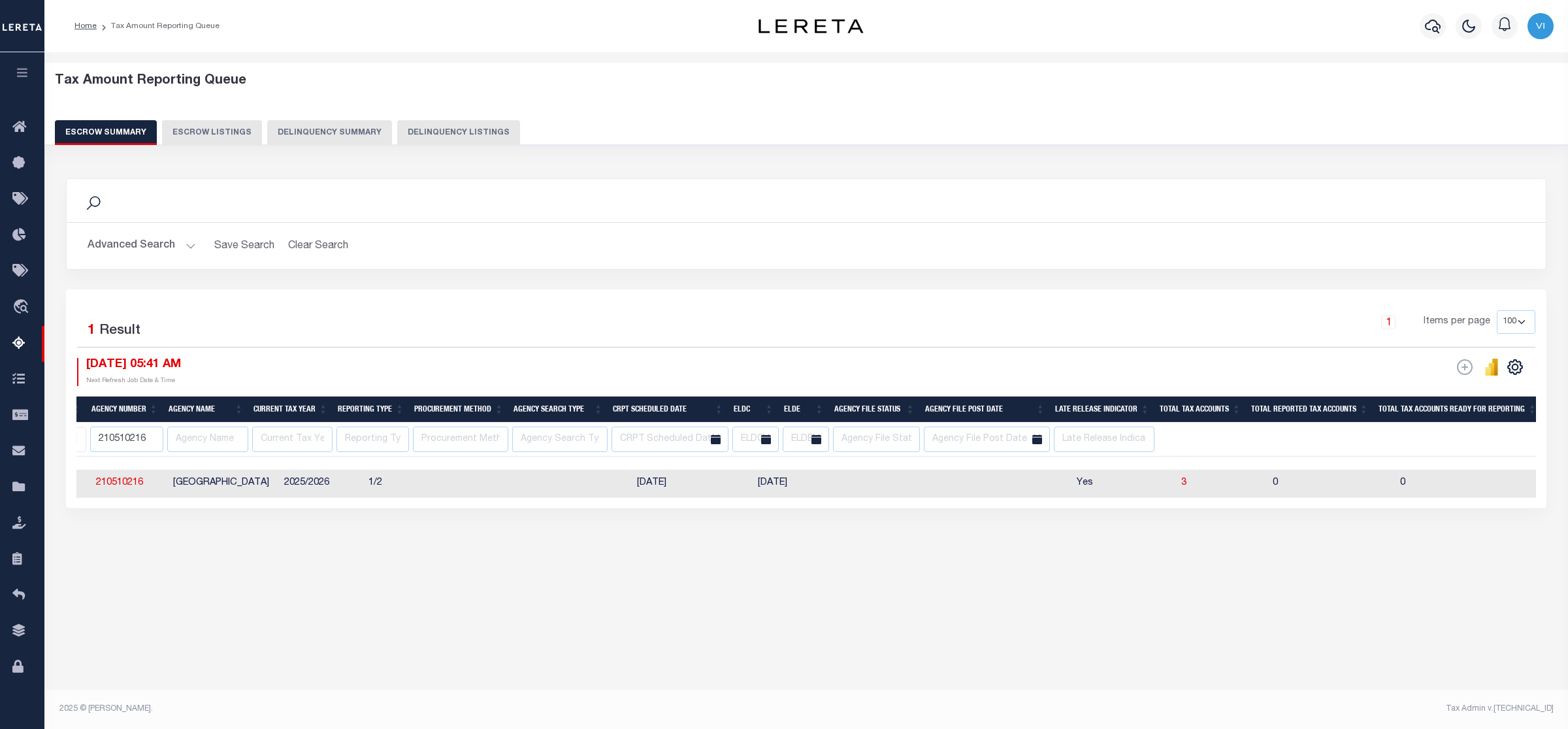
scroll to position [0, 0]
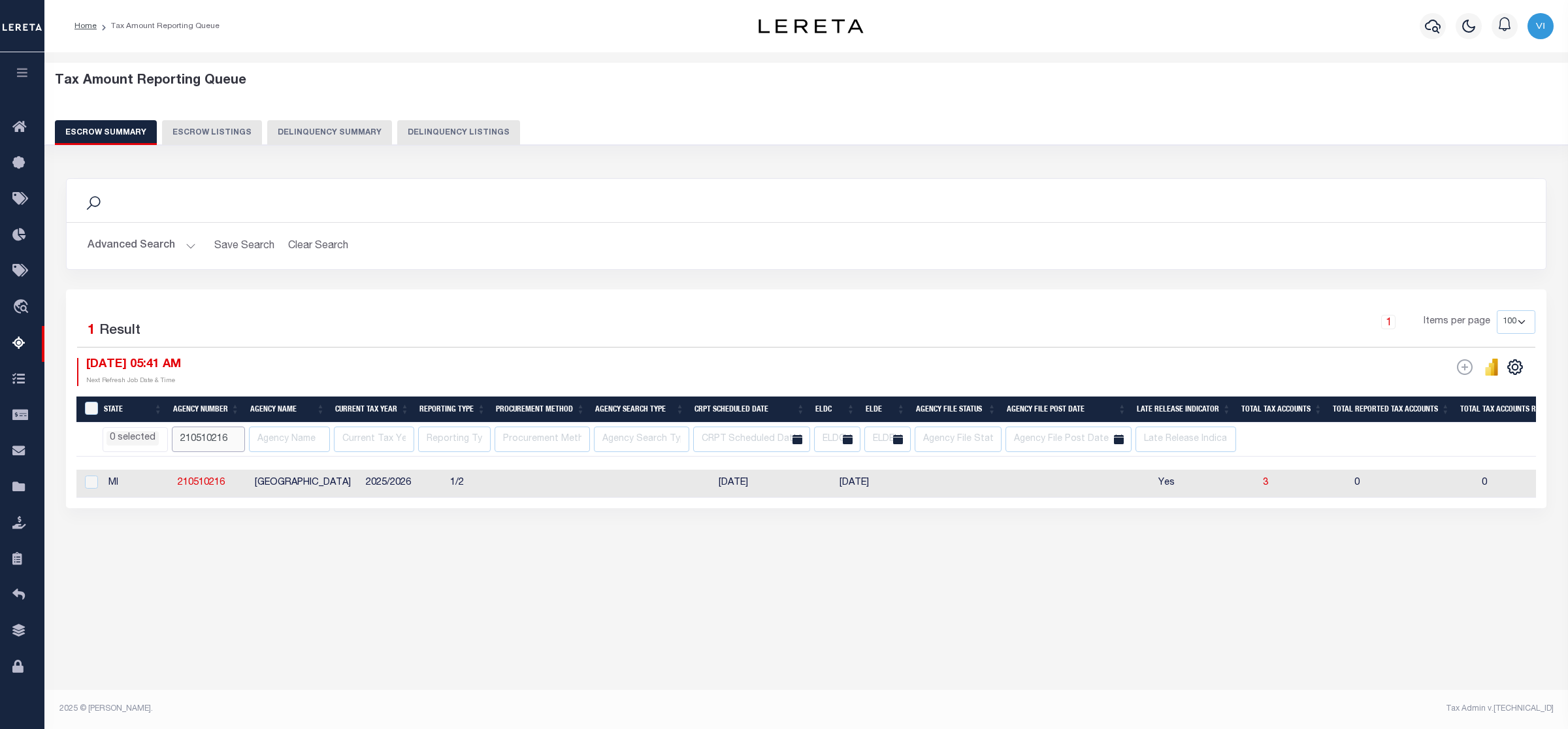
drag, startPoint x: 229, startPoint y: 439, endPoint x: 162, endPoint y: 438, distance: 67.0
click at [162, 438] on tr "AK AL AR AZ CA CO CT DC DE FL GA GU HI IA ID IL IN KS KY LA MA MD ME MI MN MO M…" at bounding box center [1507, 439] width 2862 height 34
paste input "640421"
type input "210640421"
select select
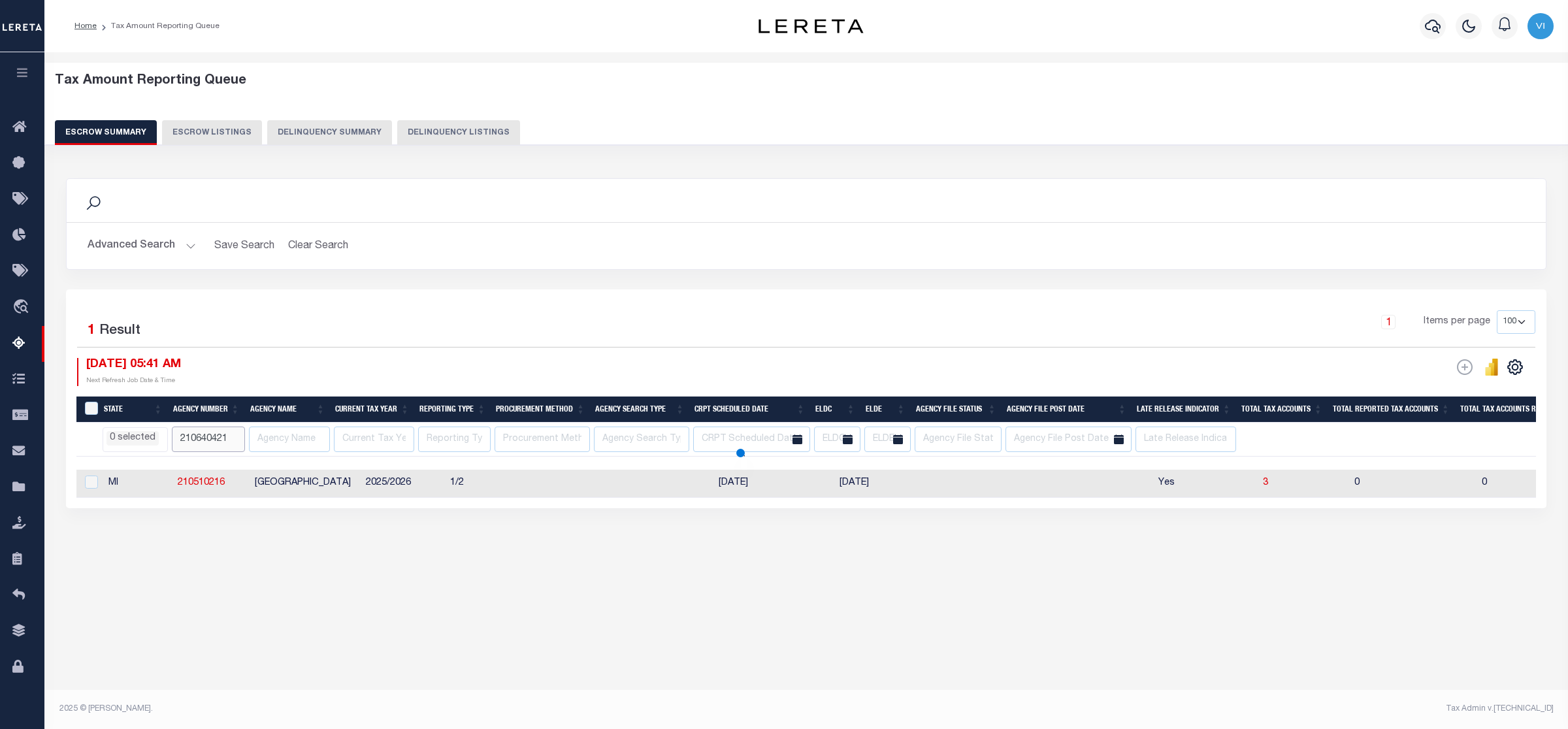
select select
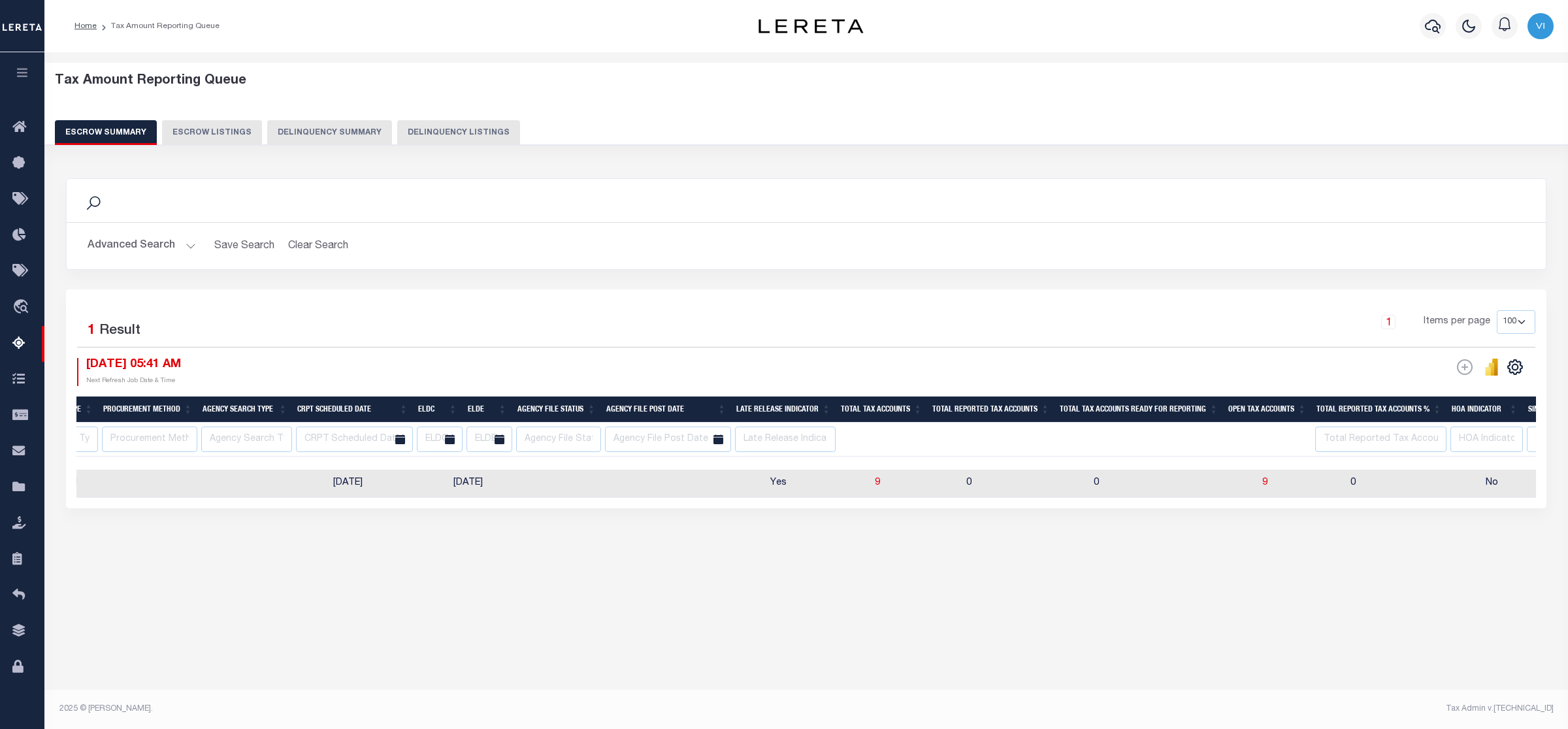
scroll to position [0, 465]
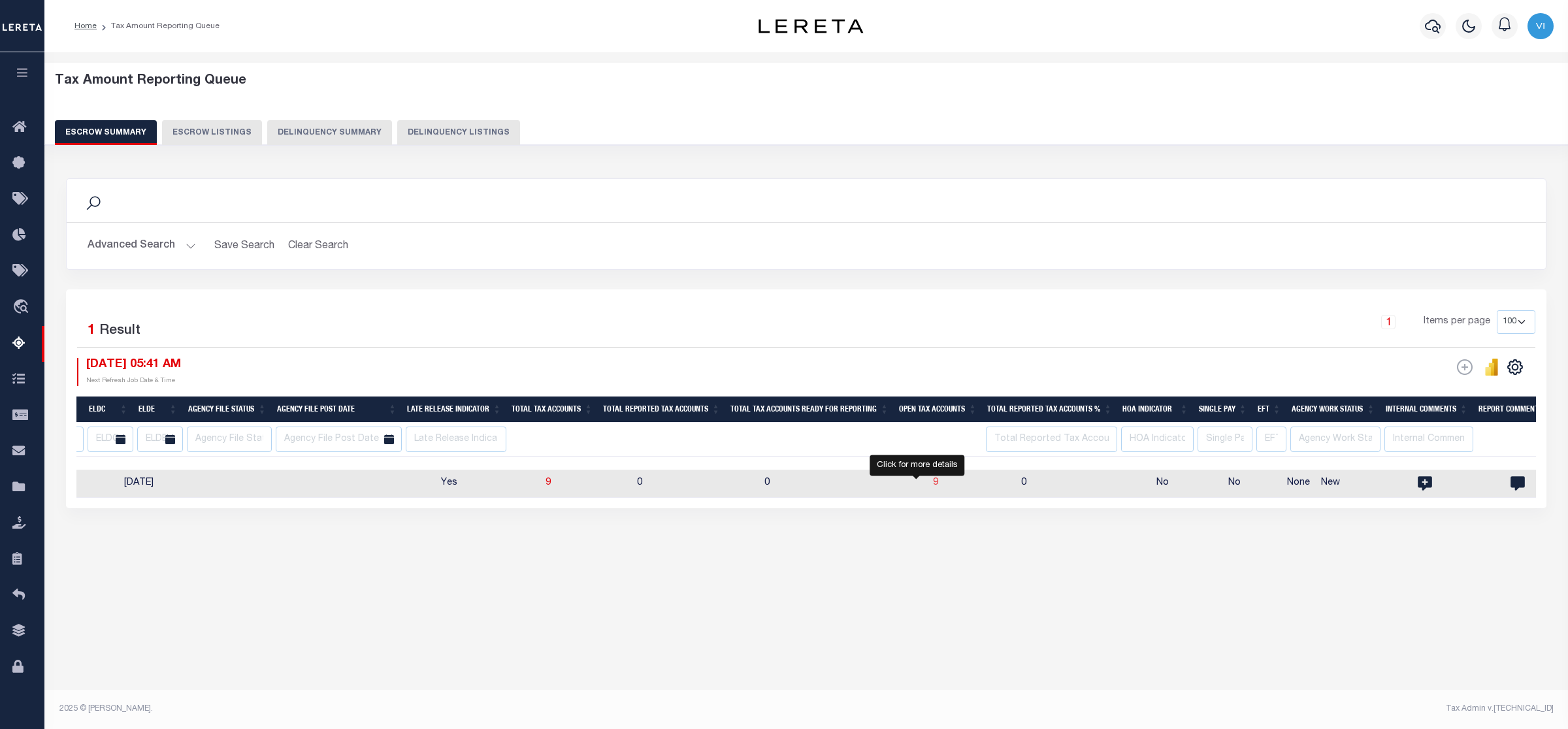
click at [933, 482] on span "9" at bounding box center [935, 482] width 5 height 9
select select "100"
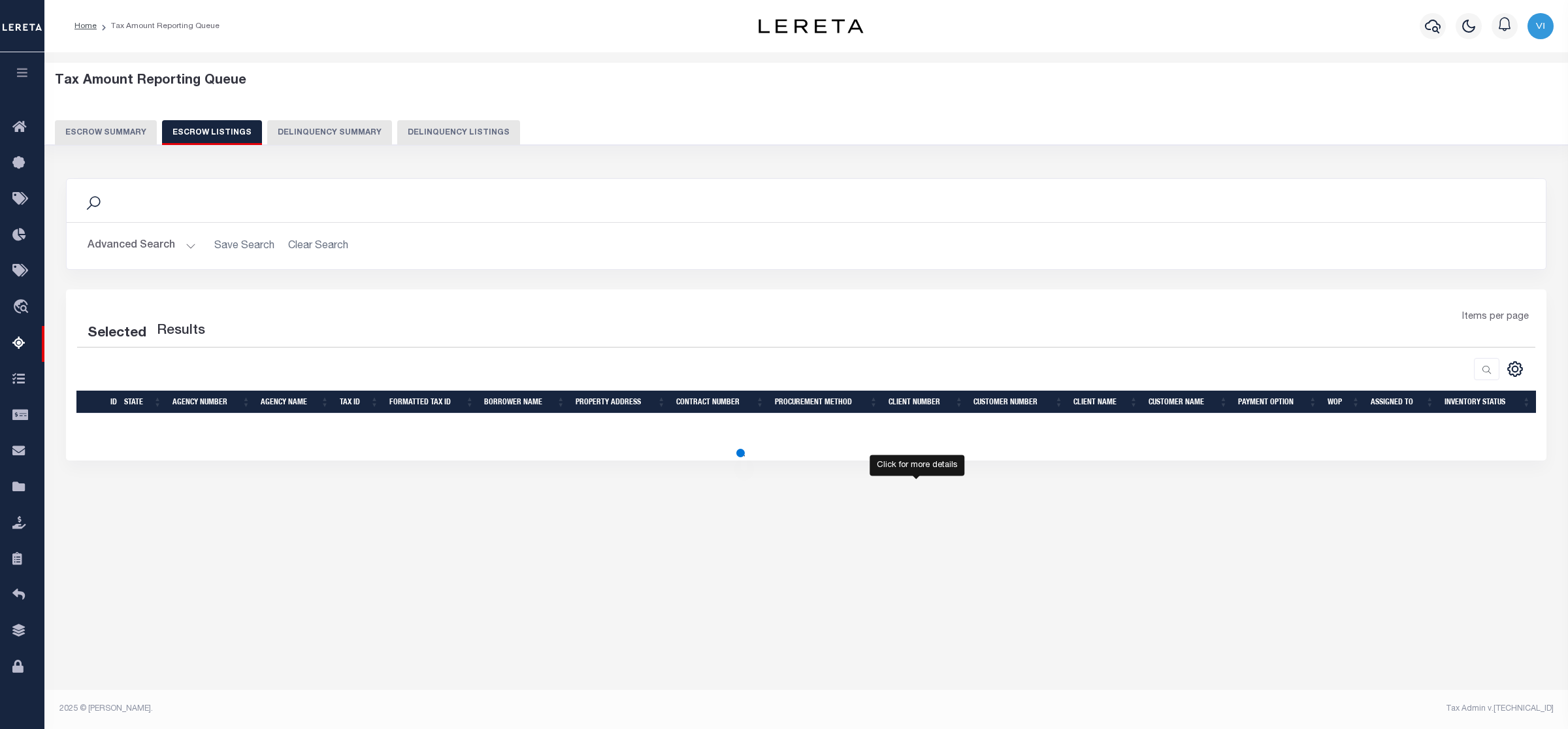
select select
select select "100"
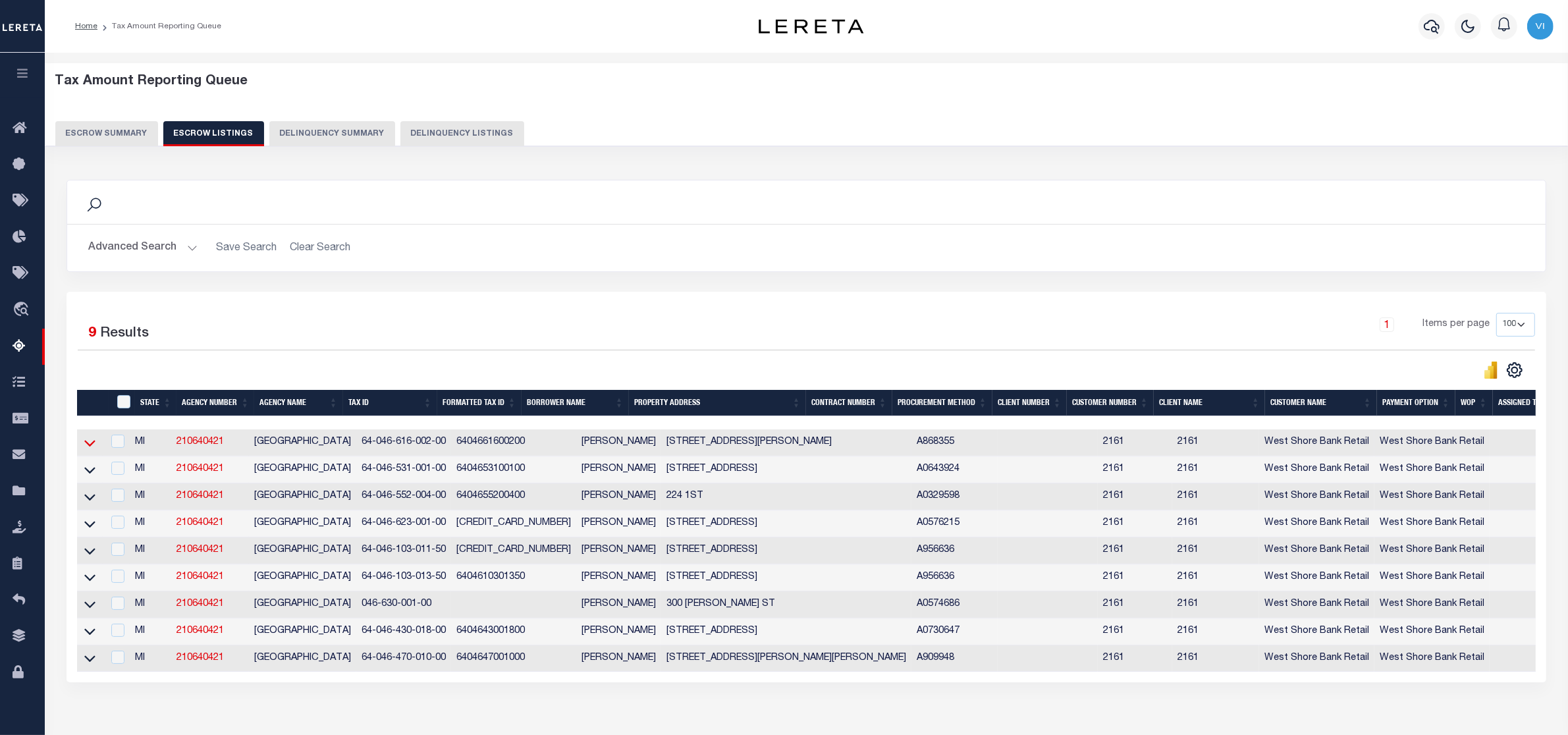
click at [86, 443] on icon at bounding box center [90, 443] width 11 height 14
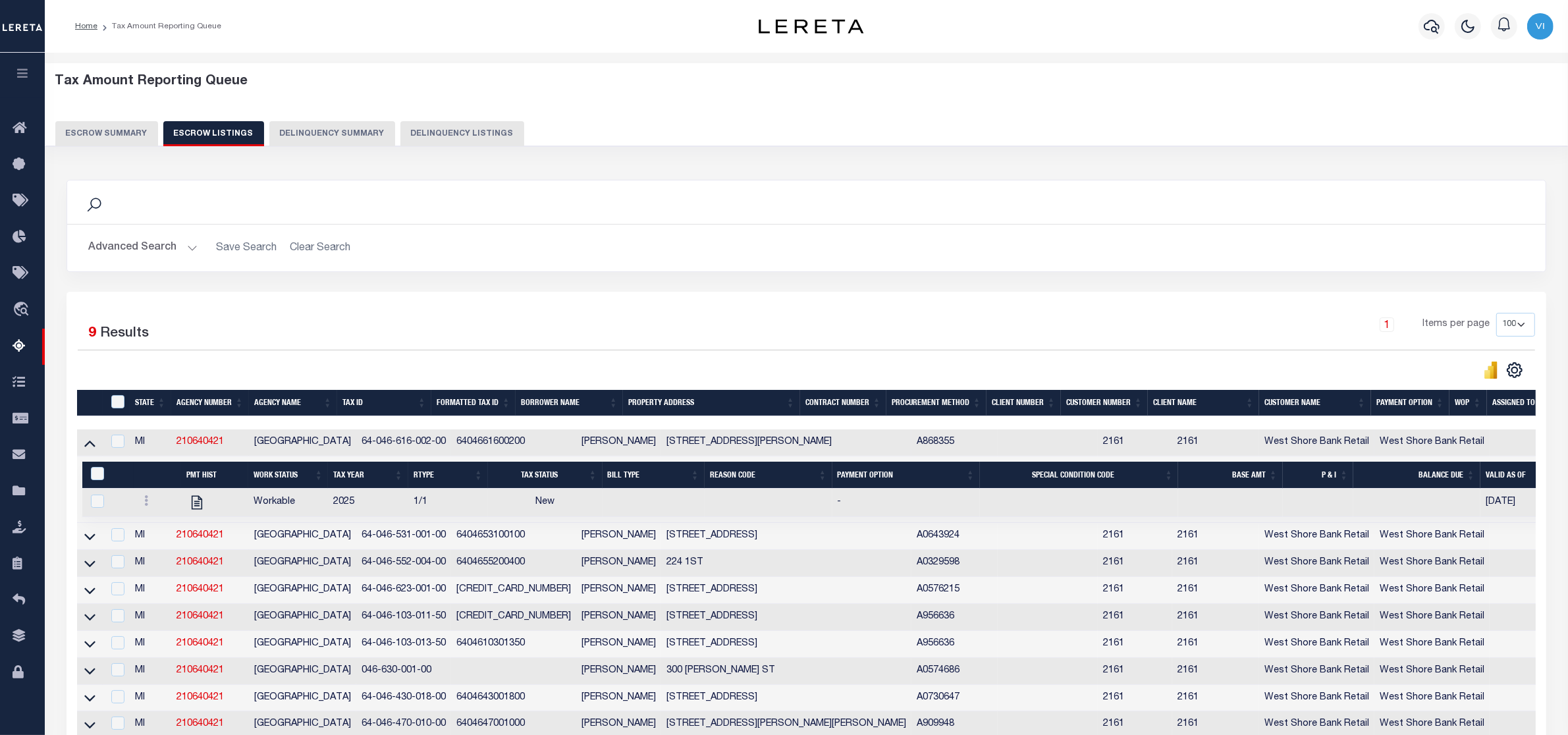
scroll to position [82, 0]
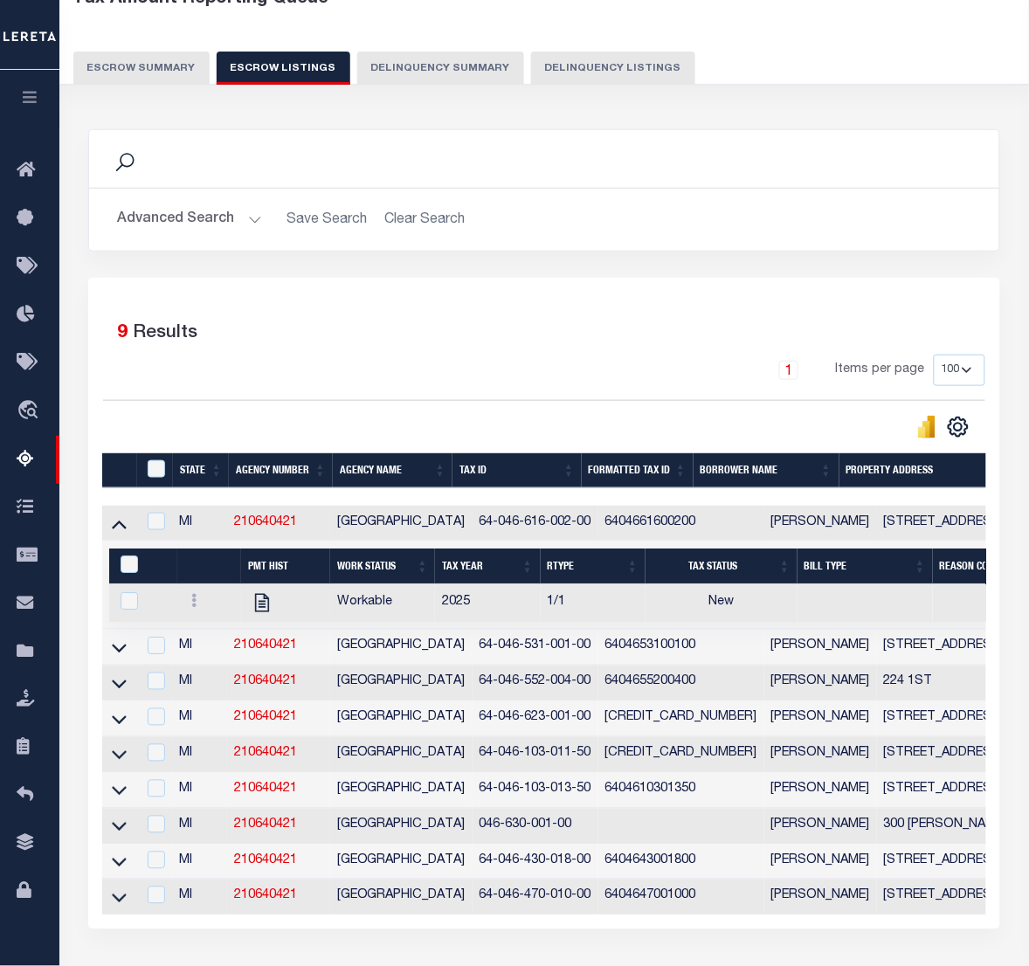
drag, startPoint x: 1, startPoint y: 135, endPoint x: 1265, endPoint y: 439, distance: 1299.9
click at [0, 149] on html "Home Tax Amount Reporting Queue Profile" at bounding box center [514, 489] width 1029 height 1196
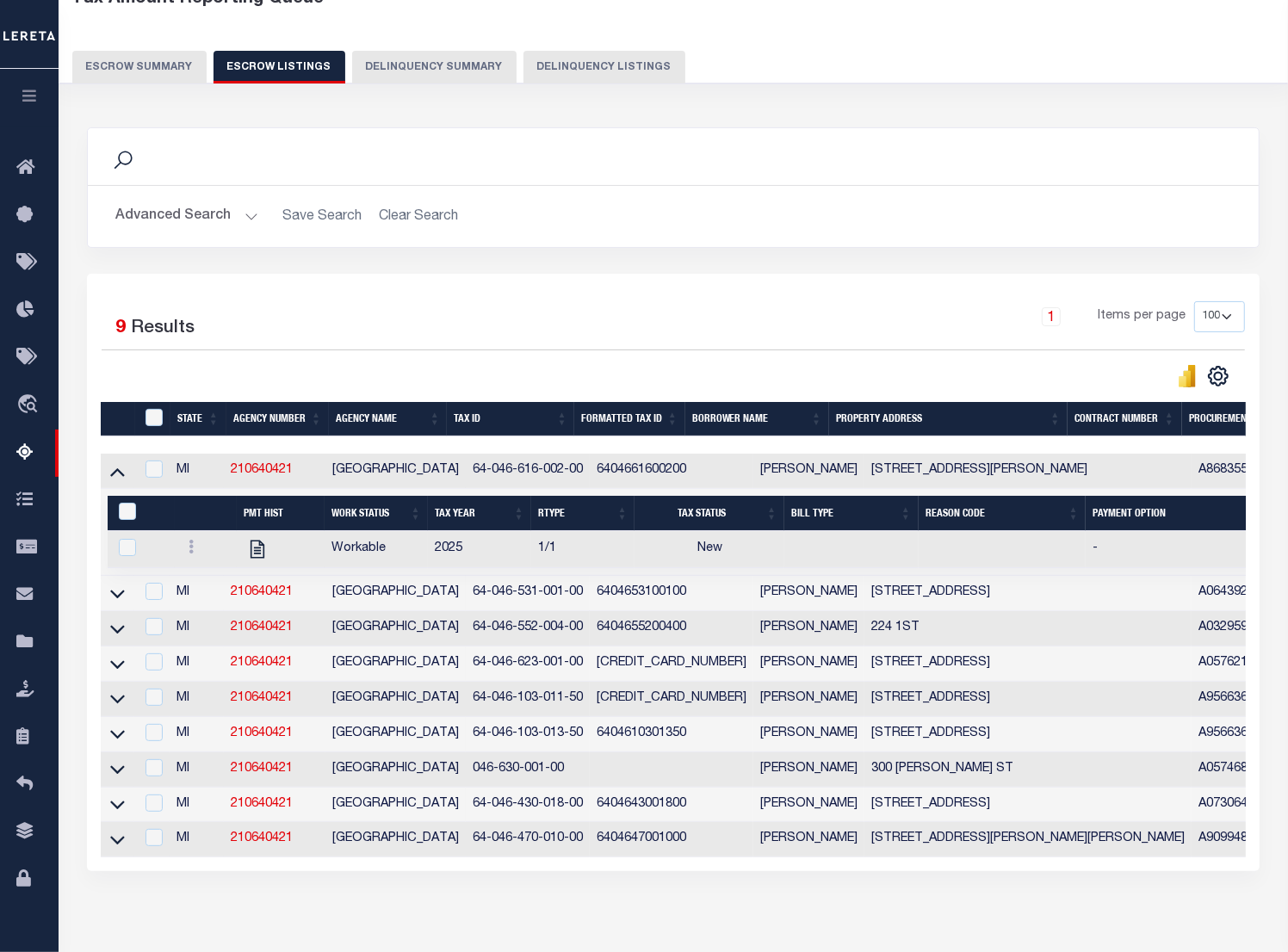
click at [788, 226] on h2 "Advanced Search Save Search Clear Search" at bounding box center [673, 217] width 1143 height 34
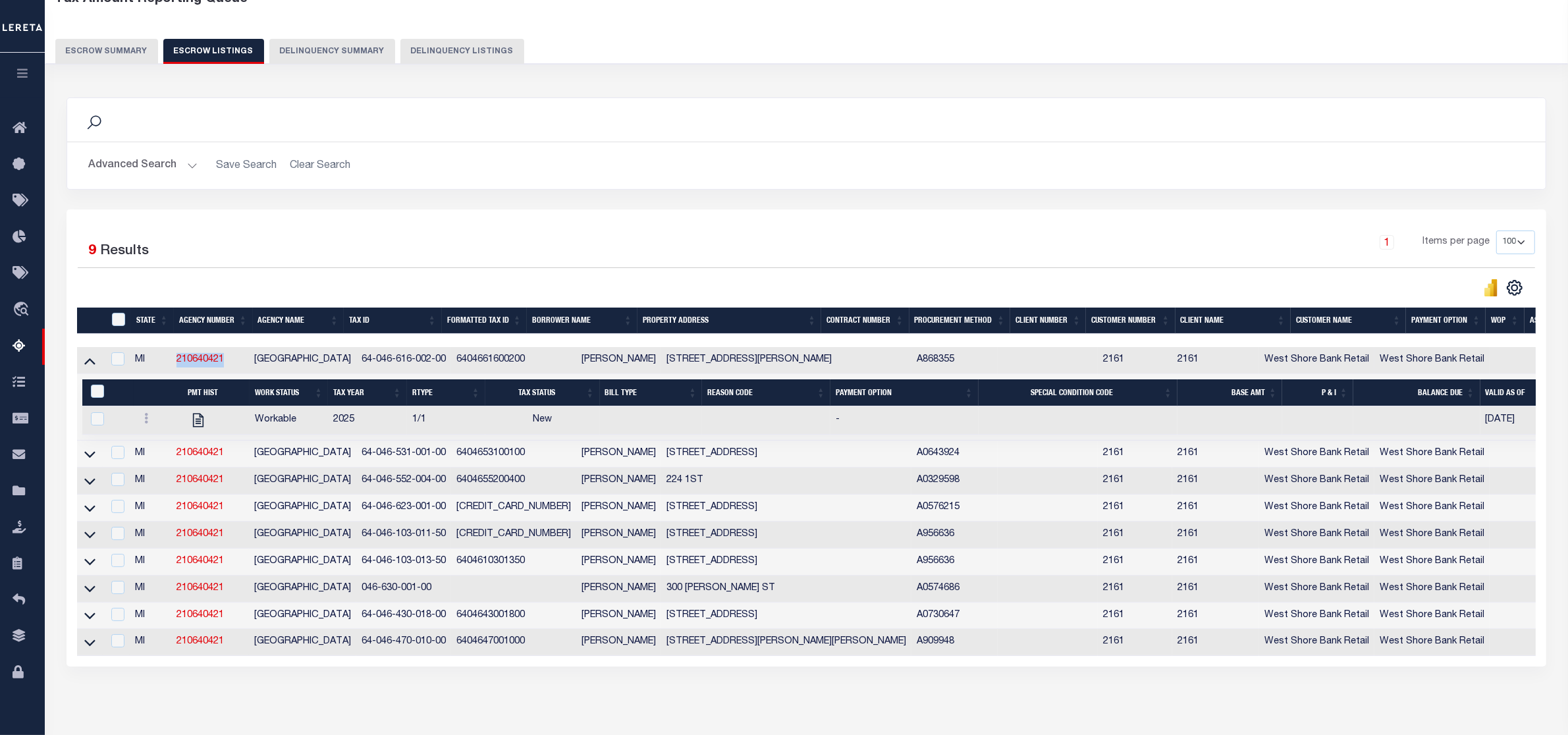
drag, startPoint x: 229, startPoint y: 364, endPoint x: 178, endPoint y: 364, distance: 51.0
click at [178, 364] on td "210640421" at bounding box center [210, 360] width 78 height 27
checkbox input "true"
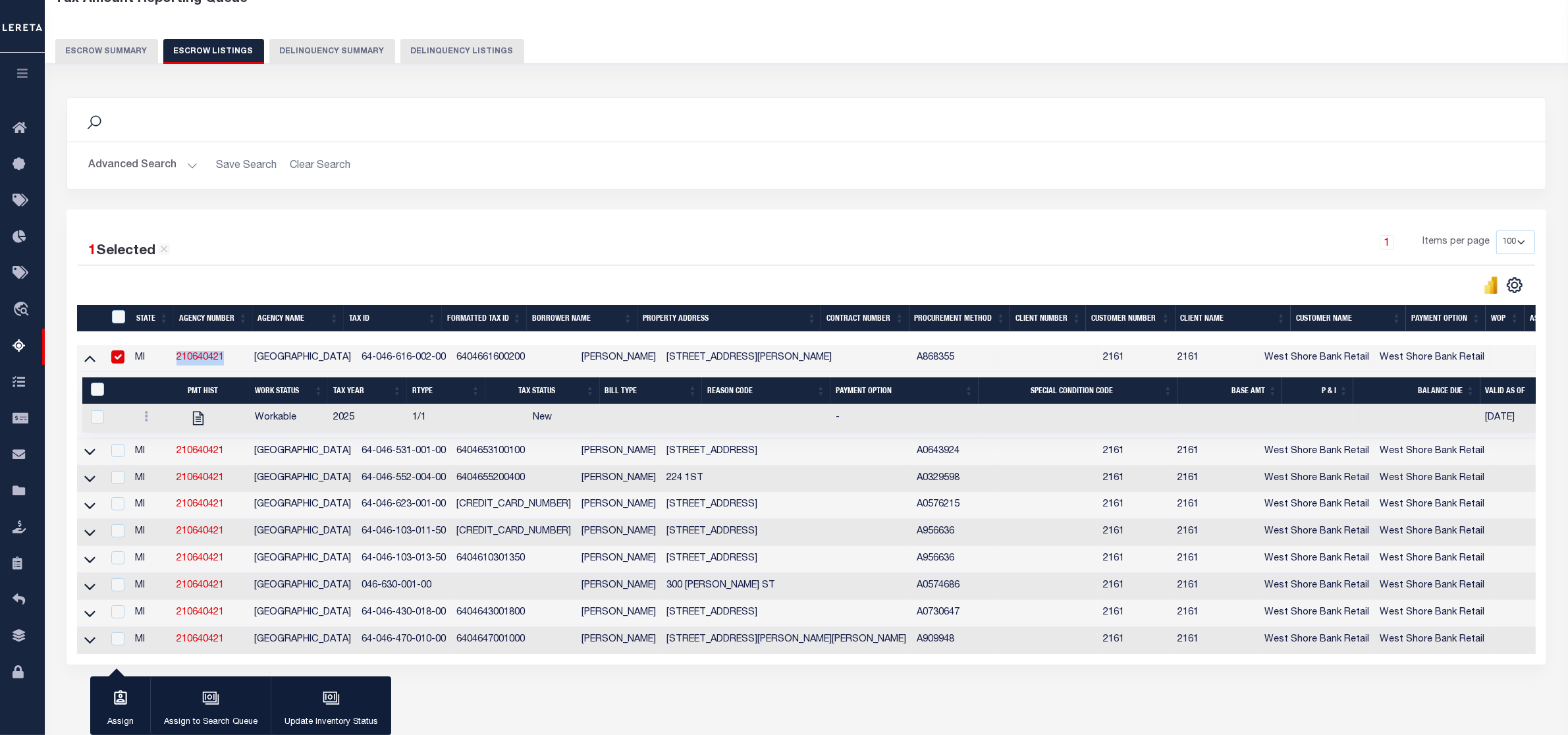
copy link "210640421"
click at [544, 236] on div "1 Items per page 10 25 50 100 500" at bounding box center [991, 247] width 1088 height 34
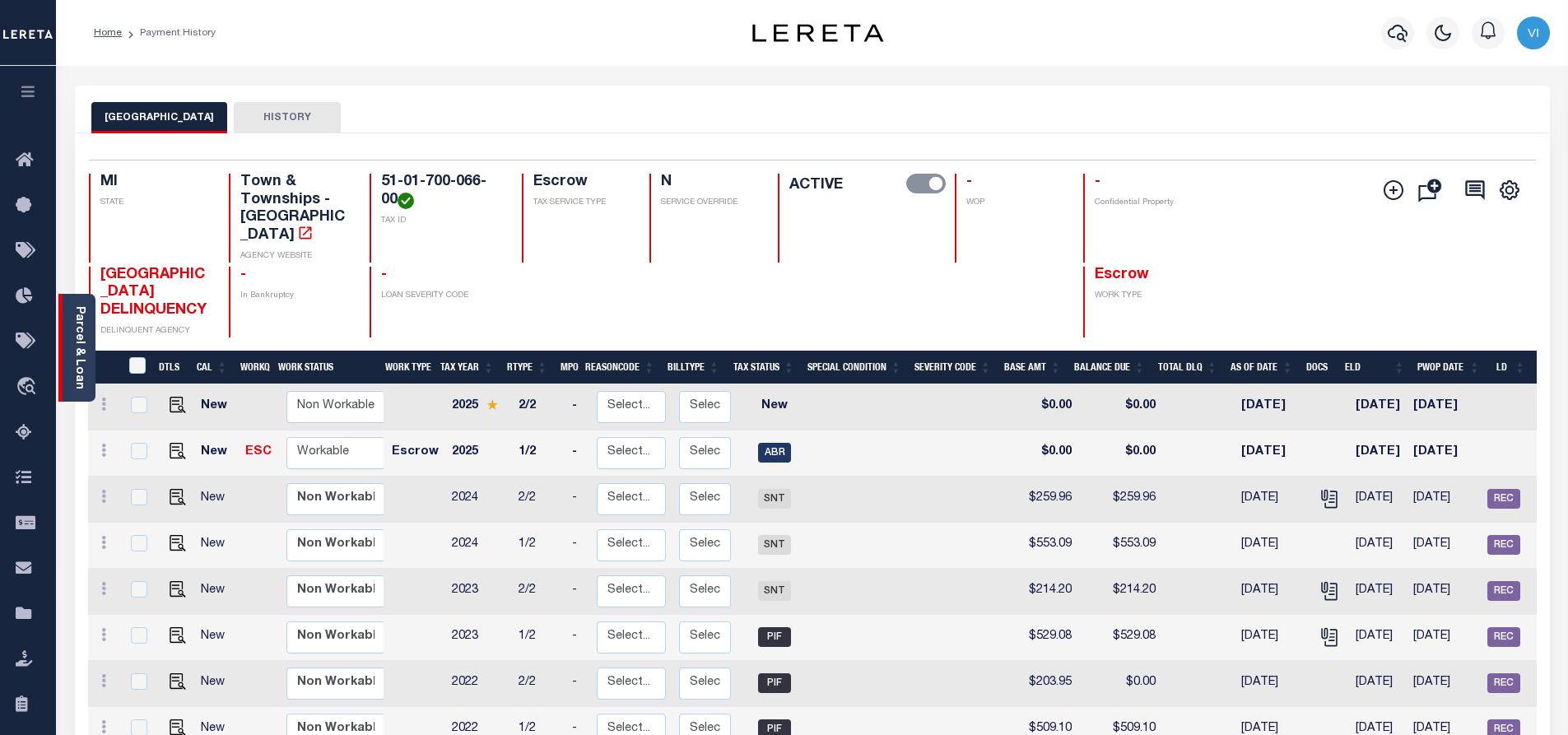
click at [69, 363] on div "Parcel & Loan" at bounding box center [76, 348] width 37 height 107
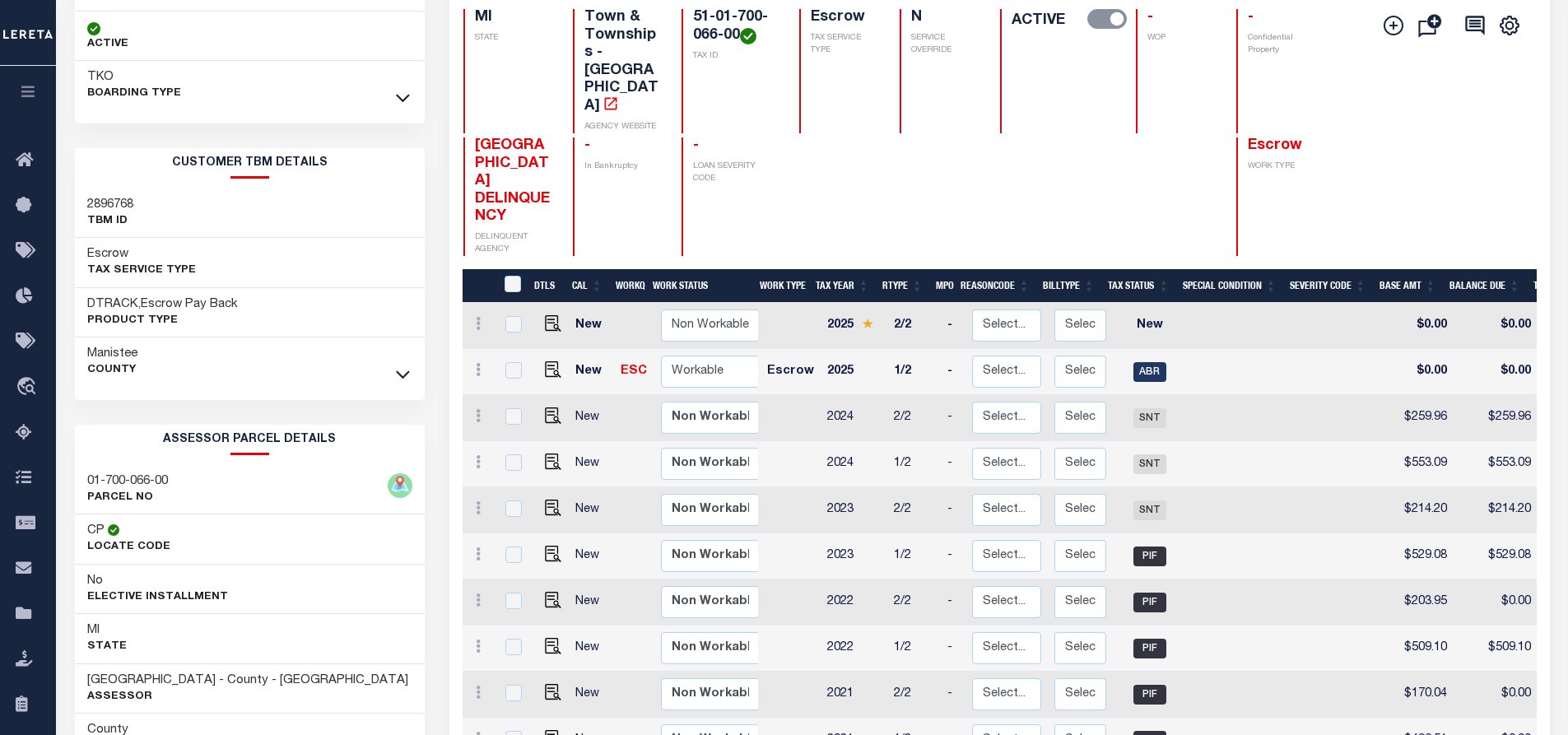
scroll to position [412, 0]
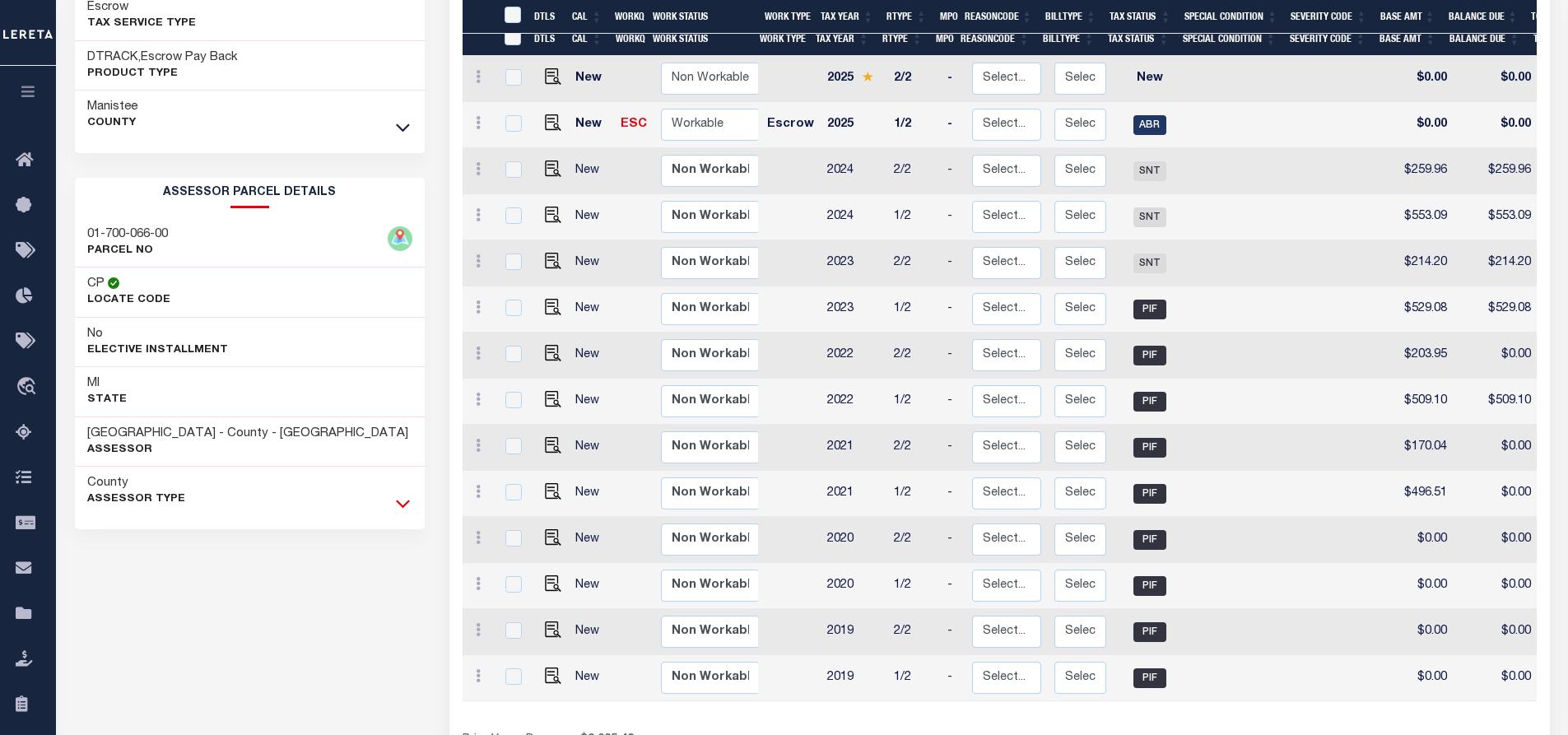
click at [397, 506] on icon at bounding box center [402, 503] width 14 height 17
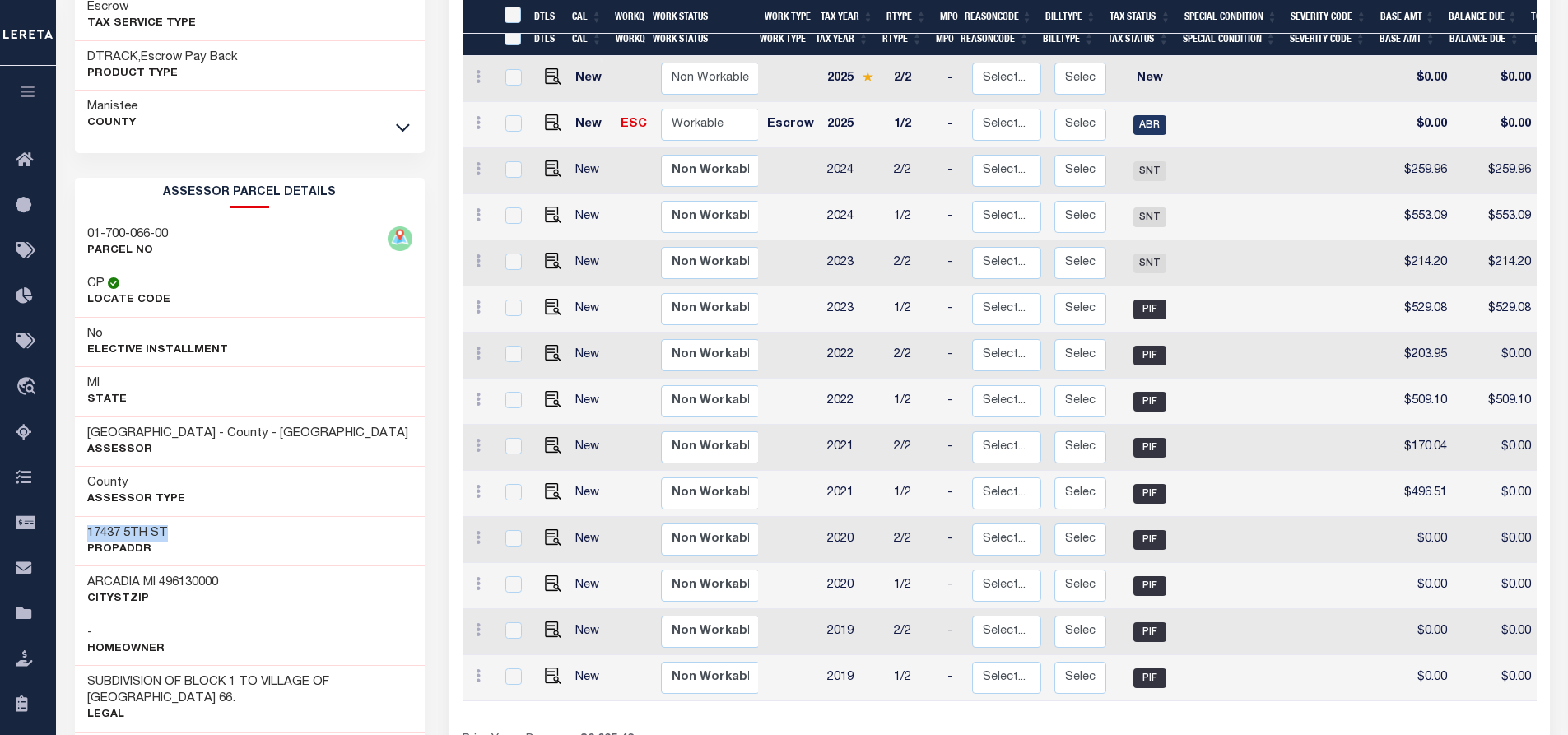
drag, startPoint x: 172, startPoint y: 534, endPoint x: 81, endPoint y: 534, distance: 91.0
click at [81, 534] on div "17437 5TH ST PropAddr" at bounding box center [250, 541] width 351 height 50
copy h3 "17437 5TH ST"
click at [193, 545] on div "17437 5TH ST PropAddr" at bounding box center [250, 541] width 351 height 50
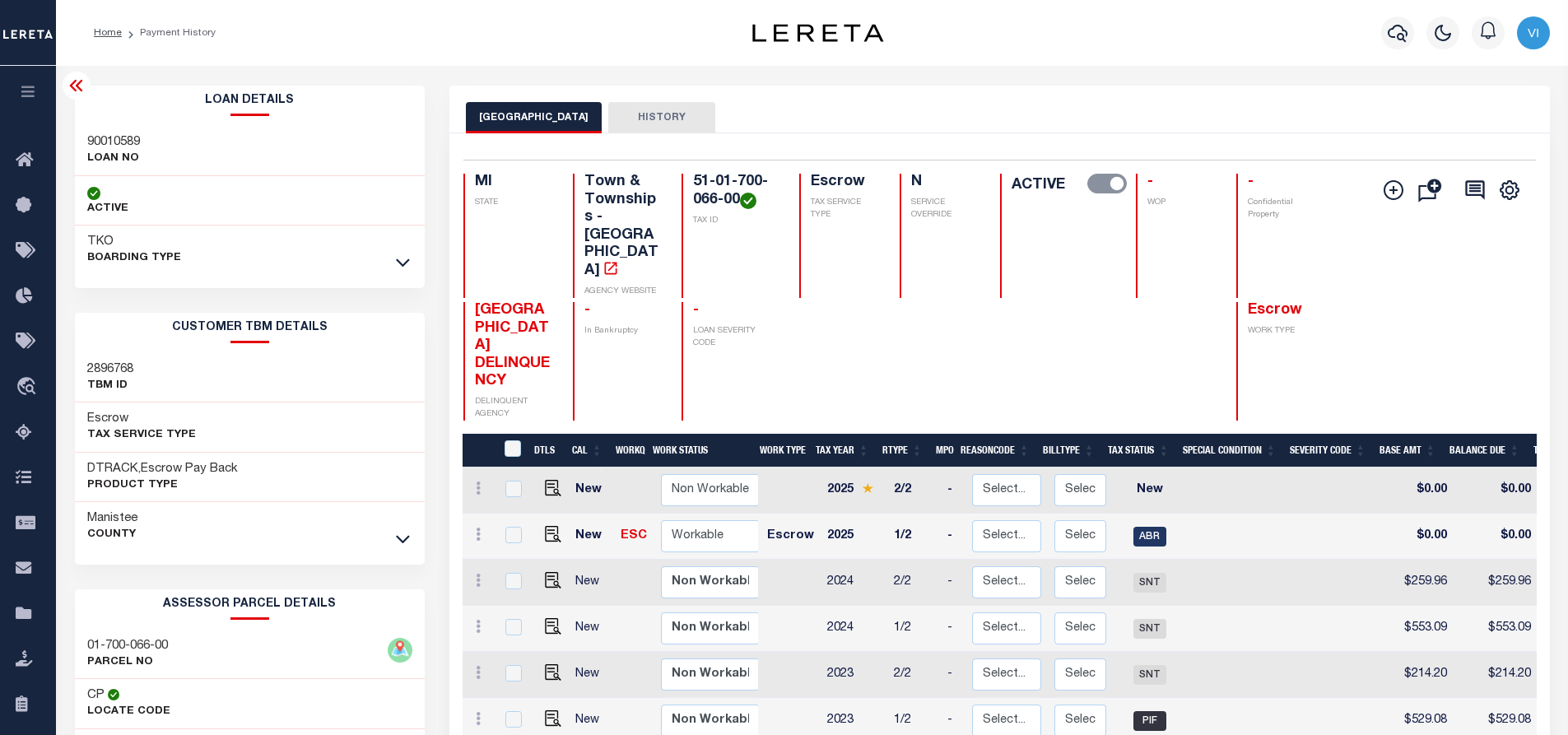
click at [76, 85] on icon at bounding box center [76, 85] width 20 height 20
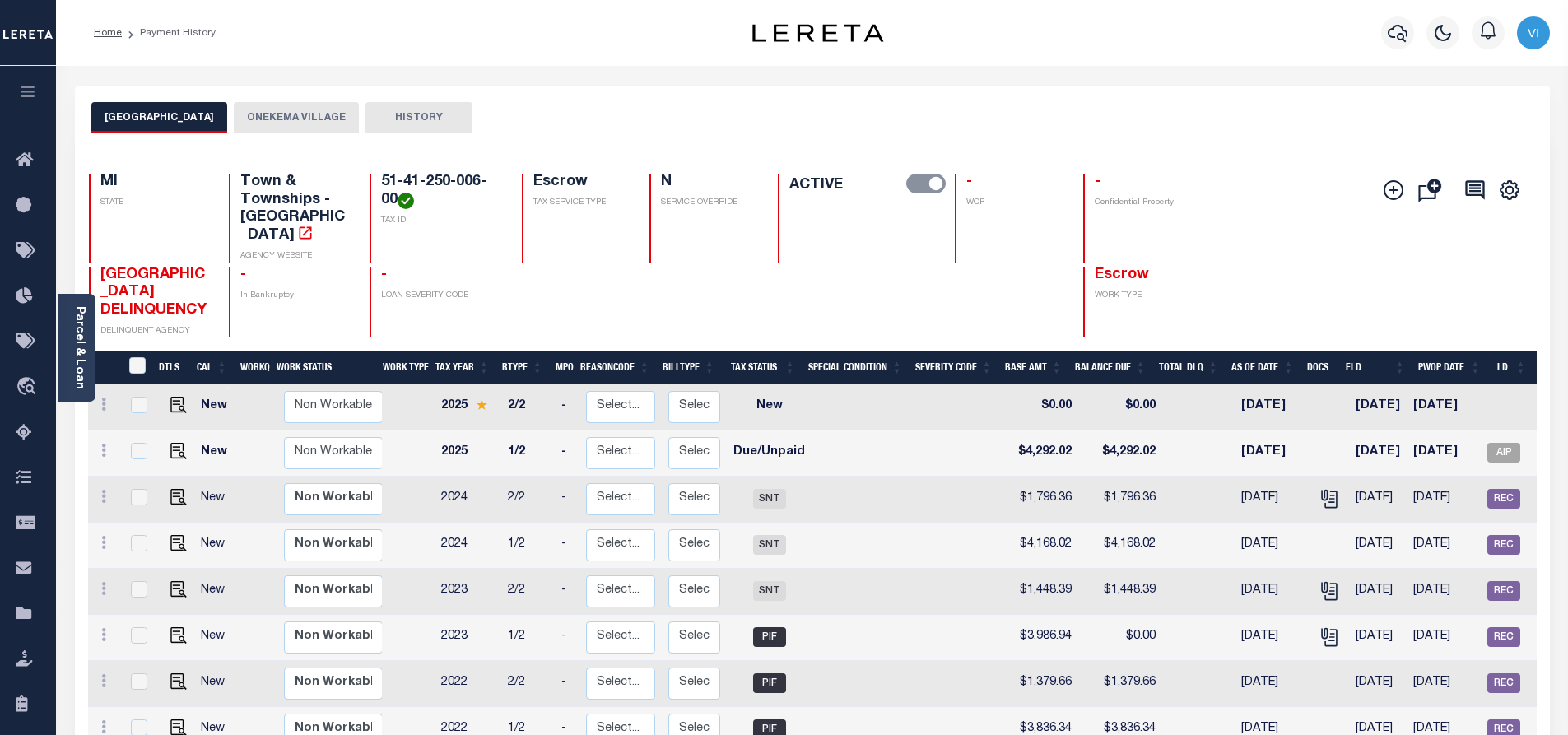
click at [302, 109] on button "ONEKEMA VILLAGE" at bounding box center [296, 117] width 125 height 31
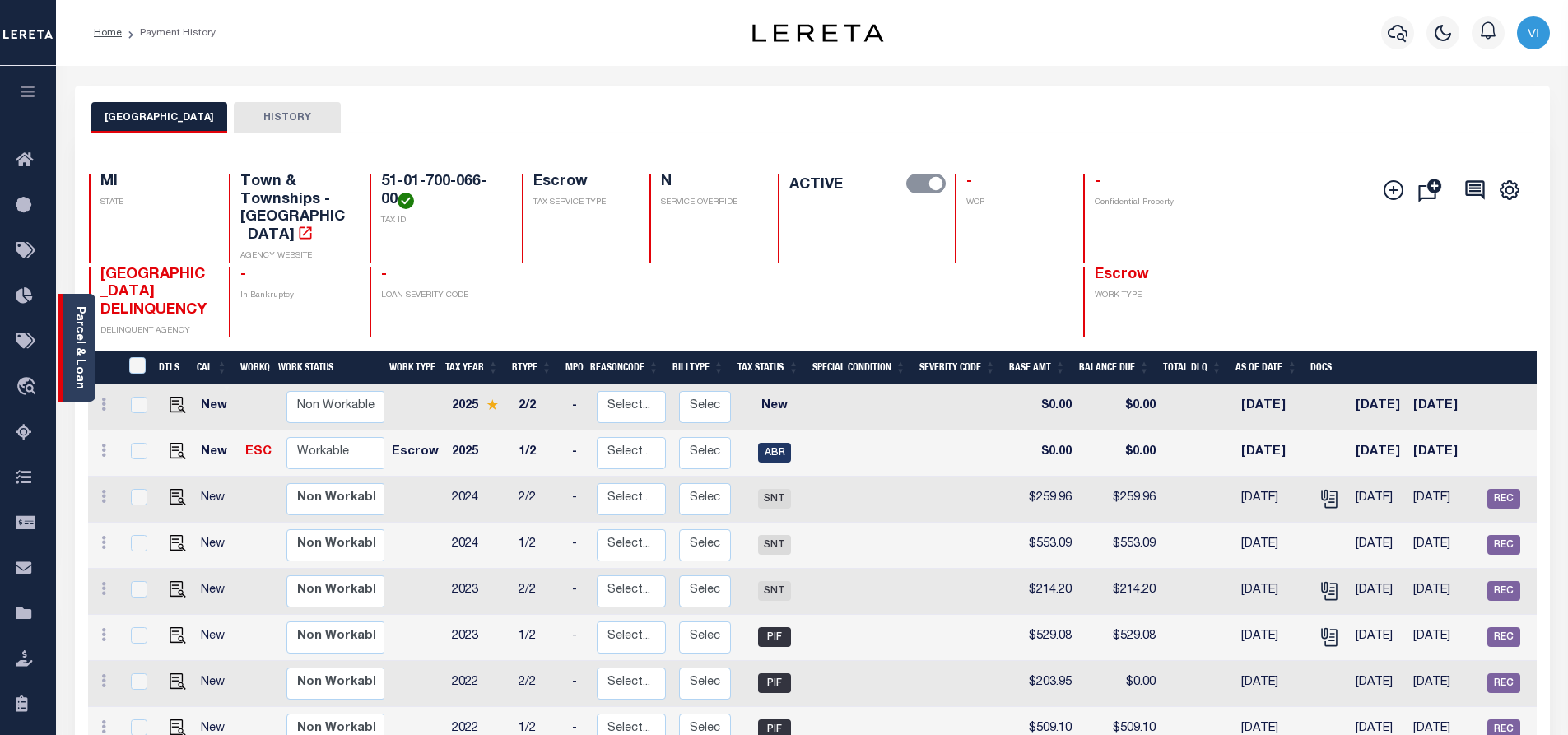
click at [71, 342] on div "Parcel & Loan" at bounding box center [76, 348] width 37 height 107
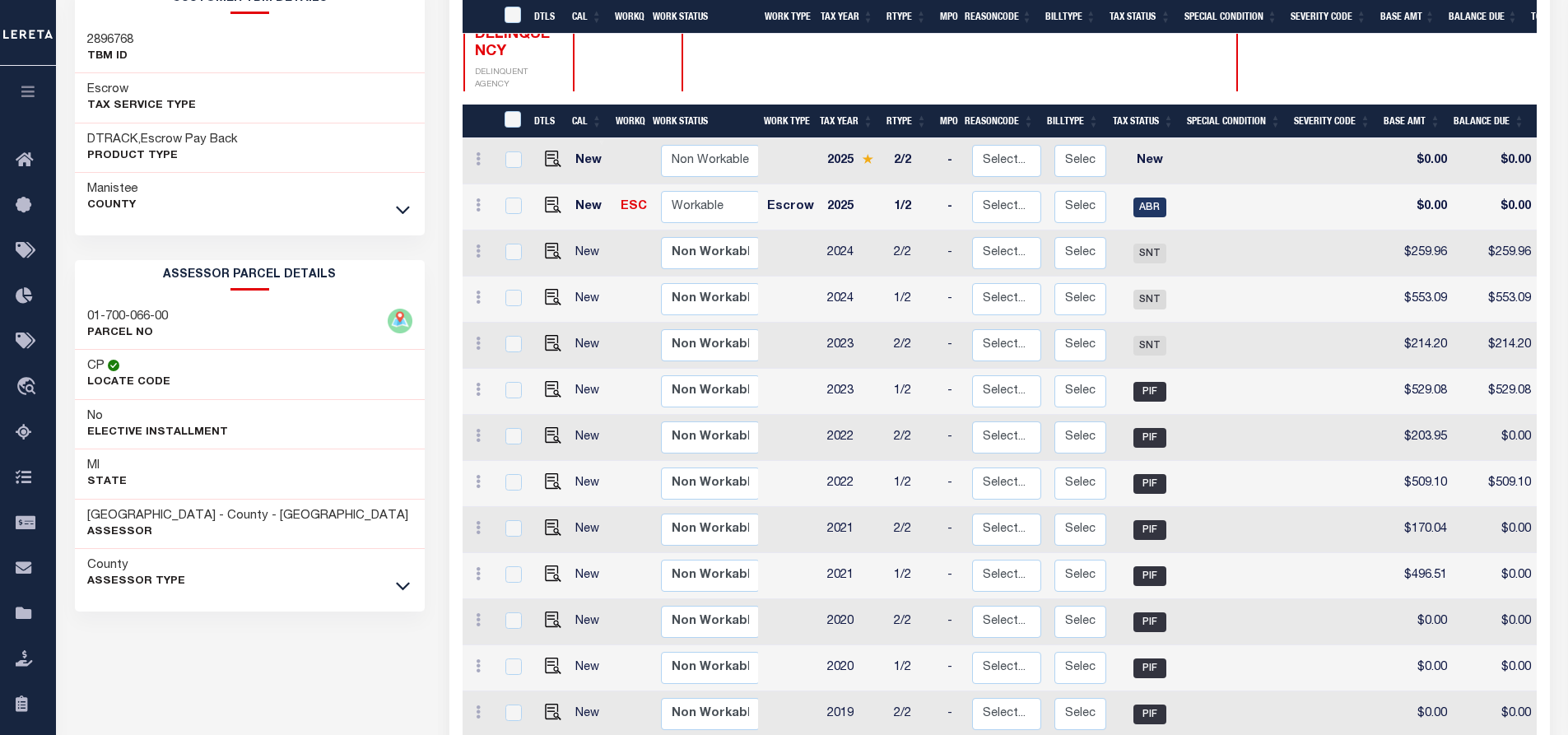
scroll to position [412, 0]
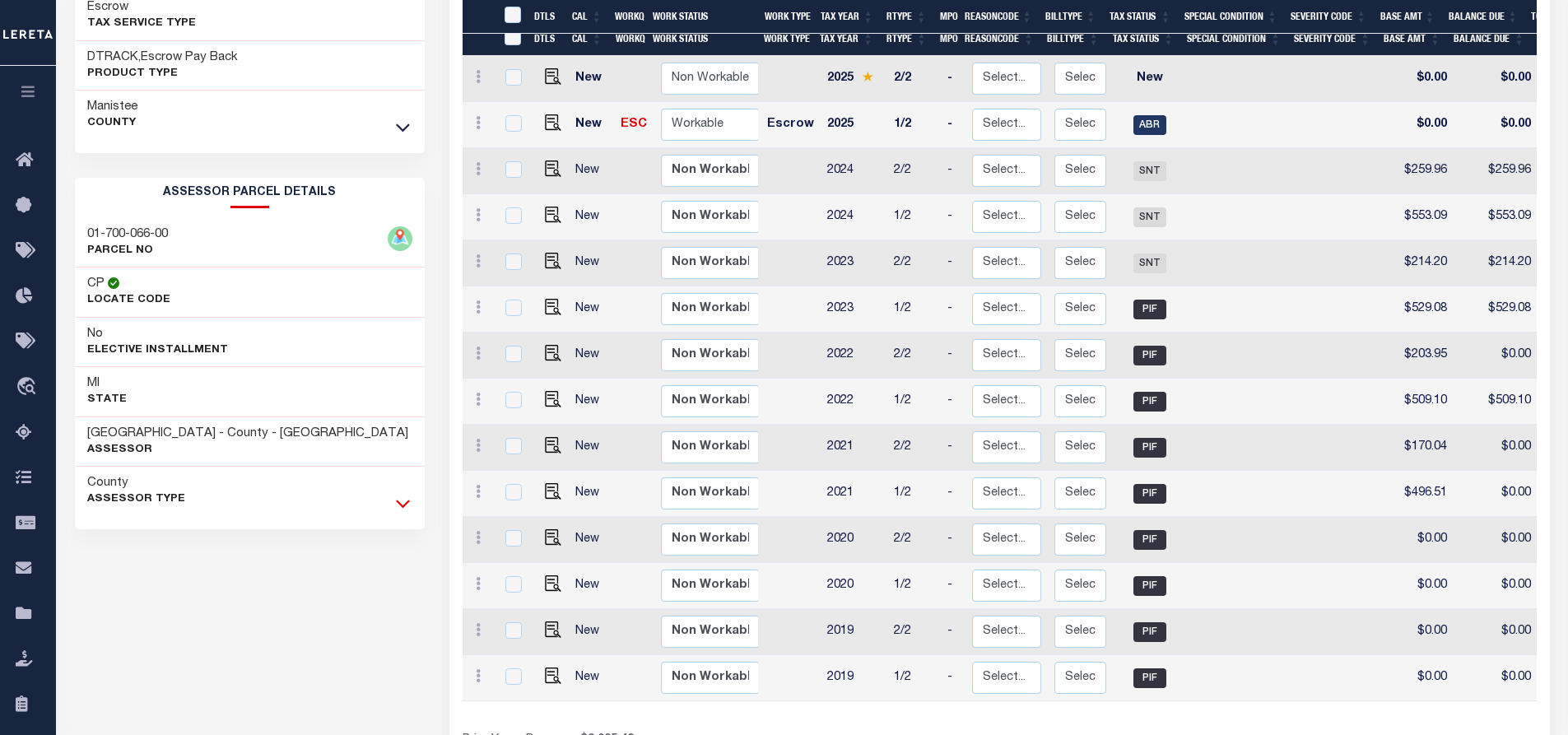
click at [400, 509] on icon at bounding box center [402, 504] width 14 height 8
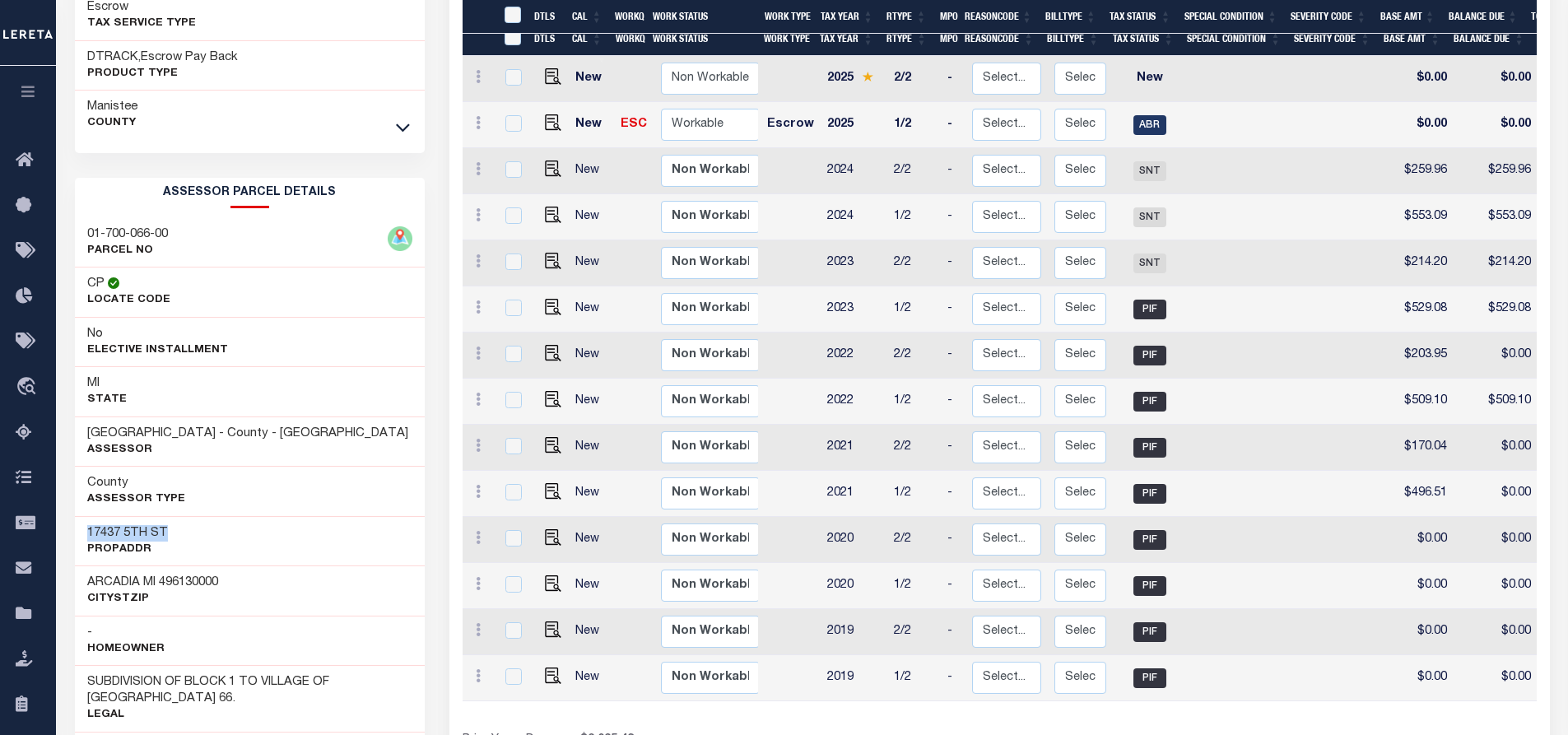
drag, startPoint x: 170, startPoint y: 531, endPoint x: 90, endPoint y: 532, distance: 80.0
click at [90, 532] on div "17437 5TH ST PropAddr" at bounding box center [250, 541] width 351 height 50
copy h3 "17437 5TH ST"
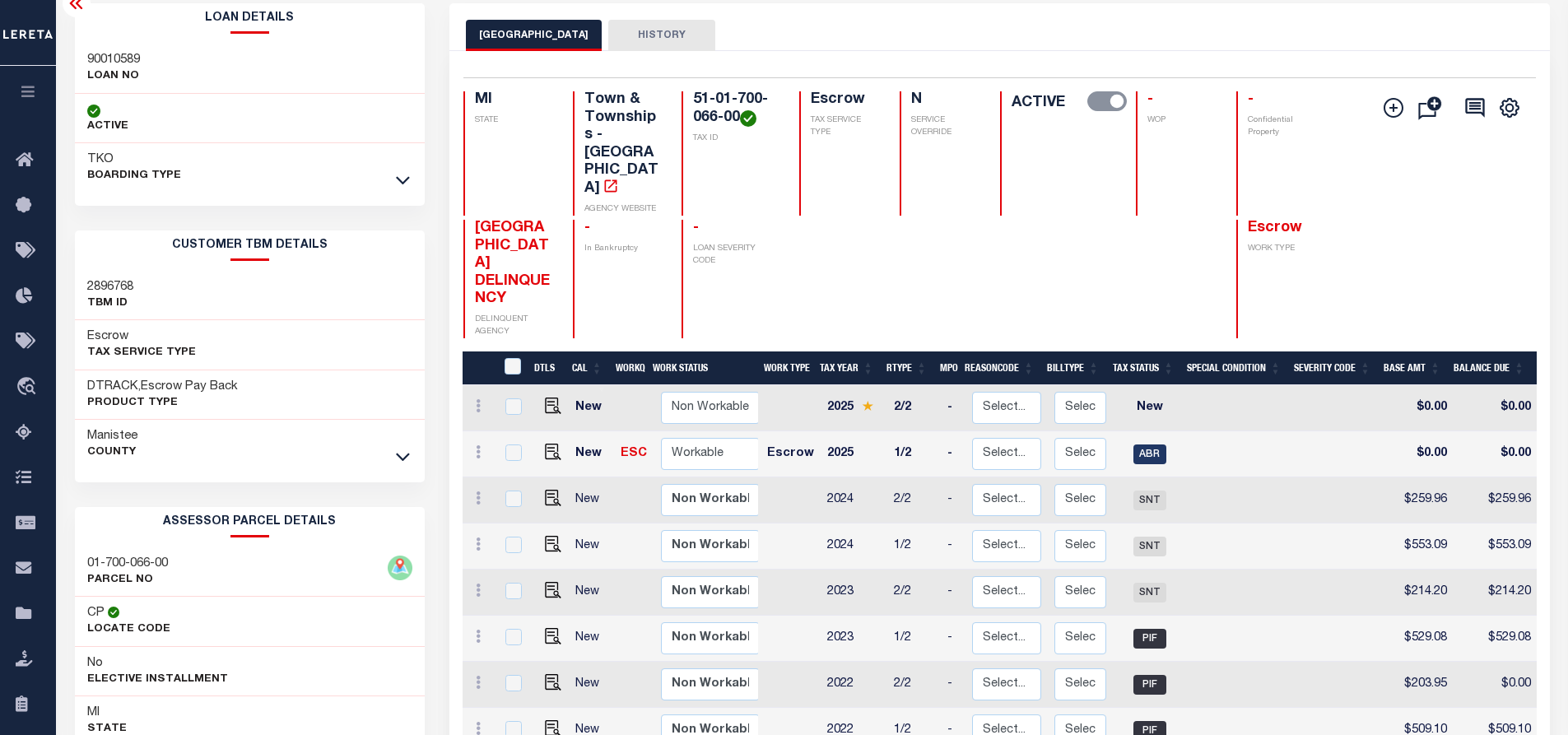
scroll to position [0, 0]
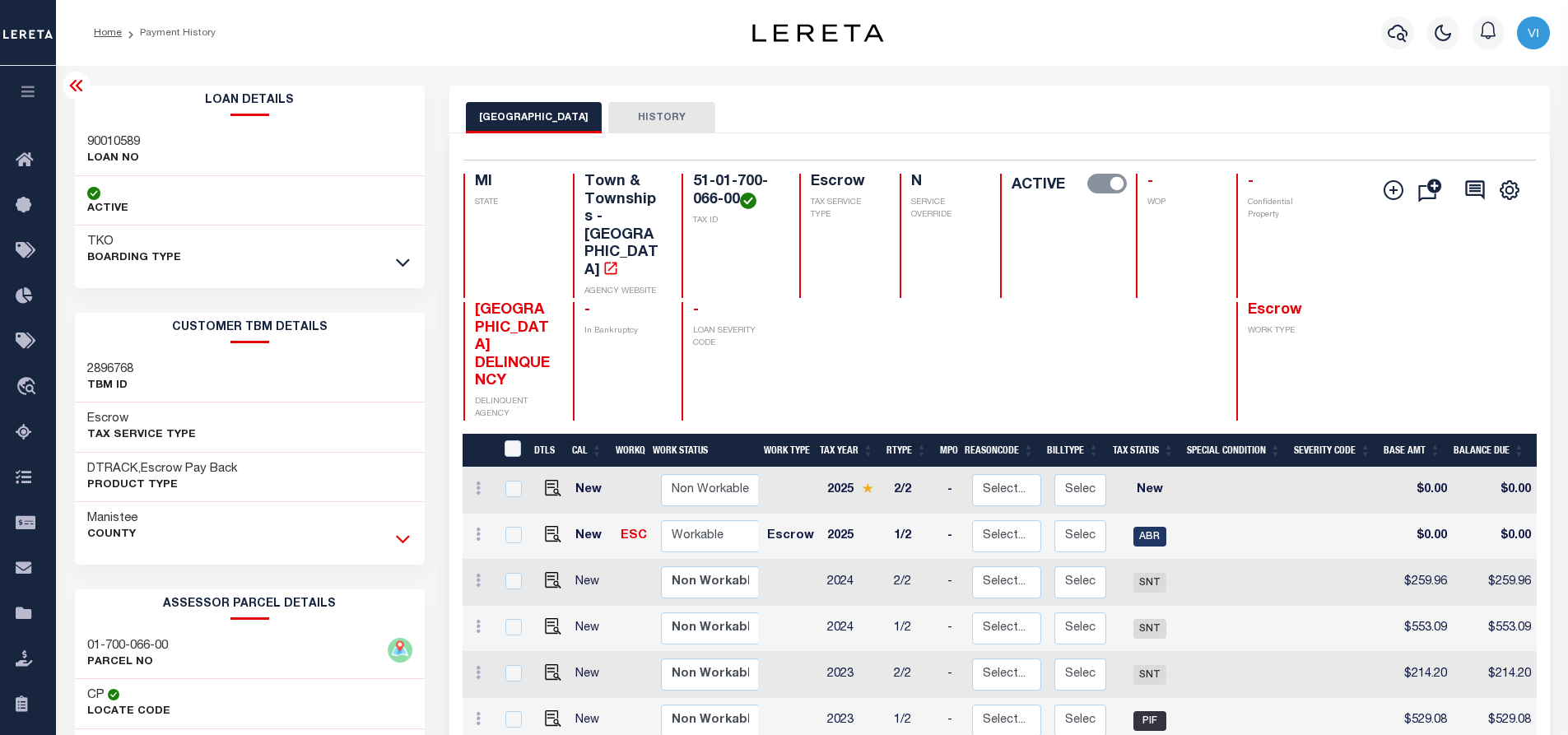
click at [407, 537] on icon at bounding box center [402, 539] width 14 height 17
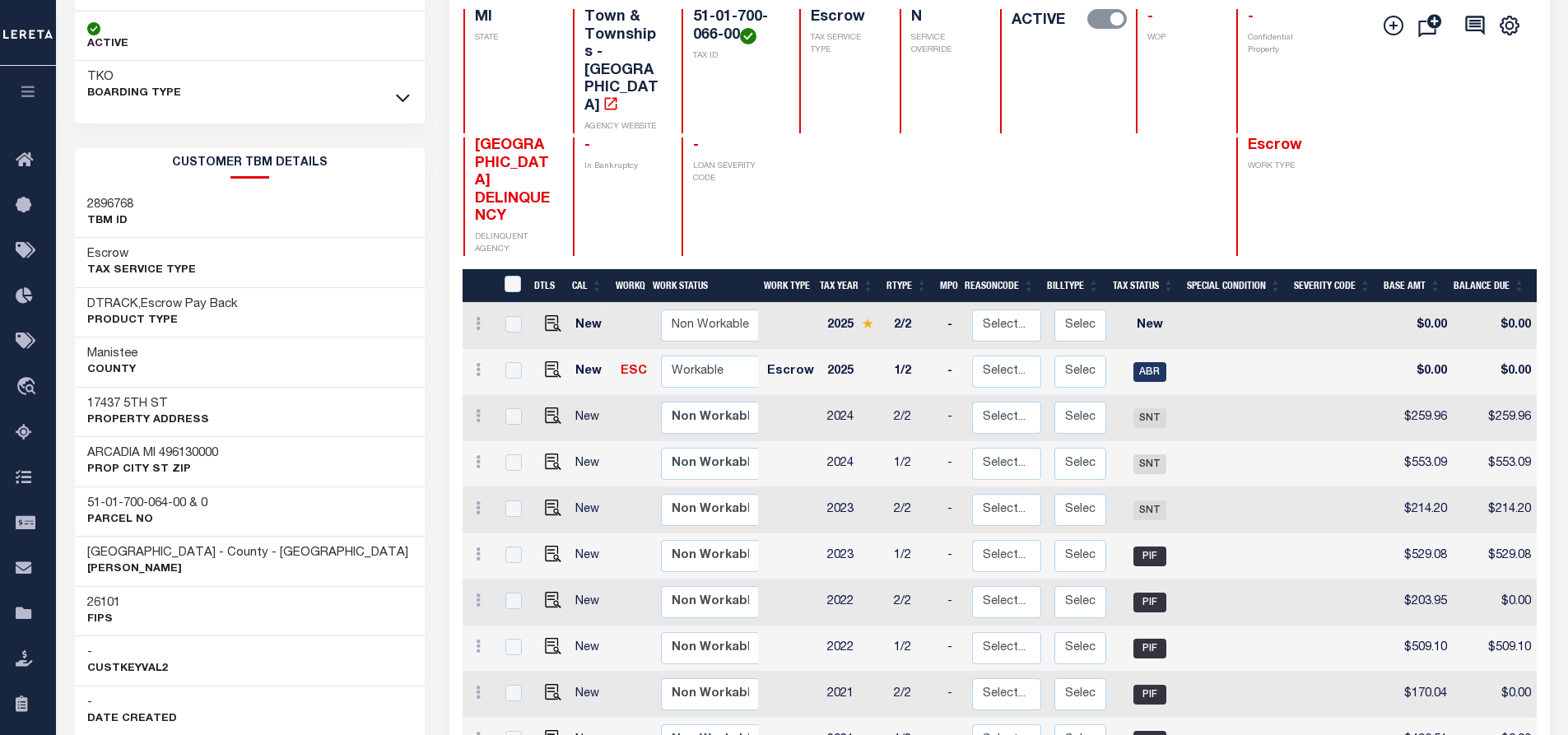
scroll to position [247, 0]
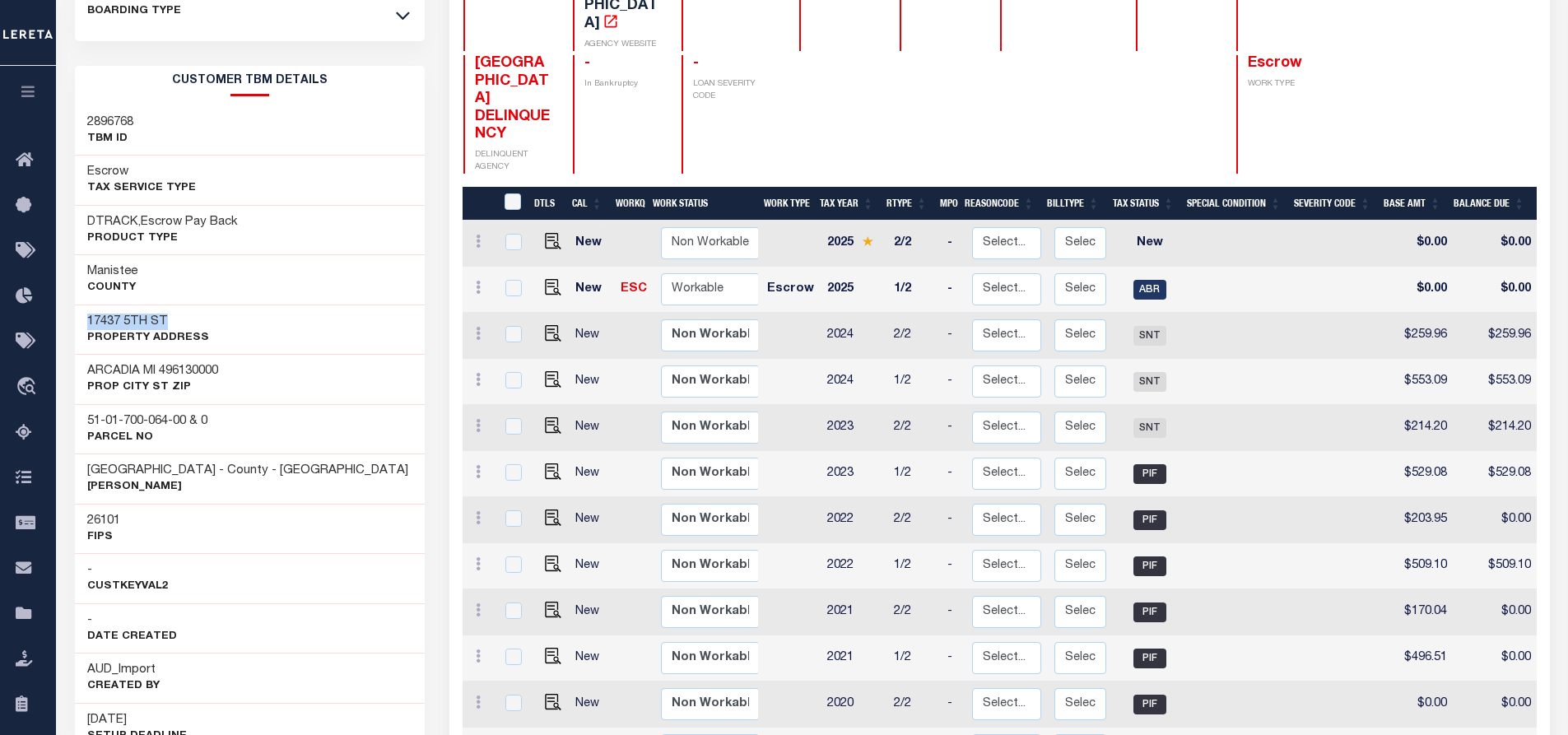
drag, startPoint x: 151, startPoint y: 321, endPoint x: 90, endPoint y: 326, distance: 61.2
click at [90, 326] on h3 "17437 5TH ST" at bounding box center [148, 321] width 122 height 16
copy h3 "17437 5TH ST"
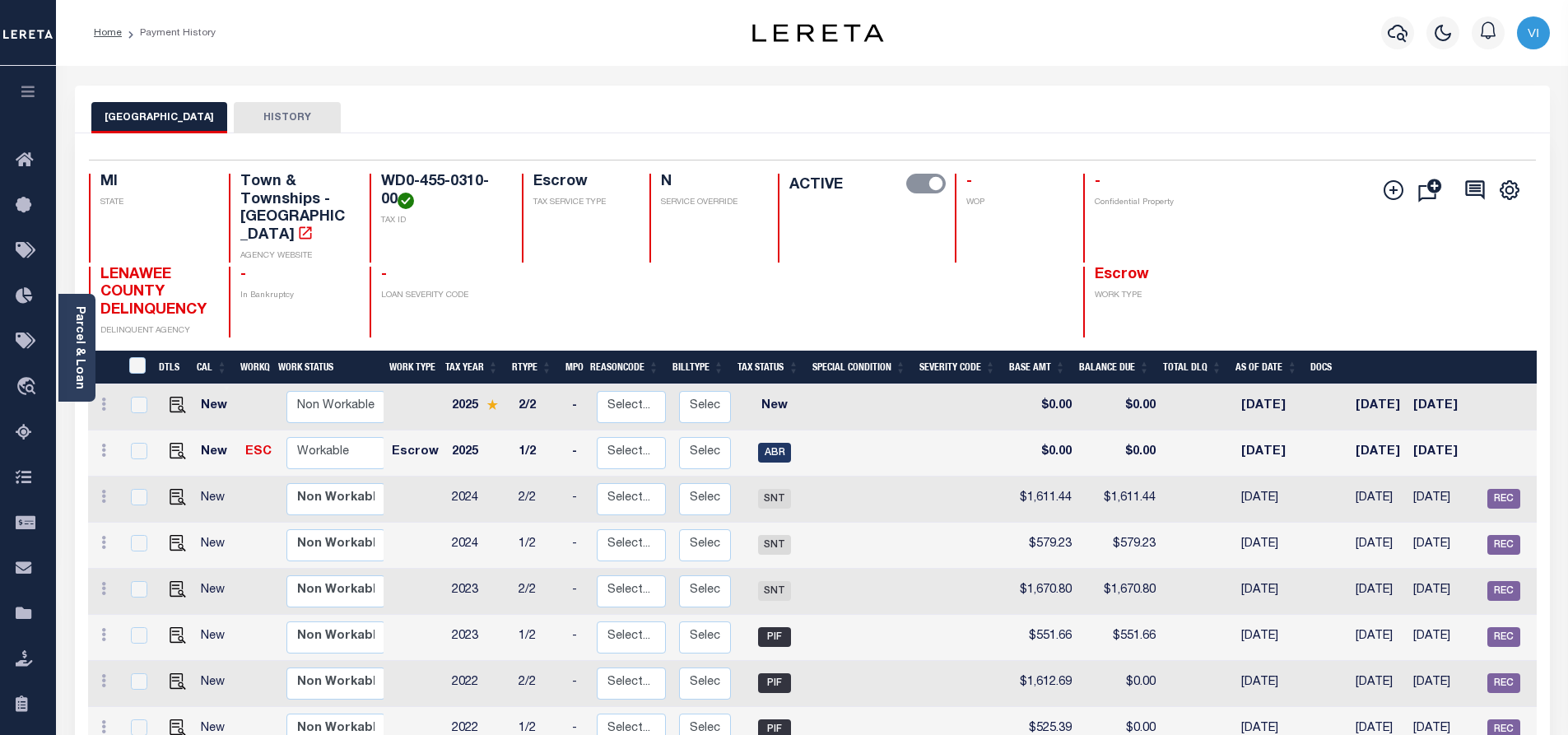
click at [557, 102] on div "WOODSTOCK TOWNSHIP HISTORY" at bounding box center [812, 117] width 1442 height 30
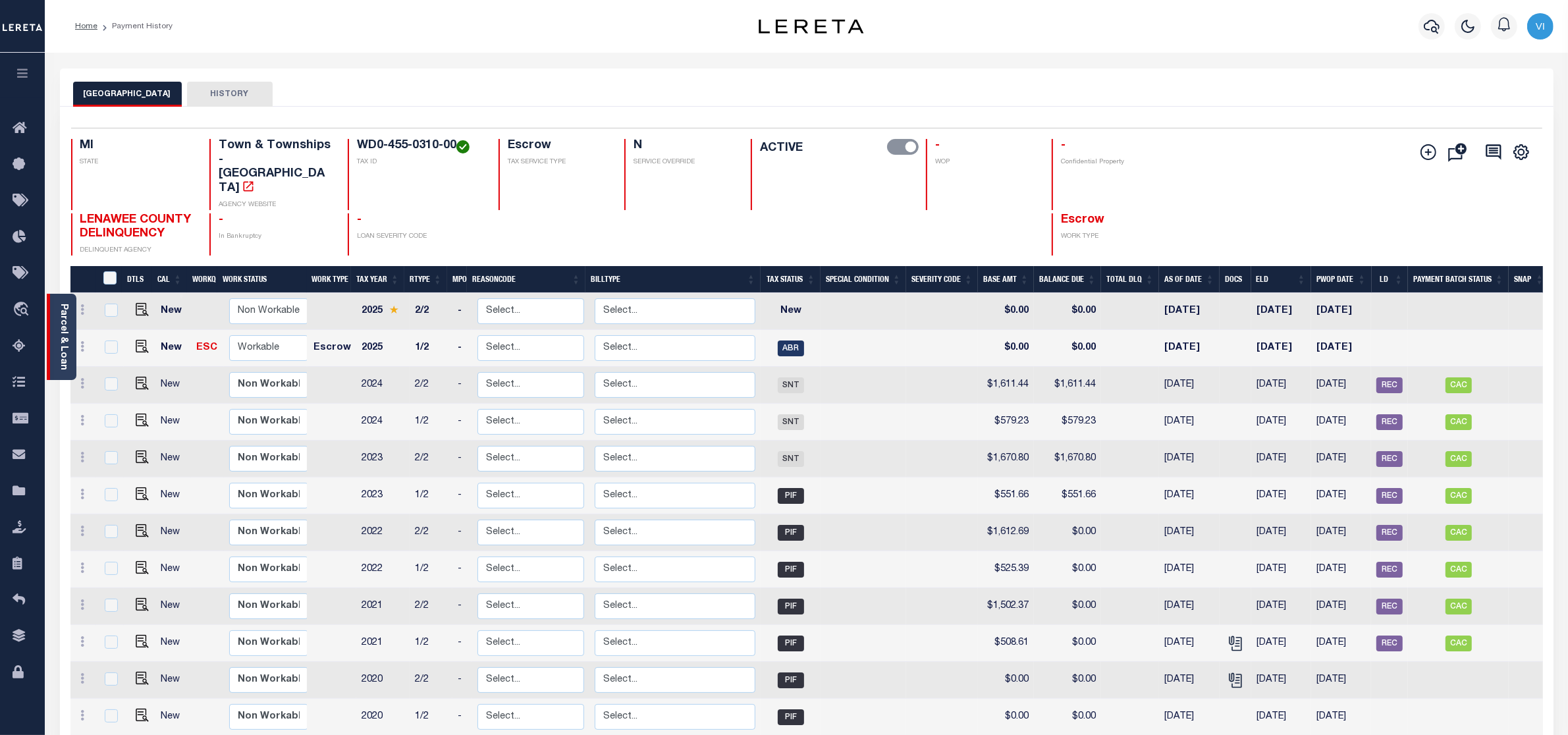
click at [68, 336] on link "Parcel & Loan" at bounding box center [63, 337] width 9 height 66
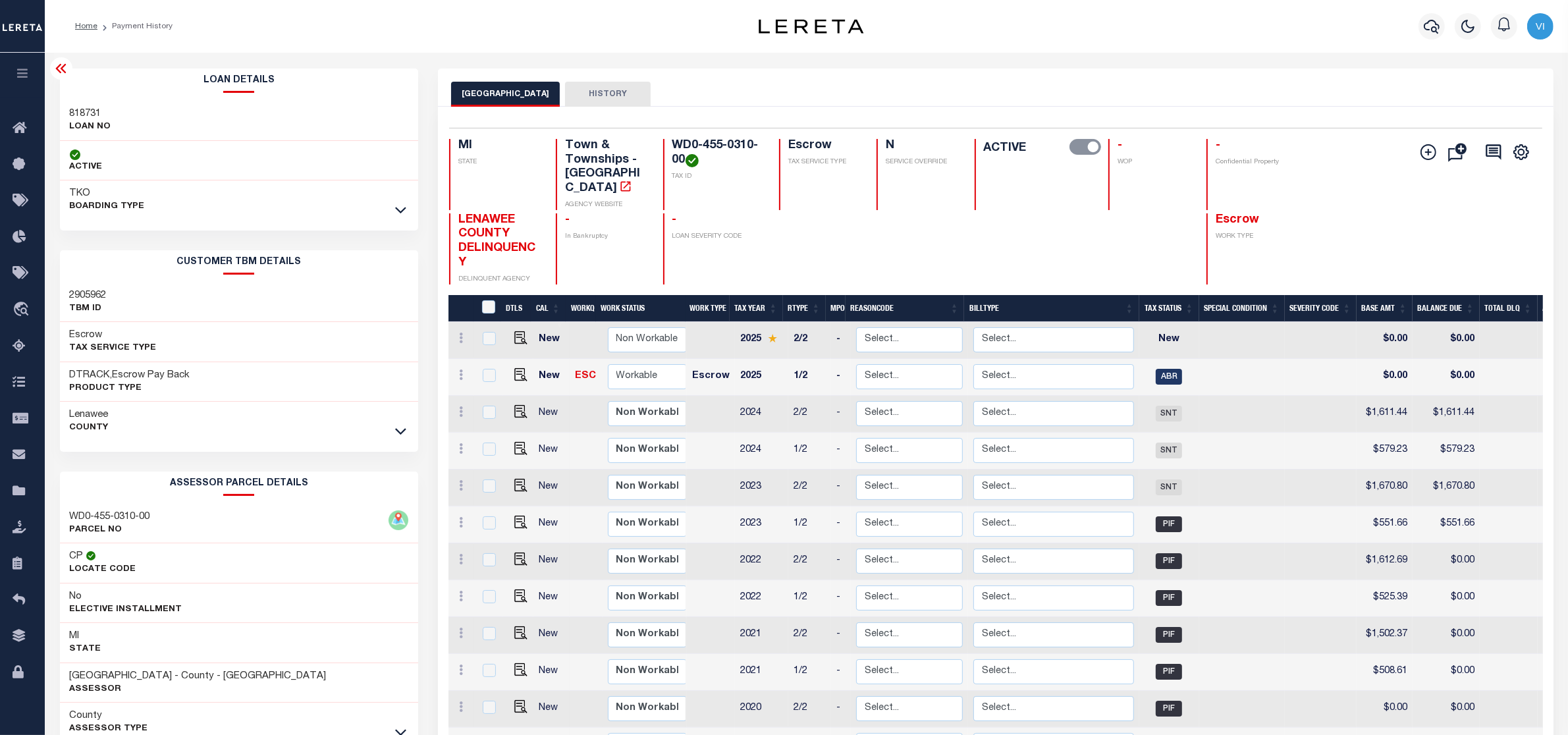
scroll to position [164, 0]
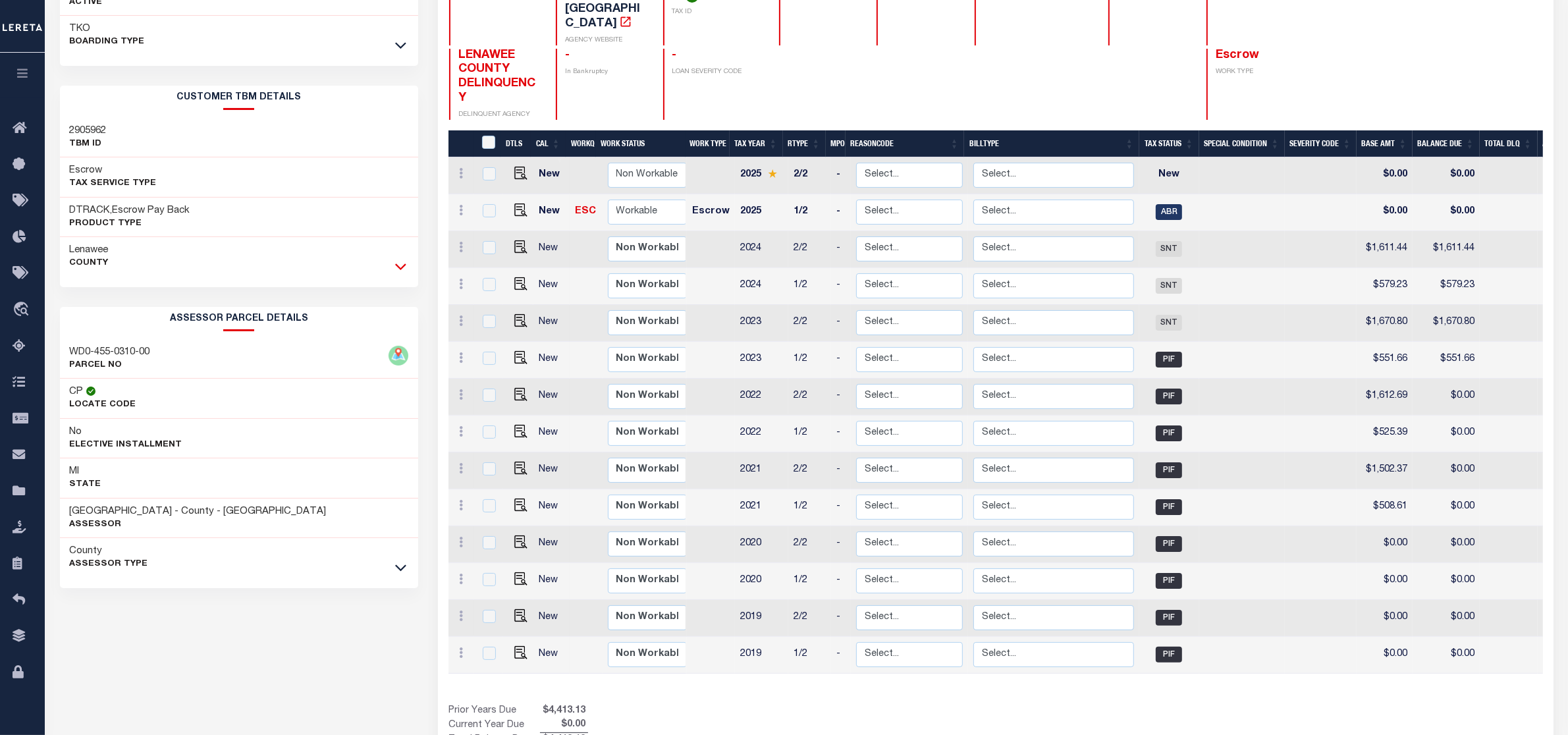
click at [398, 261] on icon at bounding box center [400, 266] width 11 height 14
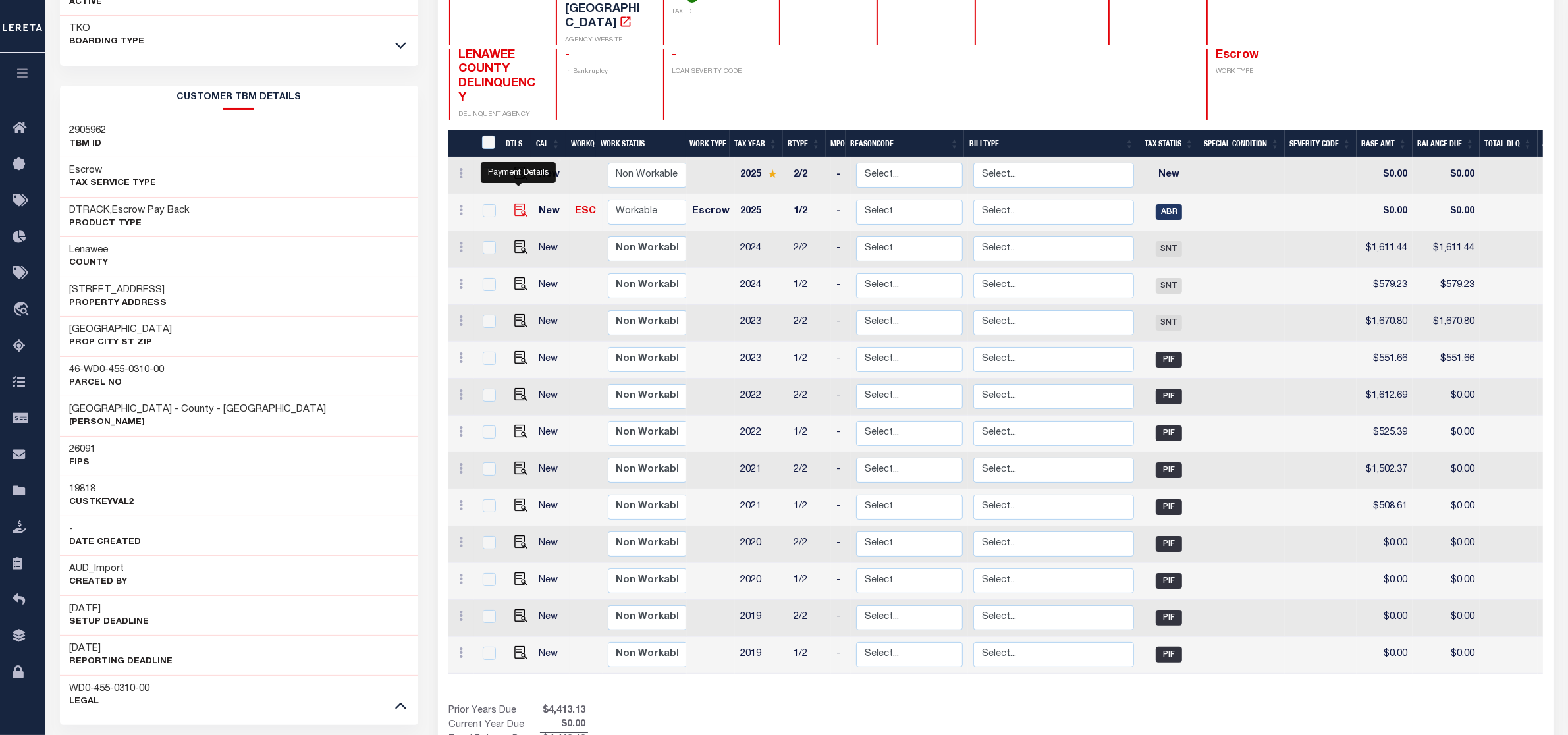
click at [519, 204] on img "" at bounding box center [520, 210] width 13 height 13
checkbox input "true"
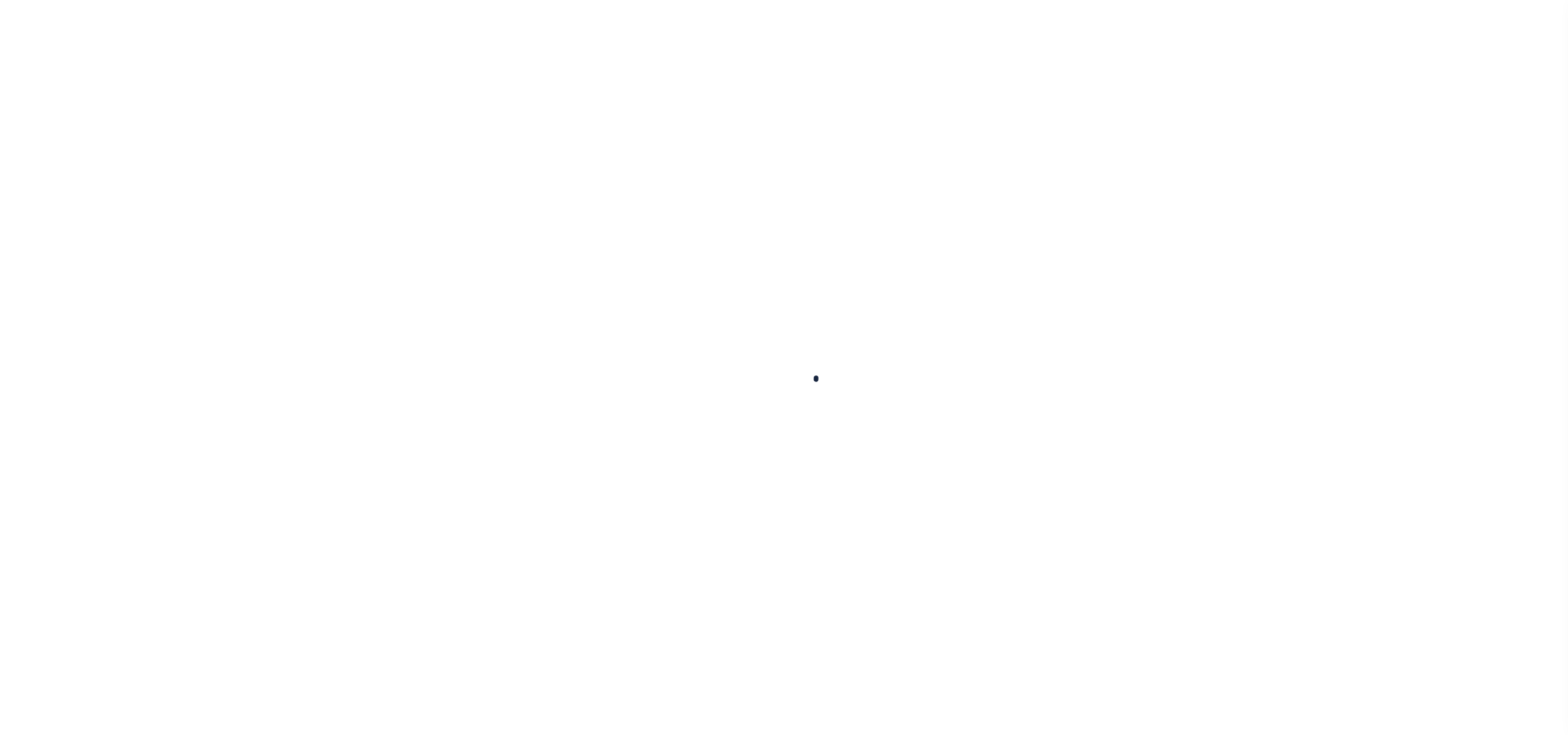
checkbox input "false"
type input "[DATE]"
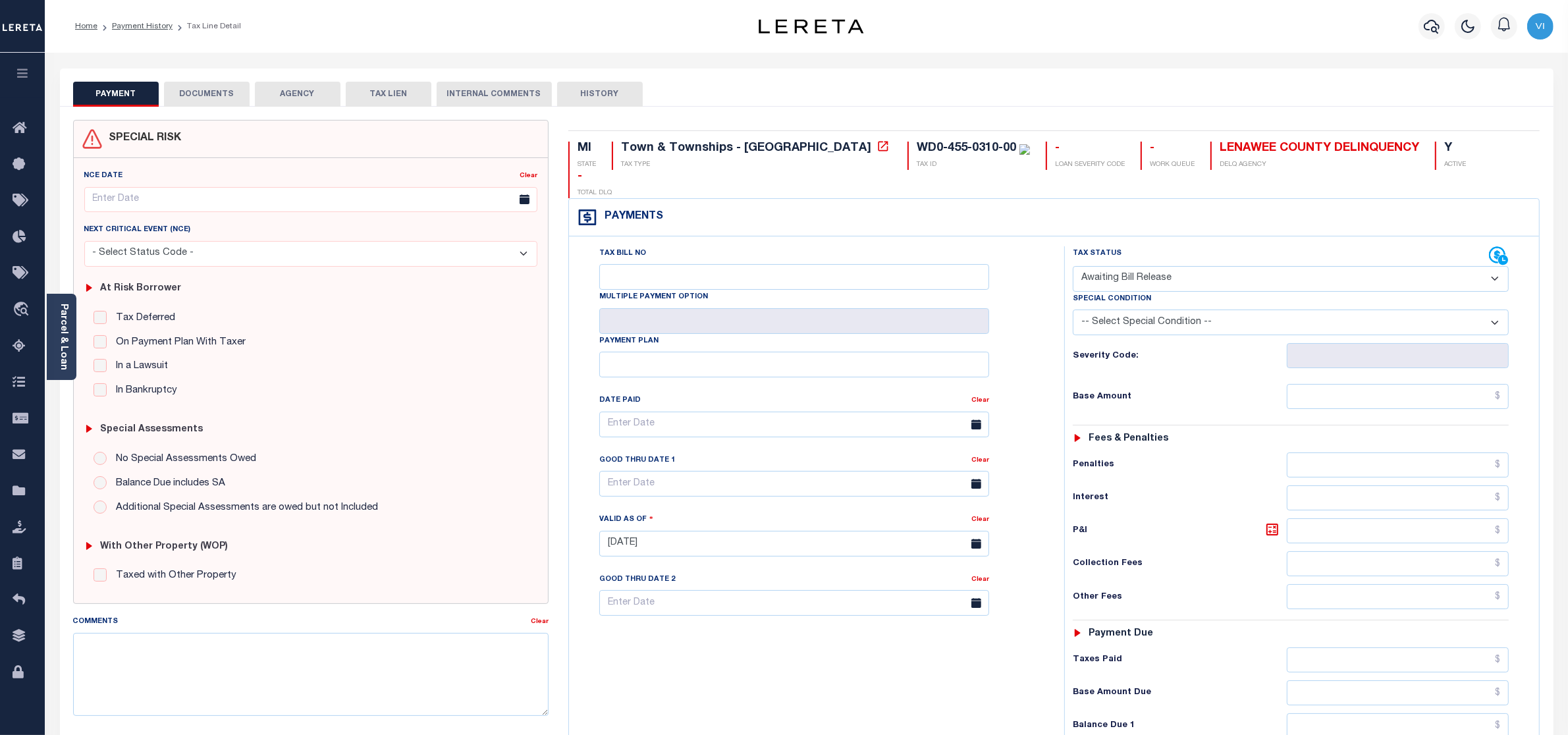
click at [1230, 266] on select "- Select Status Code - Open Due/Unpaid Paid Incomplete No Tax Due Internal Refu…" at bounding box center [1291, 279] width 436 height 26
select select "DUE"
click at [1073, 266] on select "- Select Status Code - Open Due/Unpaid Paid Incomplete No Tax Due Internal Refu…" at bounding box center [1291, 279] width 436 height 26
type input "[DATE]"
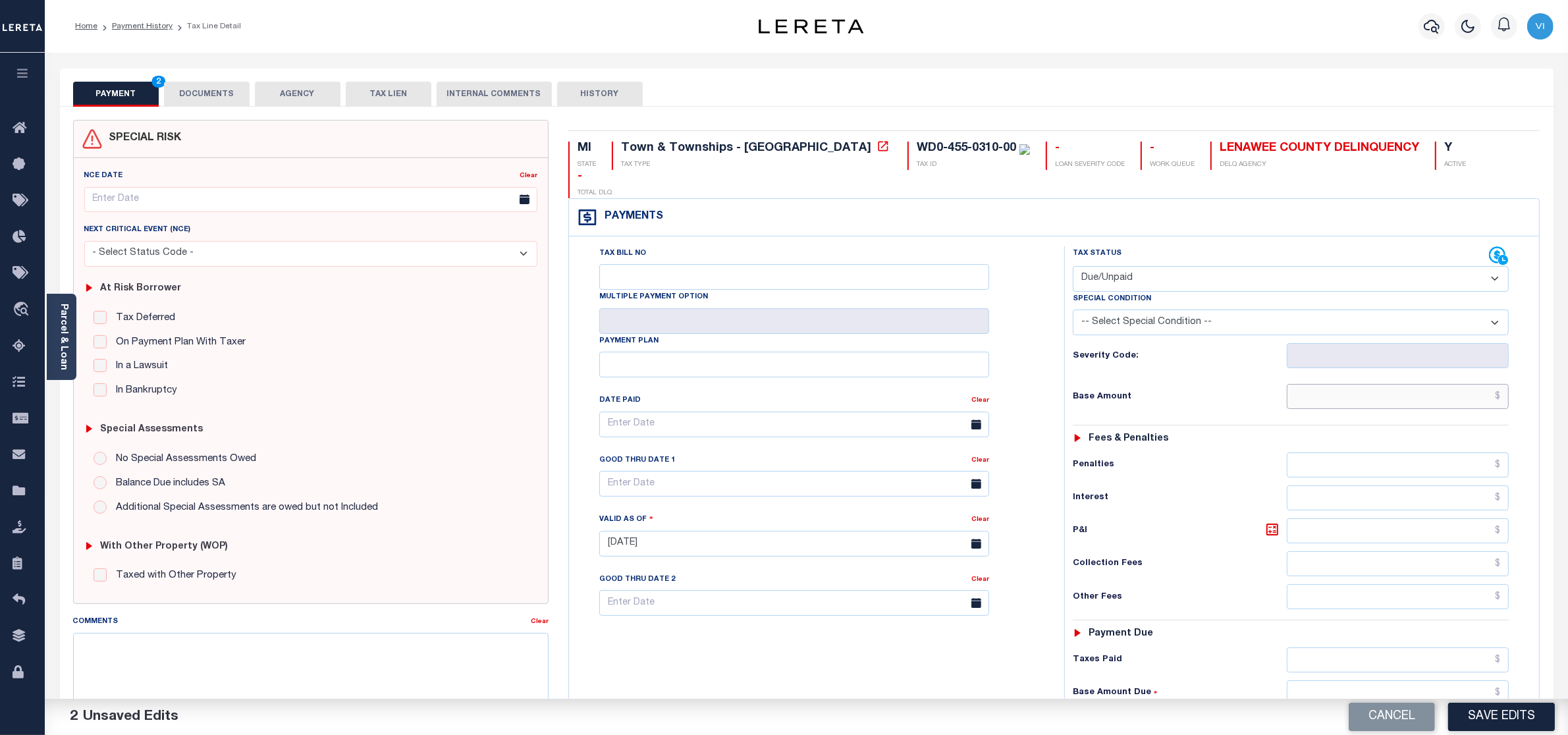
click at [1380, 384] on input "text" at bounding box center [1398, 396] width 222 height 25
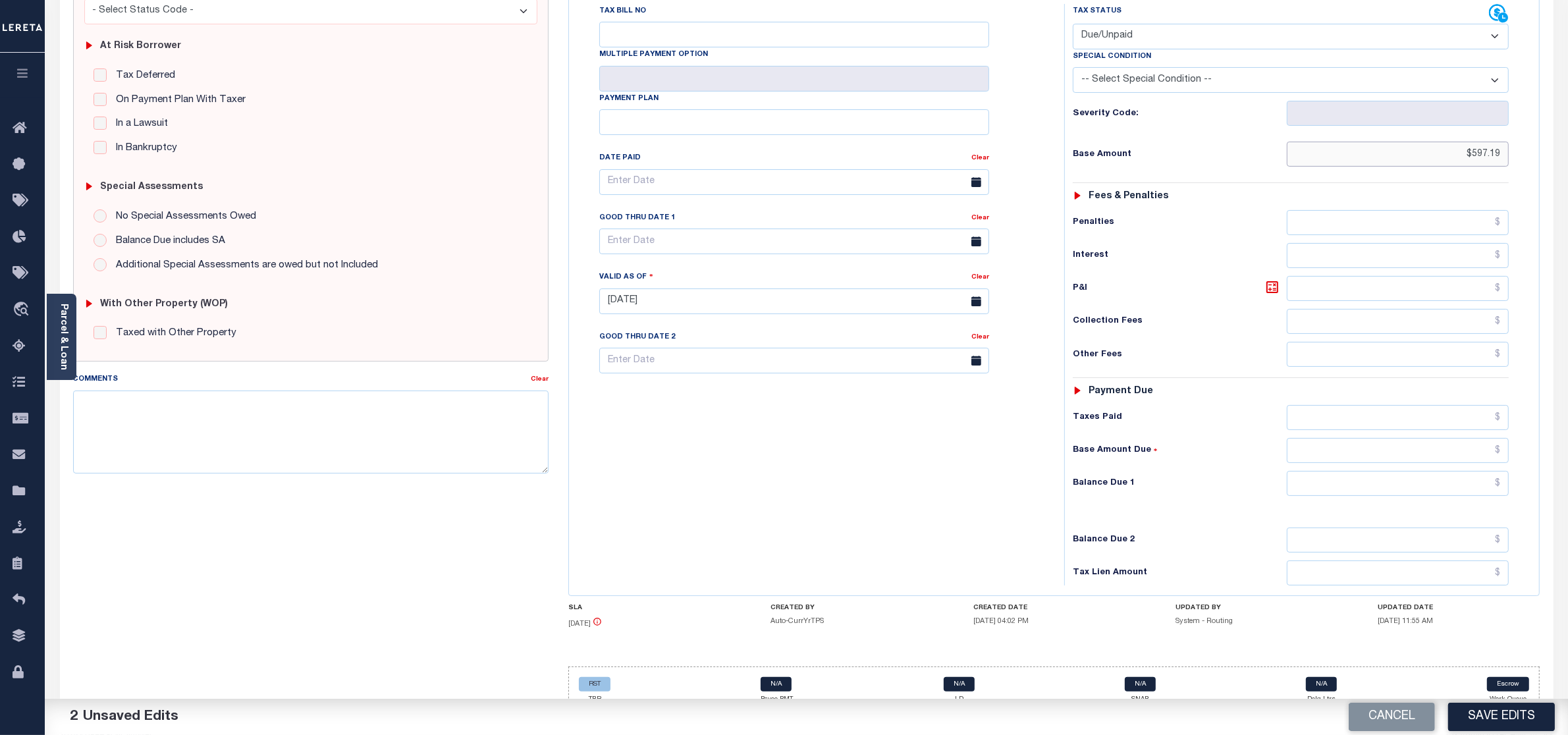
type input "$597.19"
click at [1406, 471] on input "text" at bounding box center [1398, 483] width 222 height 25
type input "$597.19"
click at [1490, 710] on button "Save Edits" at bounding box center [1502, 717] width 107 height 29
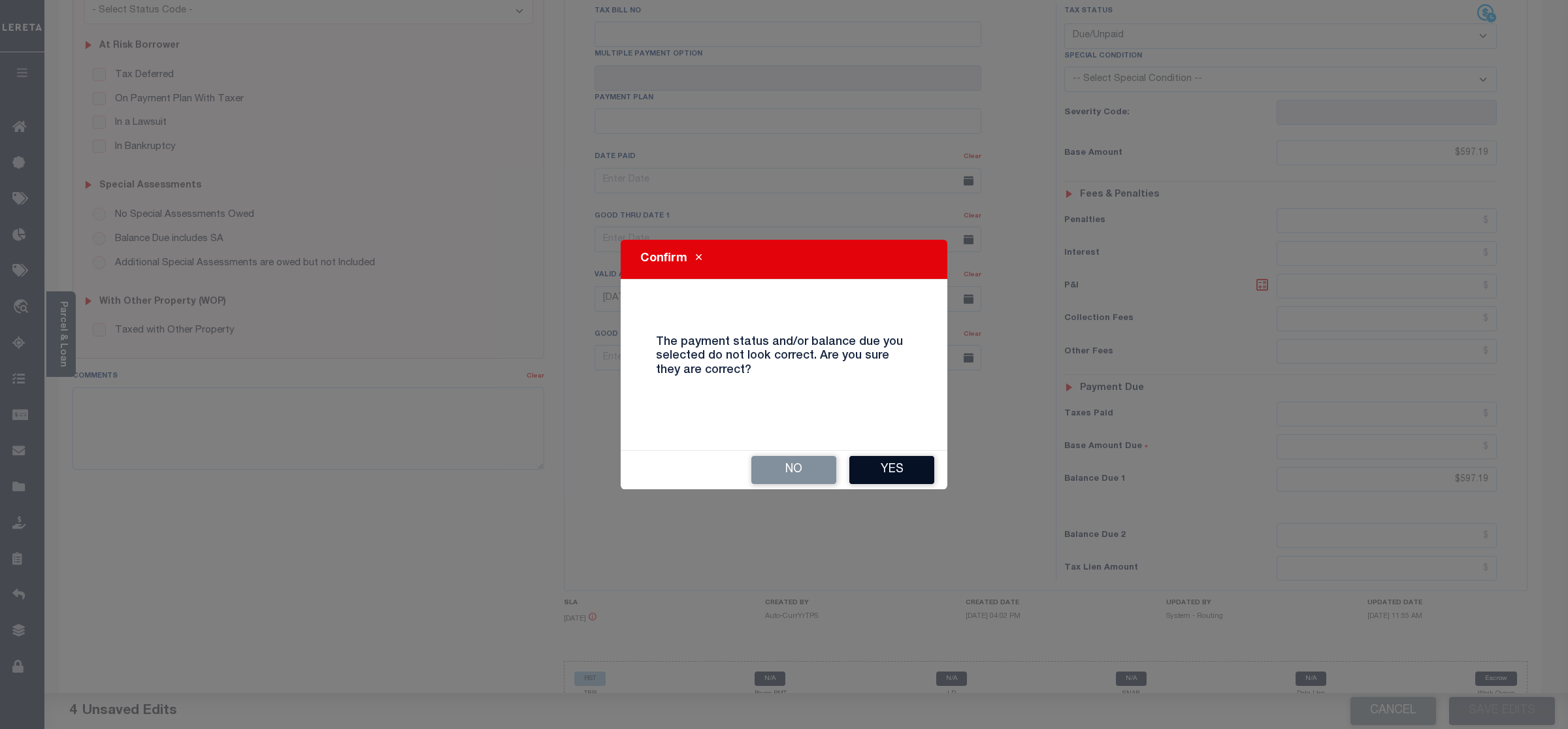
click at [880, 472] on button "Yes" at bounding box center [892, 470] width 85 height 28
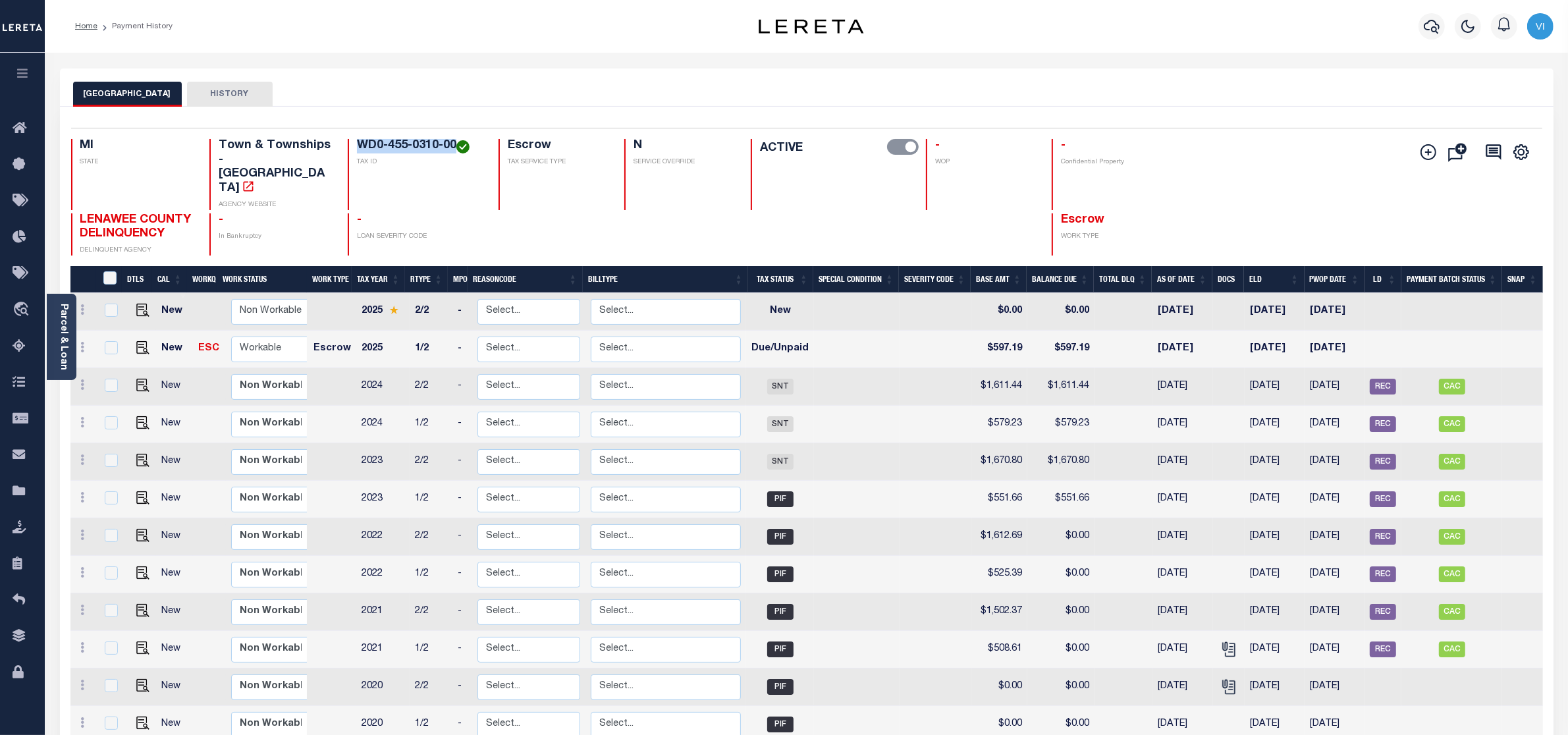
drag, startPoint x: 455, startPoint y: 145, endPoint x: 340, endPoint y: 150, distance: 115.1
click at [340, 150] on div "MI STATE Town & Townships - MI AGENCY WEBSITE WD0-455-0310-00 TAX ID Escrow TAX…" at bounding box center [684, 174] width 1227 height 71
copy h4 "WD0-455-0310-00"
click at [142, 341] on img "" at bounding box center [142, 347] width 13 height 13
checkbox input "true"
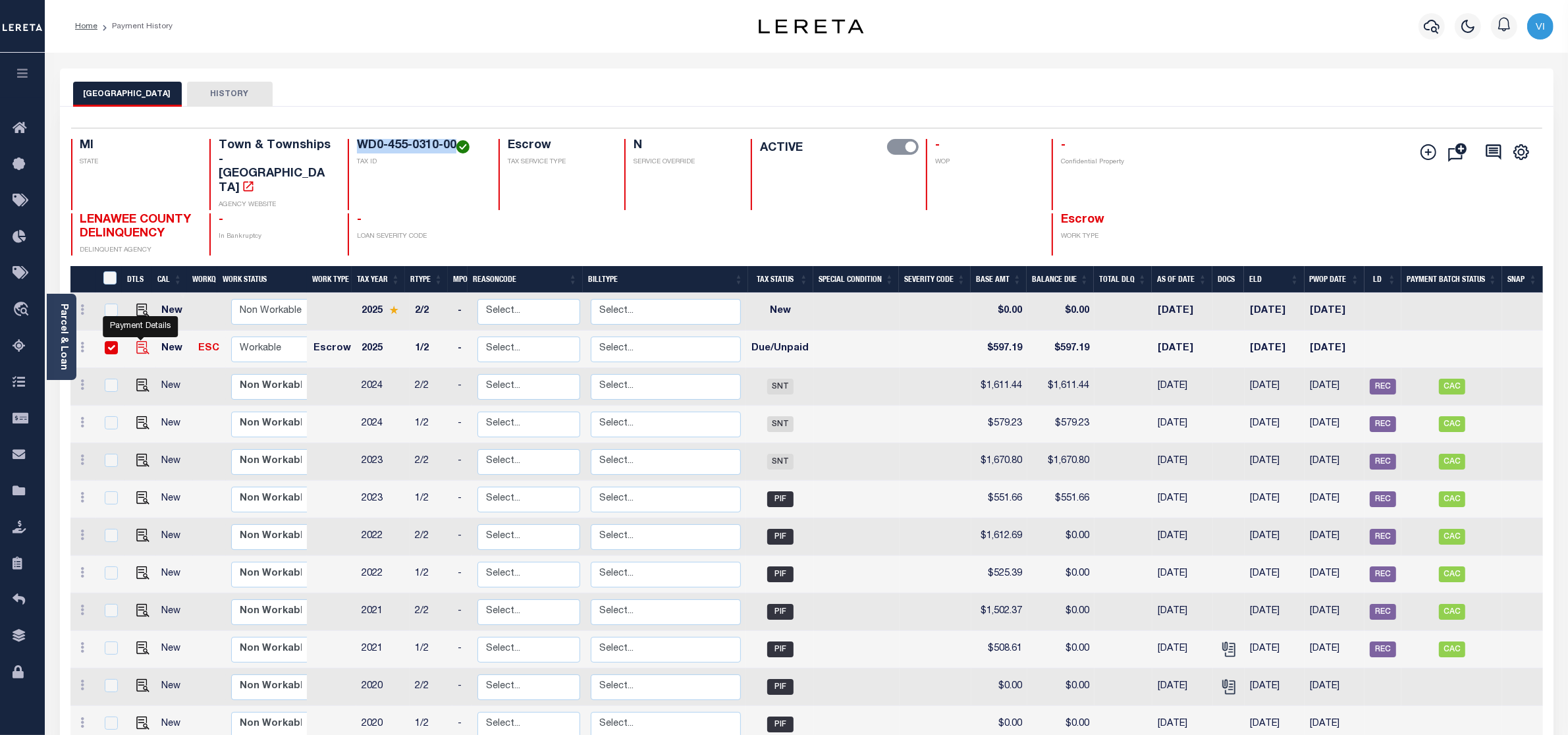
checkbox input "true"
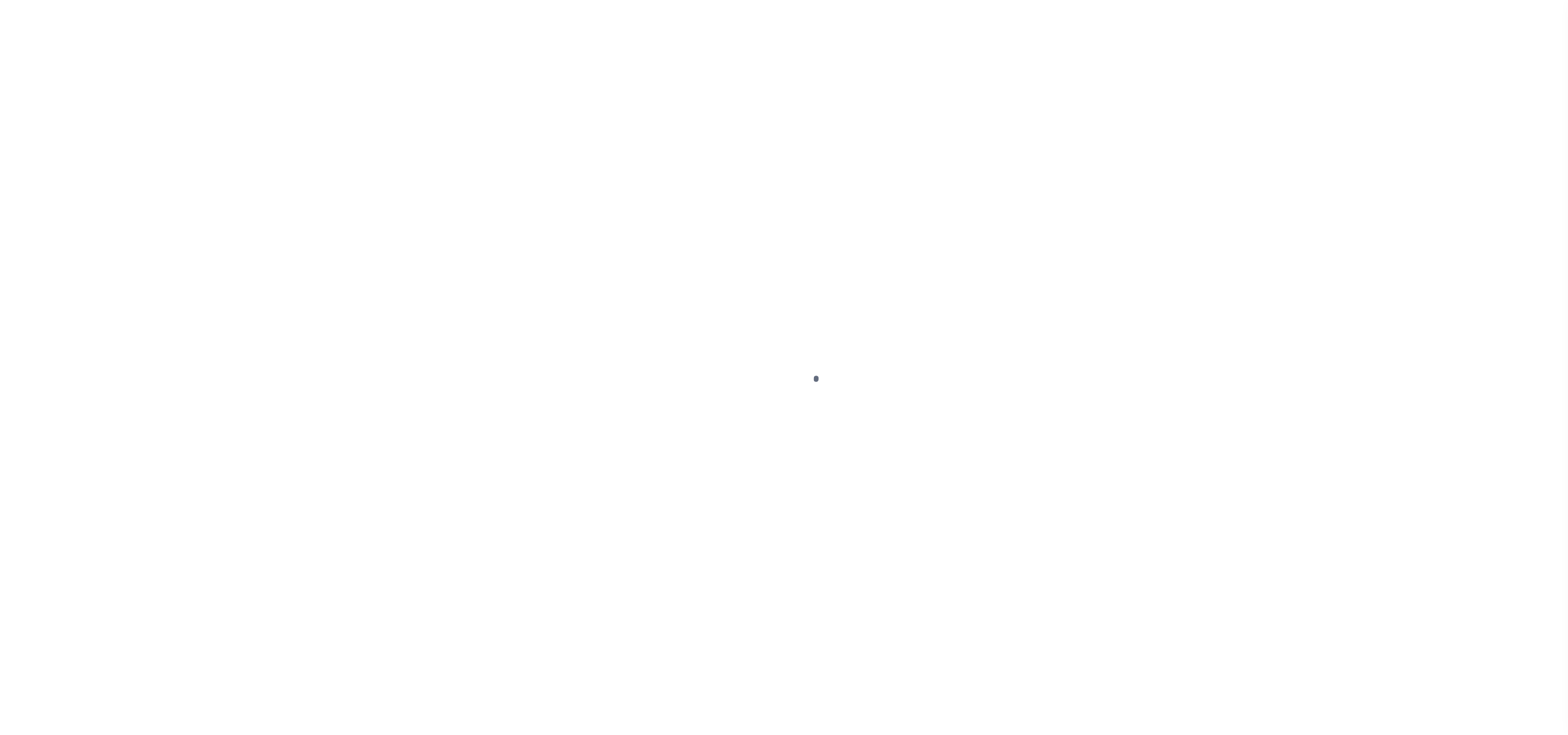
select select "DUE"
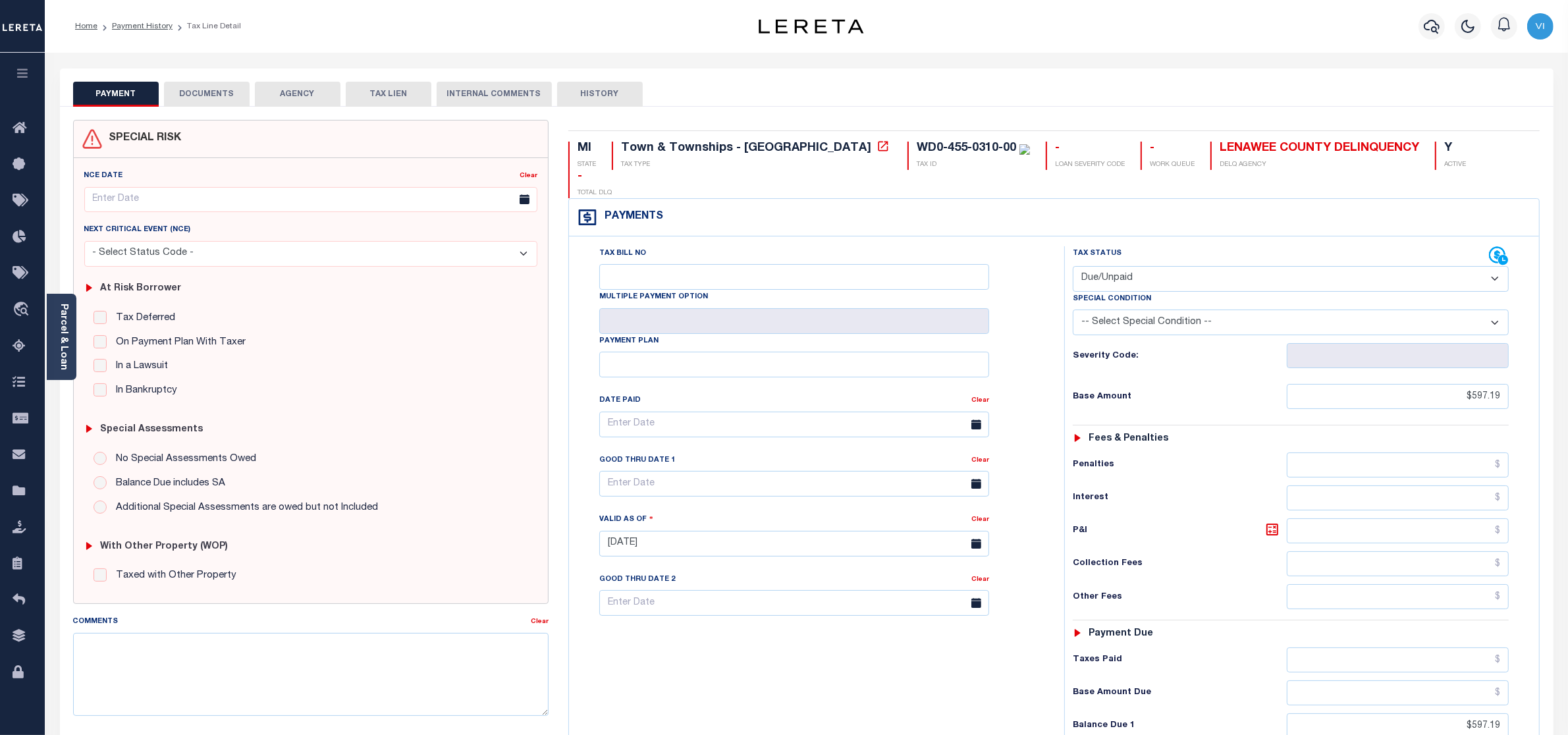
click at [221, 96] on button "DOCUMENTS" at bounding box center [207, 93] width 86 height 25
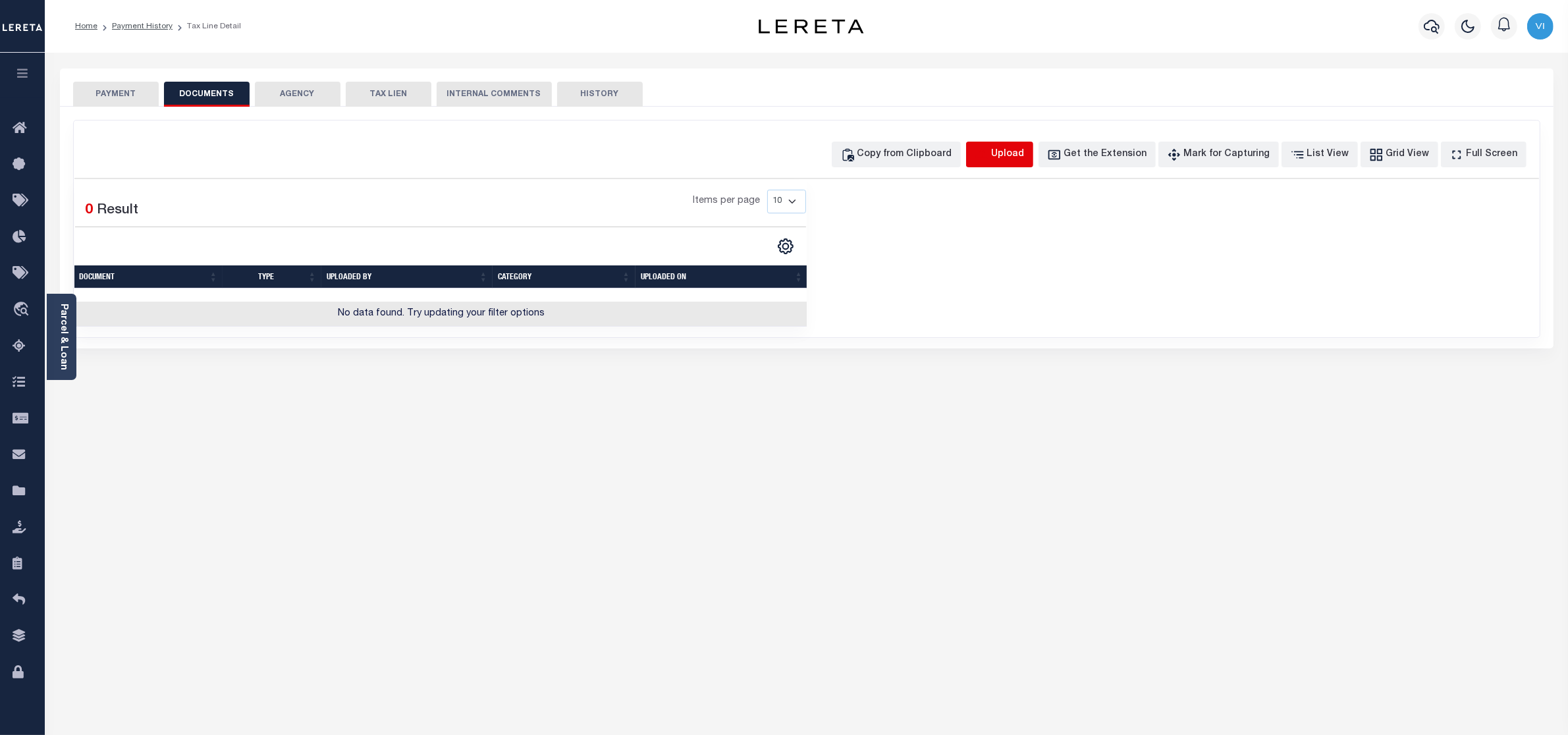
click at [987, 155] on icon "button" at bounding box center [982, 154] width 12 height 11
select select "POP"
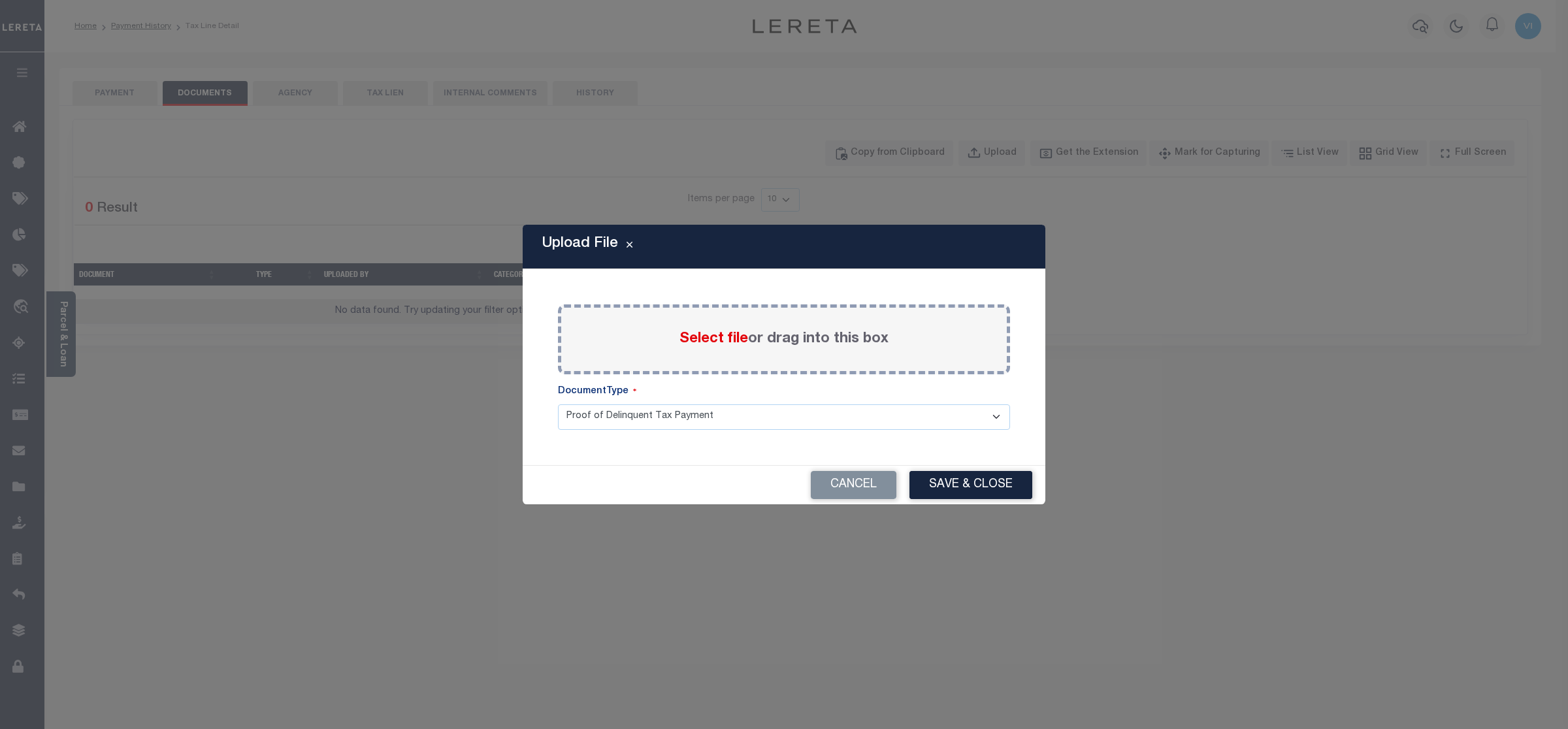
click at [717, 337] on span "Select file" at bounding box center [714, 339] width 69 height 14
click at [0, 0] on input "Select file or drag into this box" at bounding box center [0, 0] width 0 height 0
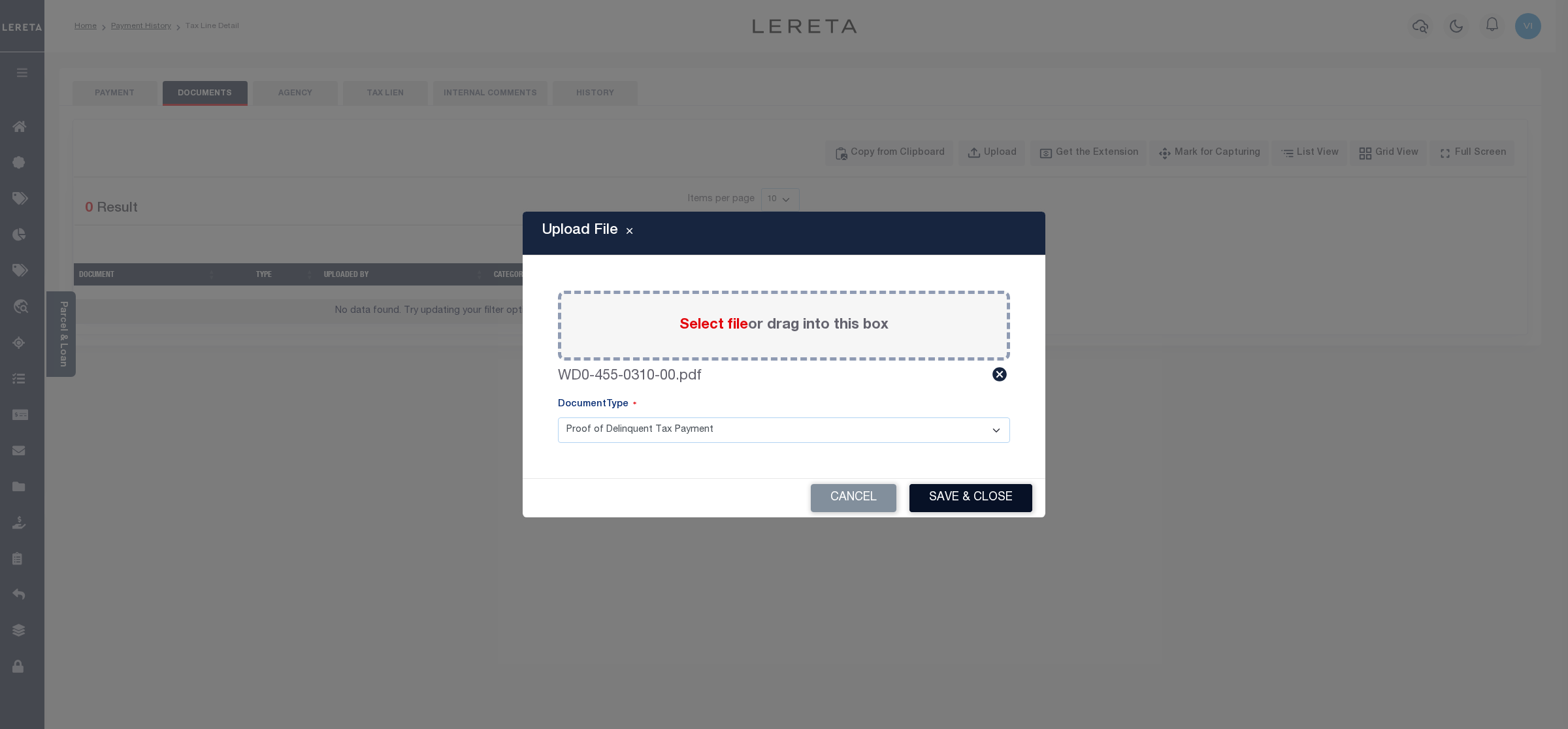
click at [976, 496] on button "Save & Close" at bounding box center [971, 498] width 123 height 28
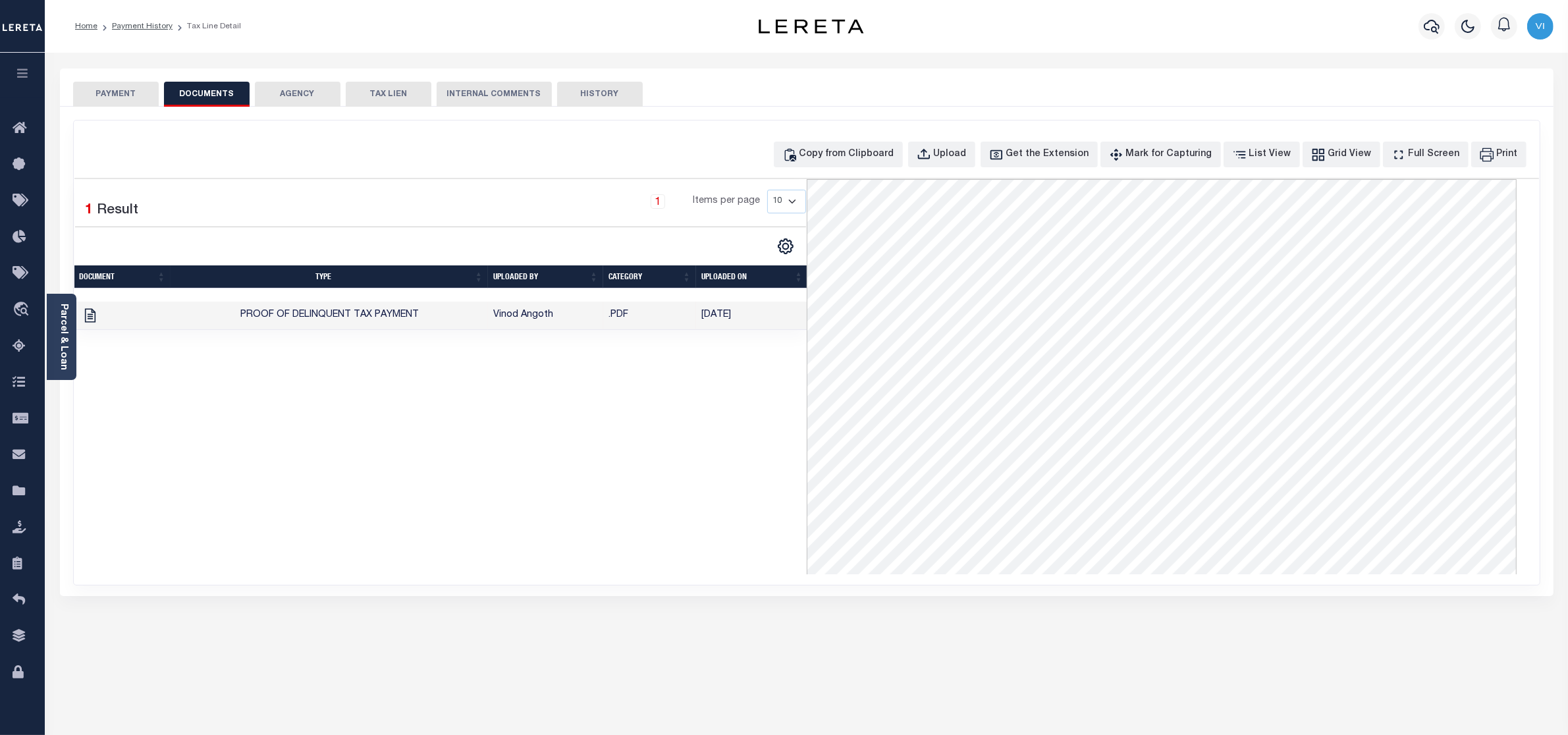
click at [478, 487] on div "1 Selected 1 Result 1 Items per page 10 25 50 100" at bounding box center [440, 377] width 732 height 395
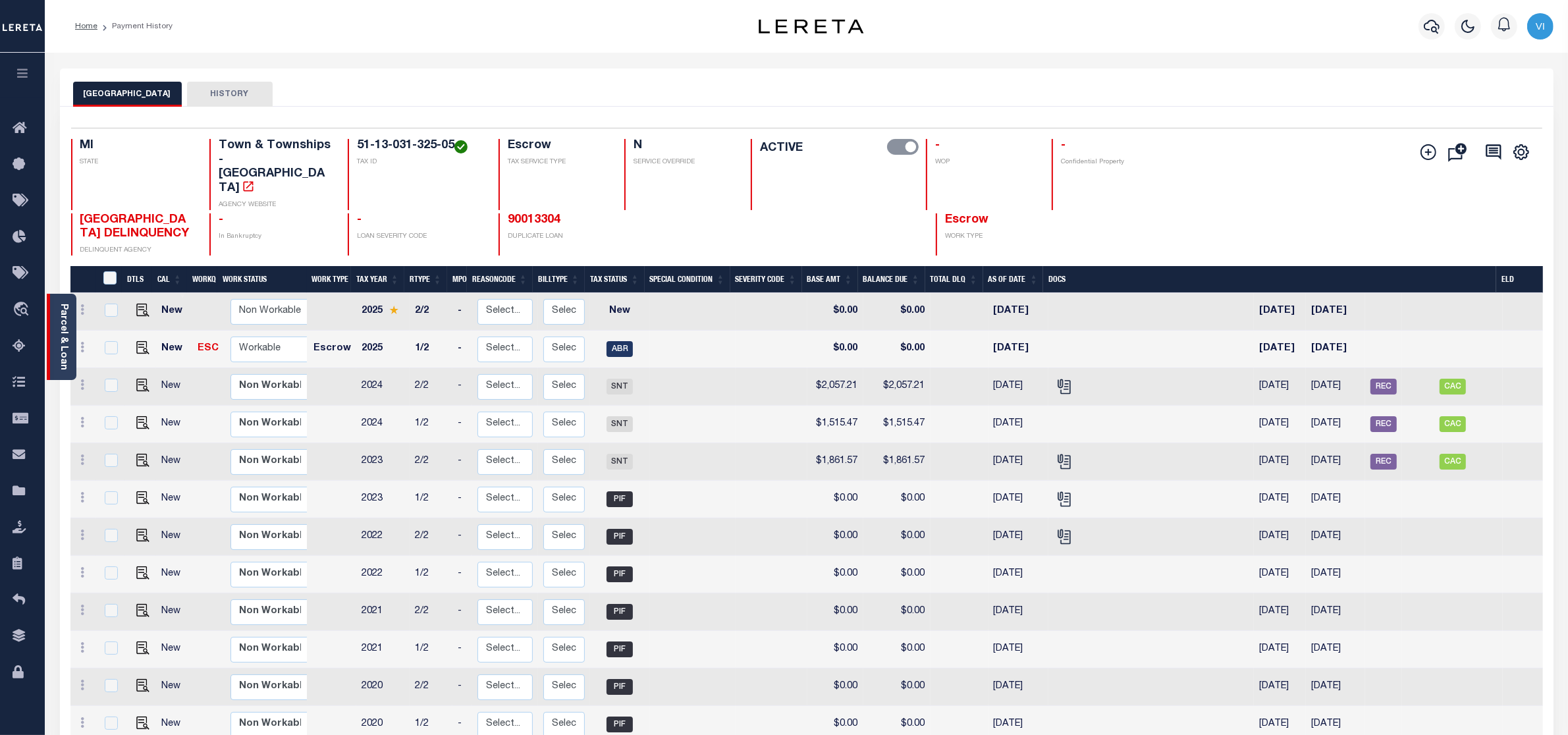
click at [57, 335] on div "Parcel & Loan" at bounding box center [61, 337] width 29 height 86
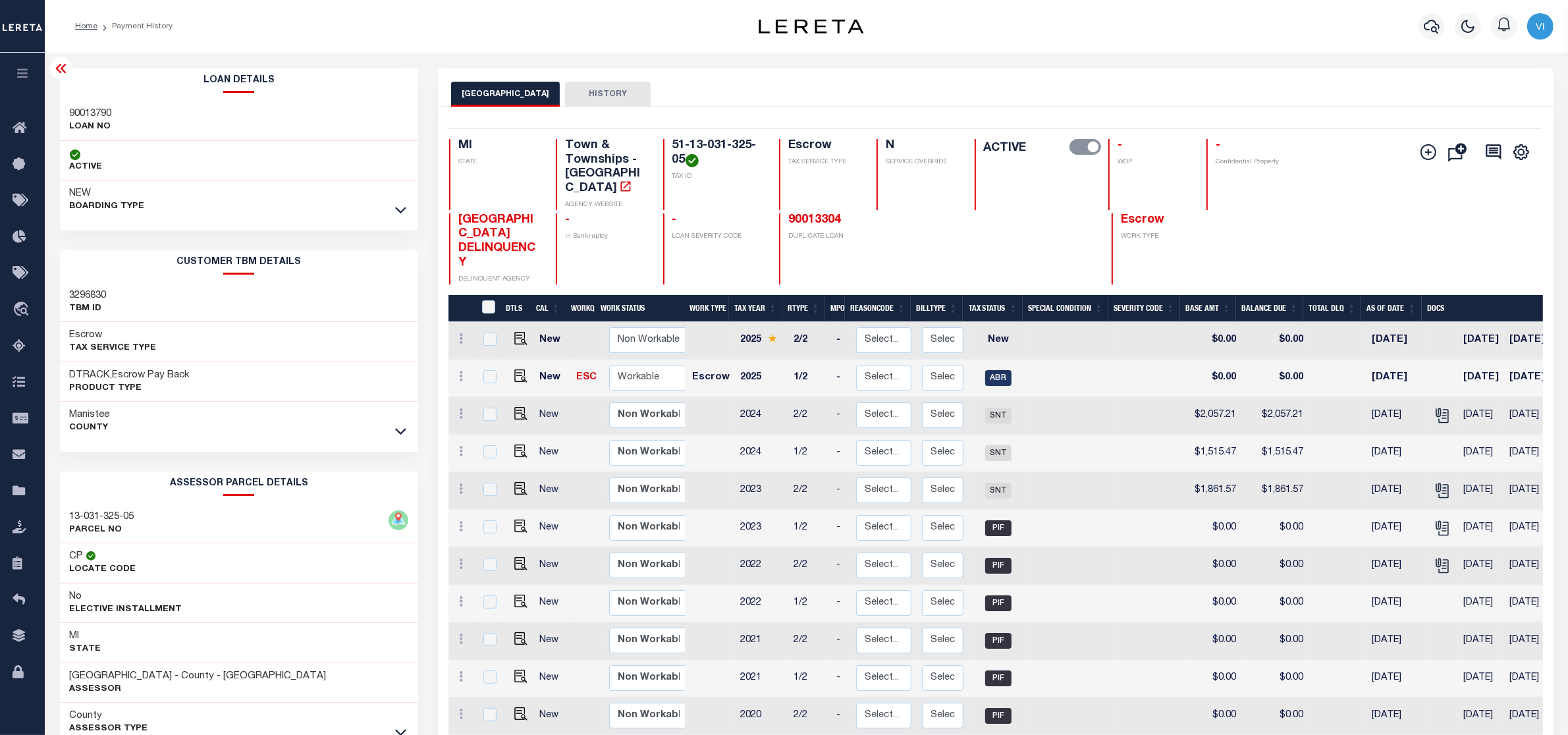
scroll to position [82, 0]
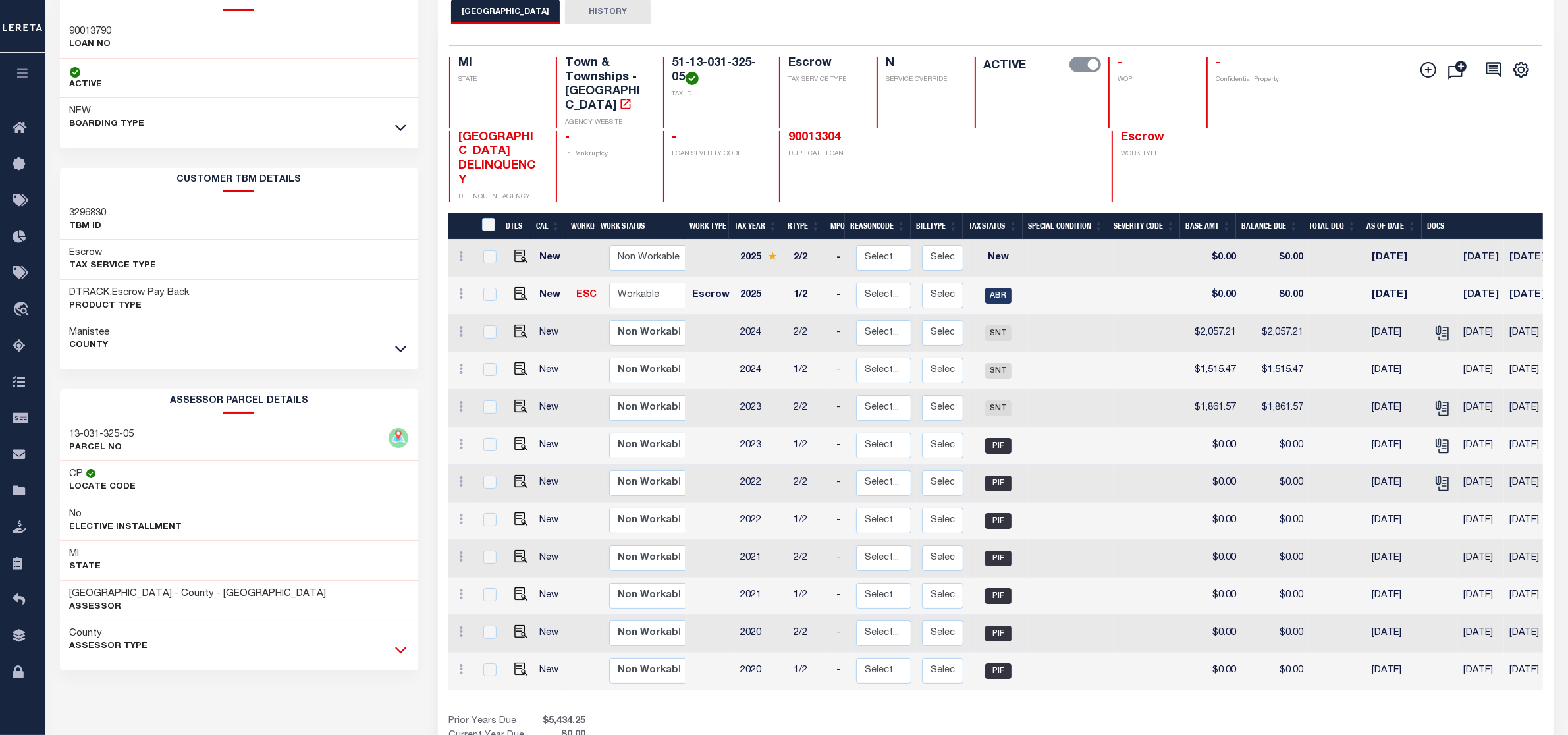
click at [403, 650] on icon at bounding box center [400, 650] width 11 height 14
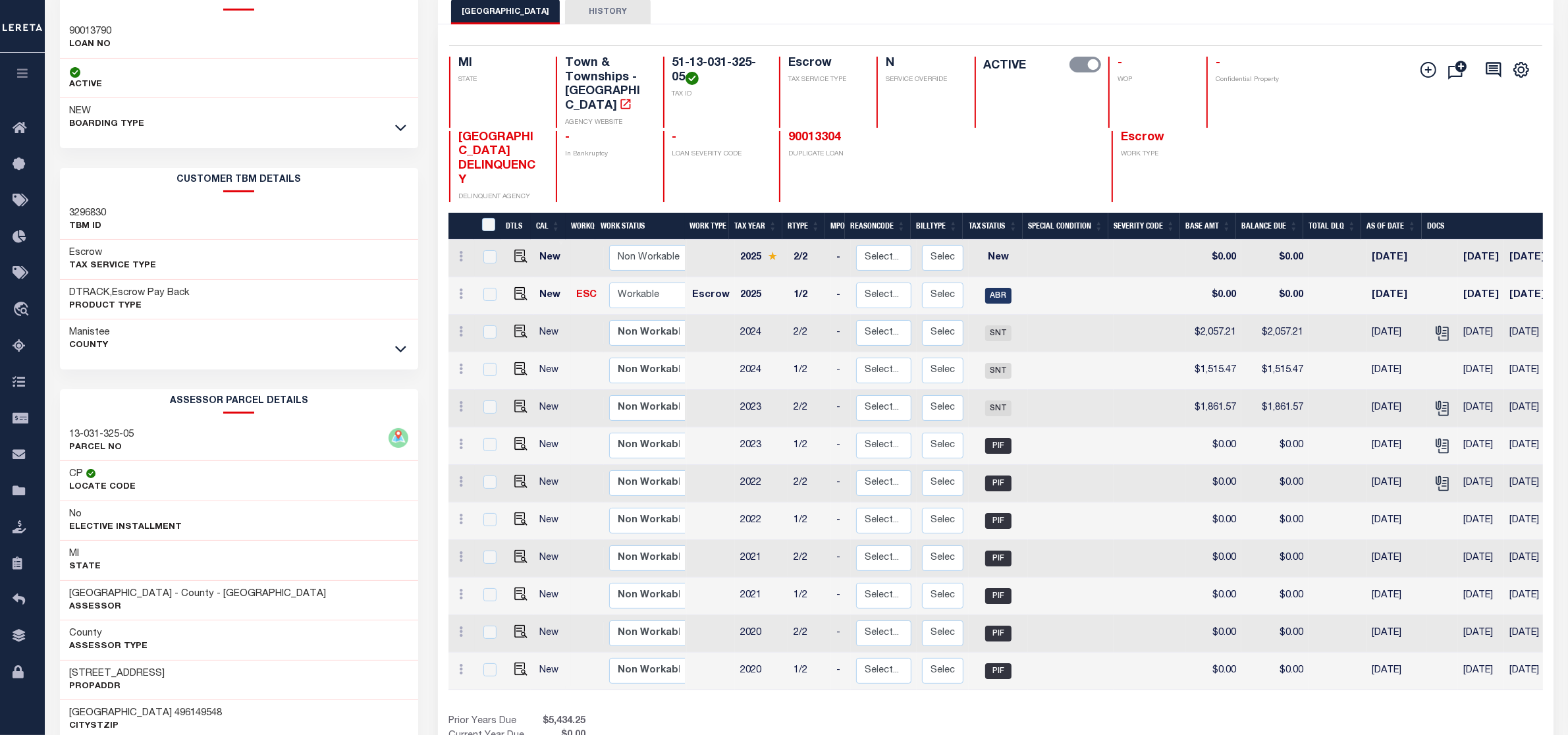
scroll to position [329, 0]
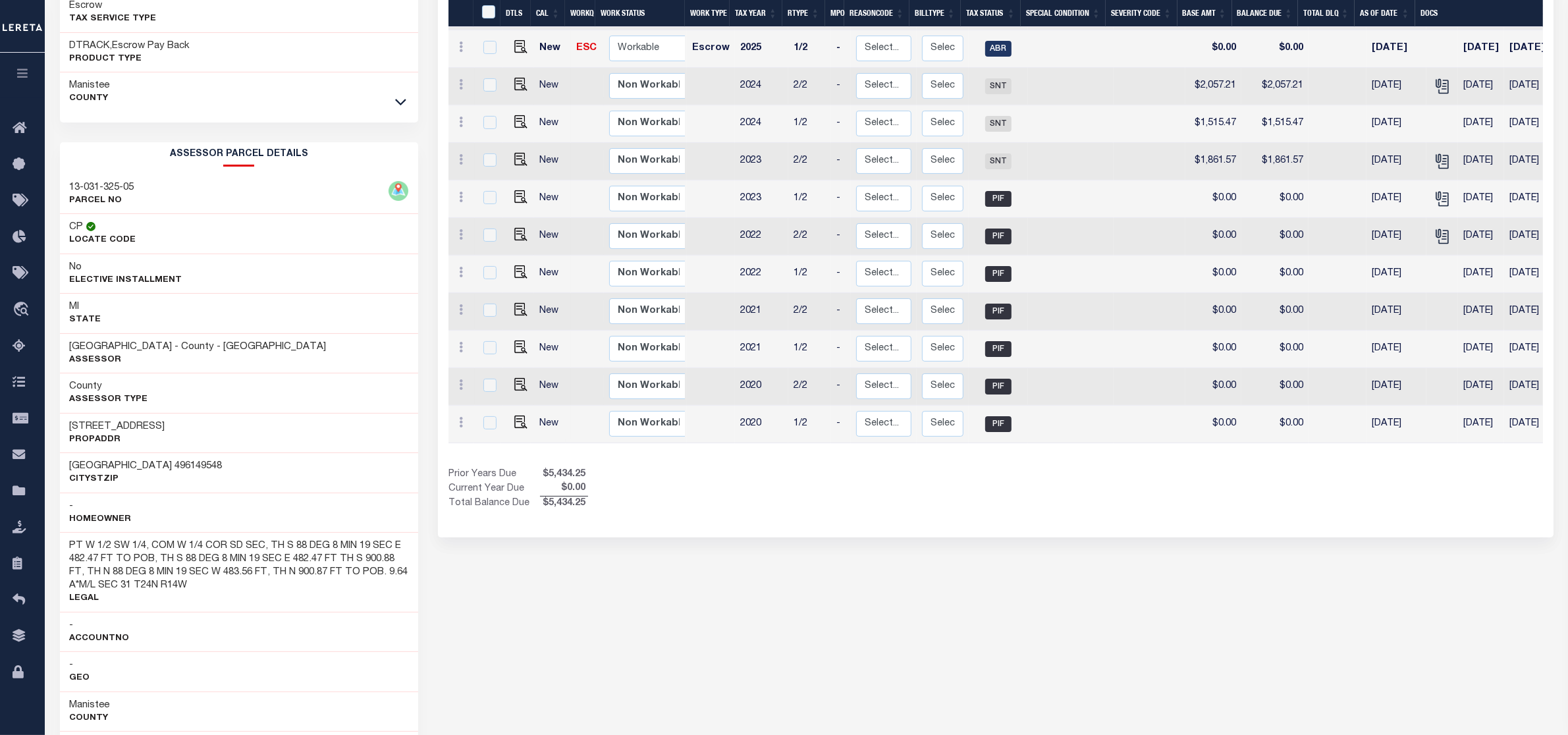
drag, startPoint x: 60, startPoint y: 430, endPoint x: 162, endPoint y: 427, distance: 102.0
click at [162, 427] on div "[STREET_ADDRESS]" at bounding box center [239, 433] width 359 height 40
copy h3 "[STREET_ADDRESS]"
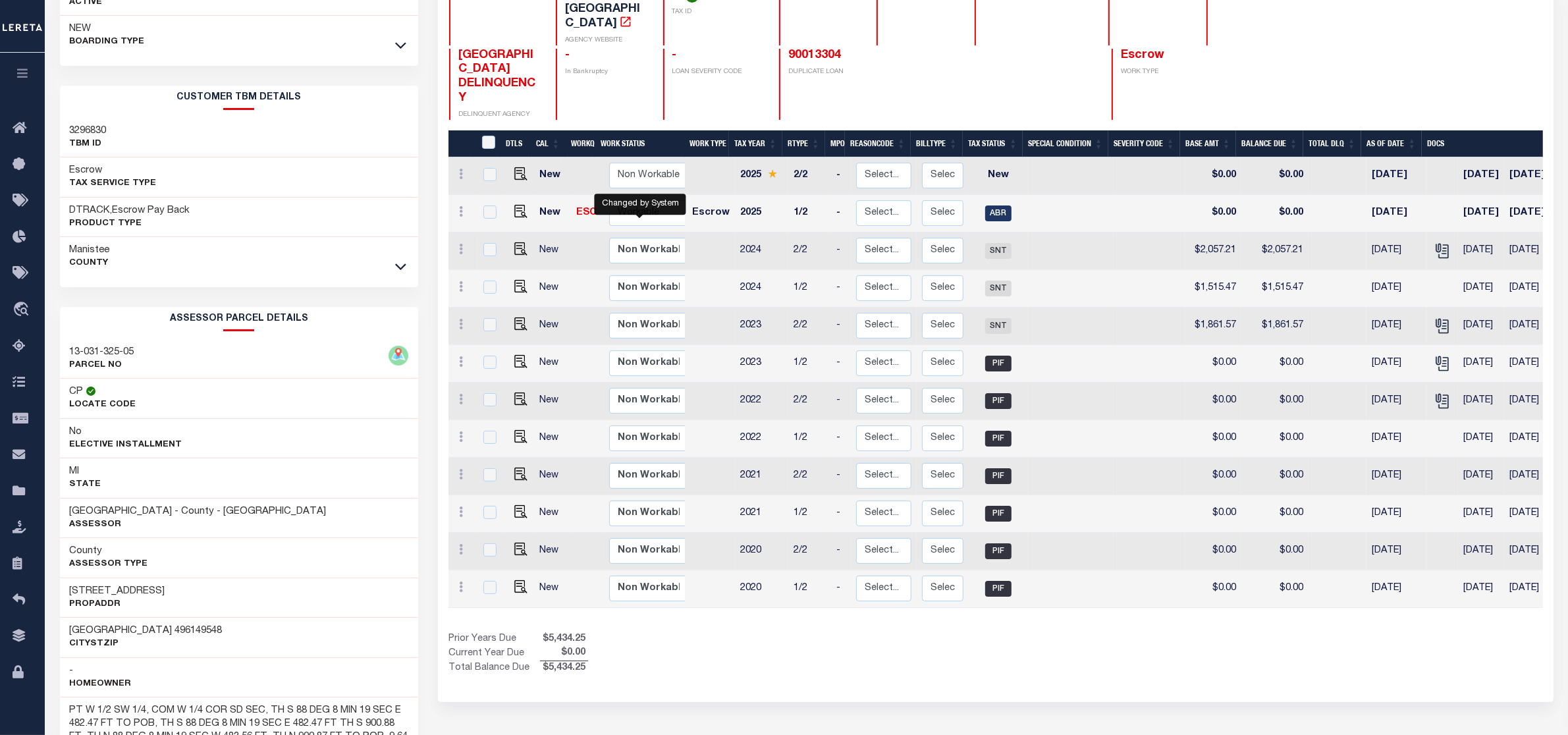
scroll to position [0, 0]
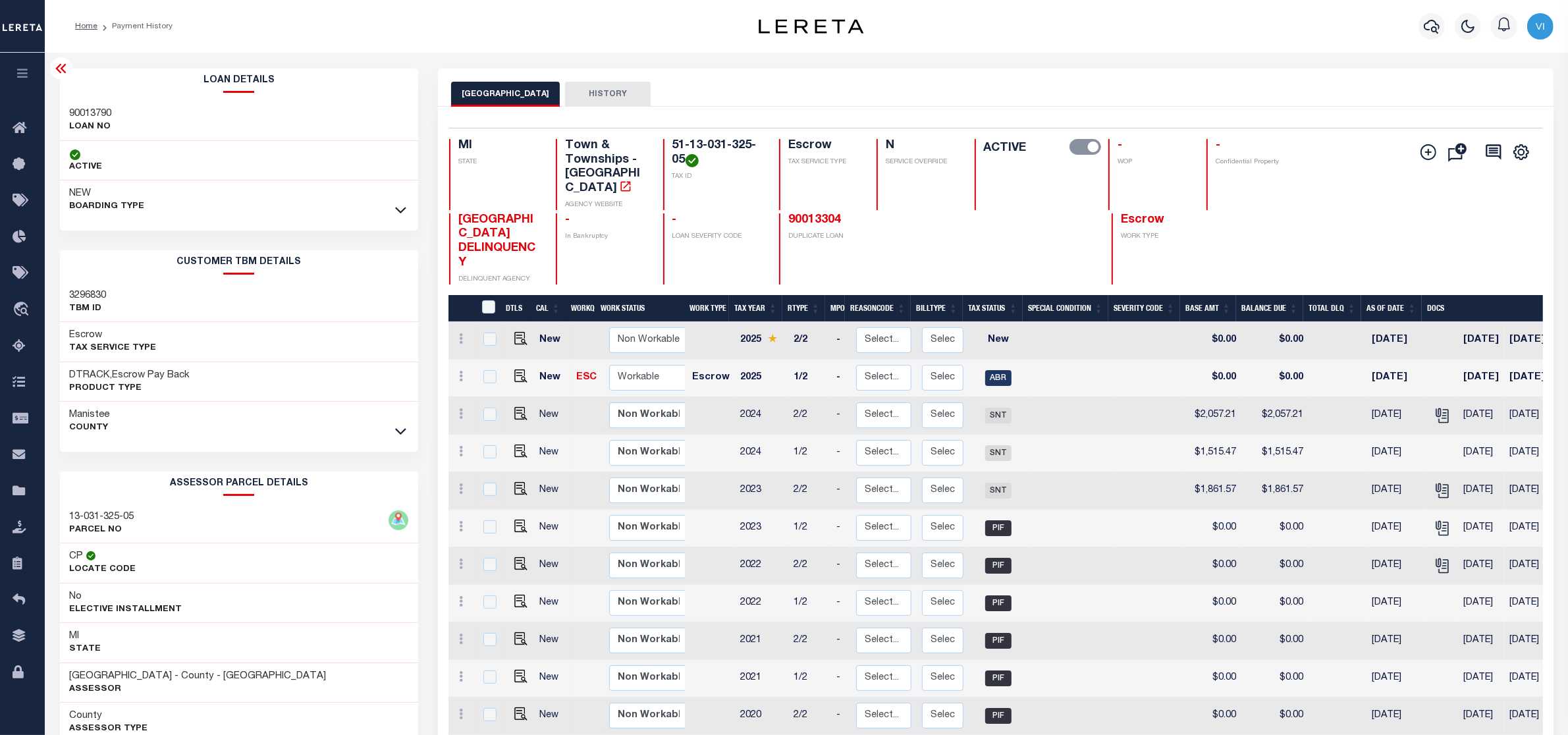
click at [60, 64] on icon at bounding box center [61, 68] width 16 height 16
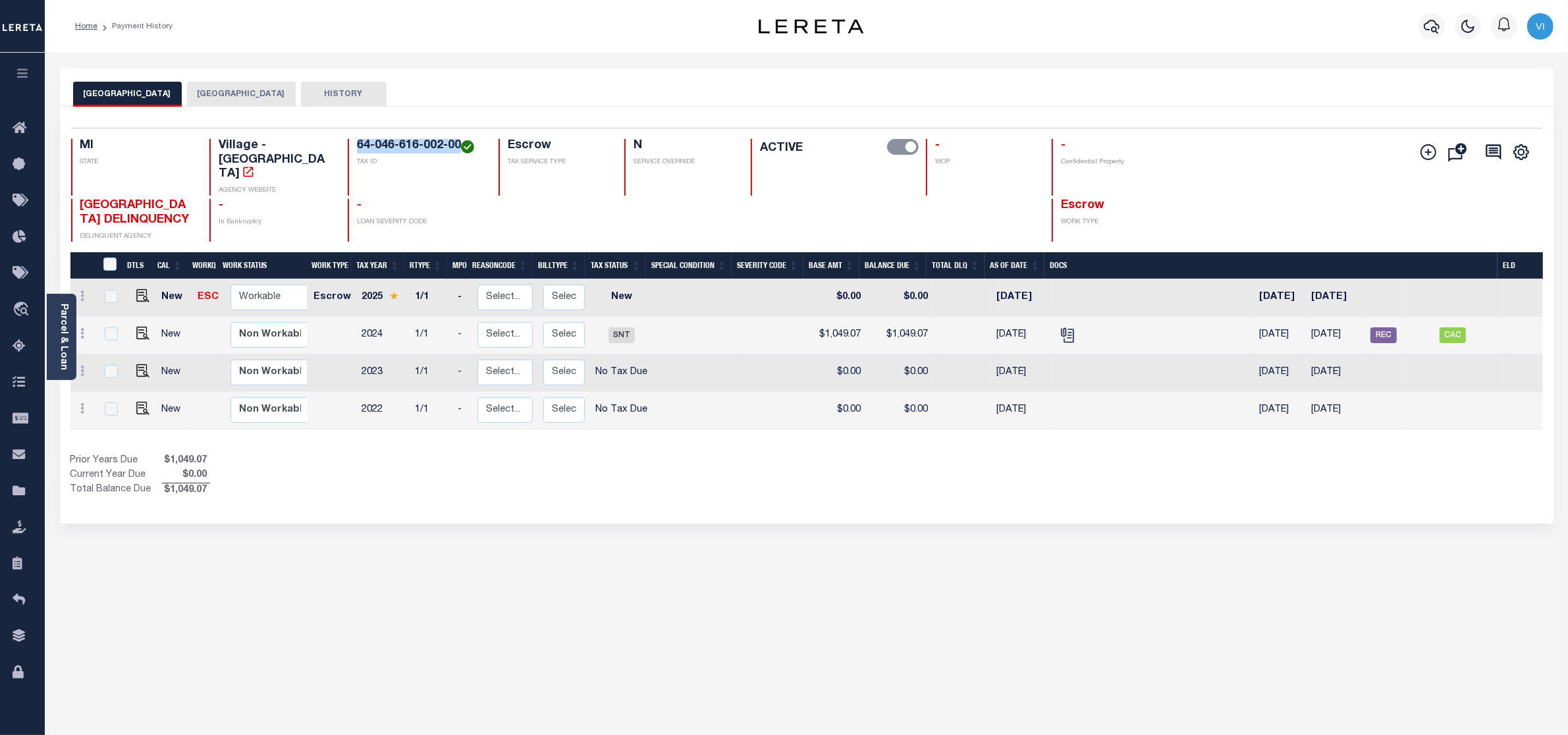
drag, startPoint x: 451, startPoint y: 143, endPoint x: 348, endPoint y: 145, distance: 103.0
click at [357, 145] on h4 "64-046-616-002-00" at bounding box center [419, 145] width 126 height 14
copy h4 "64-046-616-002-00"
click at [507, 28] on div "Home Payment History" at bounding box center [375, 26] width 622 height 28
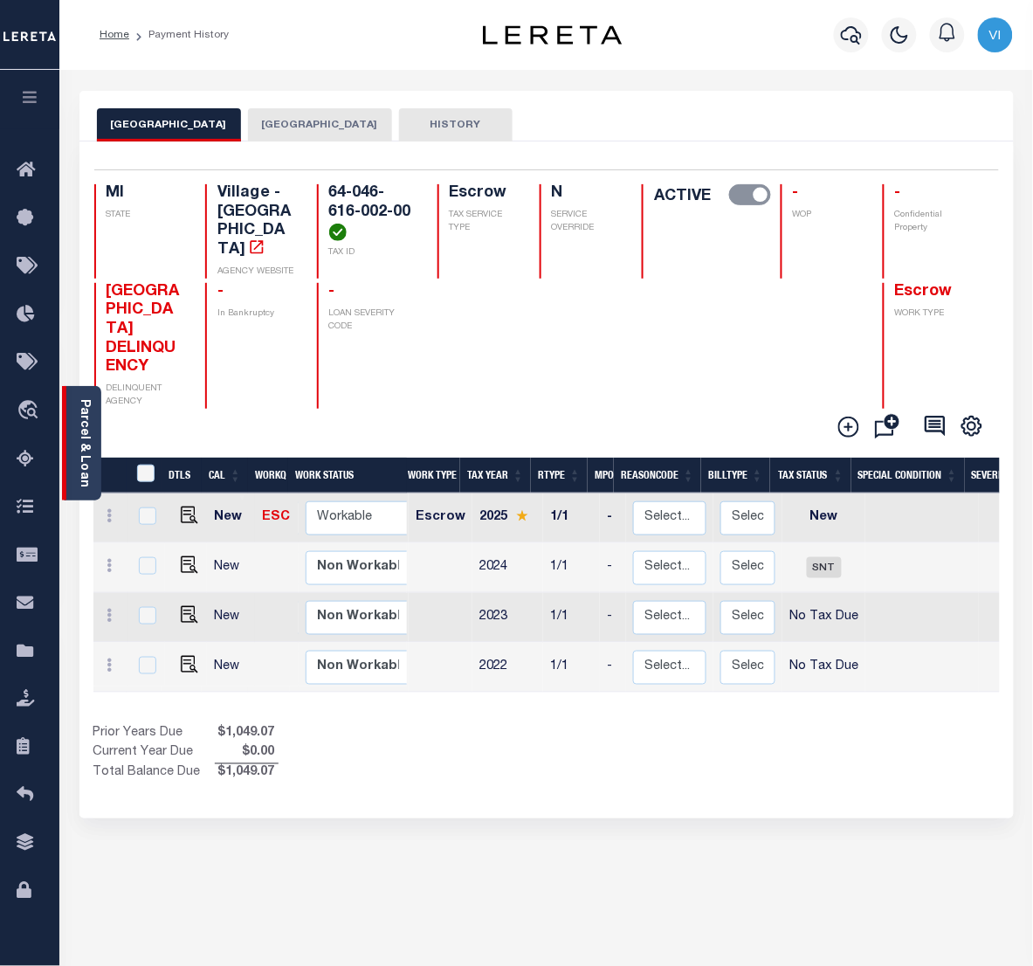
click at [79, 448] on link "Parcel & Loan" at bounding box center [84, 443] width 12 height 88
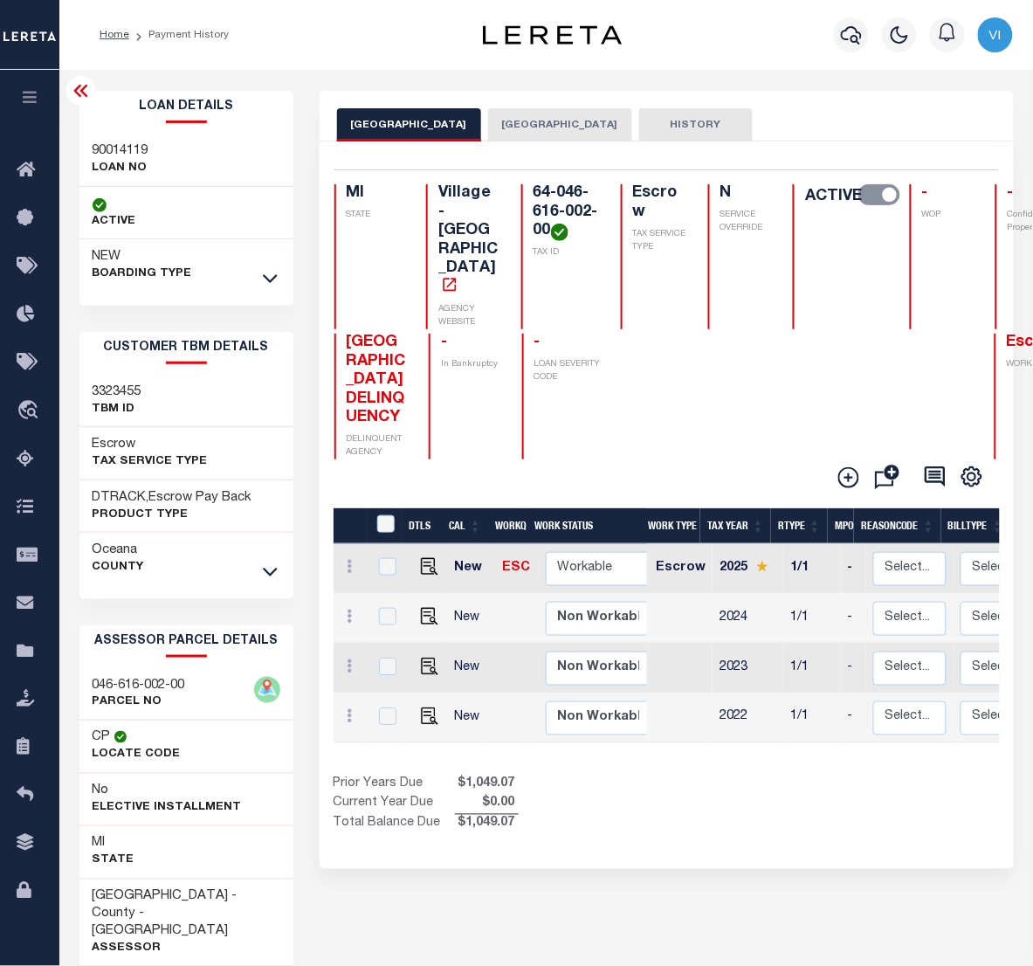
scroll to position [131, 0]
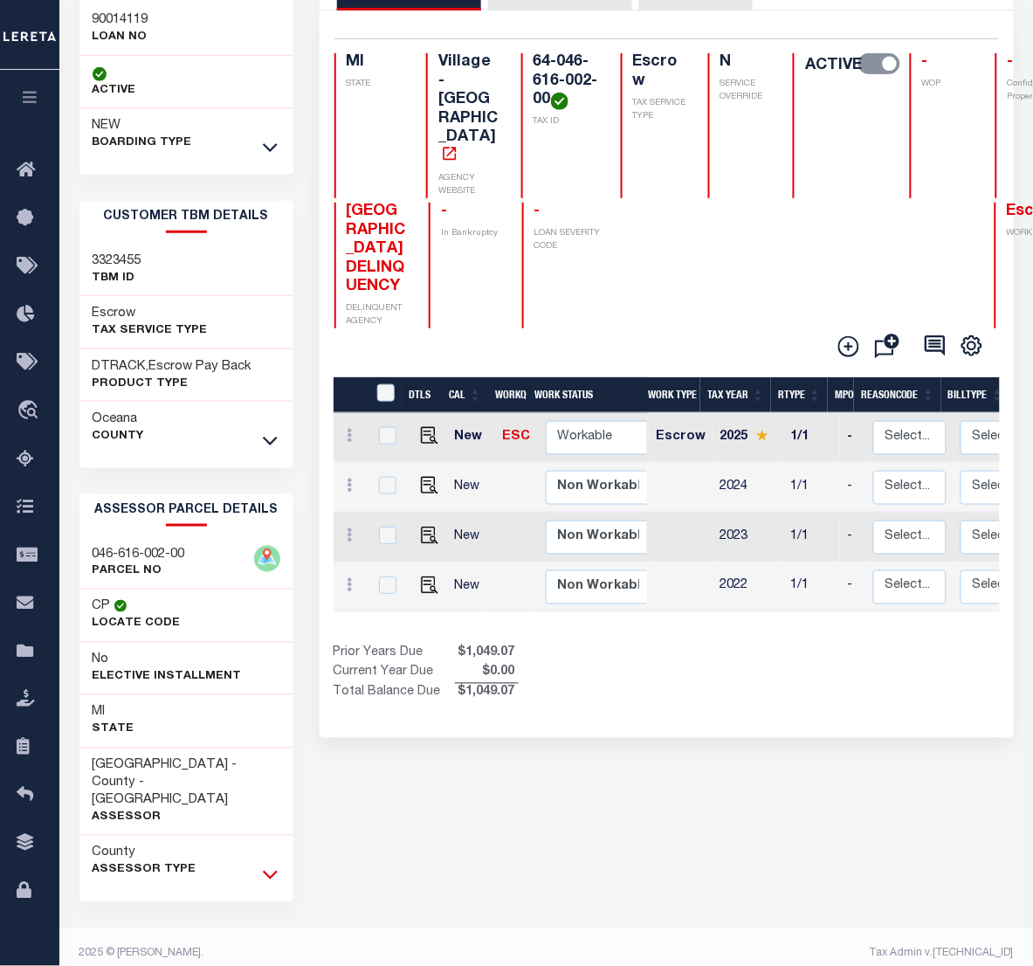
click at [266, 866] on icon at bounding box center [270, 875] width 15 height 18
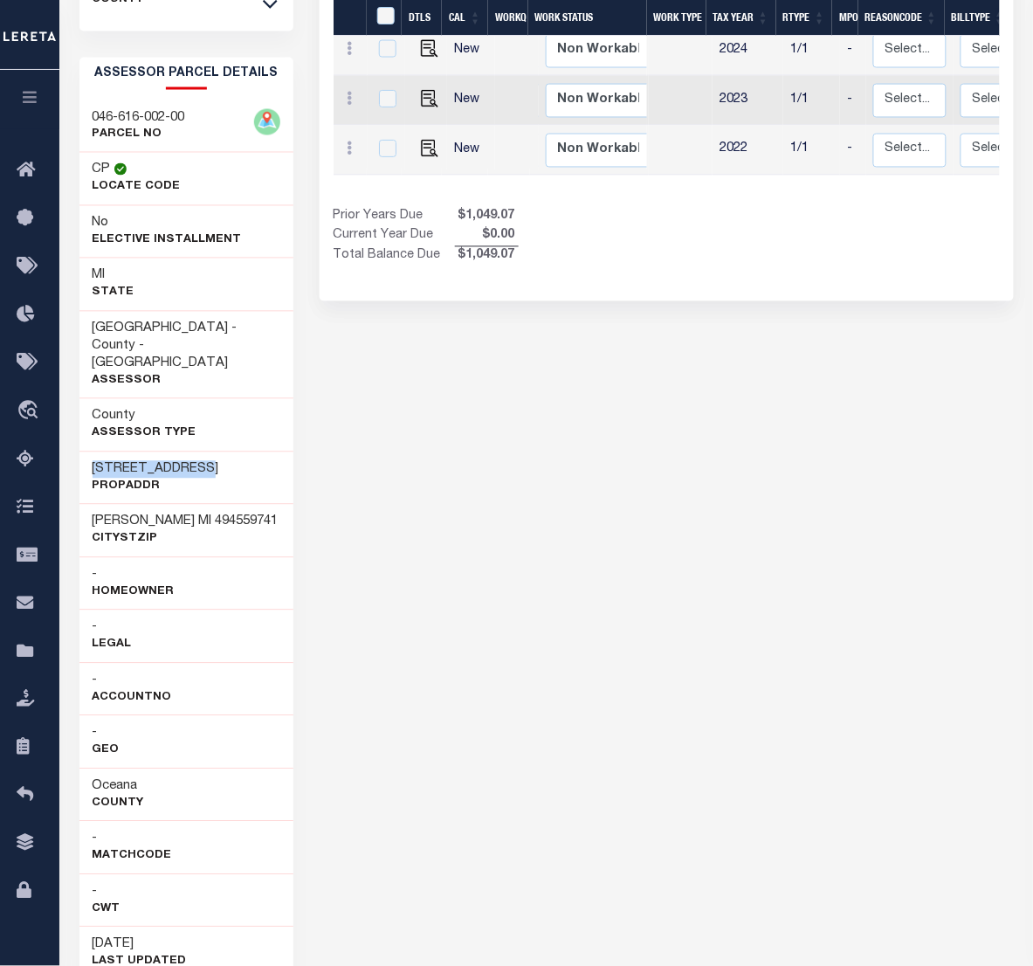
drag, startPoint x: 84, startPoint y: 455, endPoint x: 203, endPoint y: 451, distance: 118.9
click at [203, 452] on div "[STREET_ADDRESS]" at bounding box center [186, 478] width 214 height 53
copy h3 "[STREET_ADDRESS]"
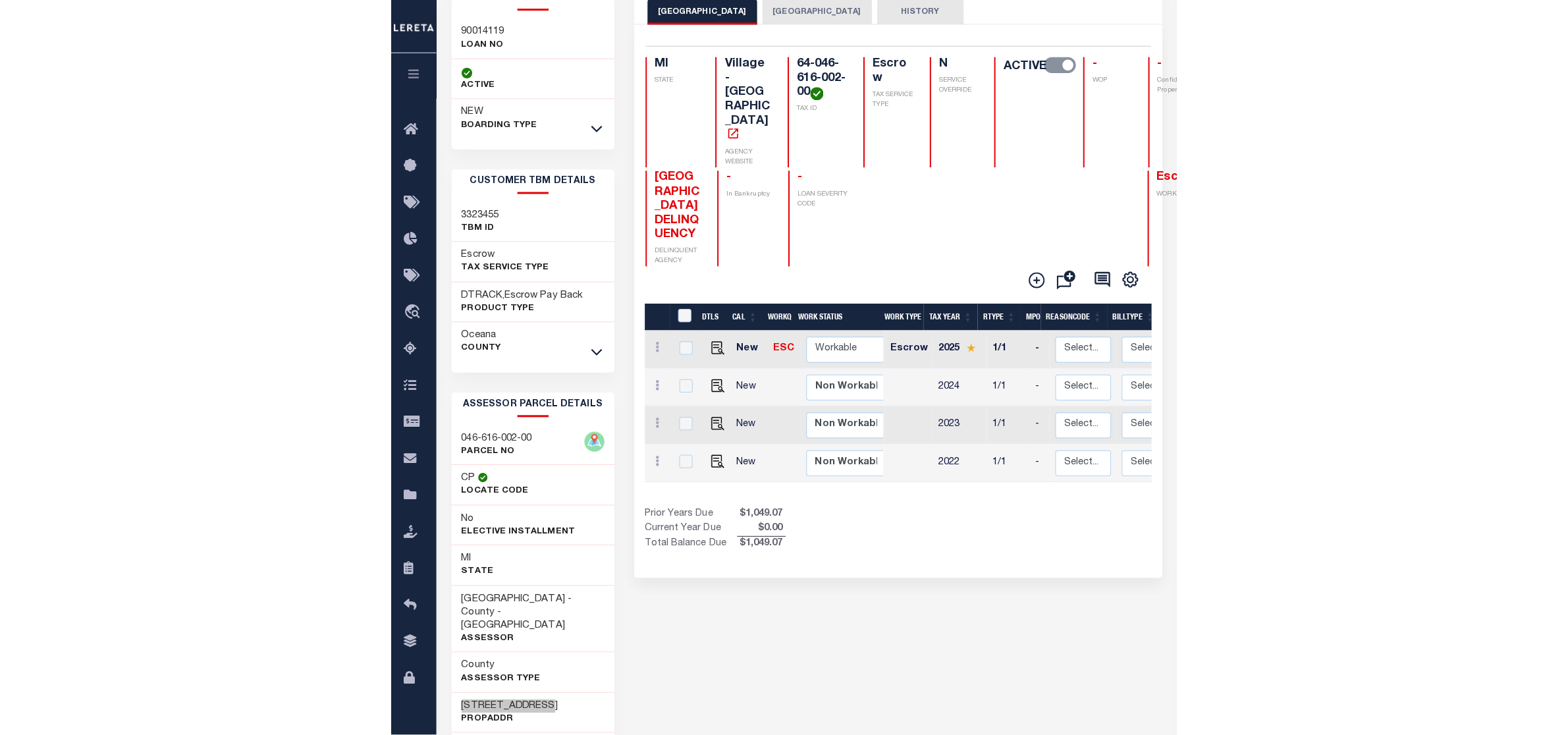
scroll to position [247, 0]
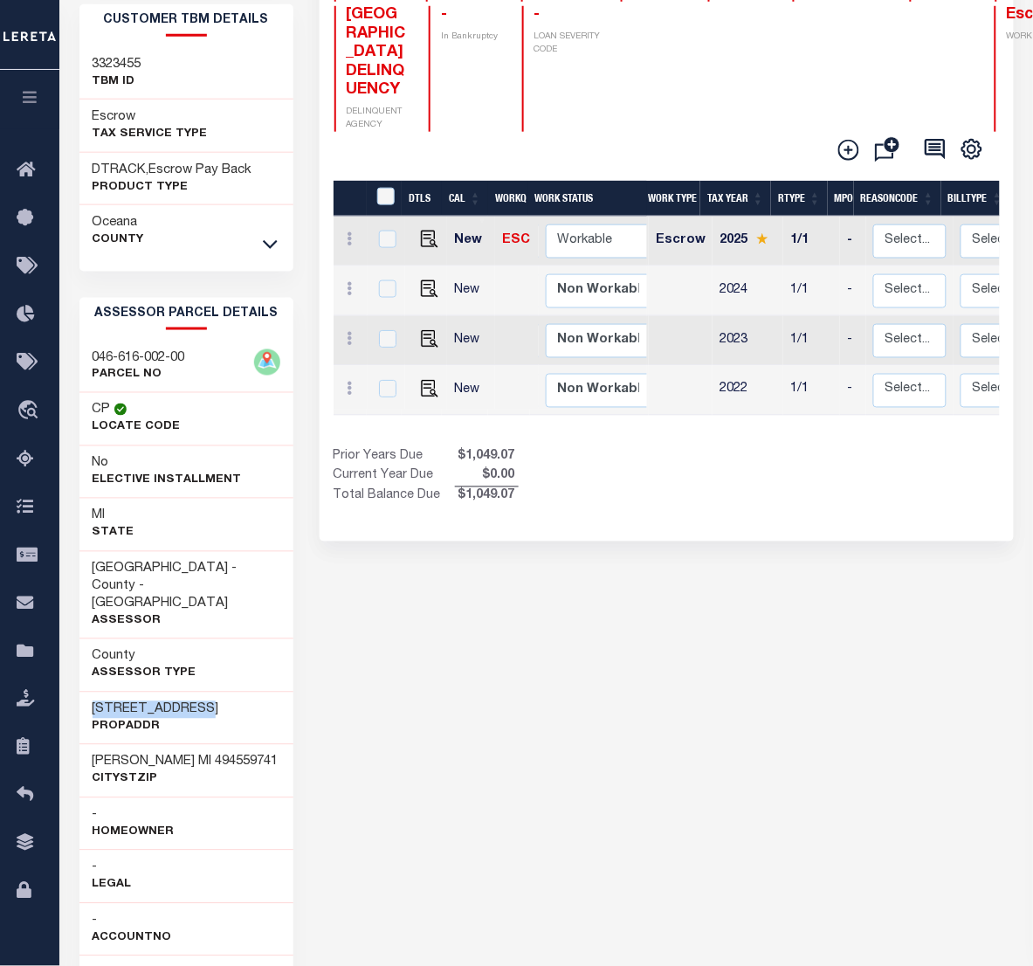
click at [221, 695] on div "[STREET_ADDRESS]" at bounding box center [186, 718] width 214 height 53
drag, startPoint x: 181, startPoint y: 694, endPoint x: 167, endPoint y: 694, distance: 14.0
click at [167, 701] on h3 "[STREET_ADDRESS]" at bounding box center [156, 709] width 127 height 17
drag, startPoint x: 186, startPoint y: 358, endPoint x: 86, endPoint y: 361, distance: 100.5
click at [86, 361] on div "046-616-002-00 PARCEL NO" at bounding box center [186, 367] width 214 height 53
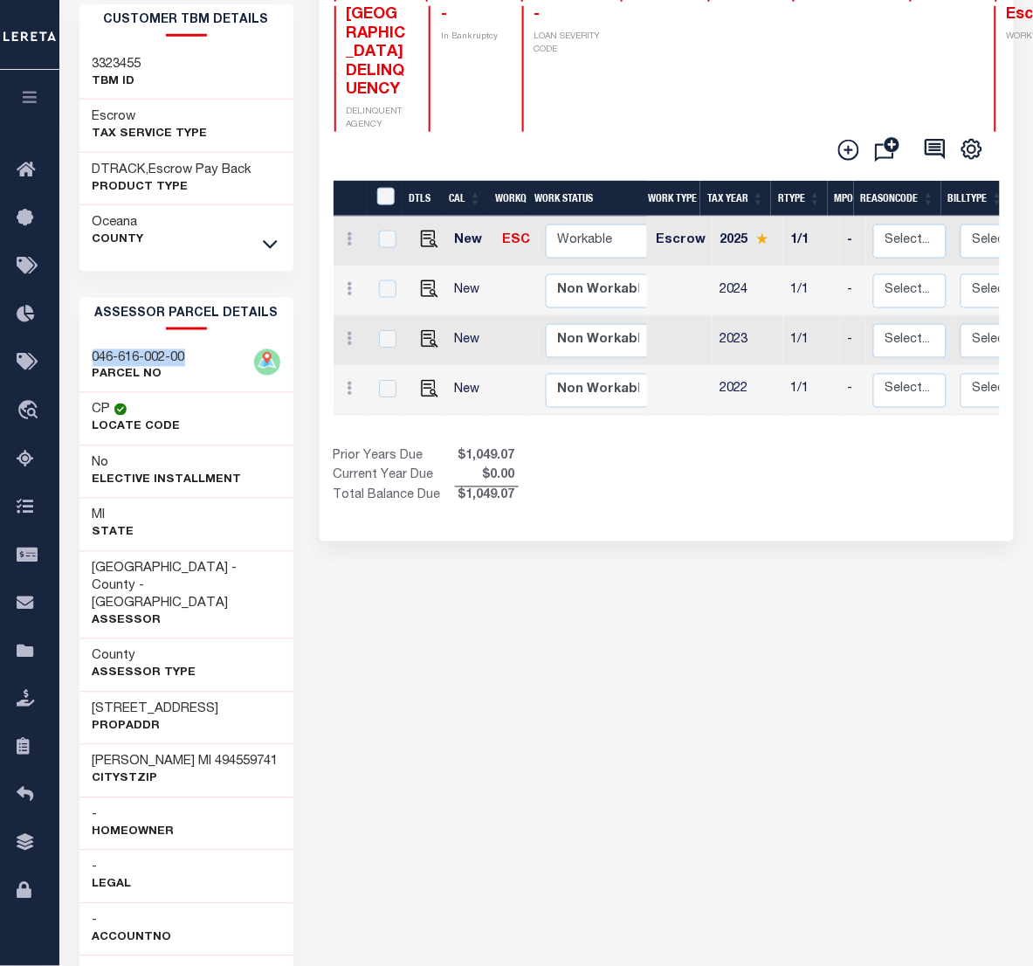
copy h3 "046-616-002-00"
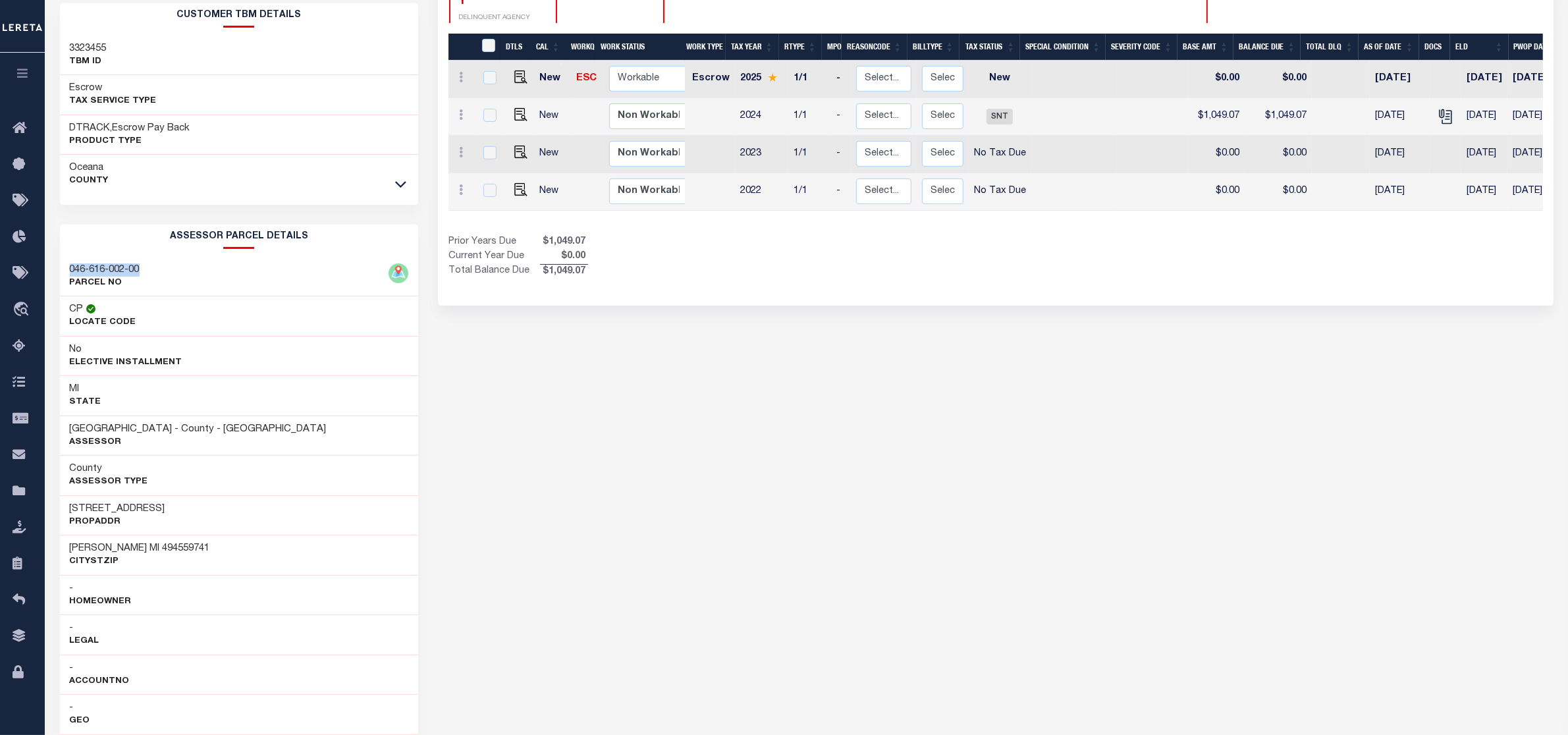
scroll to position [0, 0]
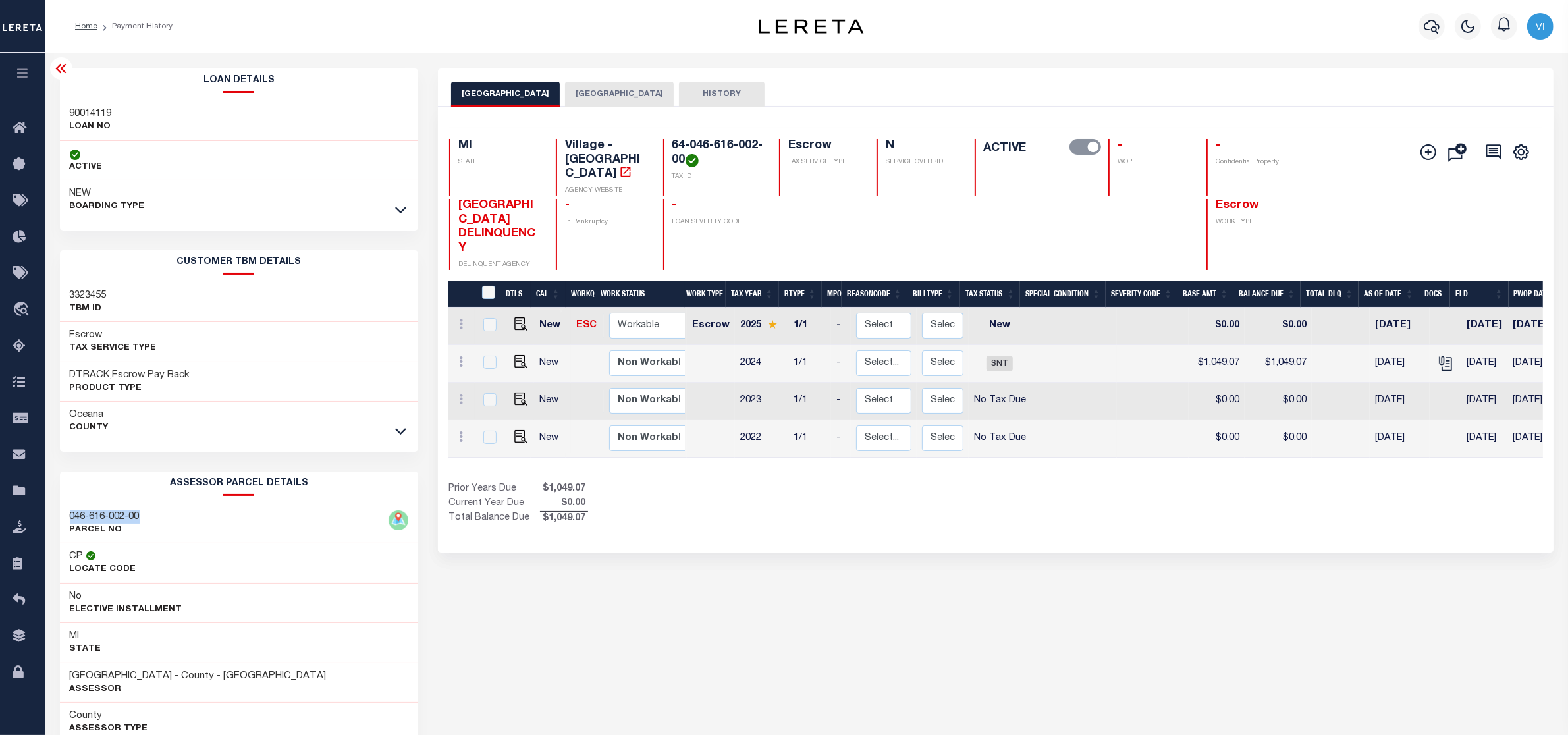
click at [161, 515] on div "046-616-002-00 PARCEL NO" at bounding box center [239, 523] width 359 height 40
